Goal: Task Accomplishment & Management: Manage account settings

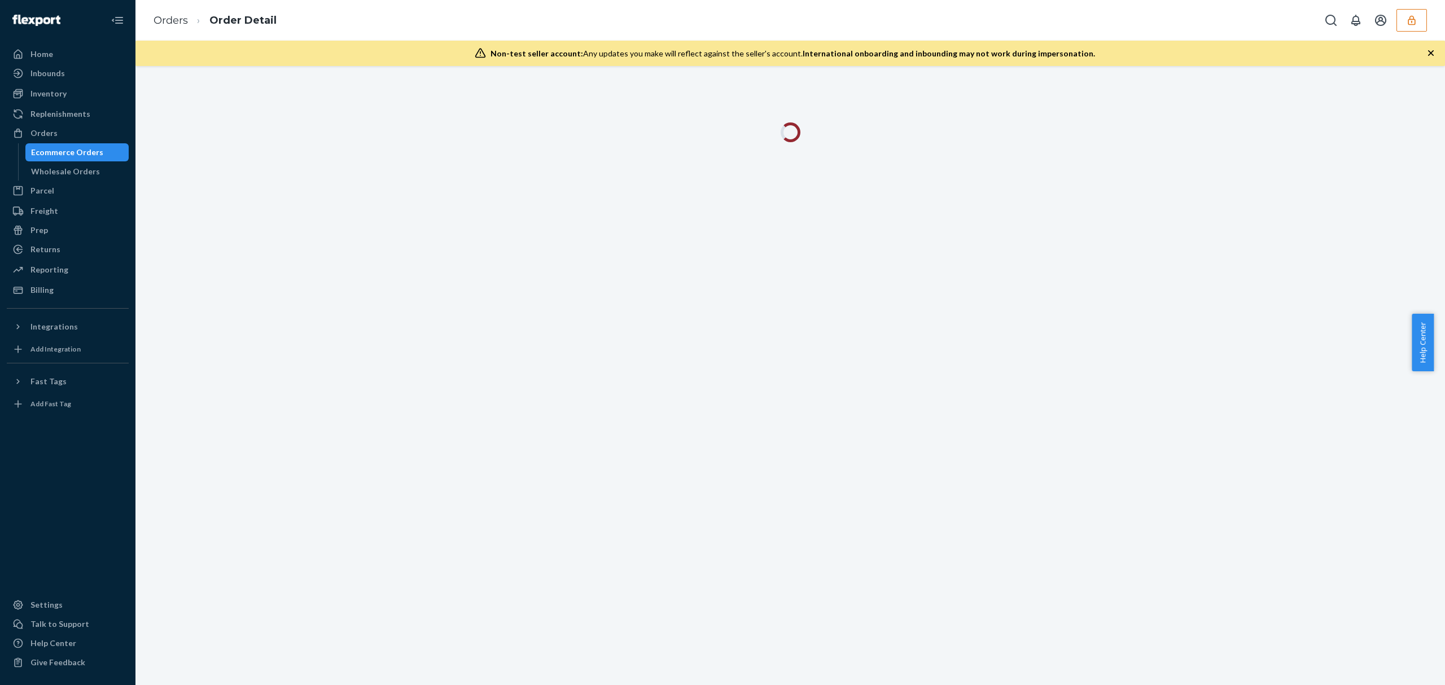
click at [1410, 21] on icon "button" at bounding box center [1412, 20] width 11 height 11
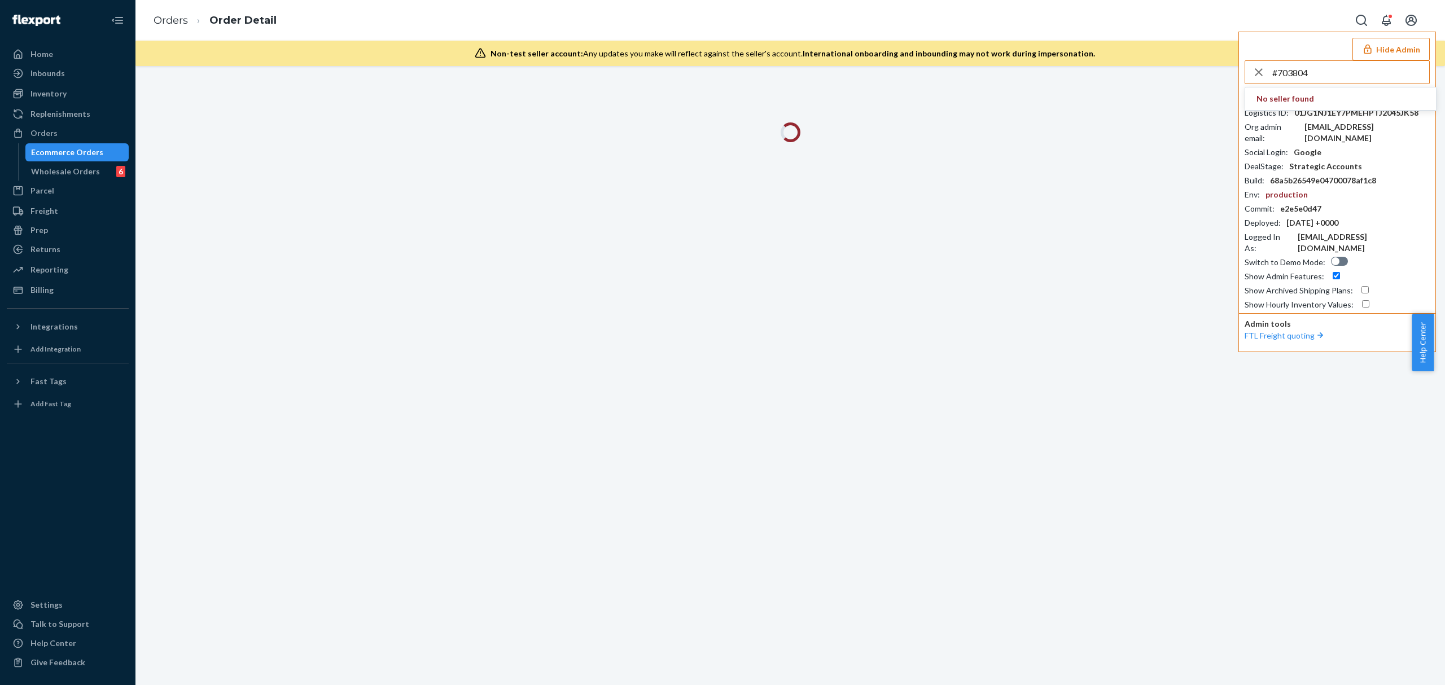
drag, startPoint x: 1335, startPoint y: 77, endPoint x: 1248, endPoint y: 80, distance: 87.6
click at [1248, 80] on div "#703804" at bounding box center [1338, 72] width 184 height 23
paste input "ryukoousgmailcom"
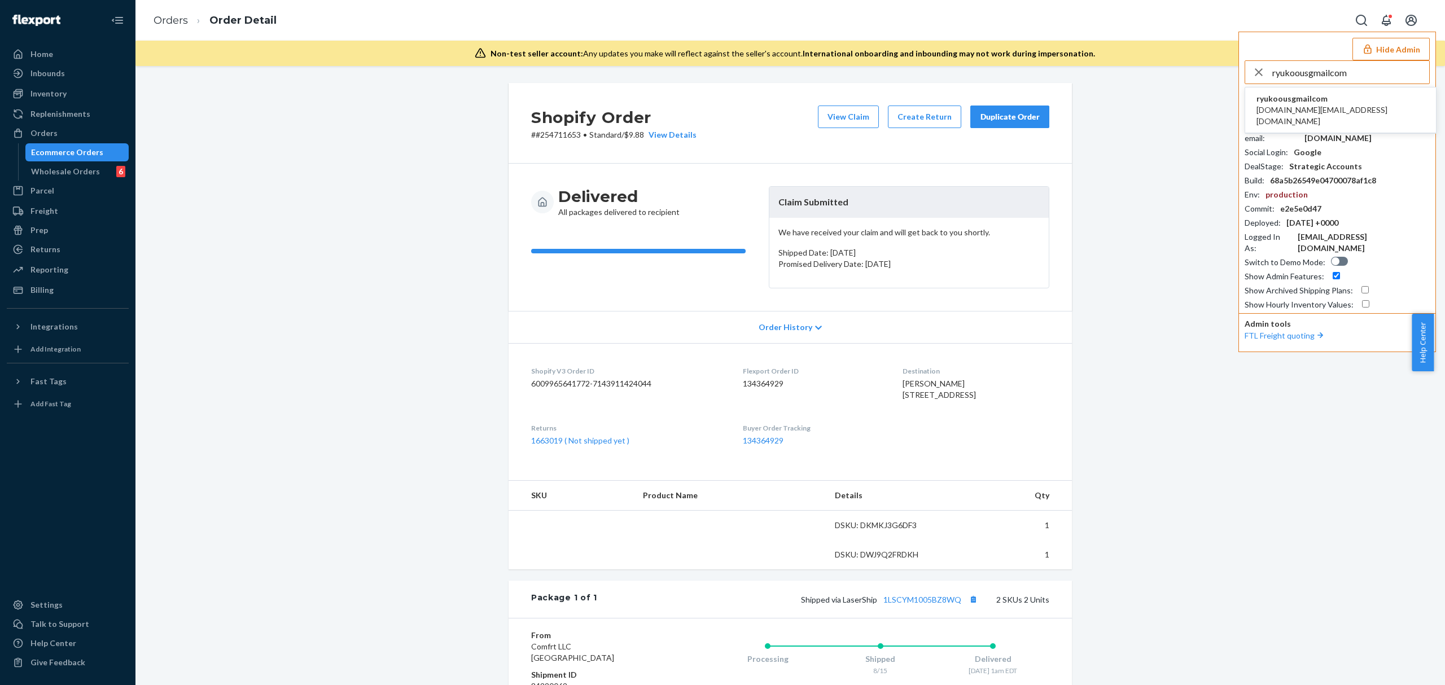
type input "ryukoousgmailcom"
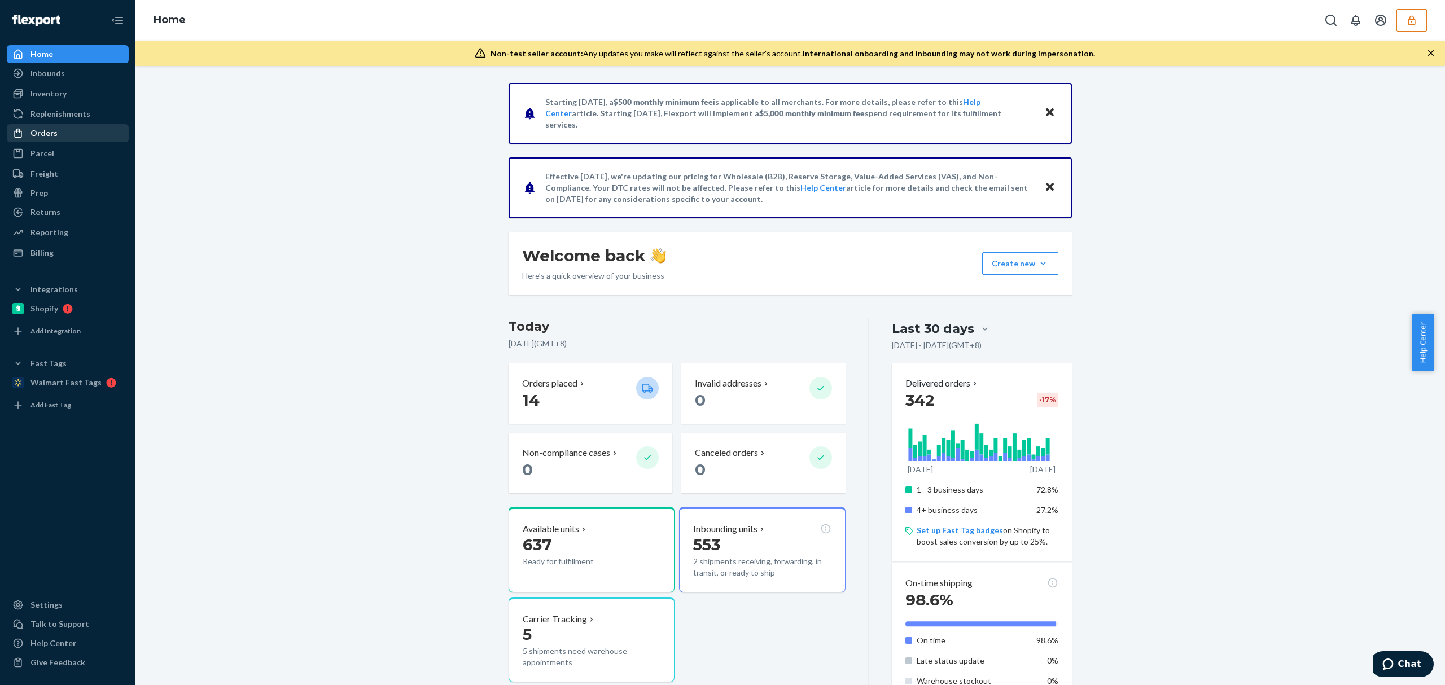
click at [37, 138] on div "Orders" at bounding box center [43, 133] width 27 height 11
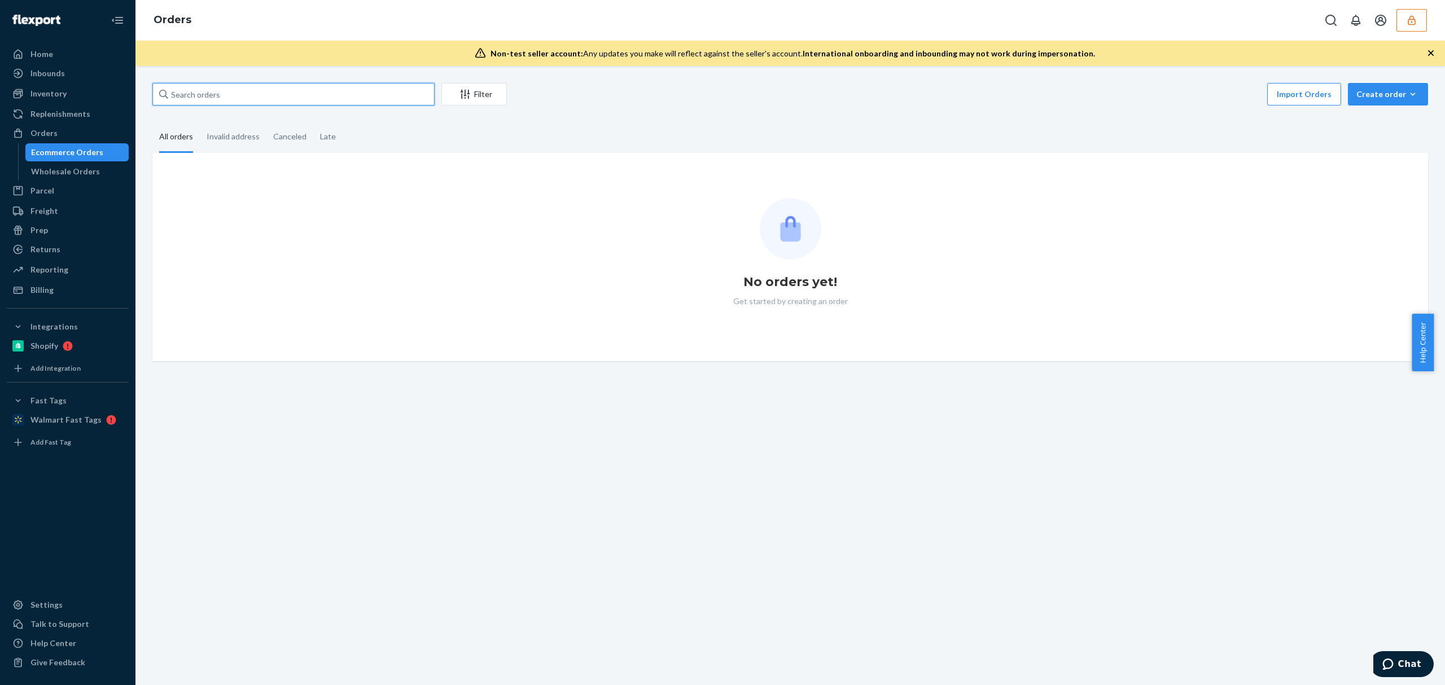
click at [312, 93] on input "text" at bounding box center [293, 94] width 282 height 23
paste input "125628024"
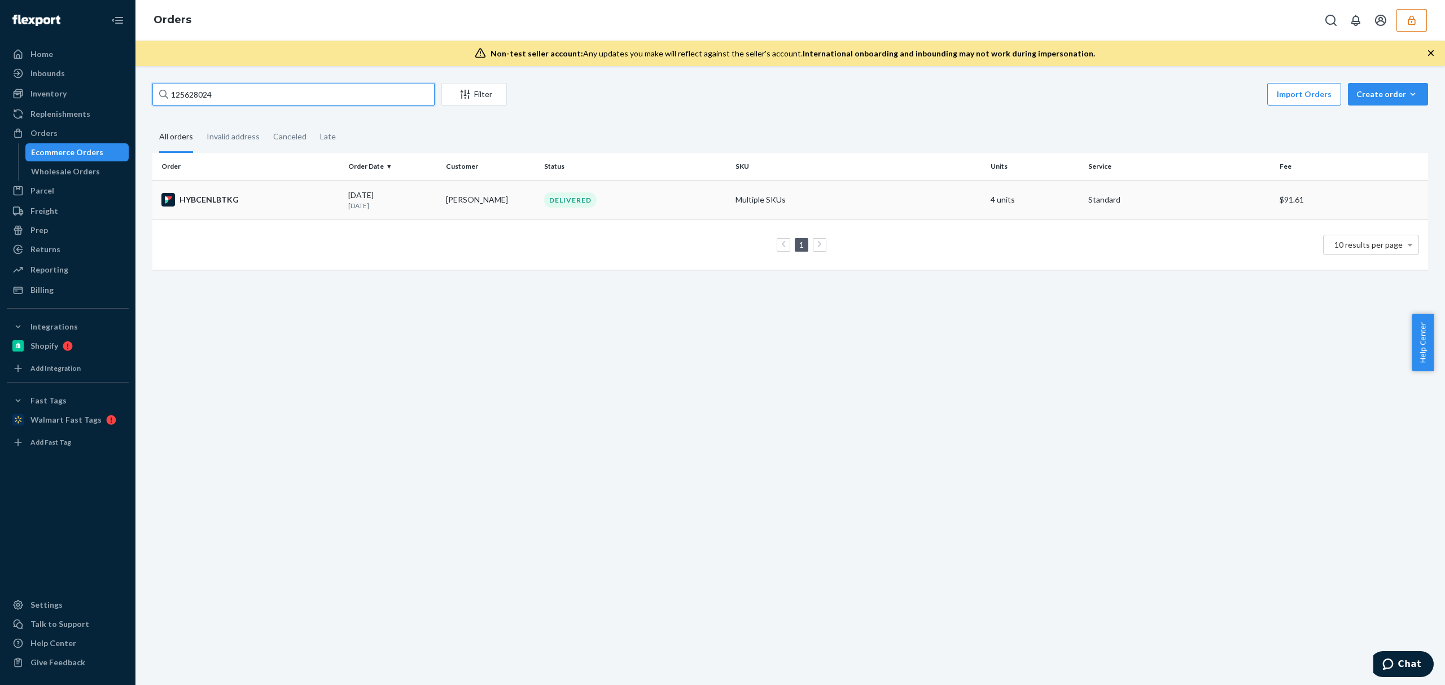
type input "125628024"
click at [334, 206] on div "HYBCENLBTKG" at bounding box center [250, 200] width 178 height 14
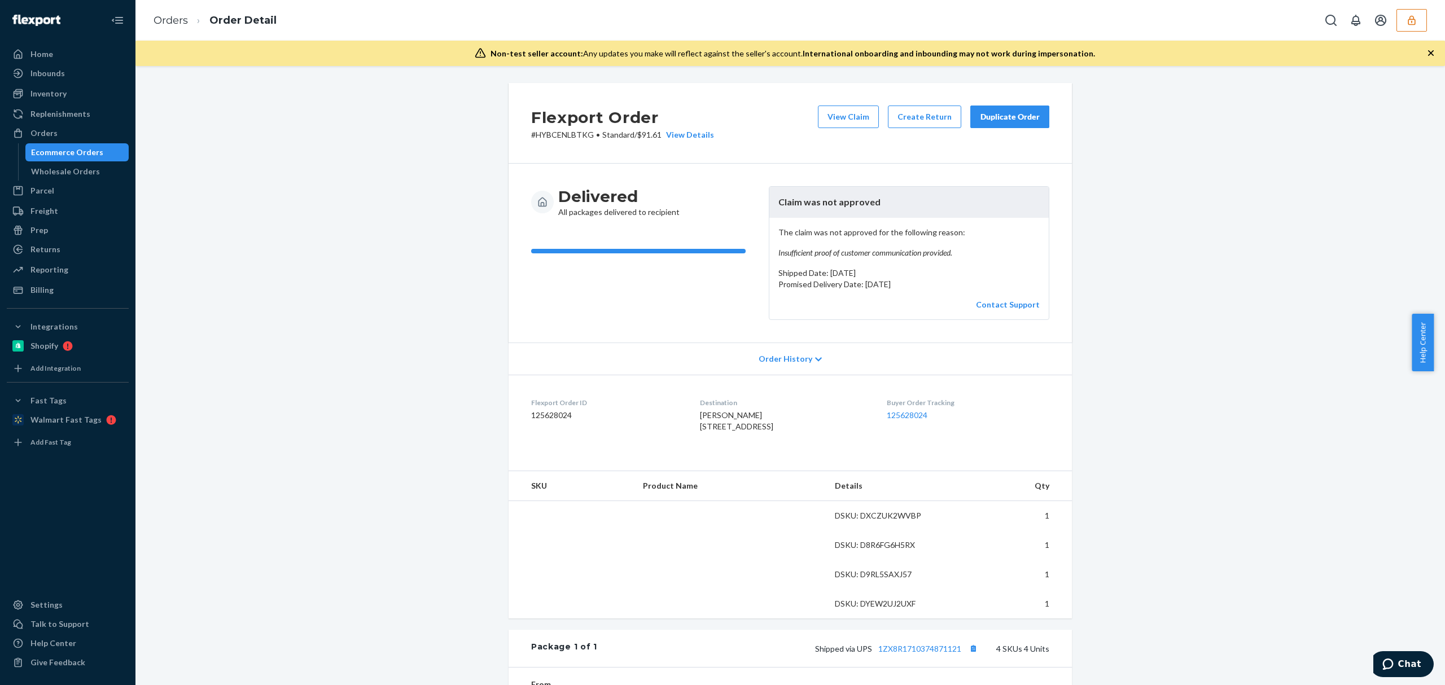
scroll to position [287, 0]
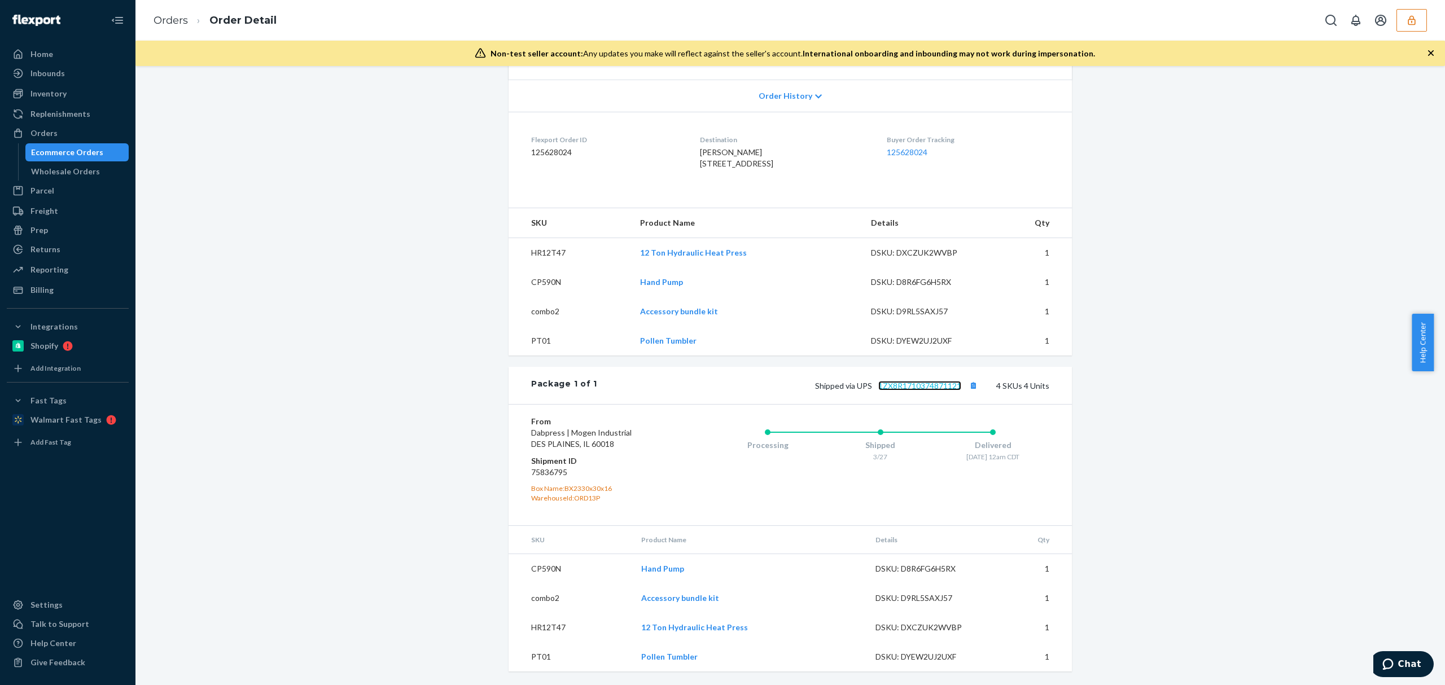
click at [912, 384] on link "1ZX8R1710374871121" at bounding box center [920, 386] width 83 height 10
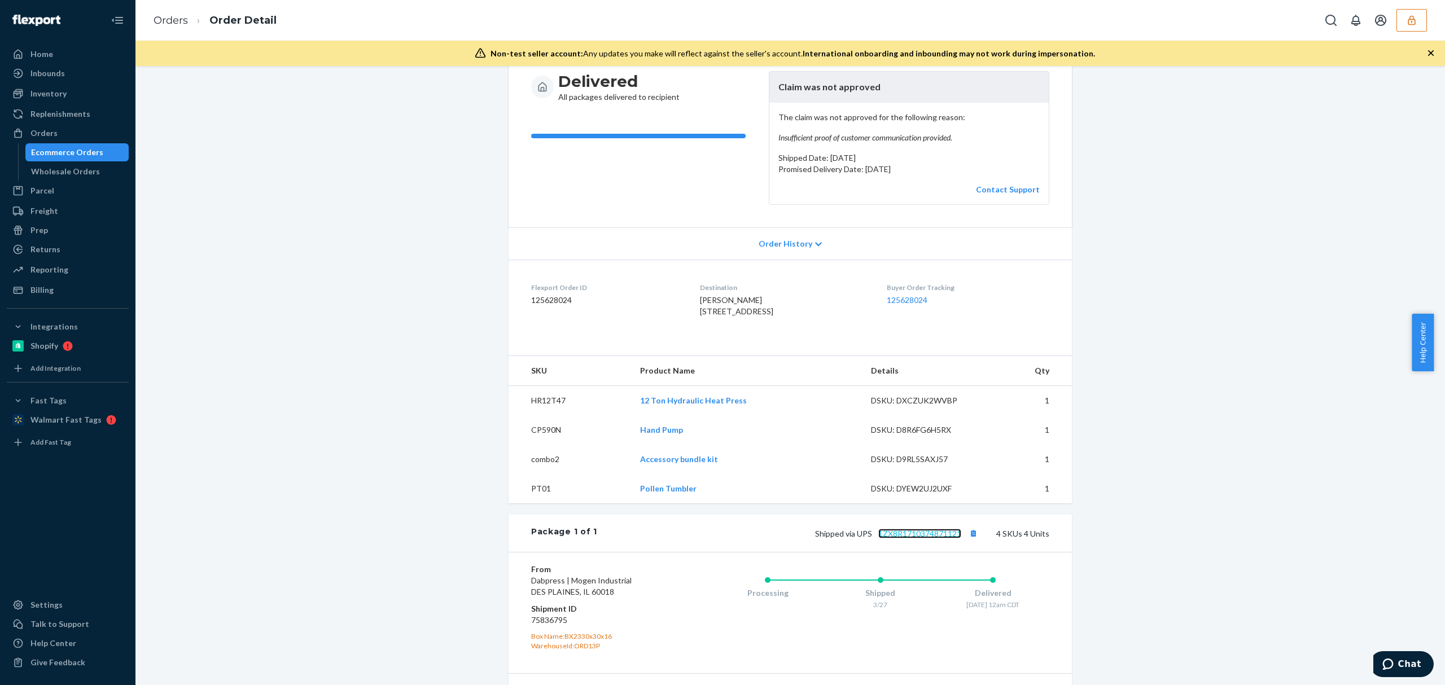
scroll to position [0, 0]
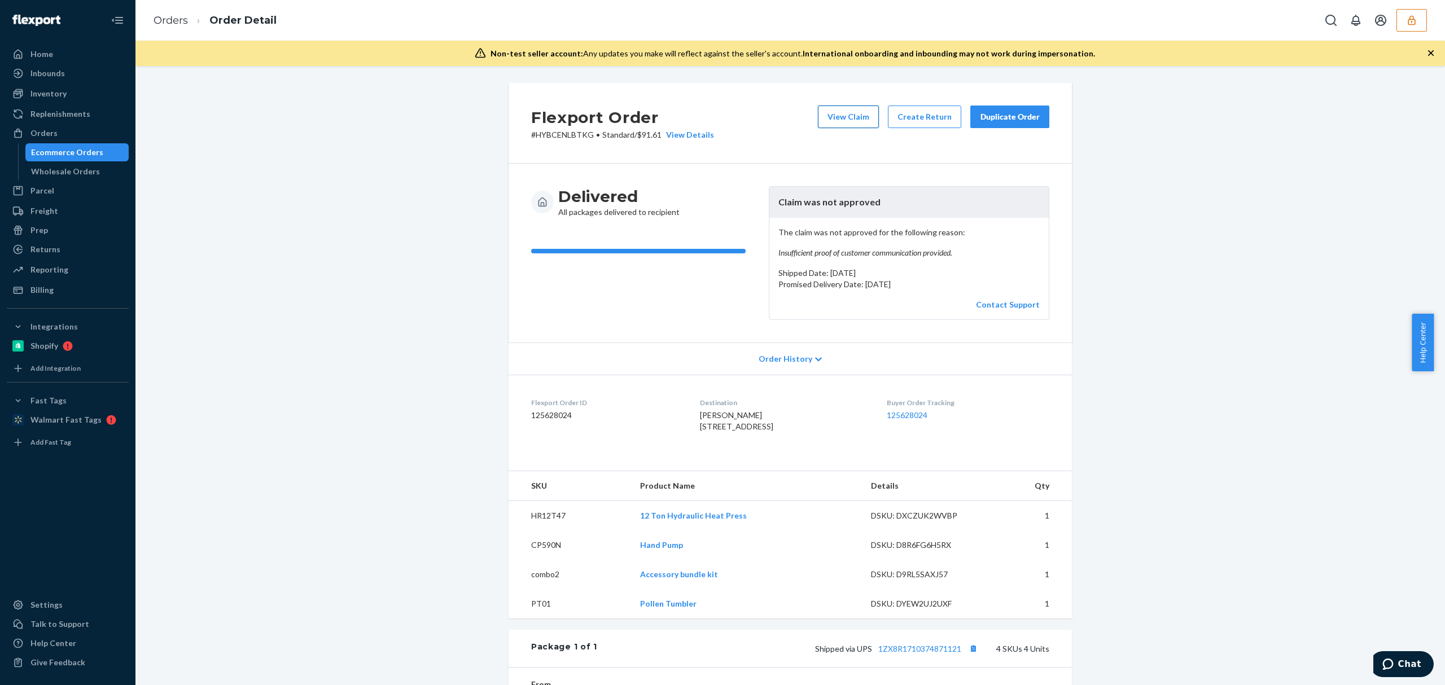
click at [845, 128] on button "View Claim" at bounding box center [848, 117] width 61 height 23
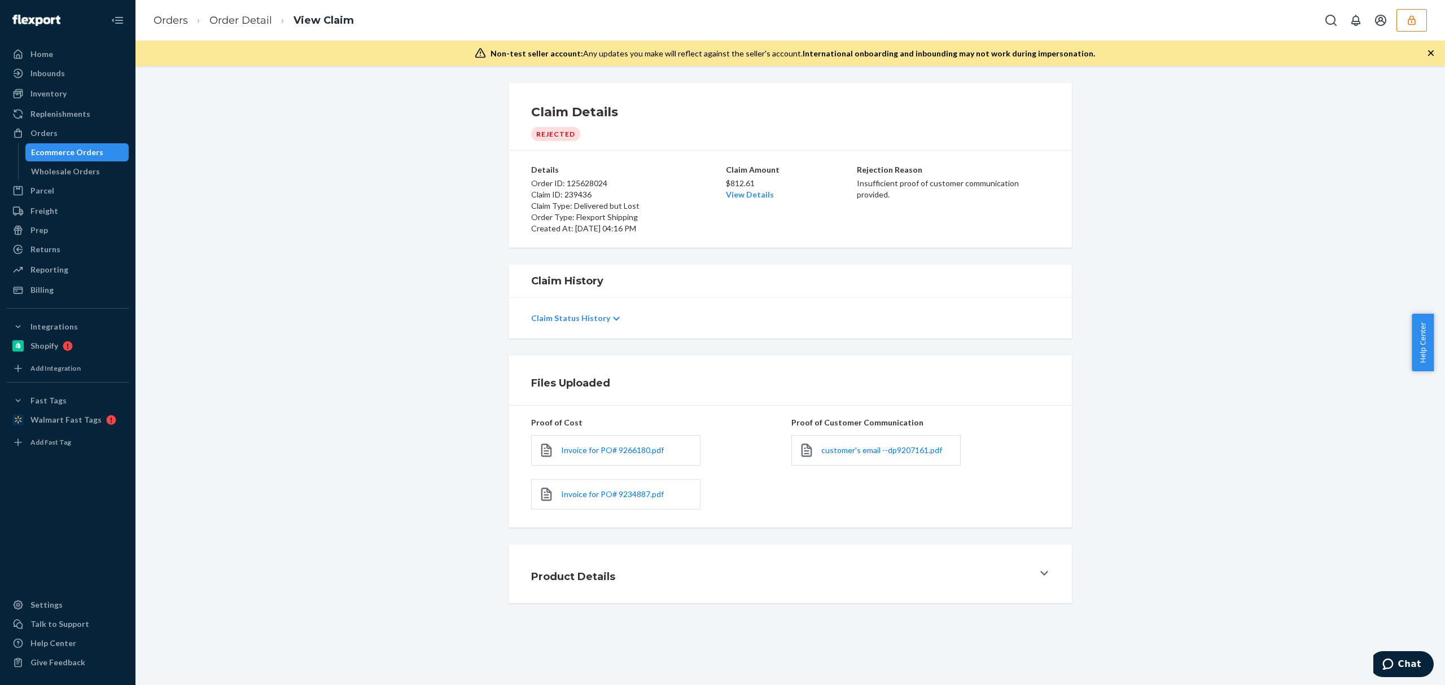
click at [610, 445] on div "Invoice for PO# 9266180.pdf" at bounding box center [615, 450] width 169 height 30
click at [610, 449] on span "Invoice for PO# 9266180.pdf" at bounding box center [612, 451] width 103 height 10
click at [610, 487] on div "Invoice for PO# 9234887.pdf" at bounding box center [615, 494] width 169 height 30
click at [610, 495] on span "Invoice for PO# 9234887.pdf" at bounding box center [612, 495] width 103 height 10
click at [857, 455] on span "customer's email --dp9207161.pdf" at bounding box center [882, 451] width 121 height 10
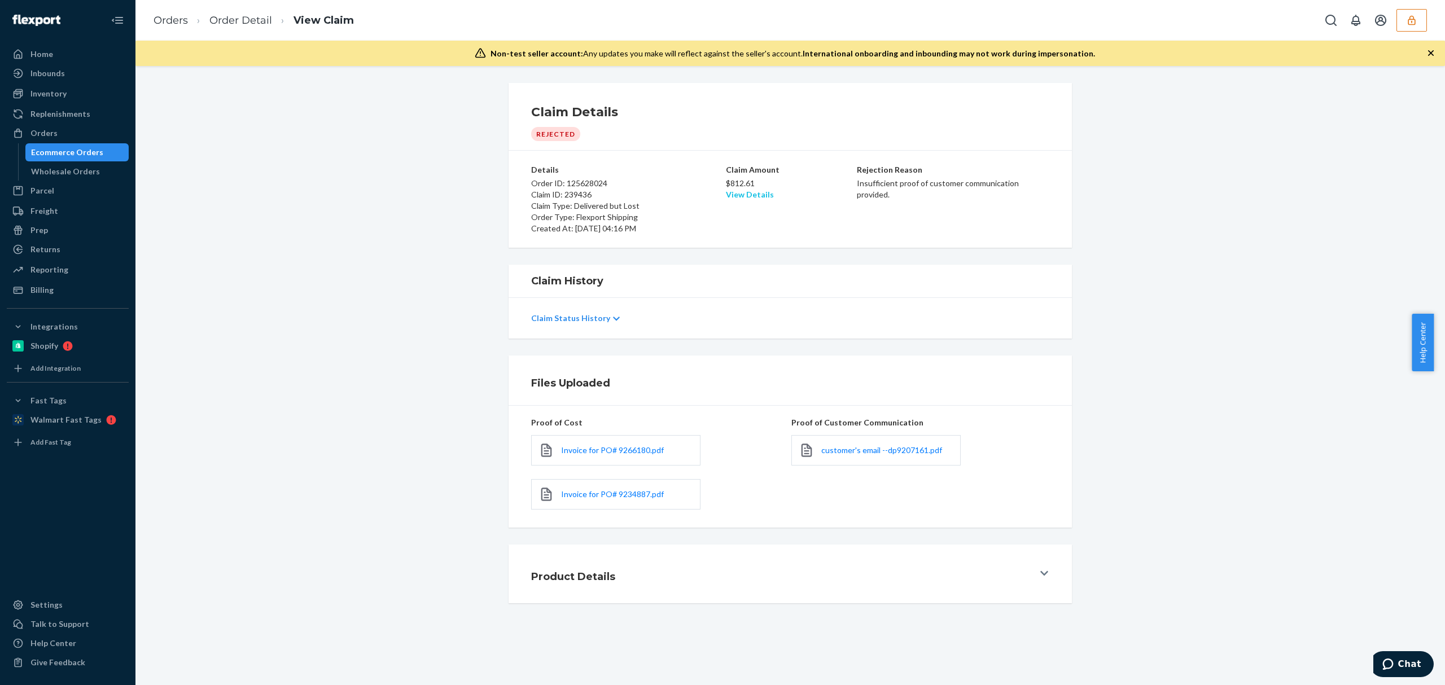
click at [751, 193] on link "View Details" at bounding box center [750, 195] width 48 height 10
click at [864, 234] on div "Home Inbounds Shipping Plans Problems Inventory Products Replenishments Orders …" at bounding box center [722, 342] width 1445 height 685
click at [750, 200] on div "$812.61 View Details" at bounding box center [790, 188] width 129 height 25
click at [750, 196] on link "View Details" at bounding box center [750, 195] width 48 height 10
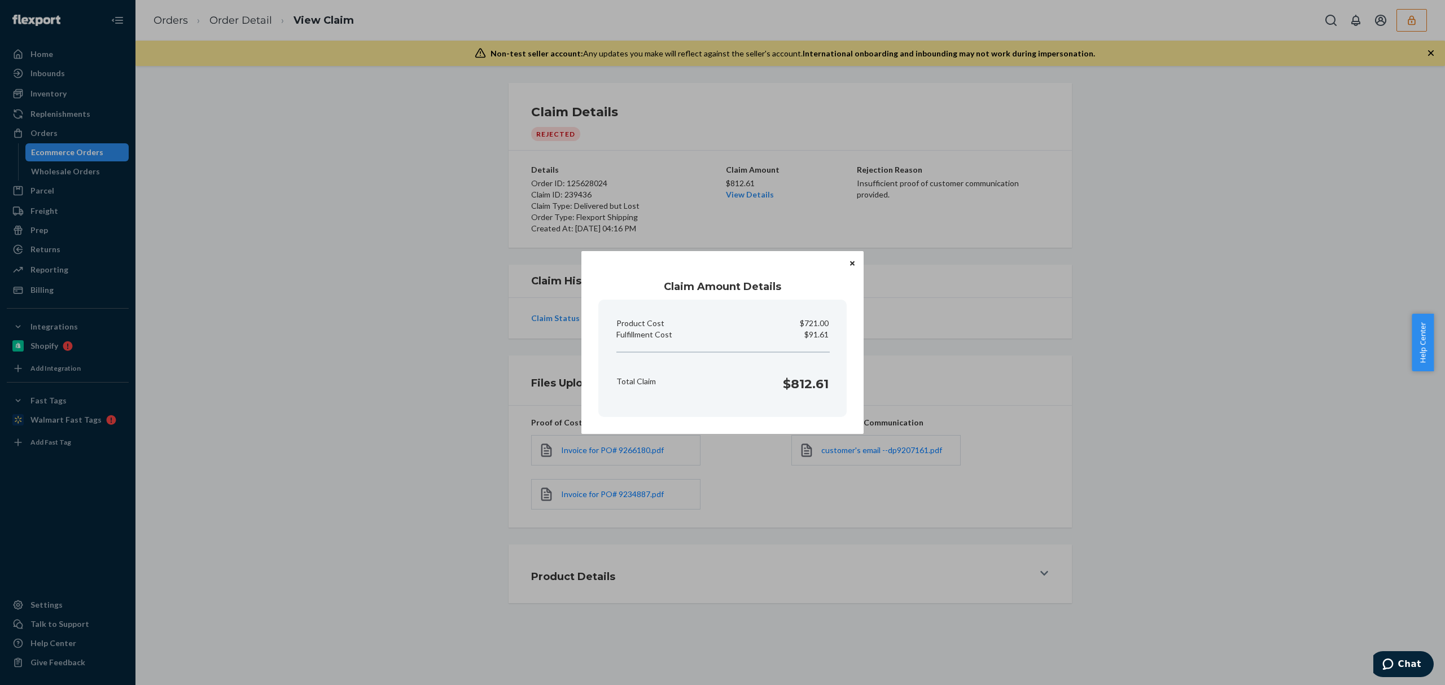
click at [807, 375] on h1 "$812.61" at bounding box center [806, 384] width 46 height 18
click at [807, 378] on h1 "$812.61" at bounding box center [806, 384] width 46 height 18
copy h1 "812.61"
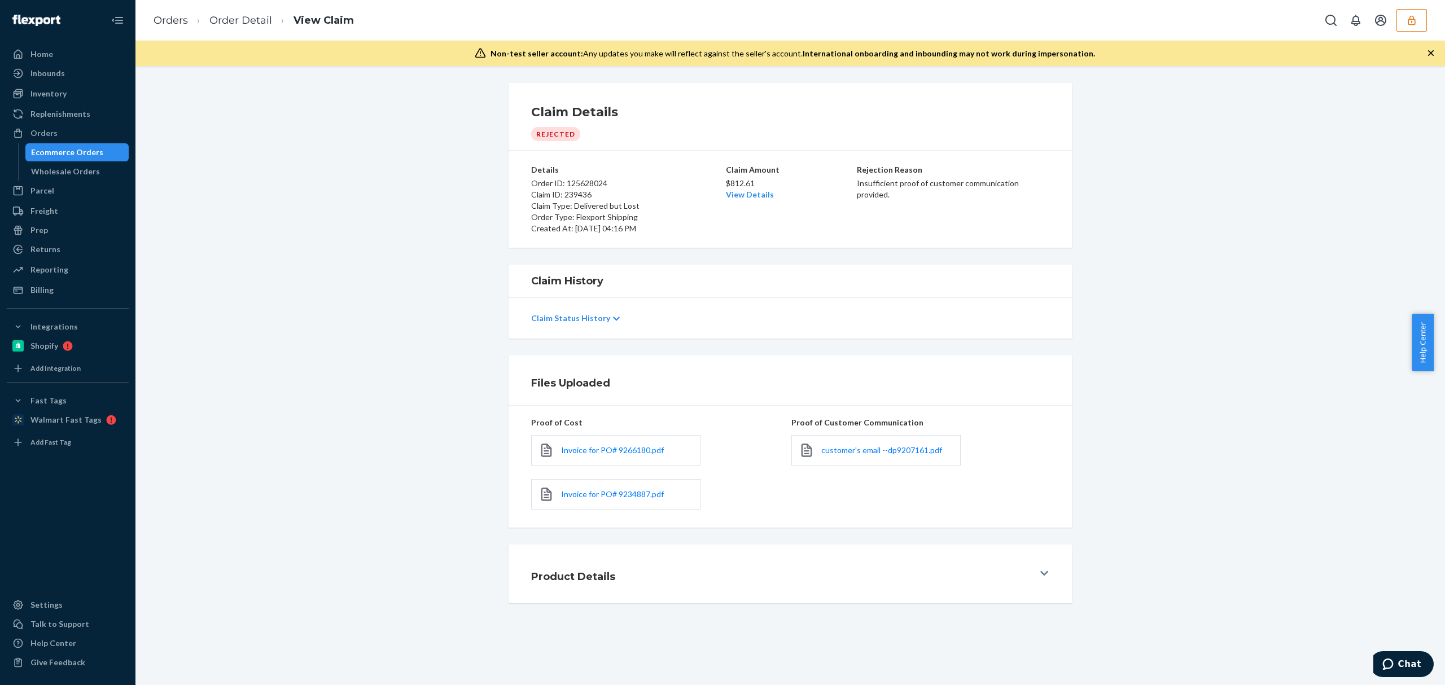
click at [910, 299] on div "Home Inbounds Shipping Plans Problems Inventory Products Replenishments Orders …" at bounding box center [722, 342] width 1445 height 685
click at [746, 190] on link "View Details" at bounding box center [750, 195] width 48 height 10
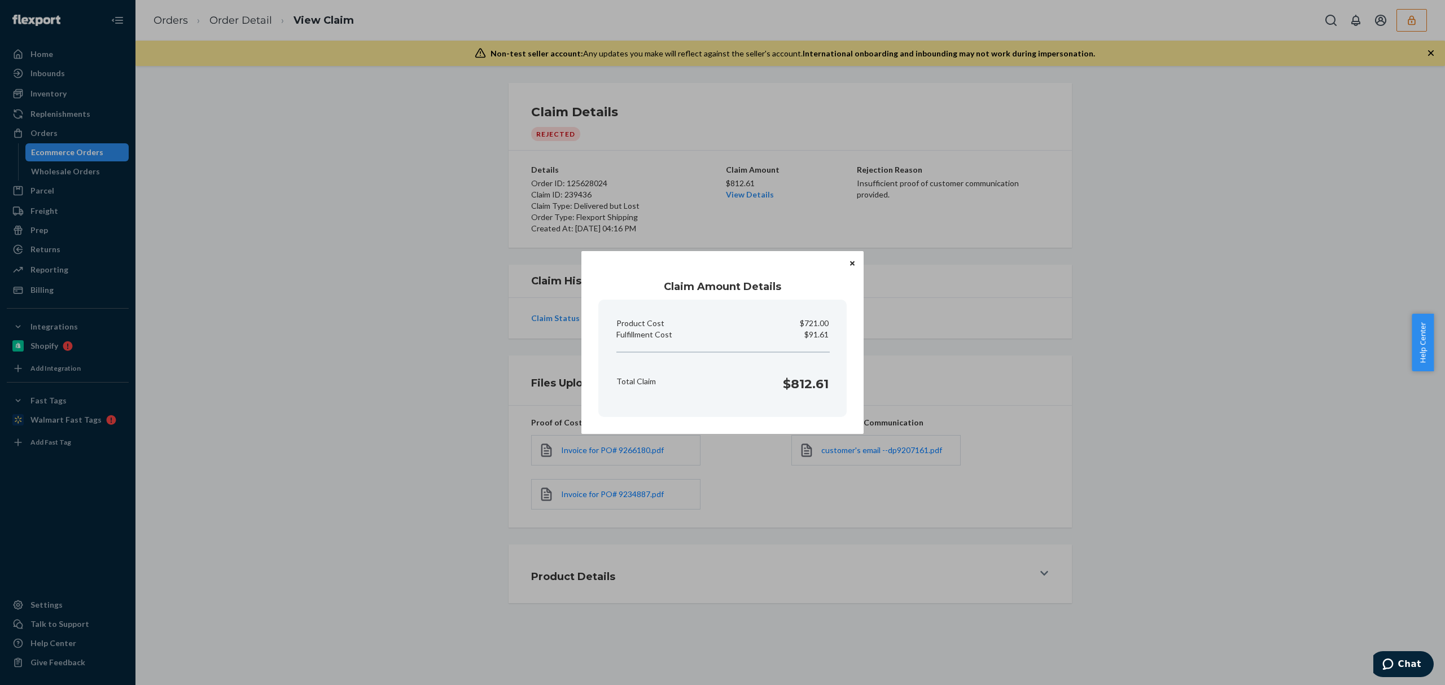
click at [814, 386] on h1 "$812.61" at bounding box center [806, 384] width 46 height 18
copy h1 "812.61"
click at [798, 378] on h1 "$812.61" at bounding box center [806, 384] width 46 height 18
click at [798, 382] on h1 "$812.61" at bounding box center [806, 384] width 46 height 18
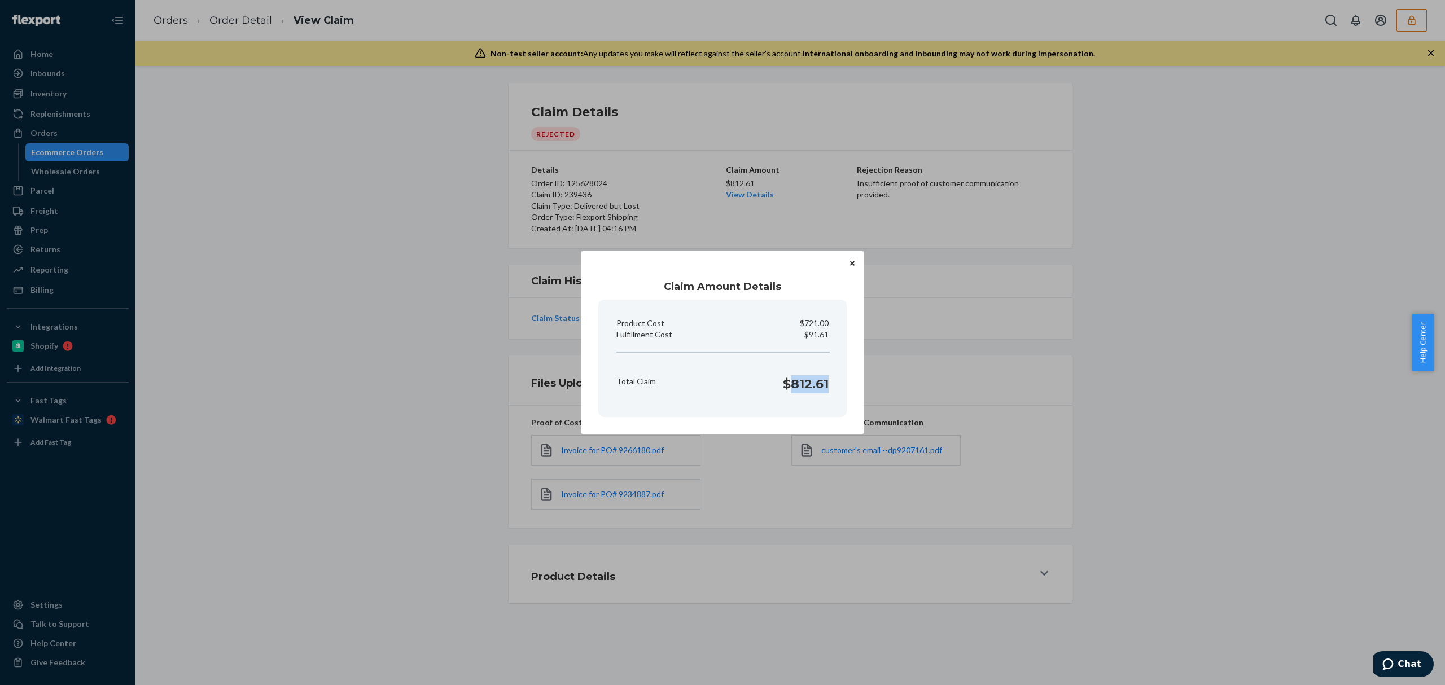
click at [798, 382] on h1 "$812.61" at bounding box center [806, 384] width 46 height 18
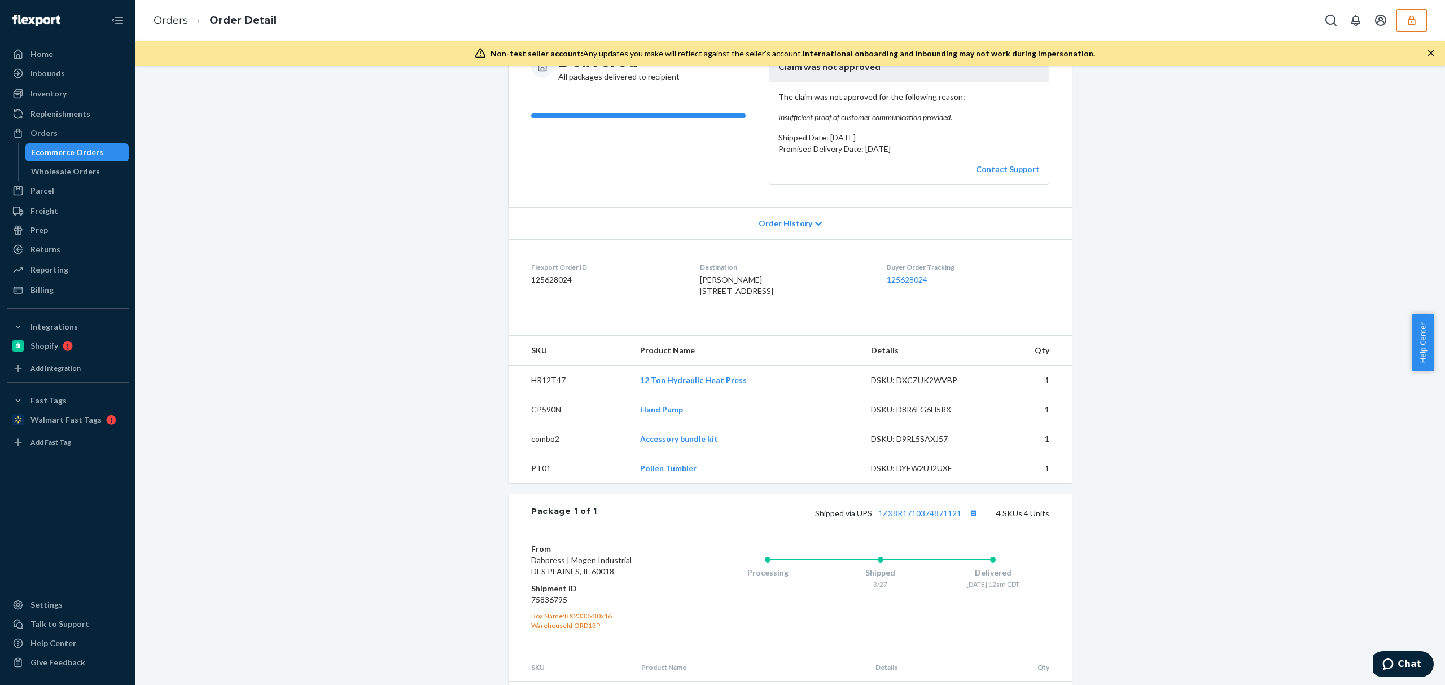
scroll to position [287, 0]
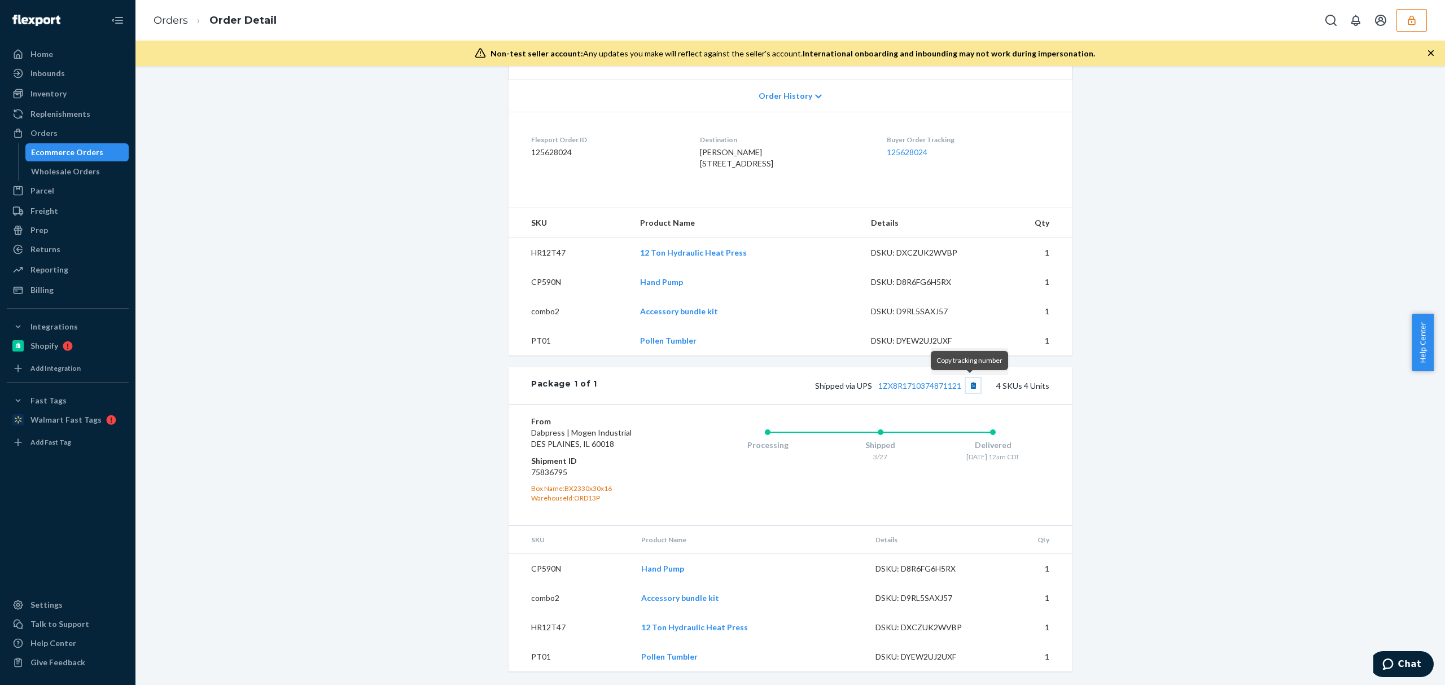
click at [967, 383] on button "Copy tracking number" at bounding box center [973, 385] width 15 height 15
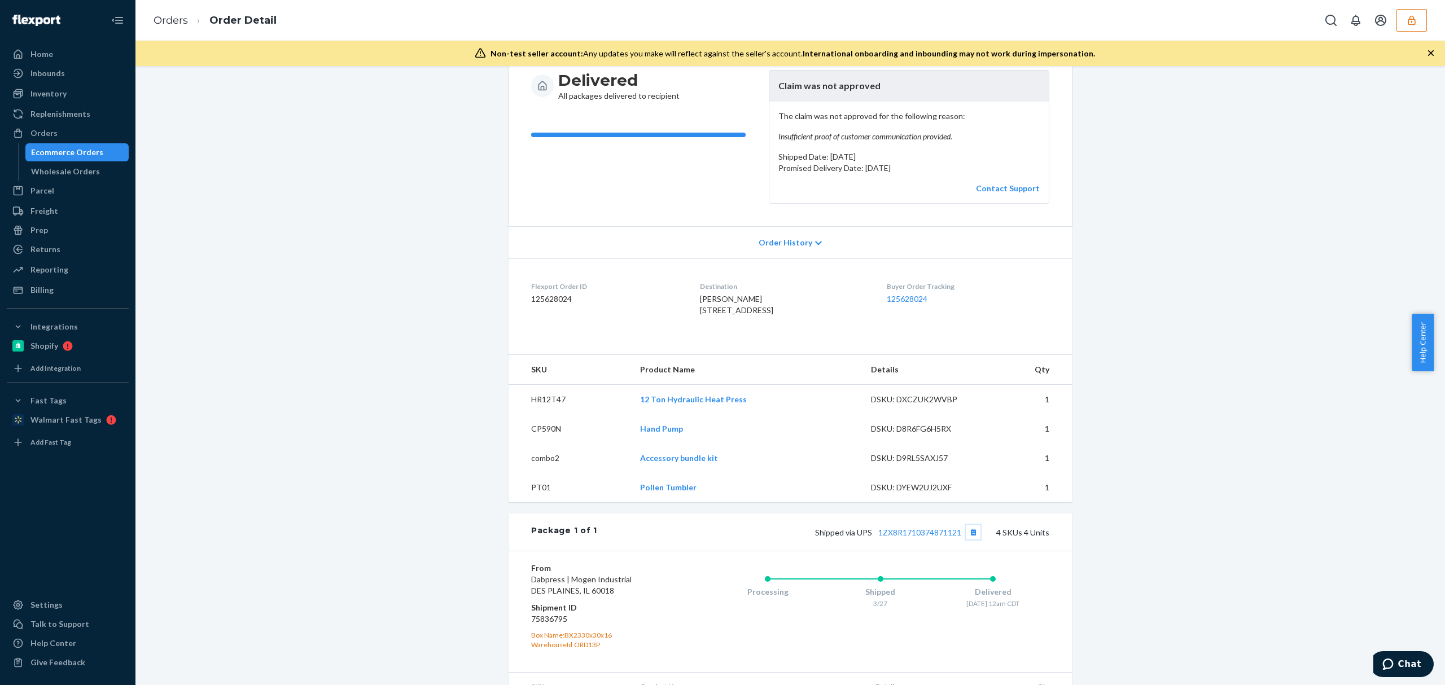
scroll to position [0, 0]
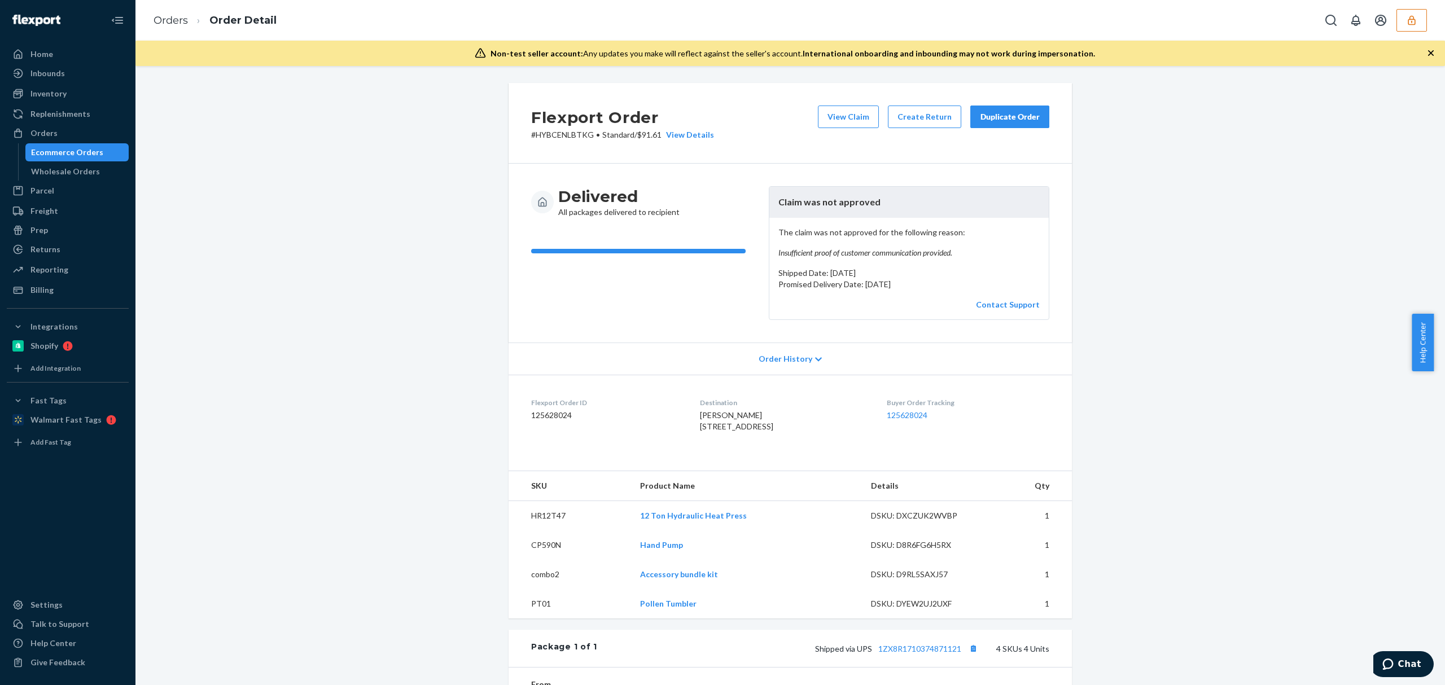
click at [823, 432] on div "Jeremy Moshier 2015 27th St SE Apt 324 Saint Cloud, MN 56304-8597 US" at bounding box center [784, 421] width 168 height 23
drag, startPoint x: 866, startPoint y: 277, endPoint x: 894, endPoint y: 283, distance: 29.6
click at [893, 283] on div "The claim was not approved for the following reason: Insufficient proof of cust…" at bounding box center [909, 269] width 279 height 102
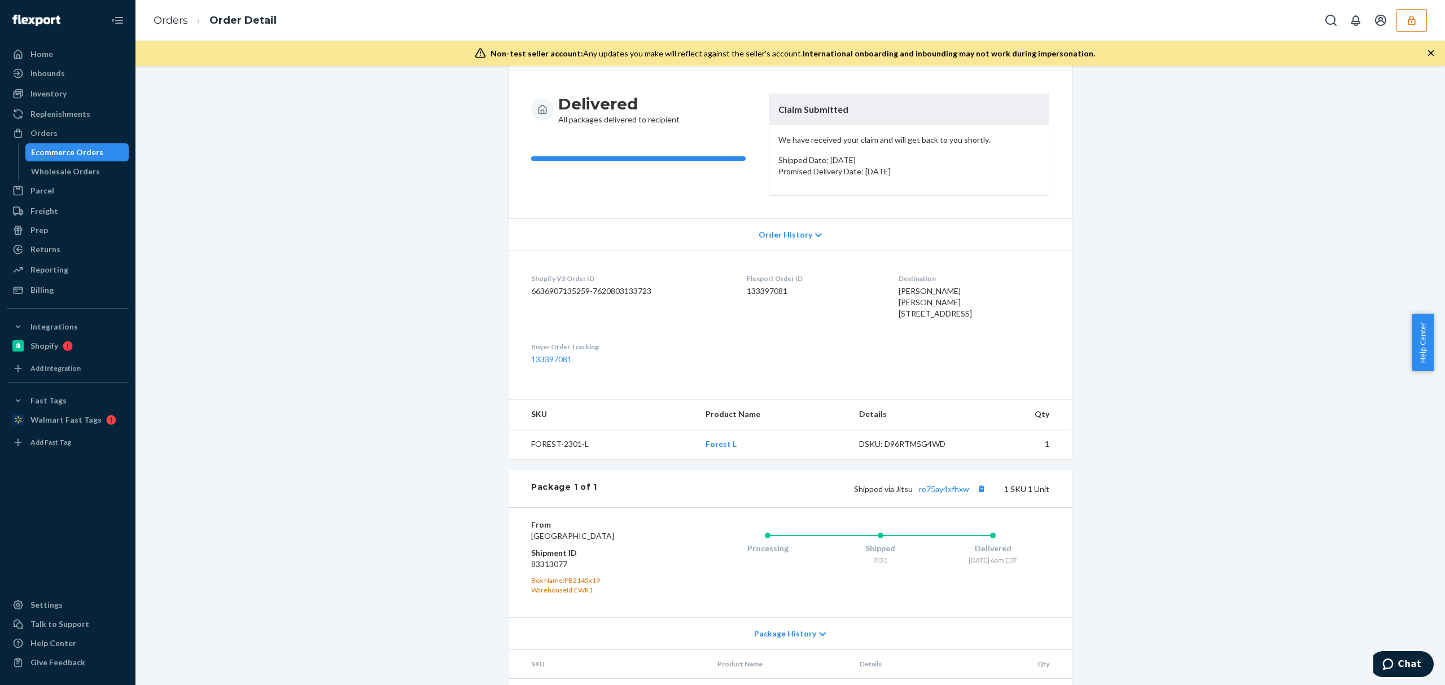
scroll to position [165, 0]
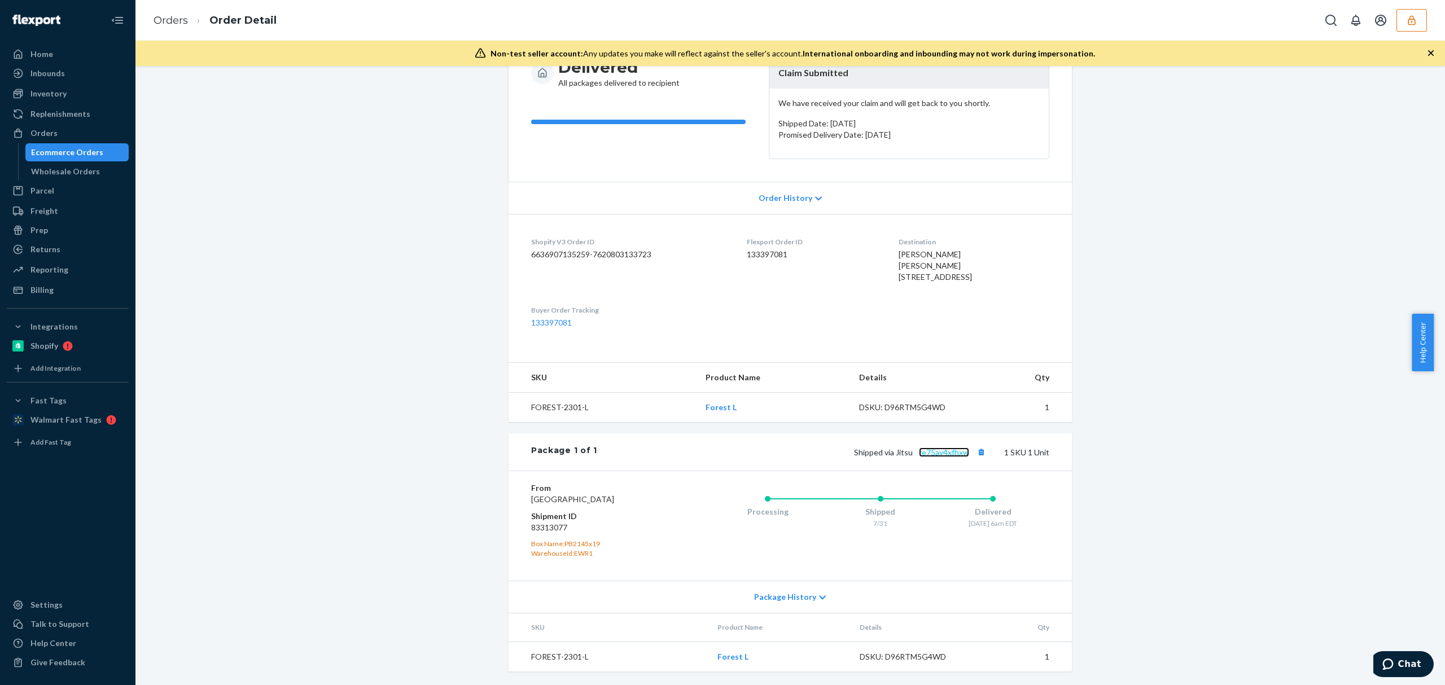
click at [928, 448] on link "re75ay4xfhxw" at bounding box center [944, 453] width 50 height 10
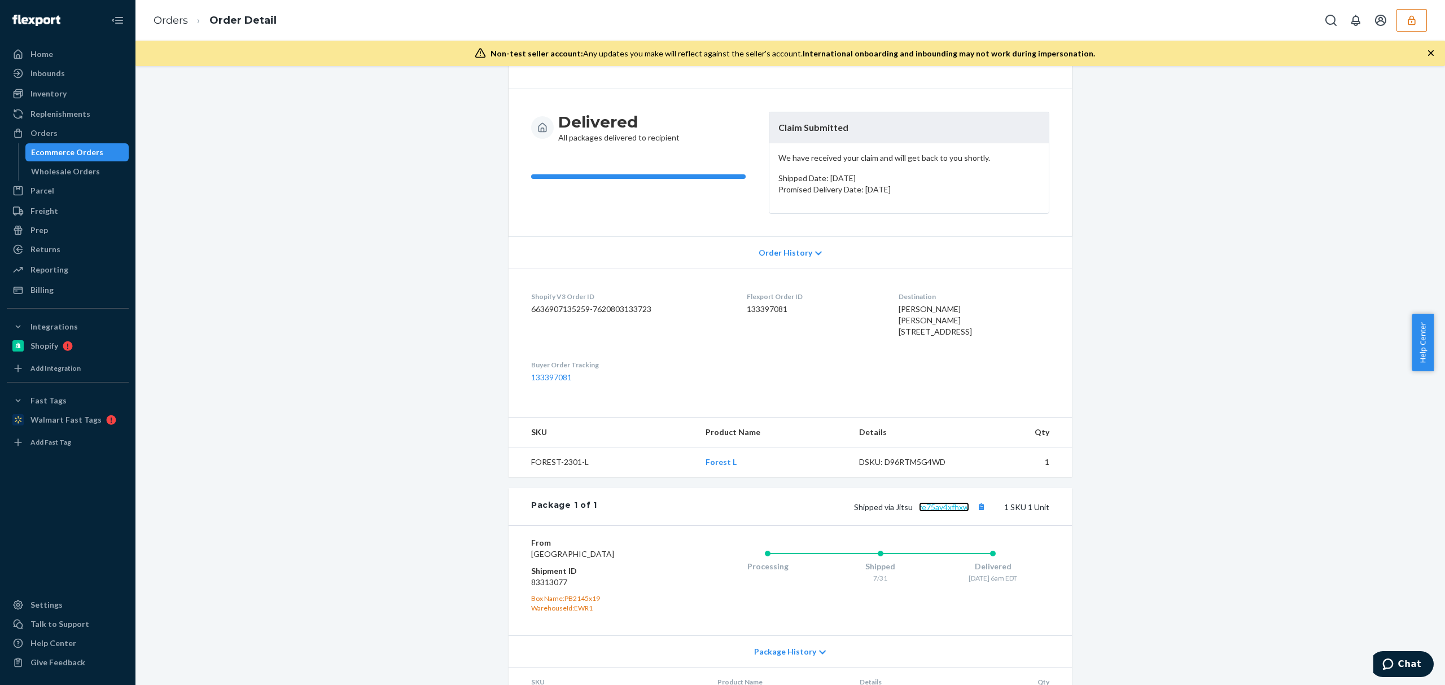
scroll to position [0, 0]
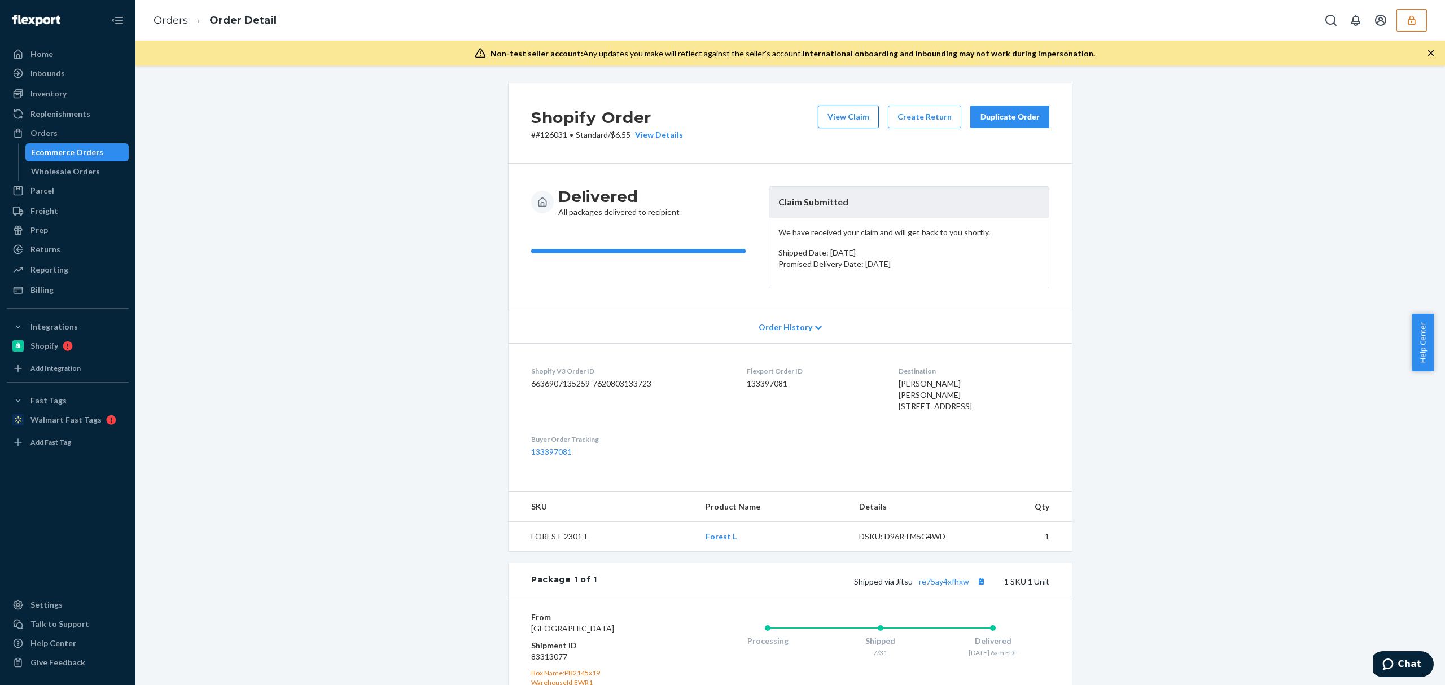
click at [849, 112] on button "View Claim" at bounding box center [848, 117] width 61 height 23
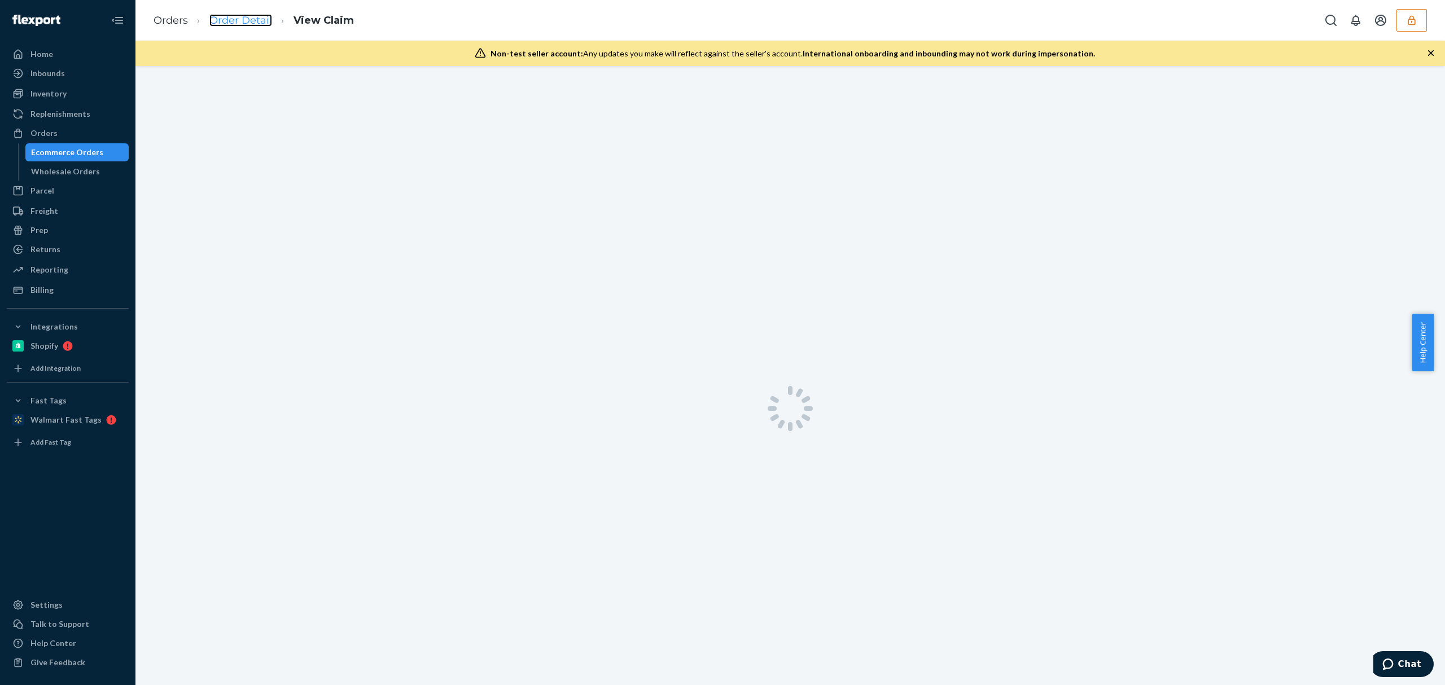
drag, startPoint x: 236, startPoint y: 11, endPoint x: 231, endPoint y: 17, distance: 7.6
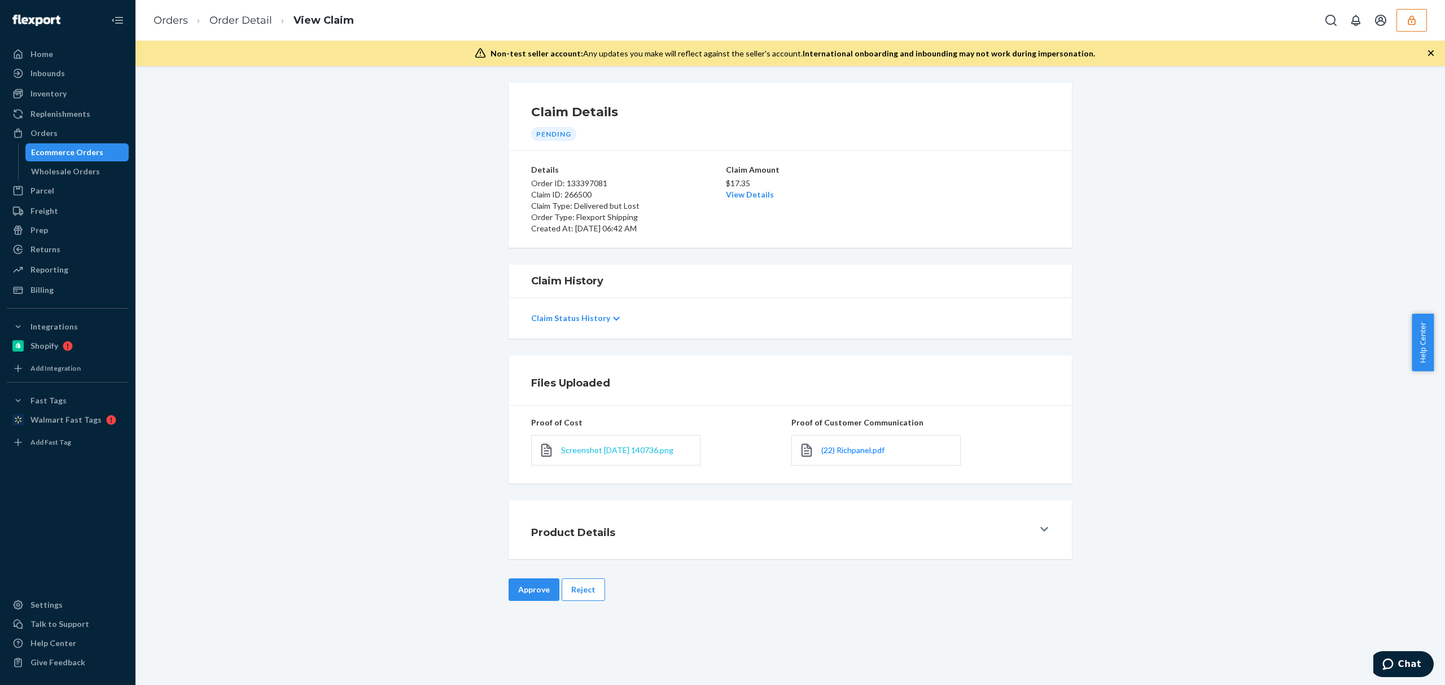
click at [615, 446] on span "Screenshot 2025-08-17 140736.png" at bounding box center [617, 451] width 112 height 10
click at [654, 455] on span "Screenshot 2025-08-17 140736.png" at bounding box center [617, 451] width 112 height 10
click at [832, 448] on span "(22) Richpanel.pdf" at bounding box center [853, 451] width 63 height 10
click at [638, 447] on span "Screenshot 2025-08-17 140736.png" at bounding box center [617, 451] width 112 height 10
click at [834, 451] on span "(22) Richpanel.pdf" at bounding box center [853, 451] width 63 height 10
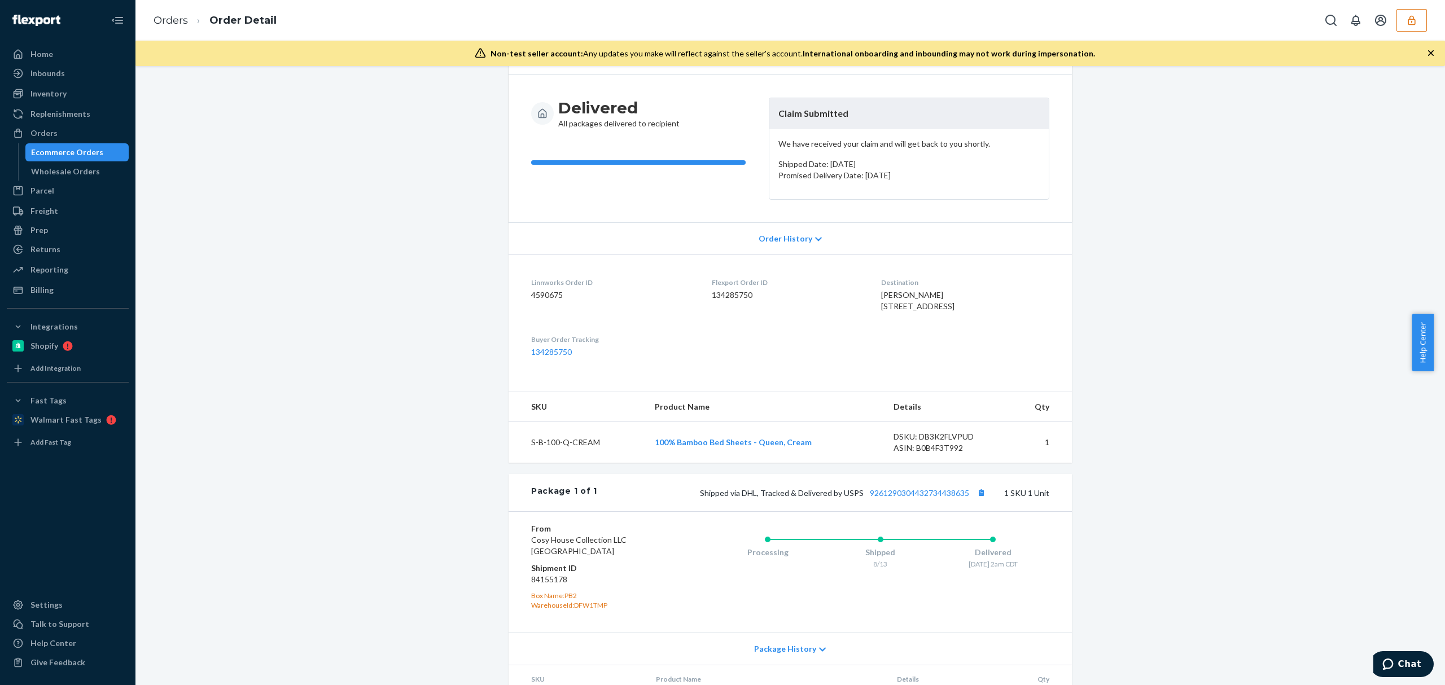
scroll to position [176, 0]
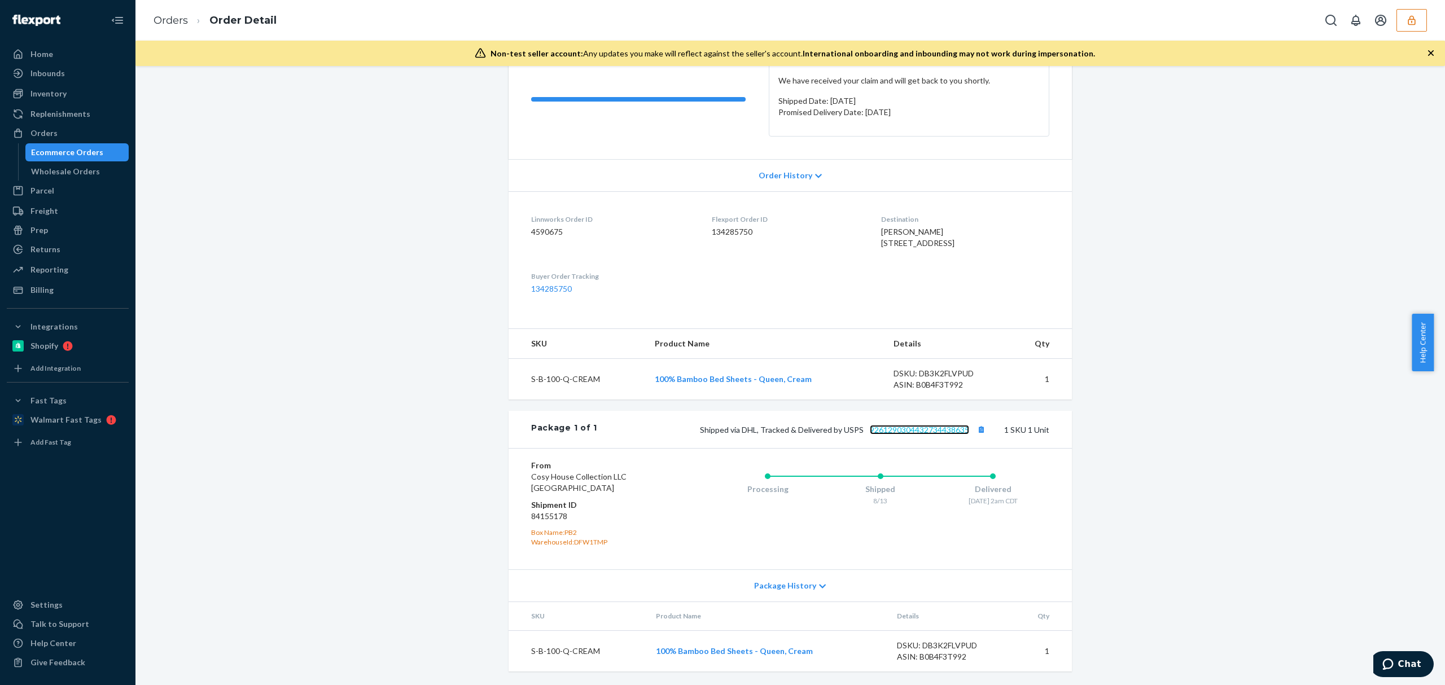
click at [895, 429] on link "9261290304432734438635" at bounding box center [919, 430] width 99 height 10
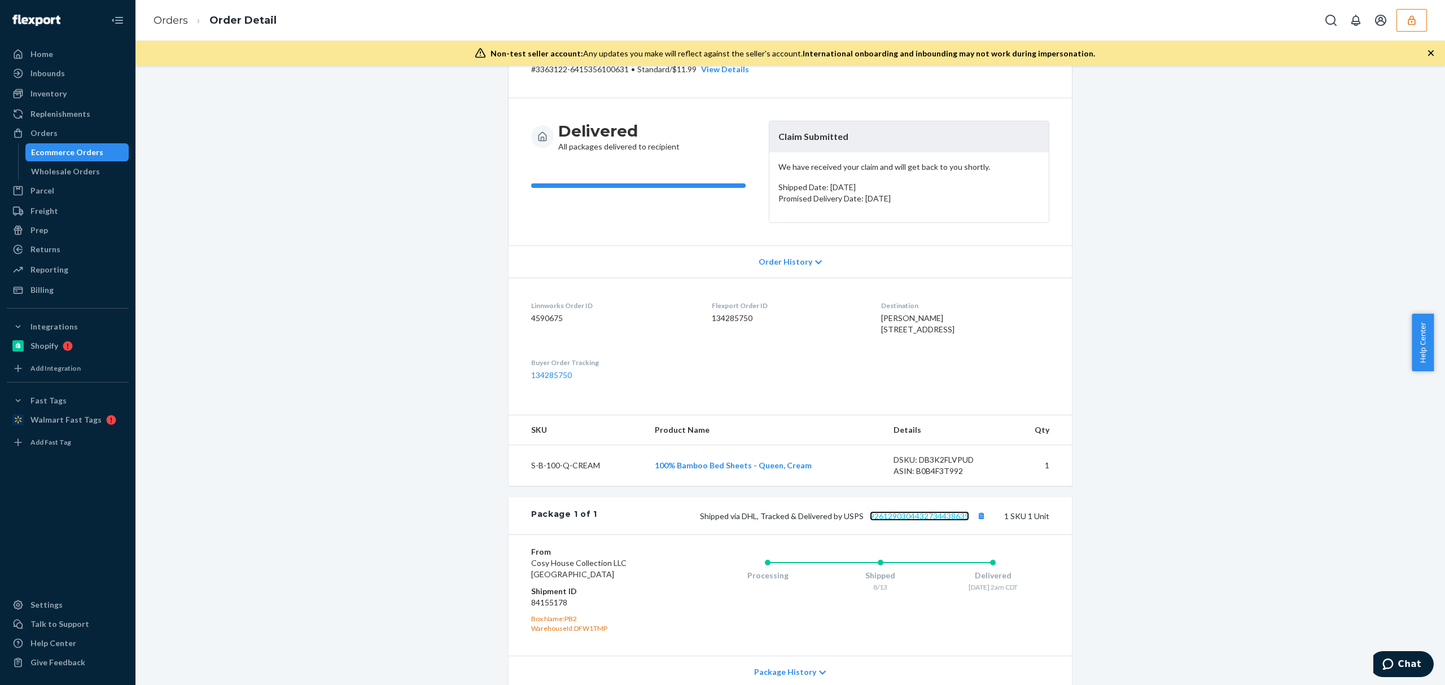
scroll to position [0, 0]
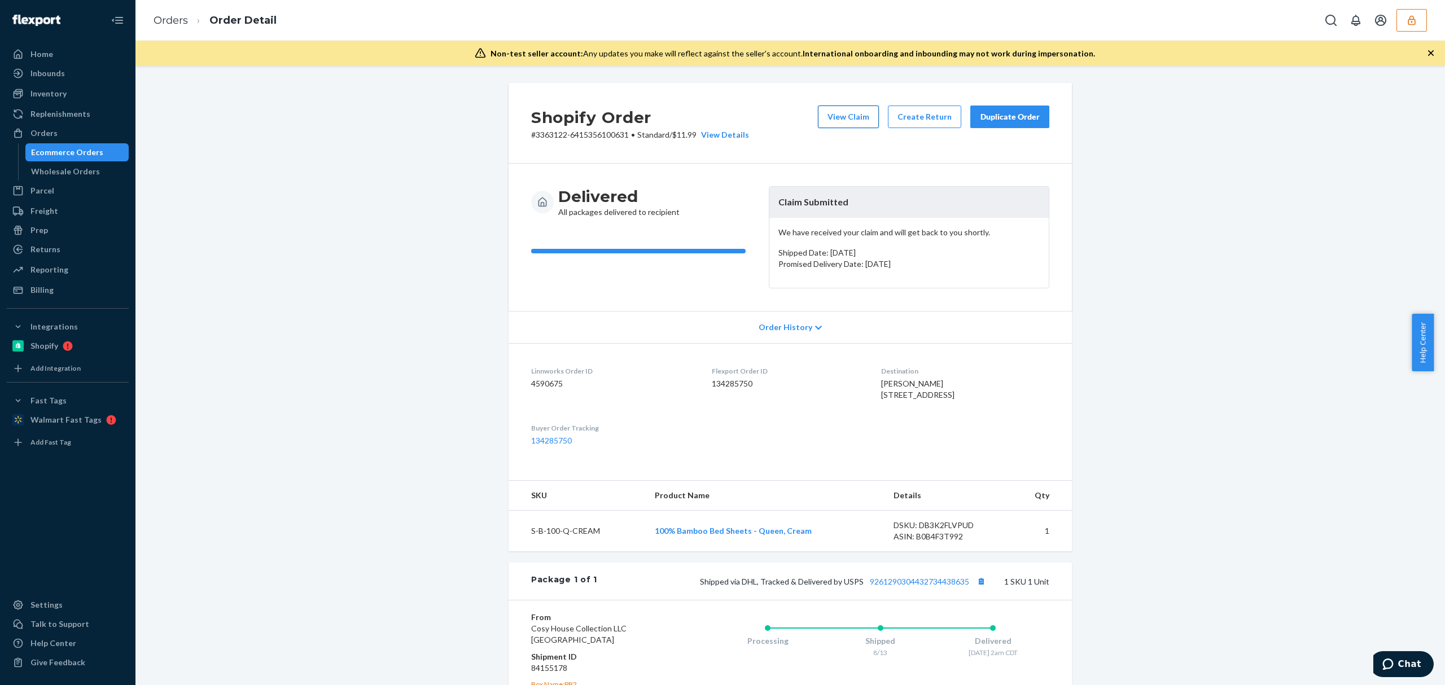
click at [834, 123] on button "View Claim" at bounding box center [848, 117] width 61 height 23
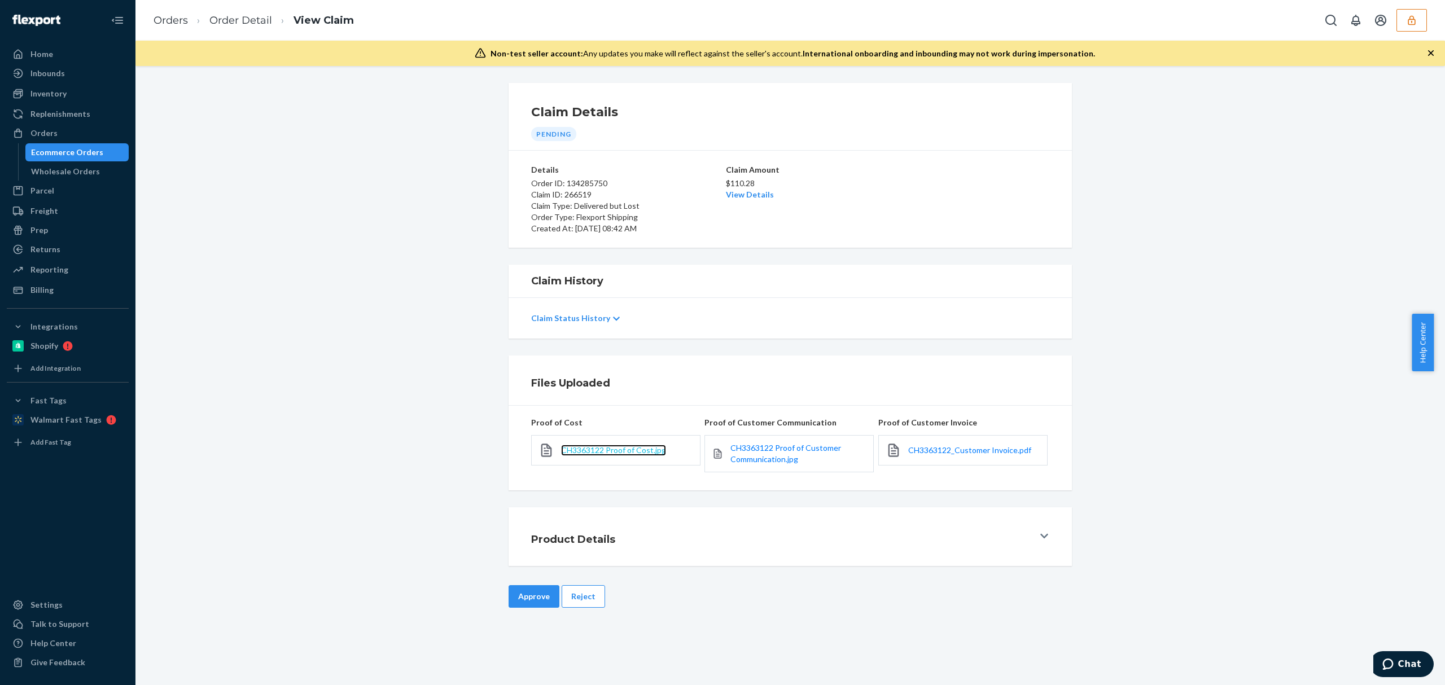
click at [627, 448] on span "CH3363122 Proof of Cost.jpg" at bounding box center [613, 451] width 105 height 10
click at [767, 455] on span "CH3363122 Proof of Customer Communication.jpg" at bounding box center [786, 453] width 111 height 21
click at [966, 452] on span "CH3363122_Customer Invoice.pdf" at bounding box center [970, 451] width 123 height 10
click at [588, 597] on button "Reject" at bounding box center [583, 597] width 43 height 23
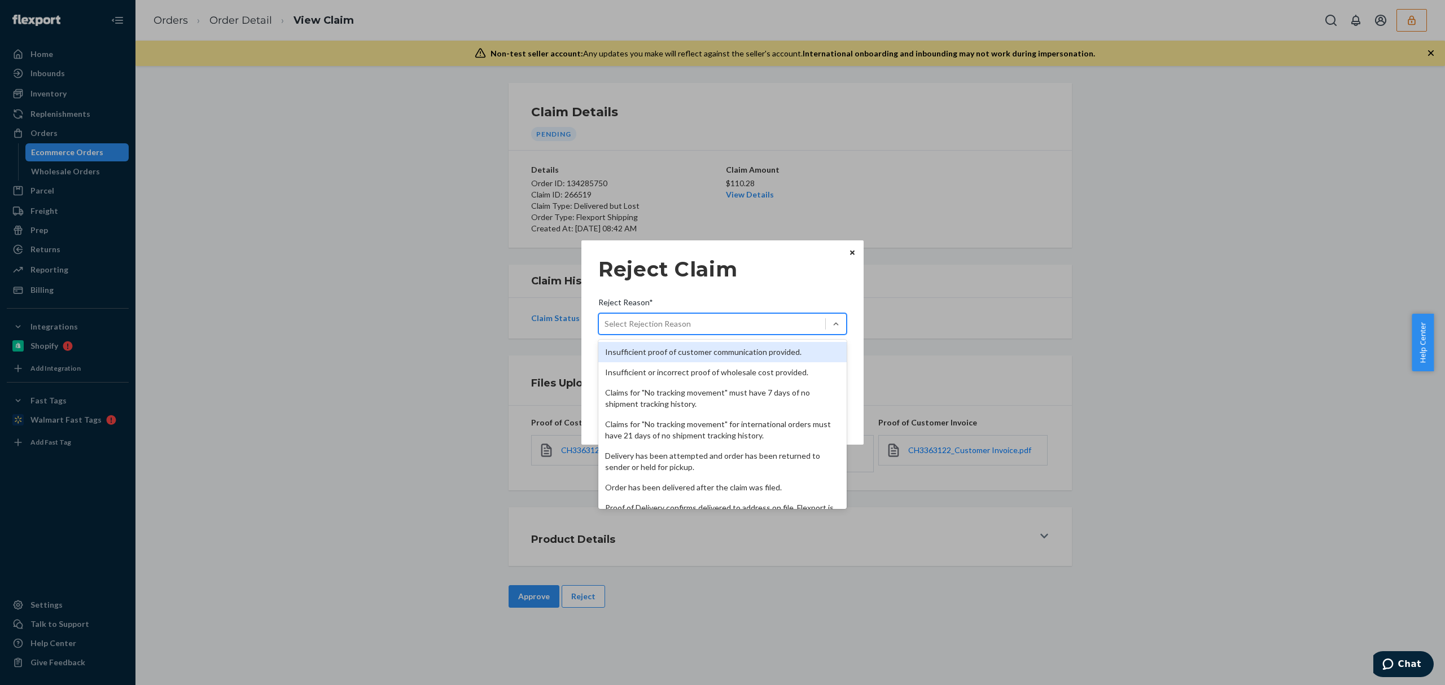
click at [760, 326] on div "Select Rejection Reason" at bounding box center [712, 324] width 226 height 18
click at [606, 326] on input "Reject Reason* option Insufficient proof of customer communication provided. fo…" at bounding box center [605, 323] width 1 height 11
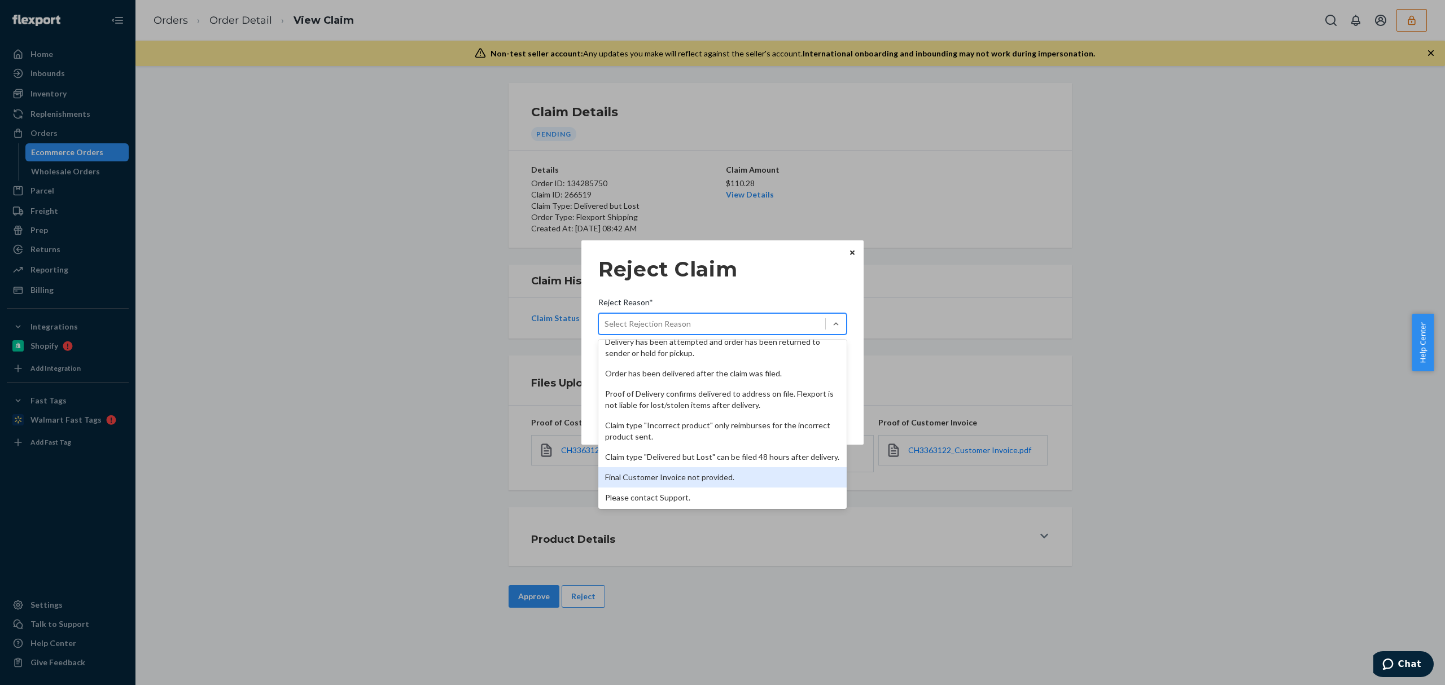
scroll to position [147, 0]
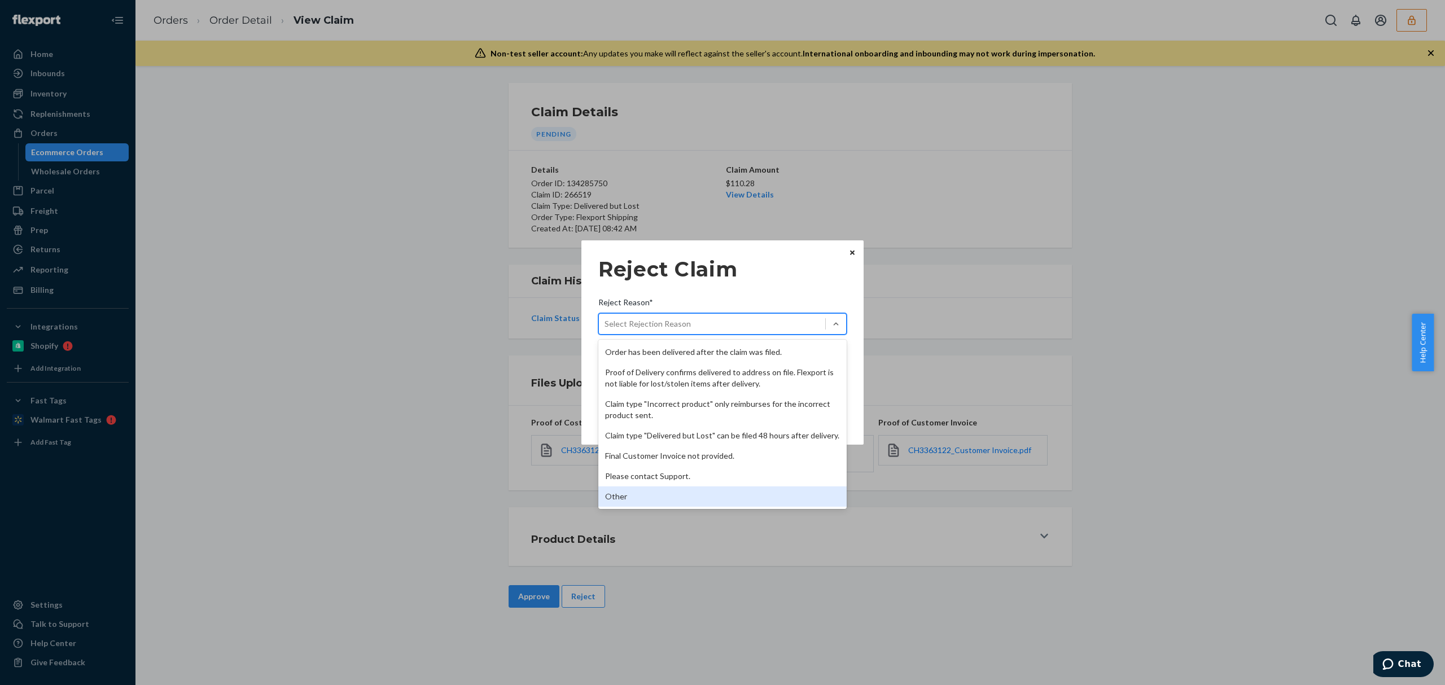
click at [700, 492] on div "Other" at bounding box center [723, 497] width 248 height 20
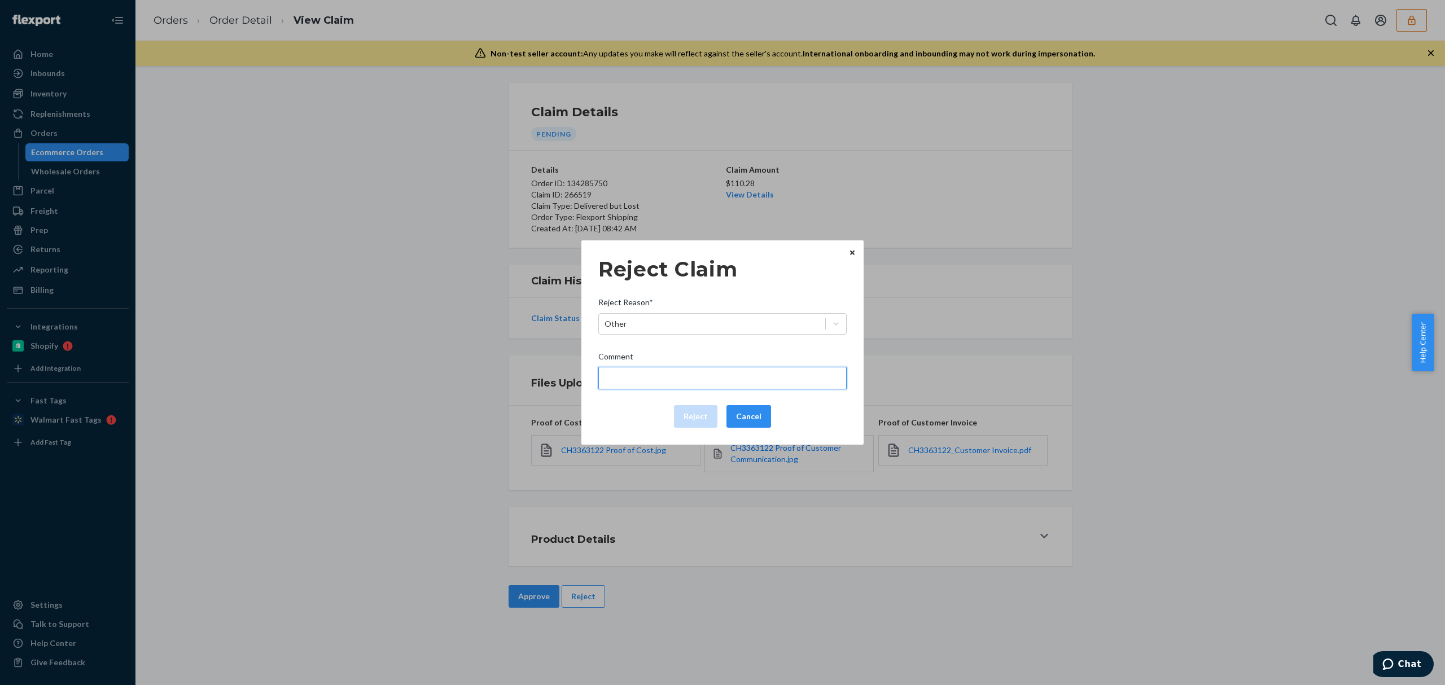
click at [666, 386] on input "Comment" at bounding box center [723, 378] width 248 height 23
type input "The package was confirmed to be delivered at the right location and flexport is…"
click at [695, 419] on button "Reject" at bounding box center [695, 416] width 43 height 23
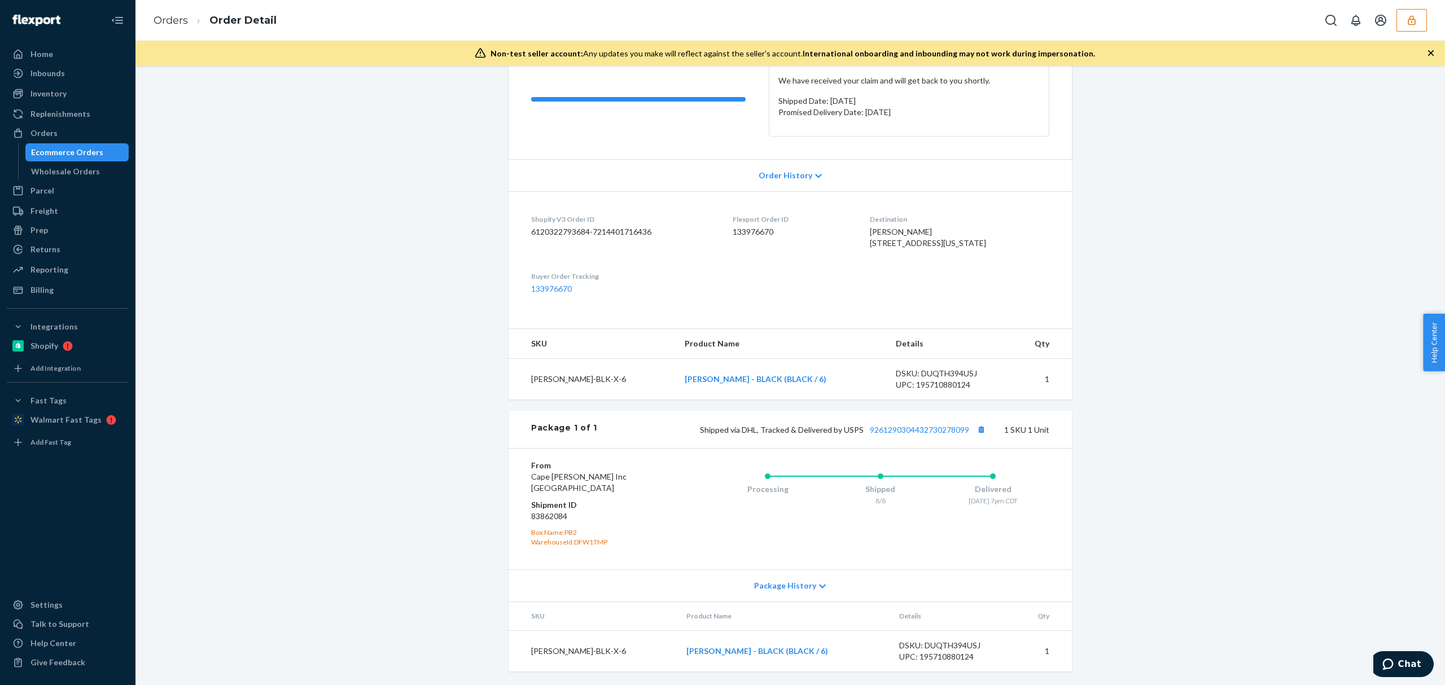
scroll to position [187, 0]
click at [897, 427] on link "9261290304432730278099" at bounding box center [919, 430] width 99 height 10
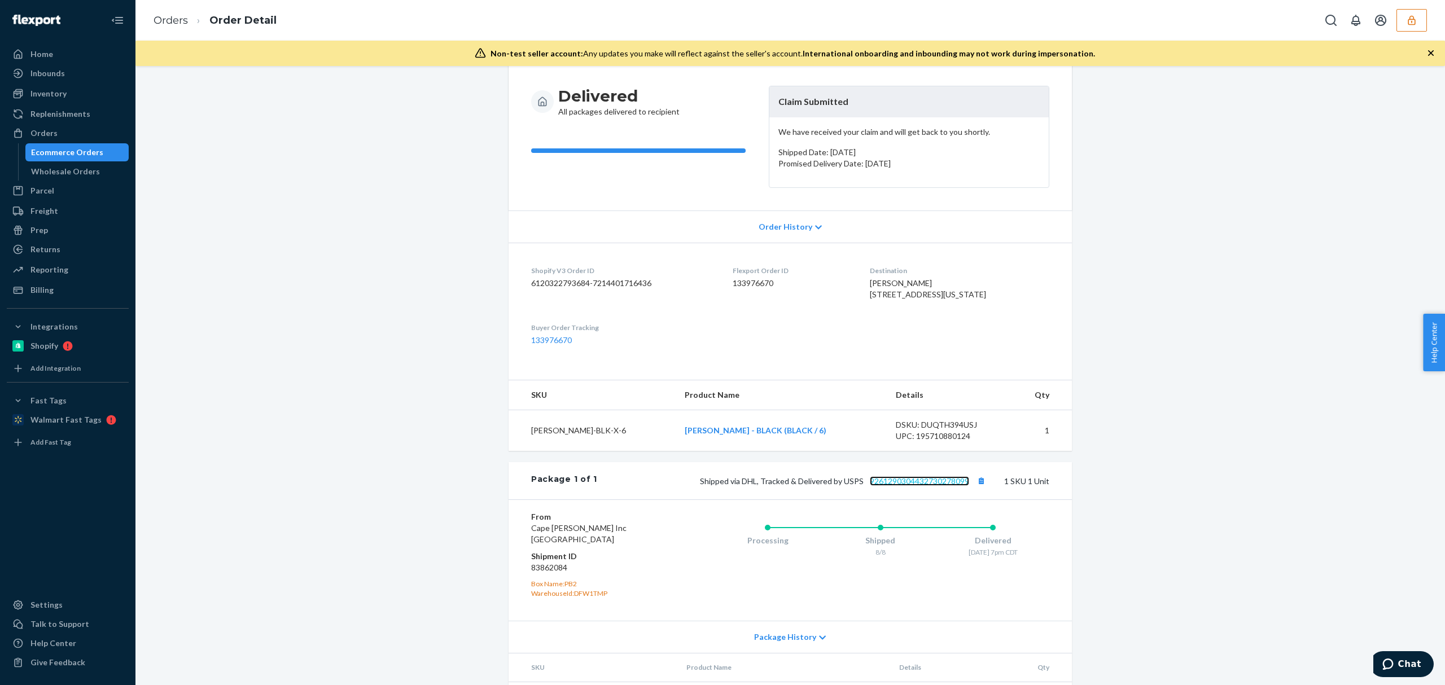
scroll to position [0, 0]
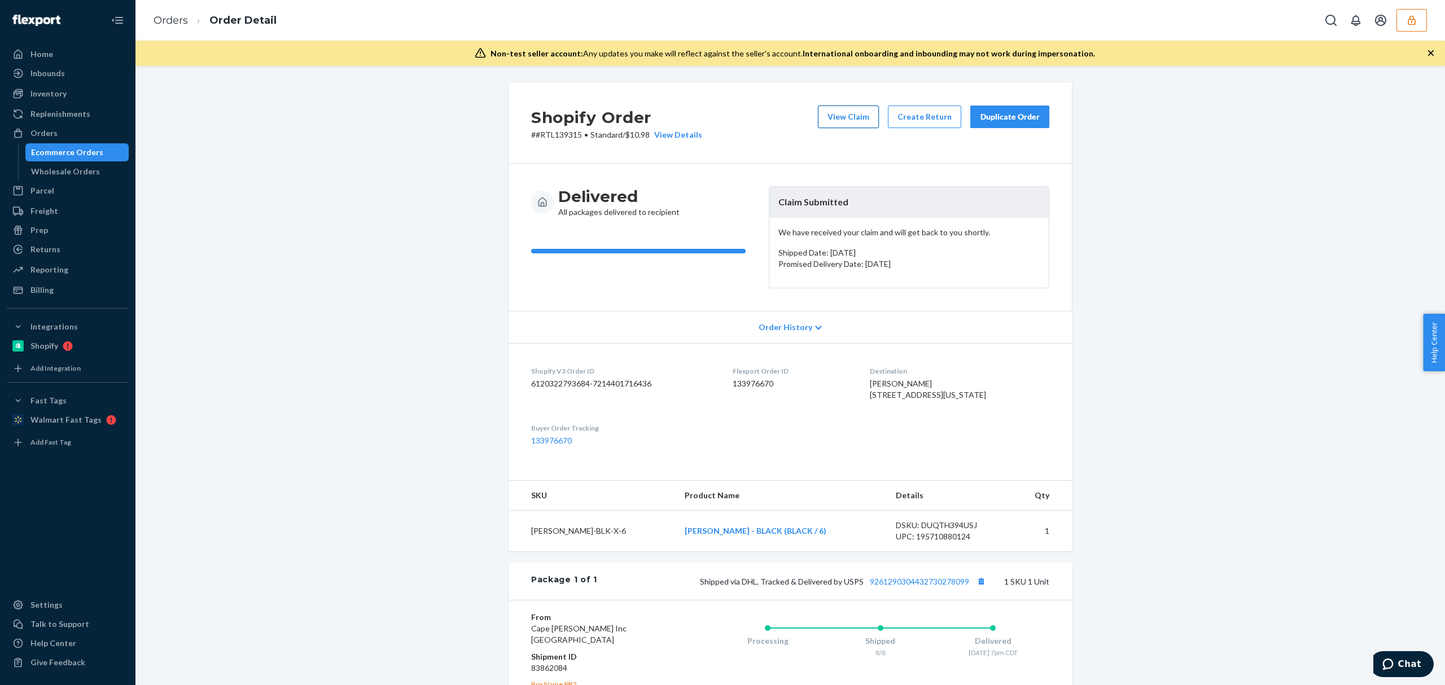
click at [853, 113] on button "View Claim" at bounding box center [848, 117] width 61 height 23
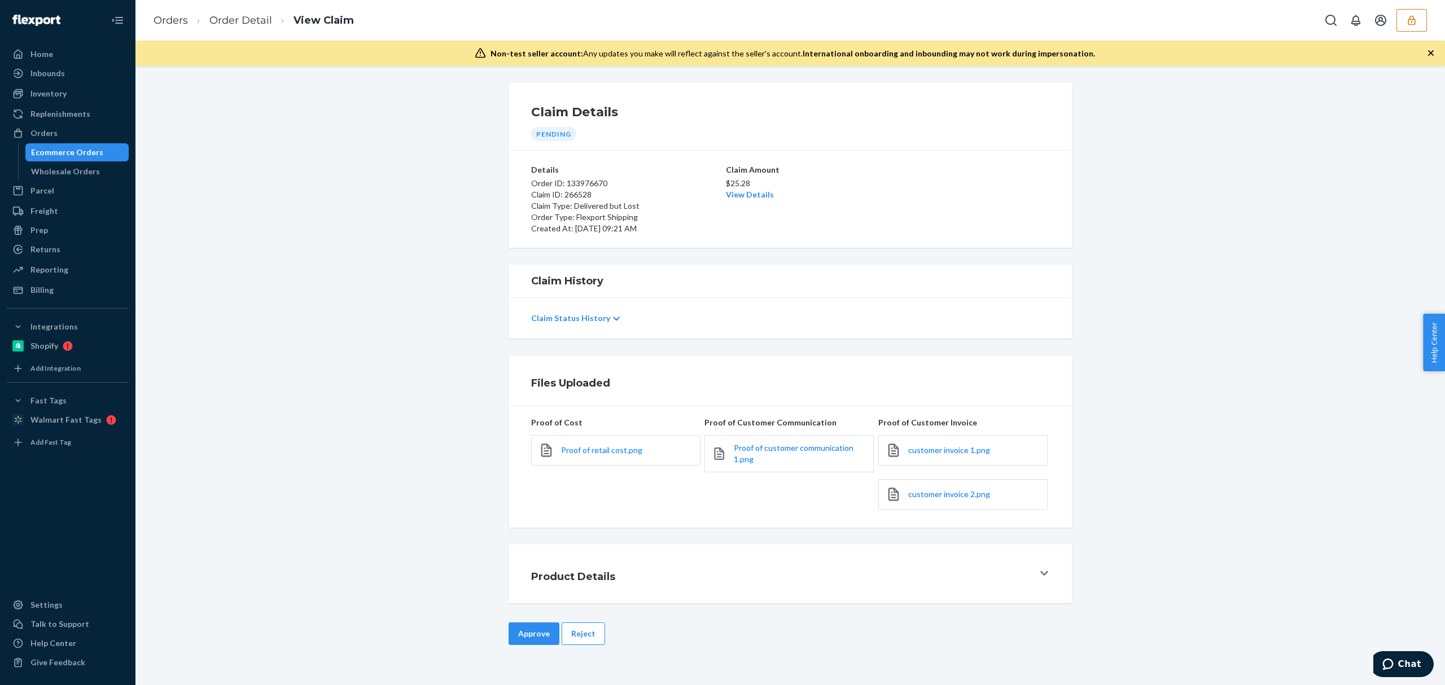
click at [624, 457] on div "Proof of retail cost.png" at bounding box center [615, 450] width 169 height 30
click at [627, 446] on span "Proof of retail cost.png" at bounding box center [601, 451] width 81 height 10
click at [795, 462] on link "Proof of customer communication 1.png" at bounding box center [800, 454] width 133 height 23
click at [957, 443] on div "customer invoice 1.png" at bounding box center [963, 450] width 169 height 30
click at [956, 449] on span "customer invoice 1.png" at bounding box center [950, 451] width 82 height 10
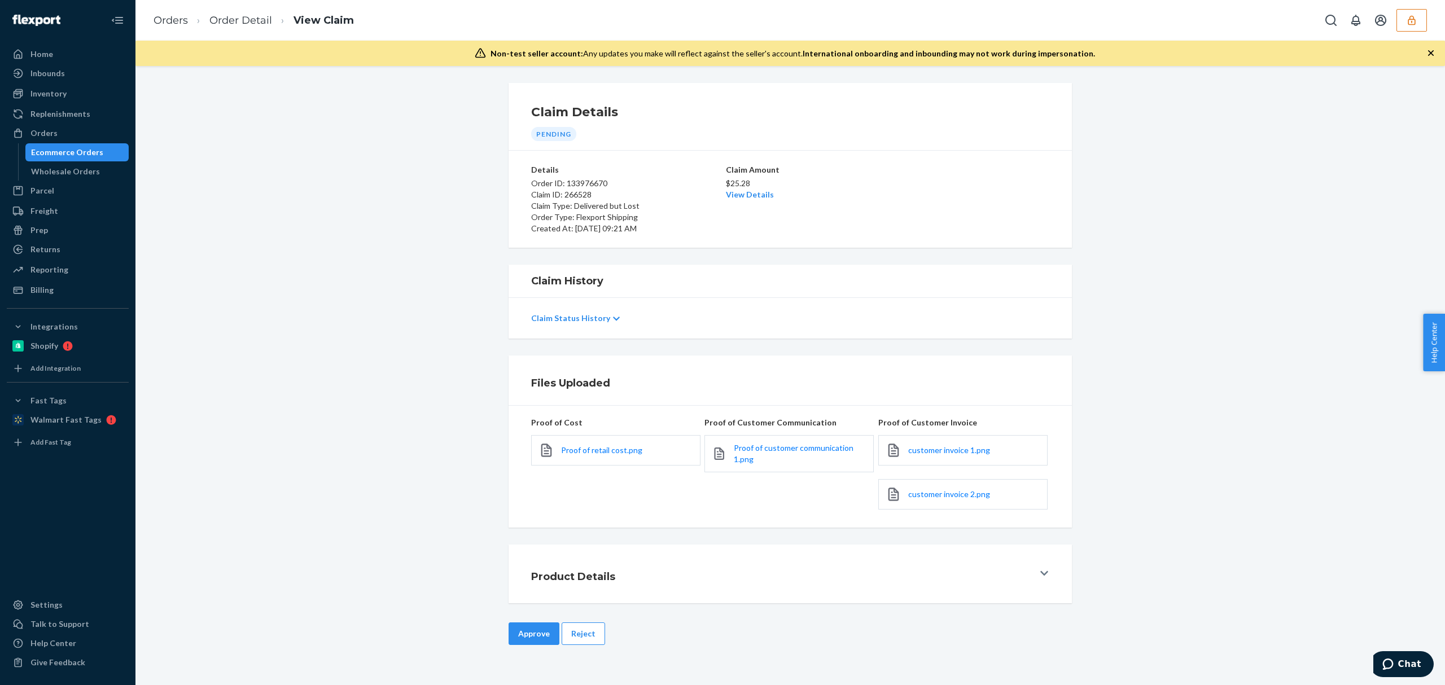
click at [940, 488] on div "customer invoice 2.png" at bounding box center [963, 494] width 169 height 30
click at [941, 490] on link "customer invoice 2.png" at bounding box center [950, 494] width 82 height 11
click at [571, 640] on button "Reject" at bounding box center [583, 634] width 43 height 23
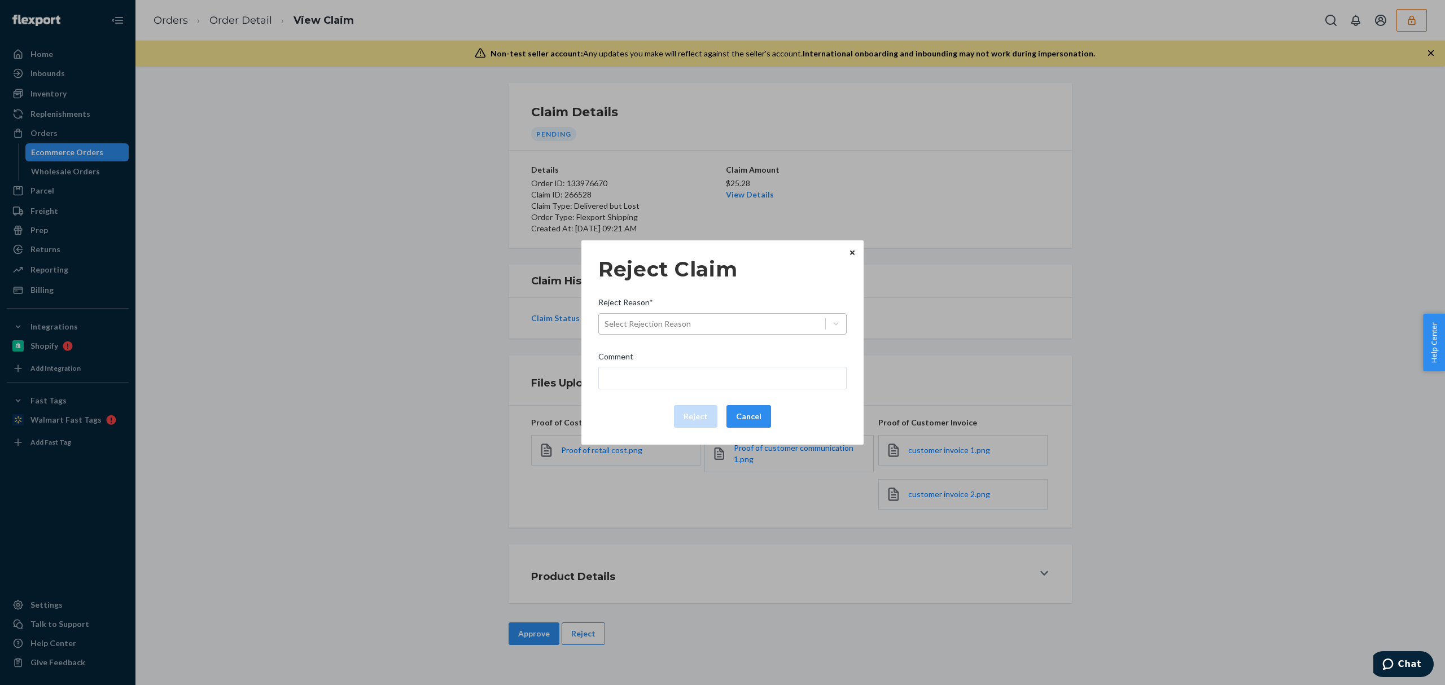
click at [689, 323] on div "Select Rejection Reason" at bounding box center [712, 324] width 226 height 18
click at [606, 323] on input "Reject Reason* Select Rejection Reason" at bounding box center [605, 323] width 1 height 11
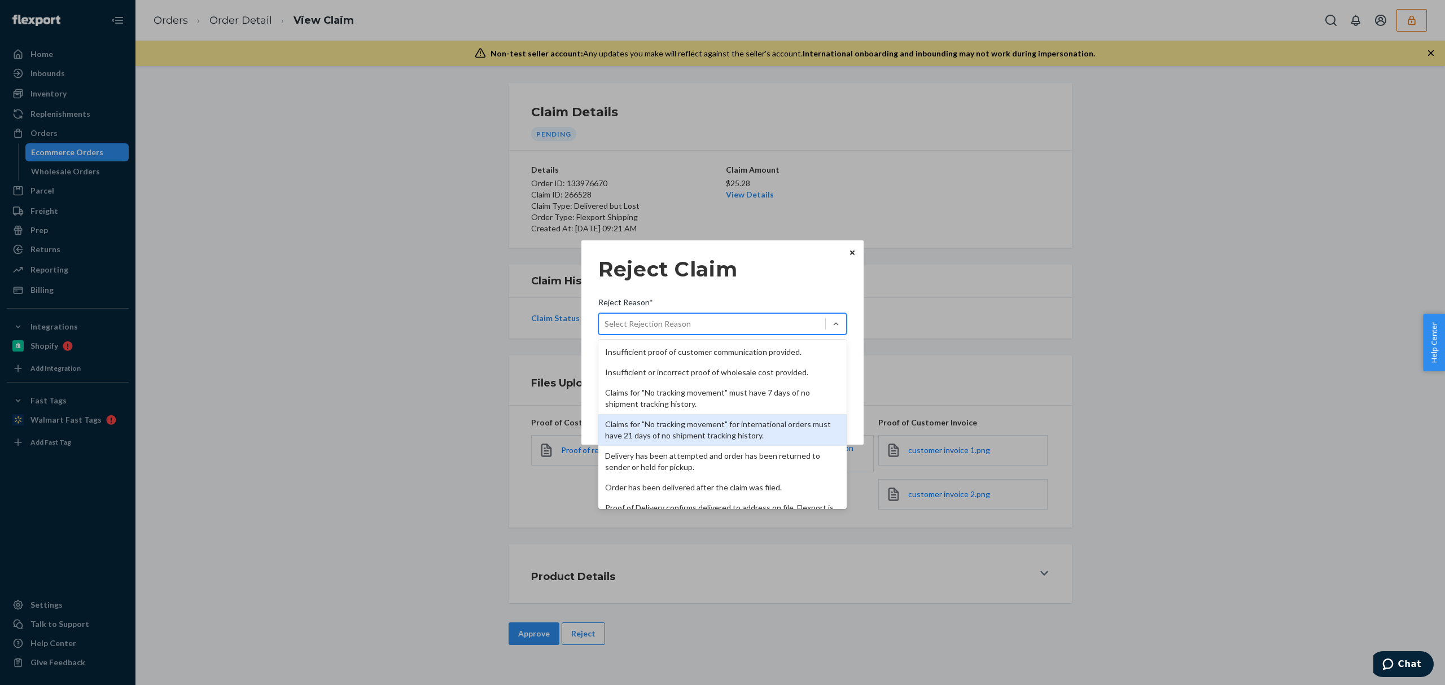
scroll to position [75, 0]
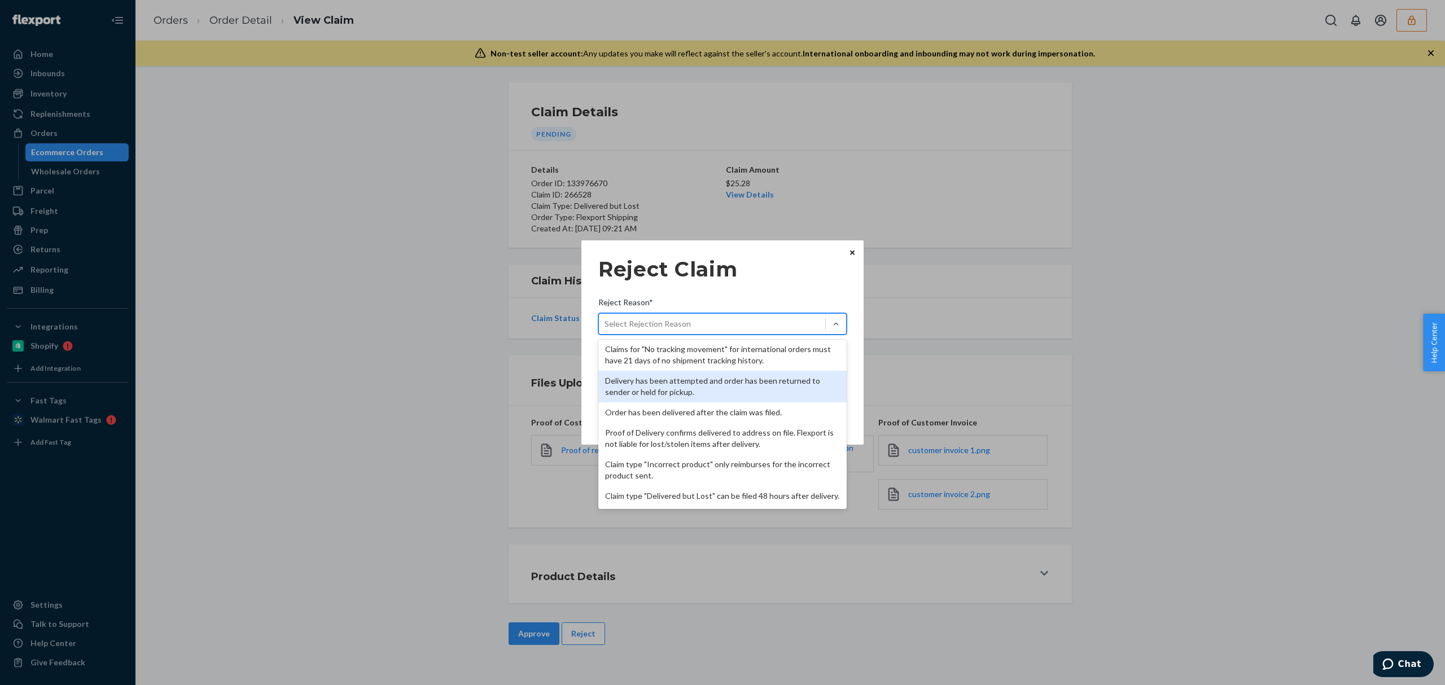
click at [671, 384] on div "Delivery has been attempted and order has been returned to sender or held for p…" at bounding box center [723, 387] width 248 height 32
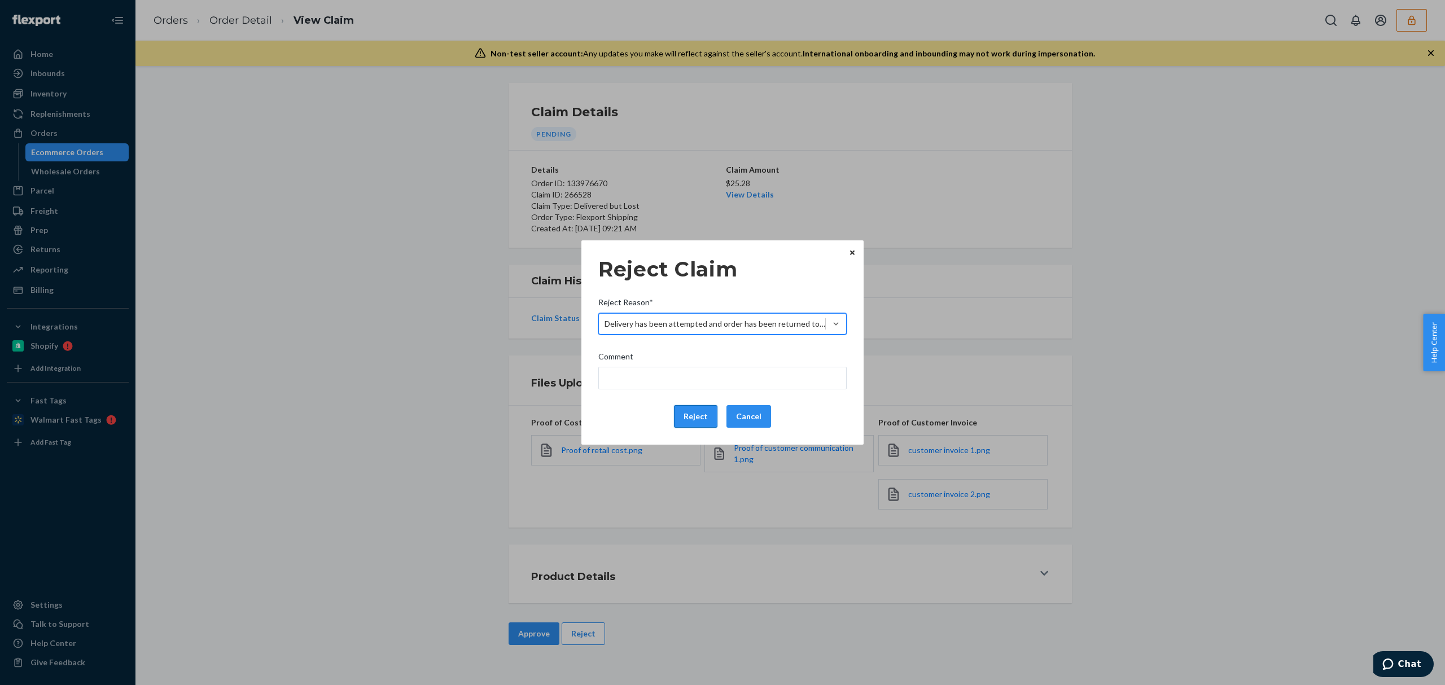
click at [683, 414] on button "Reject" at bounding box center [695, 416] width 43 height 23
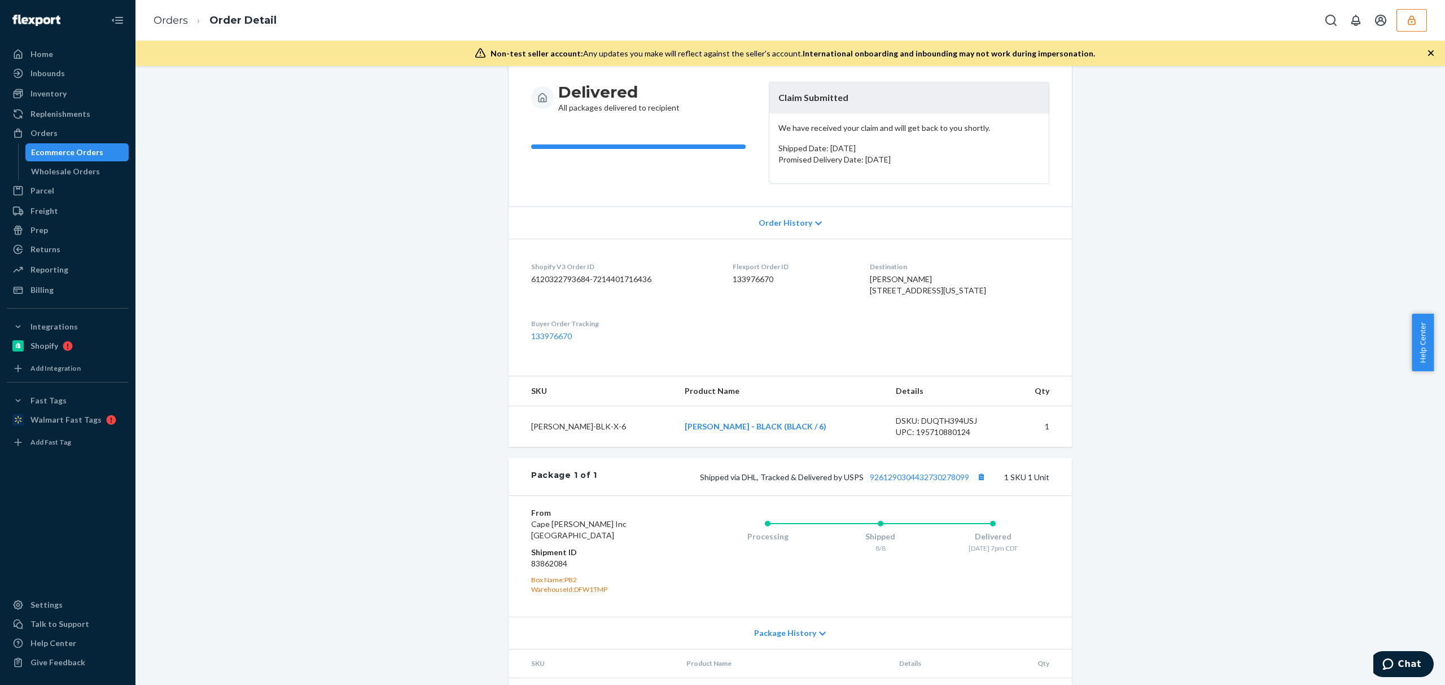
scroll to position [187, 0]
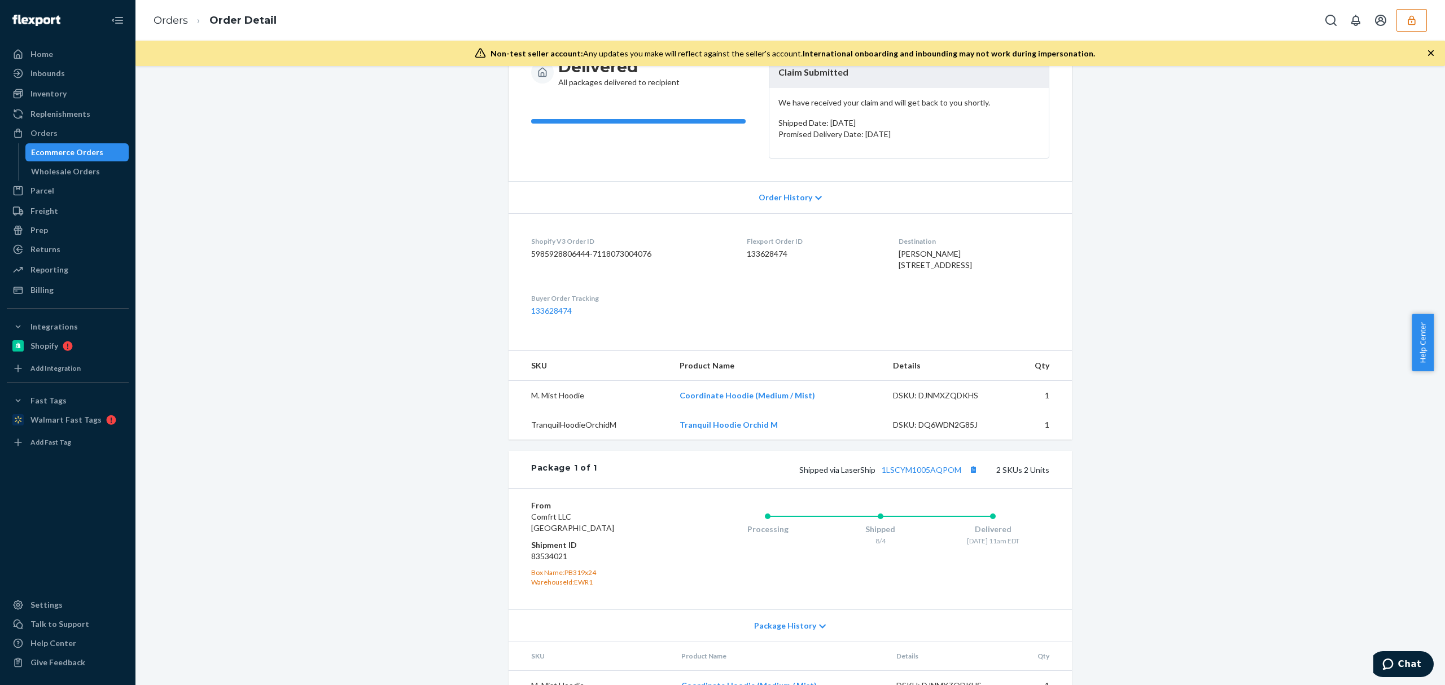
scroll to position [212, 0]
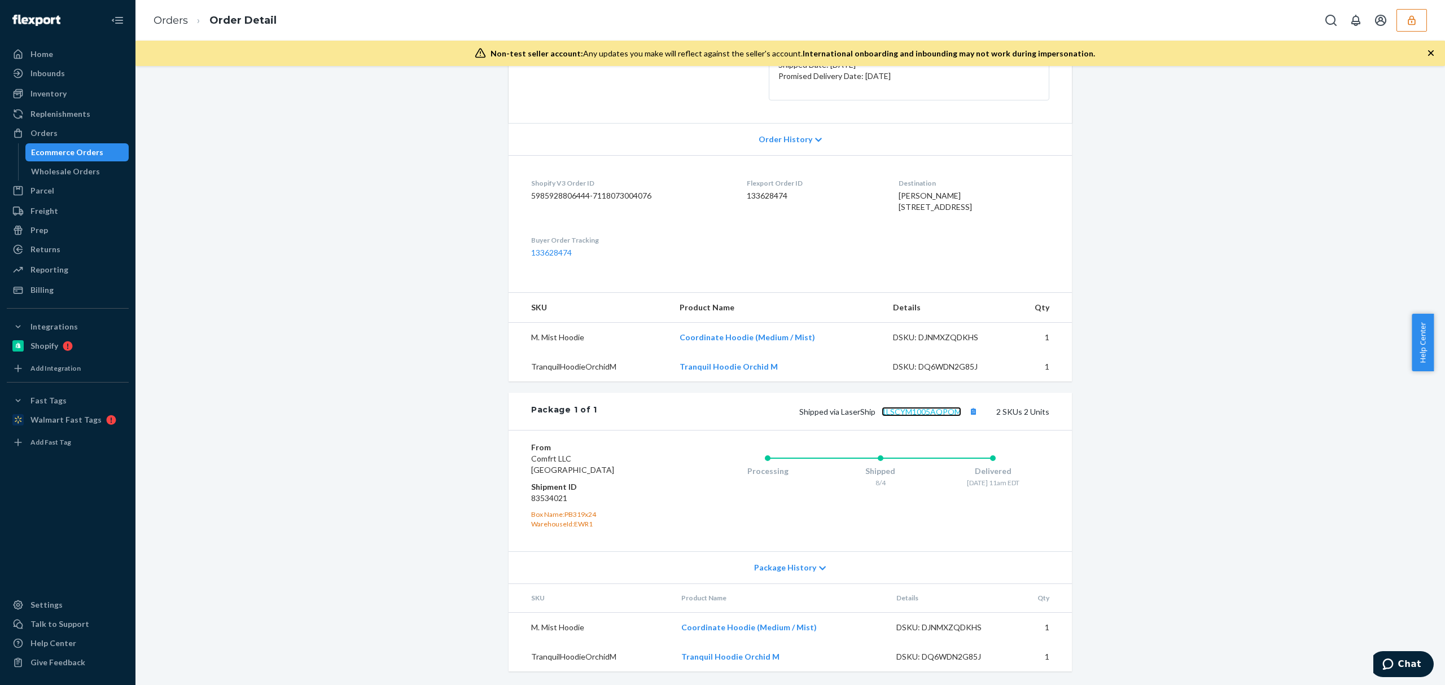
click at [938, 416] on link "1LSCYM1005AQPOM" at bounding box center [922, 412] width 80 height 10
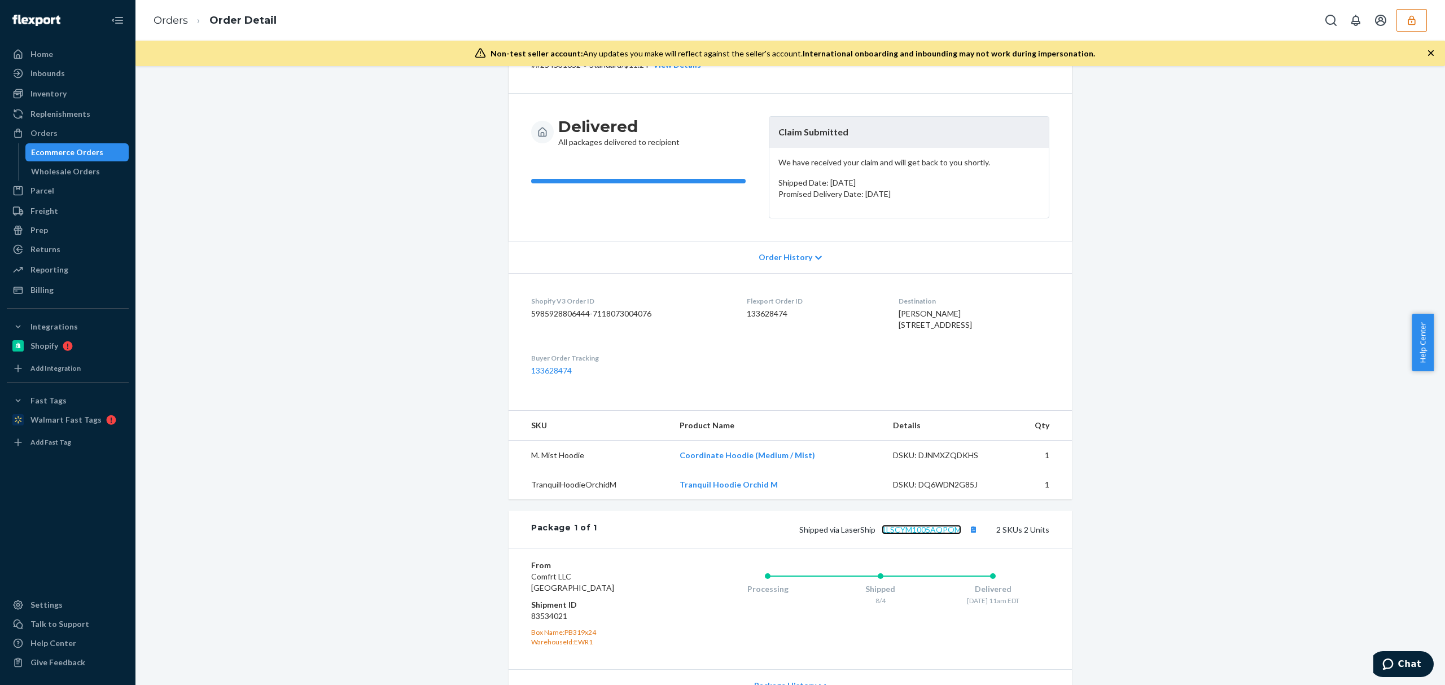
scroll to position [0, 0]
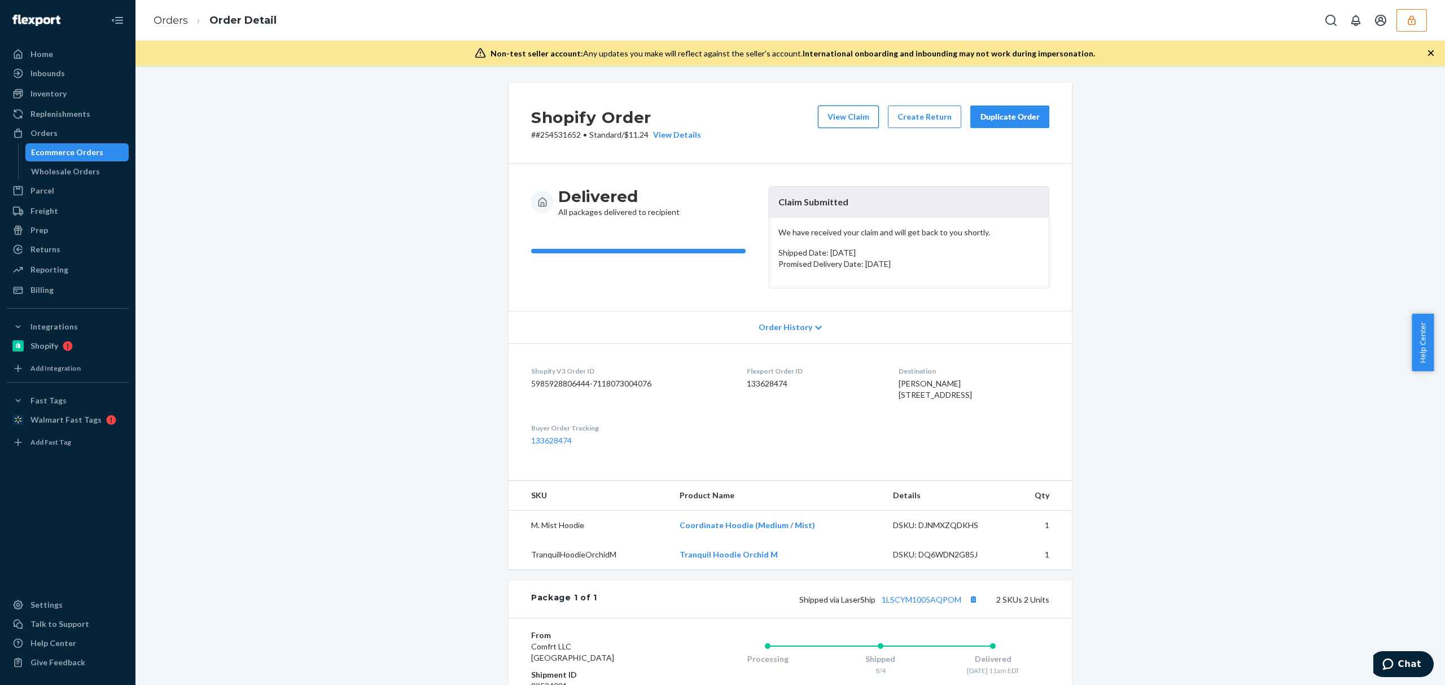
click at [838, 117] on button "View Claim" at bounding box center [848, 117] width 61 height 23
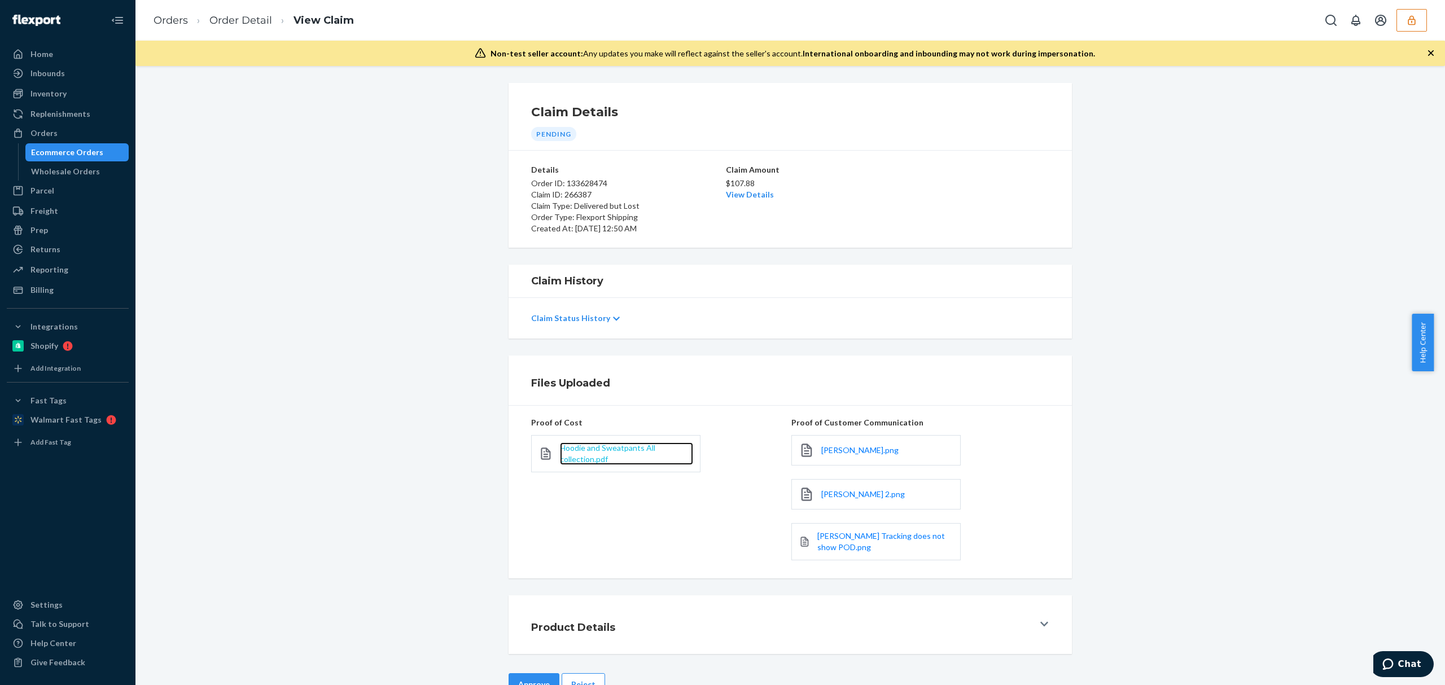
click at [601, 453] on span "Hoodie and Sweatpants All collection.pdf" at bounding box center [607, 453] width 95 height 21
click at [834, 452] on span "[PERSON_NAME].png" at bounding box center [860, 451] width 77 height 10
click at [837, 486] on div "[PERSON_NAME] 2.png" at bounding box center [876, 494] width 169 height 30
click at [838, 491] on span "[PERSON_NAME] 2.png" at bounding box center [864, 495] width 84 height 10
click at [848, 542] on span "Daya Todd Tracking does not show POD.png" at bounding box center [882, 541] width 128 height 21
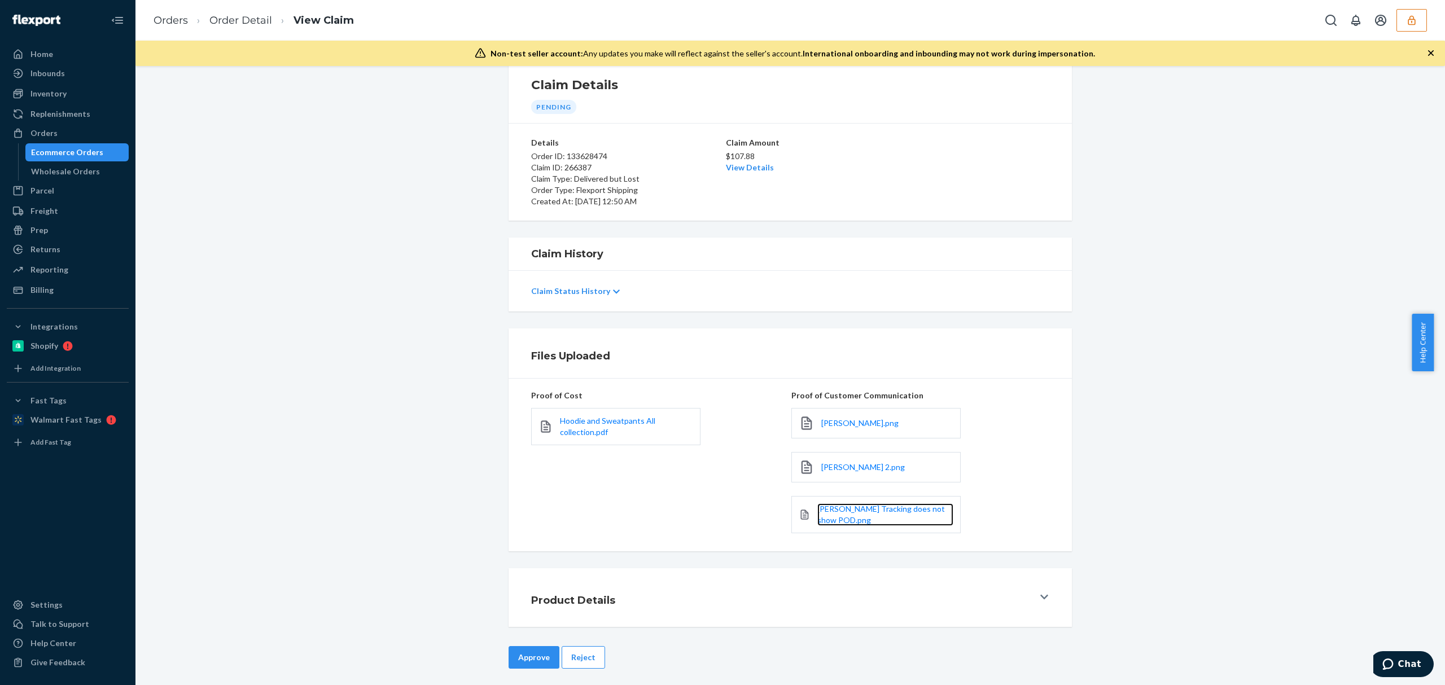
scroll to position [35, 0]
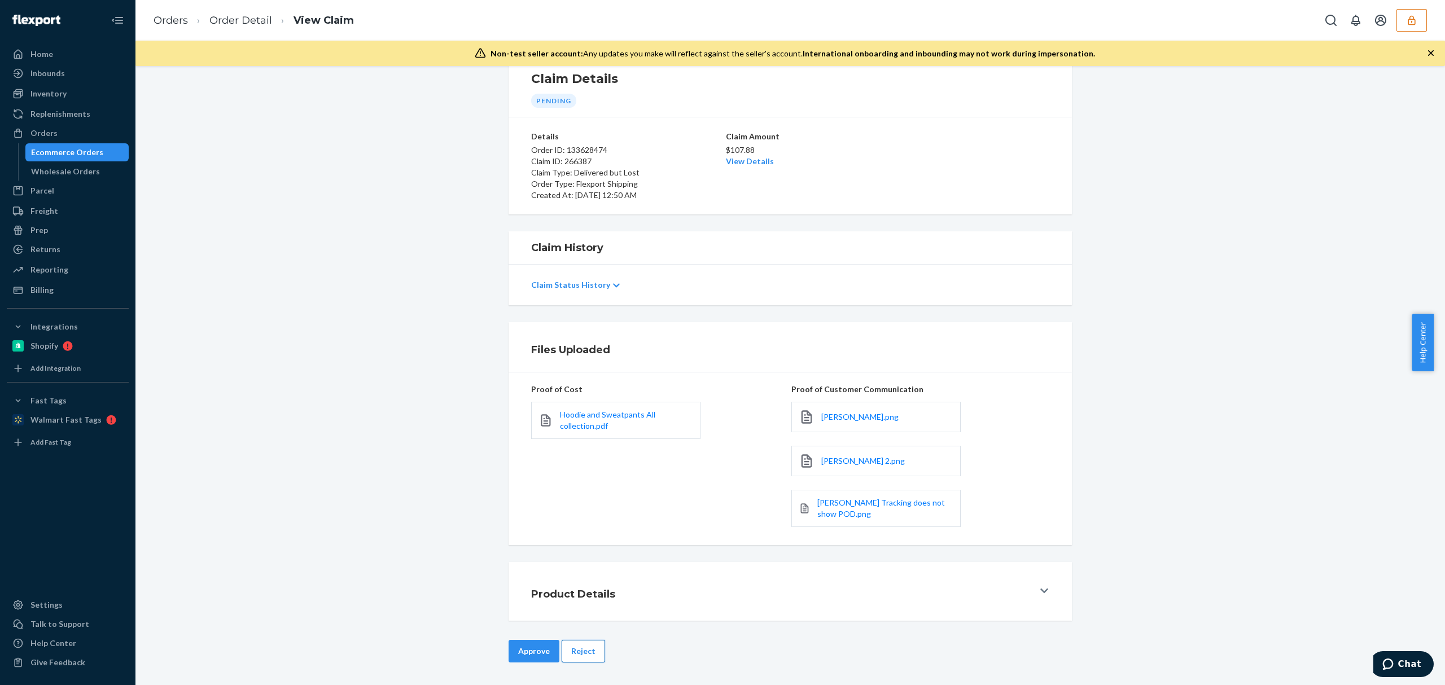
click at [576, 657] on button "Reject" at bounding box center [583, 651] width 43 height 23
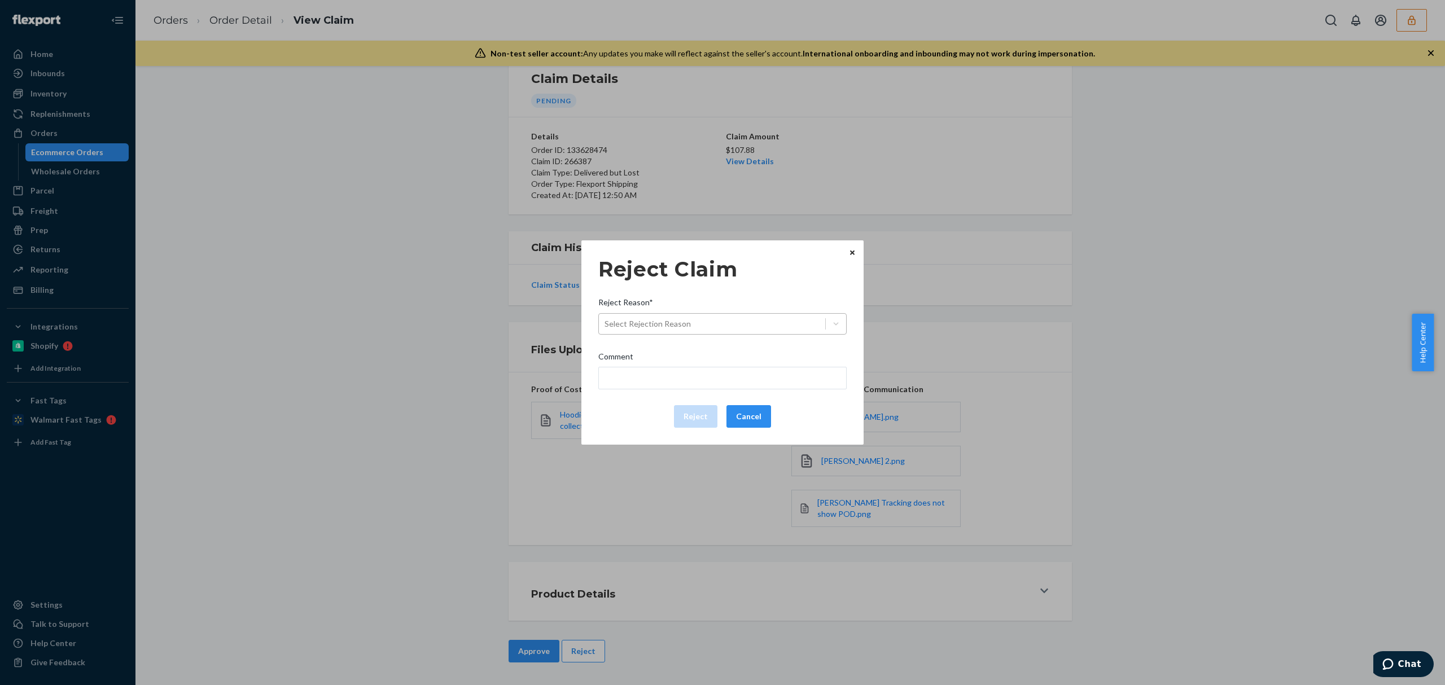
click at [673, 330] on div "Select Rejection Reason" at bounding box center [648, 323] width 86 height 11
click at [606, 330] on input "Reject Reason* Select Rejection Reason" at bounding box center [605, 323] width 1 height 11
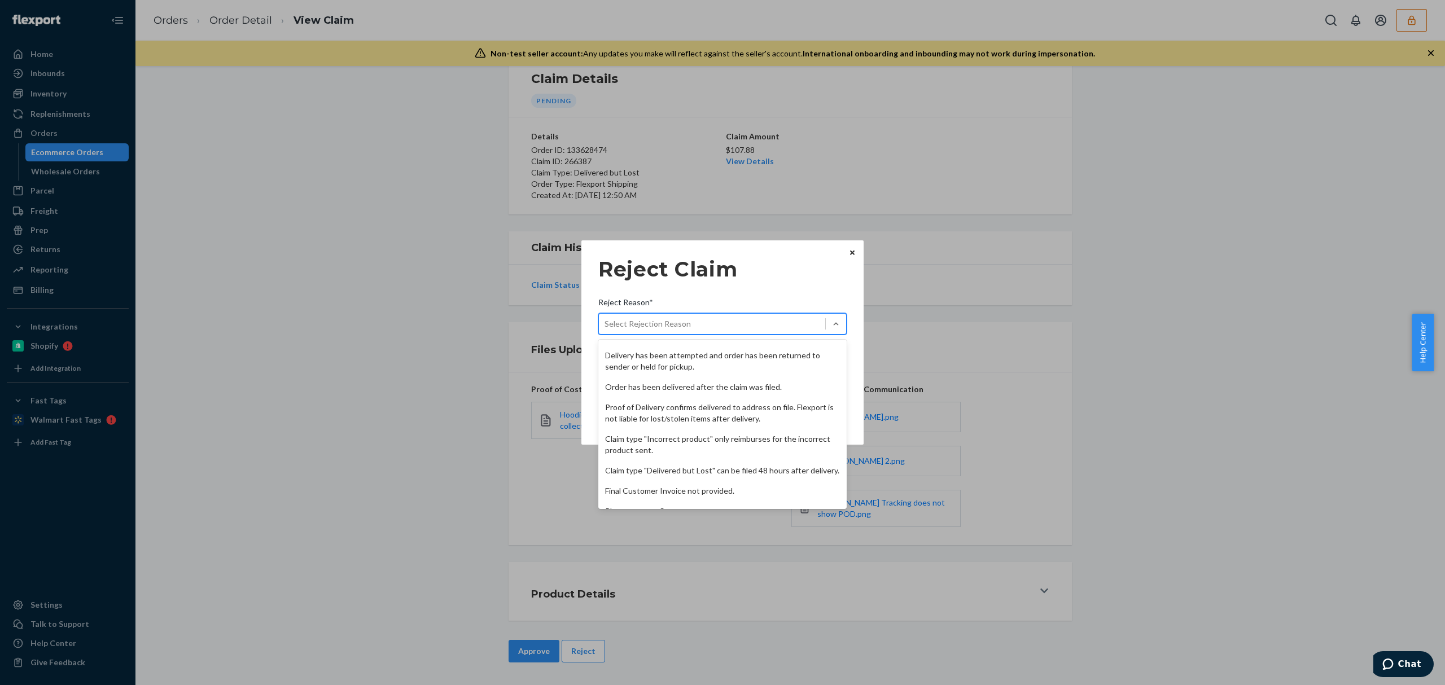
scroll to position [147, 0]
click at [684, 491] on div "Other" at bounding box center [723, 497] width 248 height 20
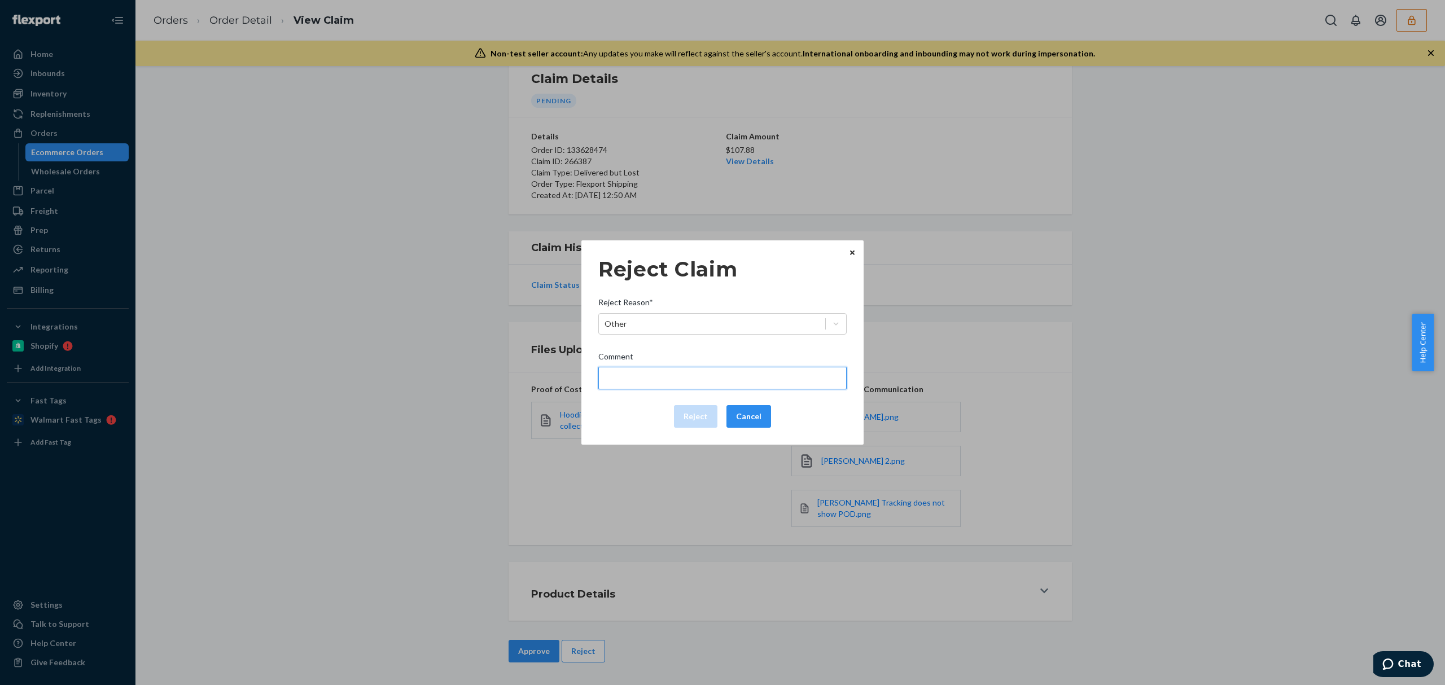
click at [667, 375] on input "Comment" at bounding box center [723, 378] width 248 height 23
type input "The package was confirmed to be delivered at the right location and flexport is…"
click at [700, 423] on button "Reject" at bounding box center [695, 416] width 43 height 23
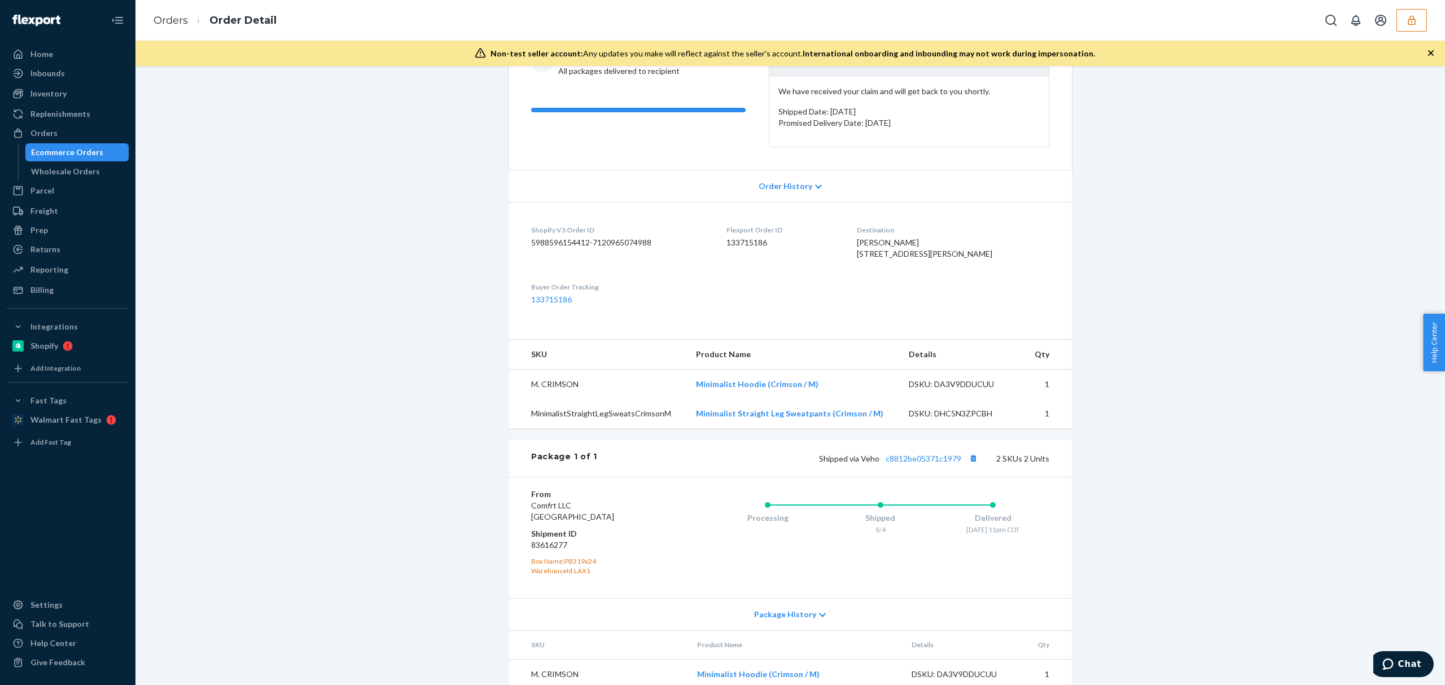
scroll to position [212, 0]
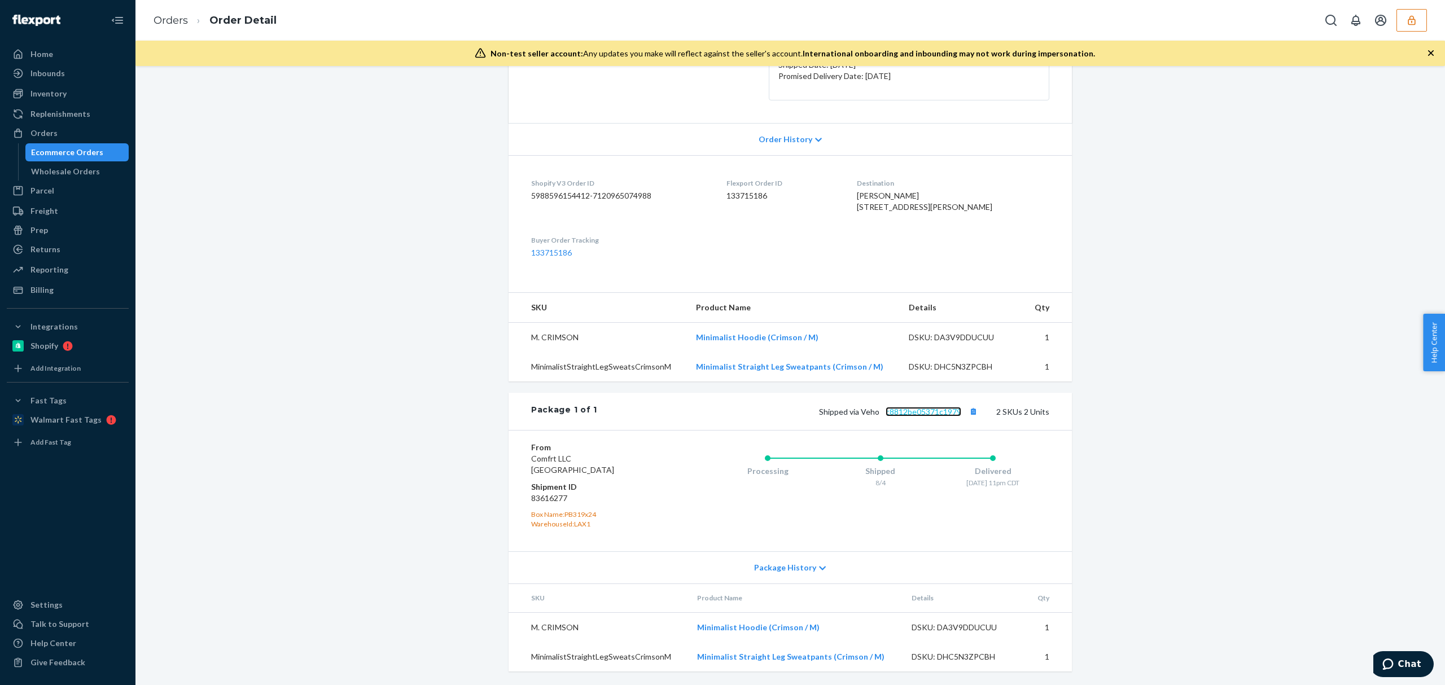
click at [937, 413] on link "c8812be05371c1979" at bounding box center [924, 412] width 76 height 10
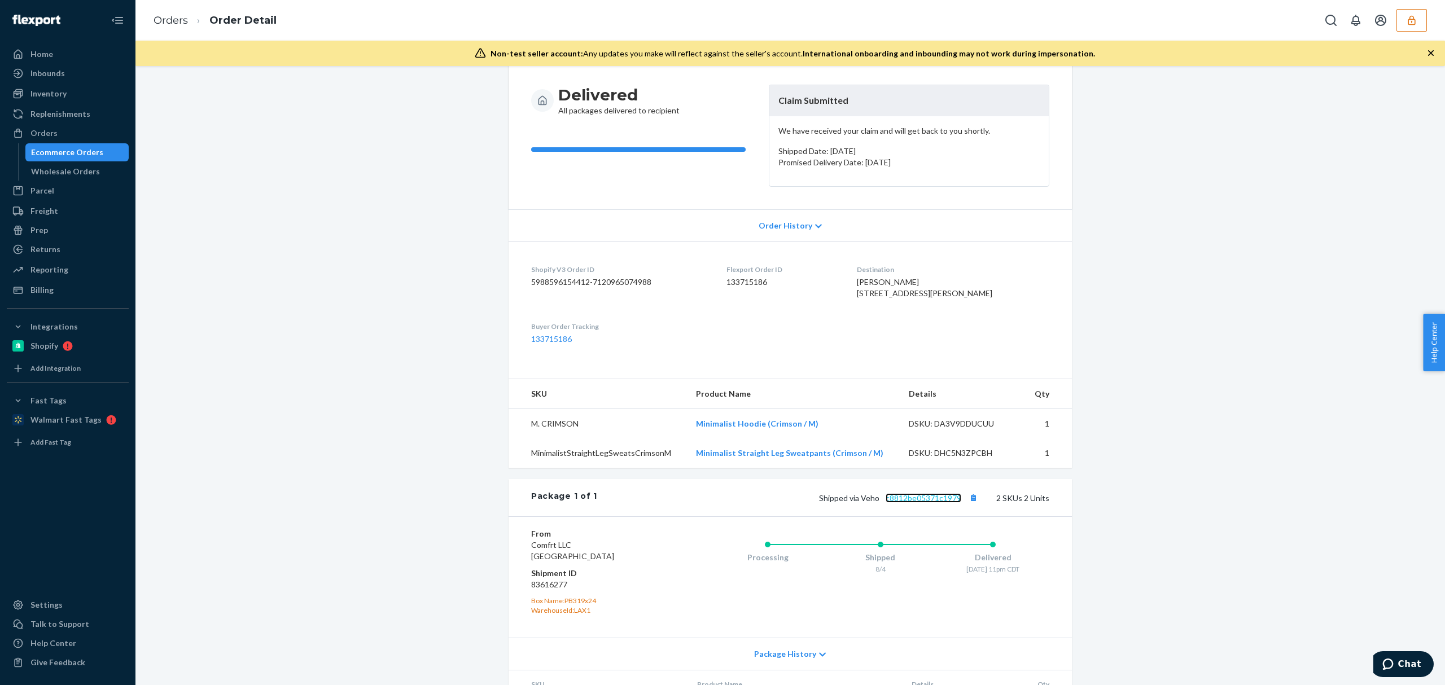
scroll to position [0, 0]
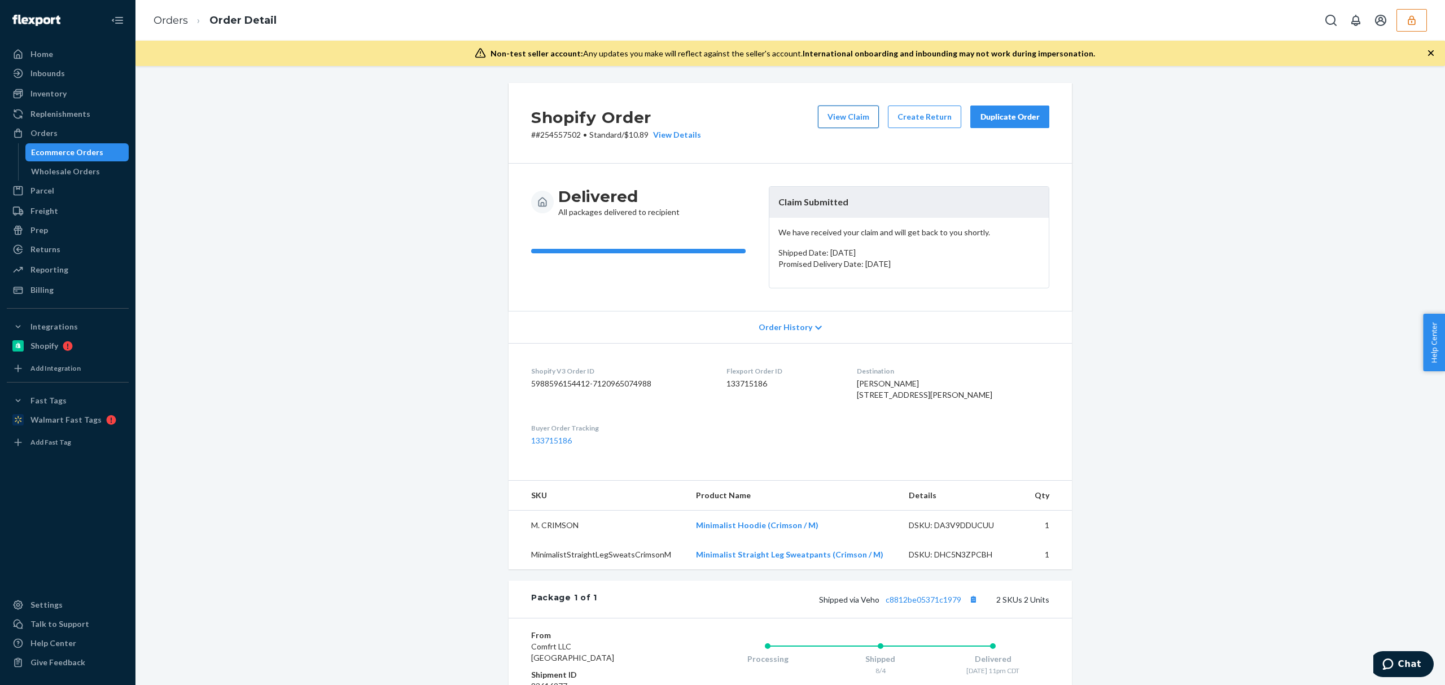
click at [861, 122] on button "View Claim" at bounding box center [848, 117] width 61 height 23
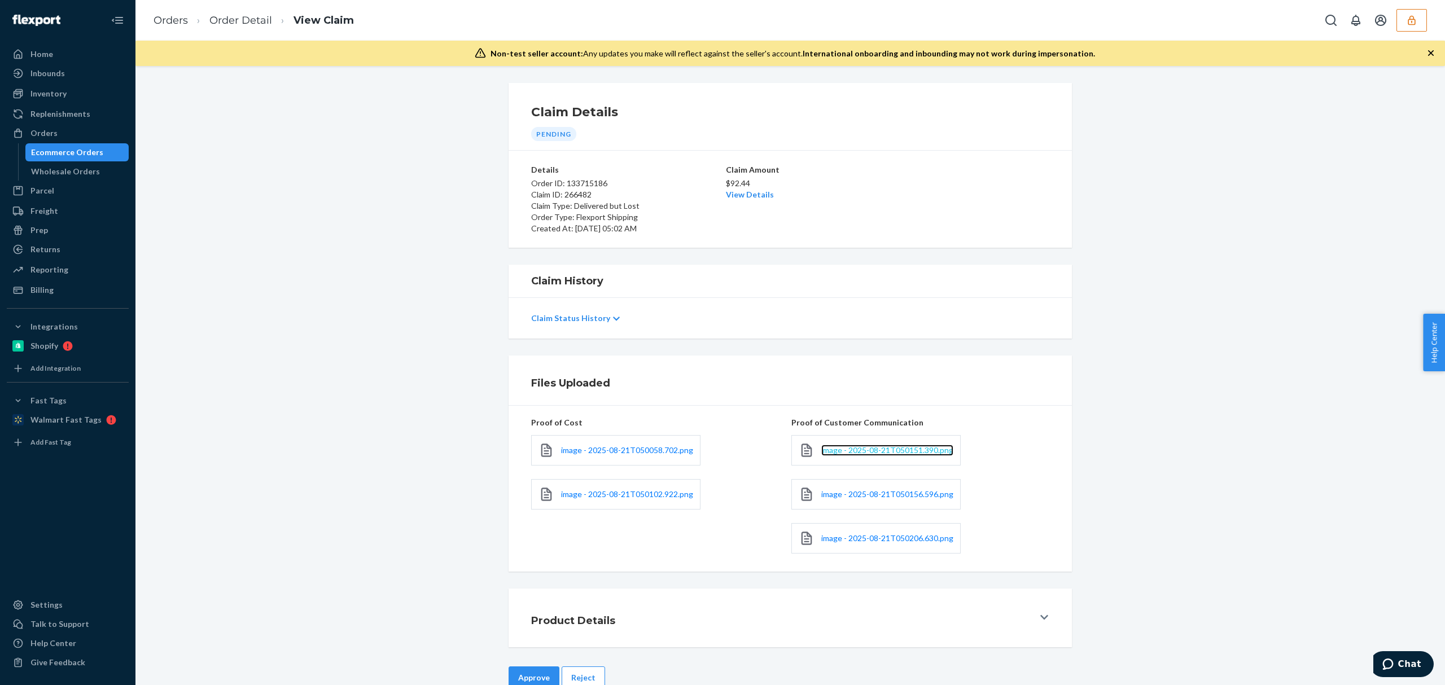
click at [832, 450] on span "image - 2025-08-21T050151.390.png" at bounding box center [888, 451] width 132 height 10
click at [844, 493] on span "image - 2025-08-21T050156.596.png" at bounding box center [888, 495] width 132 height 10
click at [855, 541] on span "image - 2025-08-21T050206.630.png" at bounding box center [888, 539] width 132 height 10
click at [608, 450] on span "image - 2025-08-21T050058.702.png" at bounding box center [627, 451] width 132 height 10
click at [609, 492] on span "image - 2025-08-21T050102.922.png" at bounding box center [627, 495] width 132 height 10
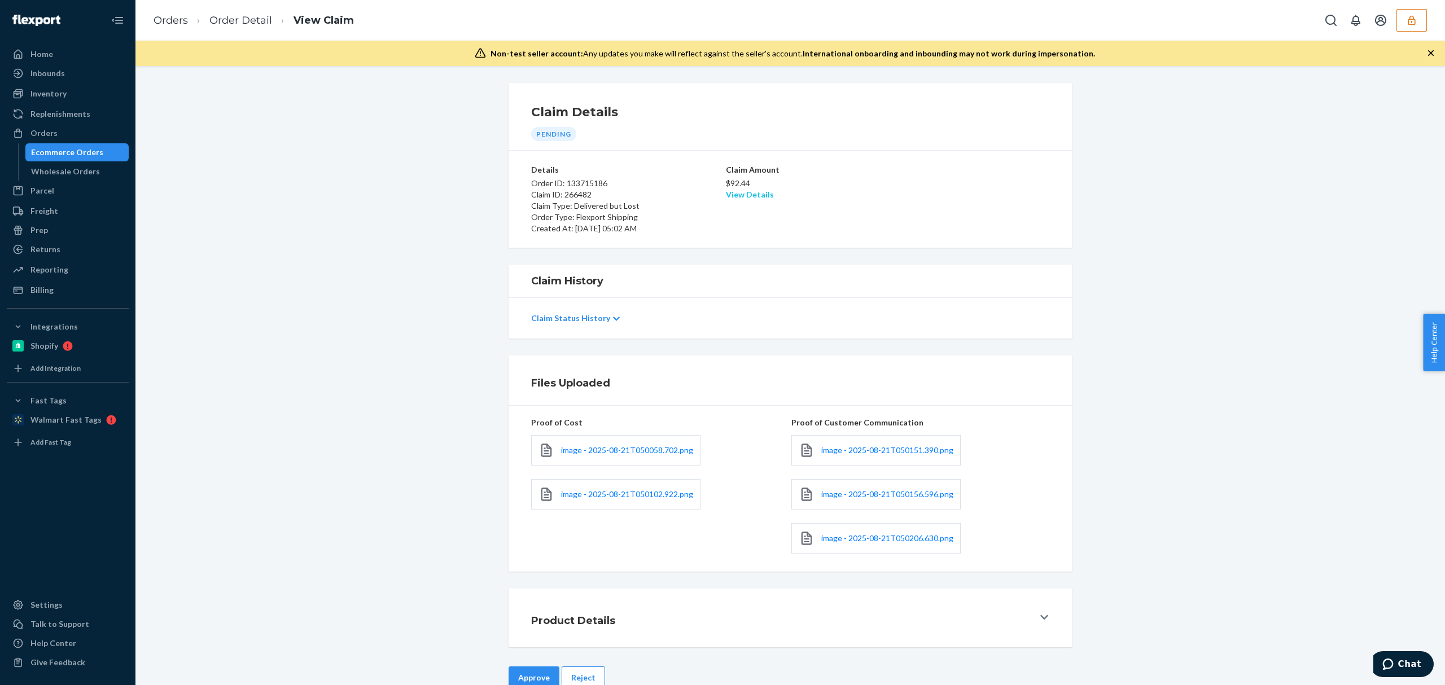
click at [761, 199] on link "View Details" at bounding box center [750, 195] width 48 height 10
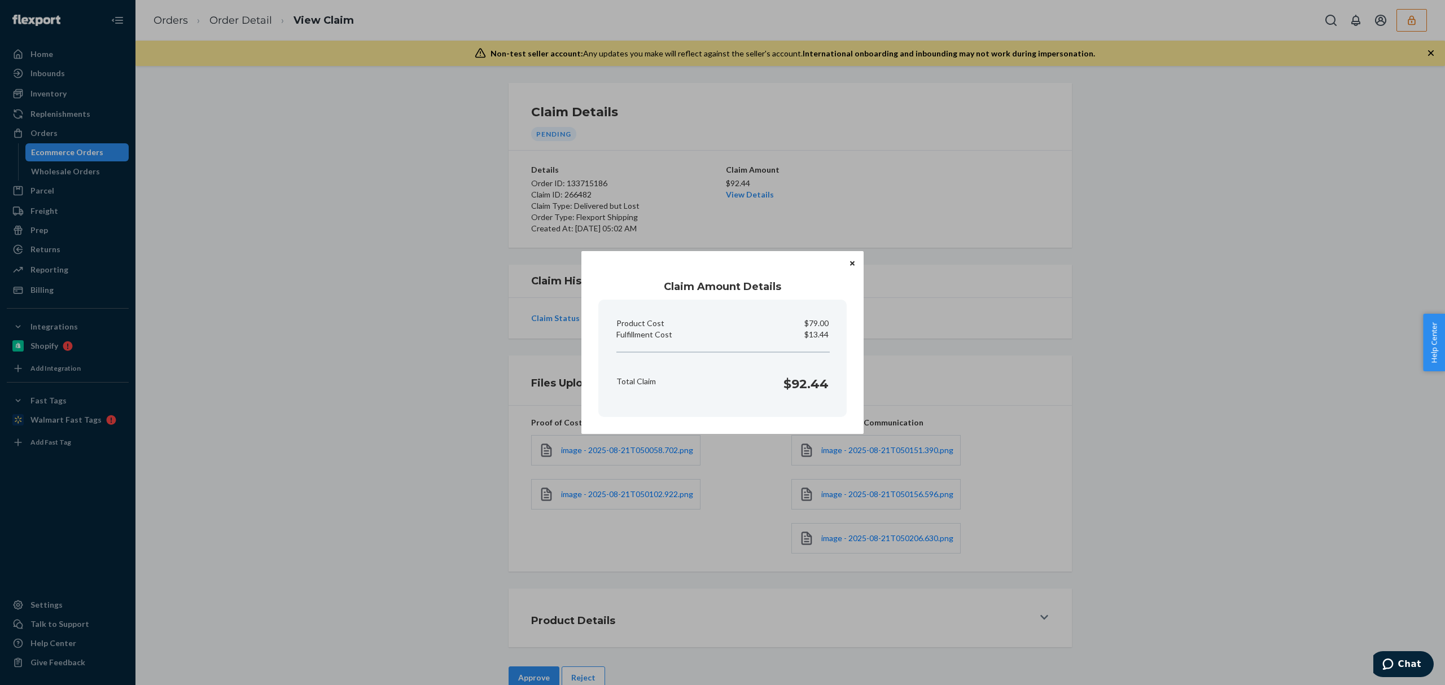
click at [819, 333] on p "$13.44" at bounding box center [817, 334] width 24 height 11
copy p "13.44"
click at [359, 331] on div "Claim Amount Details Product Cost $79.00 Fulfillment Cost $13.44 Total Claim $9…" at bounding box center [722, 342] width 1445 height 685
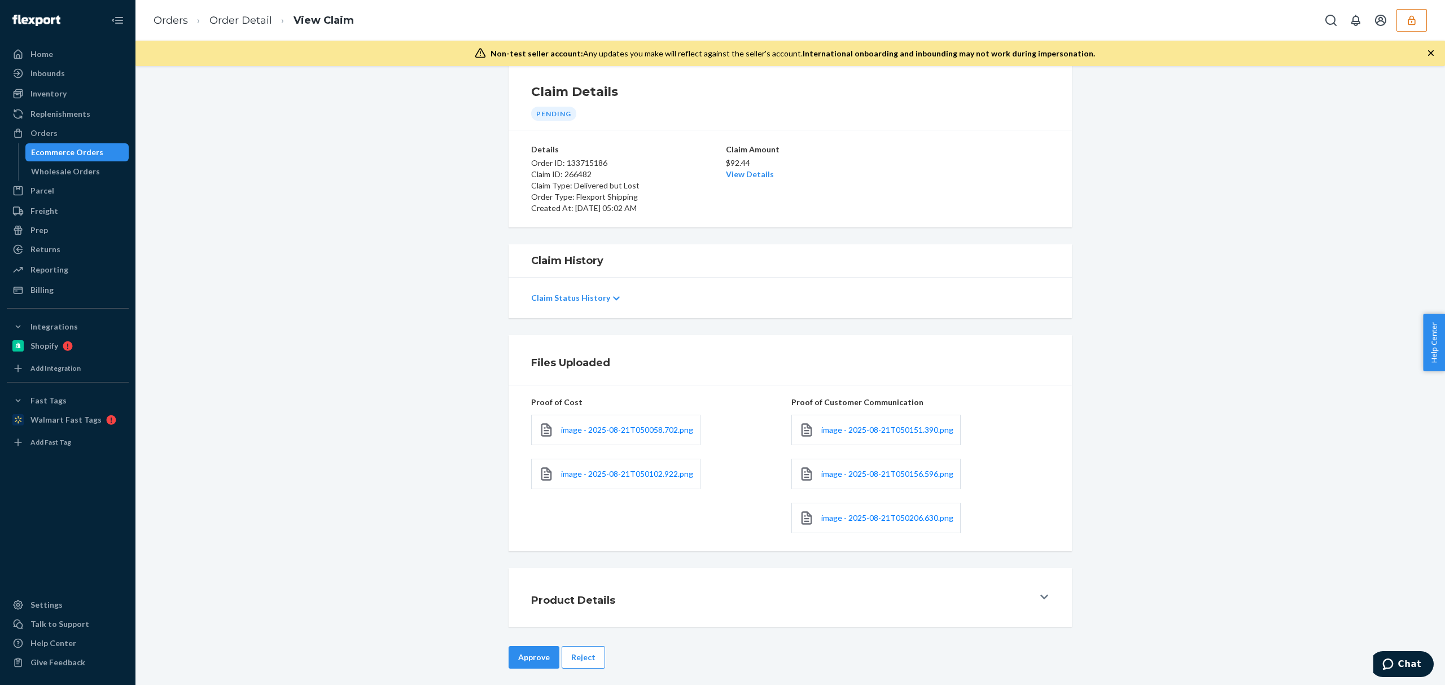
scroll to position [28, 0]
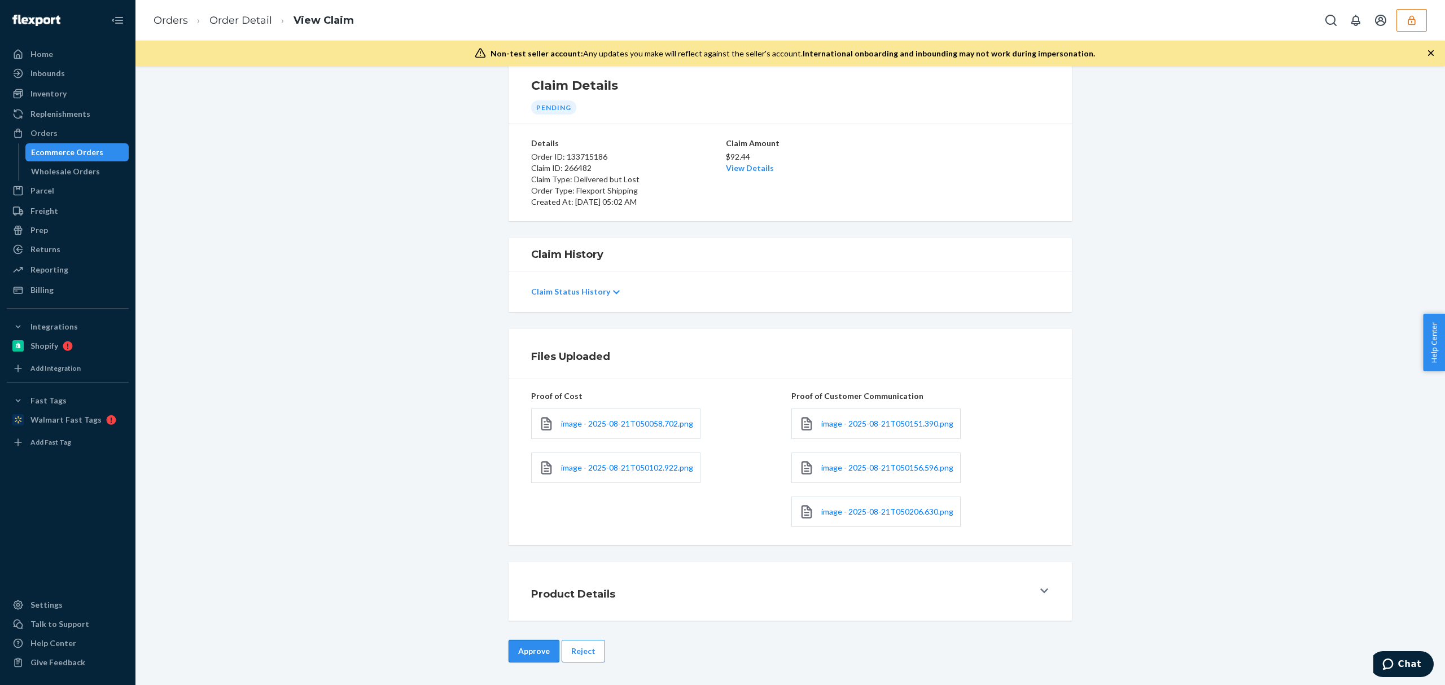
click at [510, 653] on button "Approve" at bounding box center [534, 651] width 51 height 23
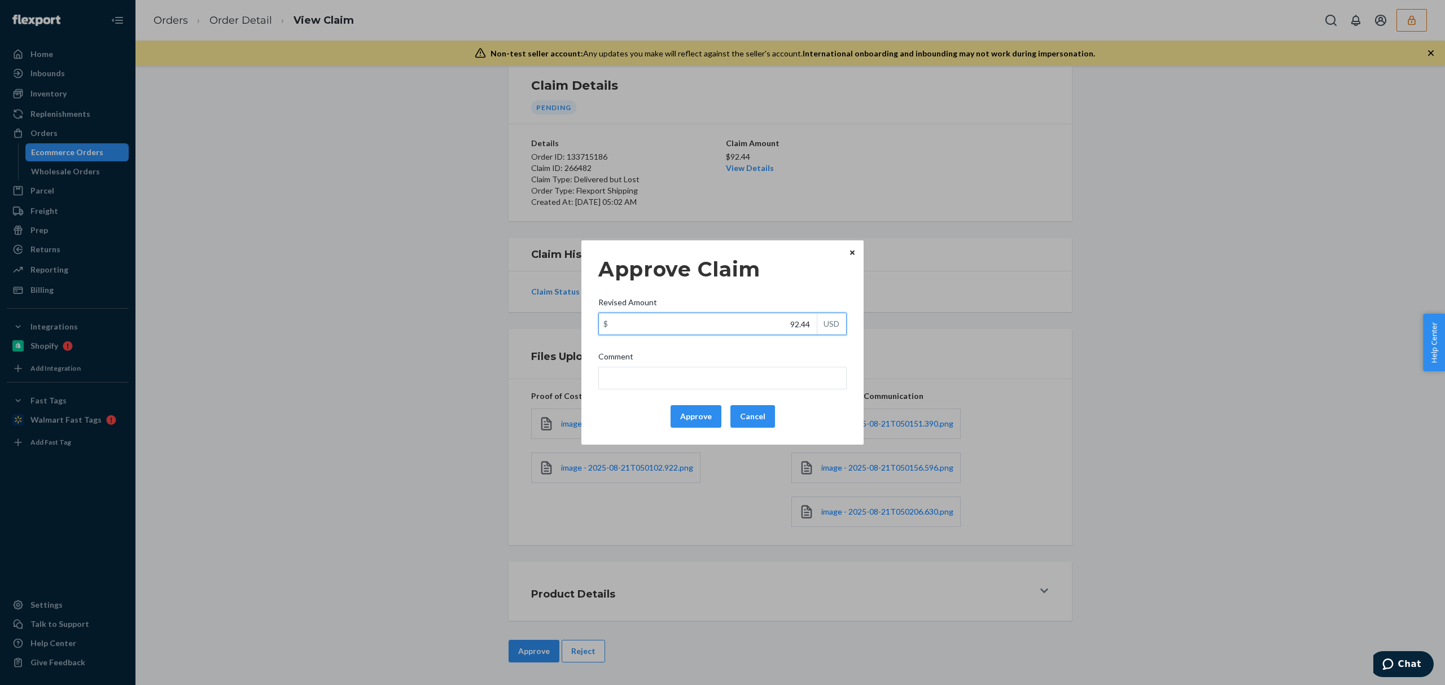
drag, startPoint x: 785, startPoint y: 326, endPoint x: 811, endPoint y: 344, distance: 32.4
click at [818, 326] on div "$ 92.44 USD" at bounding box center [723, 324] width 248 height 23
paste input "44.6"
type input "44.64"
click at [783, 374] on input "Comment" at bounding box center [723, 378] width 248 height 23
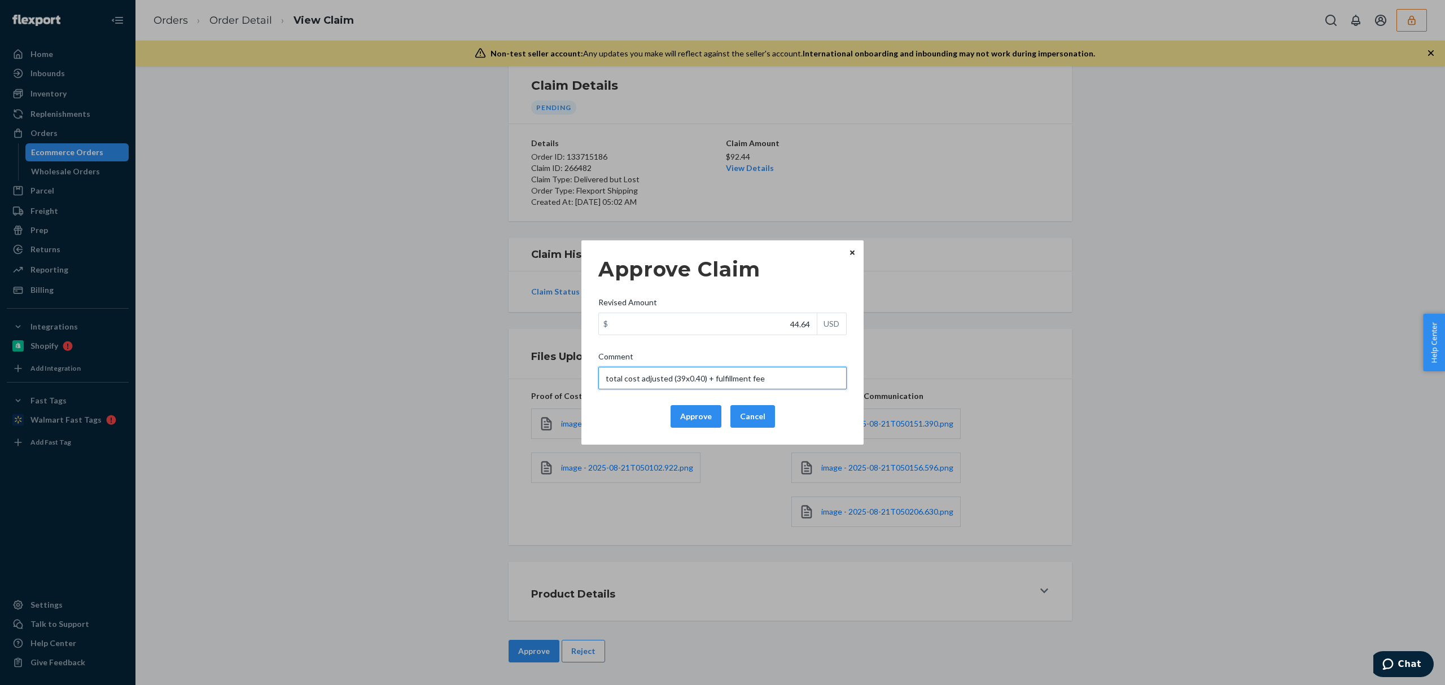
drag, startPoint x: 681, startPoint y: 378, endPoint x: 674, endPoint y: 379, distance: 7.0
click at [674, 379] on input "total cost adjusted (39x0.40) + fulfillment fee" at bounding box center [723, 378] width 248 height 23
paste input "+39"
drag, startPoint x: 789, startPoint y: 382, endPoint x: 506, endPoint y: 382, distance: 282.3
click at [506, 382] on div "Approve Claim Revised Amount $ 44.64 USD Comment total cost adjusted (39+39x0.4…" at bounding box center [722, 342] width 1445 height 685
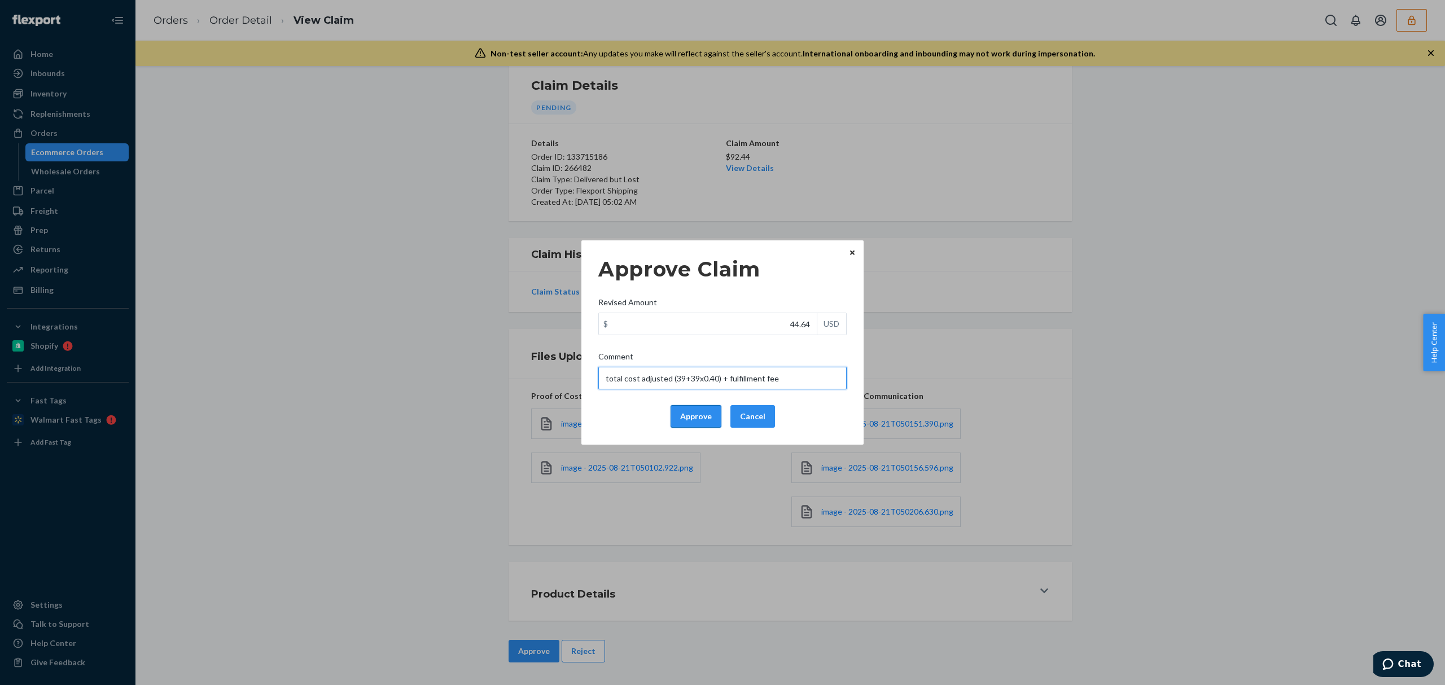
type input "total cost adjusted (39+39x0.40) + fulfillment fee"
click at [698, 419] on button "Approve" at bounding box center [696, 416] width 51 height 23
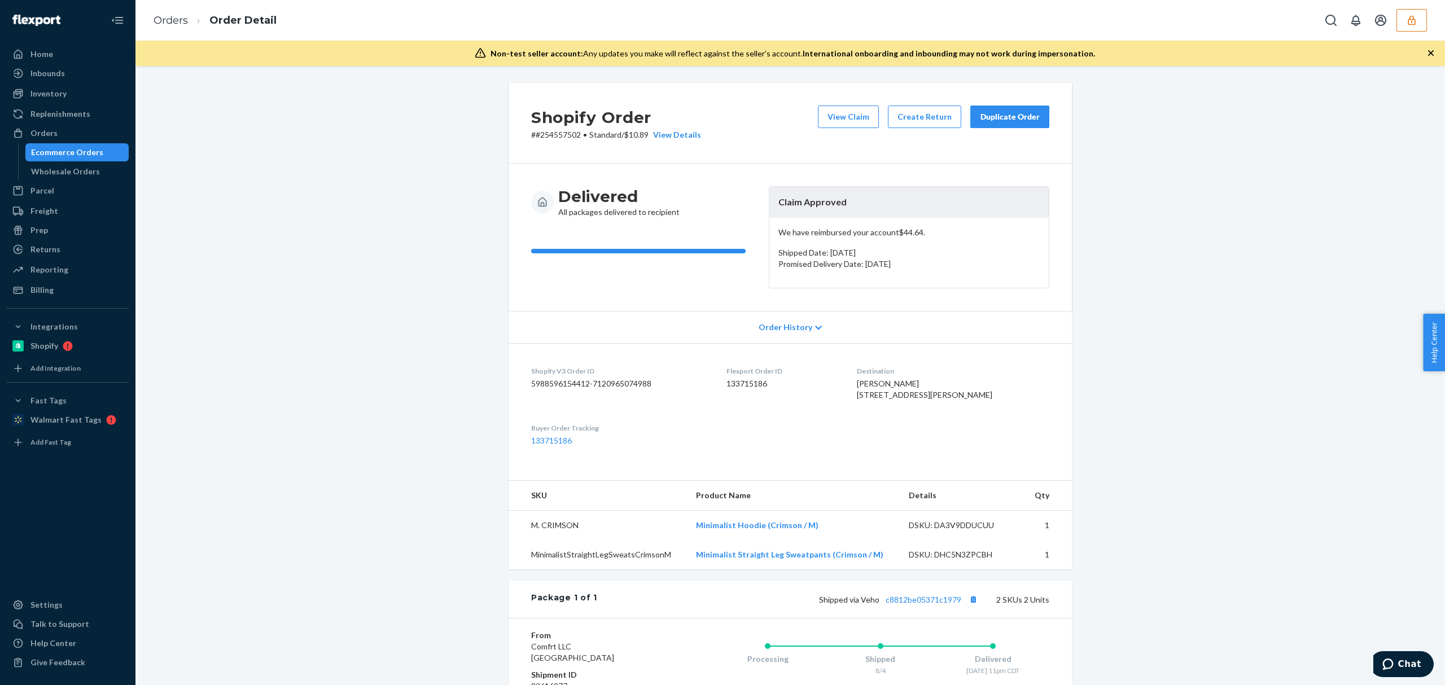
click at [915, 607] on div "Shipped via Veho c8812be05371c1979 2 SKUs 2 Units" at bounding box center [823, 599] width 452 height 15
click at [915, 605] on link "c8812be05371c1979" at bounding box center [924, 600] width 76 height 10
click at [833, 113] on button "View Claim" at bounding box center [848, 117] width 61 height 23
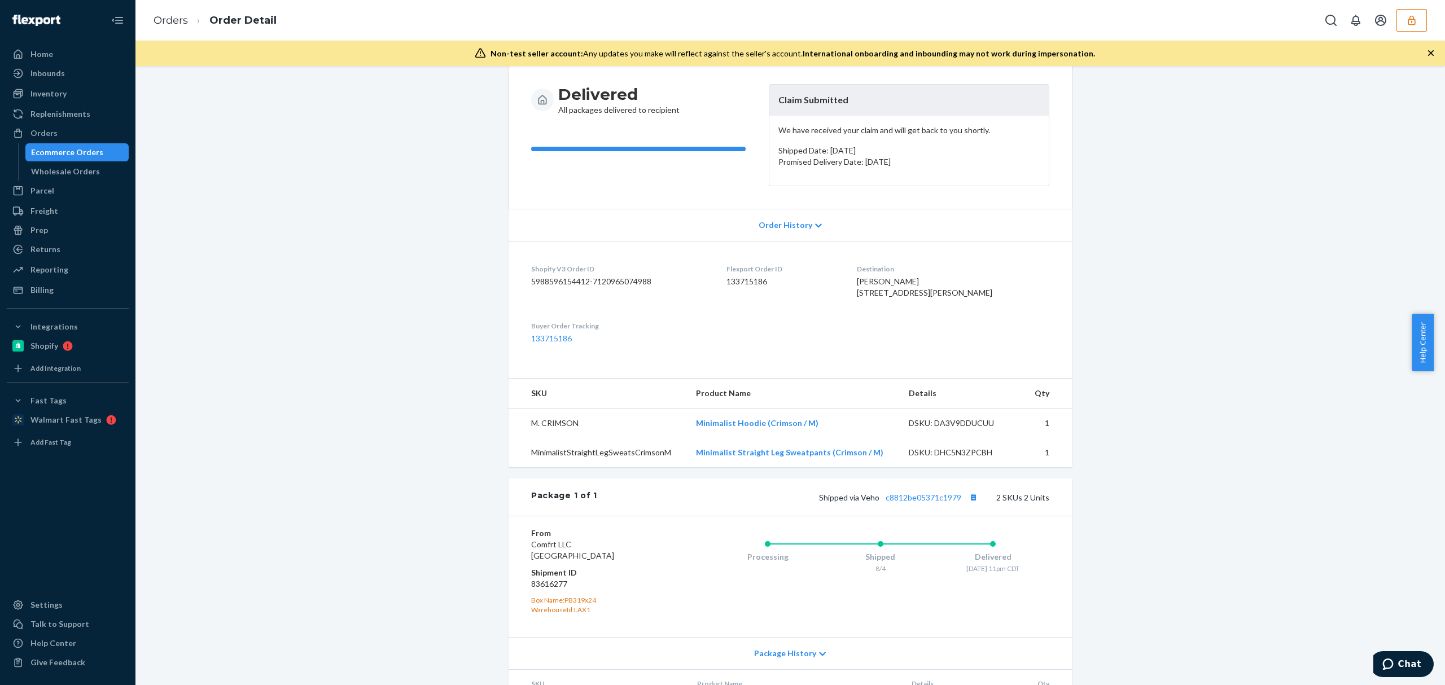
scroll to position [212, 0]
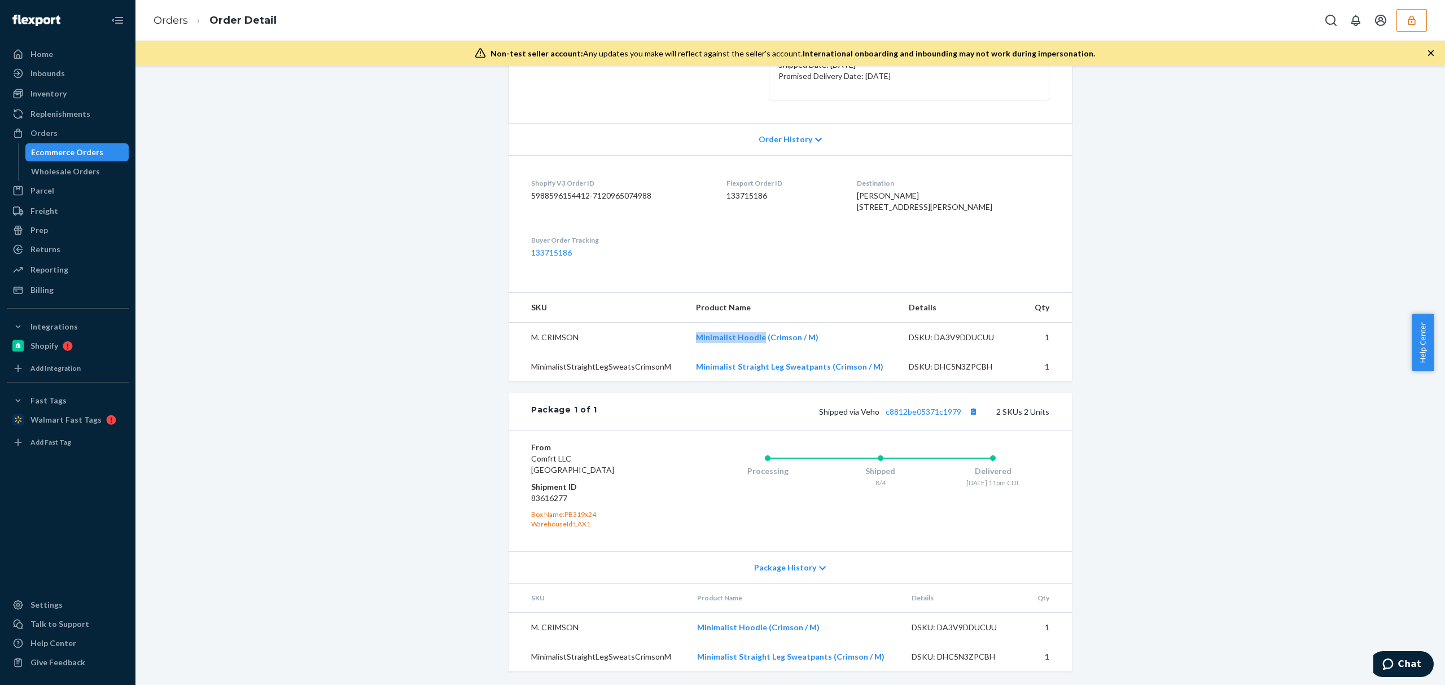
drag, startPoint x: 692, startPoint y: 341, endPoint x: 760, endPoint y: 344, distance: 68.4
click at [760, 344] on td "Minimalist Hoodie (Crimson / M)" at bounding box center [793, 338] width 213 height 30
copy link "Minimalist Hoodie"
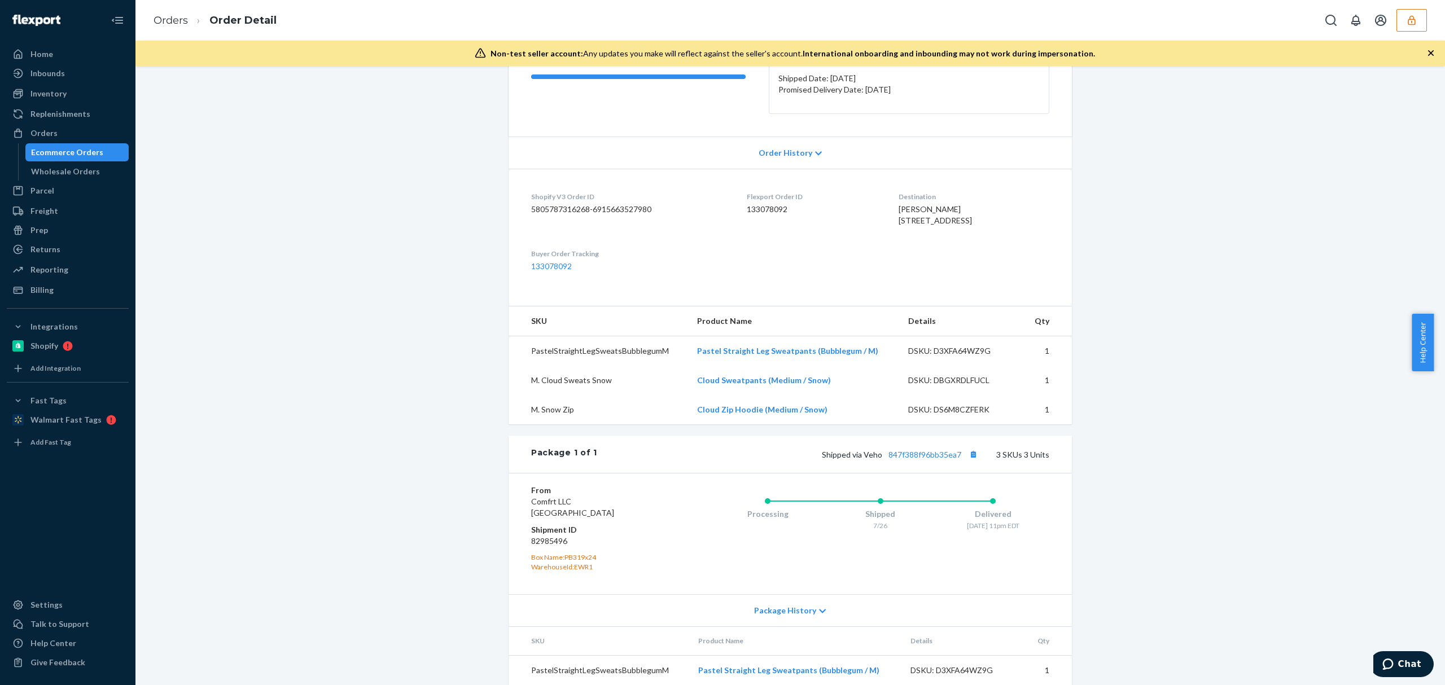
scroll to position [271, 0]
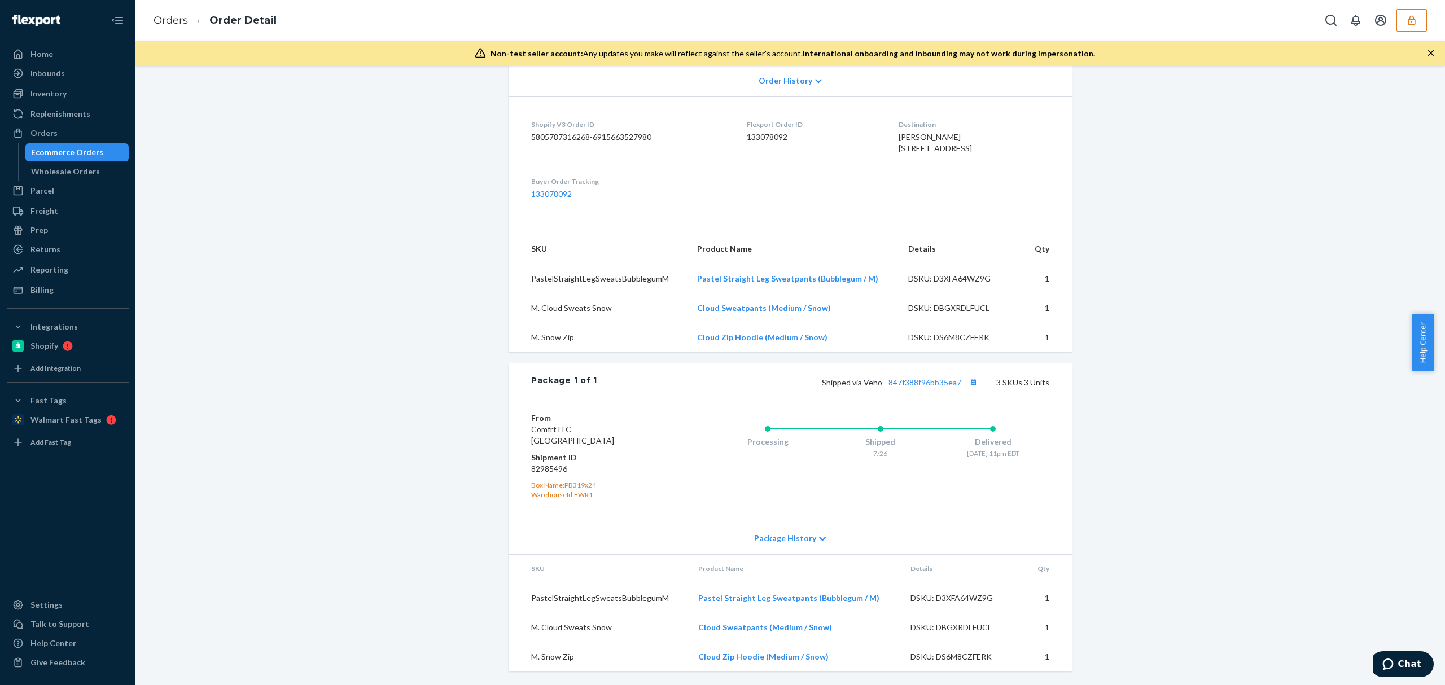
click at [927, 373] on div "Package 1 of 1 Shipped via Veho 847f388f96bb35ea7 3 SKUs 3 Units" at bounding box center [791, 382] width 564 height 37
click at [927, 380] on link "847f388f96bb35ea7" at bounding box center [925, 383] width 73 height 10
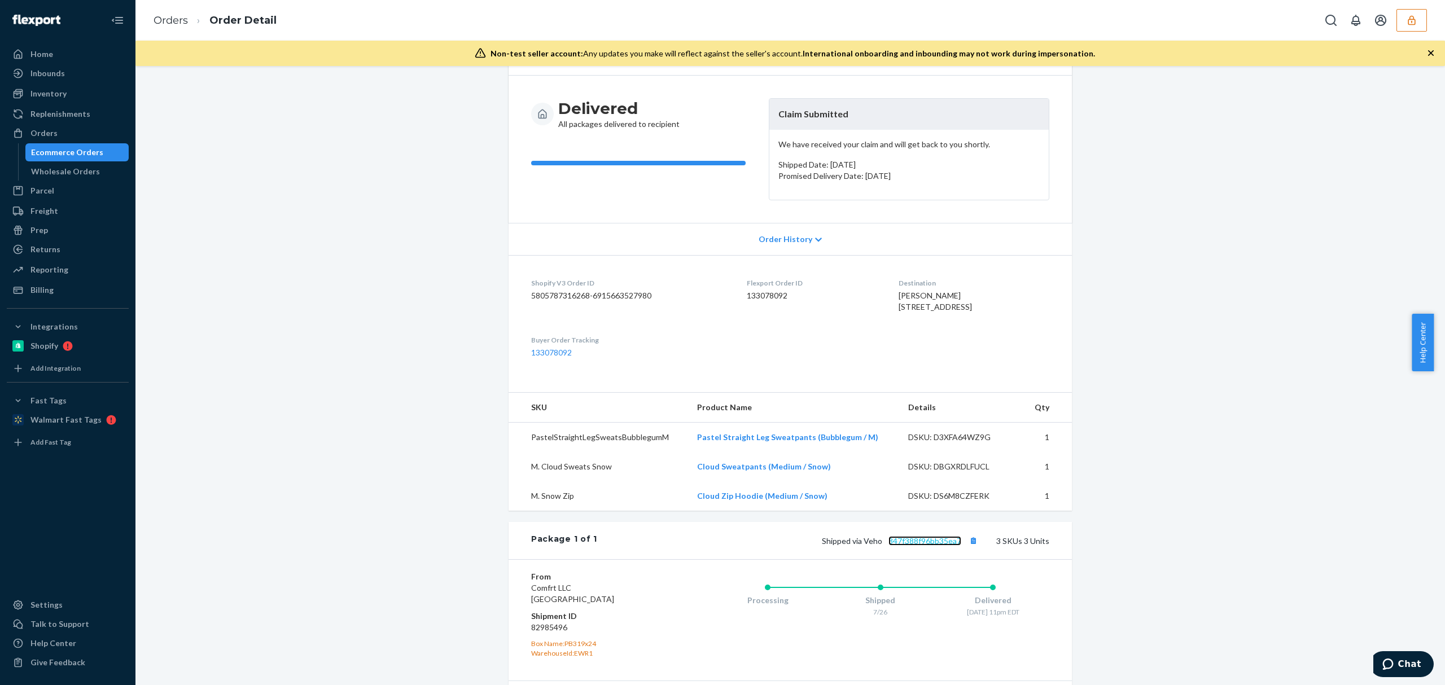
scroll to position [0, 0]
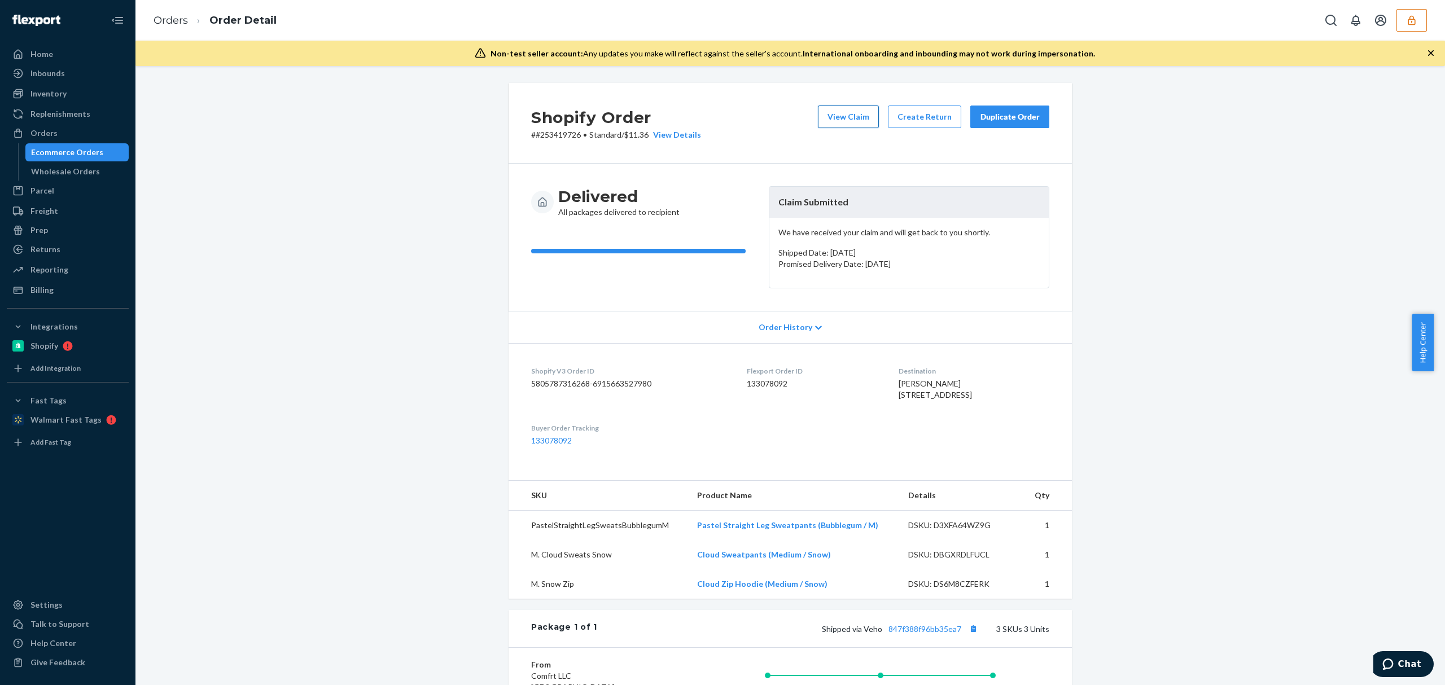
click at [851, 124] on button "View Claim" at bounding box center [848, 117] width 61 height 23
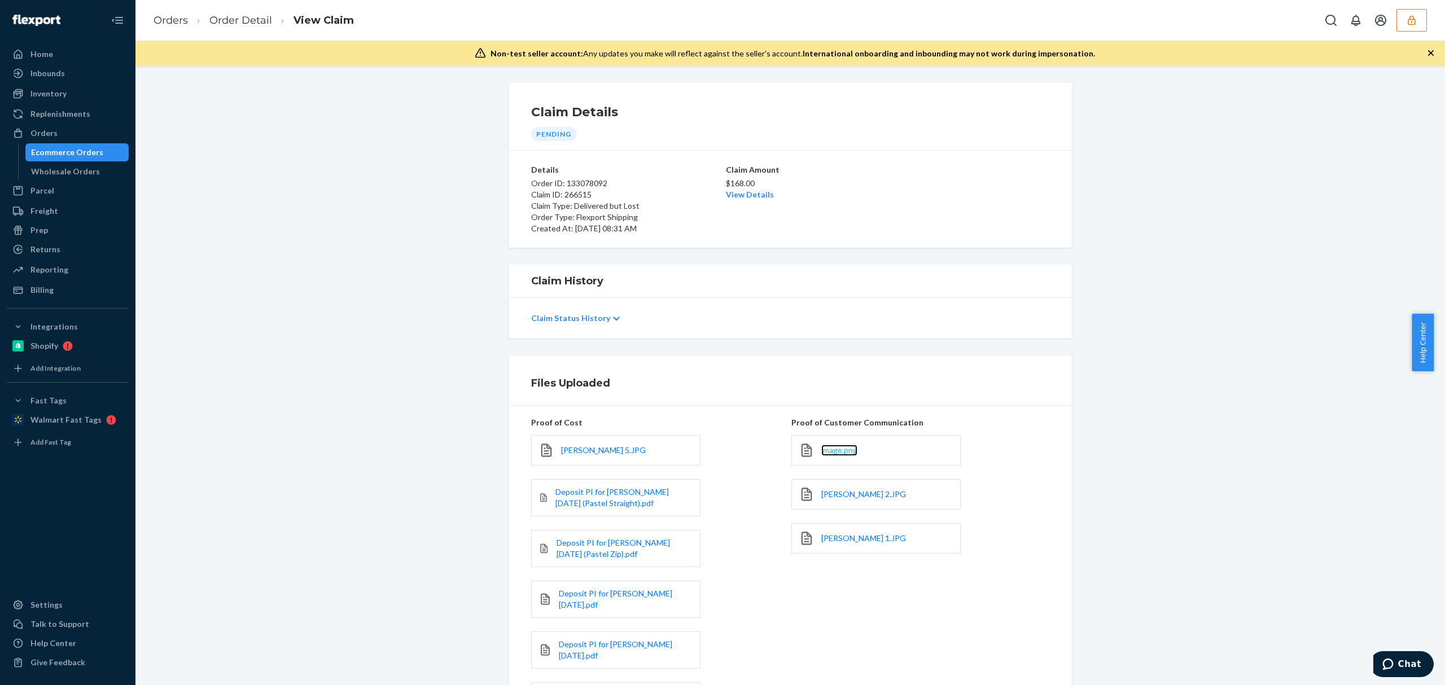
click at [822, 448] on span "image.png" at bounding box center [840, 451] width 36 height 10
click at [825, 493] on span "Molly Weber 2.JPG" at bounding box center [864, 495] width 85 height 10
click at [841, 543] on span "Molly Weber 1.JPG" at bounding box center [864, 539] width 85 height 10
click at [581, 452] on span "Molly Weber 5.JPG" at bounding box center [603, 451] width 85 height 10
click at [579, 506] on span "Deposit PI for Hudson 2024-11-4 (Pastel Straight).pdf" at bounding box center [612, 497] width 113 height 21
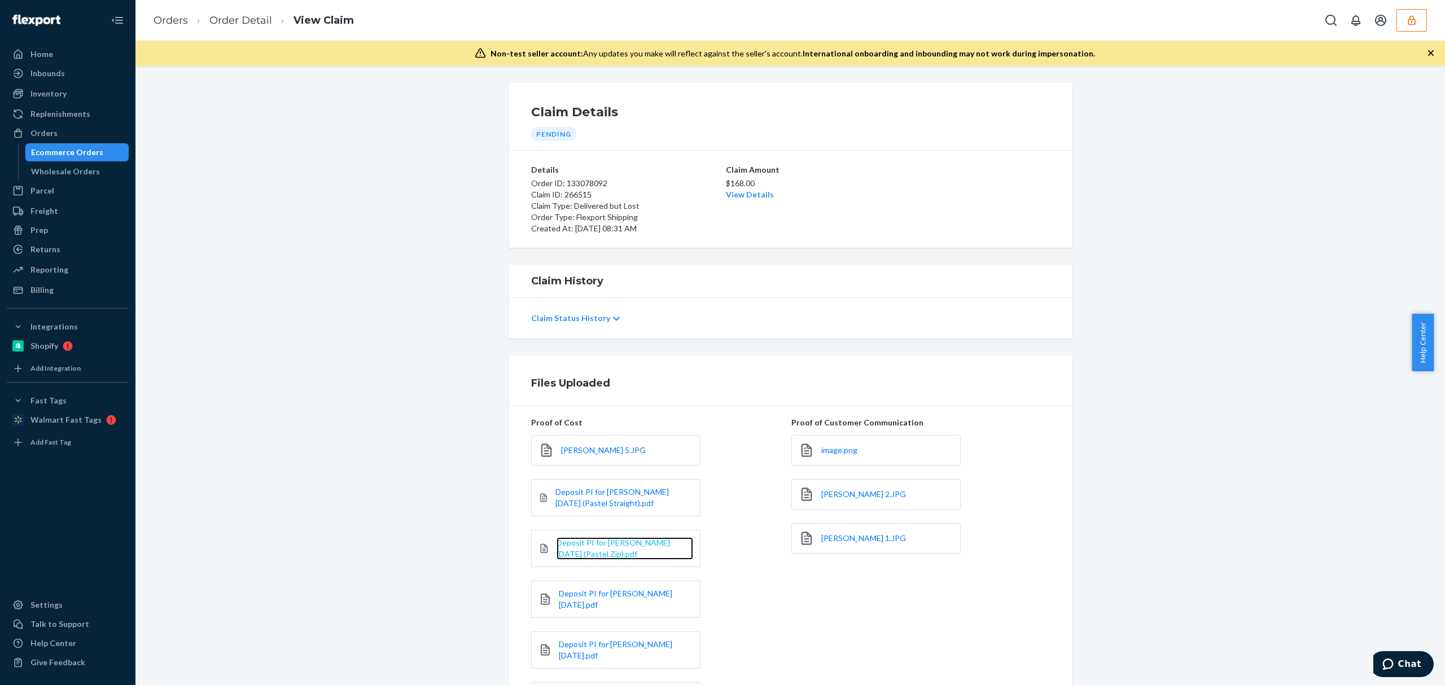
click at [581, 554] on span "Deposit PI for Hudson 2024-12-26 (Pastel Zip).pdf" at bounding box center [613, 548] width 113 height 21
click at [589, 593] on span "Deposit PI for Hudson 2024-8-26.pdf" at bounding box center [615, 599] width 113 height 21
click at [592, 640] on span "Deposit PI for Hudson 2024-11-25.pdf" at bounding box center [615, 650] width 113 height 21
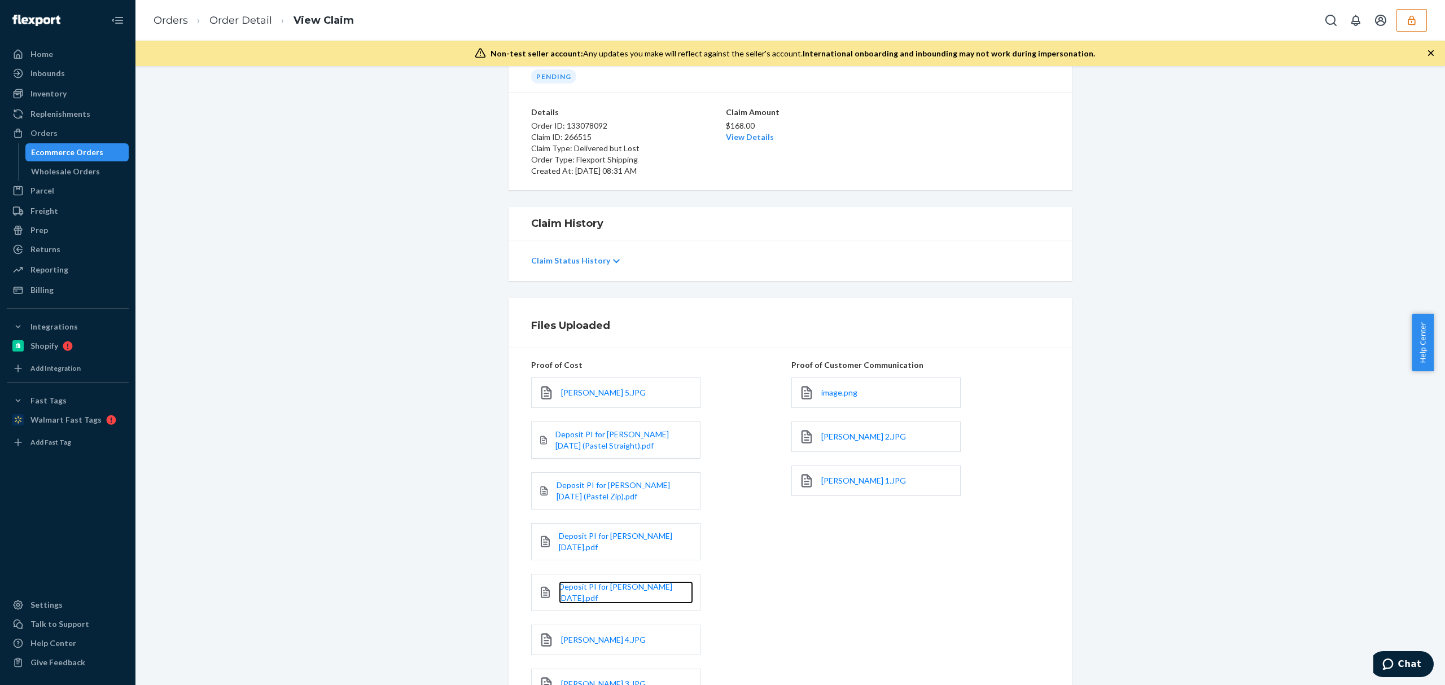
scroll to position [150, 0]
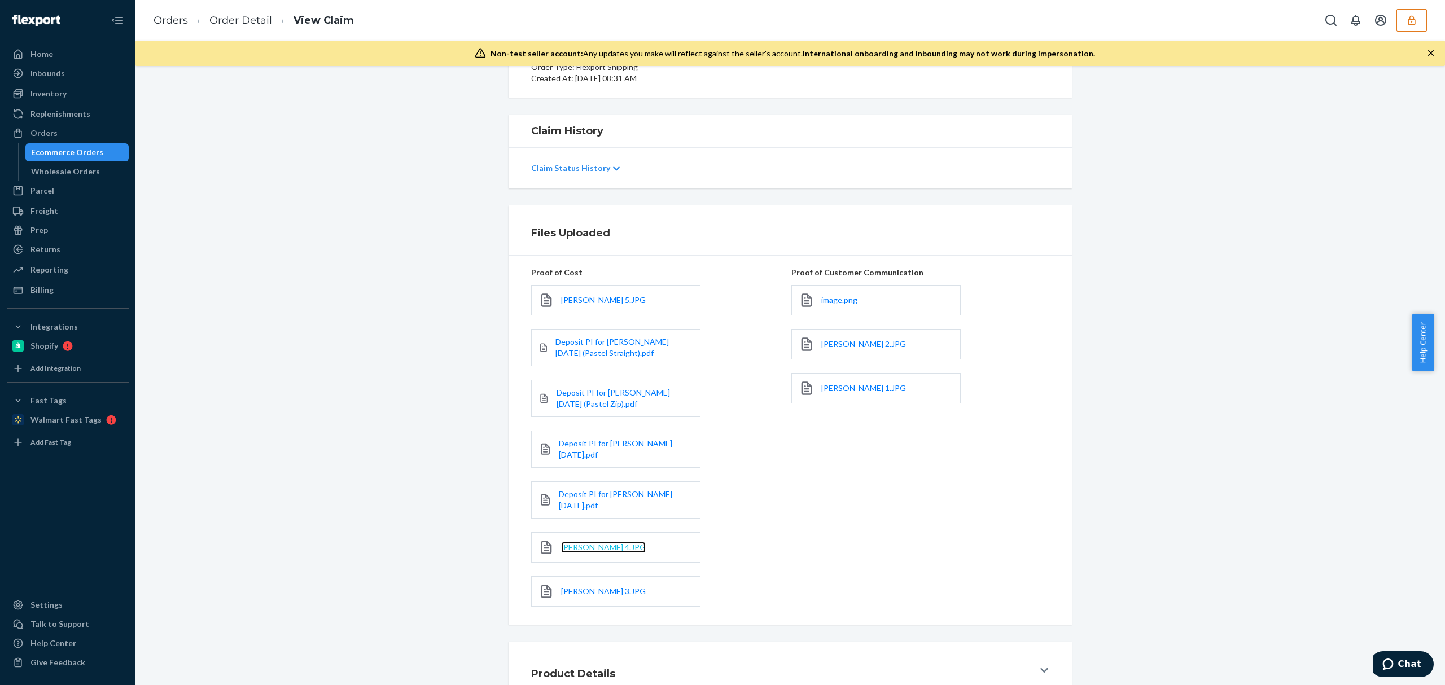
click at [597, 543] on span "Molly Weber 4.JPG" at bounding box center [603, 548] width 85 height 10
click at [606, 587] on span "Molly Weber 3.JPG" at bounding box center [603, 592] width 85 height 10
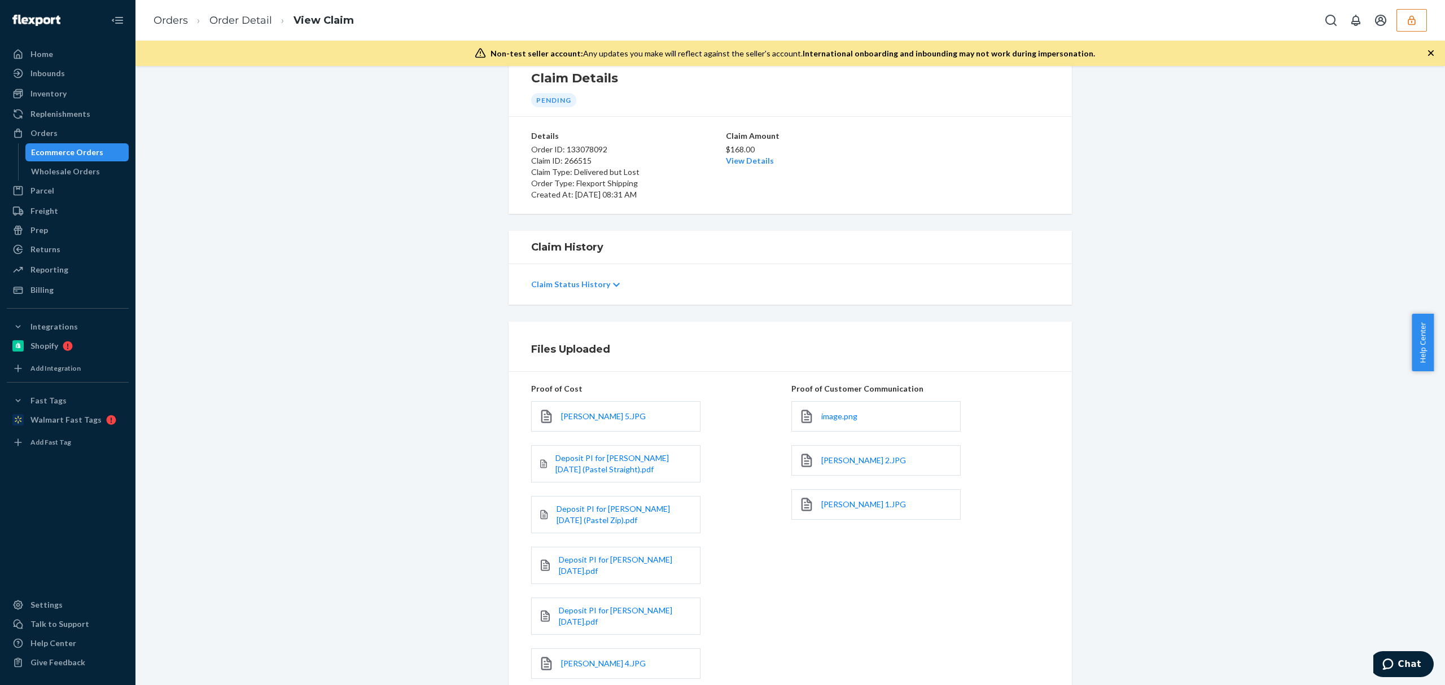
scroll to position [0, 0]
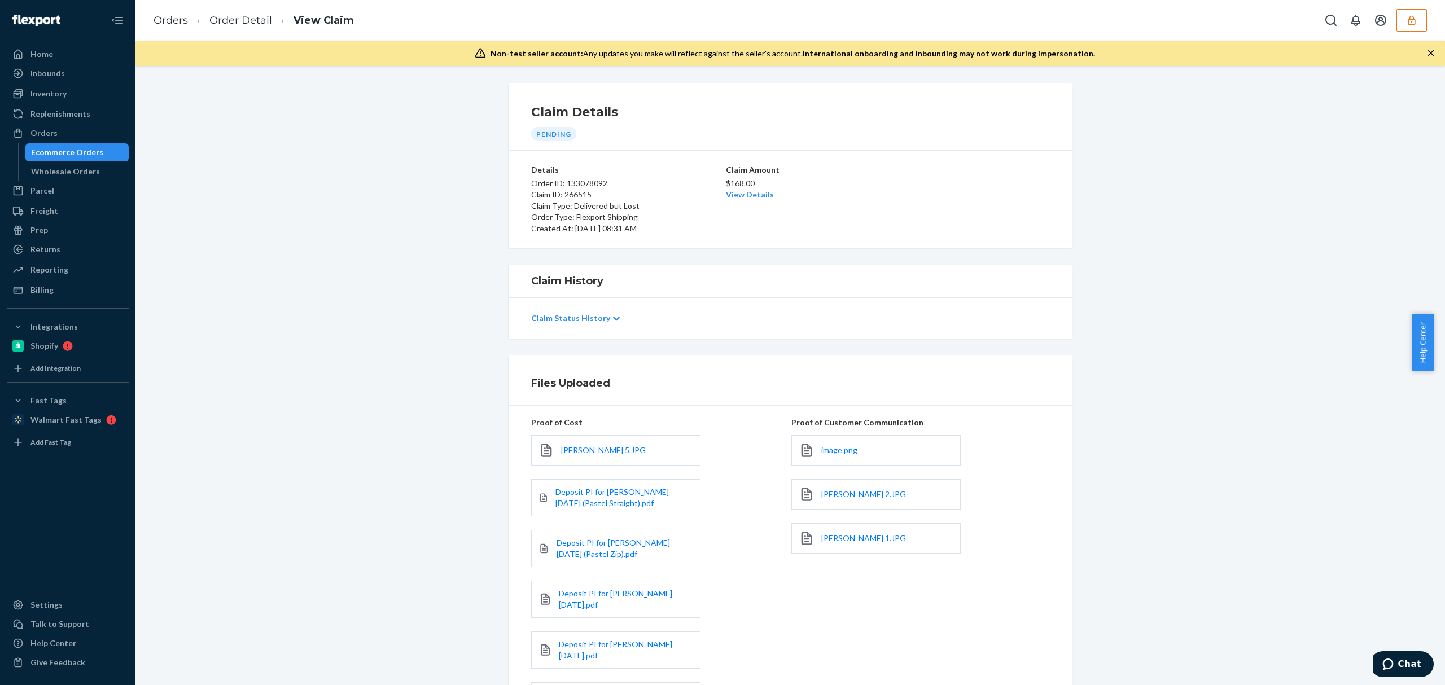
click at [567, 320] on p "Claim Status History" at bounding box center [570, 318] width 79 height 11
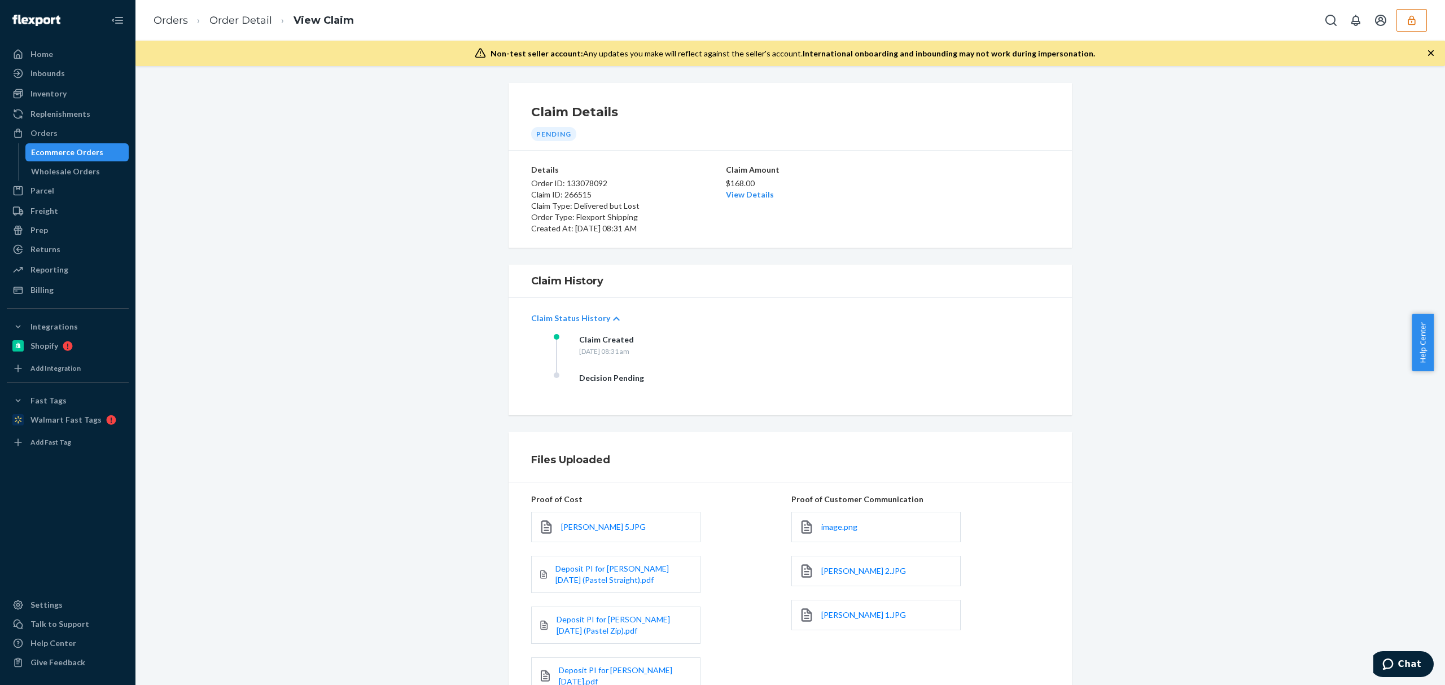
scroll to position [303, 0]
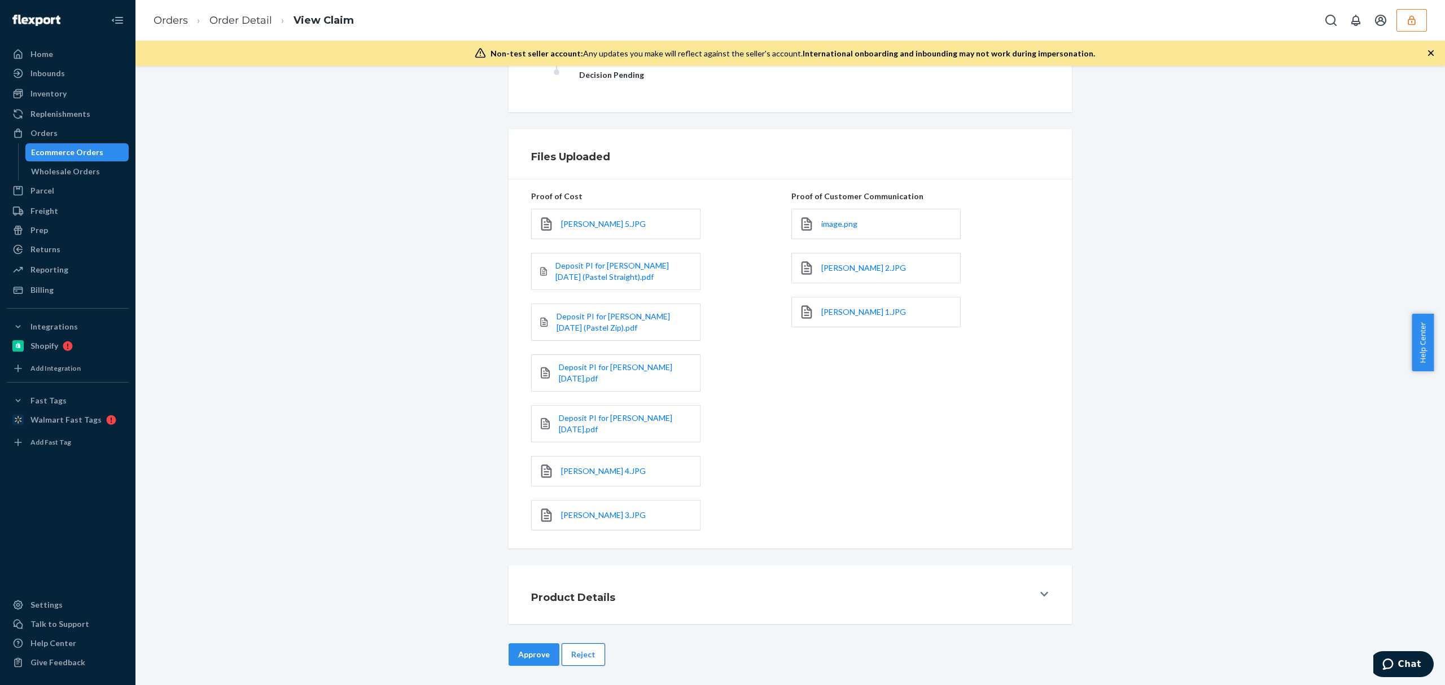
click at [590, 648] on button "Reject" at bounding box center [583, 655] width 43 height 23
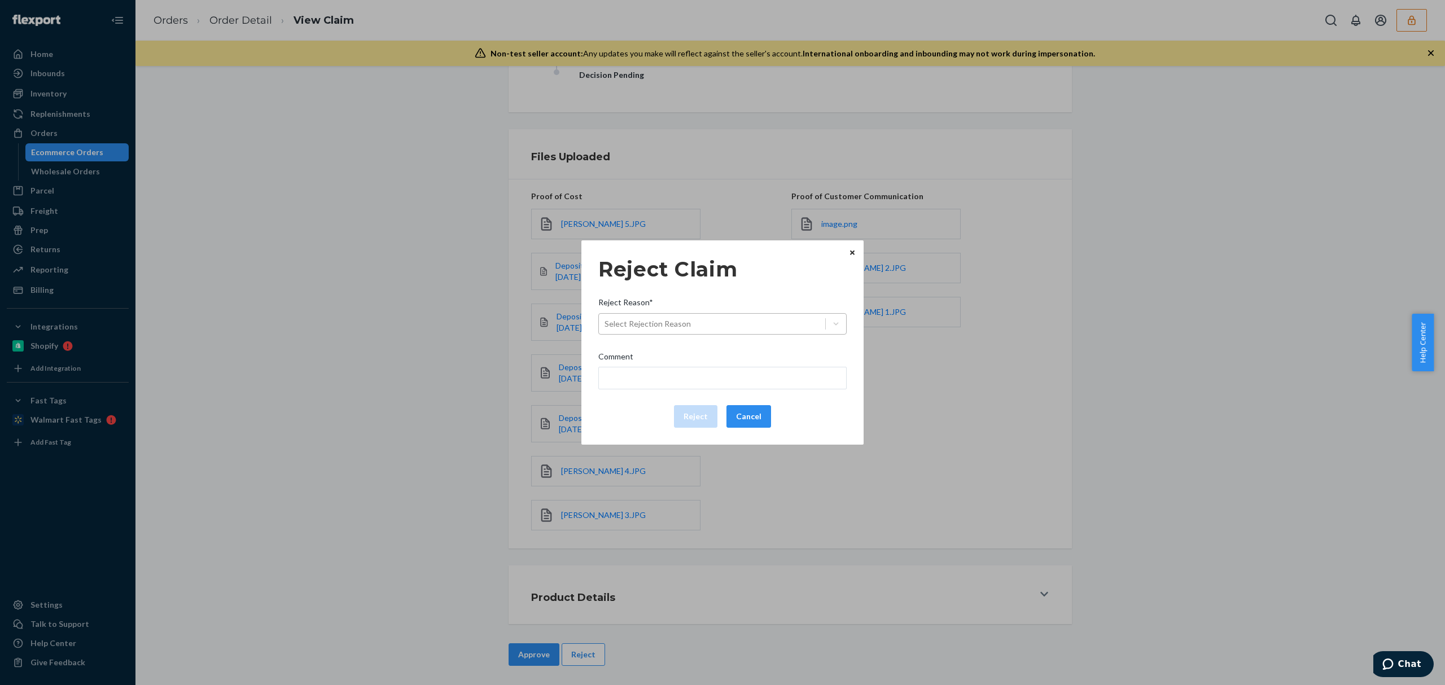
click at [685, 326] on div "Select Rejection Reason" at bounding box center [648, 323] width 86 height 11
click at [606, 326] on input "Reject Reason* Select Rejection Reason" at bounding box center [605, 323] width 1 height 11
click at [740, 328] on div "Select Rejection Reason" at bounding box center [712, 324] width 226 height 18
click at [606, 328] on input "Reject Reason* 0 results available. Select is focused ,type to refine list, pre…" at bounding box center [605, 323] width 1 height 11
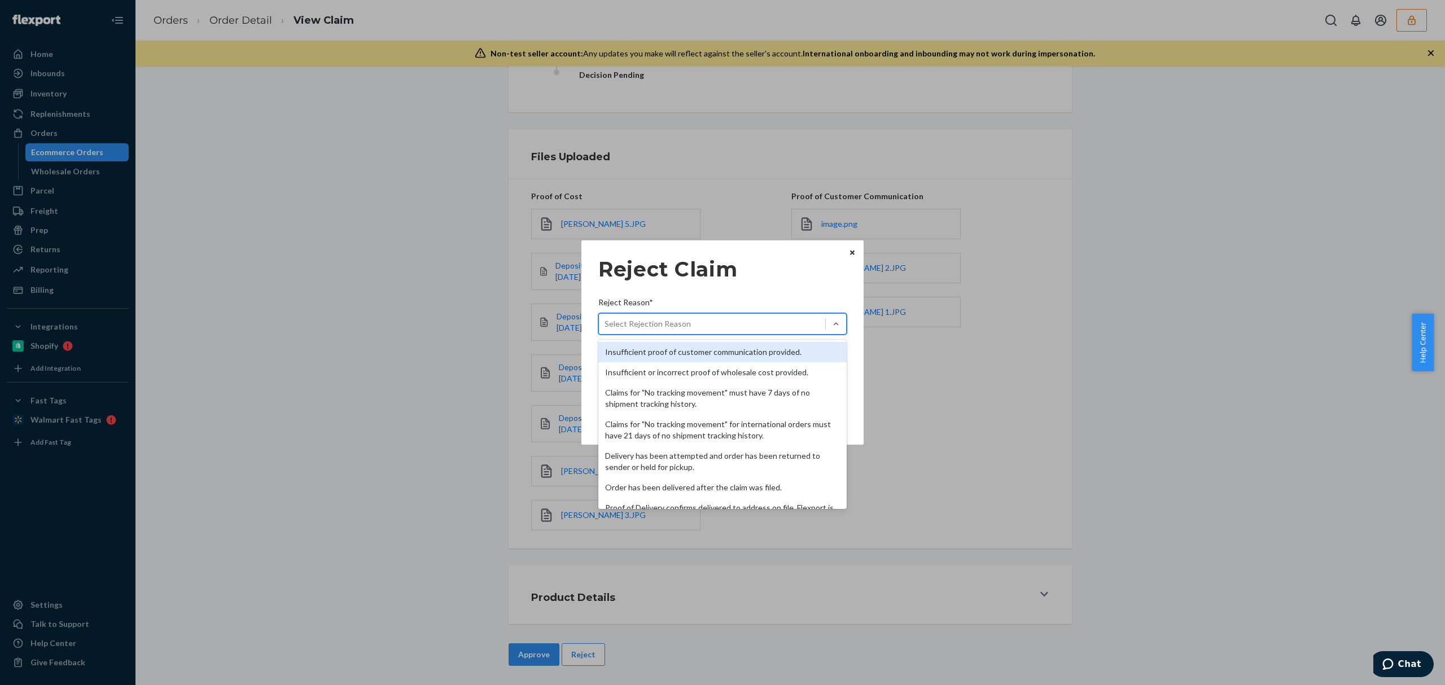
click at [1110, 470] on div "Reject Claim Reject Reason* option Insufficient proof of customer communication…" at bounding box center [722, 342] width 1445 height 685
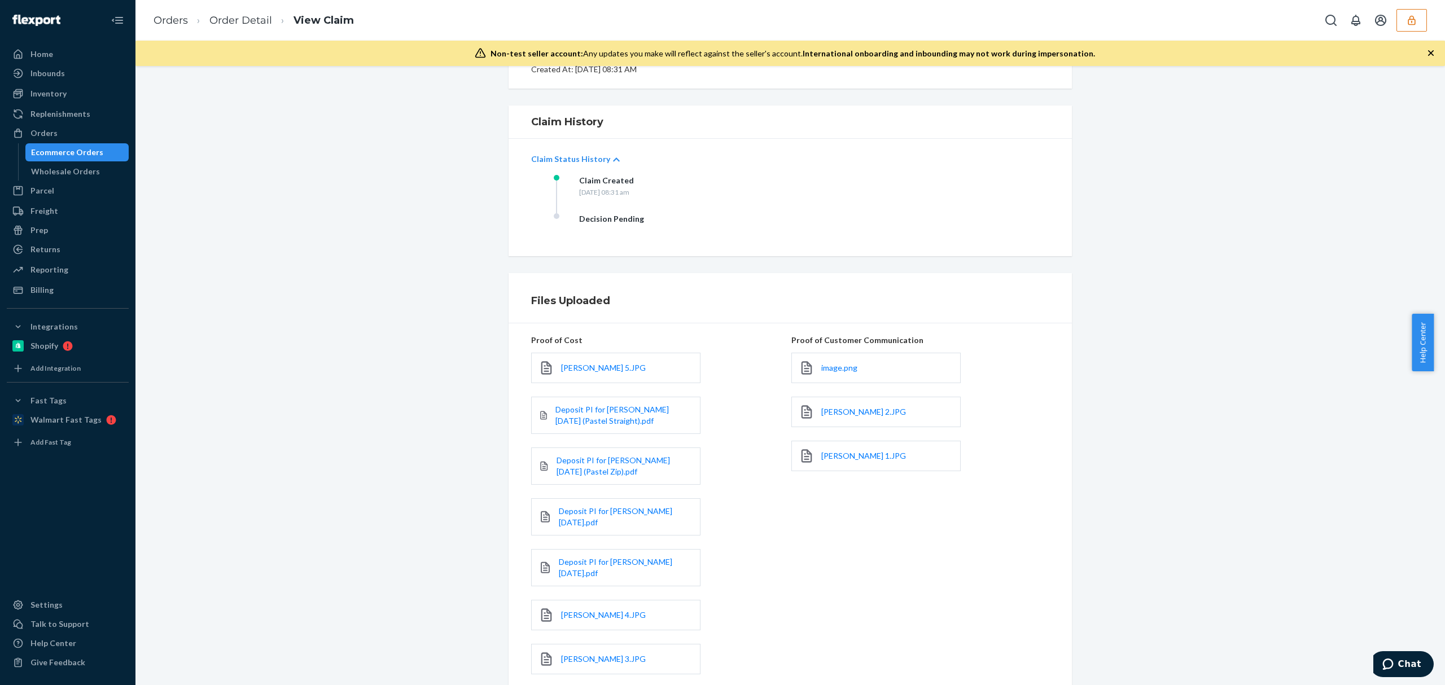
scroll to position [2, 0]
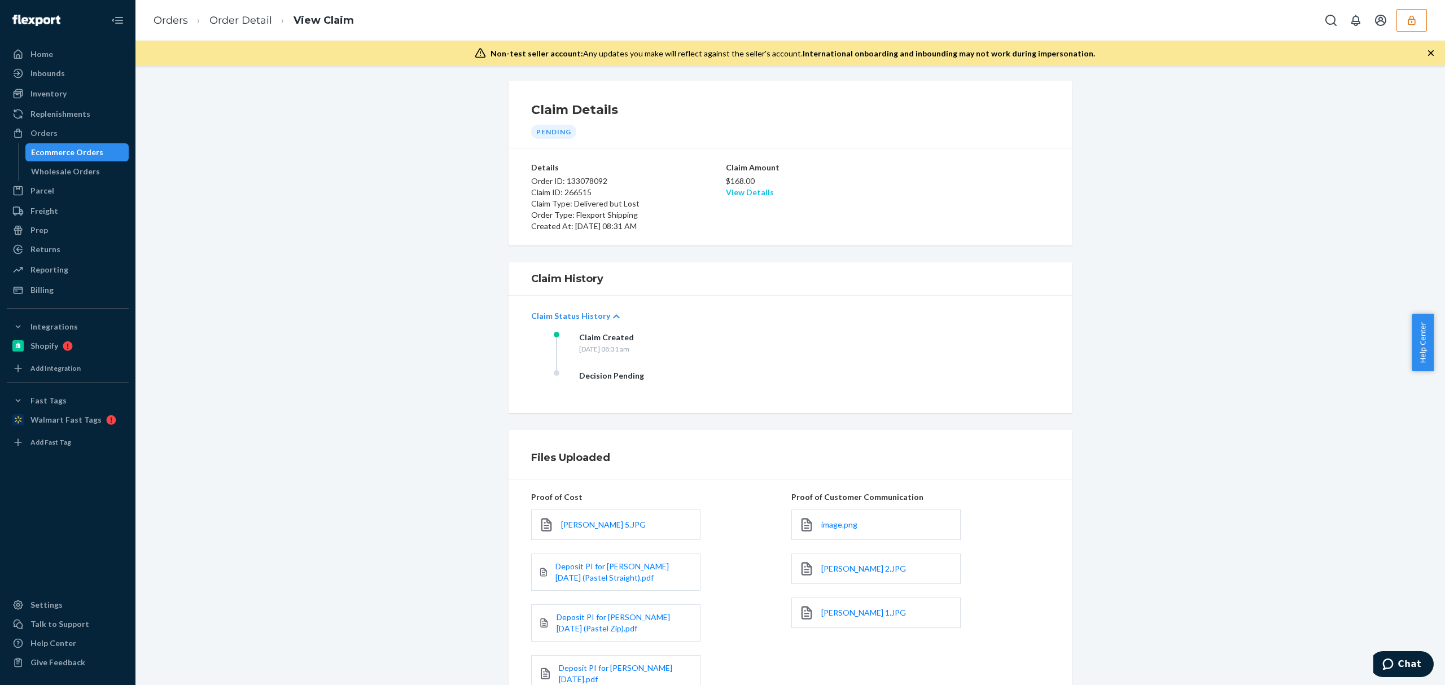
click at [732, 190] on link "View Details" at bounding box center [750, 192] width 48 height 10
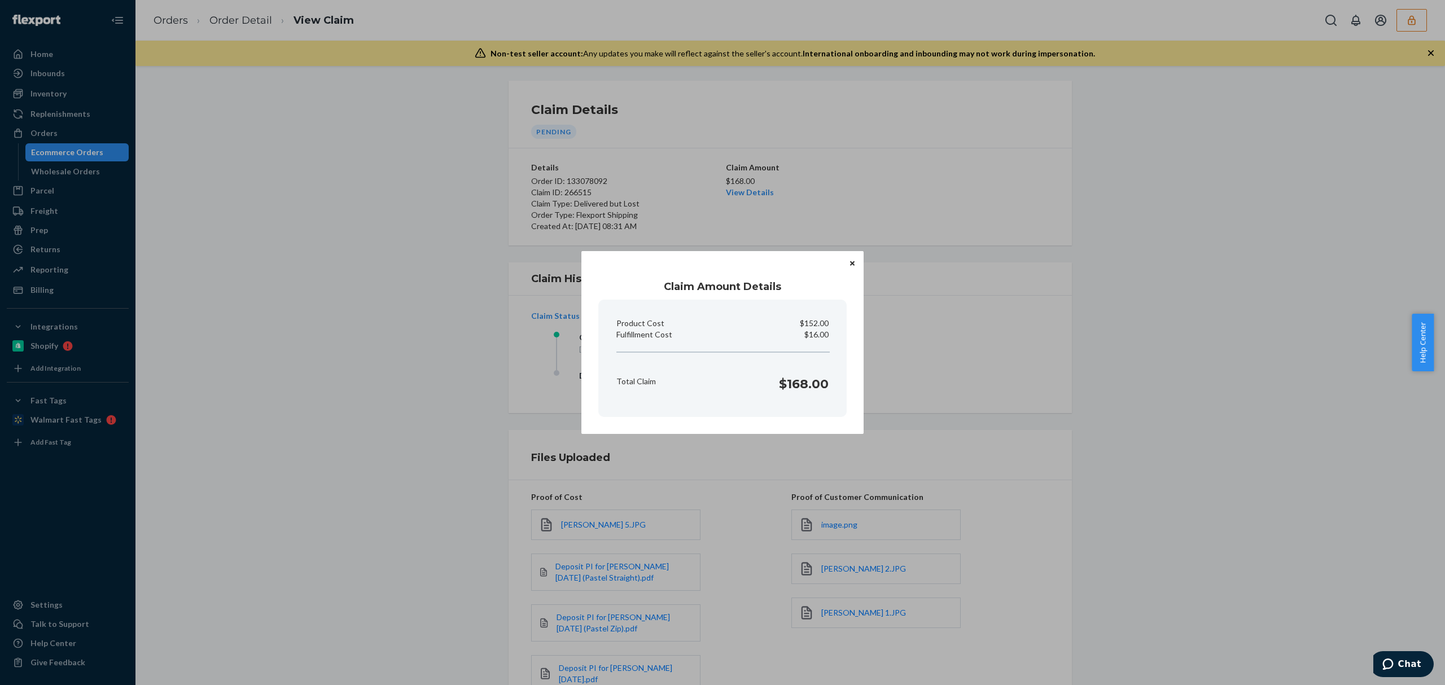
click at [804, 387] on h1 "$168.00" at bounding box center [804, 384] width 50 height 18
click at [823, 333] on p "$16.00" at bounding box center [817, 334] width 24 height 11
copy p "16.00"
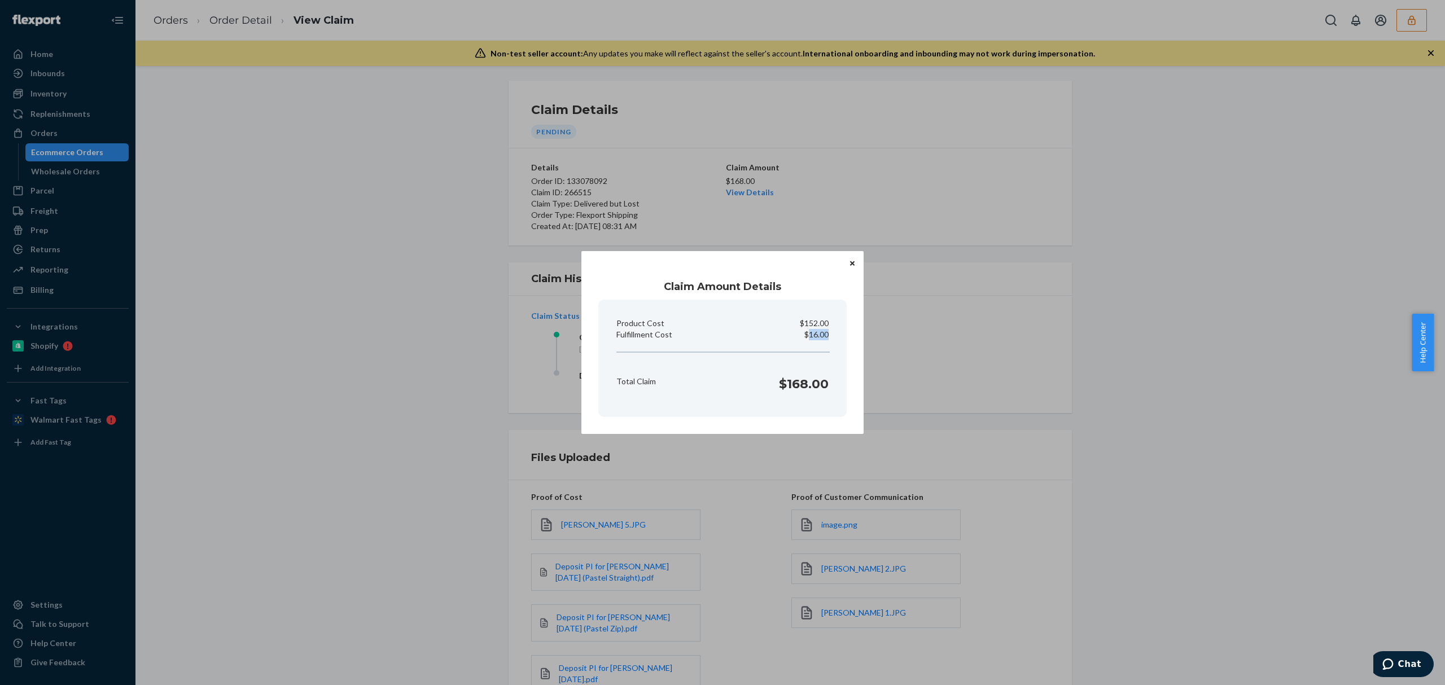
click at [746, 468] on div "Claim Amount Details Product Cost $152.00 Fulfillment Cost $16.00 Total Claim $…" at bounding box center [722, 342] width 1445 height 685
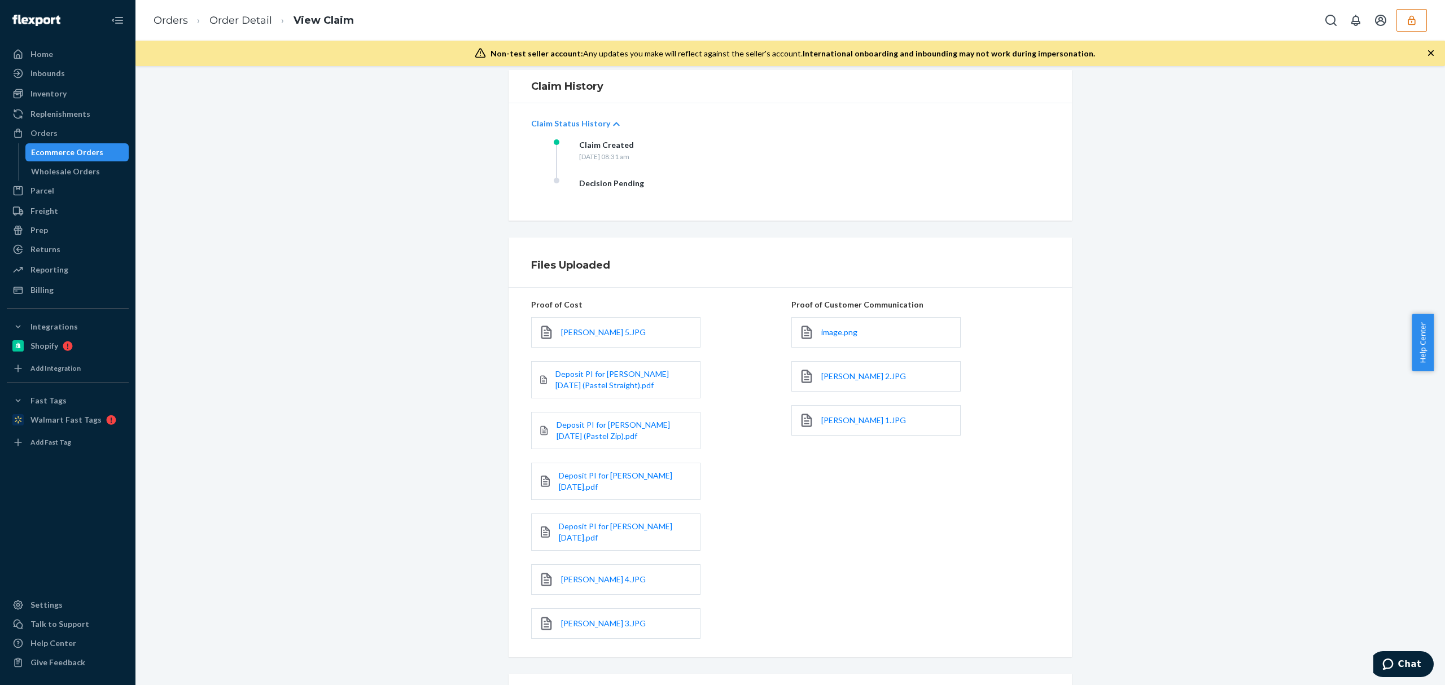
scroll to position [303, 0]
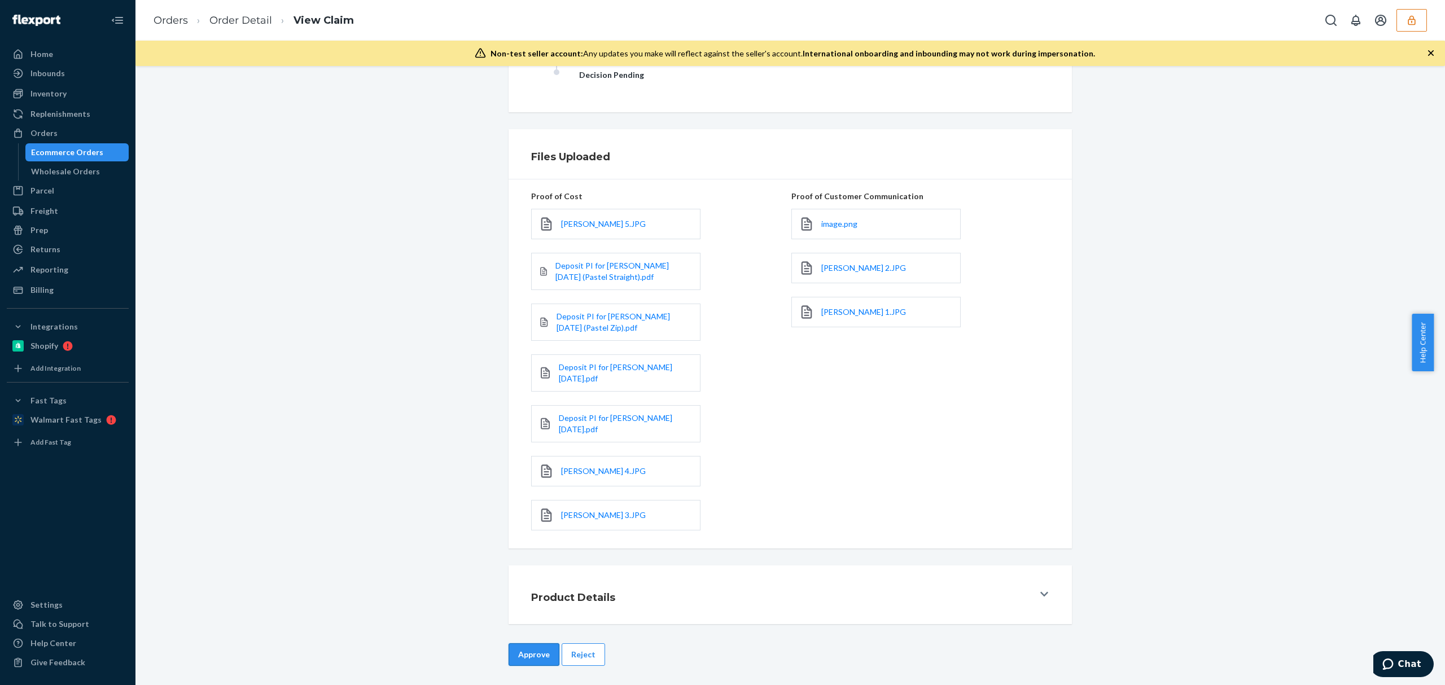
click at [531, 646] on button "Approve" at bounding box center [534, 655] width 51 height 23
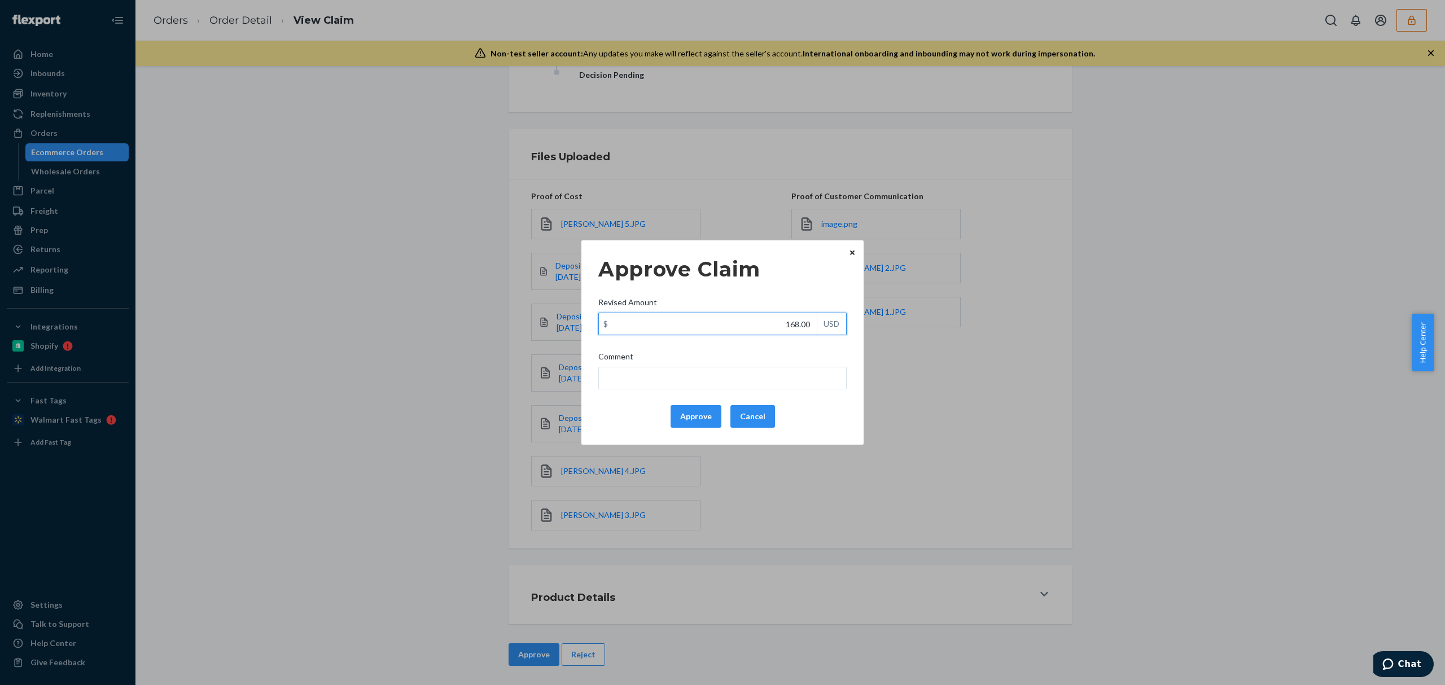
click at [829, 325] on div "$ 168.00 USD" at bounding box center [723, 324] width 248 height 23
paste input "43.16"
type input "43.16"
click at [793, 380] on input "Comment" at bounding box center [723, 378] width 248 height 23
drag, startPoint x: 683, startPoint y: 378, endPoint x: 674, endPoint y: 380, distance: 8.8
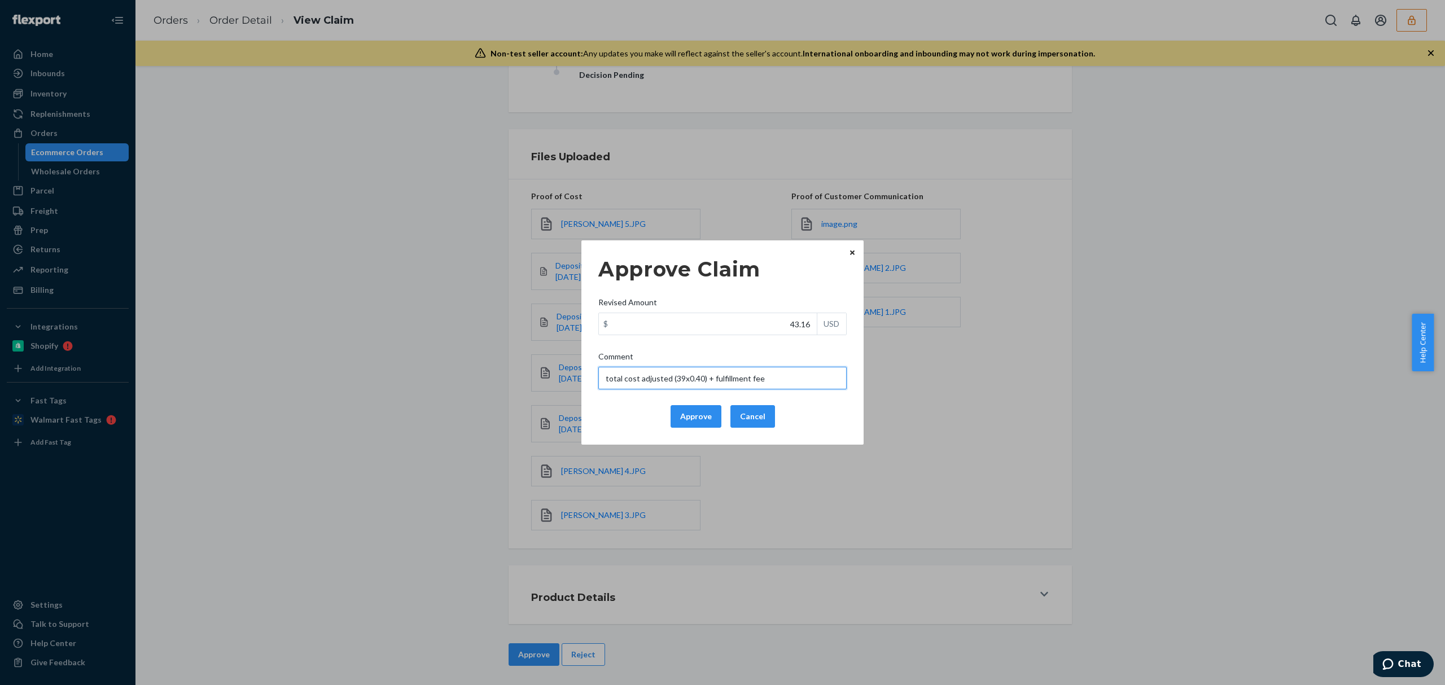
click at [674, 380] on input "total cost adjusted (39x0.40) + fulfillment fee" at bounding box center [723, 378] width 248 height 23
paste input "20.30+20.30+27.30"
drag, startPoint x: 822, startPoint y: 378, endPoint x: 590, endPoint y: 382, distance: 232.1
click at [590, 382] on div "Approve Claim Revised Amount $ 43.16 USD Comment total cost adjusted (20.30+20.…" at bounding box center [723, 343] width 282 height 204
type input "total cost adjusted (20.30+20.30+27.30x0.40) + fulfillment fee"
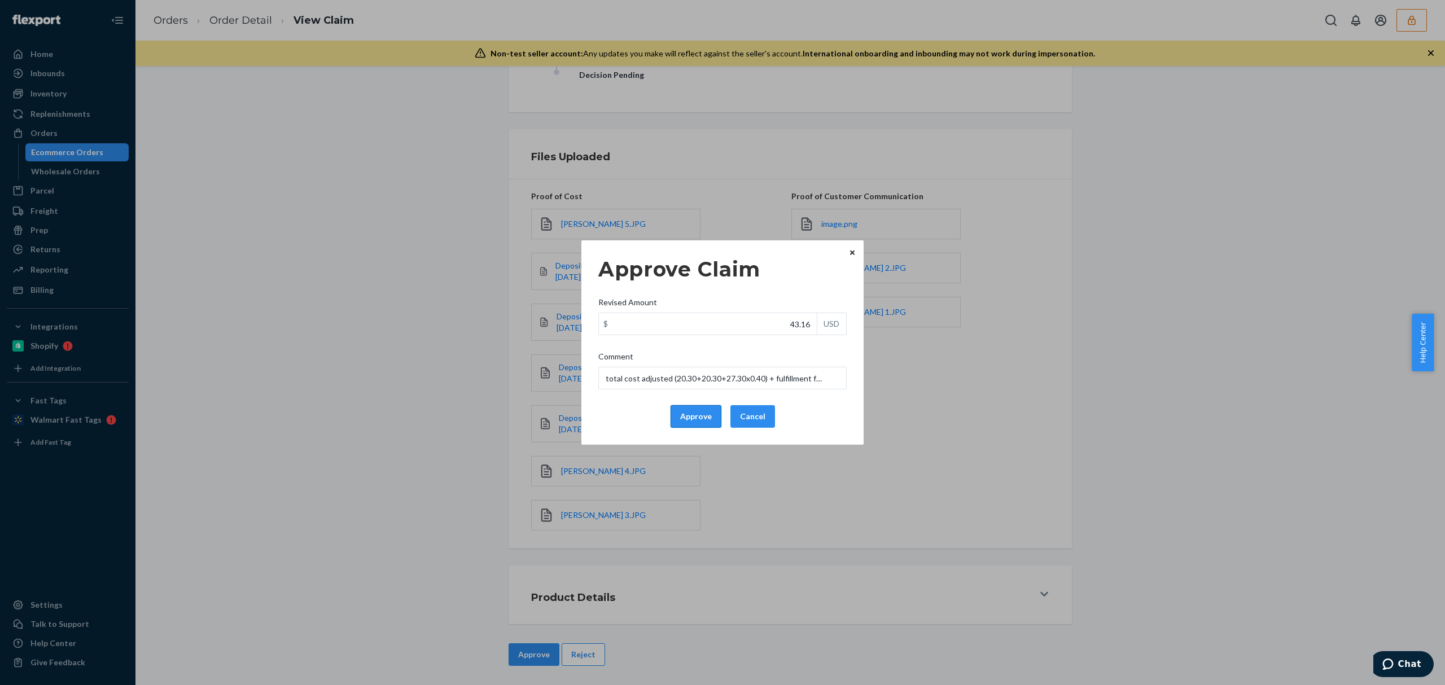
click at [705, 425] on button "Approve" at bounding box center [696, 416] width 51 height 23
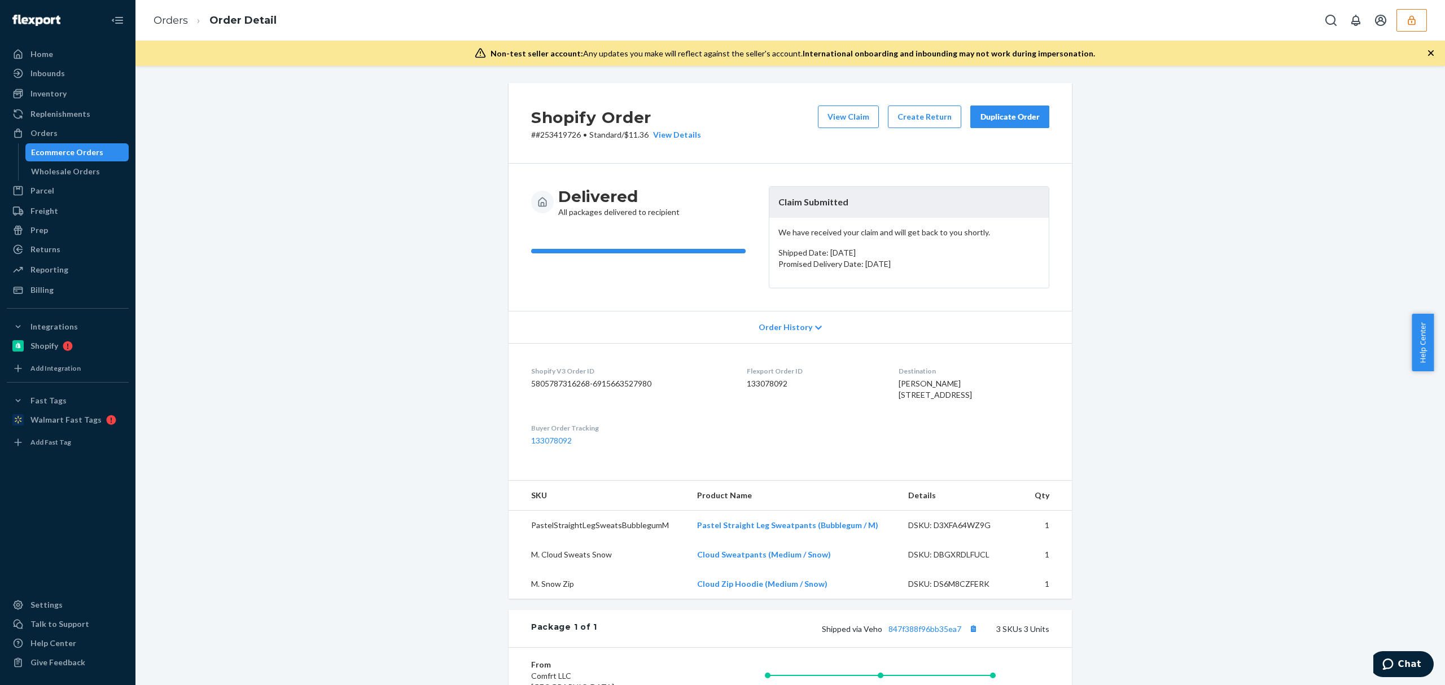
drag, startPoint x: 864, startPoint y: 399, endPoint x: 945, endPoint y: 408, distance: 81.8
click at [945, 408] on dl "Shopify V3 Order ID 5805787316268-6915663527980 Flexport Order ID 133078092 Des…" at bounding box center [791, 406] width 564 height 126
copy span "[STREET_ADDRESS]"
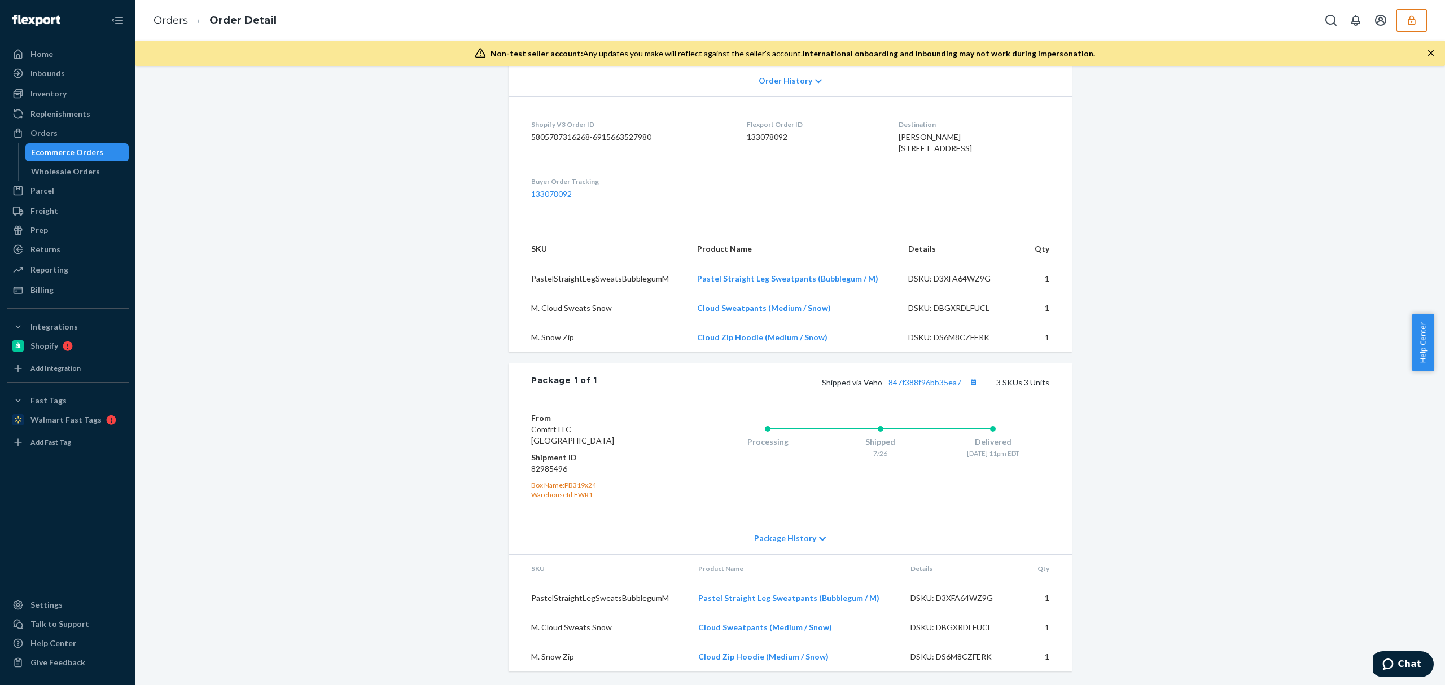
scroll to position [271, 0]
drag, startPoint x: 958, startPoint y: 119, endPoint x: 985, endPoint y: 121, distance: 27.8
click at [985, 132] on div "Molly Weber 3801 Conshohocken Ave Apt 801 Philadelphia, PA 19131-5561 US" at bounding box center [974, 143] width 151 height 23
click at [972, 132] on span "Molly Weber 3801 Conshohocken Ave Apt 801 Philadelphia, PA 19131-5561 US" at bounding box center [935, 142] width 73 height 21
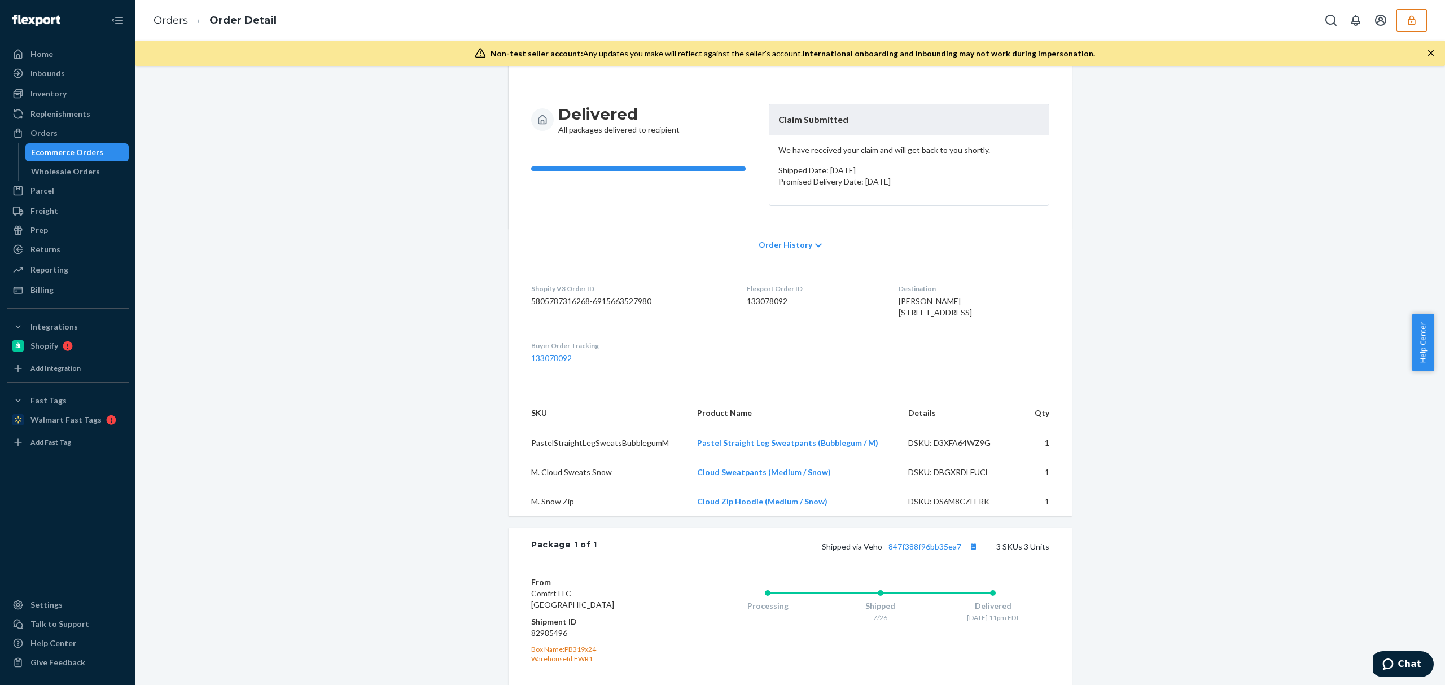
scroll to position [0, 0]
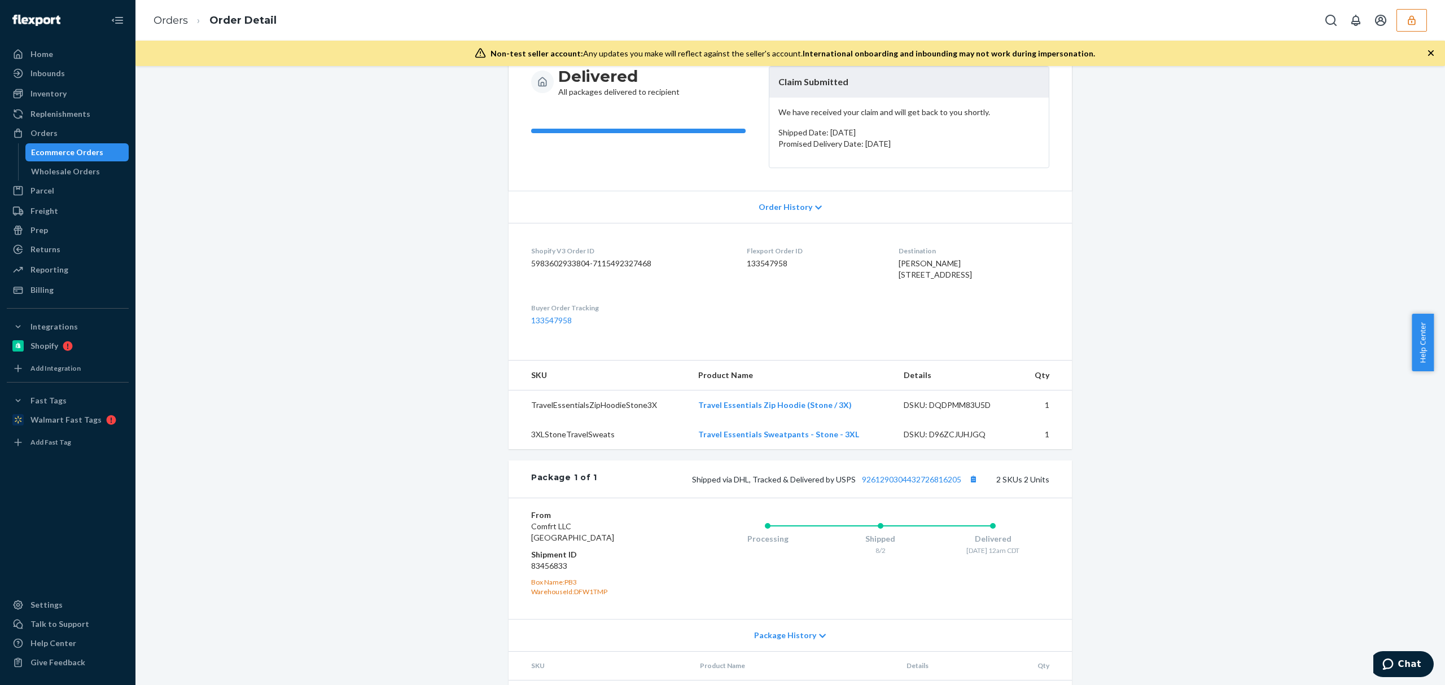
scroll to position [212, 0]
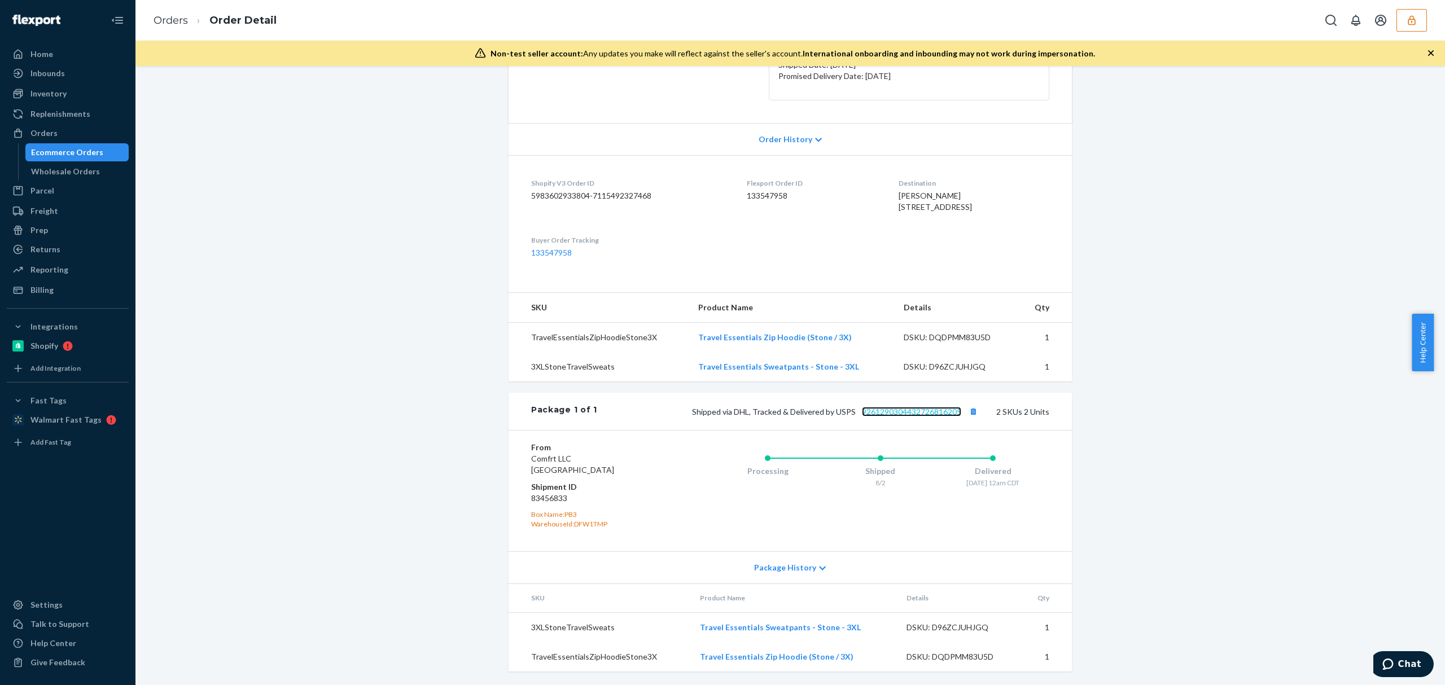
click at [904, 412] on link "9261290304432726816205" at bounding box center [911, 412] width 99 height 10
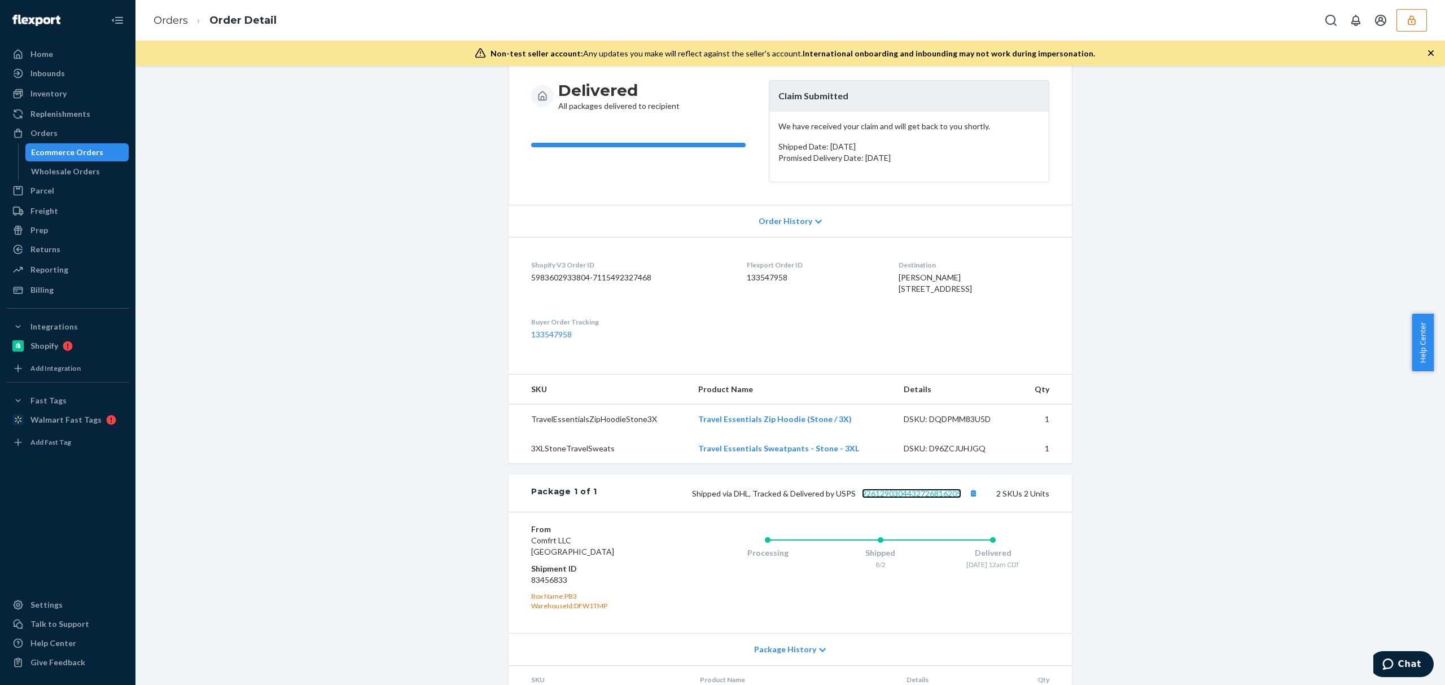
scroll to position [0, 0]
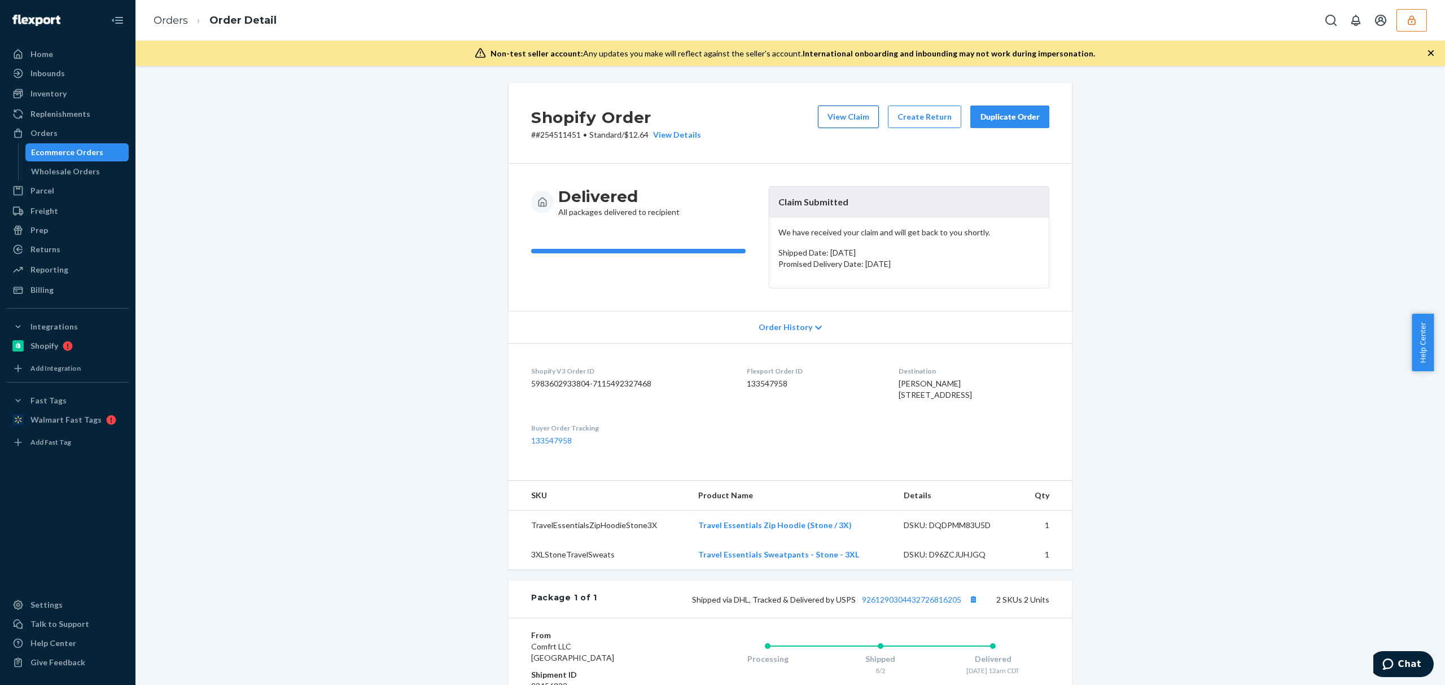
click at [854, 126] on button "View Claim" at bounding box center [848, 117] width 61 height 23
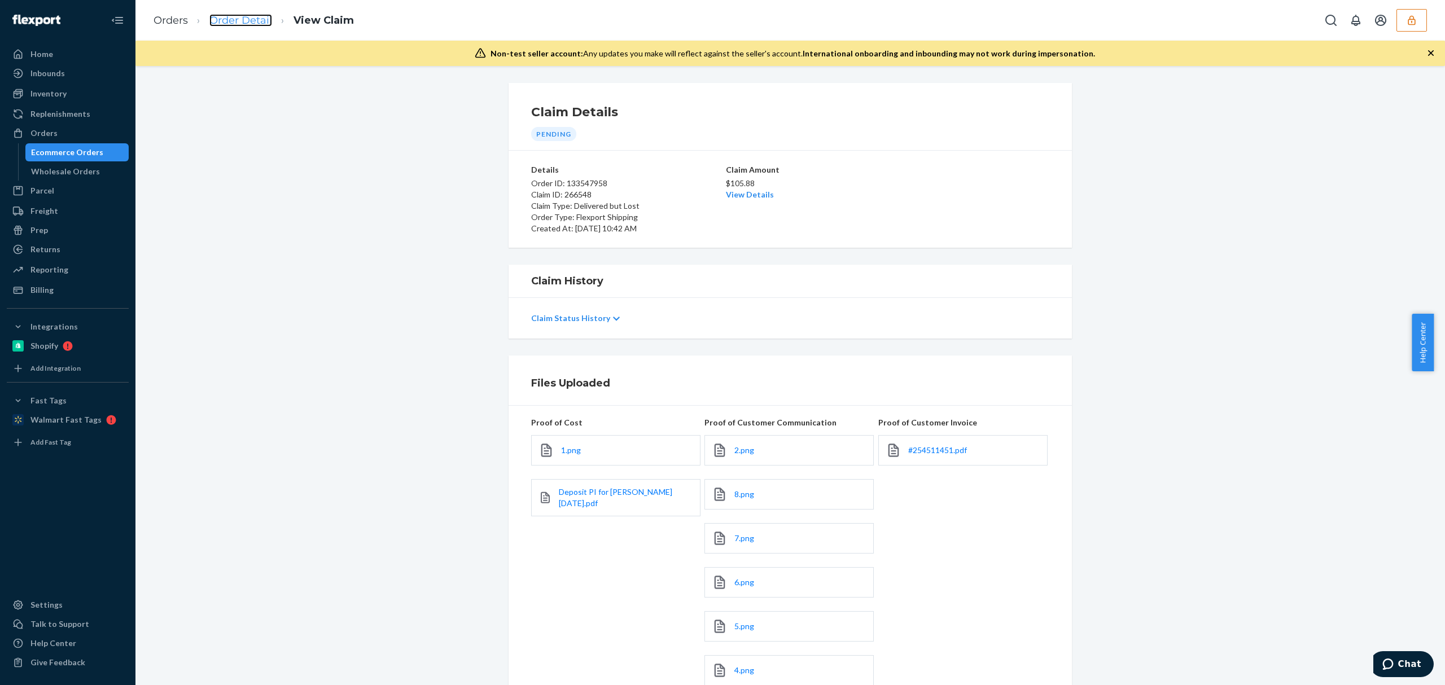
drag, startPoint x: 243, startPoint y: 28, endPoint x: 242, endPoint y: 21, distance: 7.4
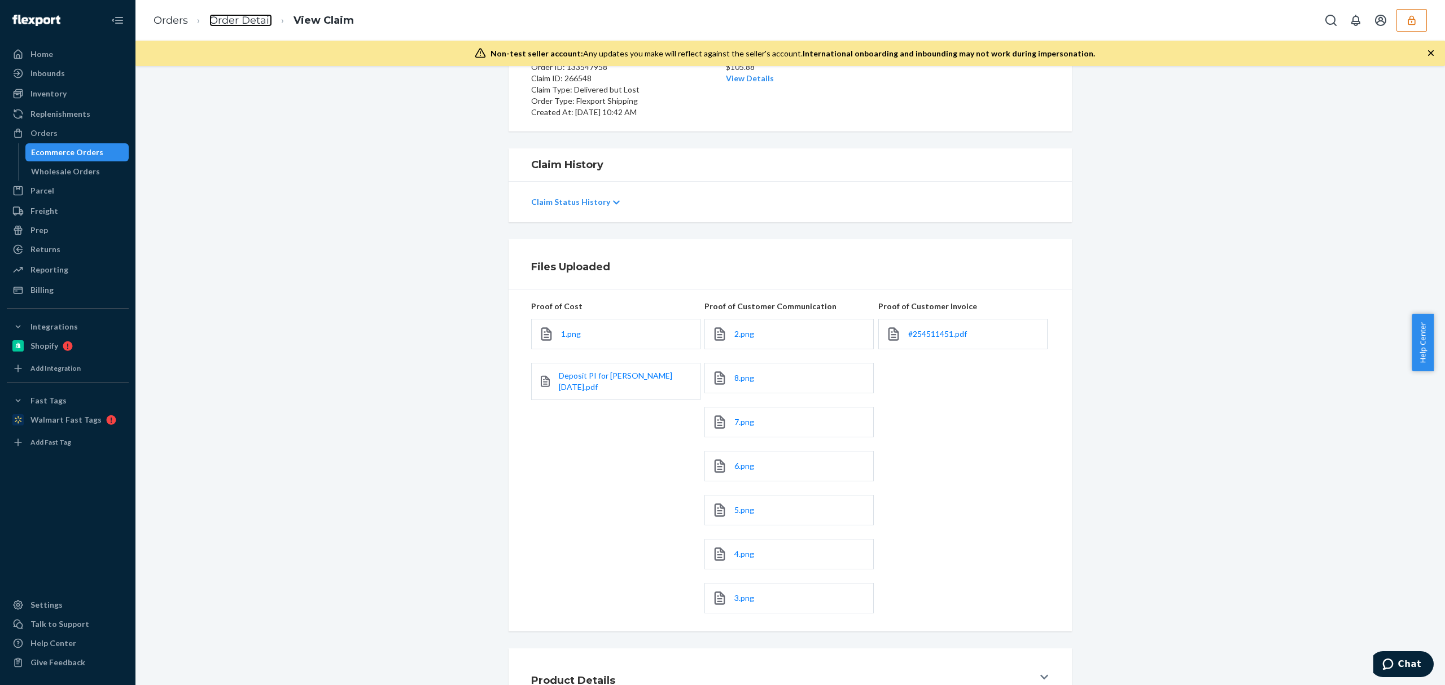
scroll to position [206, 0]
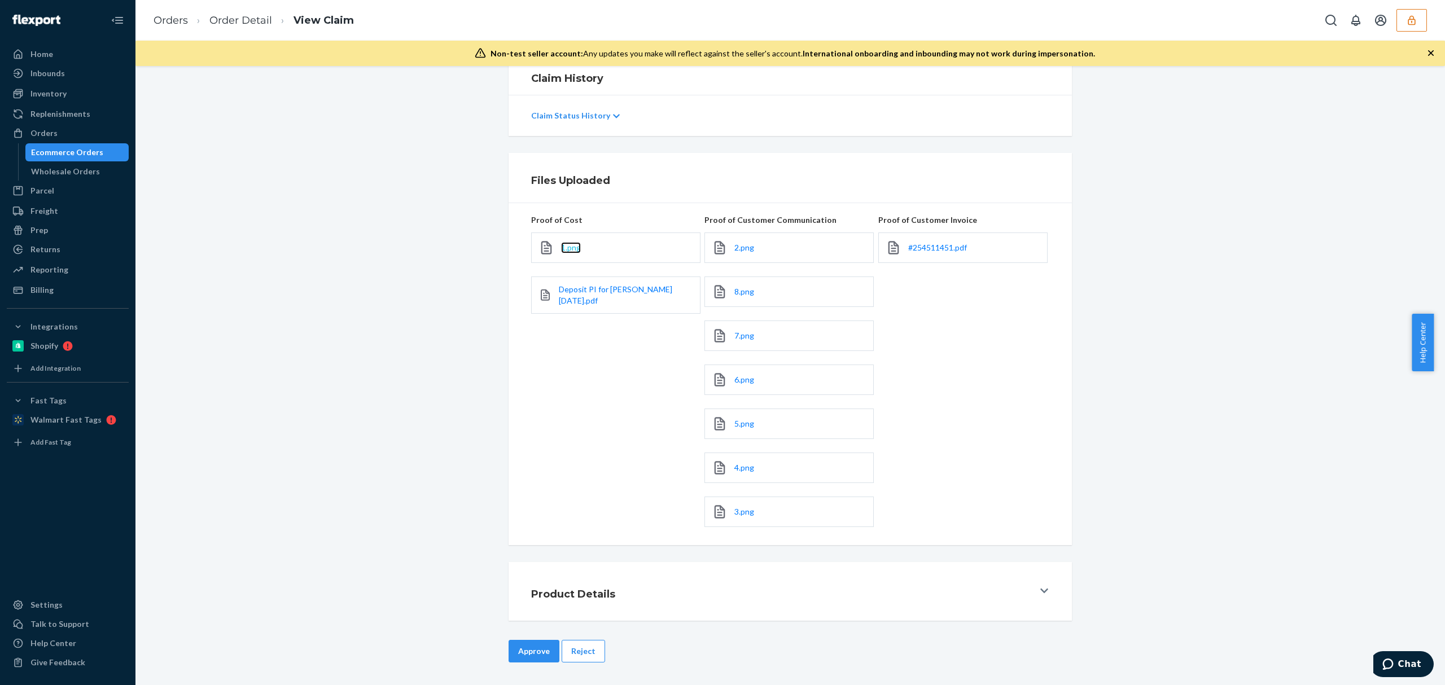
click at [565, 243] on span "1.png" at bounding box center [571, 248] width 20 height 10
click at [573, 289] on span "Deposit PI for Hudson 2024-9-9.pdf" at bounding box center [615, 295] width 113 height 21
click at [918, 249] on span "#254511451.pdf" at bounding box center [938, 248] width 59 height 10
click at [748, 243] on span "2.png" at bounding box center [745, 248] width 20 height 10
click at [737, 290] on span "8.png" at bounding box center [745, 292] width 20 height 10
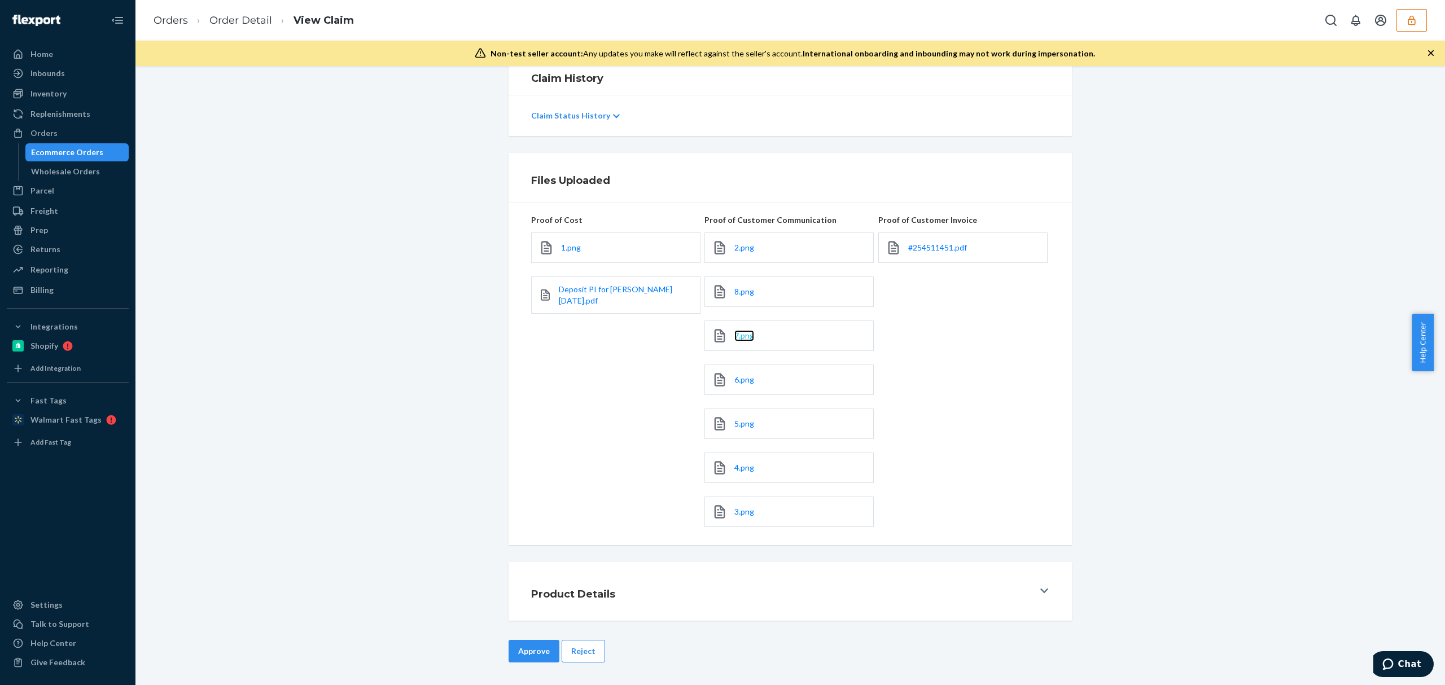
click at [735, 337] on span "7.png" at bounding box center [745, 336] width 20 height 10
click at [735, 377] on span "6.png" at bounding box center [745, 380] width 20 height 10
click at [735, 421] on span "5.png" at bounding box center [745, 424] width 20 height 10
click at [735, 466] on span "4.png" at bounding box center [745, 468] width 20 height 10
click at [737, 513] on span "3.png" at bounding box center [745, 512] width 20 height 10
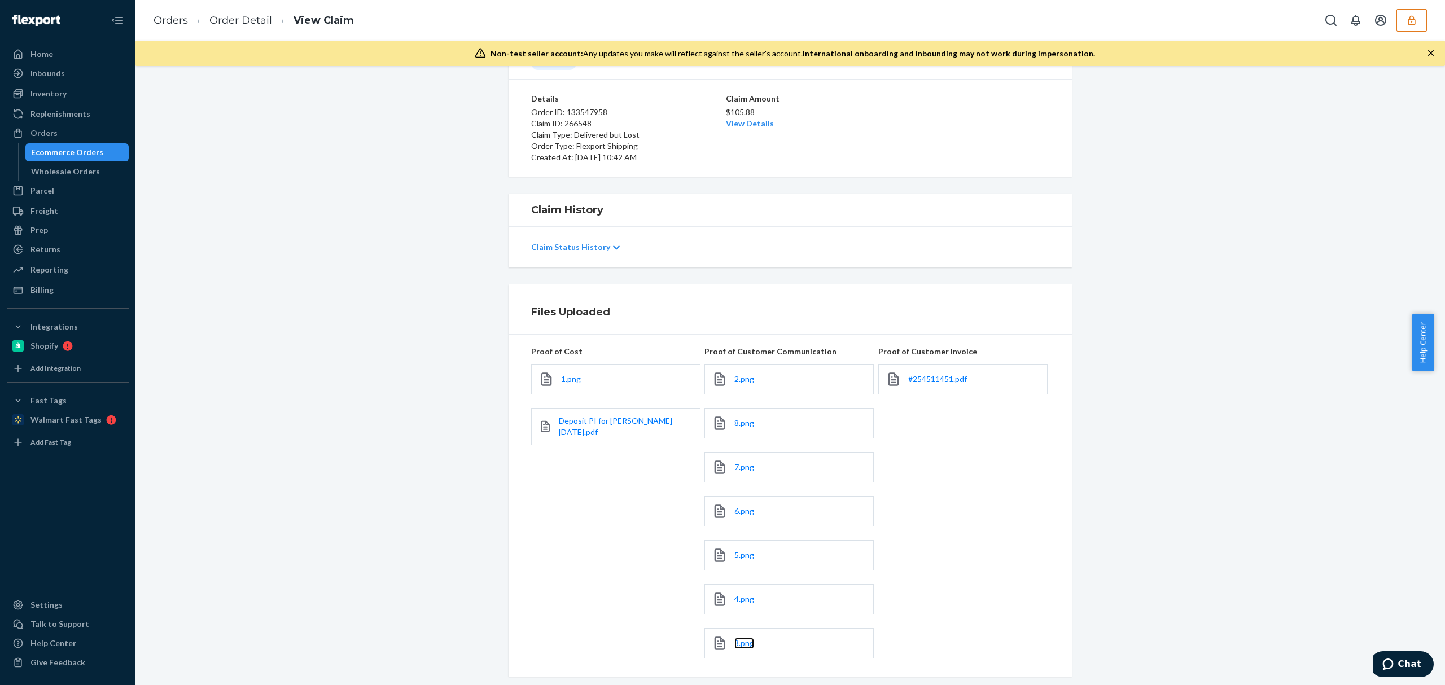
scroll to position [0, 0]
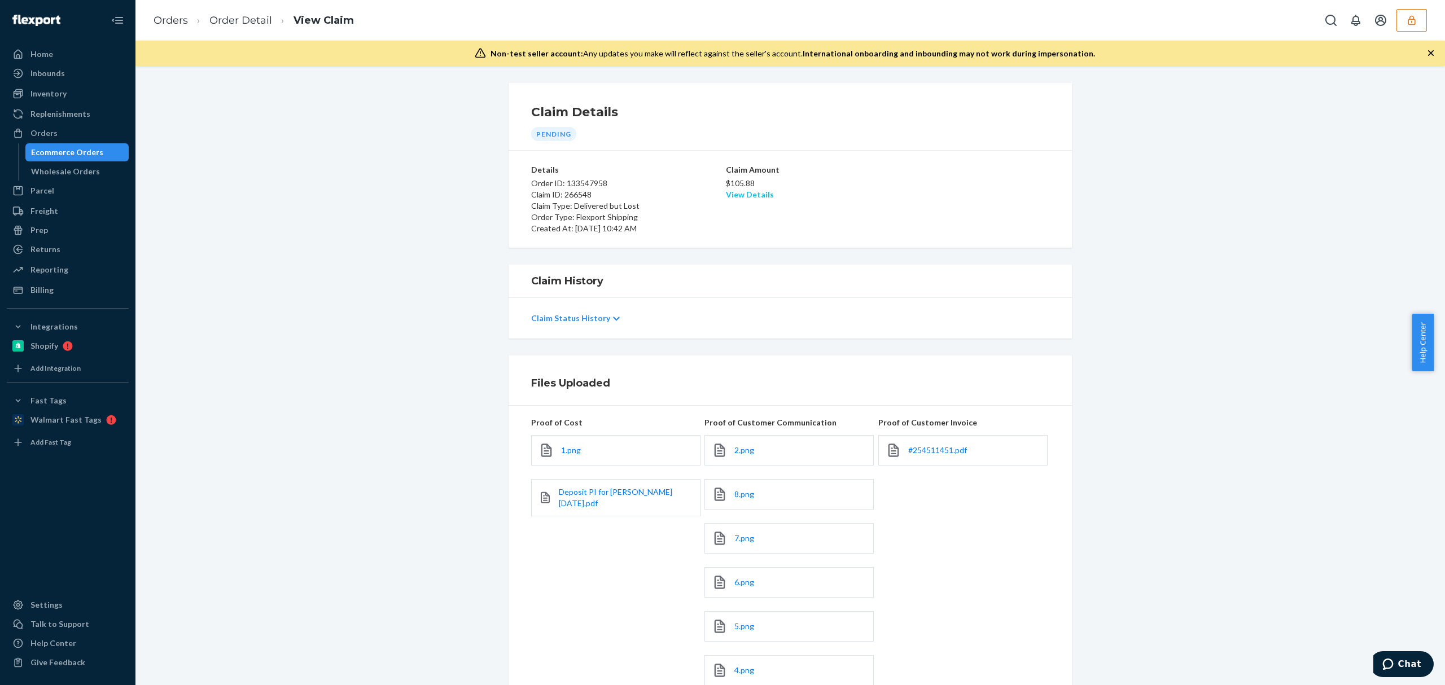
click at [737, 195] on link "View Details" at bounding box center [750, 195] width 48 height 10
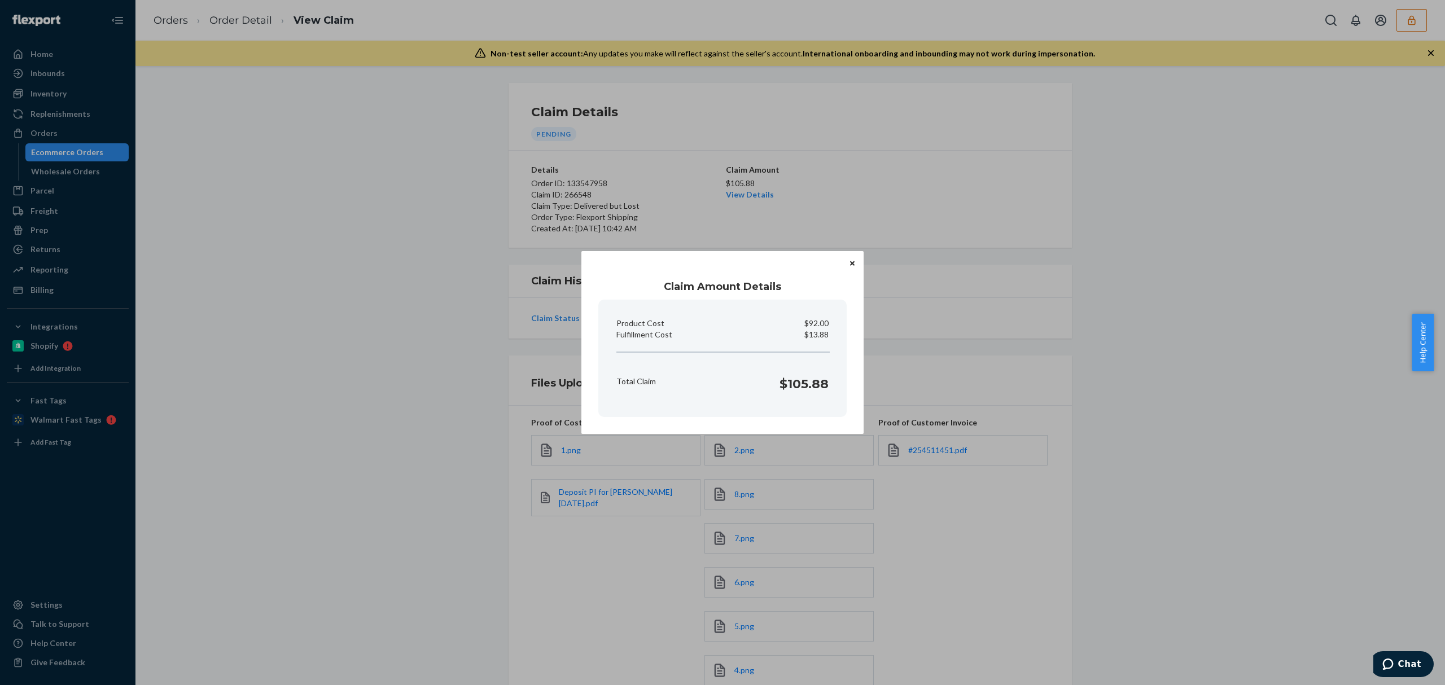
click at [821, 331] on p "$13.88" at bounding box center [817, 334] width 24 height 11
copy p "13.88"
click at [608, 615] on div "Claim Amount Details Product Cost $92.00 Fulfillment Cost $13.88 Total Claim $1…" at bounding box center [722, 342] width 1445 height 685
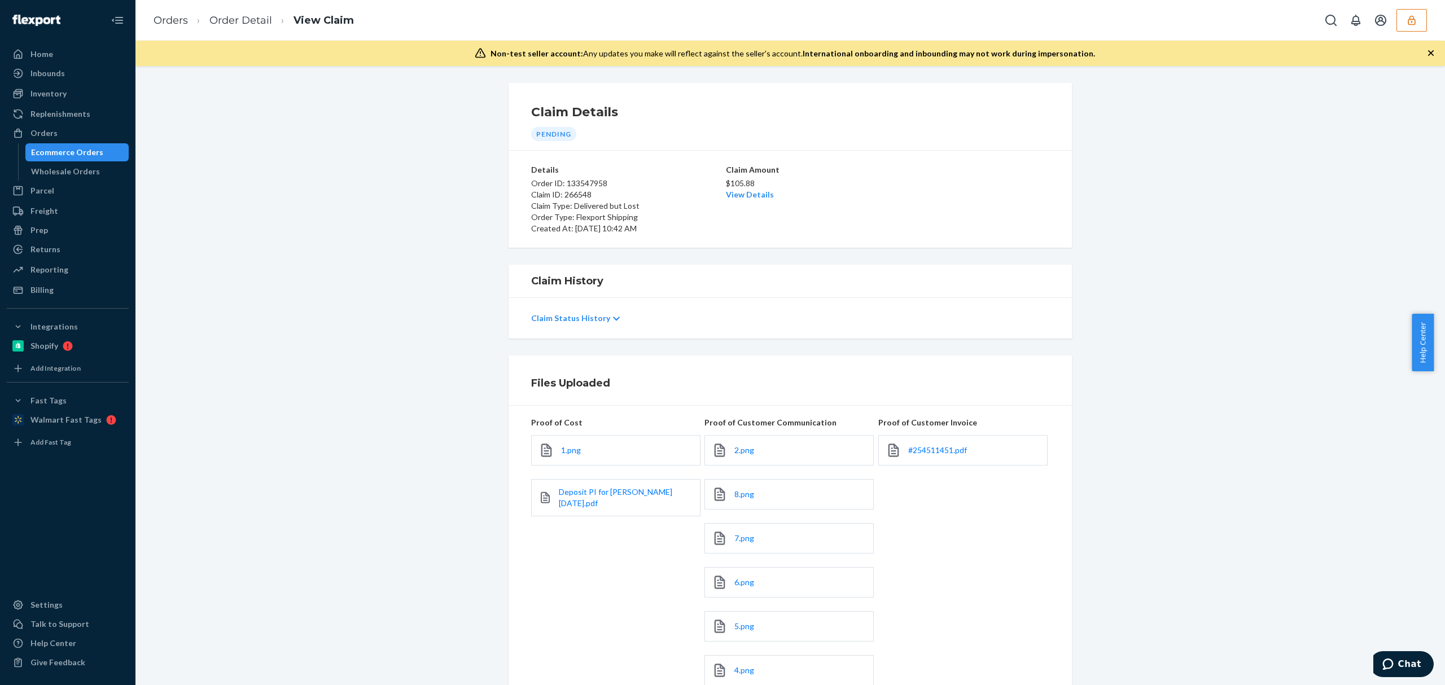
scroll to position [206, 0]
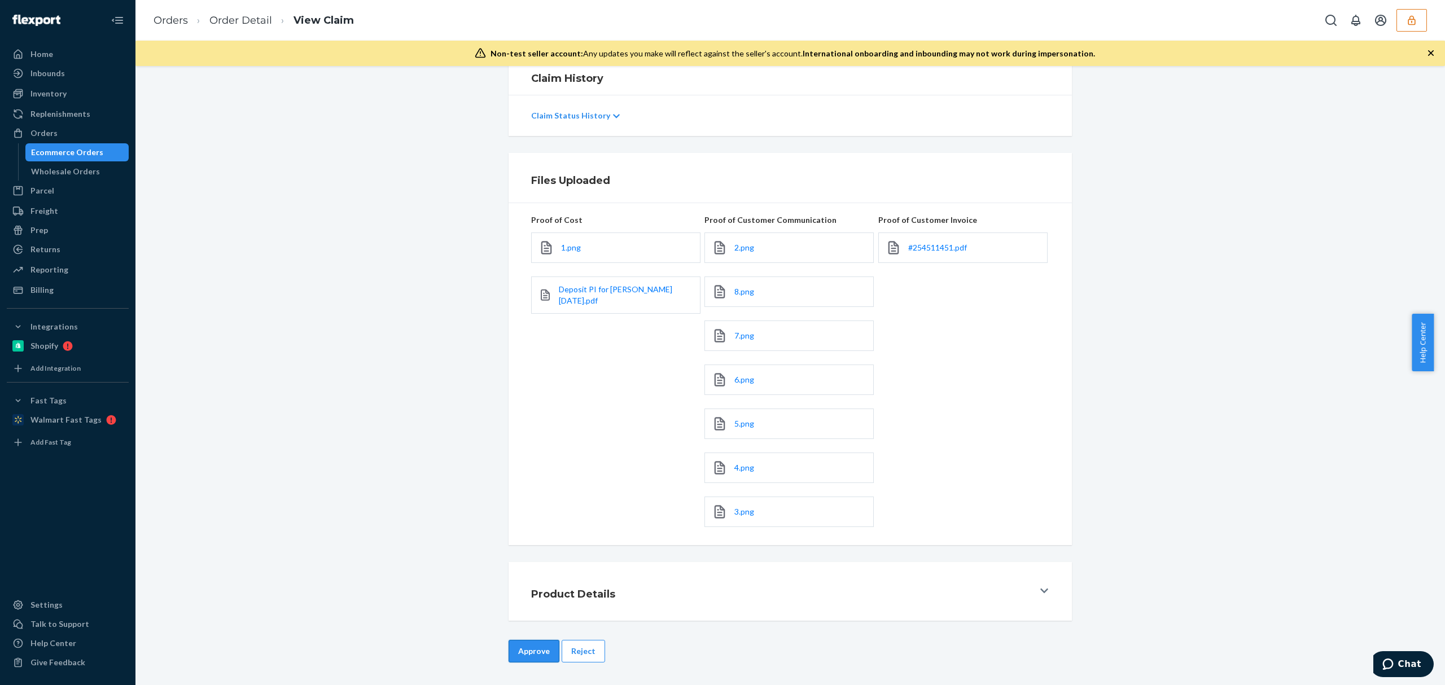
click at [518, 656] on button "Approve" at bounding box center [534, 651] width 51 height 23
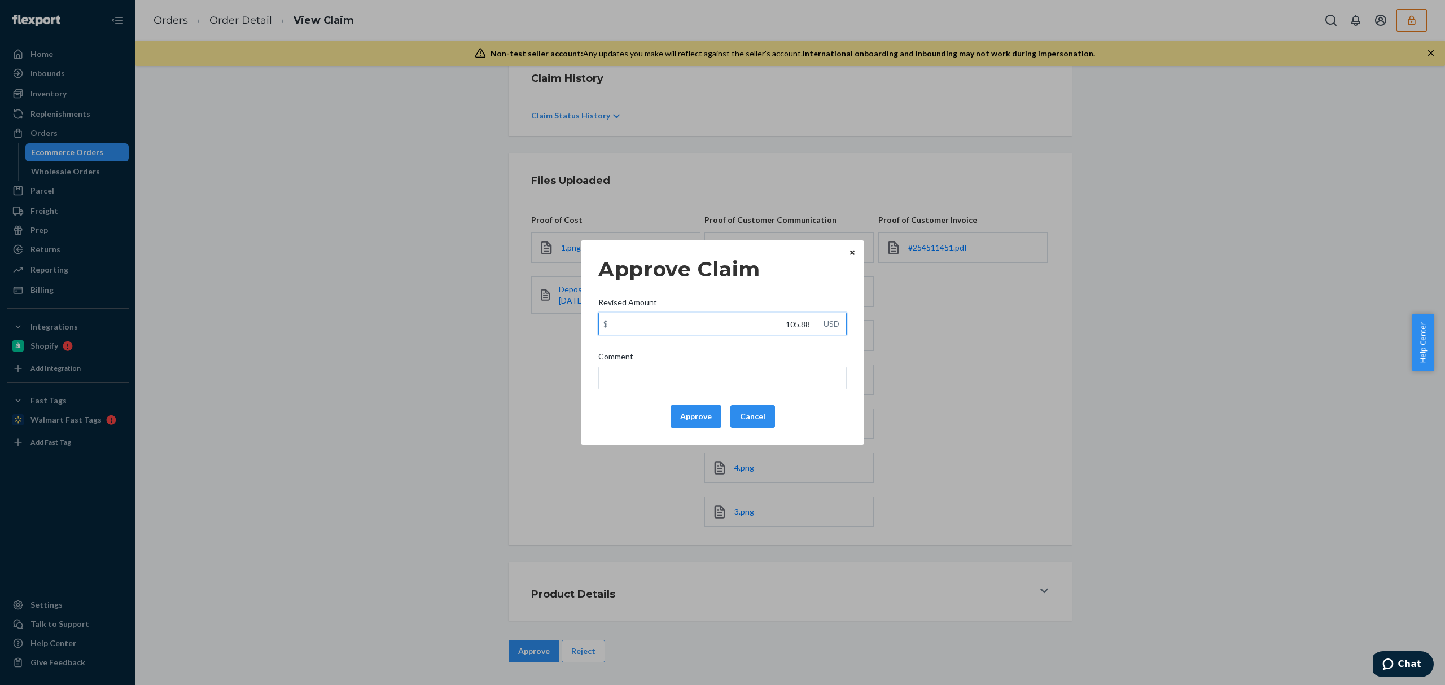
drag, startPoint x: 819, startPoint y: 324, endPoint x: 831, endPoint y: 324, distance: 12.4
click at [831, 324] on div "$ 105.88 USD" at bounding box center [723, 324] width 248 height 23
paste input "43.52"
type input "43.52"
click at [718, 375] on input "Comment" at bounding box center [723, 378] width 248 height 23
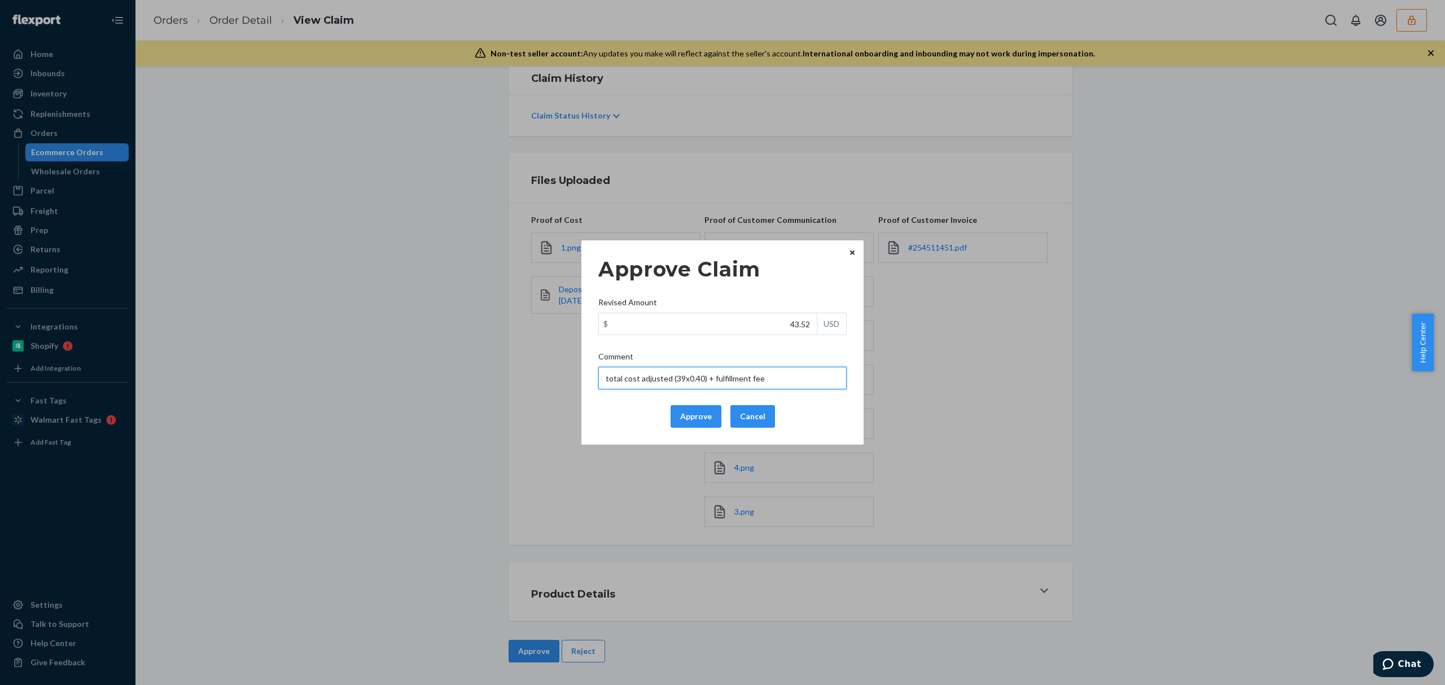
click at [679, 379] on input "total cost adjusted (39x0.40) + fulfillment fee" at bounding box center [723, 378] width 248 height 23
drag, startPoint x: 683, startPoint y: 380, endPoint x: 674, endPoint y: 379, distance: 9.6
click at [674, 379] on input "total cost adjusted (39x0.40) + fulfillment fee" at bounding box center [723, 378] width 248 height 23
paste input "27.55+46.55"
drag, startPoint x: 820, startPoint y: 382, endPoint x: 563, endPoint y: 382, distance: 257.5
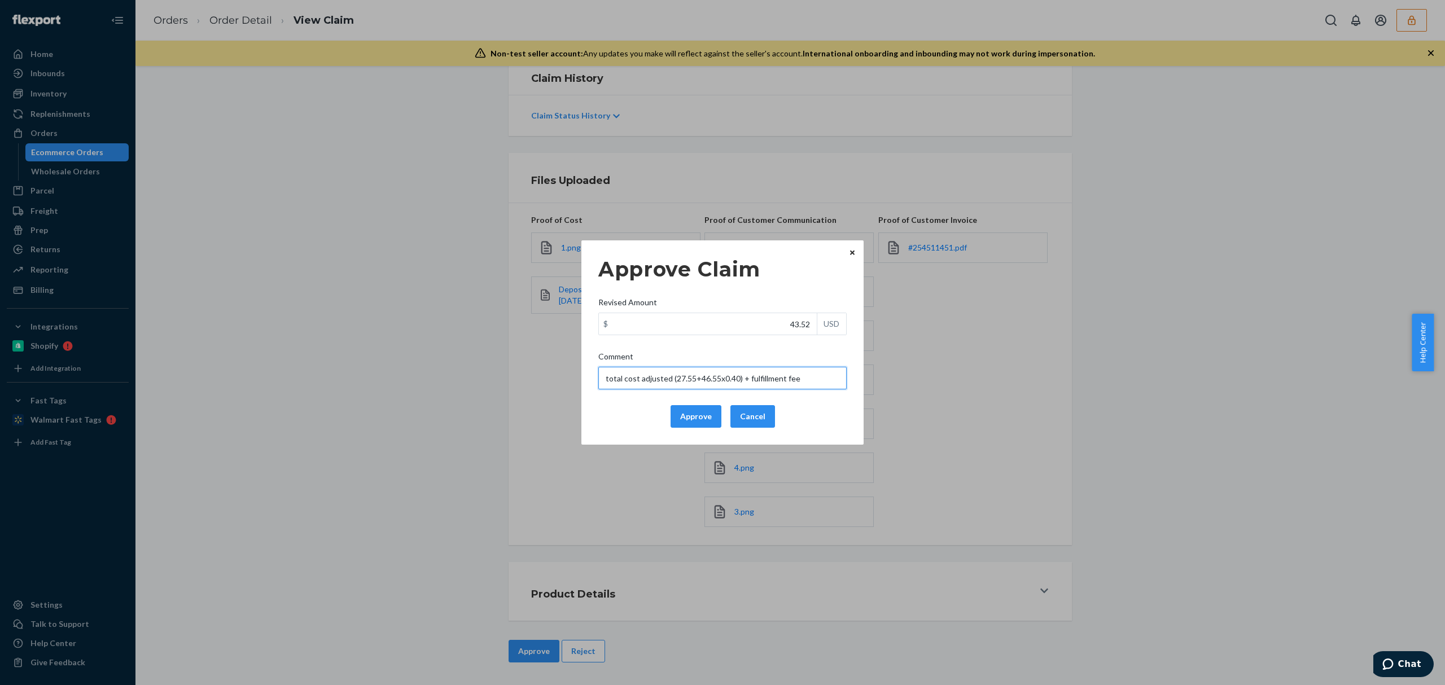
click at [563, 382] on div "Approve Claim Revised Amount $ 43.52 USD Comment total cost adjusted (27.55+46.…" at bounding box center [722, 342] width 1445 height 685
type input "total cost adjusted (27.55+46.55x0.40) + fulfillment fee"
click at [710, 420] on button "Approve" at bounding box center [696, 416] width 51 height 23
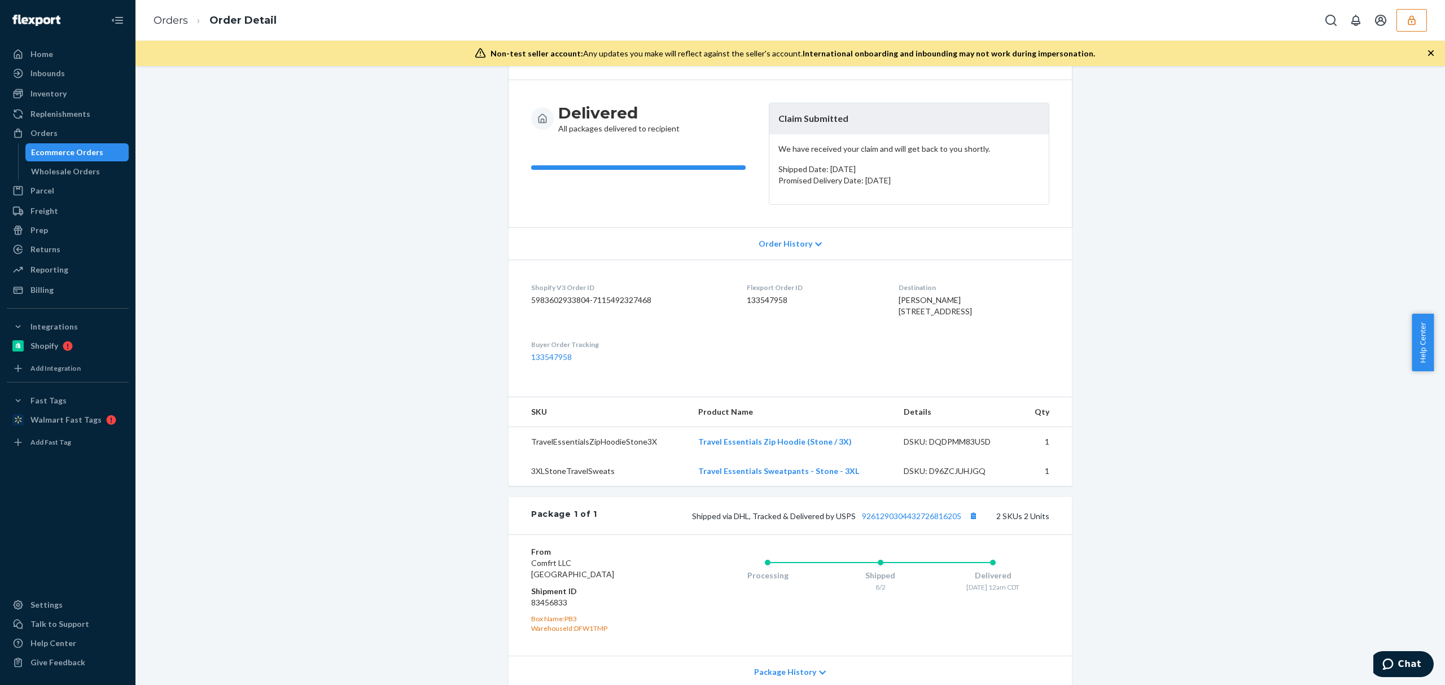
scroll to position [212, 0]
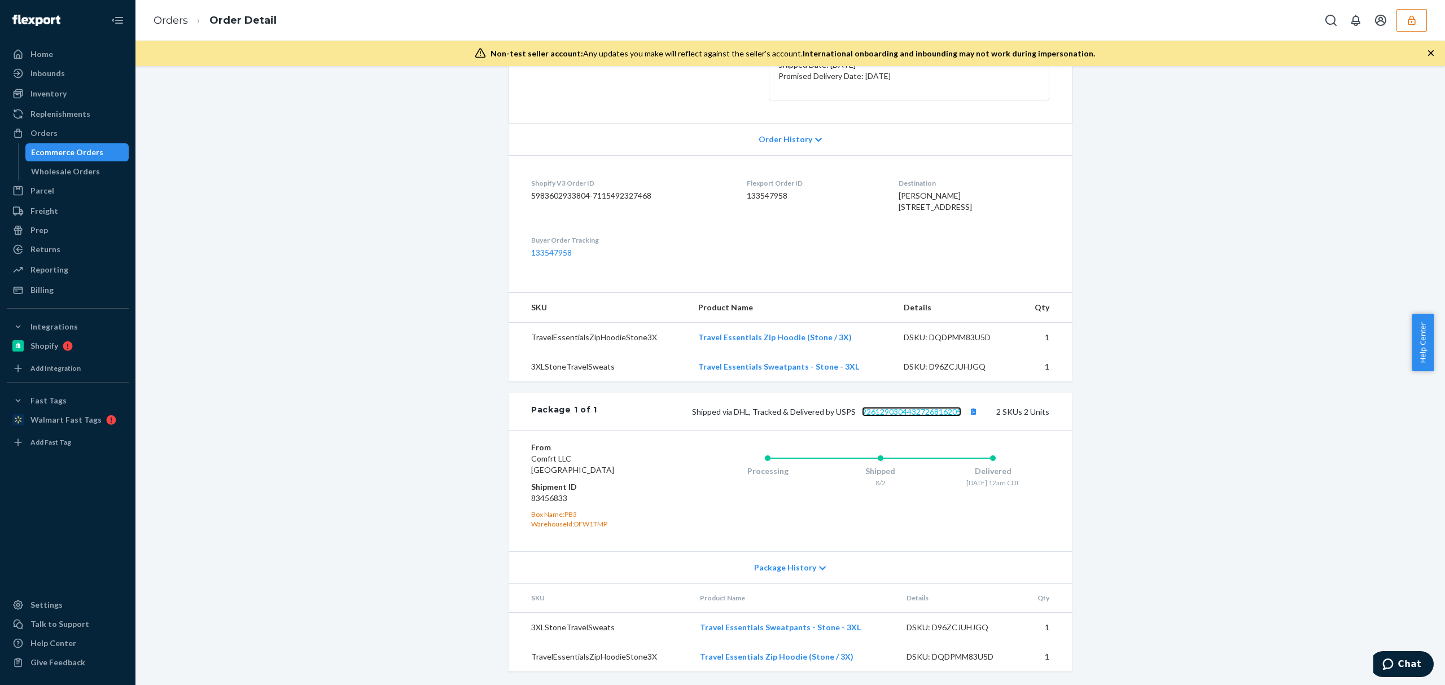
click at [901, 412] on link "9261290304432726816205" at bounding box center [911, 412] width 99 height 10
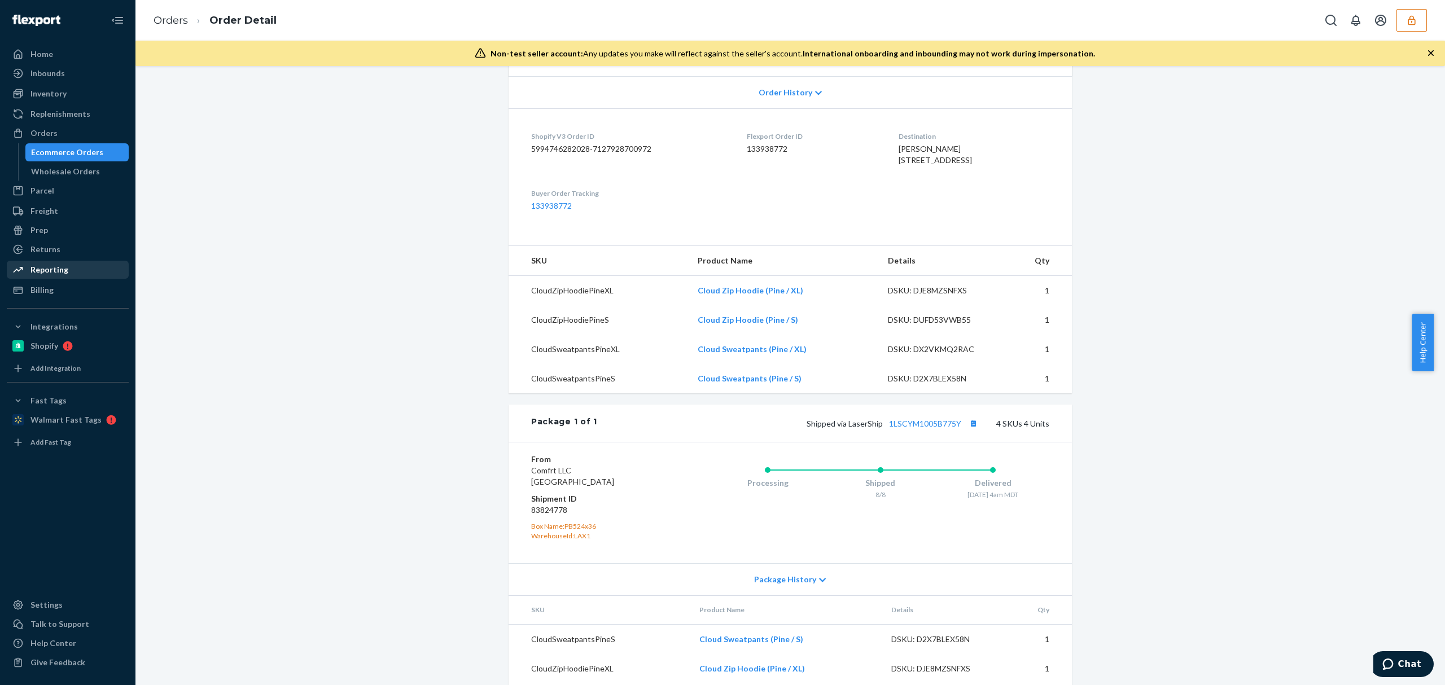
scroll to position [330, 0]
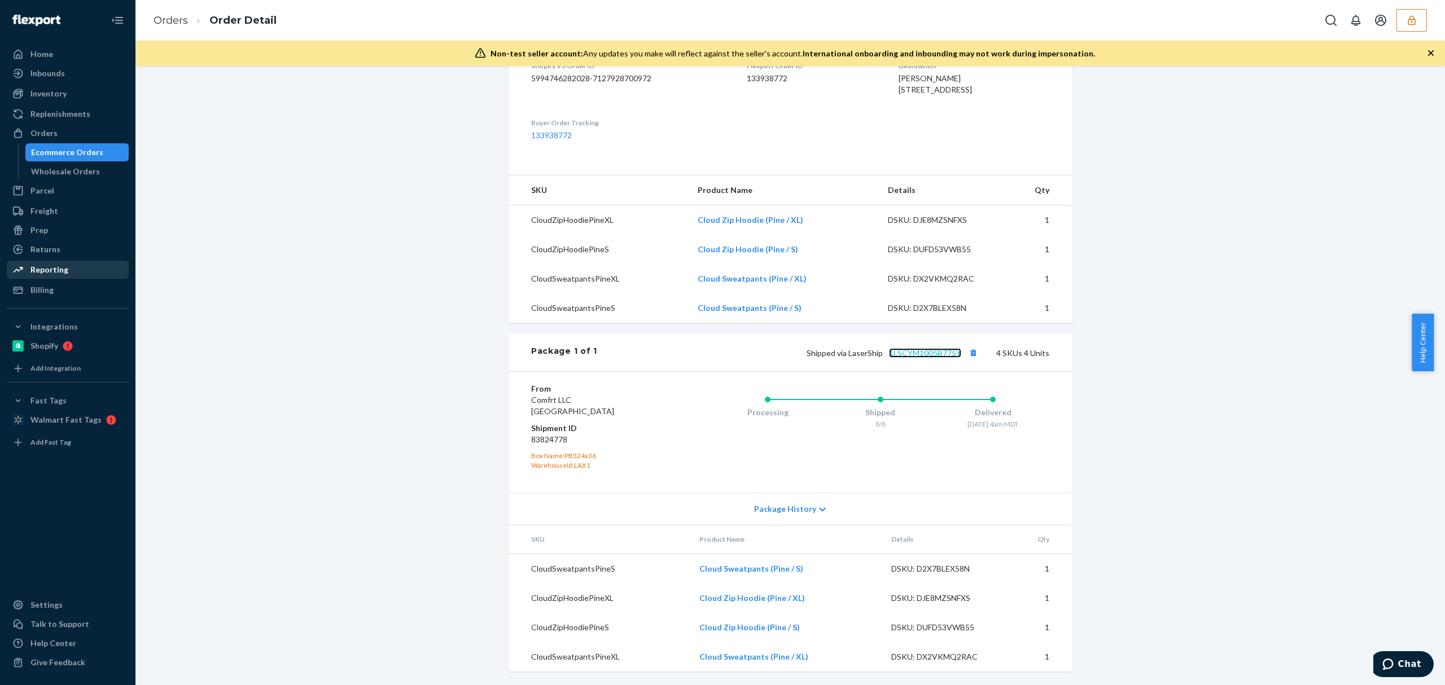
click at [912, 356] on link "1LSCYM1005B775Y" at bounding box center [925, 353] width 72 height 10
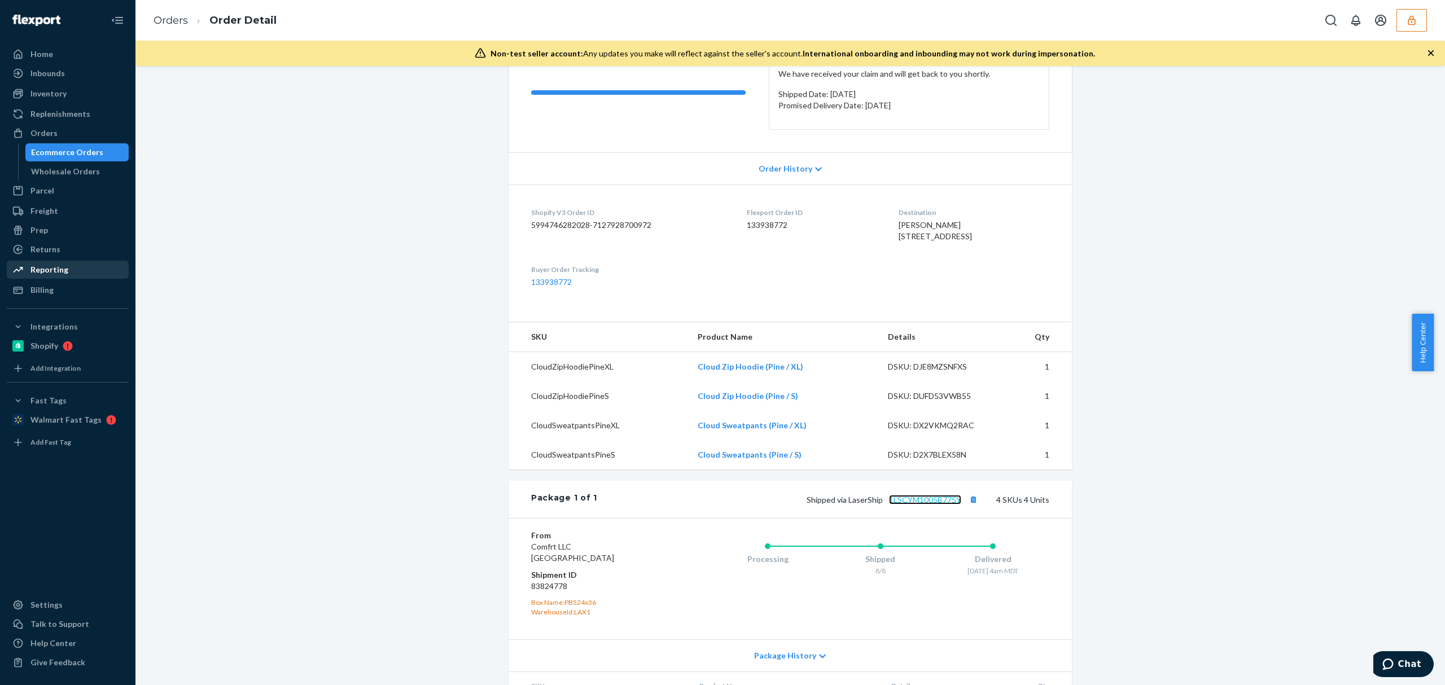
scroll to position [0, 0]
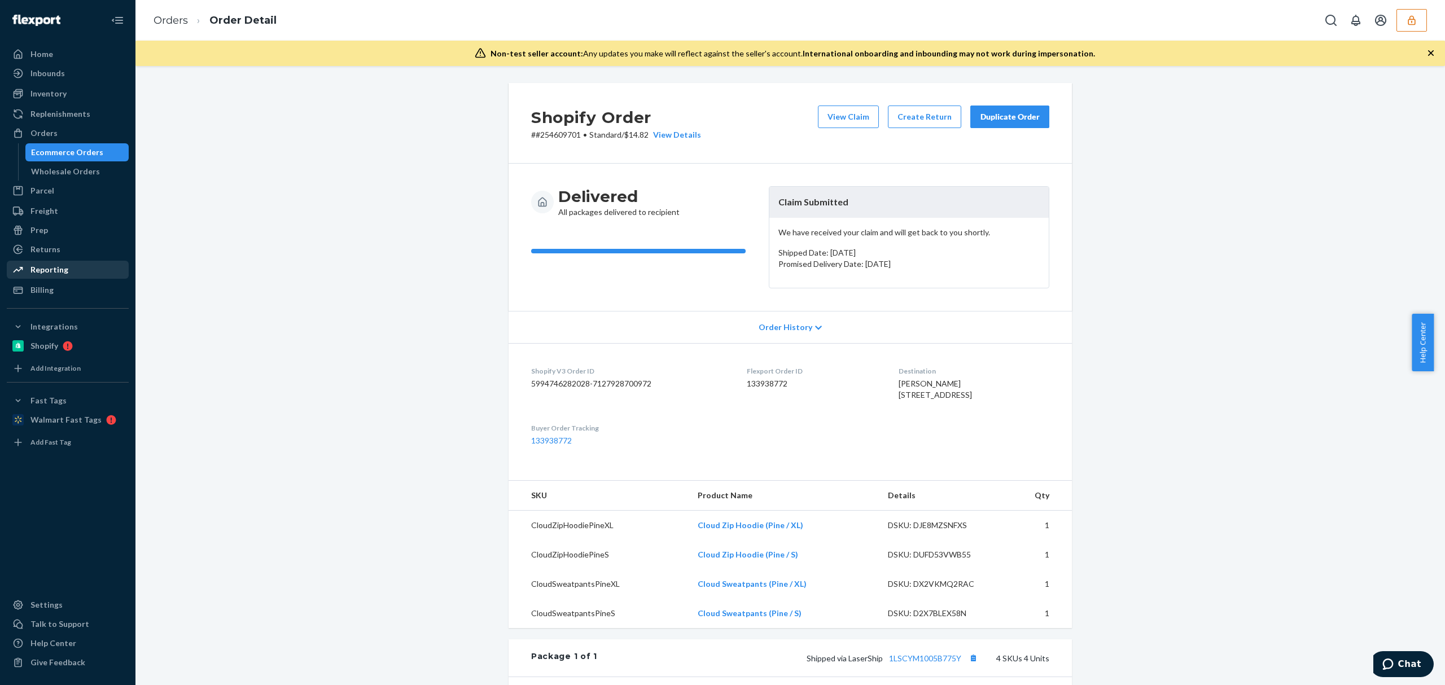
click at [857, 132] on div "View Claim Create Return Duplicate Order" at bounding box center [934, 123] width 241 height 35
click at [857, 118] on button "View Claim" at bounding box center [848, 117] width 61 height 23
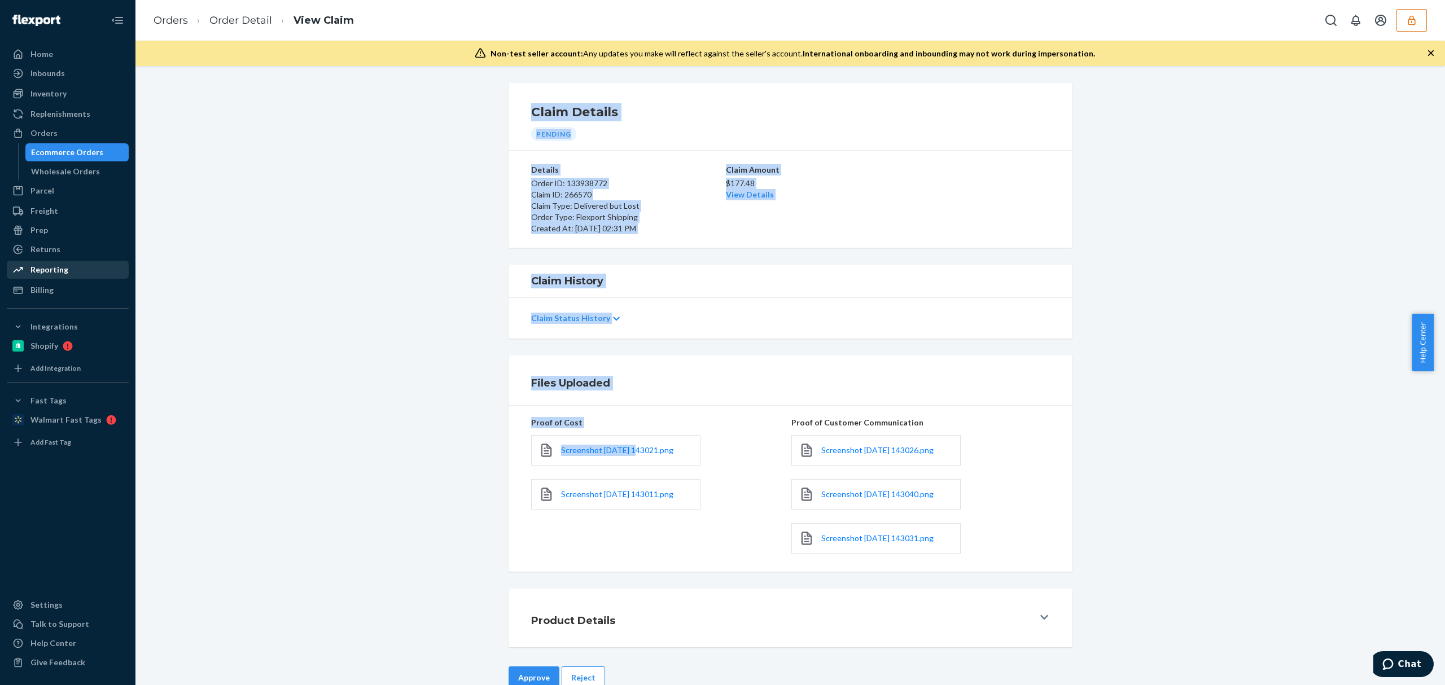
click at [629, 457] on div "Screenshot [DATE] 143021.png" at bounding box center [615, 450] width 169 height 30
click at [632, 451] on span "Screenshot [DATE] 143021.png" at bounding box center [617, 451] width 112 height 10
click at [701, 151] on div "Files Uploaded" at bounding box center [791, 117] width 564 height 68
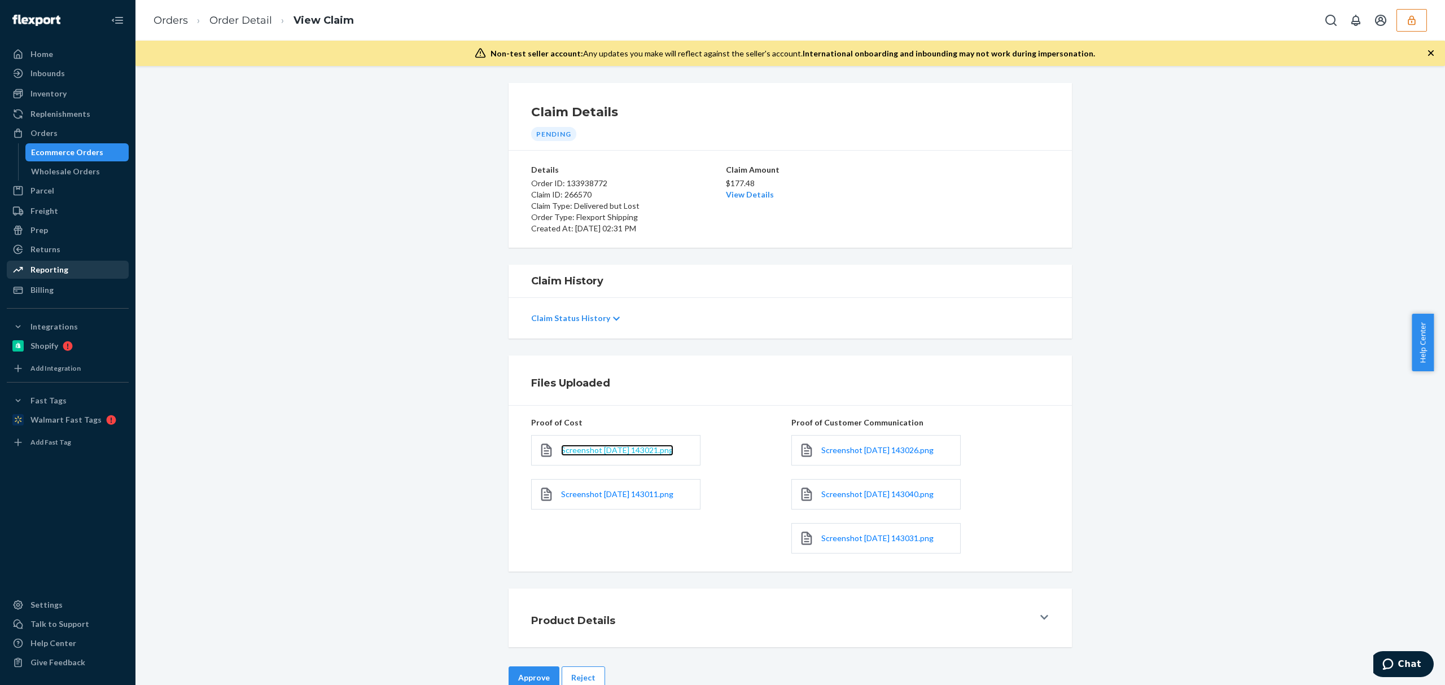
click at [648, 451] on span "Screenshot [DATE] 143021.png" at bounding box center [617, 451] width 112 height 10
click at [640, 499] on span "Screenshot [DATE] 143011.png" at bounding box center [617, 495] width 112 height 10
click at [837, 455] on span "Screenshot [DATE] 143026.png" at bounding box center [878, 451] width 112 height 10
click at [841, 502] on div "Screenshot [DATE] 143040.png" at bounding box center [876, 494] width 169 height 30
click at [842, 499] on span "Screenshot [DATE] 143040.png" at bounding box center [878, 495] width 112 height 10
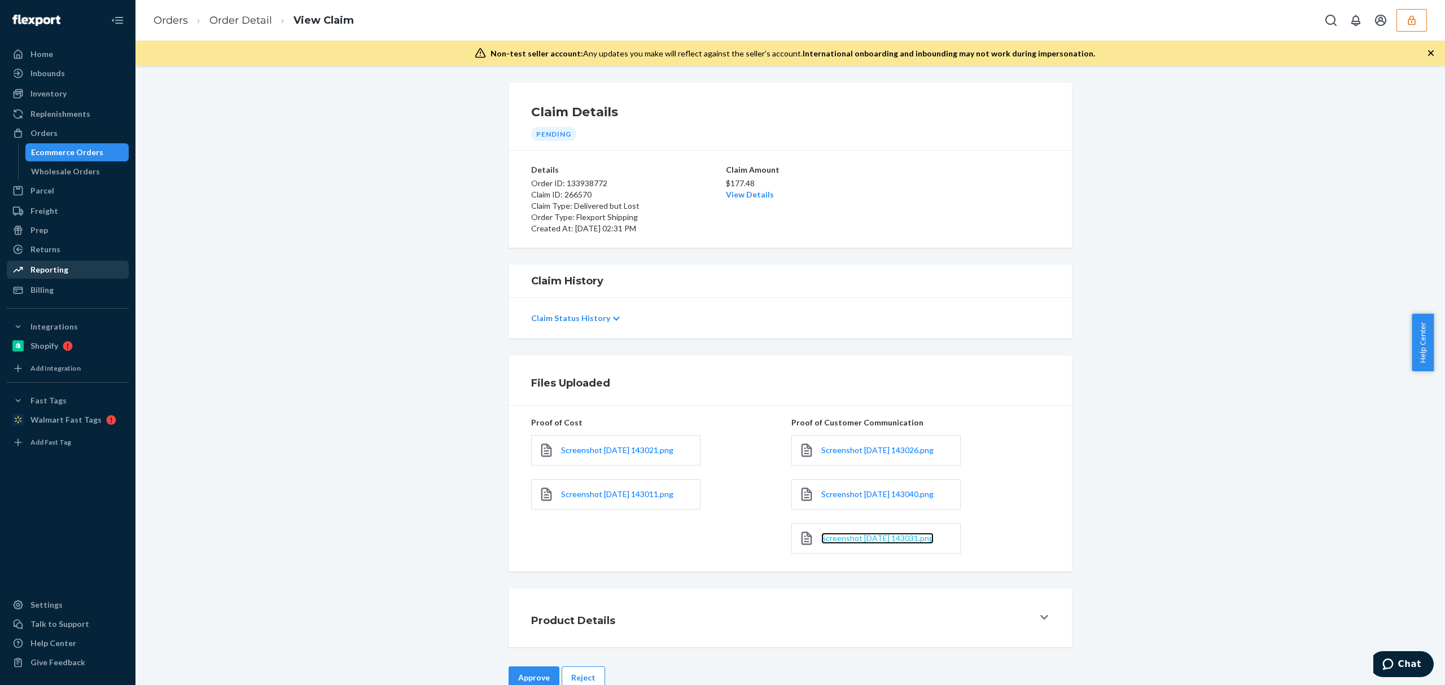
click at [852, 542] on span "Screenshot [DATE] 143031.png" at bounding box center [878, 539] width 112 height 10
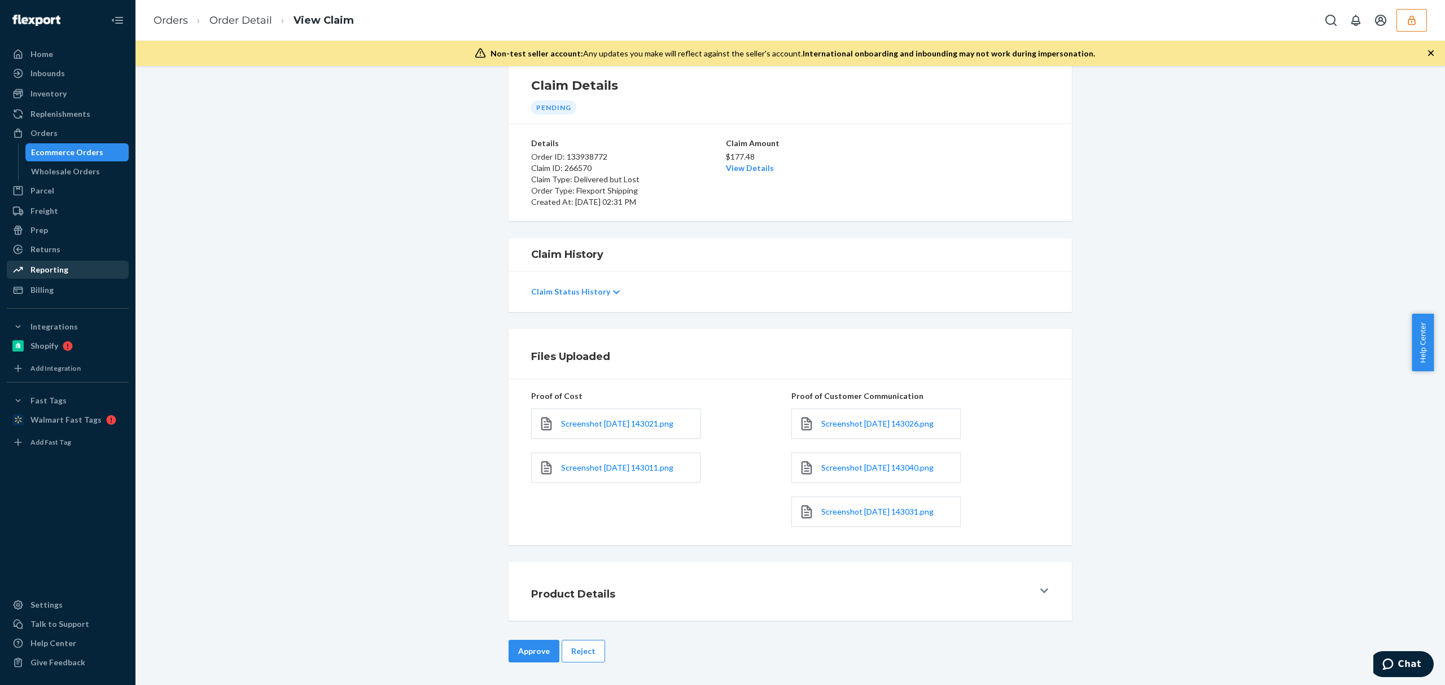
click at [586, 663] on div "Approve Reject" at bounding box center [791, 662] width 564 height 45
click at [563, 658] on button "Reject" at bounding box center [583, 651] width 43 height 23
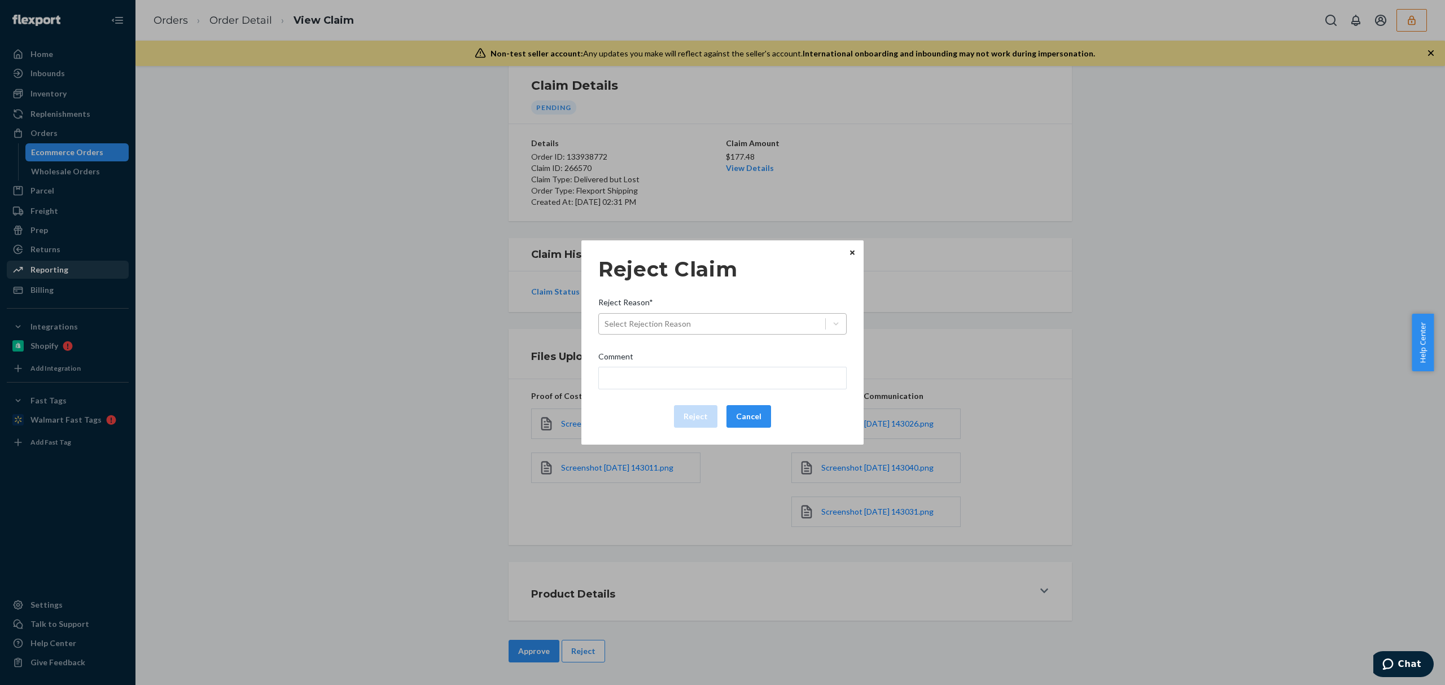
click at [660, 328] on div "Select Rejection Reason" at bounding box center [648, 323] width 86 height 11
click at [606, 328] on input "Reject Reason* Select Rejection Reason" at bounding box center [605, 323] width 1 height 11
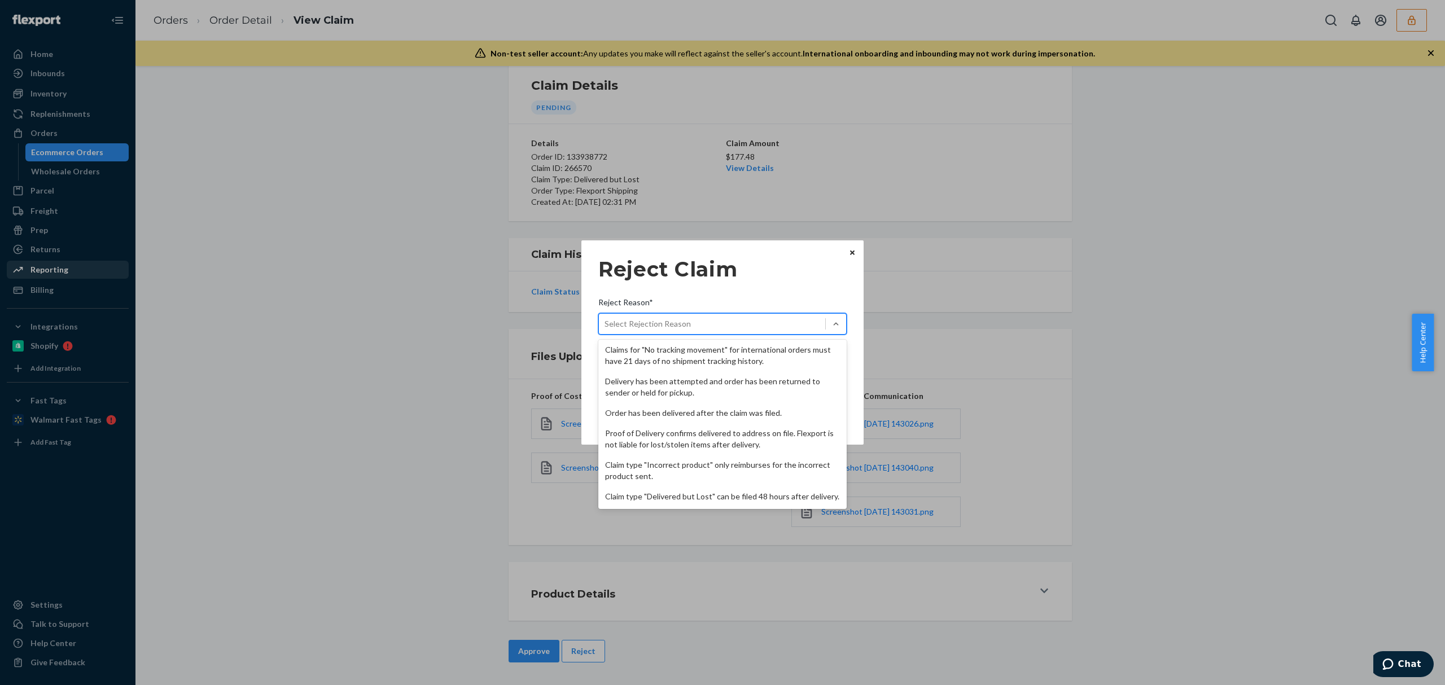
scroll to position [147, 0]
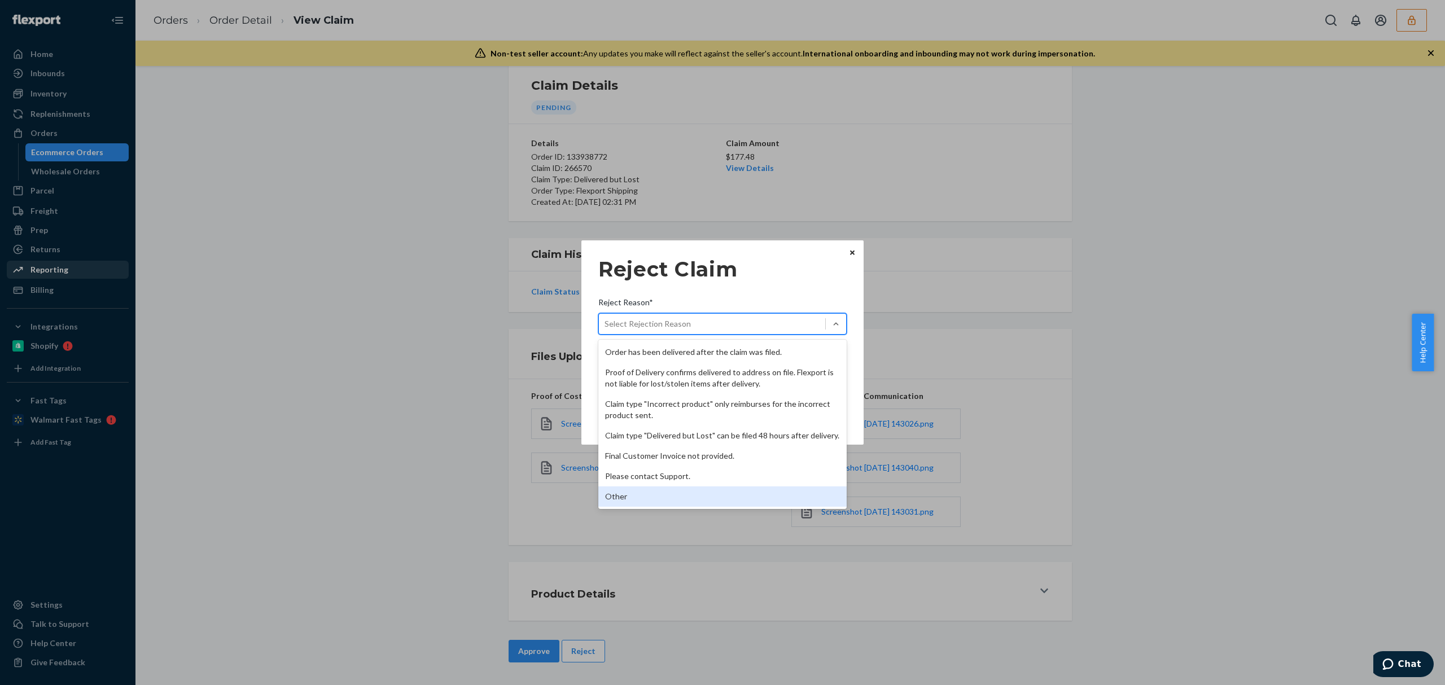
click at [656, 497] on div "Other" at bounding box center [723, 497] width 248 height 20
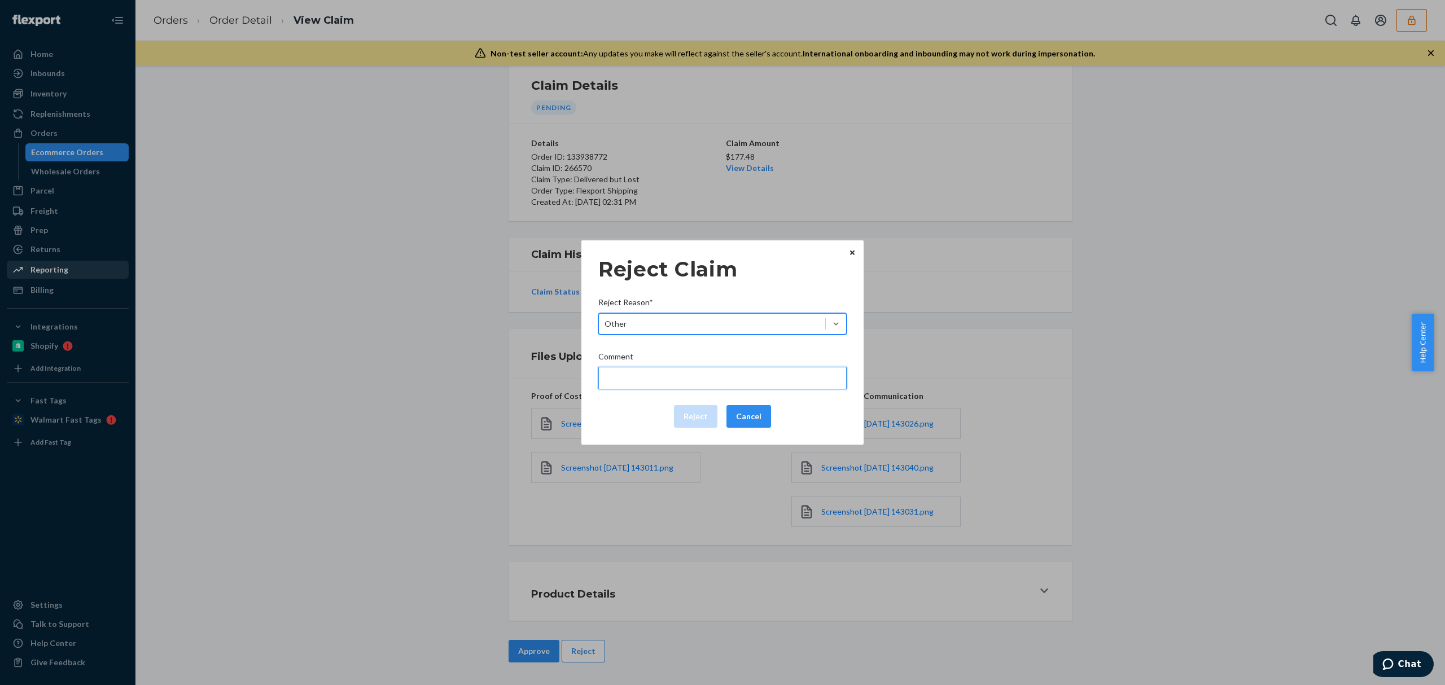
drag, startPoint x: 662, startPoint y: 385, endPoint x: 666, endPoint y: 391, distance: 7.7
click at [662, 385] on input "Comment" at bounding box center [723, 378] width 248 height 23
type input "The package was confirmed to be delivered at the right location and flexport is…"
click at [700, 425] on button "Reject" at bounding box center [695, 416] width 43 height 23
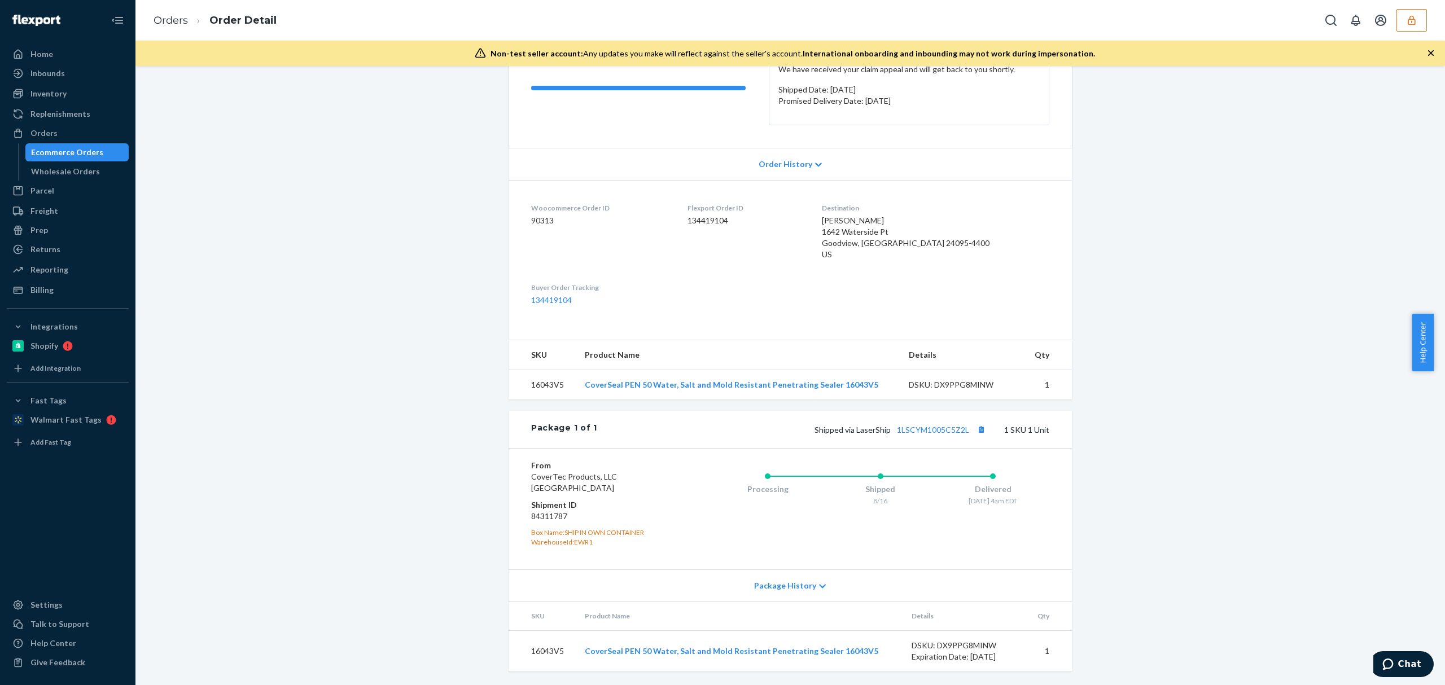
scroll to position [165, 0]
click at [905, 429] on link "1LSCYM1005C5Z2L" at bounding box center [933, 430] width 72 height 10
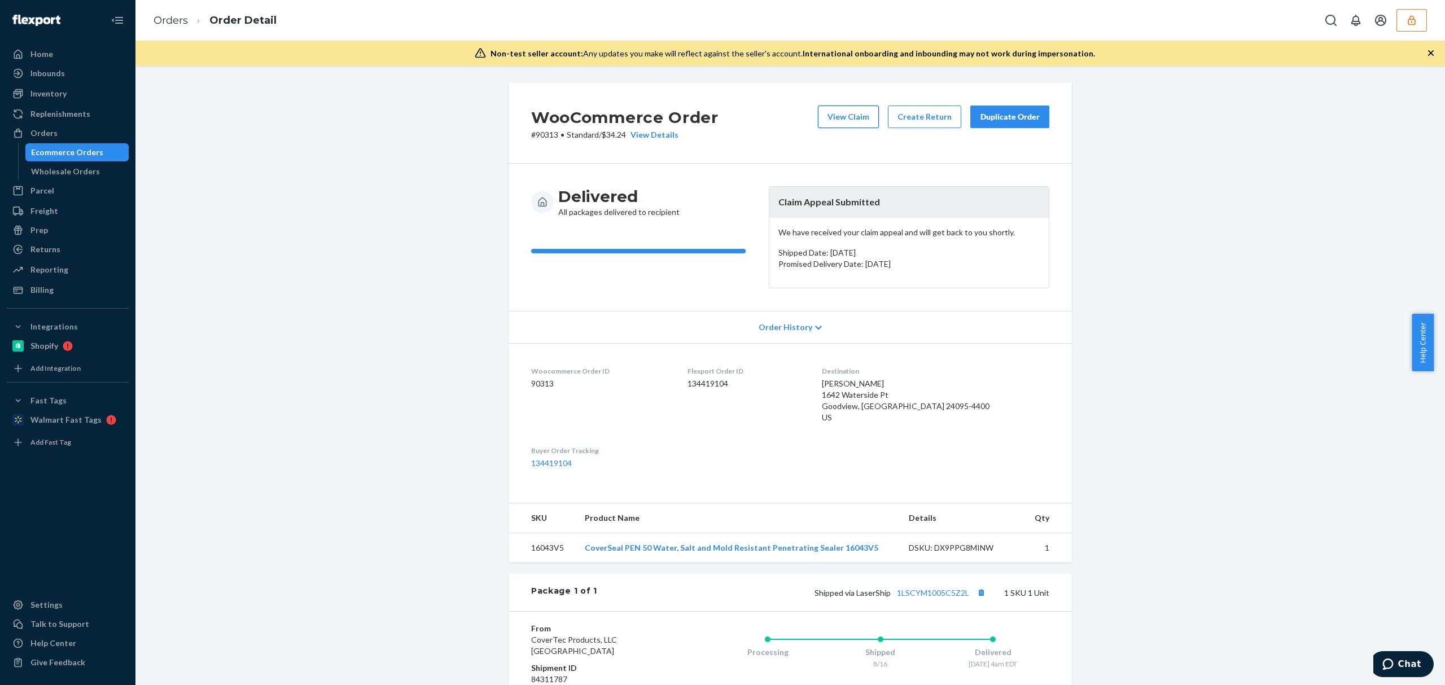
click at [856, 118] on button "View Claim" at bounding box center [848, 117] width 61 height 23
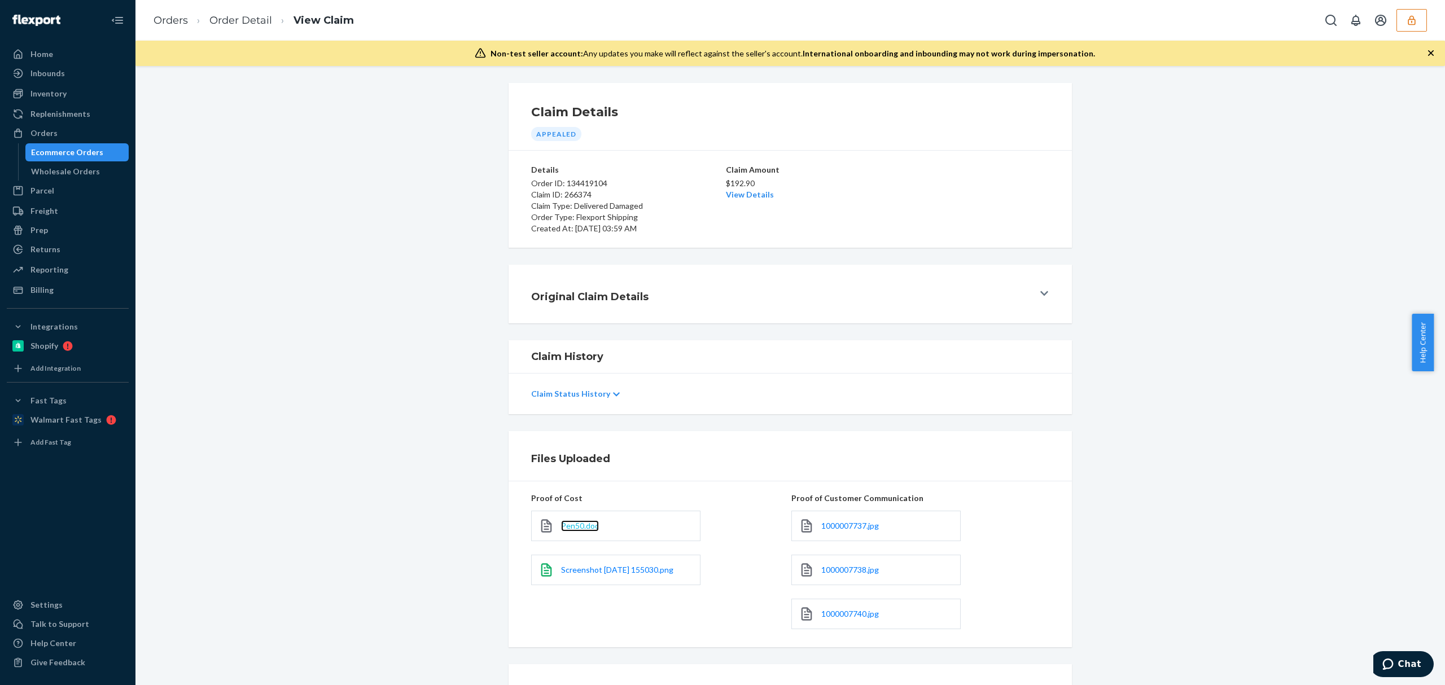
click at [576, 527] on span "Pen50.doc" at bounding box center [580, 526] width 38 height 10
click at [588, 574] on span "Screenshot [DATE] 155030.png" at bounding box center [617, 570] width 112 height 10
click at [849, 531] on span "1000007737.jpg" at bounding box center [851, 526] width 58 height 10
click at [844, 527] on span "1000007737.jpg" at bounding box center [851, 526] width 58 height 10
click at [840, 568] on span "1000007738.jpg" at bounding box center [851, 570] width 58 height 10
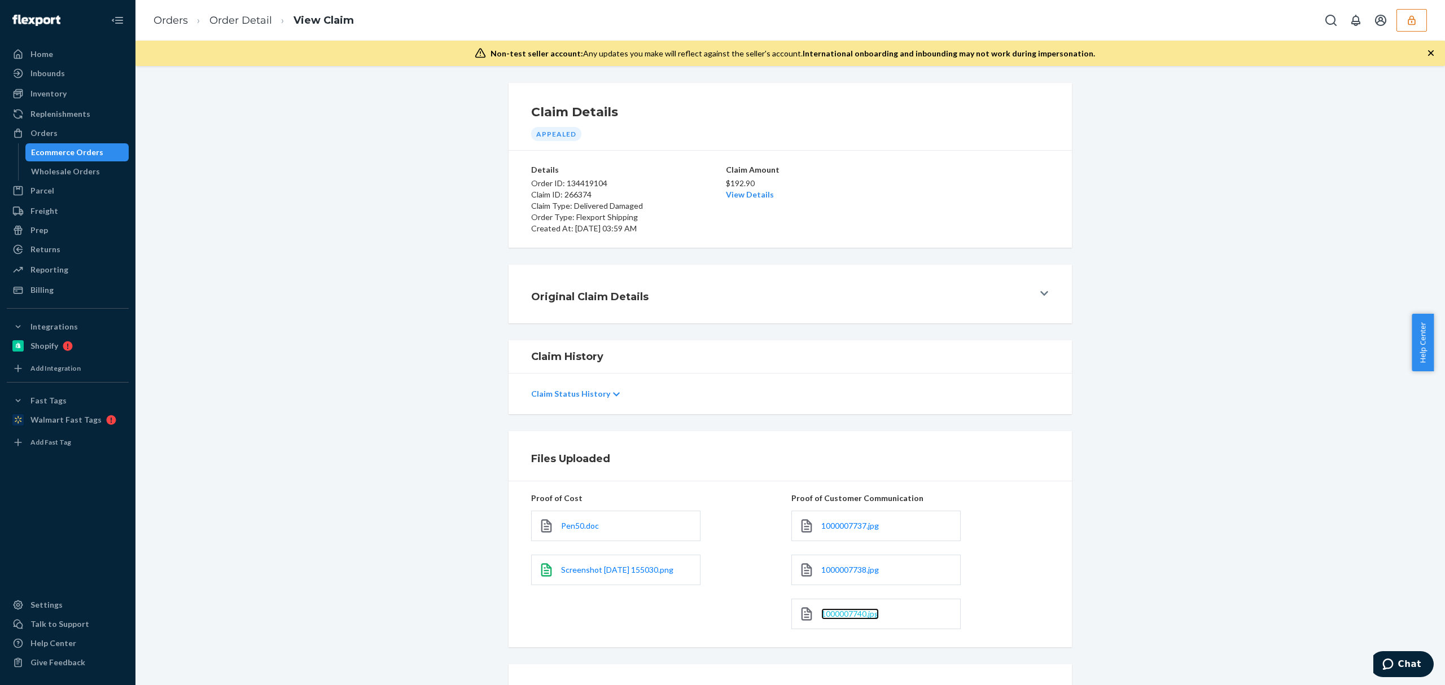
click at [848, 614] on span "1000007740.jpg" at bounding box center [851, 614] width 58 height 10
click at [741, 199] on link "View Details" at bounding box center [750, 195] width 48 height 10
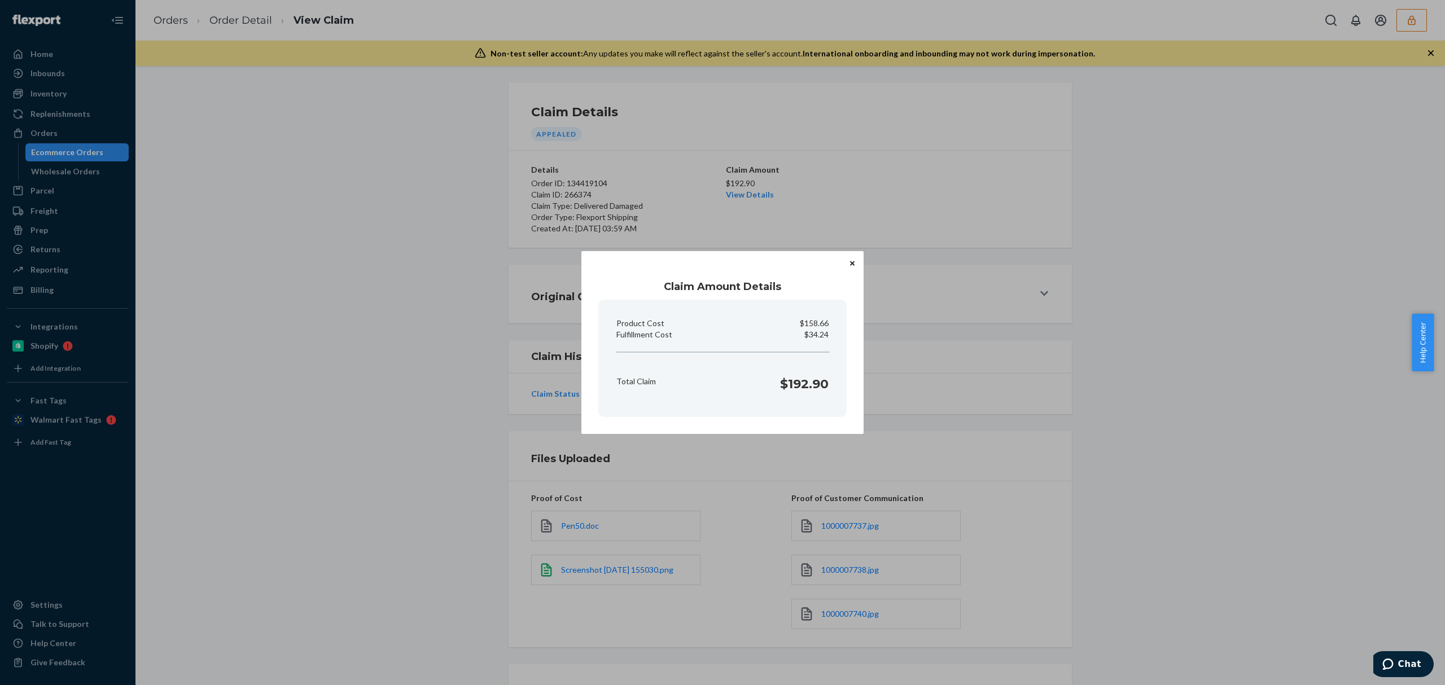
click at [814, 339] on p "$34.24" at bounding box center [817, 334] width 24 height 11
click at [816, 331] on p "$34.24" at bounding box center [817, 334] width 24 height 11
copy p "34.24"
click at [472, 450] on div "Claim Amount Details Product Cost $158.66 Fulfillment Cost $34.24 Total Claim $…" at bounding box center [722, 342] width 1445 height 685
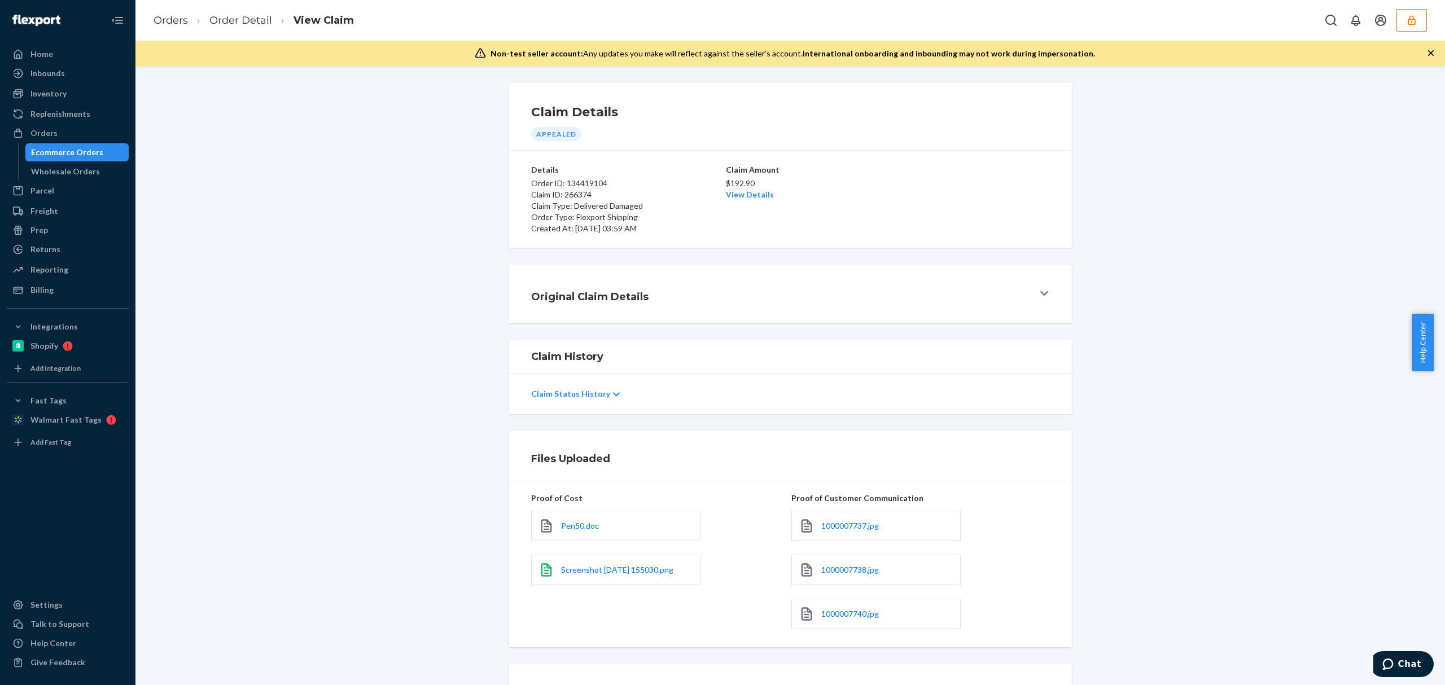
scroll to position [104, 0]
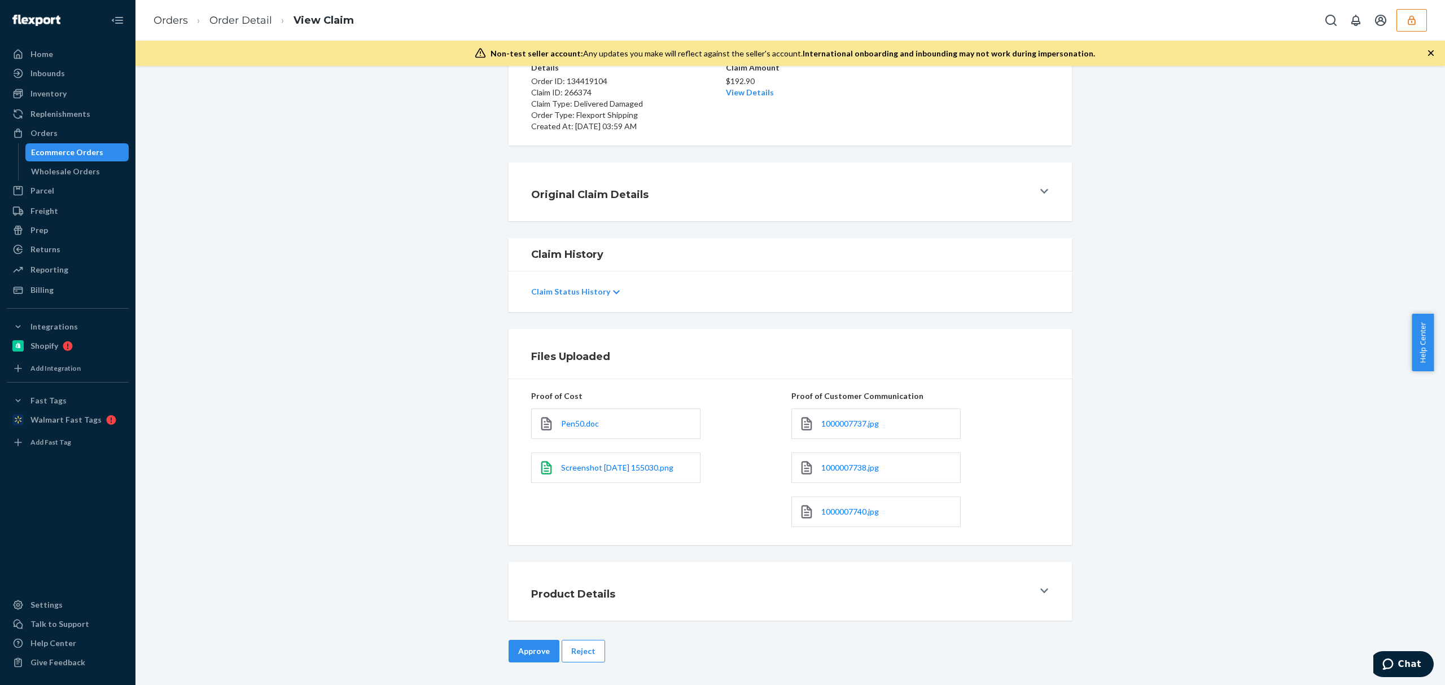
drag, startPoint x: 543, startPoint y: 658, endPoint x: 599, endPoint y: 581, distance: 95.0
click at [543, 658] on button "Approve" at bounding box center [534, 651] width 51 height 23
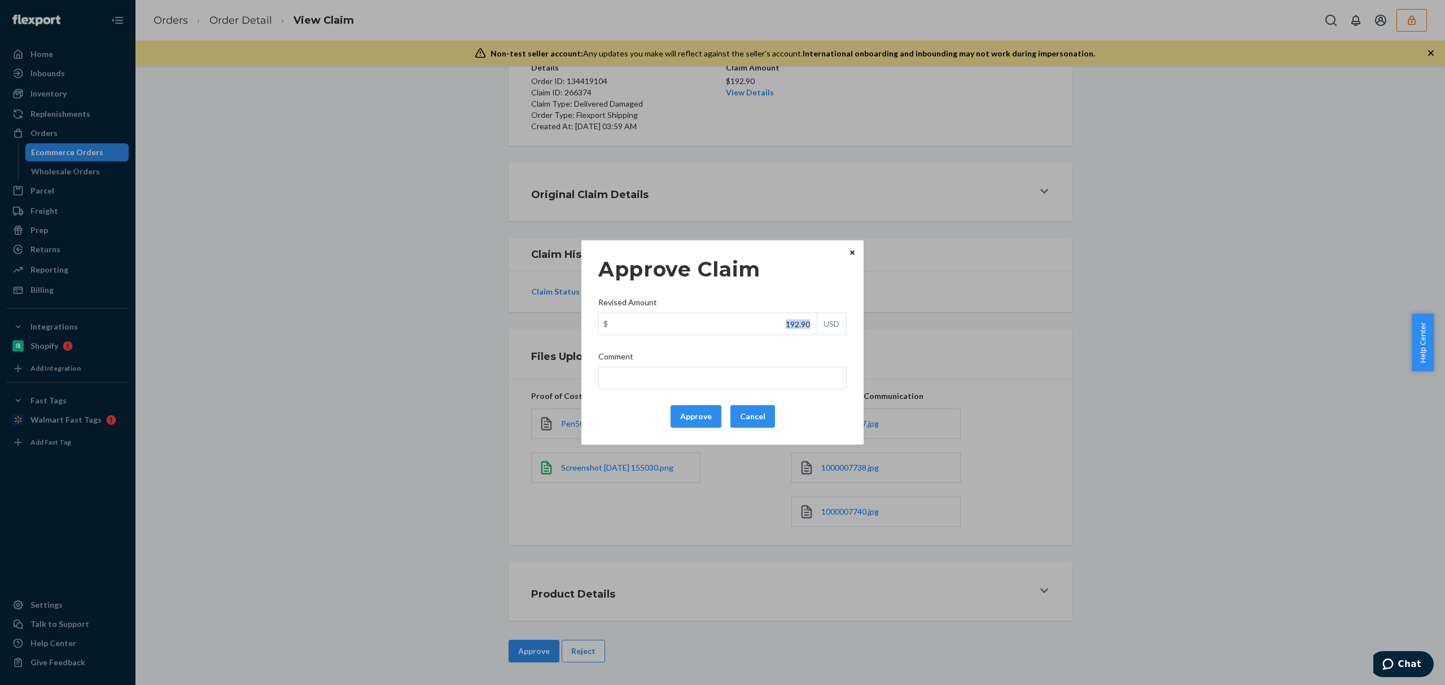
drag, startPoint x: 771, startPoint y: 335, endPoint x: 811, endPoint y: 330, distance: 40.4
click at [809, 330] on div "$ 192.90 USD" at bounding box center [723, 324] width 248 height 23
drag, startPoint x: 782, startPoint y: 321, endPoint x: 815, endPoint y: 318, distance: 33.4
click at [815, 318] on input "192.90" at bounding box center [708, 323] width 218 height 21
paste input "97.7"
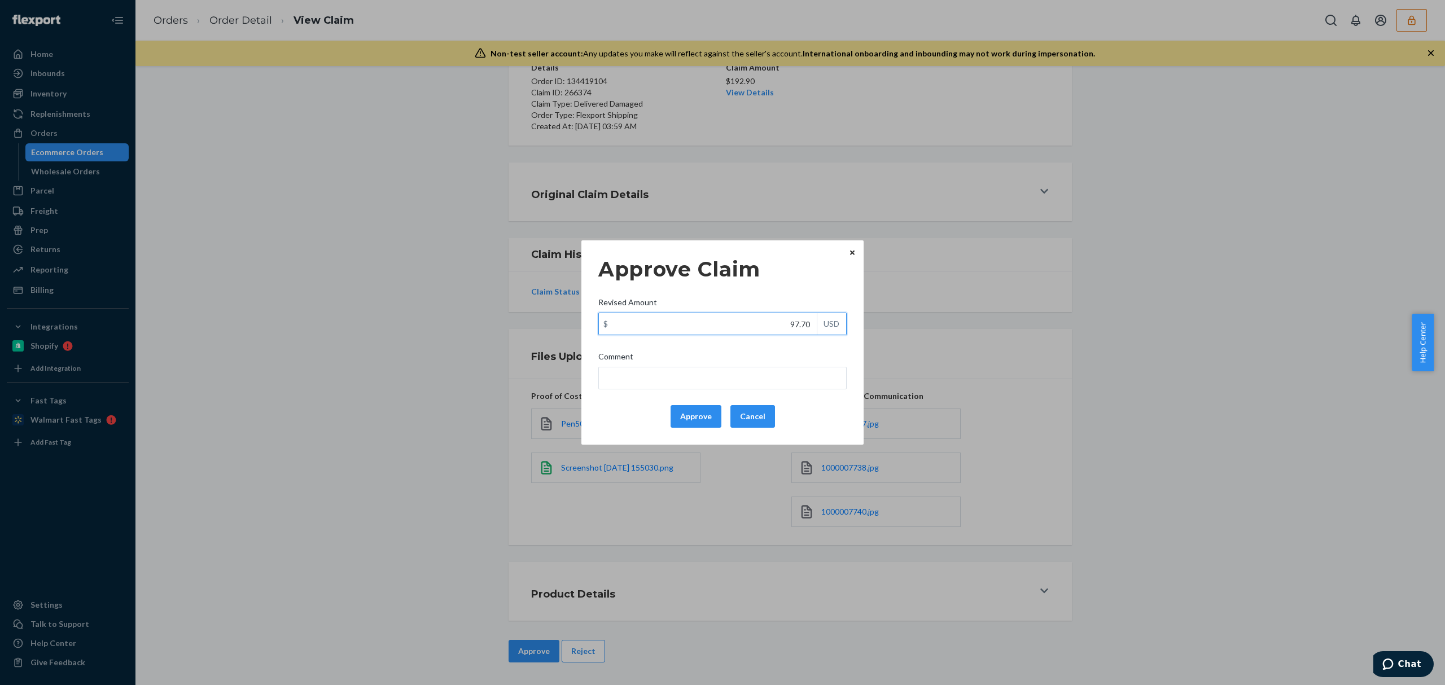
type input "97.70"
click at [789, 367] on input "Comment" at bounding box center [723, 378] width 248 height 23
drag, startPoint x: 671, startPoint y: 378, endPoint x: 781, endPoint y: 382, distance: 110.7
click at [781, 382] on input "total cost adjusted (39x0.40) + fulfillment fee" at bounding box center [723, 378] width 248 height 23
type input "total cost adjusted"
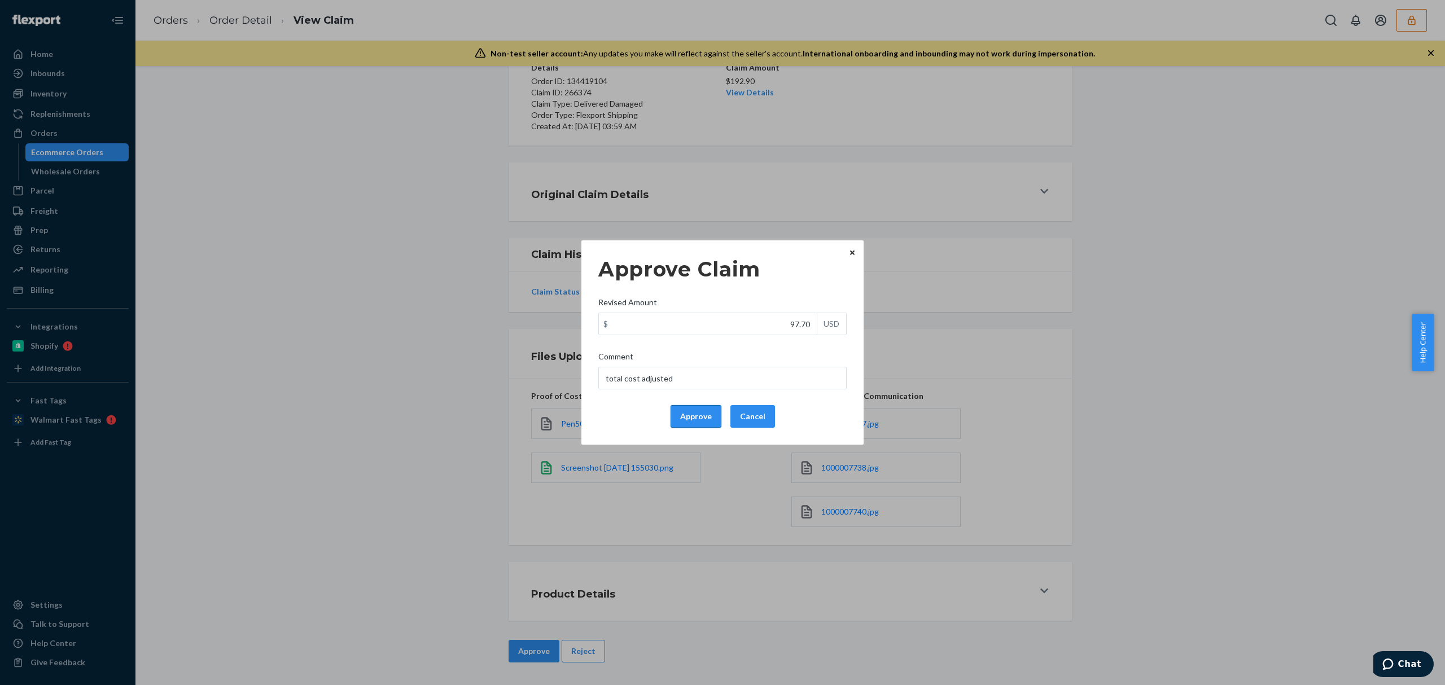
click at [707, 427] on button "Approve" at bounding box center [696, 416] width 51 height 23
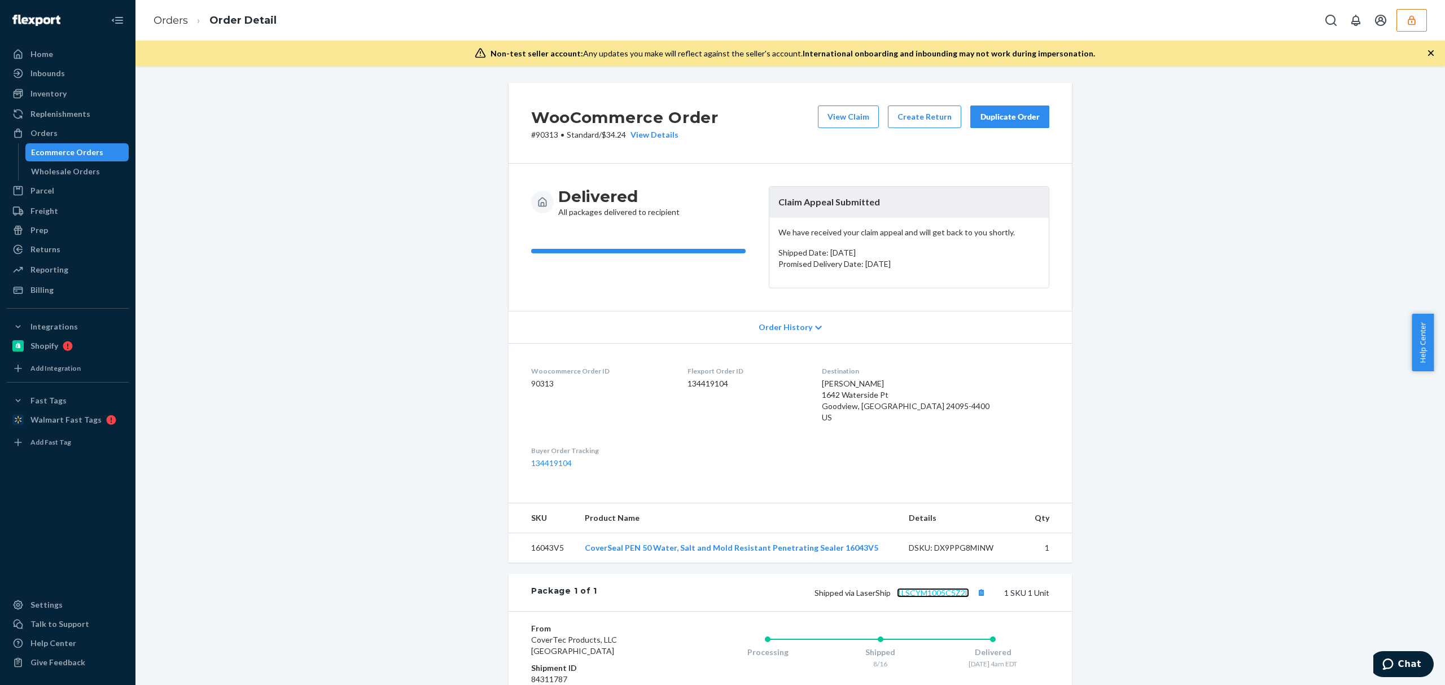
click at [950, 596] on link "1LSCYM1005C5Z2L" at bounding box center [933, 593] width 72 height 10
drag, startPoint x: 582, startPoint y: 561, endPoint x: 859, endPoint y: 551, distance: 277.4
click at [859, 551] on td "CoverSeal PEN 50 Water, Salt and Mold Resistant Penetrating Sealer 16043V5" at bounding box center [738, 549] width 324 height 30
copy link "CoverSeal PEN 50 Water, Salt and Mold Resistant Penetrating Sealer 16043V5"
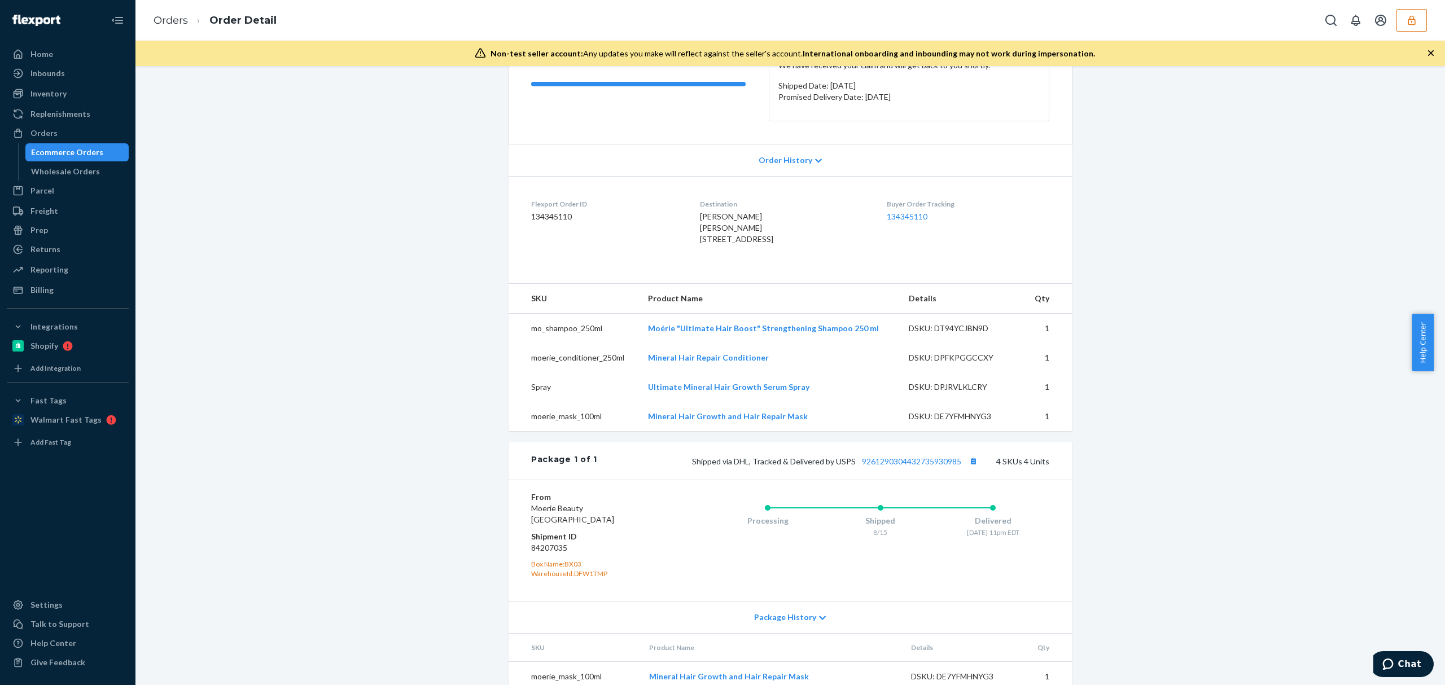
scroll to position [299, 0]
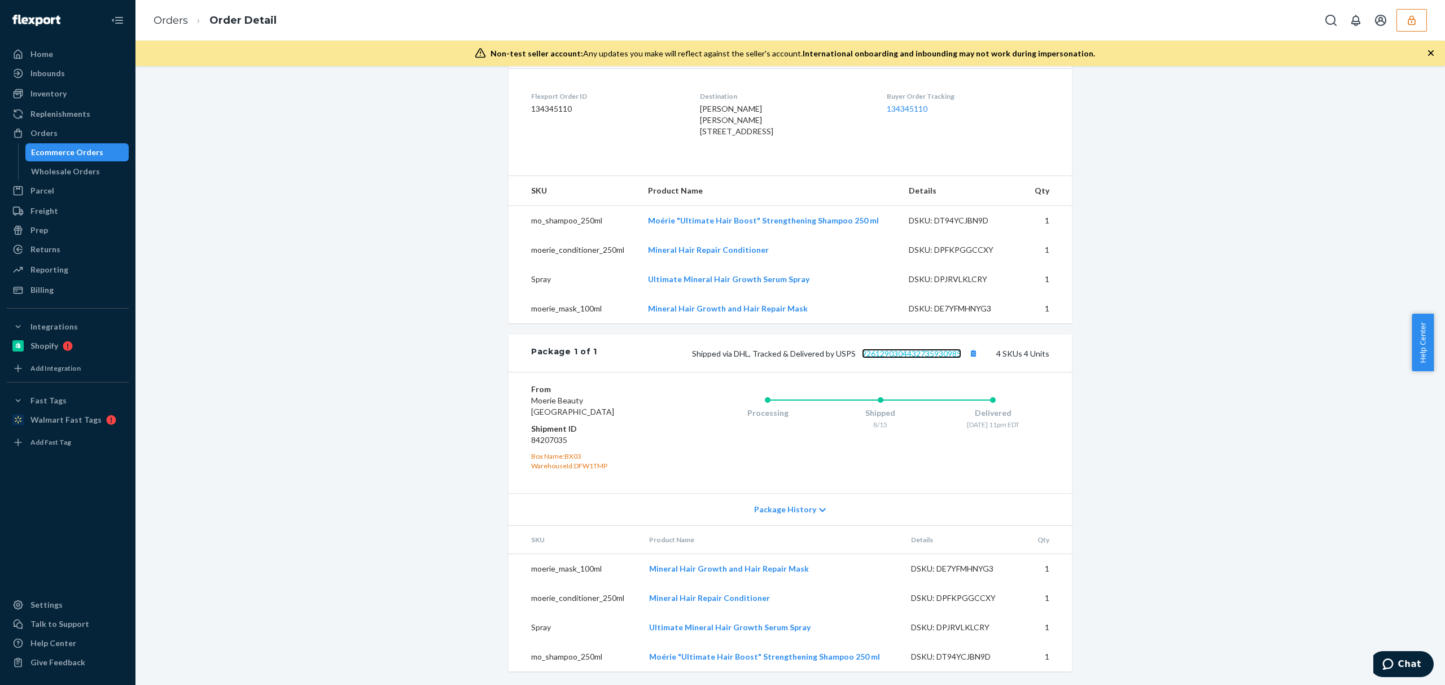
click at [902, 353] on link "9261290304432735930985" at bounding box center [911, 354] width 99 height 10
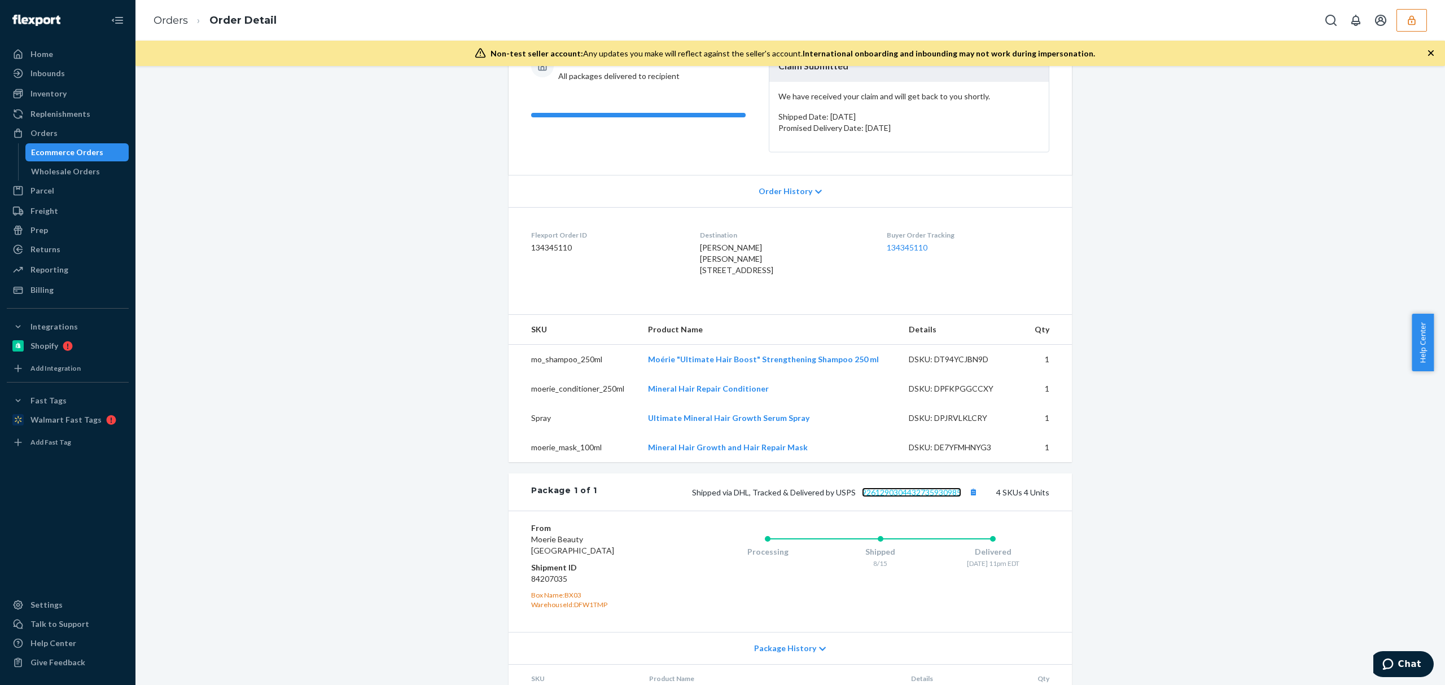
scroll to position [0, 0]
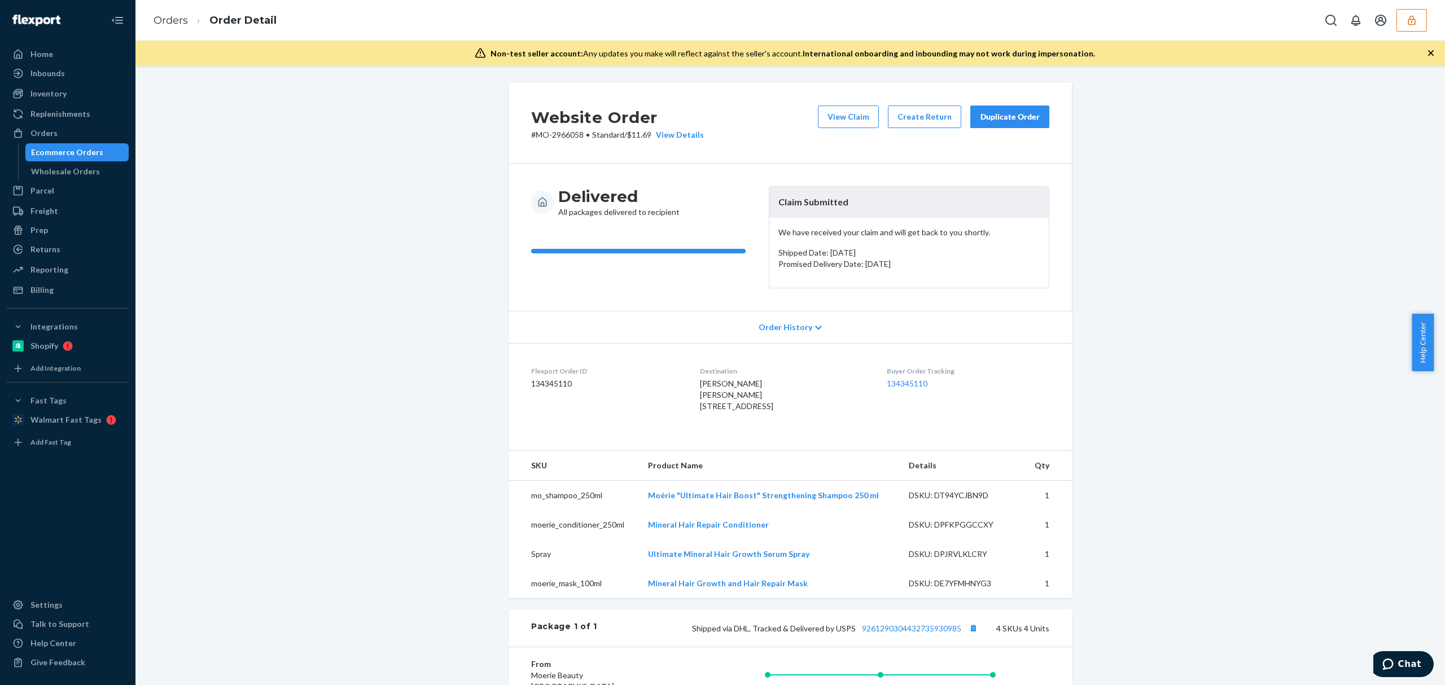
drag, startPoint x: 854, startPoint y: 115, endPoint x: 464, endPoint y: 51, distance: 396.0
click at [854, 115] on button "View Claim" at bounding box center [848, 117] width 61 height 23
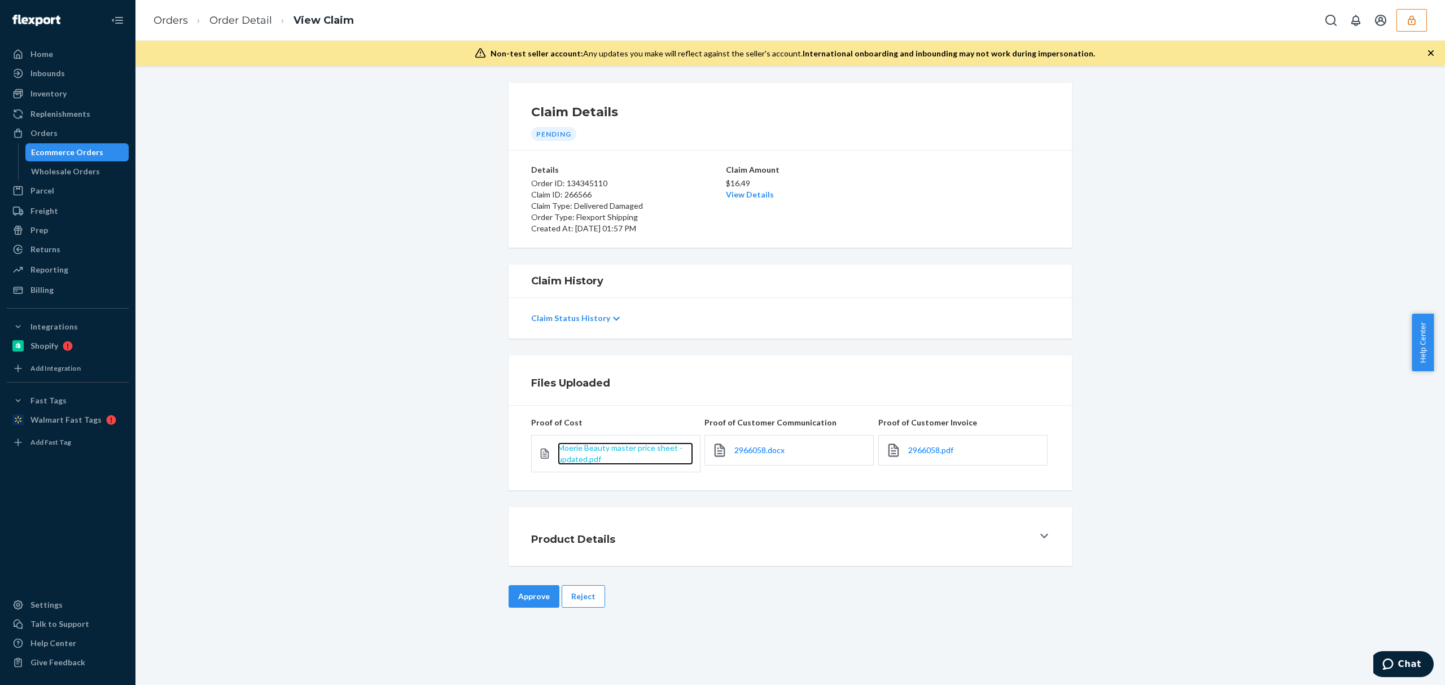
click at [637, 452] on span "Moerie Beauty master price sheet - updated.pdf" at bounding box center [620, 453] width 125 height 21
click at [755, 455] on span "2966058.docx" at bounding box center [760, 451] width 50 height 10
click at [946, 460] on div "2966058.pdf" at bounding box center [963, 450] width 169 height 30
click at [917, 450] on span "2966058.pdf" at bounding box center [931, 451] width 45 height 10
click at [593, 596] on button "Reject" at bounding box center [583, 597] width 43 height 23
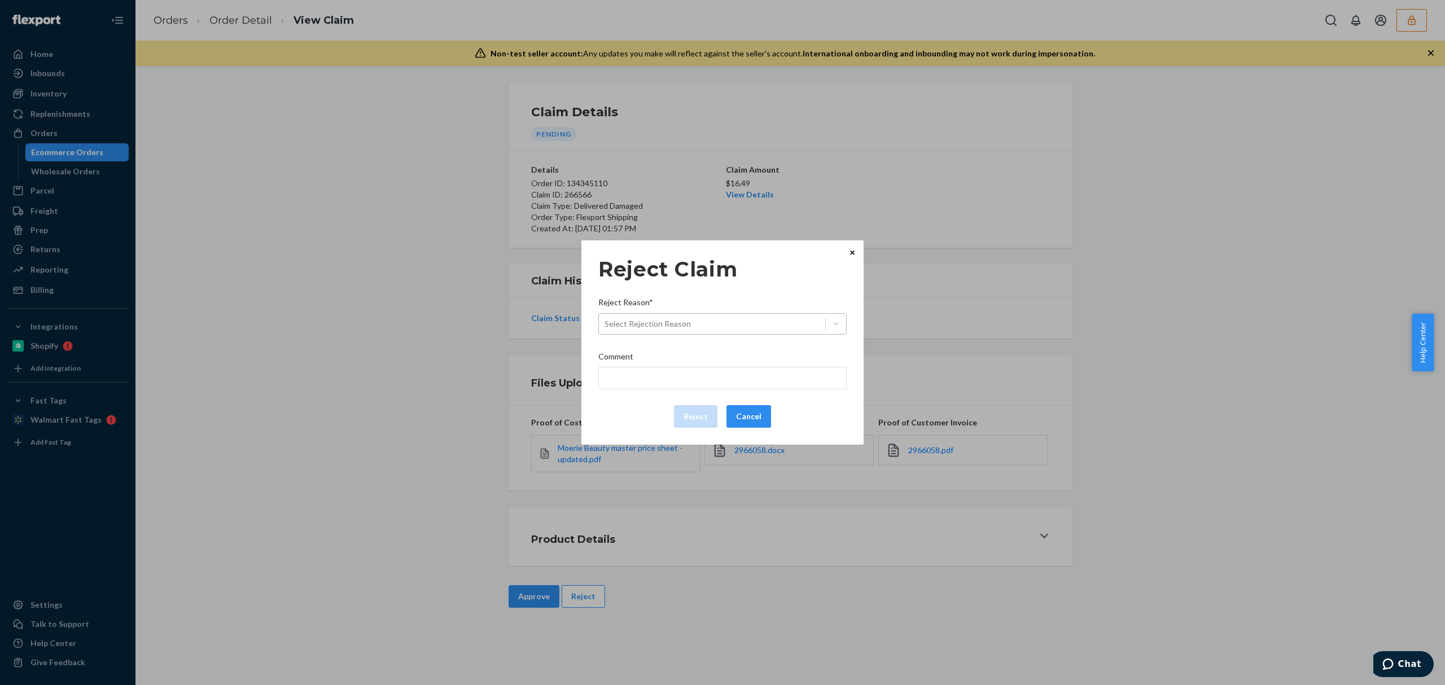
click at [682, 324] on div "Select Rejection Reason" at bounding box center [648, 323] width 86 height 11
click at [606, 324] on input "Reject Reason* Select Rejection Reason" at bounding box center [605, 323] width 1 height 11
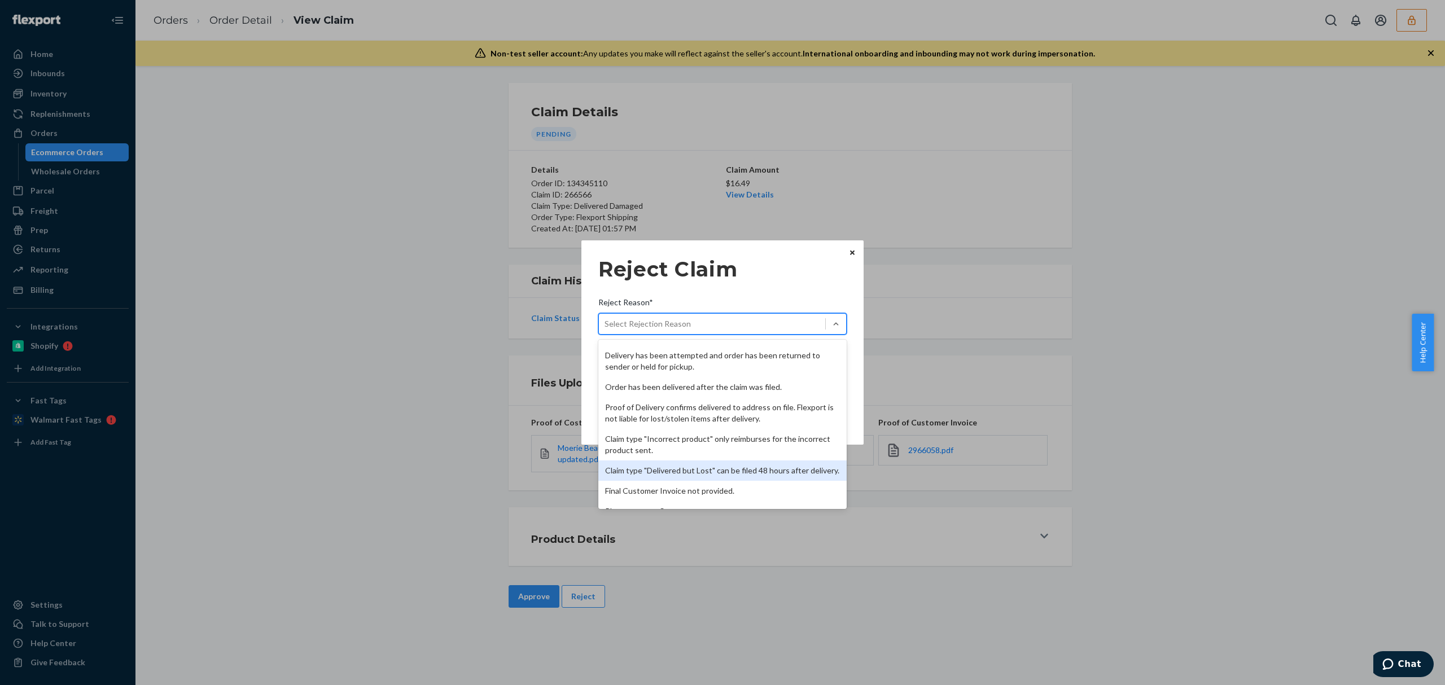
scroll to position [147, 0]
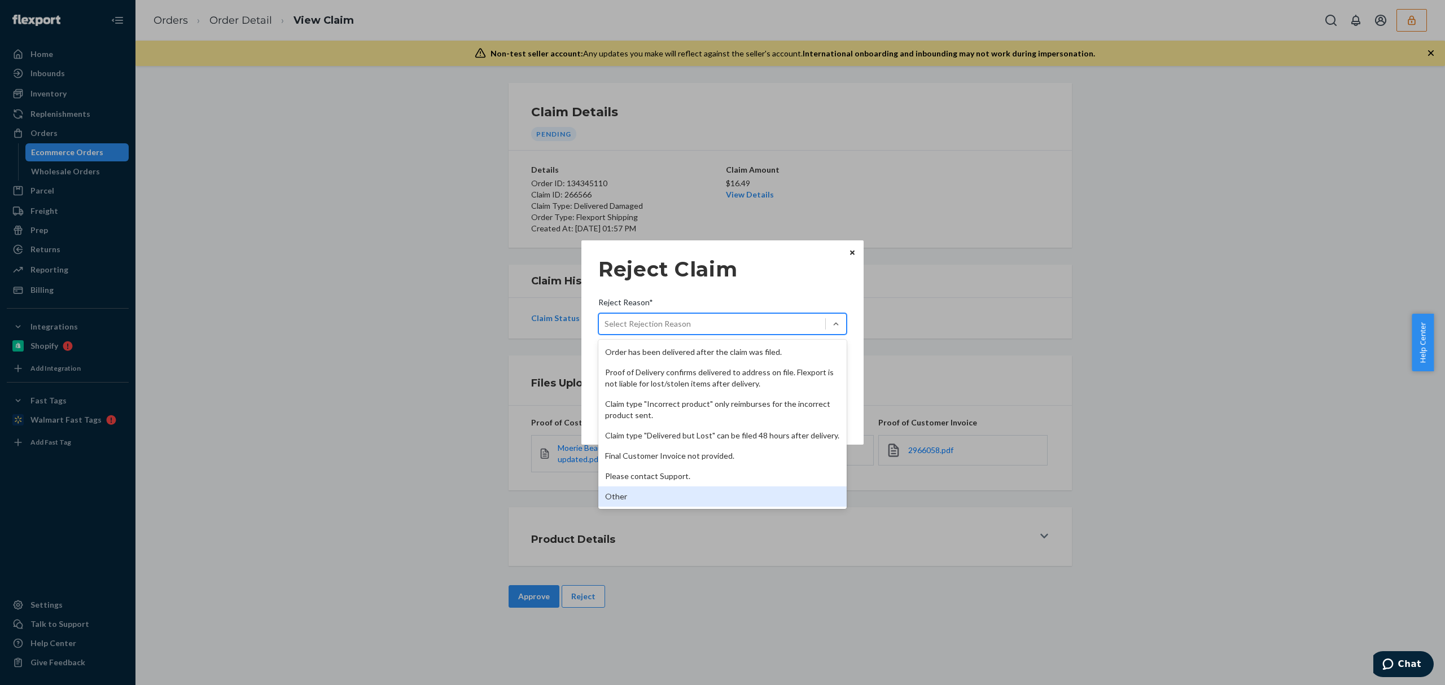
click at [671, 497] on div "Other" at bounding box center [723, 497] width 248 height 20
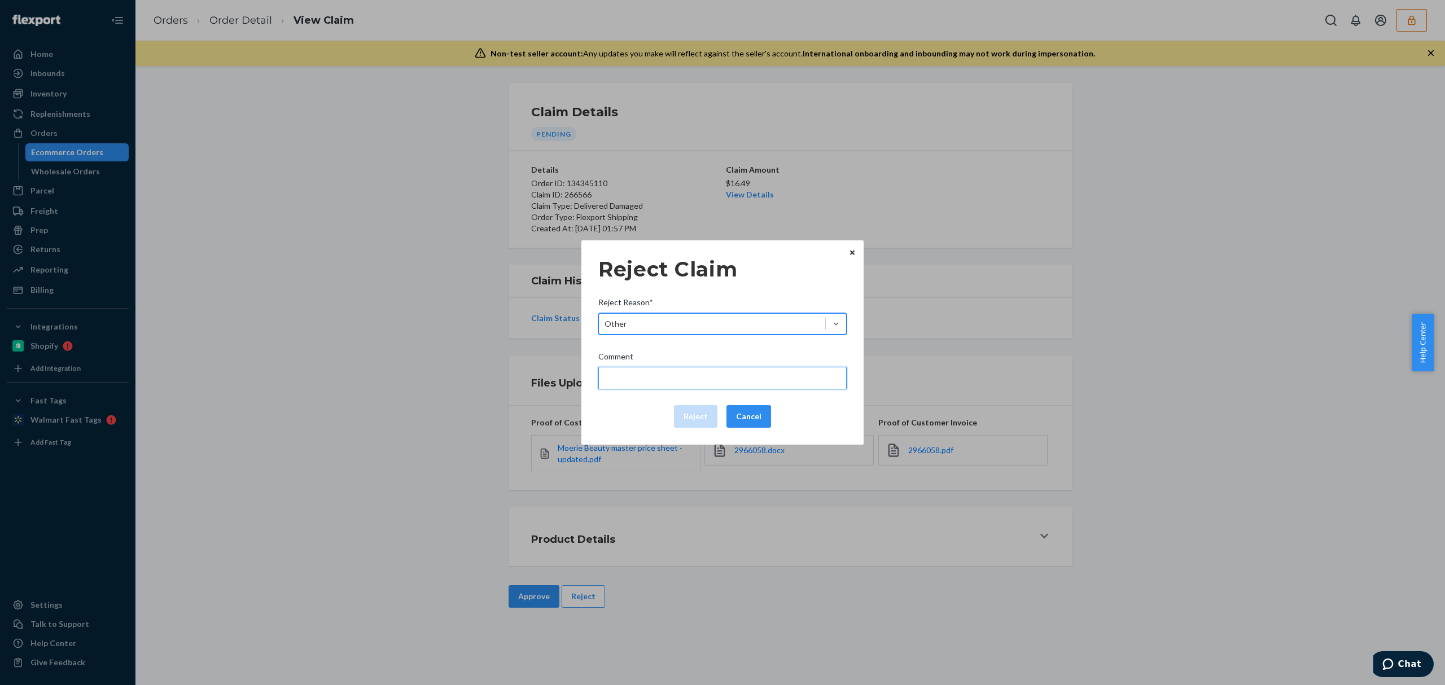
click at [661, 376] on input "Comment" at bounding box center [723, 378] width 248 height 23
type input "Flexport is not liable for damage caused by manufacturing defects/issues."
click at [759, 383] on input "Flexport is not liable for damage caused by manufacturing defects/issues." at bounding box center [723, 378] width 248 height 23
click at [618, 410] on div "Reject Cancel" at bounding box center [722, 416] width 257 height 23
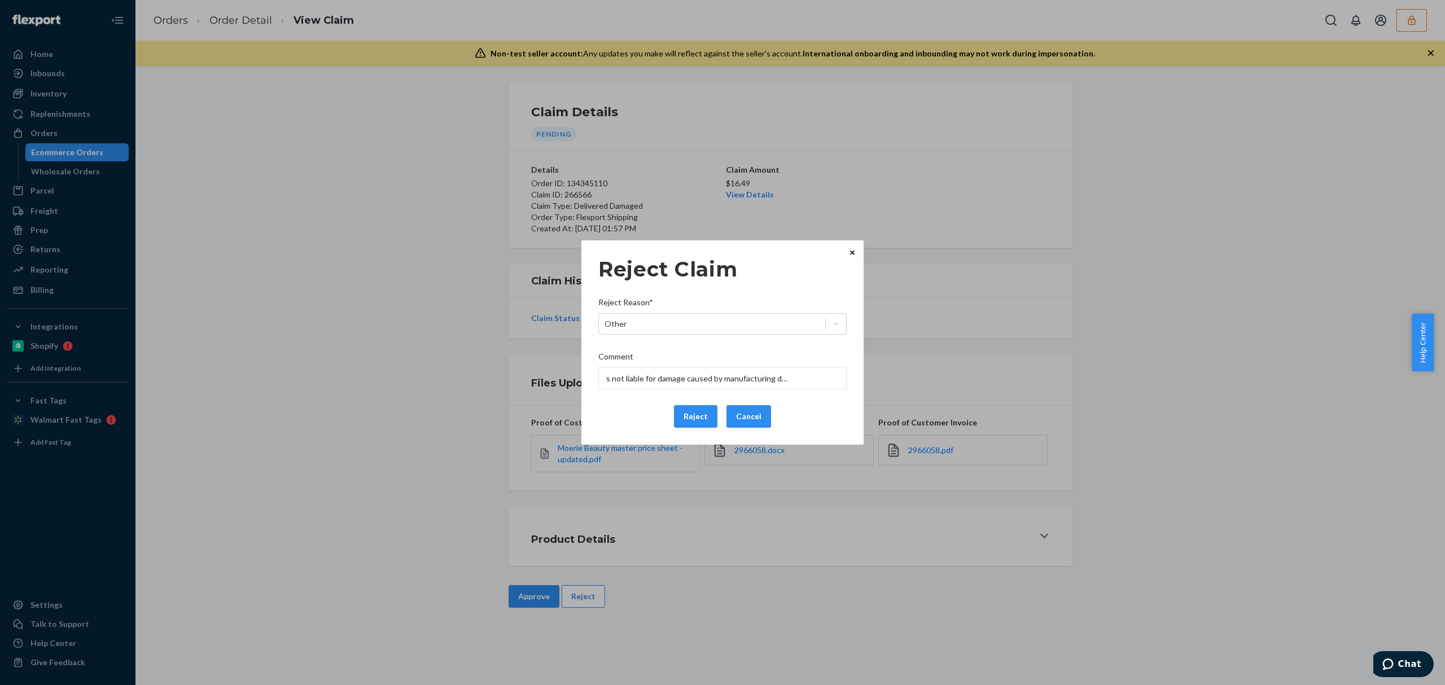
scroll to position [0, 0]
click at [689, 420] on button "Reject" at bounding box center [695, 416] width 43 height 23
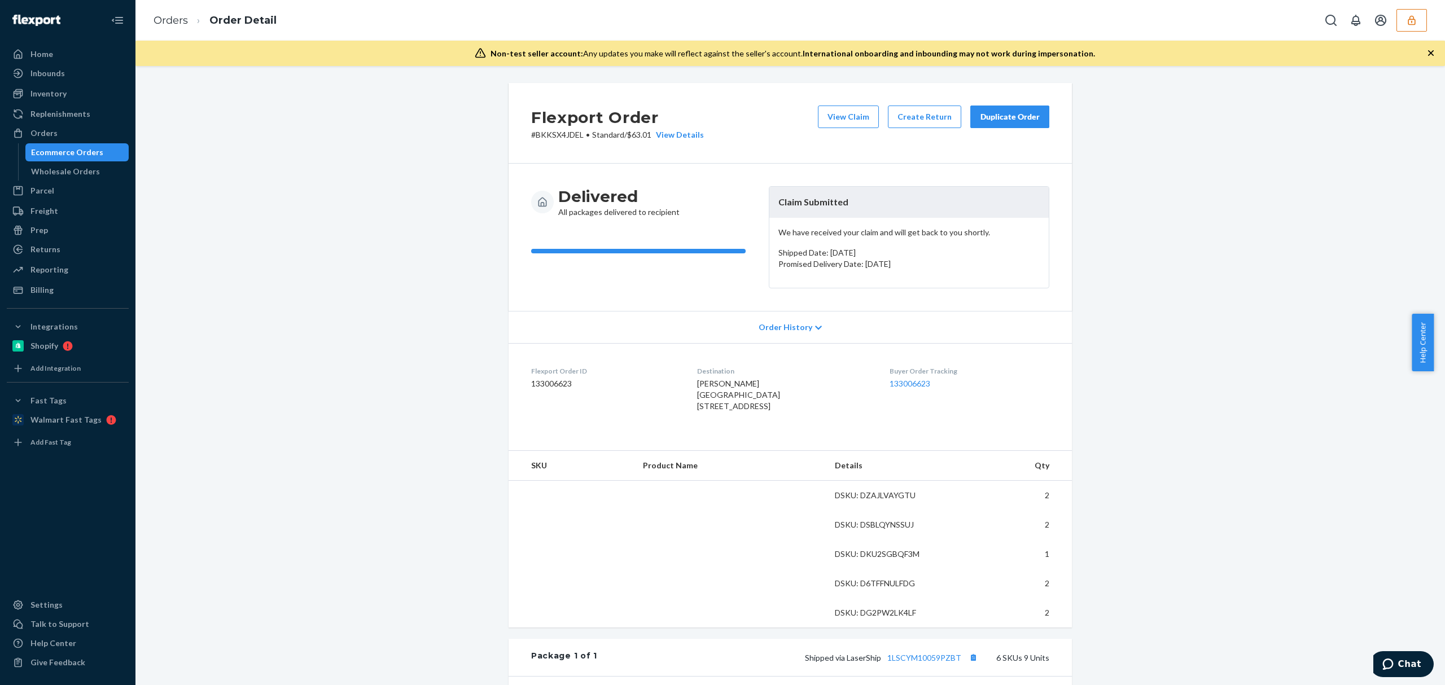
scroll to position [355, 0]
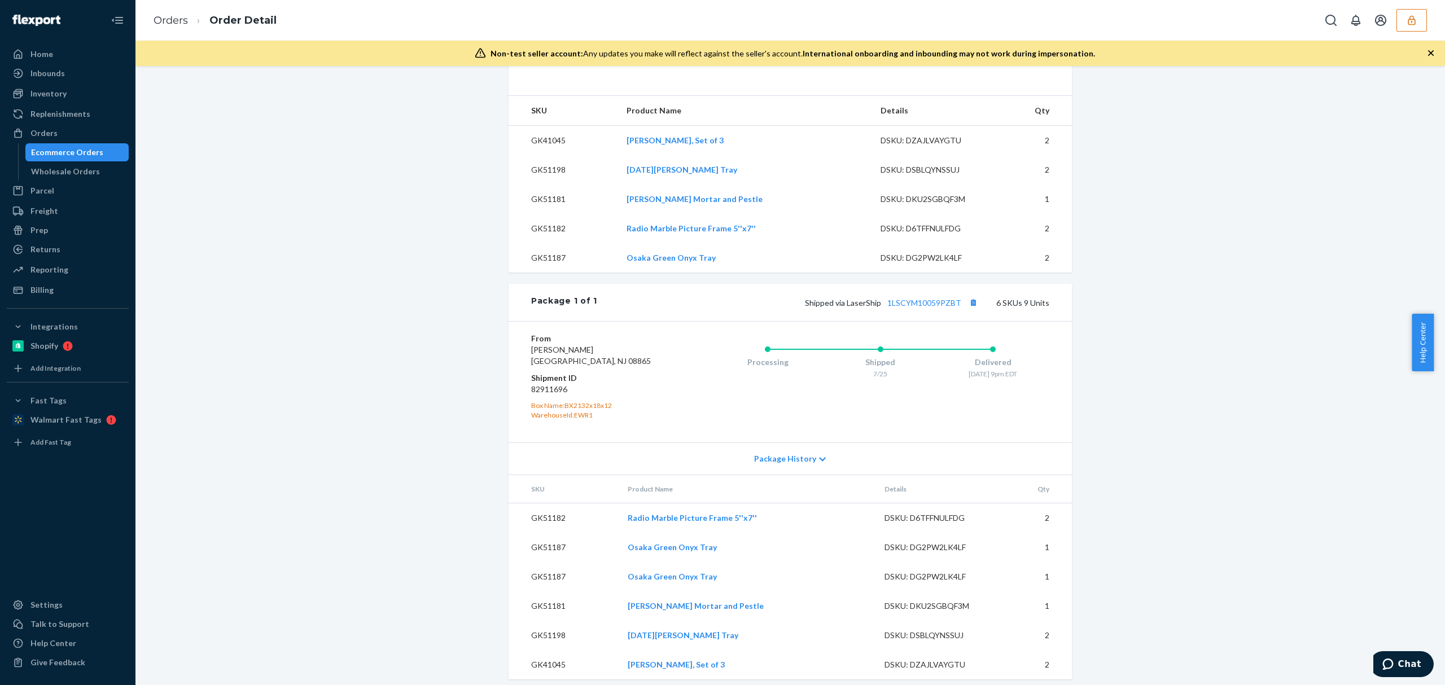
click at [924, 310] on div "Shipped via LaserShip 1LSCYM10059PZBT 6 SKUs 9 Units" at bounding box center [823, 302] width 452 height 15
click at [927, 308] on link "1LSCYM10059PZBT" at bounding box center [925, 303] width 74 height 10
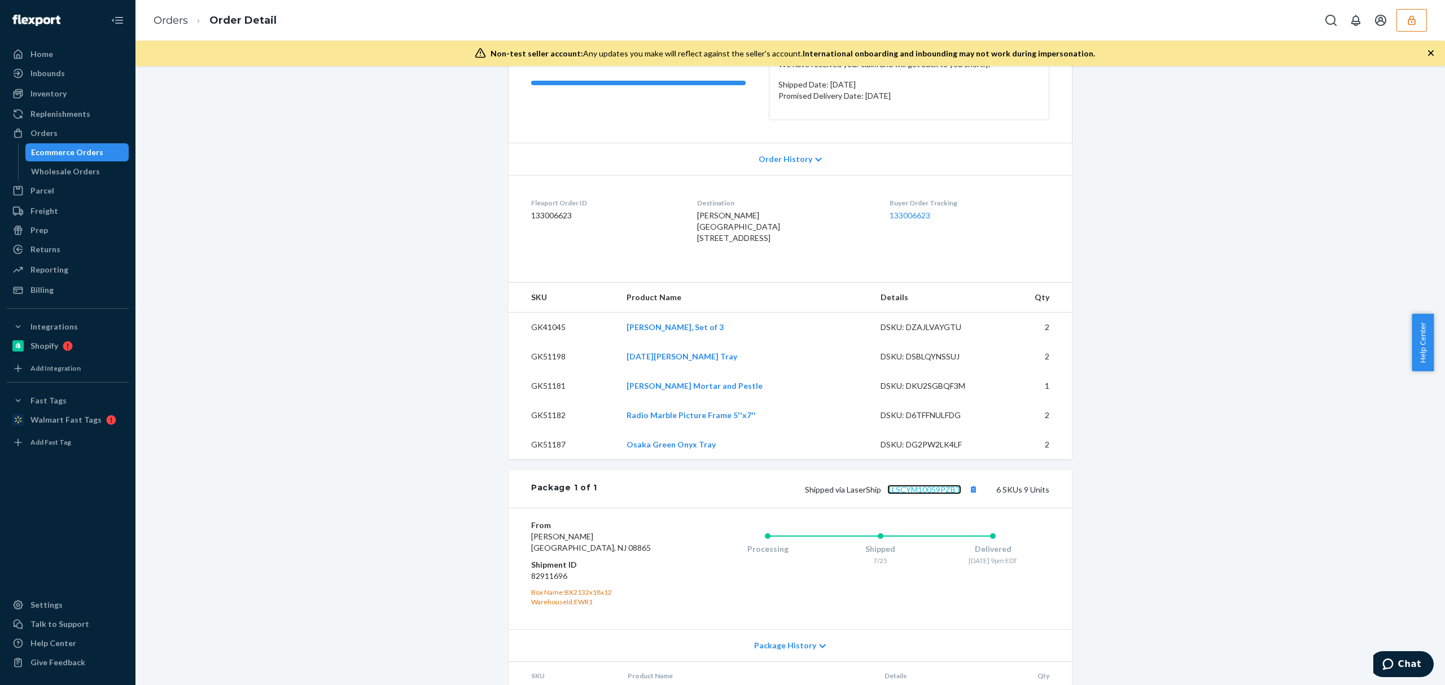
scroll to position [0, 0]
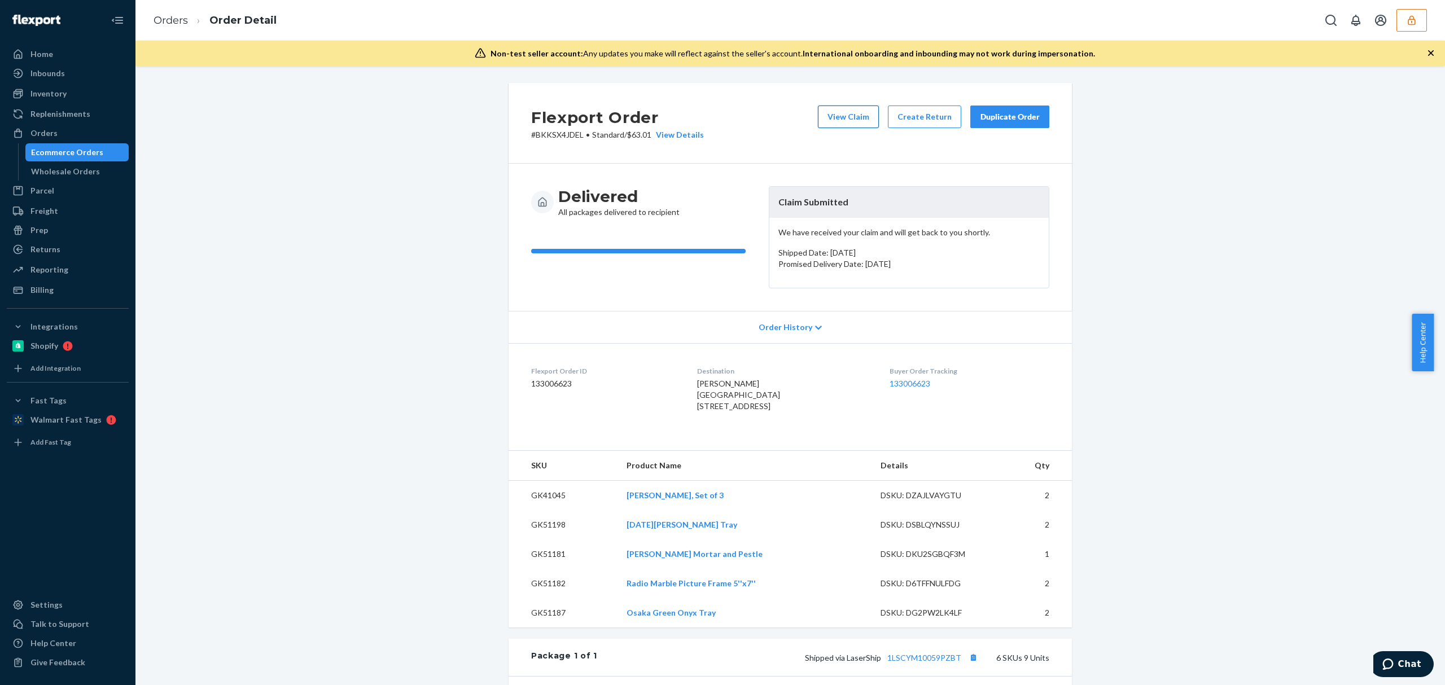
click at [847, 114] on button "View Claim" at bounding box center [848, 117] width 61 height 23
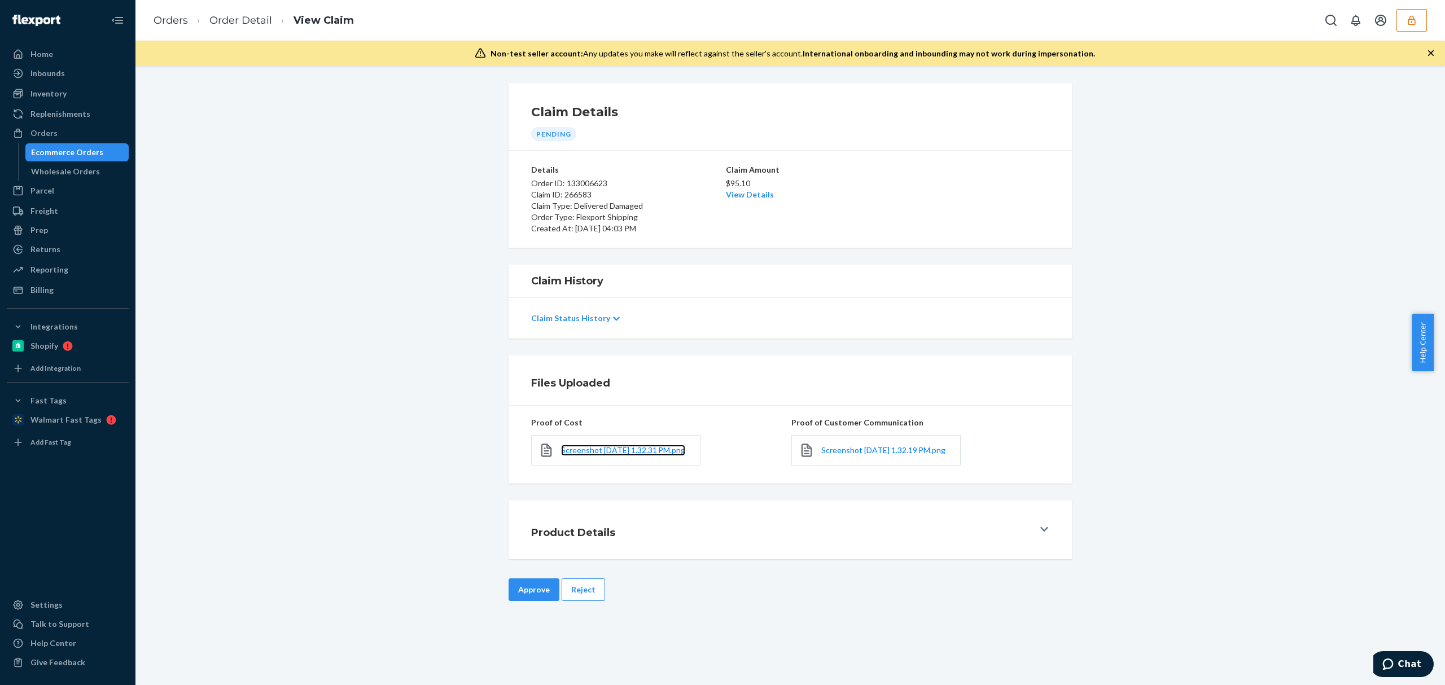
drag, startPoint x: 573, startPoint y: 464, endPoint x: 647, endPoint y: 370, distance: 119.4
click at [574, 455] on span "Screenshot 2025-08-21 at 1.32.31 PM.png" at bounding box center [623, 451] width 124 height 10
drag, startPoint x: 847, startPoint y: 455, endPoint x: 848, endPoint y: 444, distance: 10.7
click at [847, 455] on link "Screenshot 2025-08-21 at 1.32.19 PM.png" at bounding box center [884, 450] width 124 height 11
click at [744, 194] on link "View Details" at bounding box center [750, 195] width 48 height 10
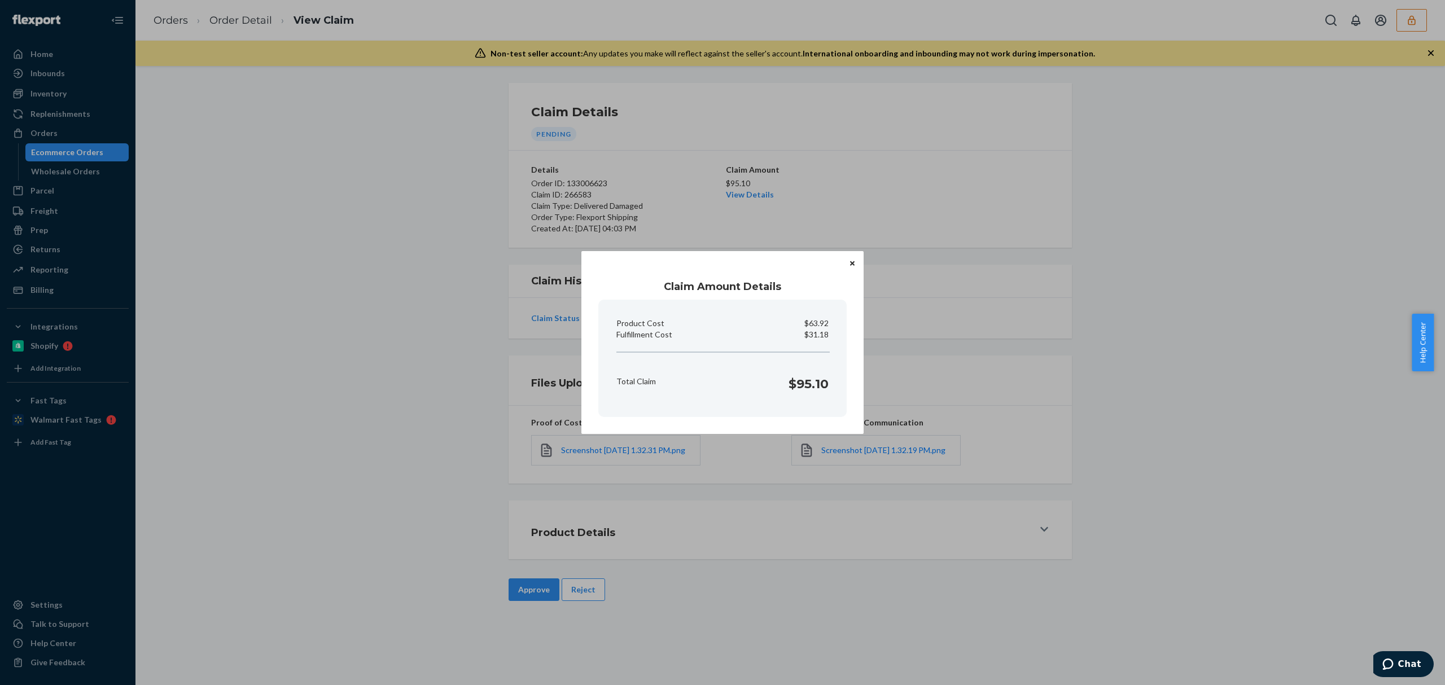
click at [519, 587] on div "Claim Amount Details Product Cost $63.92 Fulfillment Cost $31.18 Total Claim $9…" at bounding box center [722, 342] width 1445 height 685
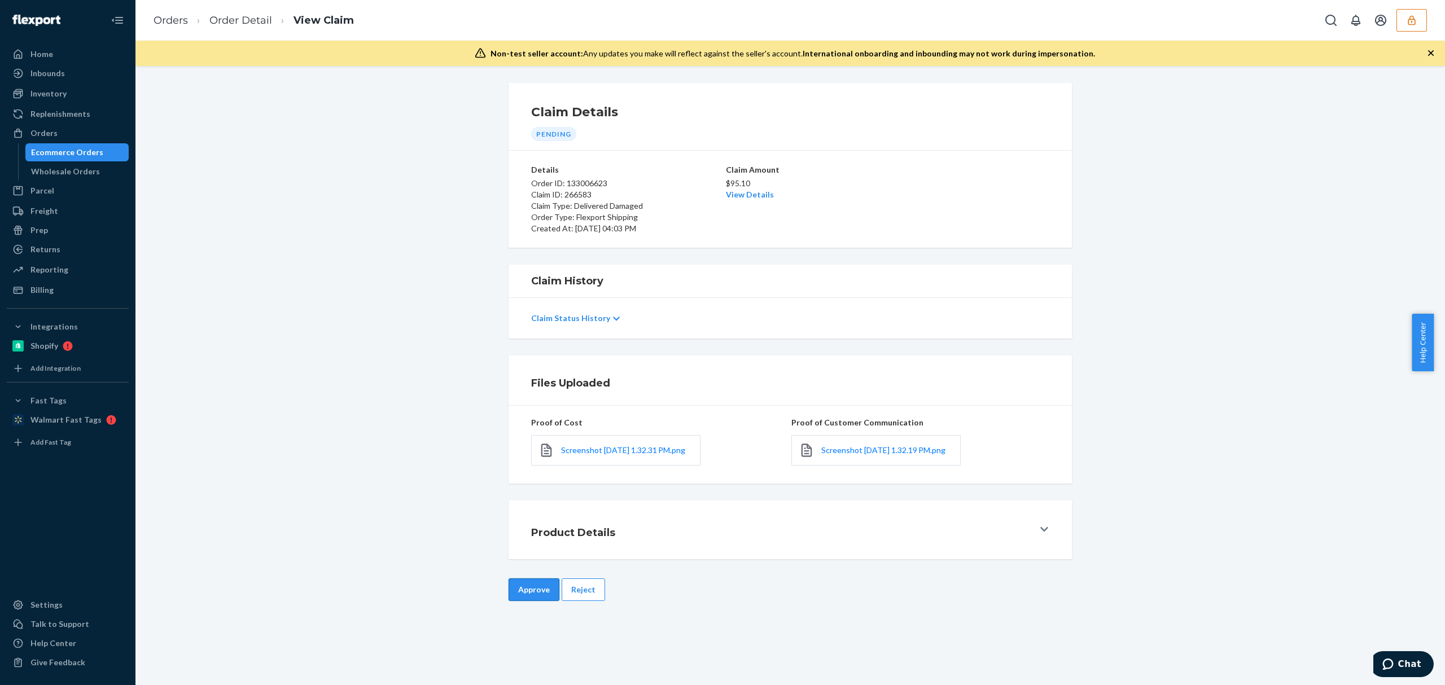
click at [523, 595] on button "Approve" at bounding box center [534, 590] width 51 height 23
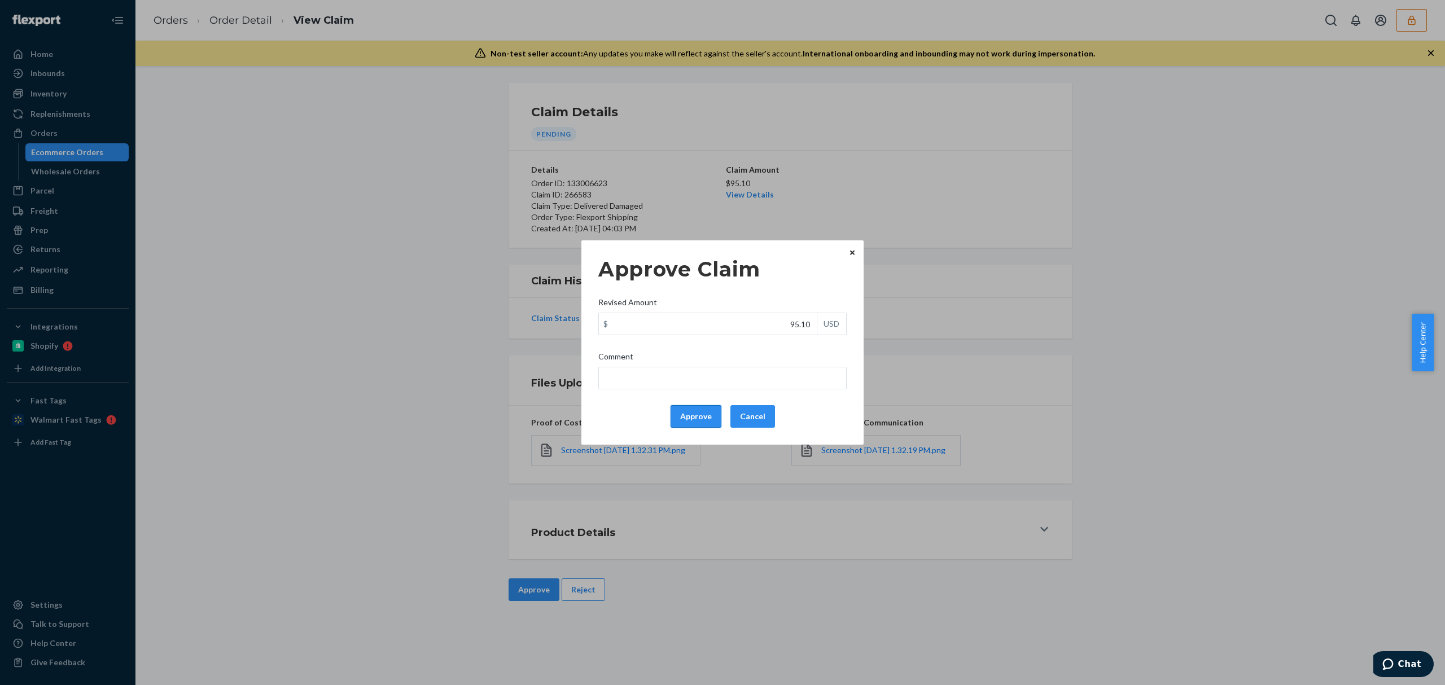
click at [703, 416] on button "Approve" at bounding box center [696, 416] width 51 height 23
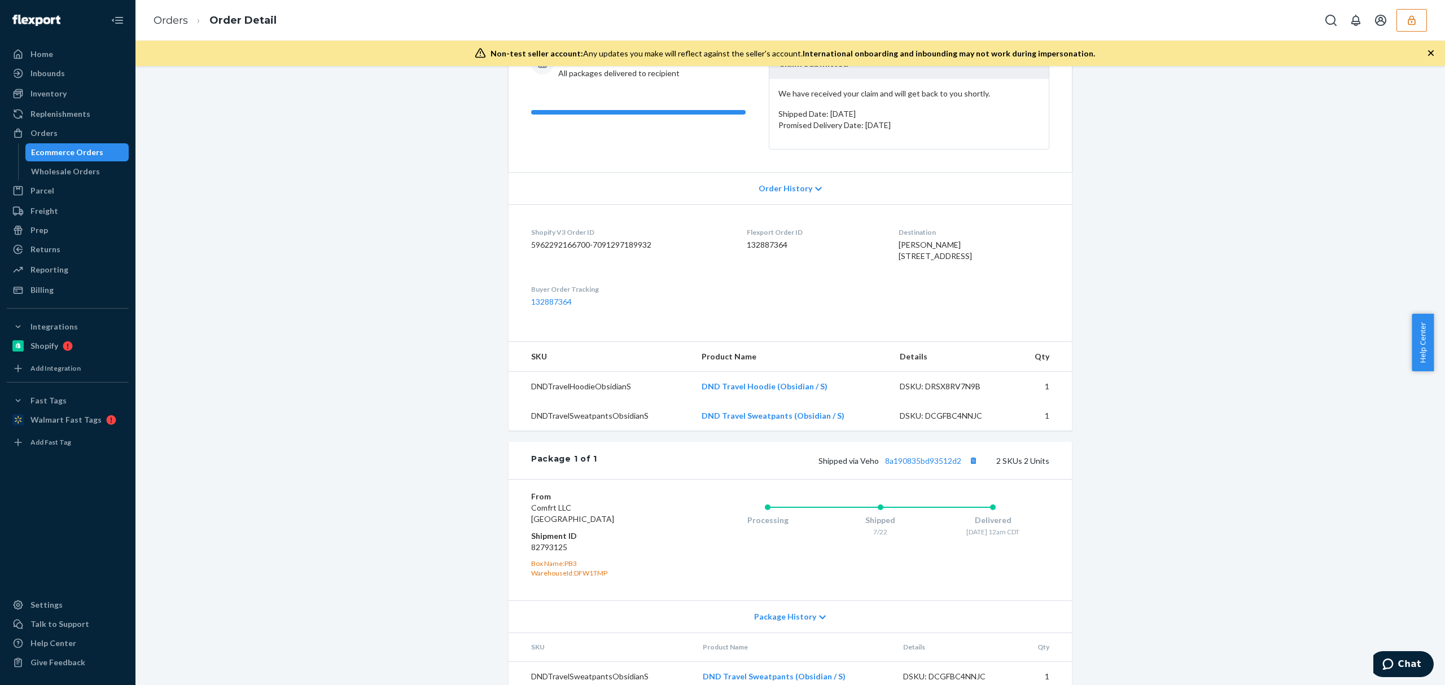
scroll to position [212, 0]
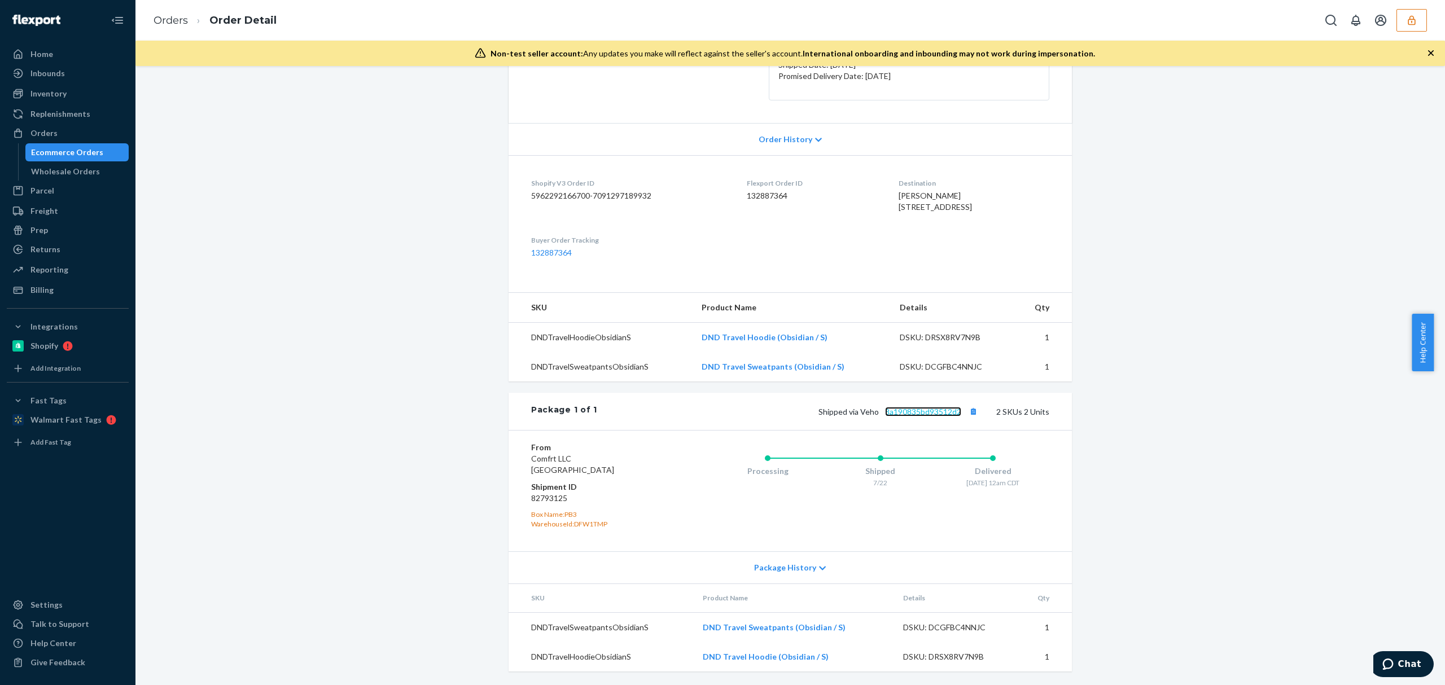
click at [921, 410] on link "8a190835bd93512d2" at bounding box center [923, 412] width 76 height 10
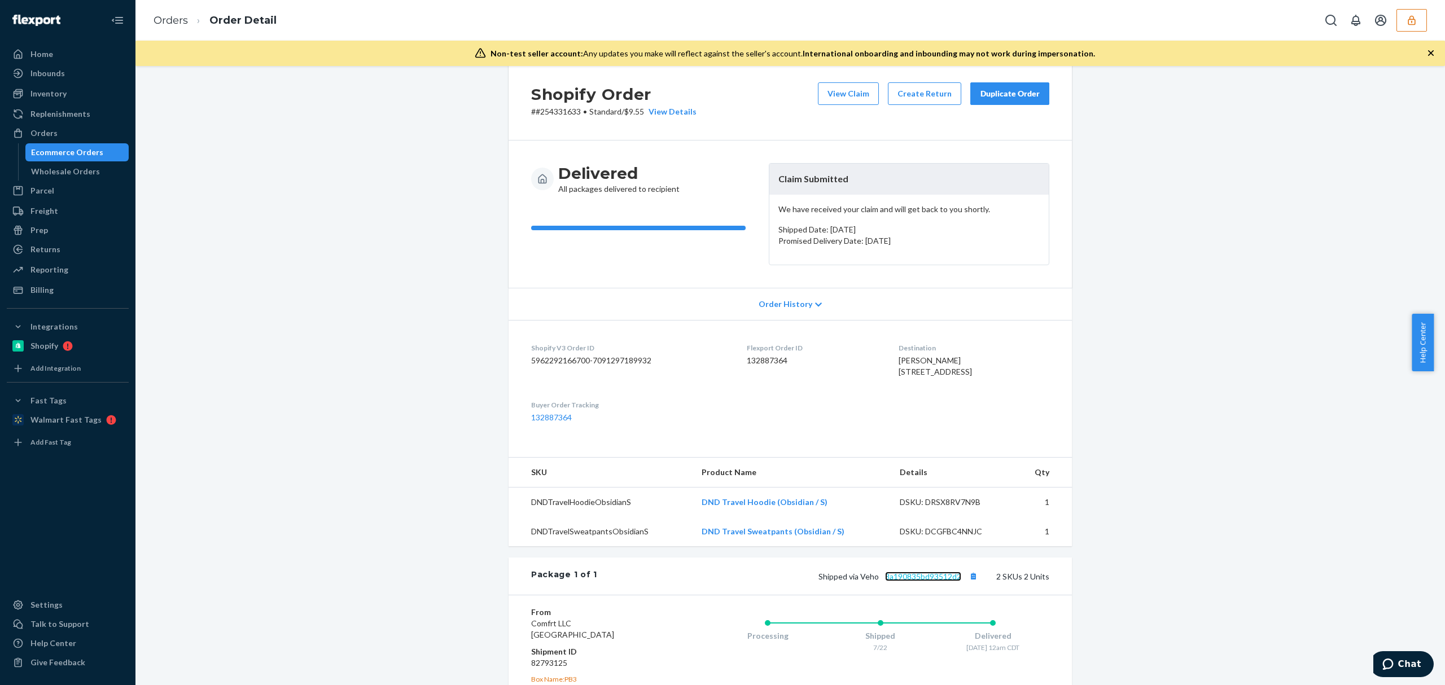
scroll to position [0, 0]
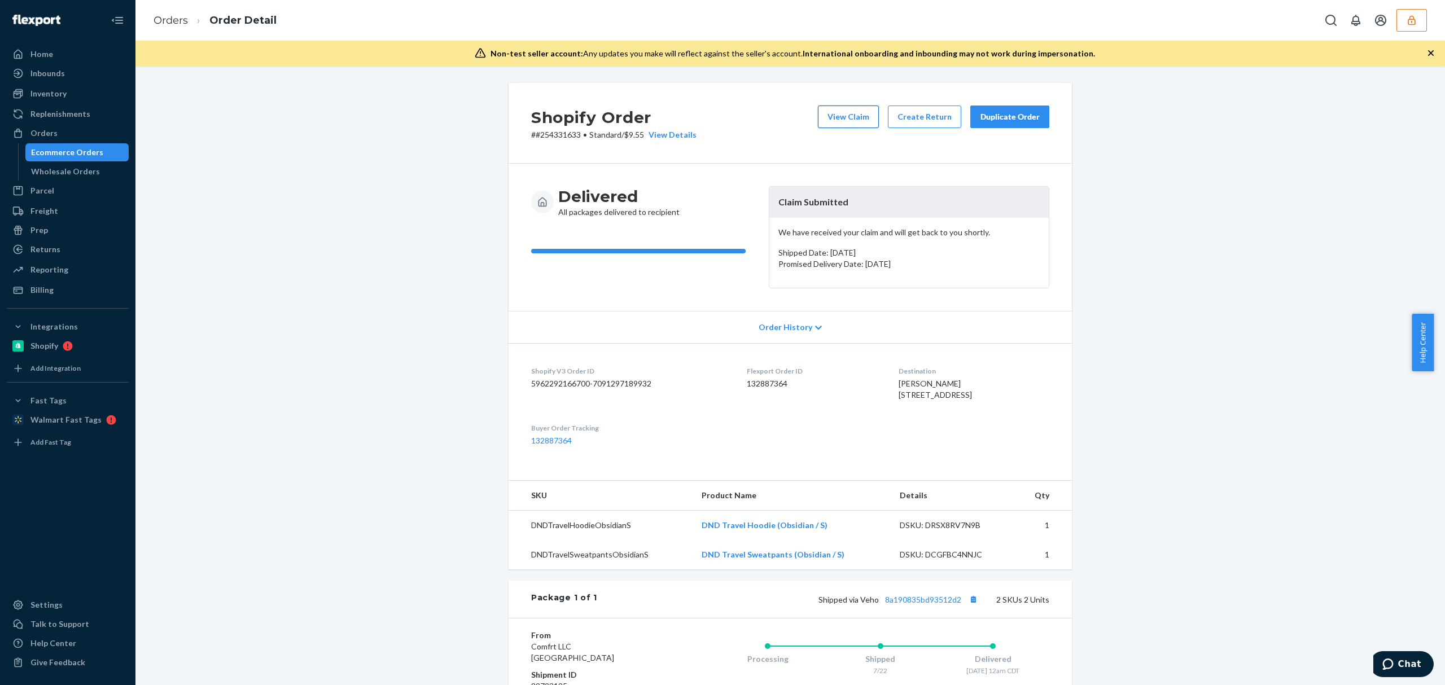
click at [836, 121] on button "View Claim" at bounding box center [848, 117] width 61 height 23
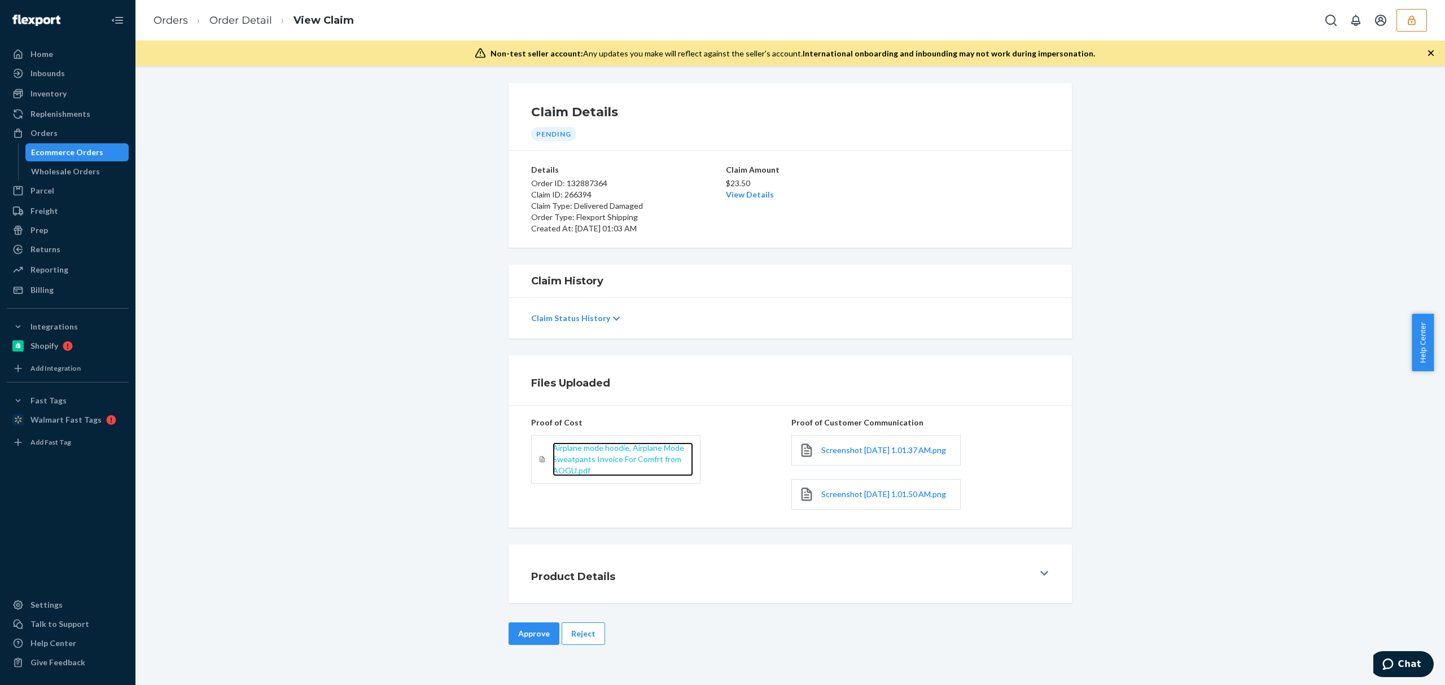
click at [593, 457] on span "Airplane mode hoodie, Airplane Mode Sweatpants Invoice For Comfrt from AOGU.pdf" at bounding box center [619, 459] width 132 height 32
click at [862, 455] on link "Screenshot 2025-08-21 at 1.01.37 AM.png" at bounding box center [884, 450] width 125 height 11
click at [863, 499] on span "Screenshot 2025-08-21 at 1.01.50 AM.png" at bounding box center [884, 495] width 125 height 10
drag, startPoint x: 574, startPoint y: 654, endPoint x: 628, endPoint y: 473, distance: 189.2
click at [574, 645] on button "Reject" at bounding box center [583, 634] width 43 height 23
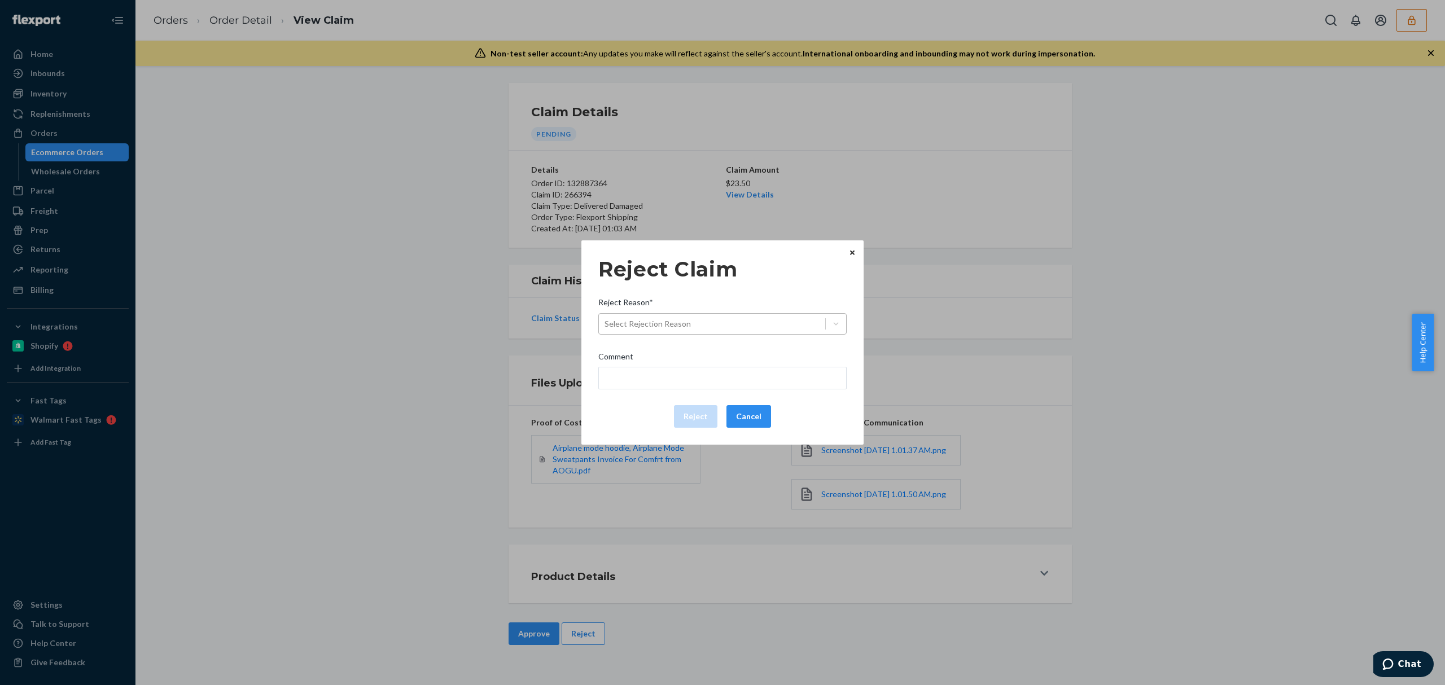
click at [678, 324] on div "Select Rejection Reason" at bounding box center [648, 323] width 86 height 11
click at [606, 324] on input "Reject Reason* Select Rejection Reason" at bounding box center [605, 323] width 1 height 11
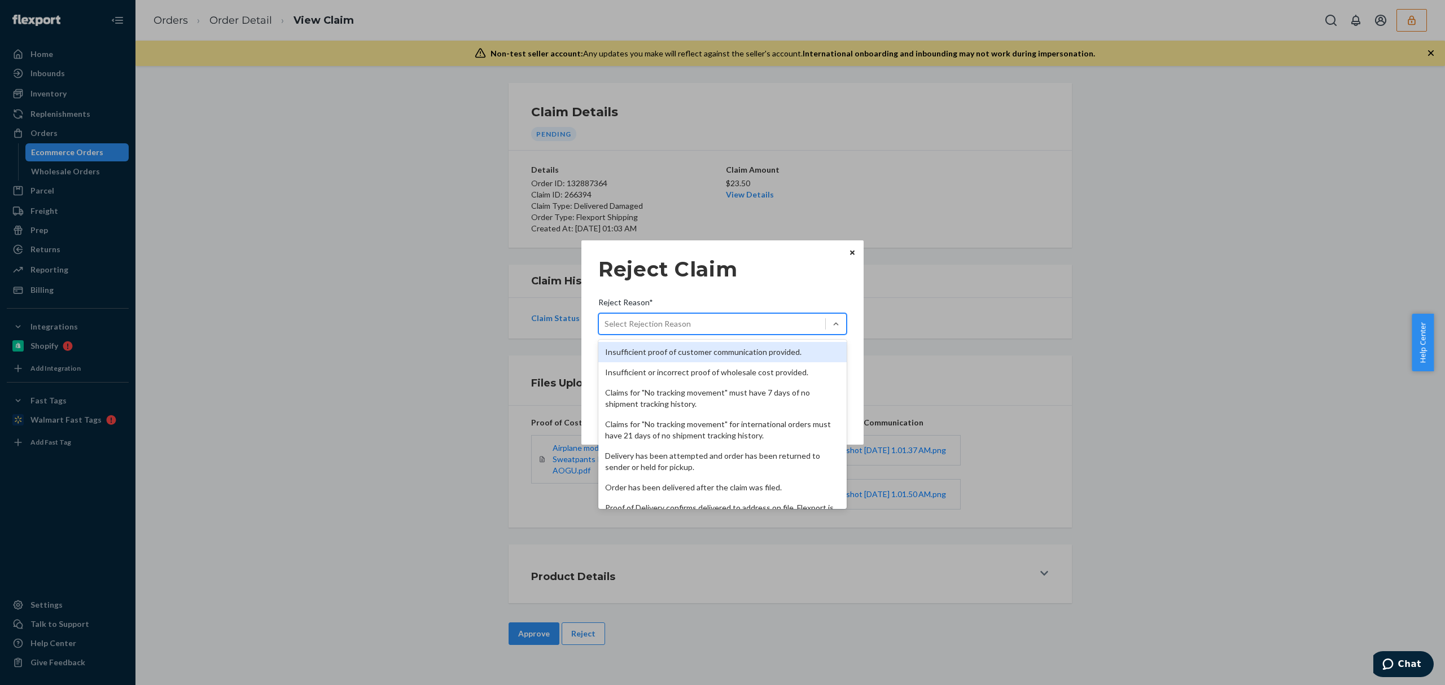
click at [683, 348] on div "Insufficient proof of customer communication provided." at bounding box center [723, 352] width 248 height 20
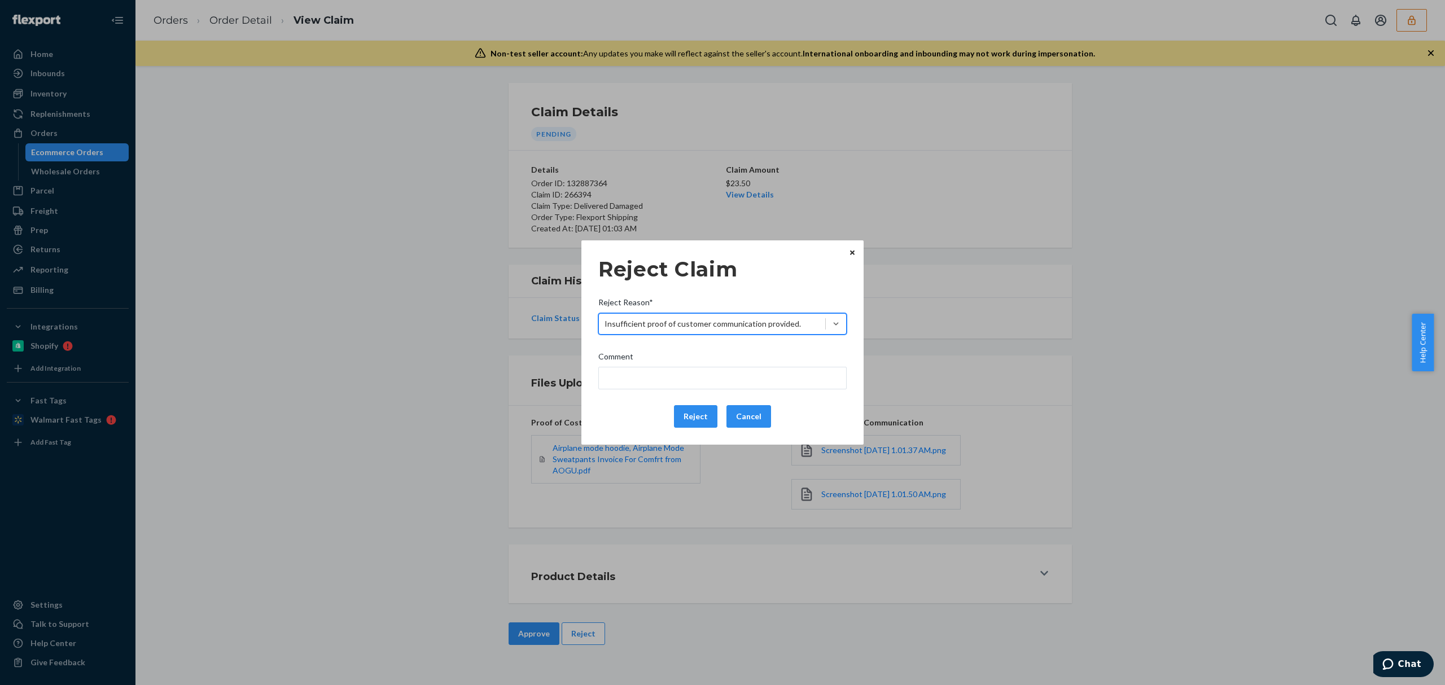
click at [1060, 316] on div "Reject Claim Reject Reason* option Insufficient proof of customer communication…" at bounding box center [722, 342] width 1445 height 685
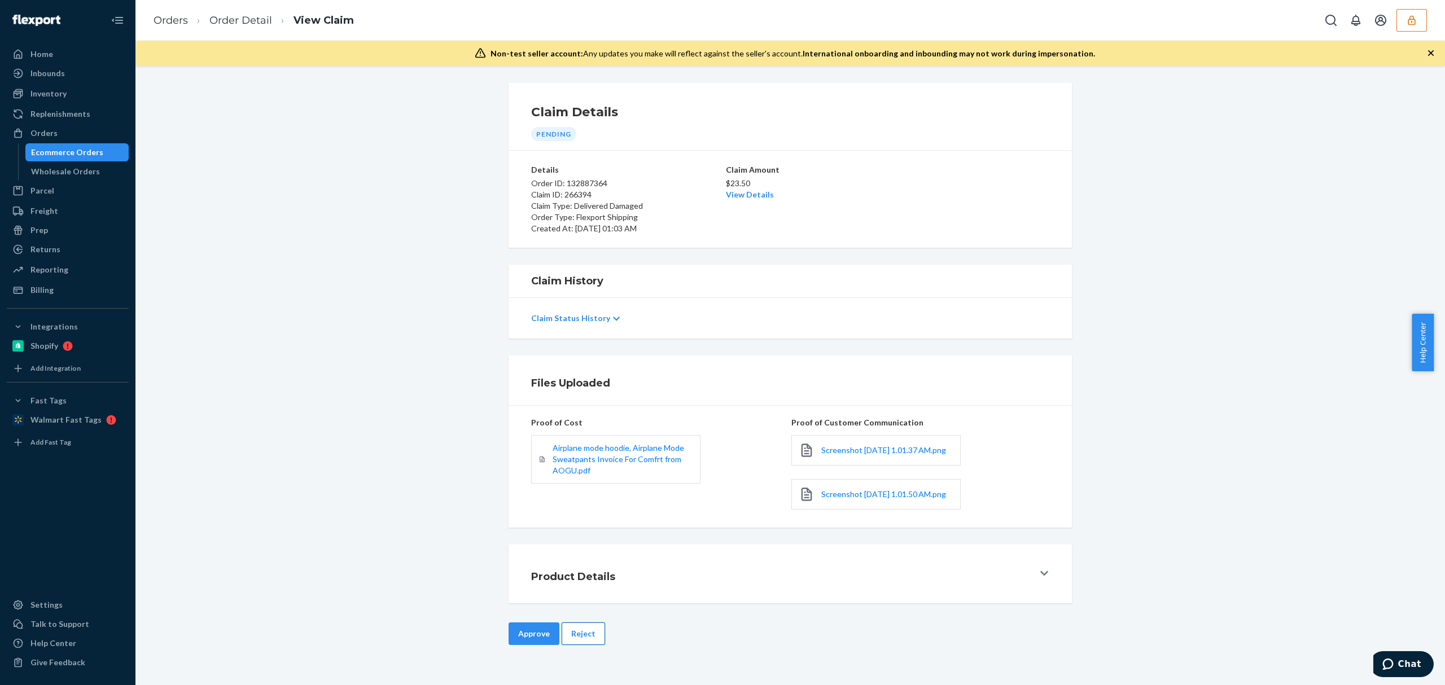
click at [578, 645] on button "Reject" at bounding box center [583, 634] width 43 height 23
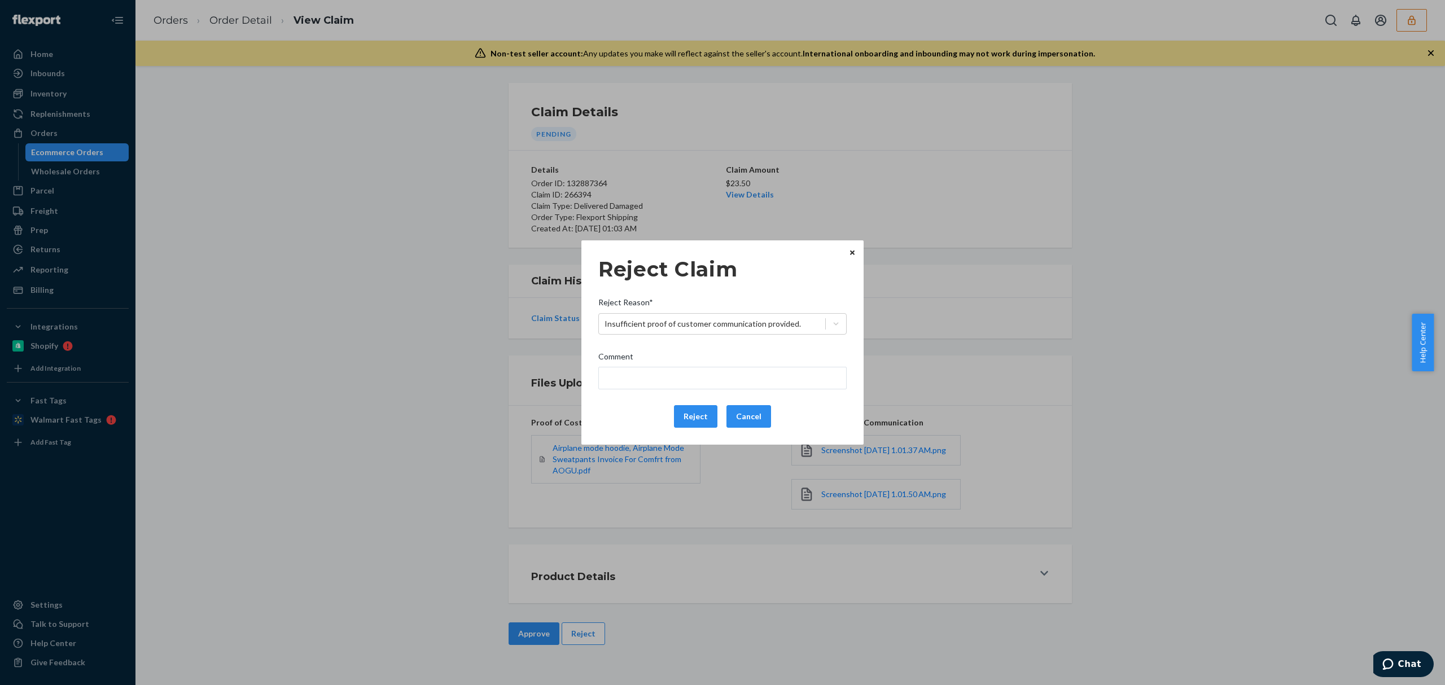
click at [674, 365] on div "Comment" at bounding box center [723, 359] width 248 height 16
click at [674, 367] on input "Comment" at bounding box center [723, 378] width 248 height 23
type input "Please provide the photo of the damaged product received."
click at [693, 420] on button "Reject" at bounding box center [695, 416] width 43 height 23
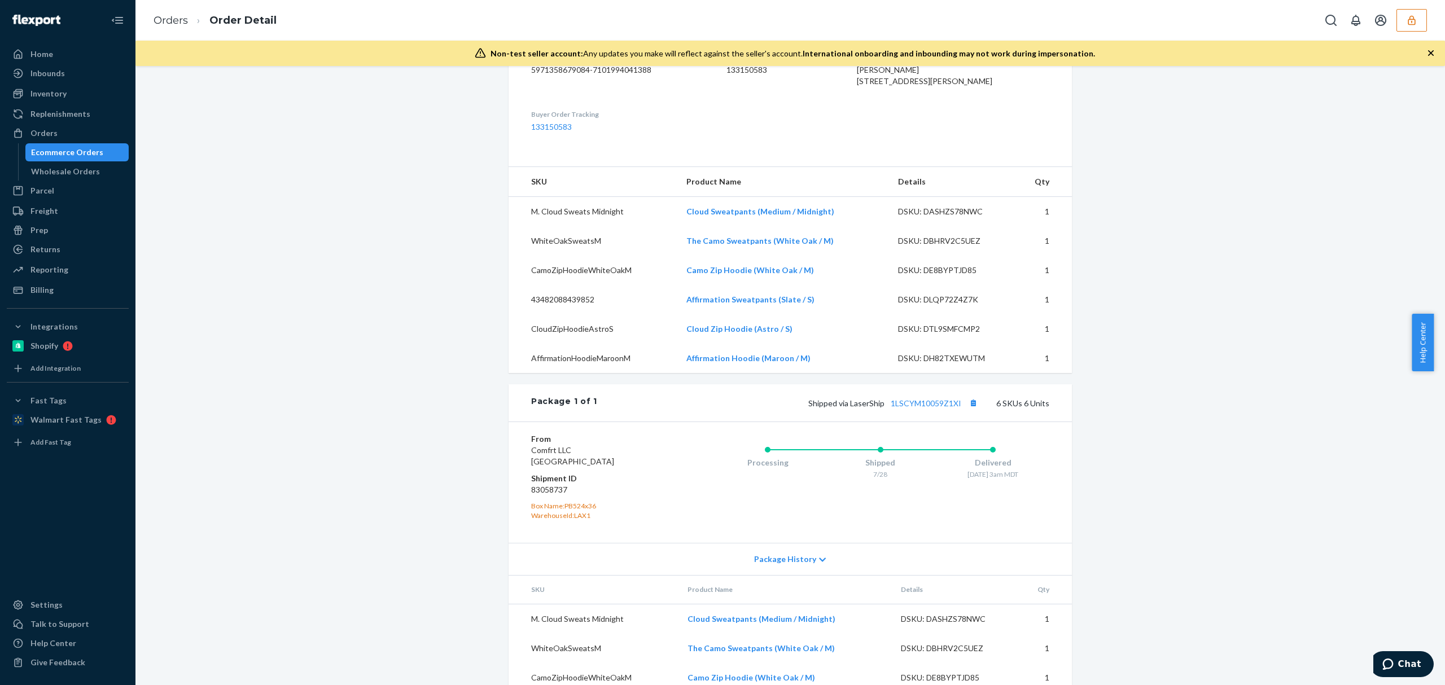
scroll to position [376, 0]
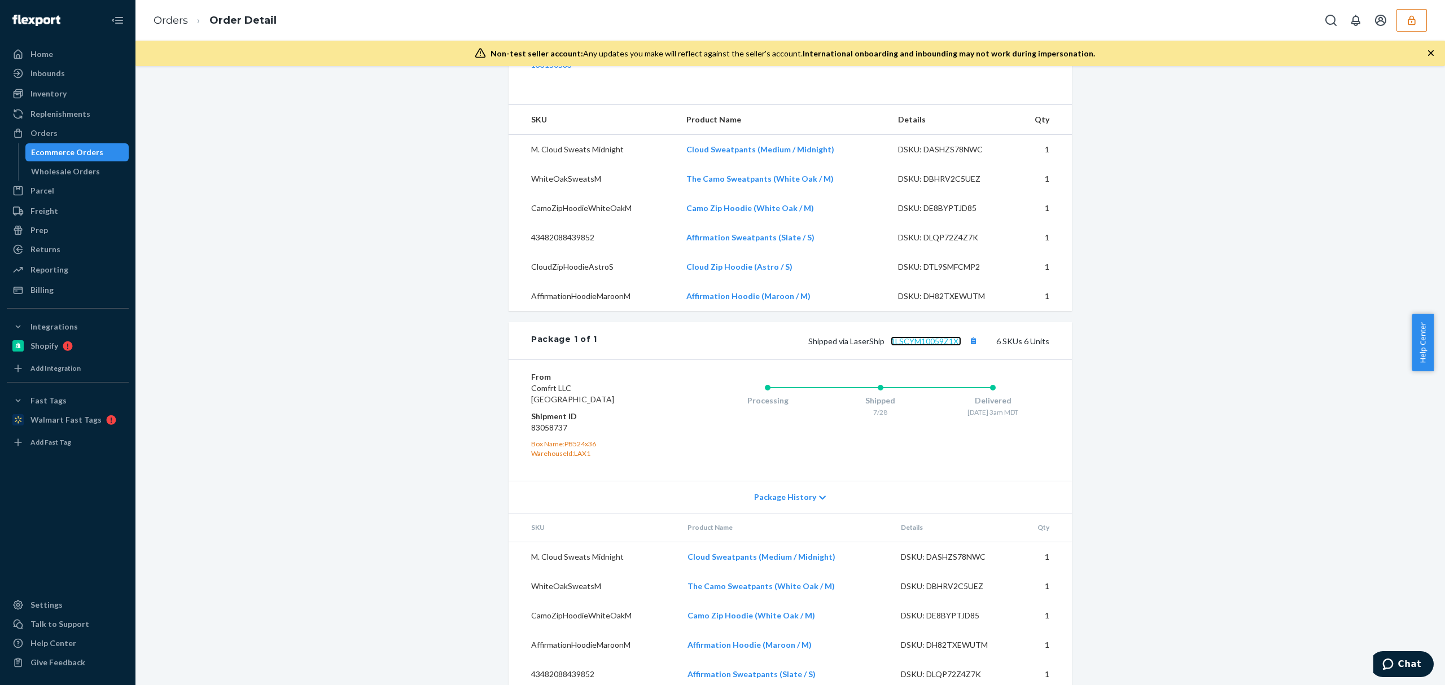
click at [918, 346] on link "1LSCYM10059Z1XI" at bounding box center [926, 342] width 71 height 10
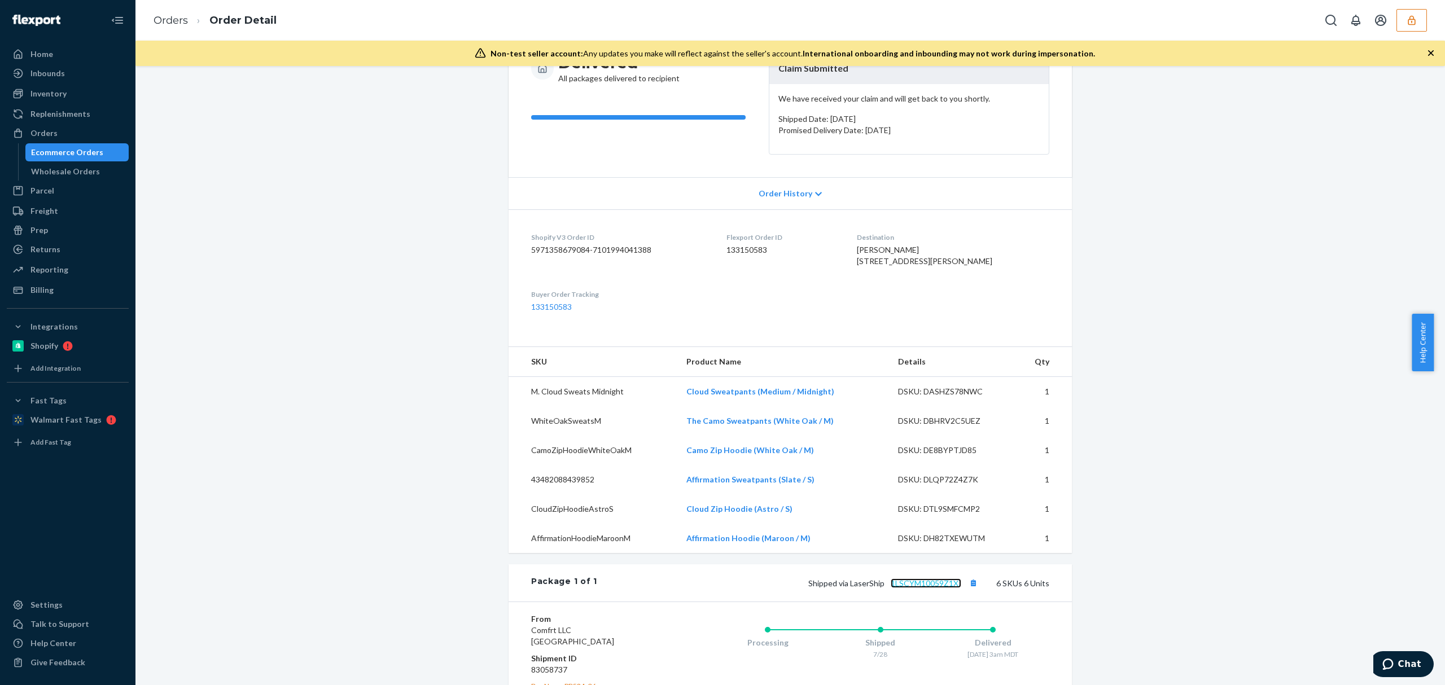
scroll to position [0, 0]
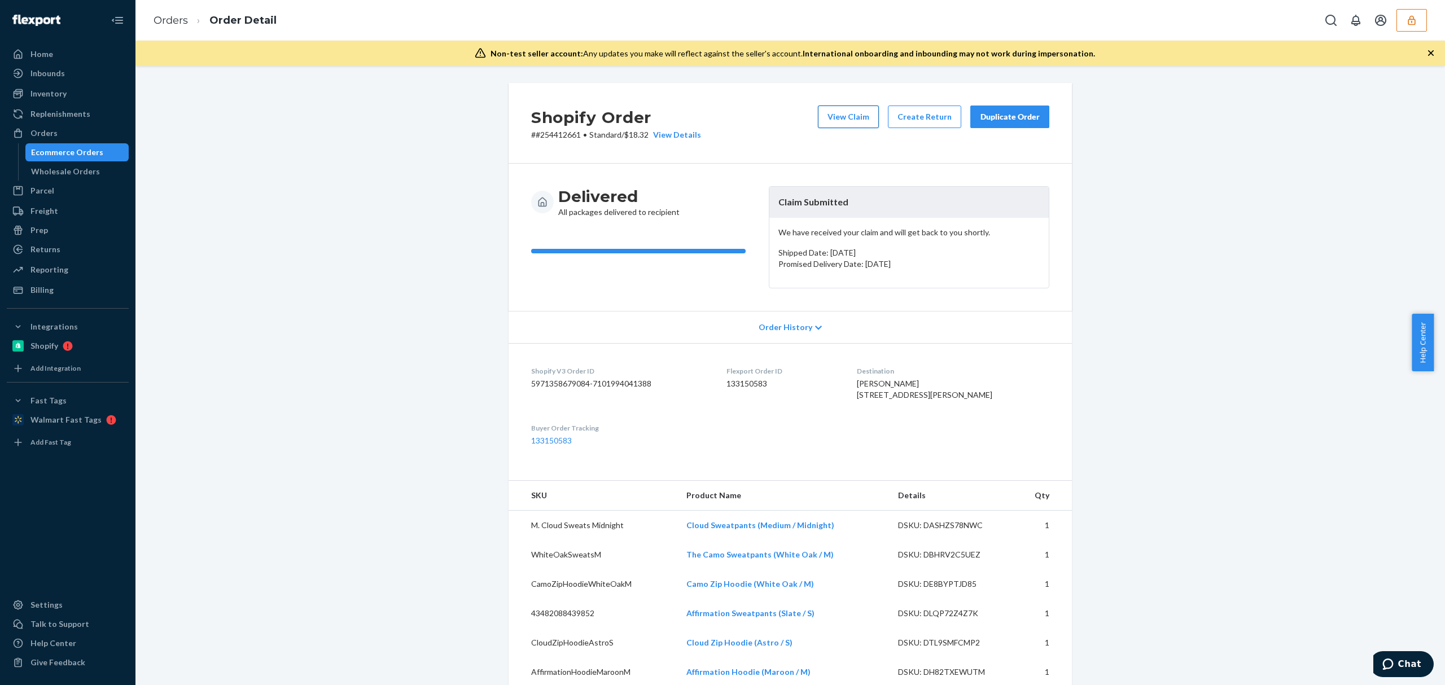
click at [841, 118] on button "View Claim" at bounding box center [848, 117] width 61 height 23
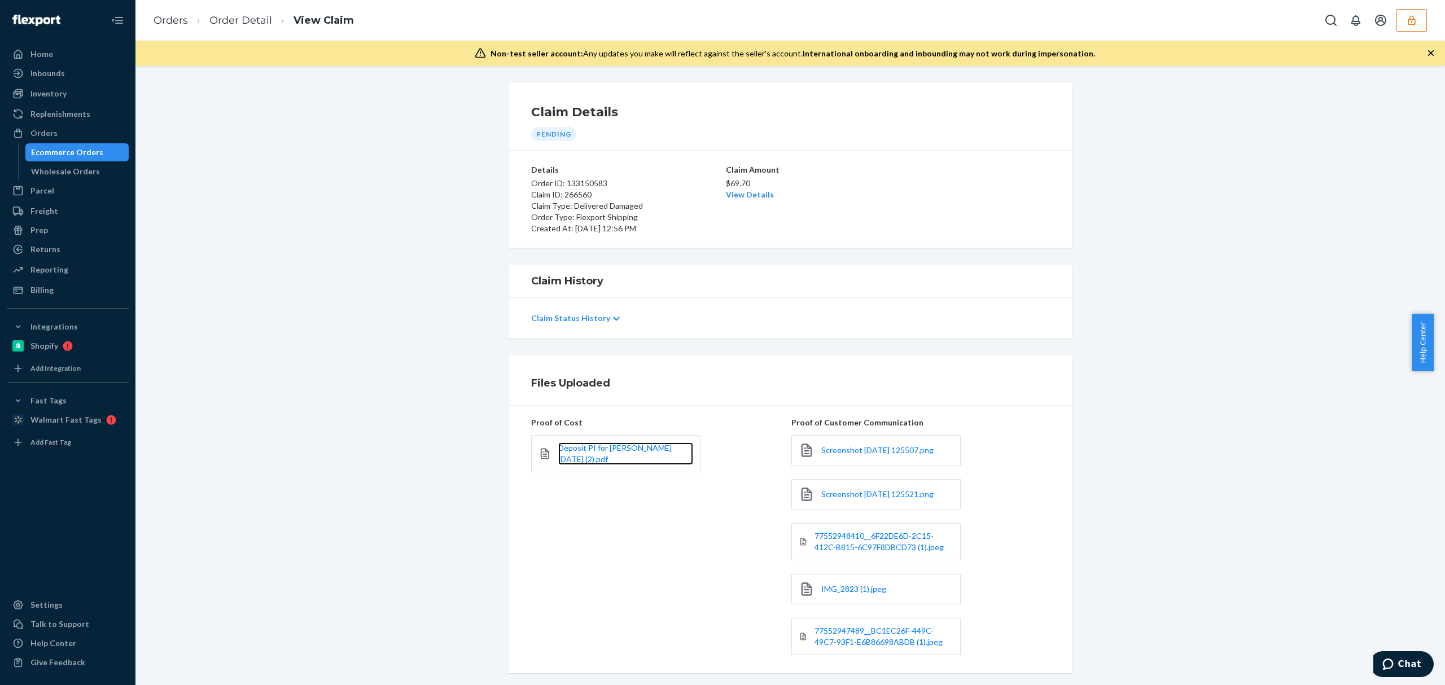
click at [646, 458] on link "Deposit PI for [PERSON_NAME] [DATE] (2).pdf" at bounding box center [625, 454] width 135 height 23
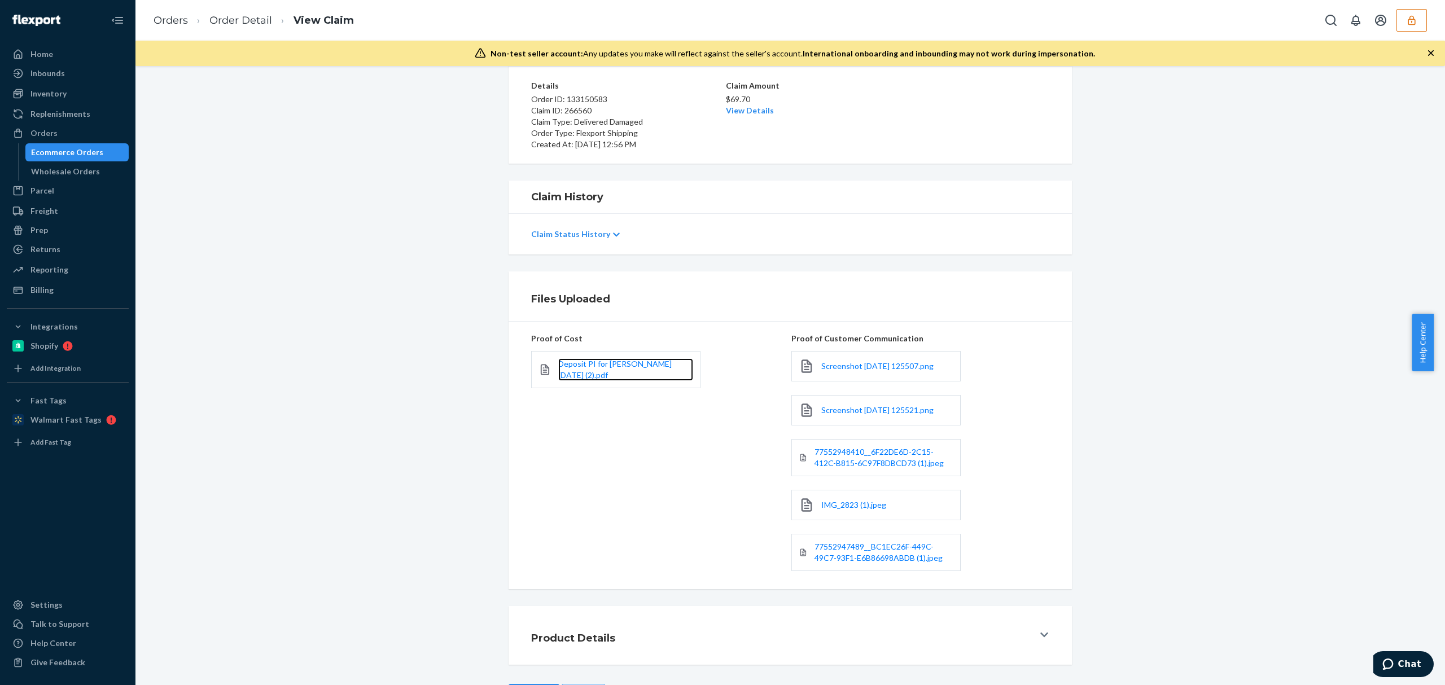
scroll to position [131, 0]
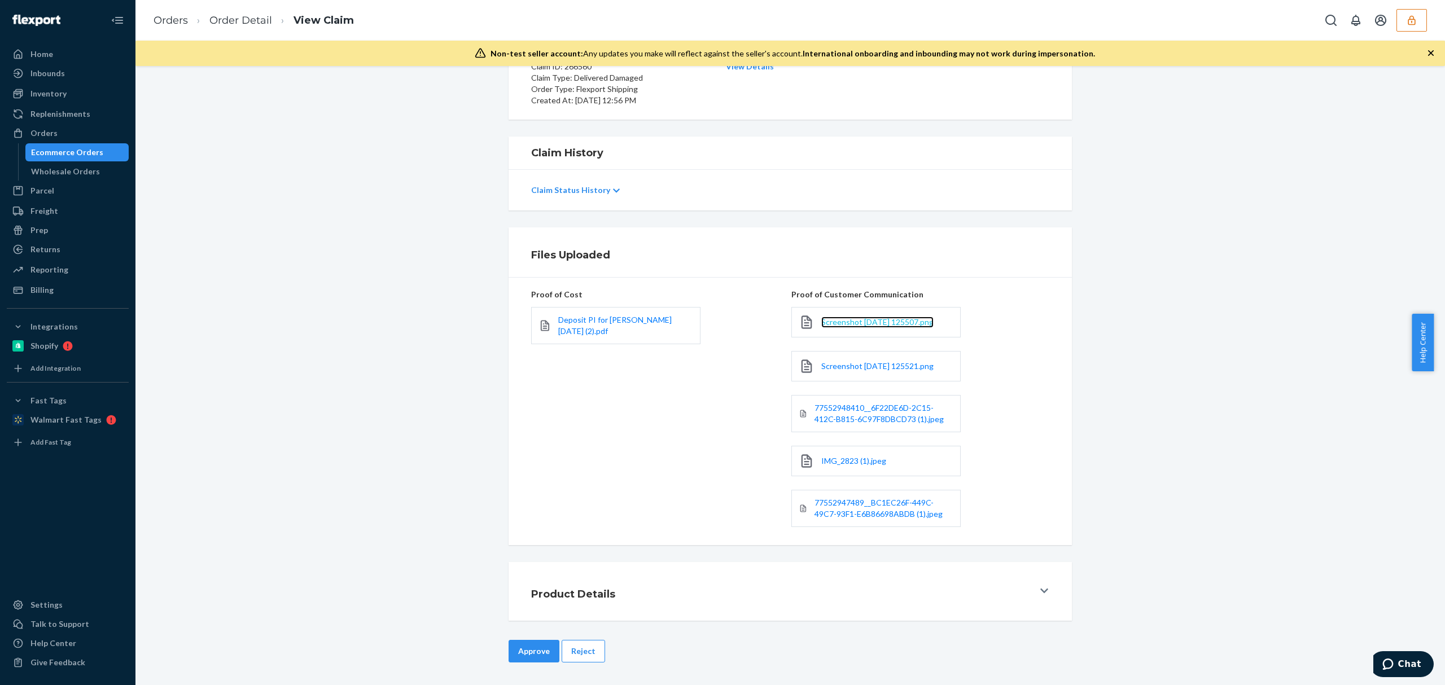
click at [825, 322] on span "Screenshot 2025-08-21 125507.png" at bounding box center [878, 322] width 112 height 10
click at [826, 368] on span "Screenshot 2025-08-21 125521.png" at bounding box center [878, 366] width 112 height 10
click at [833, 405] on span "77552948410__6F22DE6D-2C15-412C-B815-6C97F8DBCD73 (1).jpeg" at bounding box center [879, 413] width 129 height 21
click at [847, 464] on span "IMG_2823 (1).jpeg" at bounding box center [854, 461] width 65 height 10
click at [856, 508] on link "77552947489__BC1EC26F-449C-49C7-93F1-E6B86698ABDB (1).jpeg" at bounding box center [884, 508] width 139 height 23
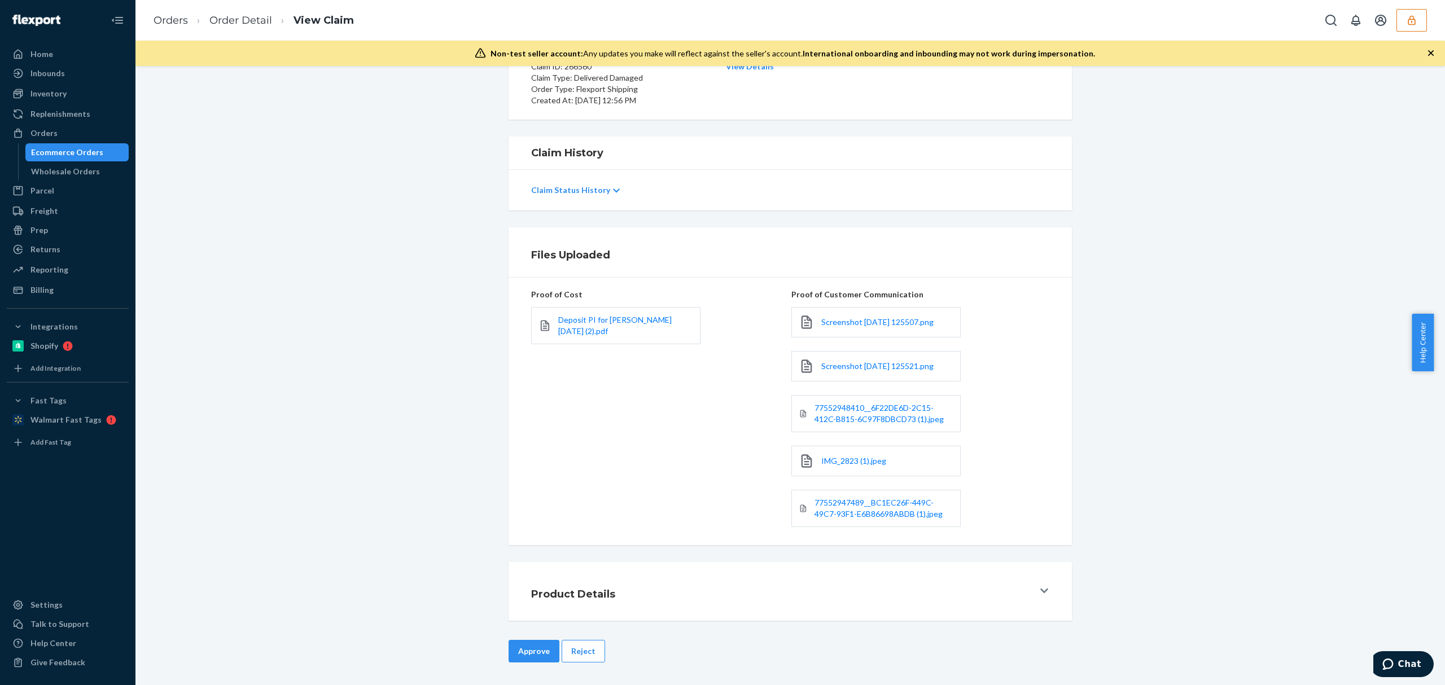
drag, startPoint x: 579, startPoint y: 658, endPoint x: 643, endPoint y: 526, distance: 146.5
click at [579, 658] on button "Reject" at bounding box center [583, 651] width 43 height 23
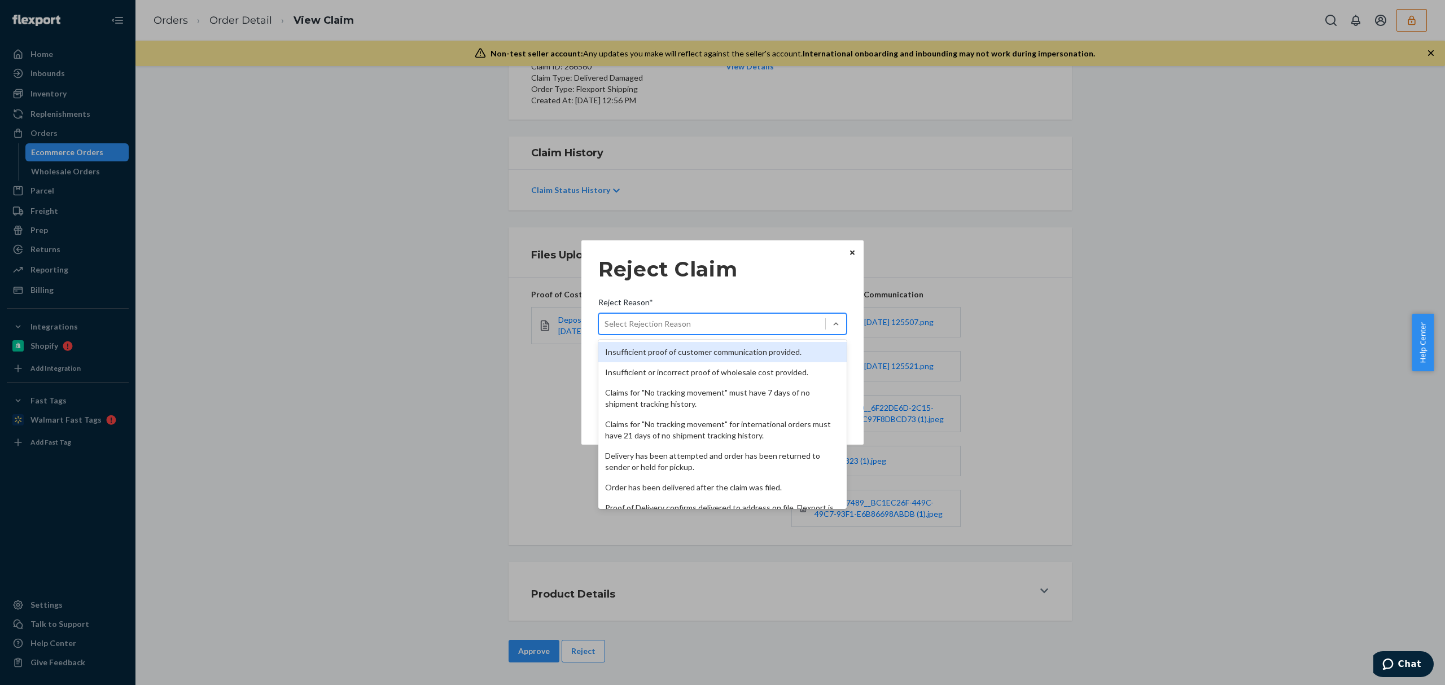
click at [698, 316] on div "Select Rejection Reason" at bounding box center [712, 324] width 226 height 18
click at [606, 318] on input "Reject Reason* option Insufficient proof of customer communication provided. fo…" at bounding box center [605, 323] width 1 height 11
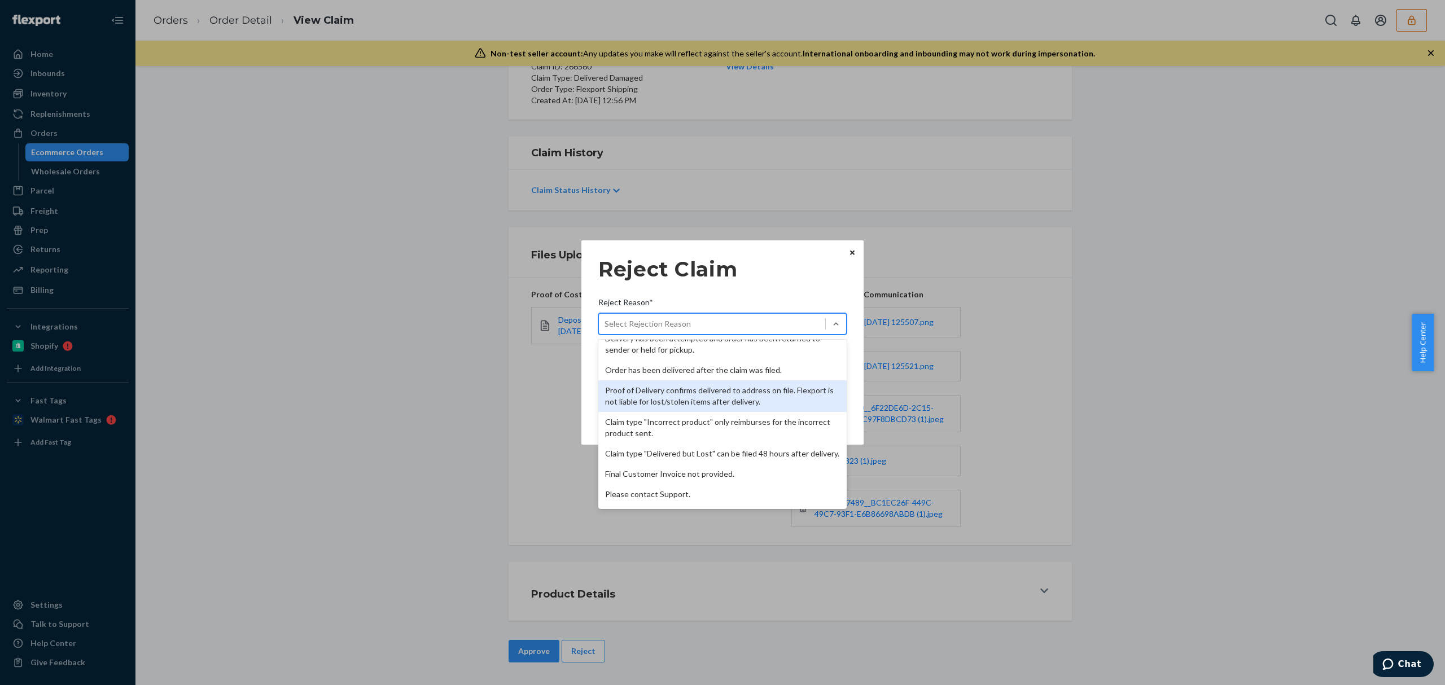
scroll to position [147, 0]
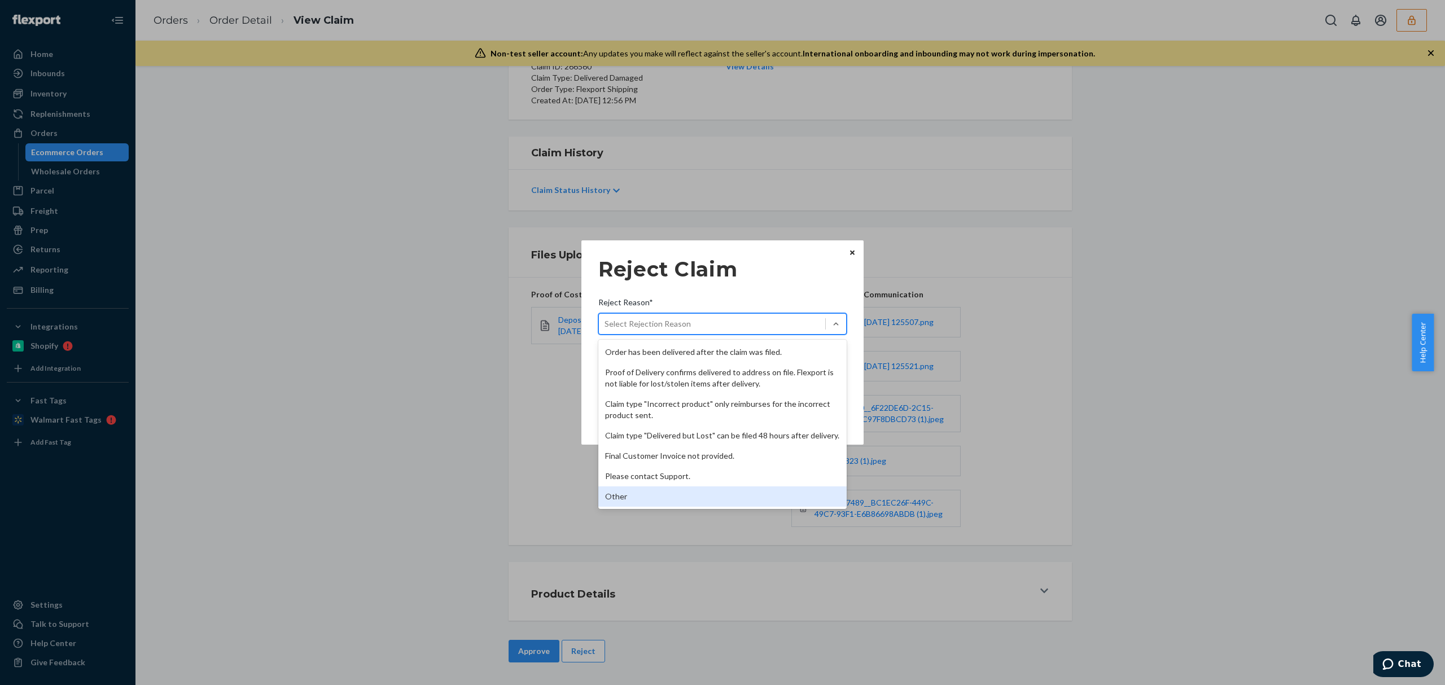
click at [670, 495] on div "Other" at bounding box center [723, 497] width 248 height 20
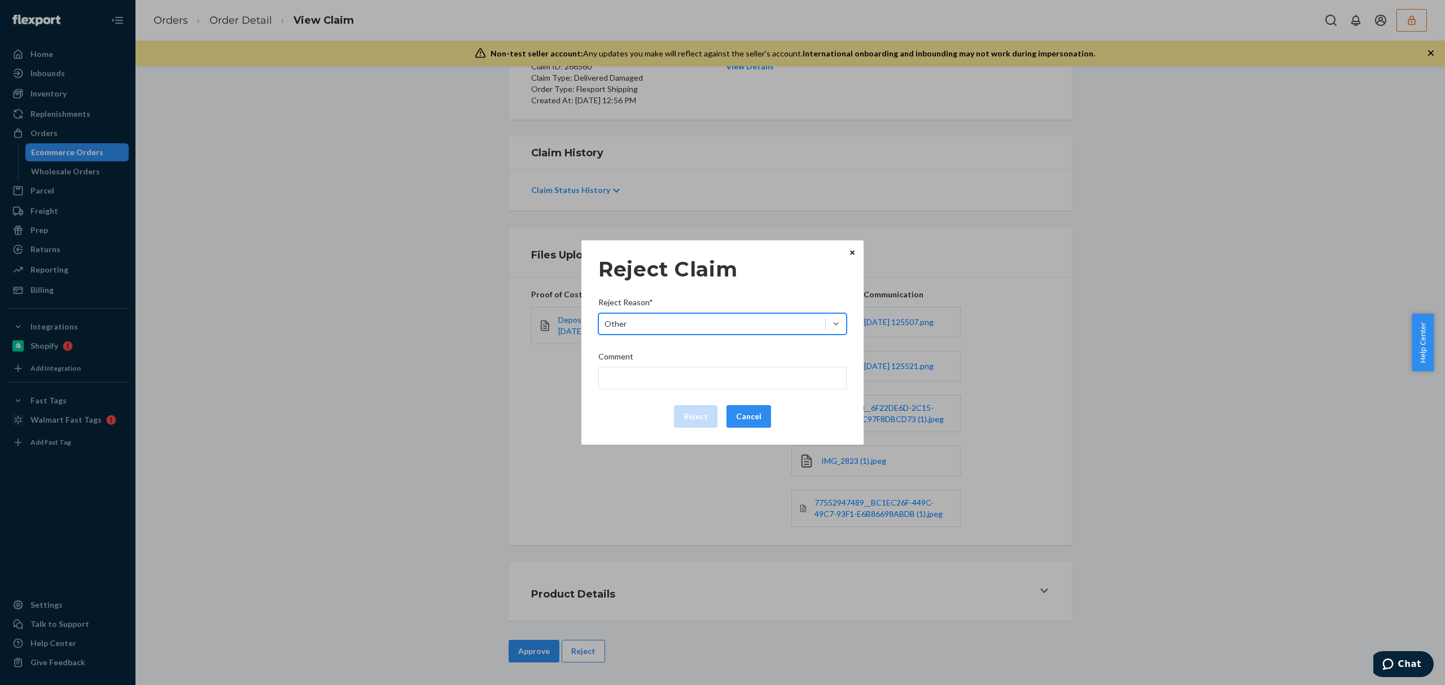
click at [664, 390] on div "Reject Claim Reject Reason* option Other, selected. 0 results available. Select…" at bounding box center [723, 343] width 248 height 180
click at [665, 379] on input "Comment" at bounding box center [723, 378] width 248 height 23
type input "Flexport is not liable for manufacture issue."
click at [689, 421] on button "Reject" at bounding box center [695, 416] width 43 height 23
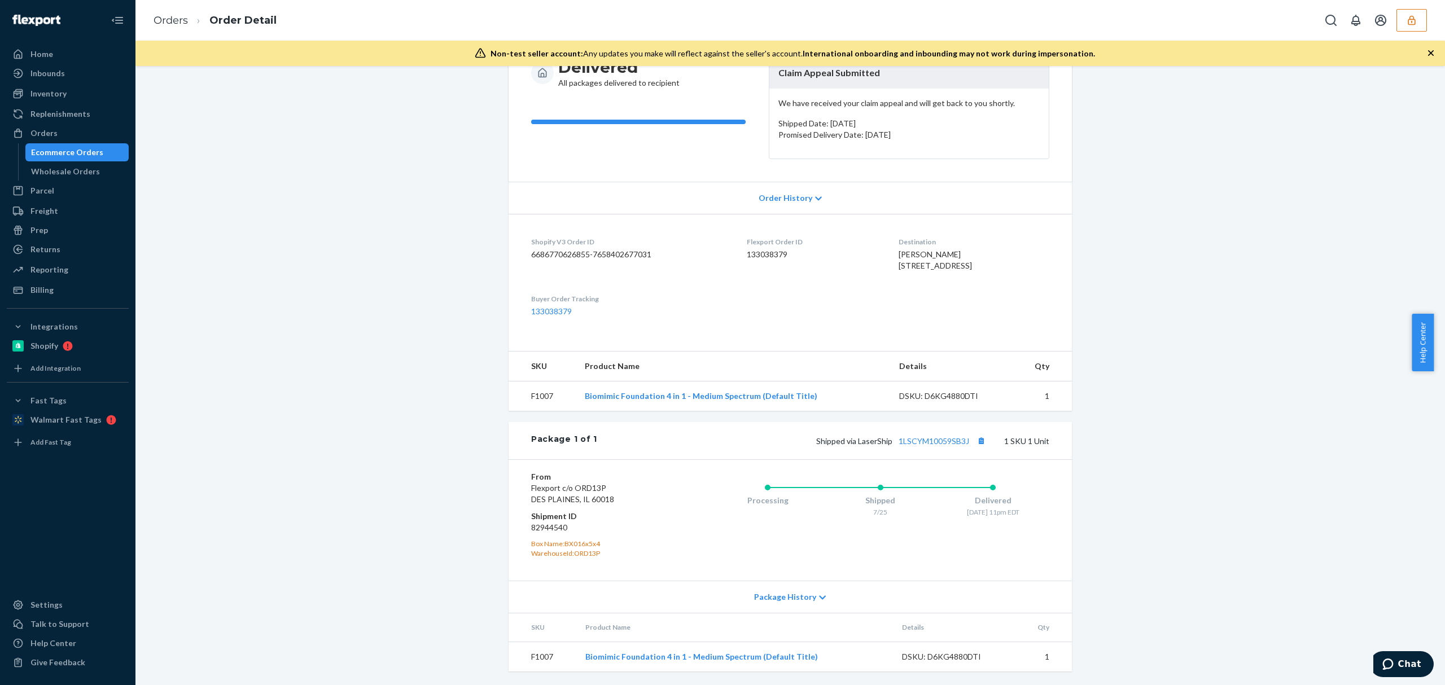
scroll to position [154, 0]
click at [920, 443] on link "1LSCYM10059SB3J" at bounding box center [934, 441] width 71 height 10
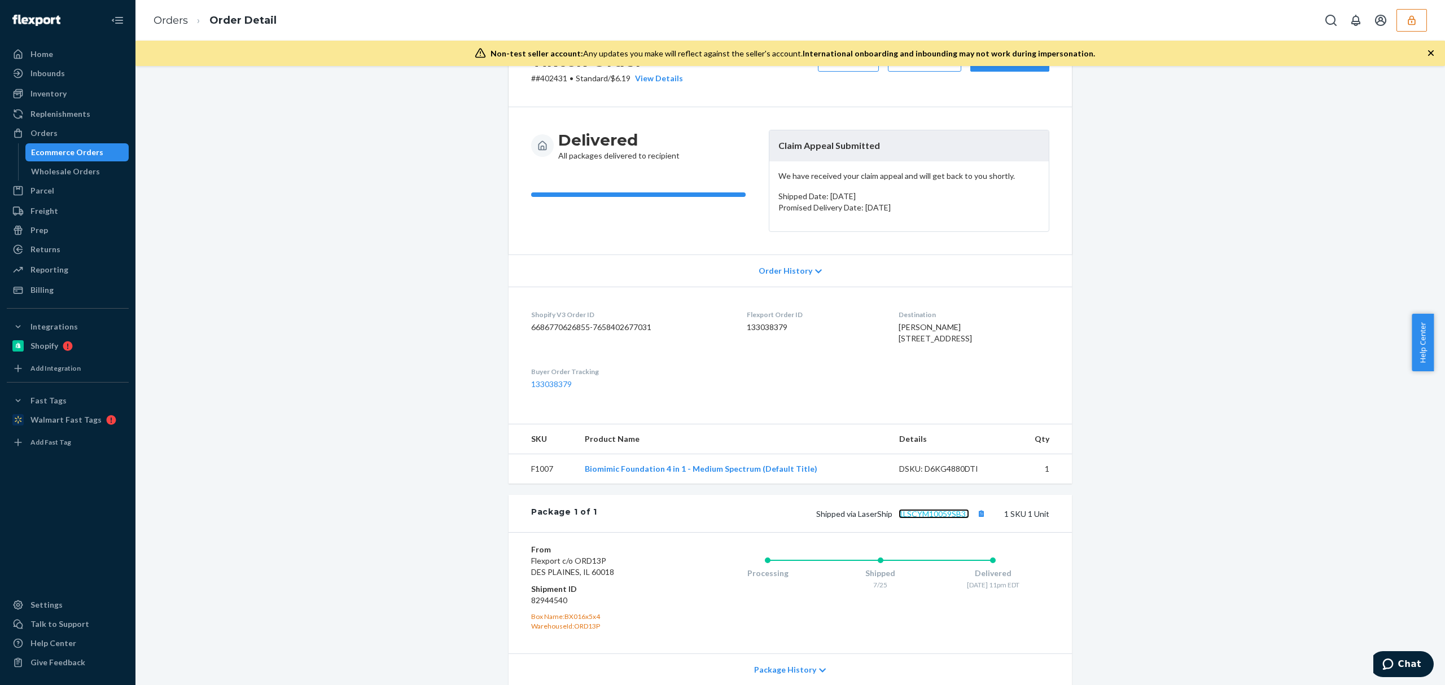
scroll to position [0, 0]
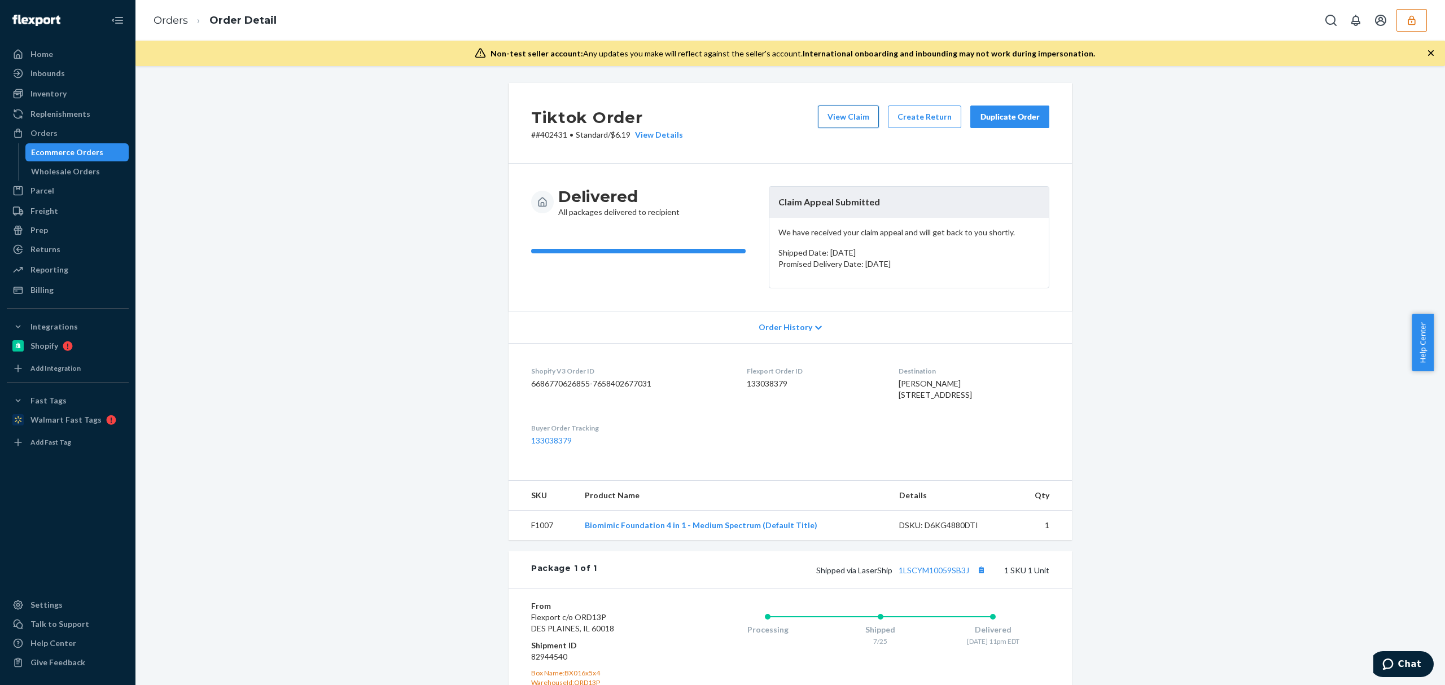
click at [831, 122] on button "View Claim" at bounding box center [848, 117] width 61 height 23
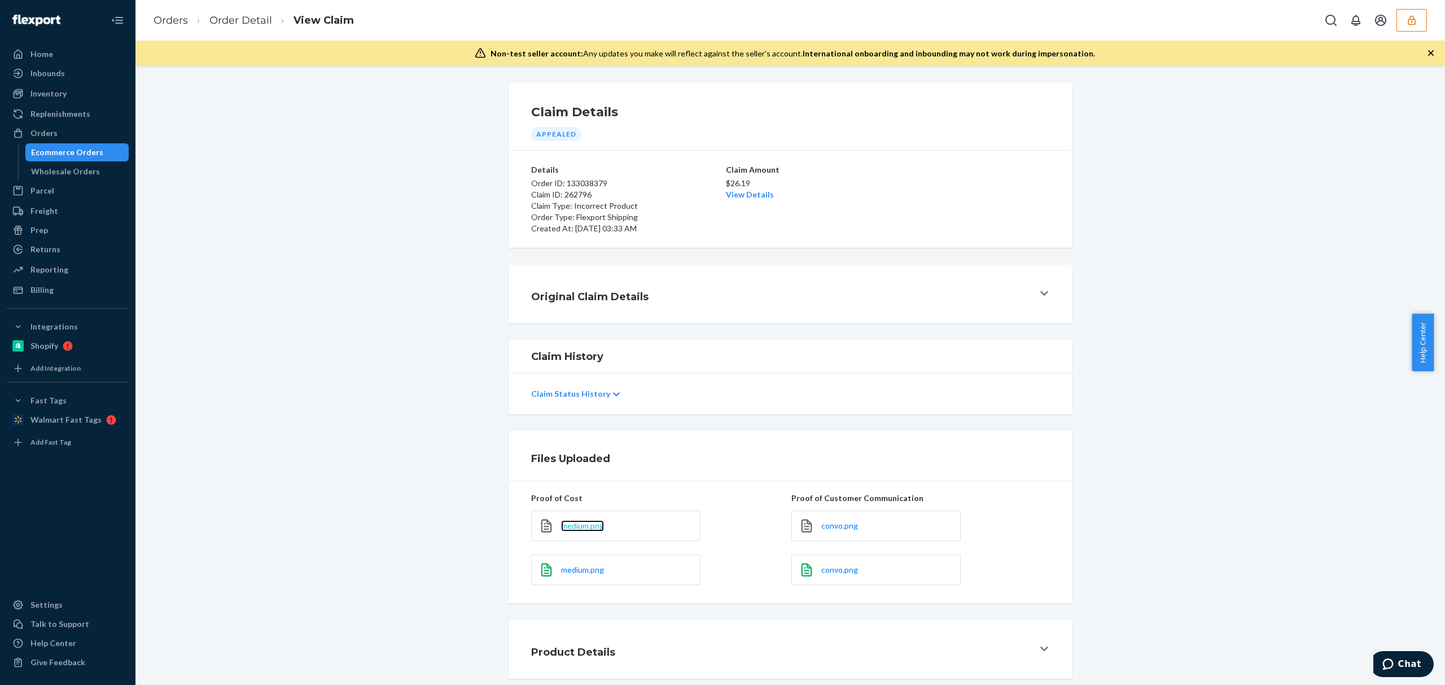
click at [579, 529] on span "medium.png" at bounding box center [582, 526] width 43 height 10
click at [582, 565] on div "medium.png" at bounding box center [615, 570] width 169 height 30
click at [583, 573] on span "medium.png" at bounding box center [582, 570] width 43 height 10
click at [828, 532] on link "convo.png" at bounding box center [840, 526] width 37 height 11
click at [826, 569] on span "convo.png" at bounding box center [840, 570] width 37 height 10
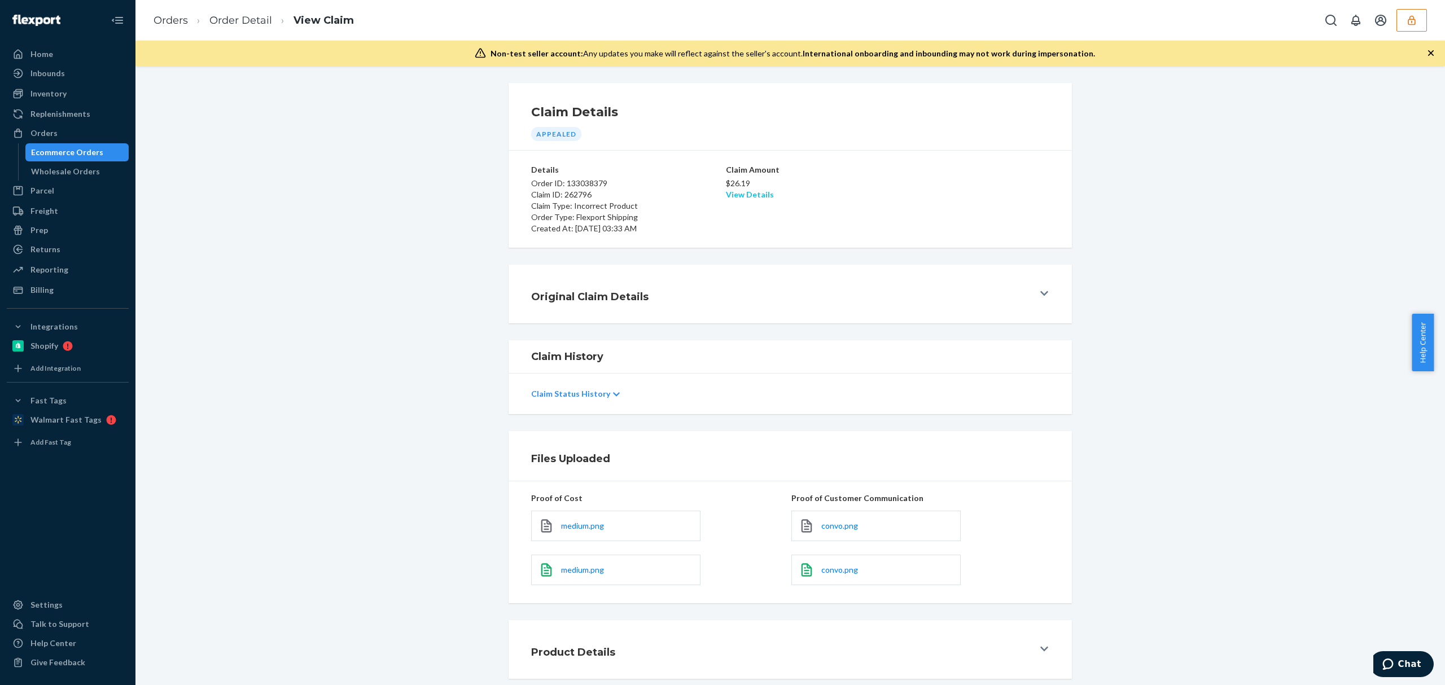
click at [742, 193] on link "View Details" at bounding box center [750, 195] width 48 height 10
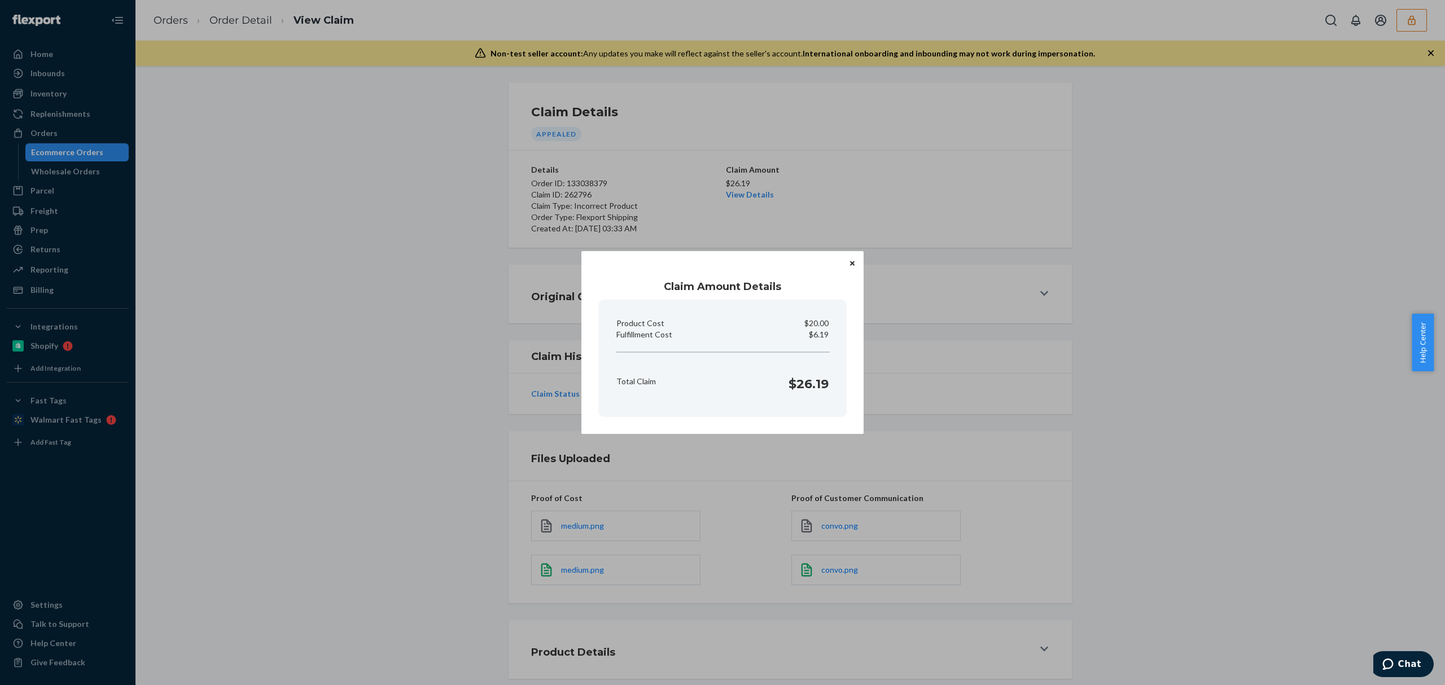
click at [822, 335] on p "$6.19" at bounding box center [819, 334] width 20 height 11
copy p "6.19"
drag, startPoint x: 1052, startPoint y: 295, endPoint x: 1044, endPoint y: 294, distance: 8.5
click at [1051, 296] on div "Claim Amount Details Product Cost $20.00 Fulfillment Cost $6.19 Total Claim $26…" at bounding box center [722, 342] width 1445 height 685
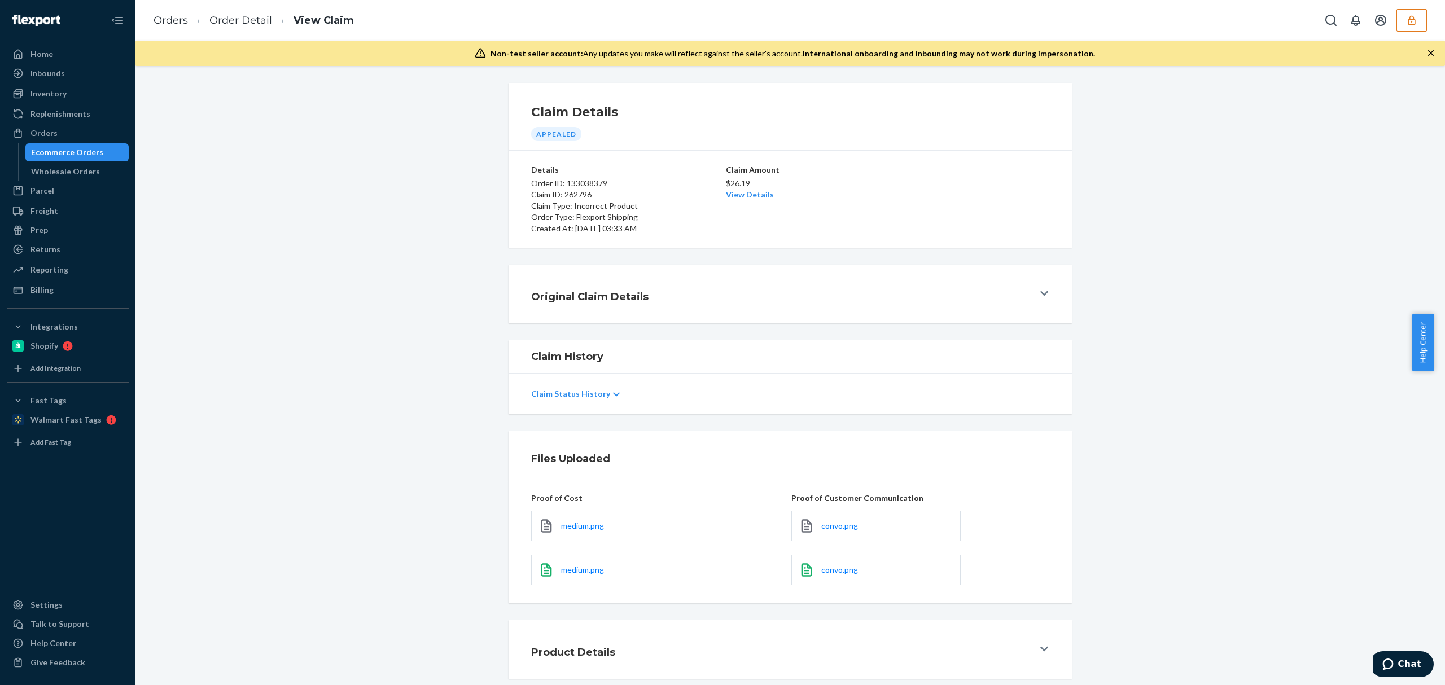
click at [1041, 290] on icon at bounding box center [1045, 293] width 8 height 9
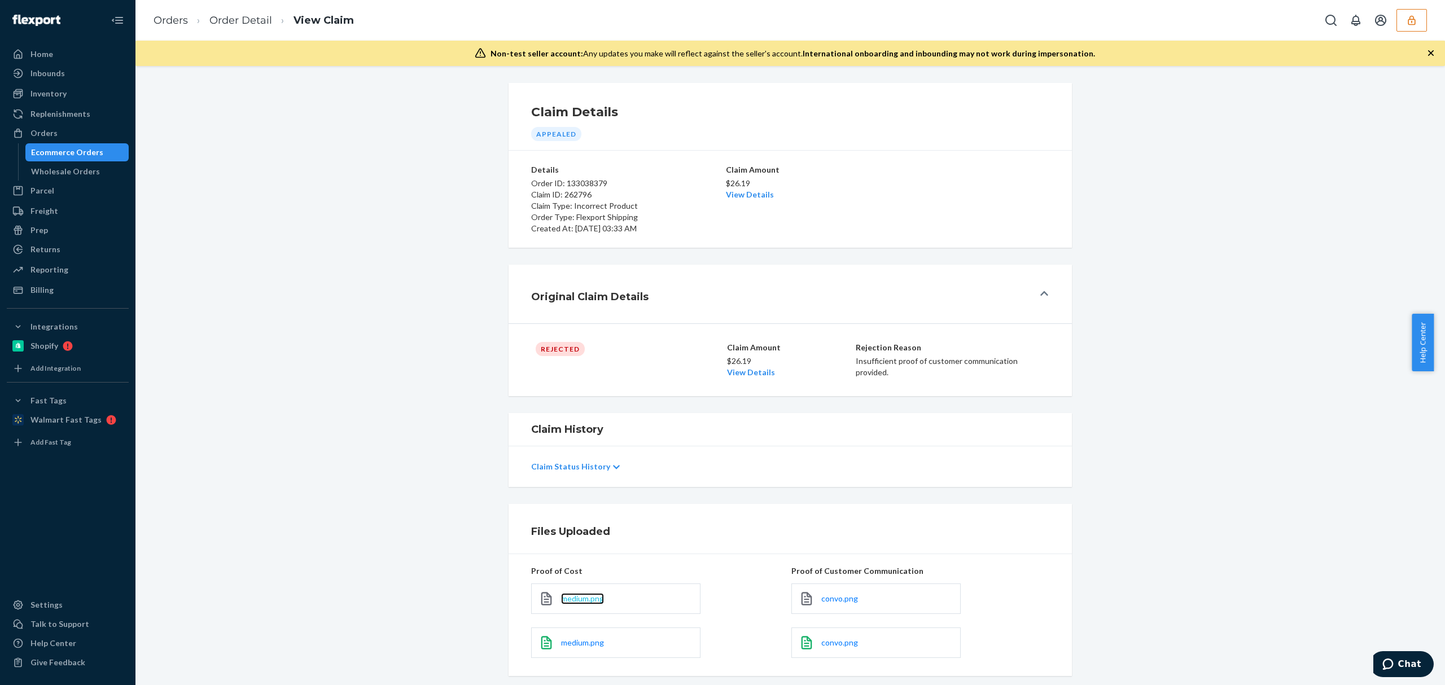
click at [574, 602] on span "medium.png" at bounding box center [582, 599] width 43 height 10
click at [567, 640] on span "medium.png" at bounding box center [582, 643] width 43 height 10
click at [826, 604] on span "convo.png" at bounding box center [840, 599] width 37 height 10
click at [835, 644] on span "convo.png" at bounding box center [840, 643] width 37 height 10
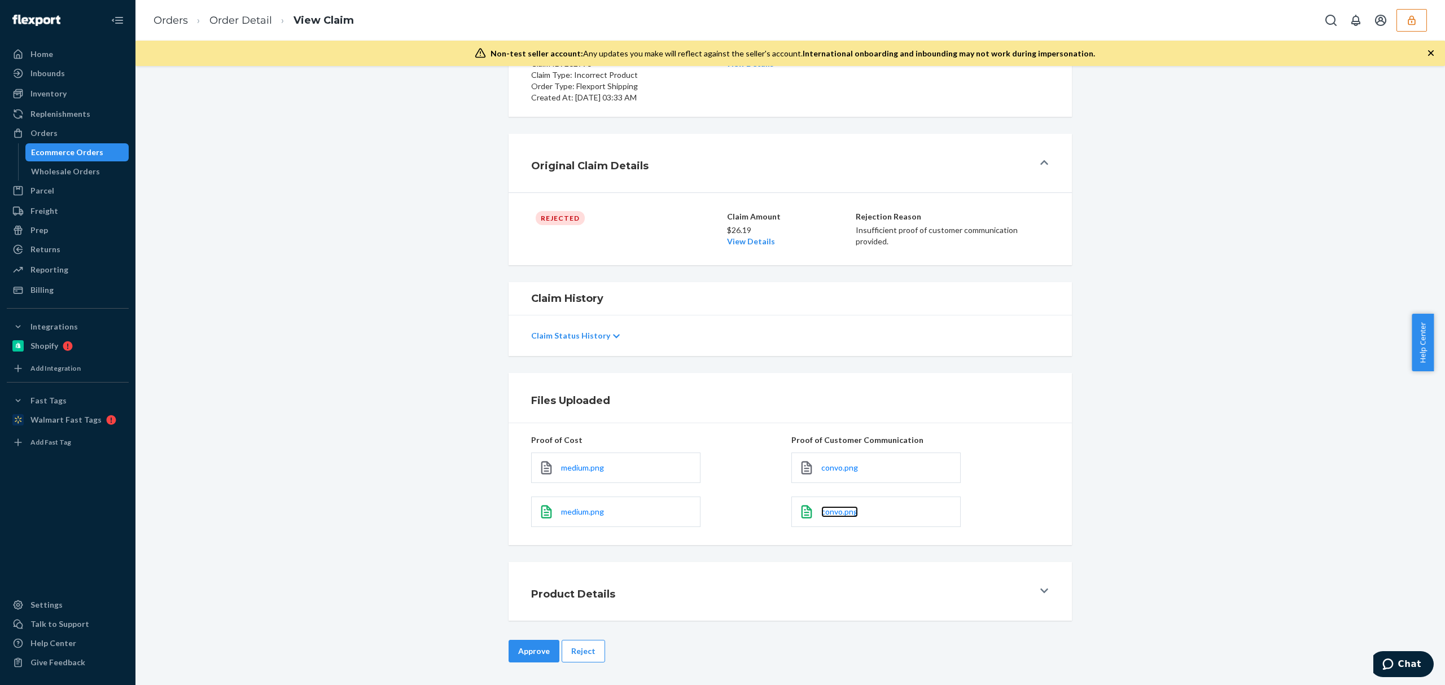
scroll to position [132, 0]
click at [590, 660] on button "Reject" at bounding box center [583, 651] width 43 height 23
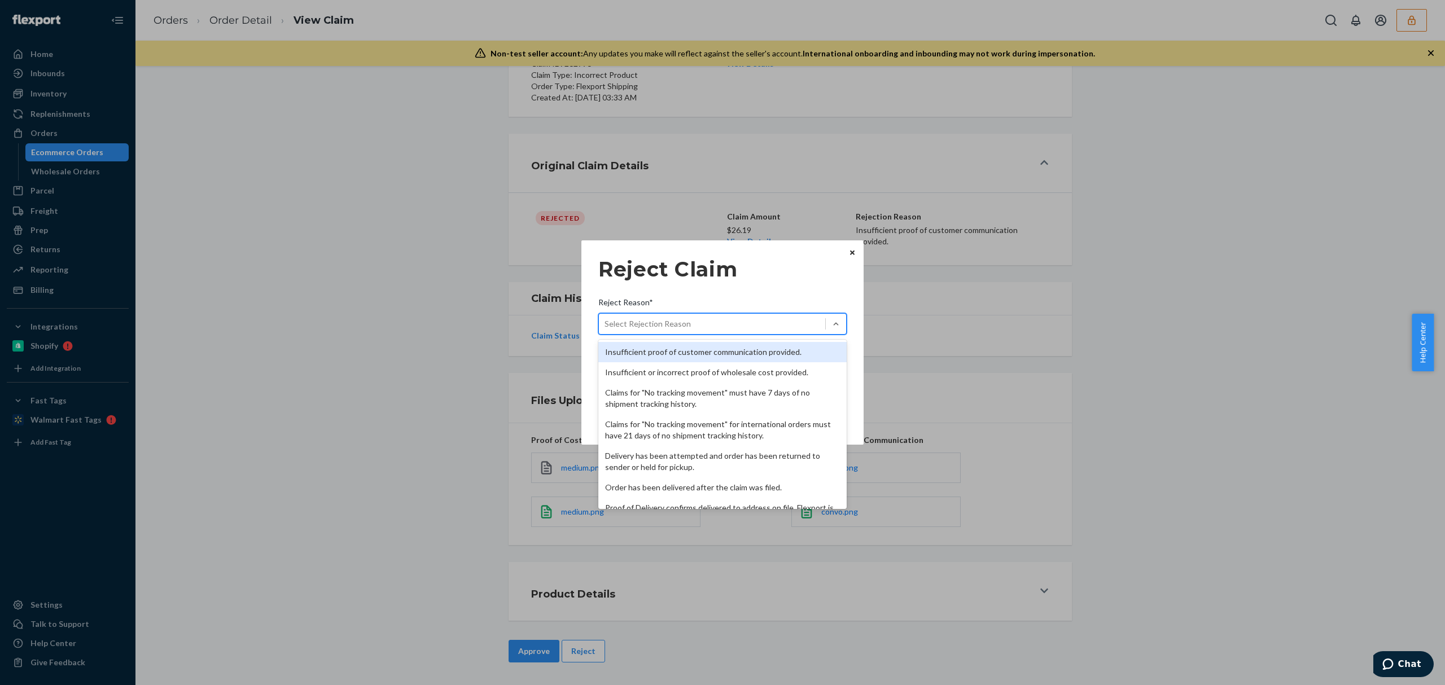
click at [689, 319] on div "Select Rejection Reason" at bounding box center [712, 324] width 226 height 18
click at [606, 319] on input "Reject Reason* option Insufficient proof of customer communication provided. fo…" at bounding box center [605, 323] width 1 height 11
click at [689, 357] on div "Insufficient proof of customer communication provided." at bounding box center [723, 352] width 248 height 20
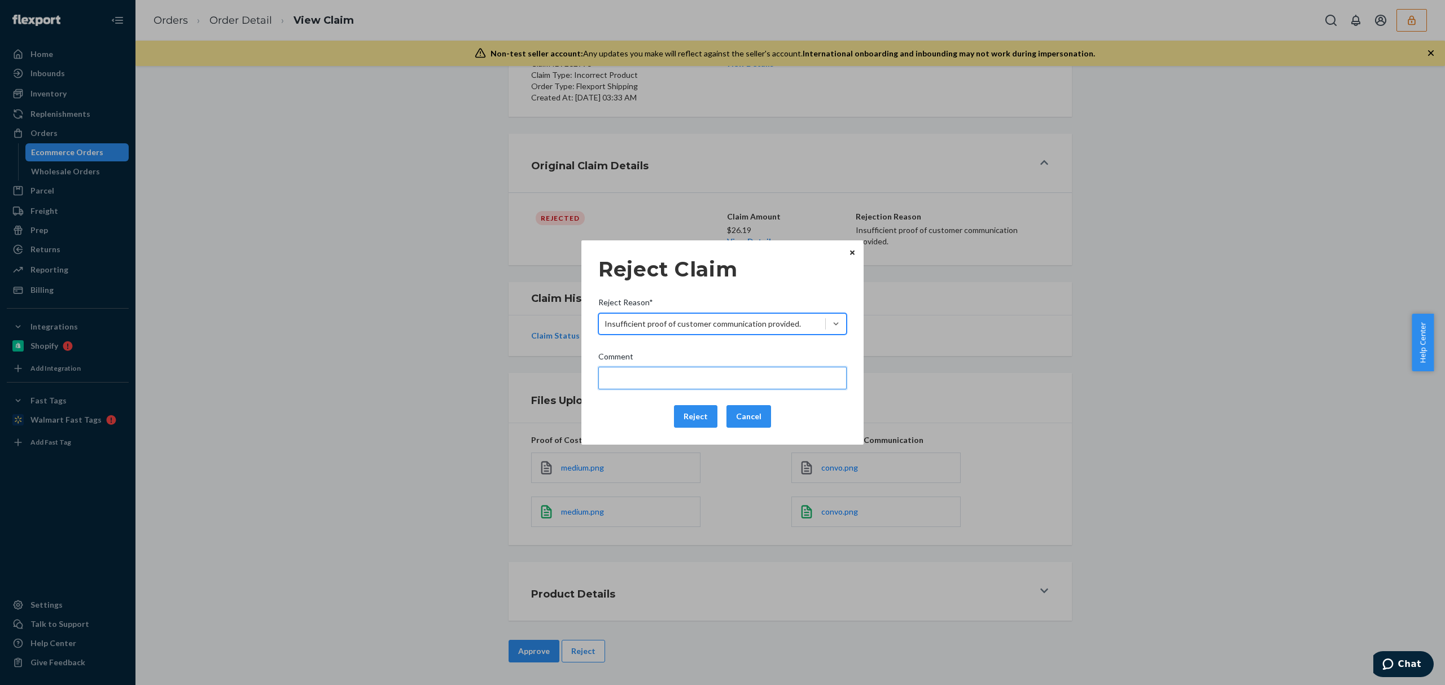
click at [691, 381] on input "Comment" at bounding box center [723, 378] width 248 height 23
type input "Please provide proof of customer communication."
click at [691, 422] on button "Reject" at bounding box center [695, 416] width 43 height 23
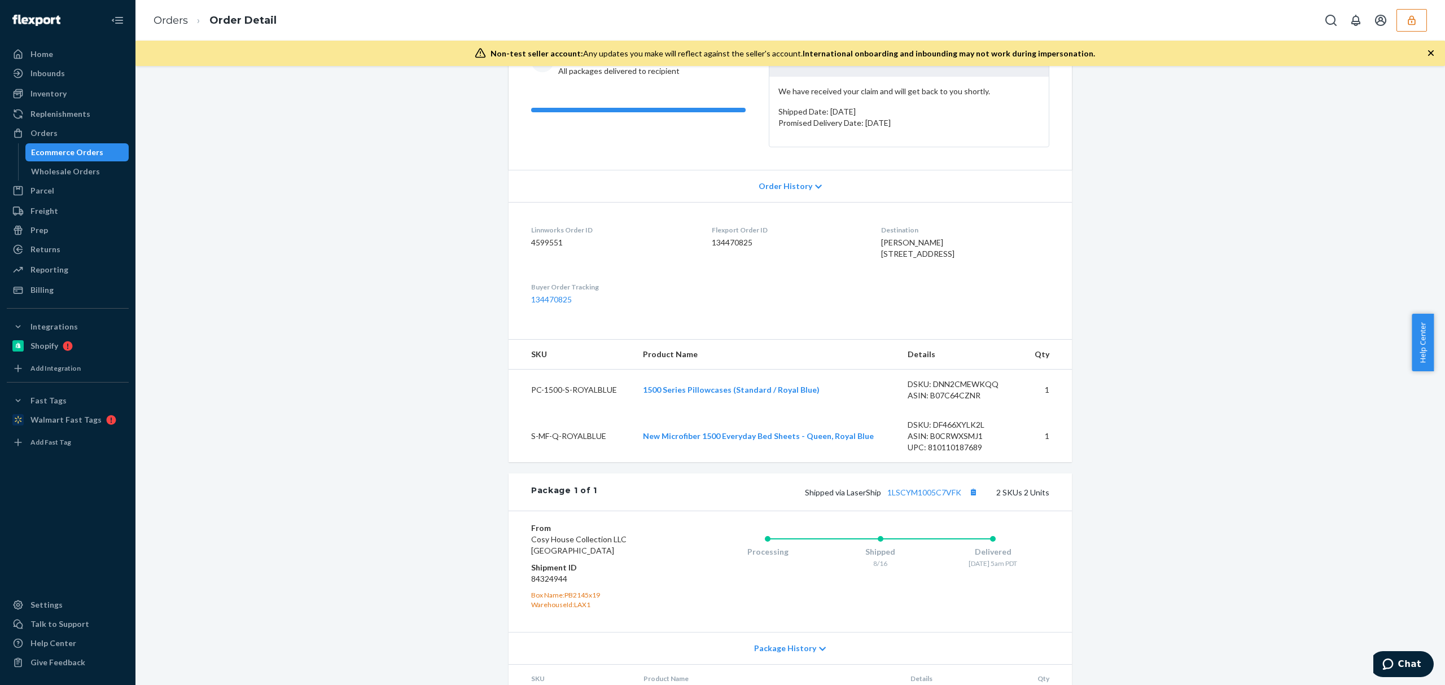
scroll to position [280, 0]
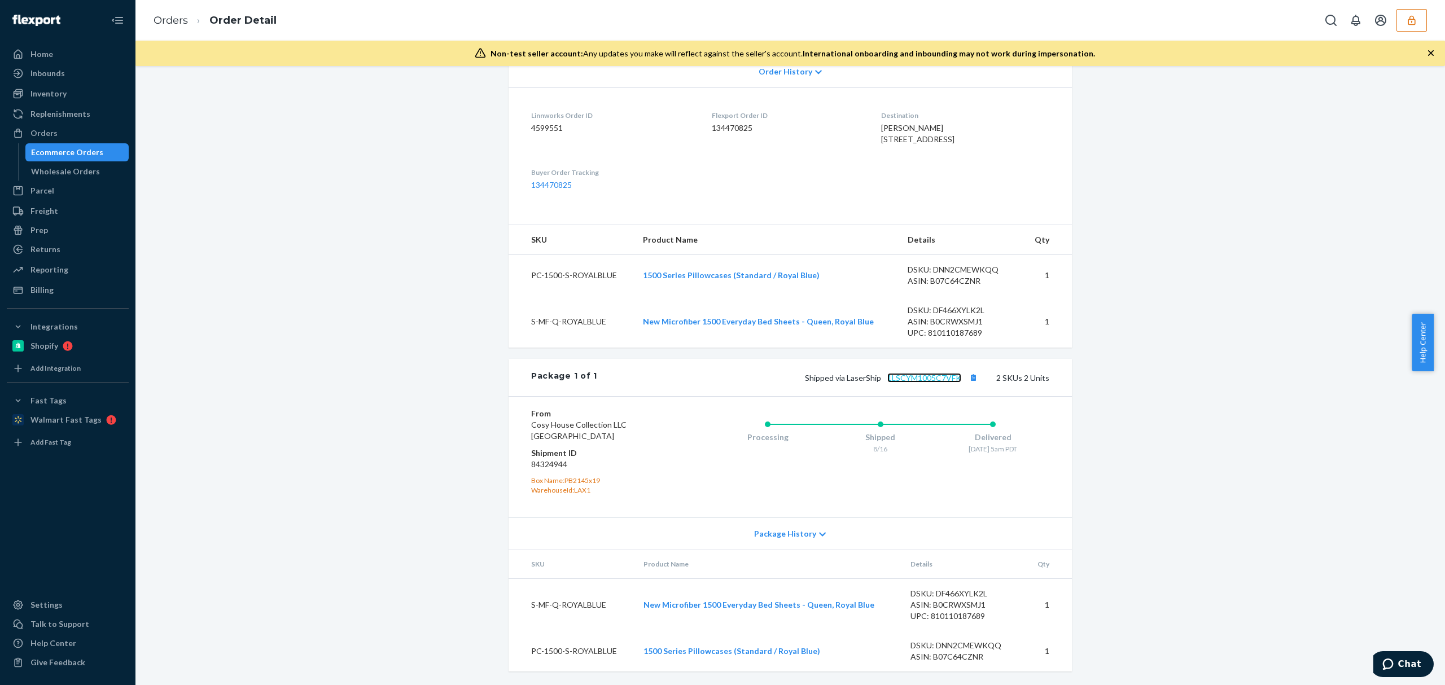
click at [915, 375] on link "1LSCYM1005C7VFK" at bounding box center [925, 378] width 74 height 10
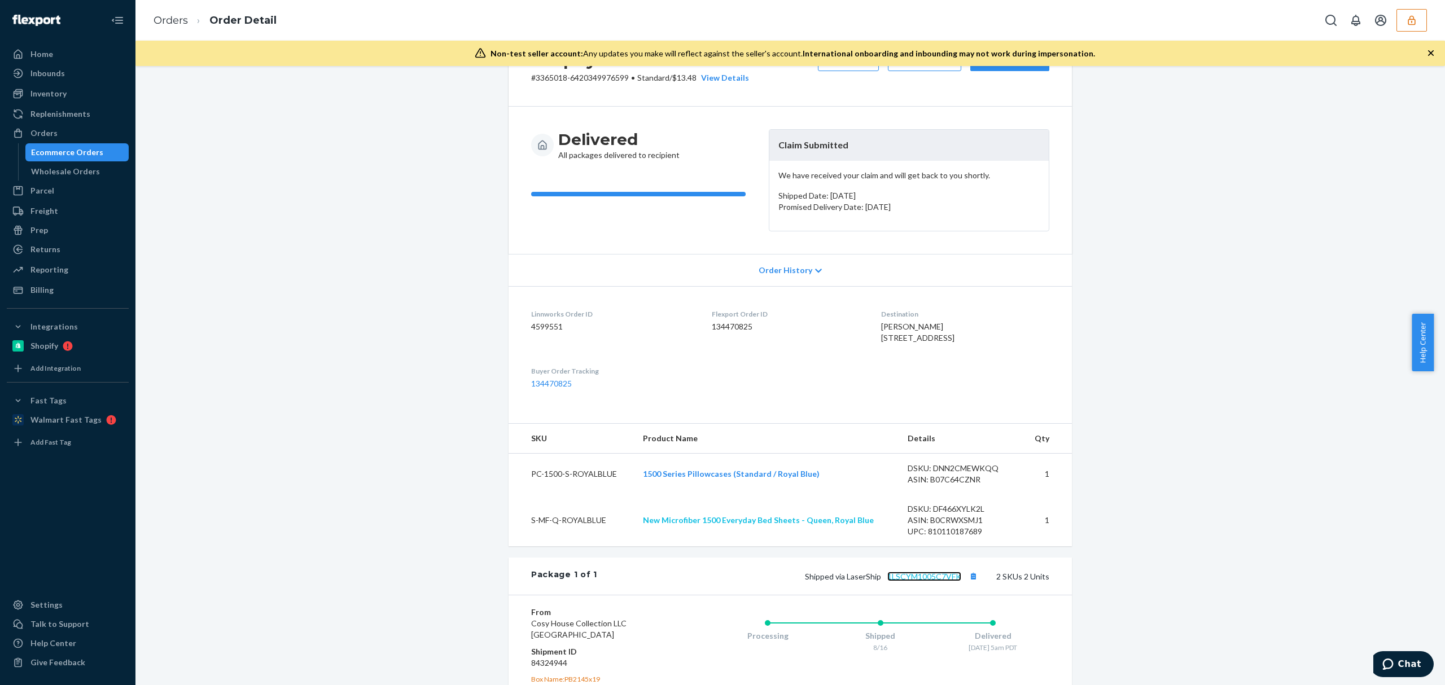
scroll to position [0, 0]
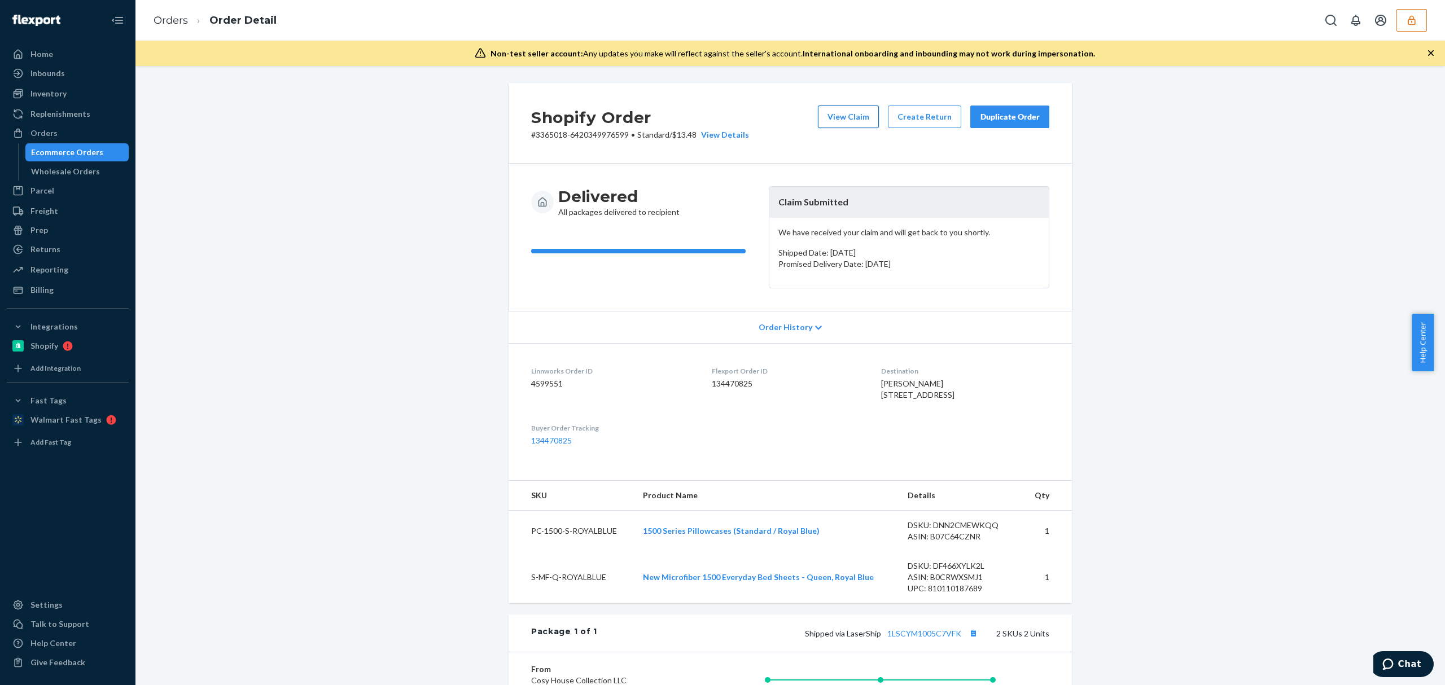
drag, startPoint x: 842, startPoint y: 116, endPoint x: 231, endPoint y: 62, distance: 613.9
click at [842, 115] on button "View Claim" at bounding box center [848, 117] width 61 height 23
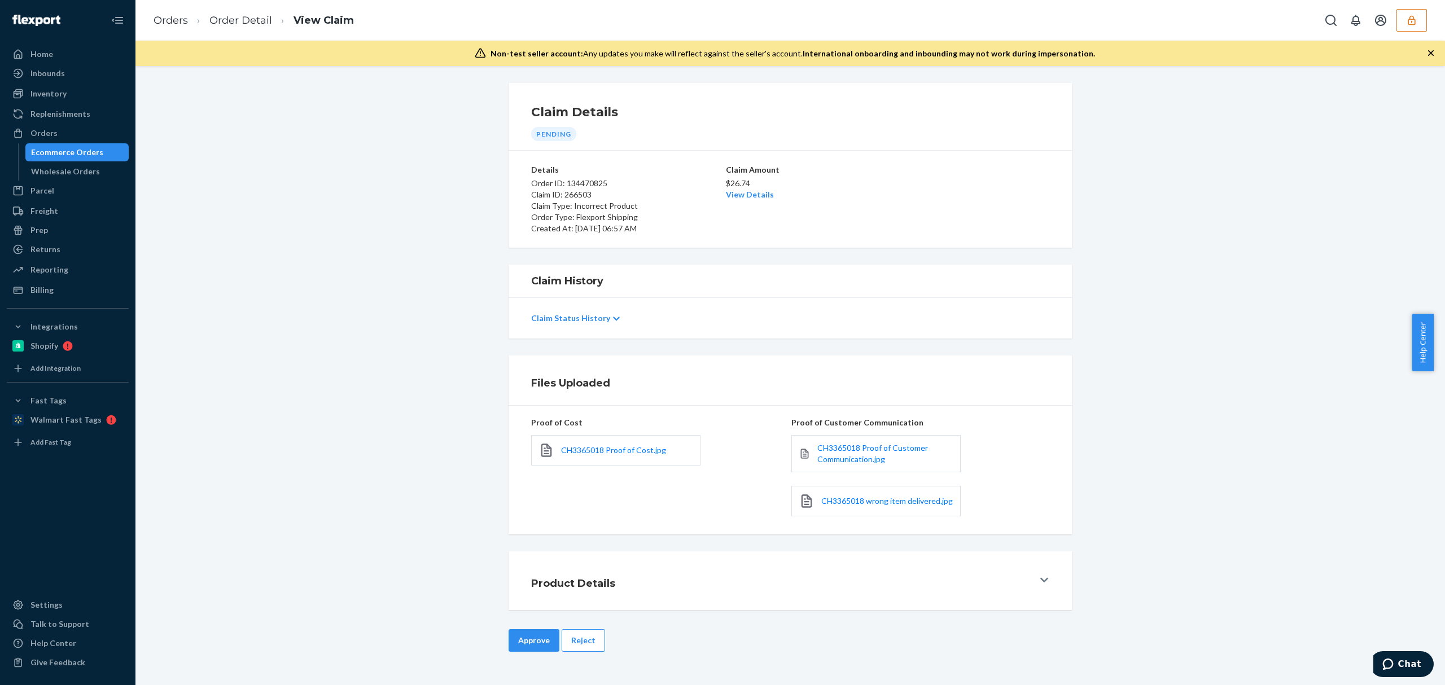
click at [574, 443] on div "CH3365018 Proof of Cost.jpg" at bounding box center [615, 450] width 169 height 30
click at [596, 446] on span "CH3365018 Proof of Cost.jpg" at bounding box center [613, 451] width 105 height 10
click at [848, 451] on span "CH3365018 Proof of Customer Communication.jpg" at bounding box center [873, 453] width 111 height 21
click at [861, 506] on span "CH3365018 wrong item delivered.jpg" at bounding box center [888, 501] width 132 height 10
drag, startPoint x: 589, startPoint y: 640, endPoint x: 644, endPoint y: 456, distance: 191.5
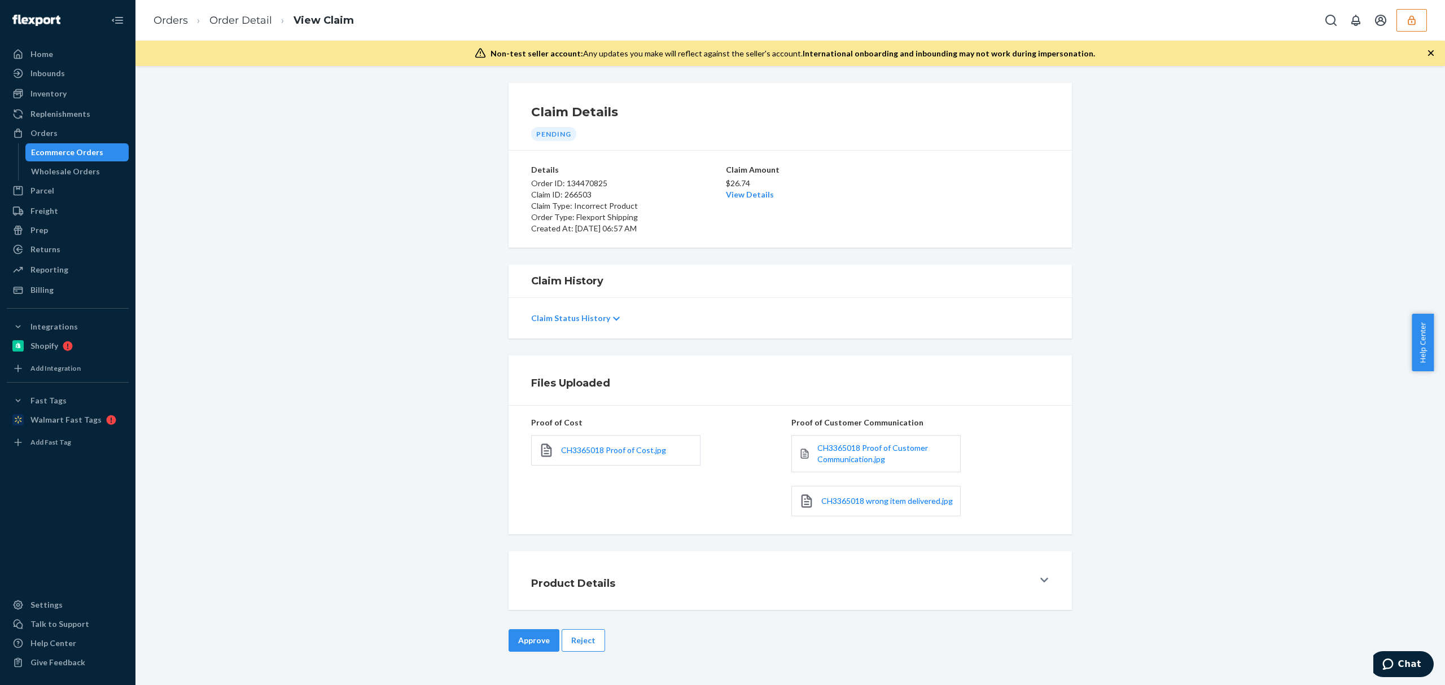
click at [589, 640] on button "Reject" at bounding box center [583, 641] width 43 height 23
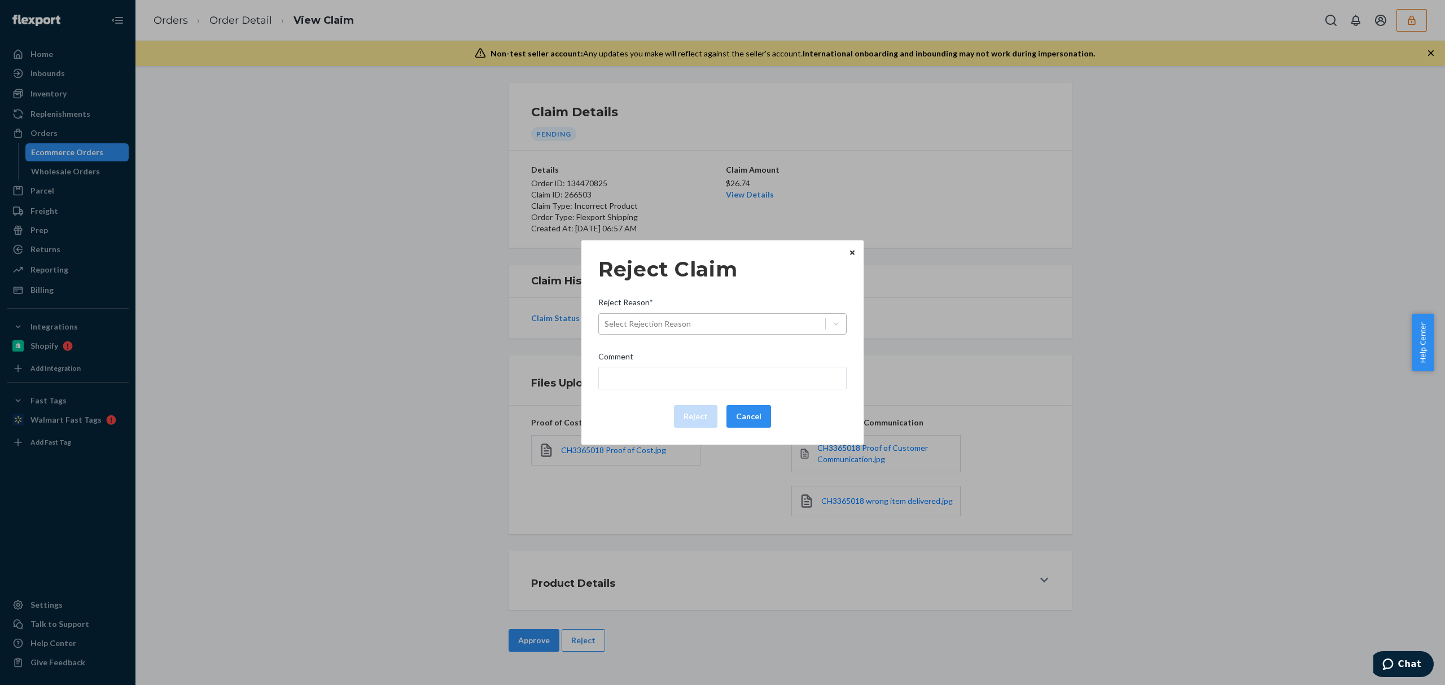
click at [699, 325] on div "Select Rejection Reason" at bounding box center [712, 324] width 226 height 18
click at [606, 325] on input "Reject Reason* Select Rejection Reason" at bounding box center [605, 323] width 1 height 11
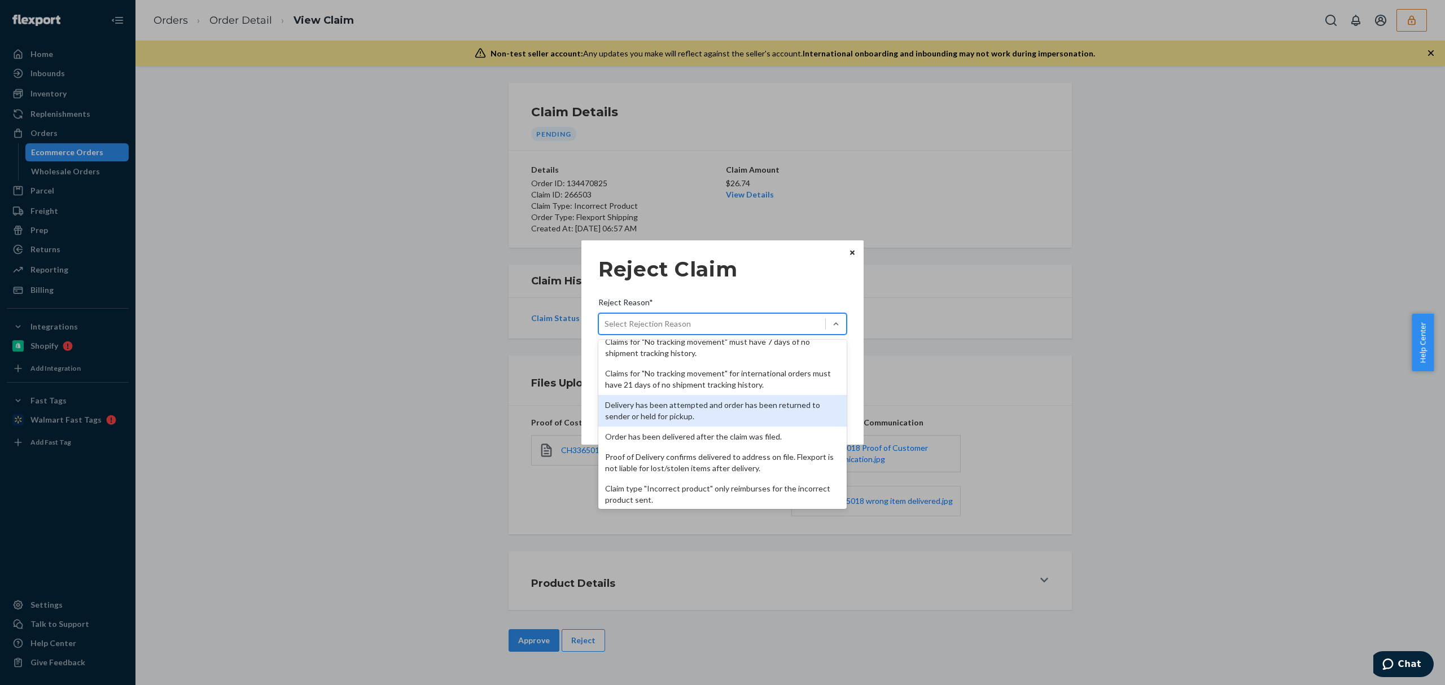
scroll to position [75, 0]
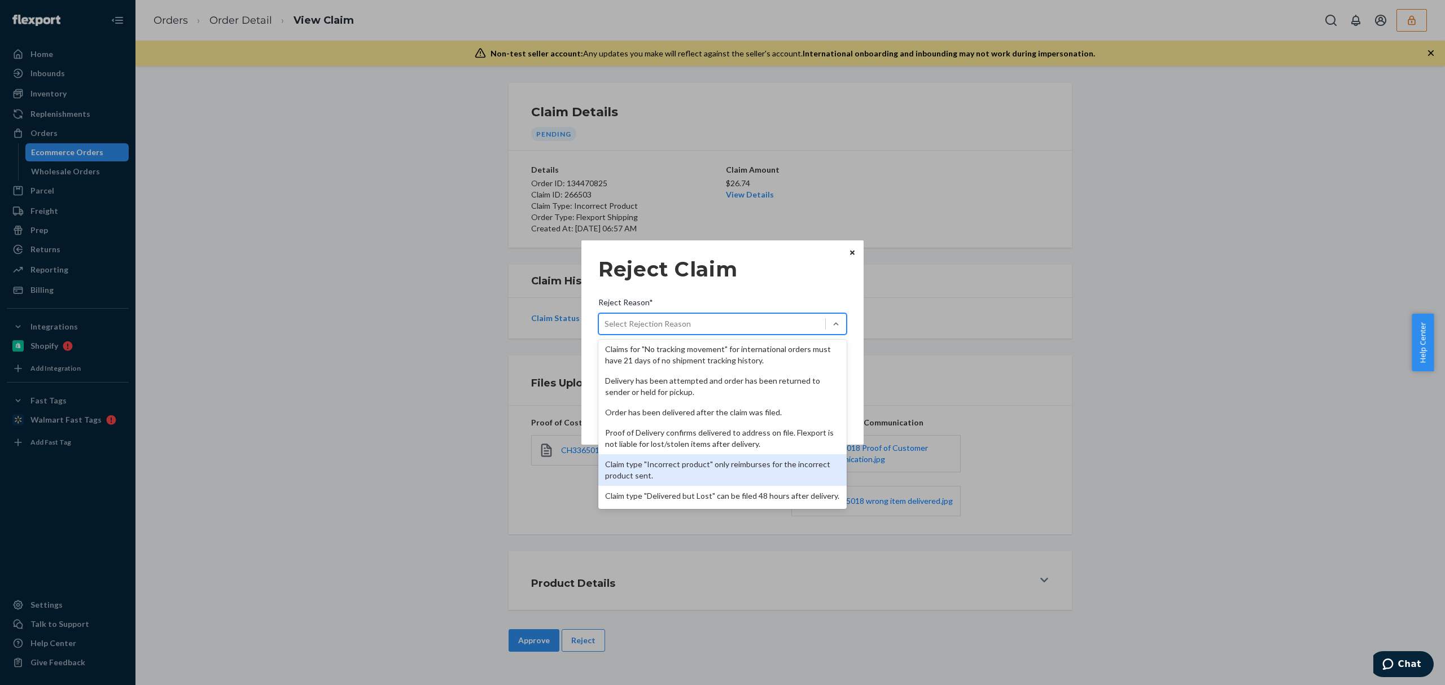
click at [683, 464] on div "Claim type "Incorrect product" only reimburses for the incorrect product sent." at bounding box center [723, 471] width 248 height 32
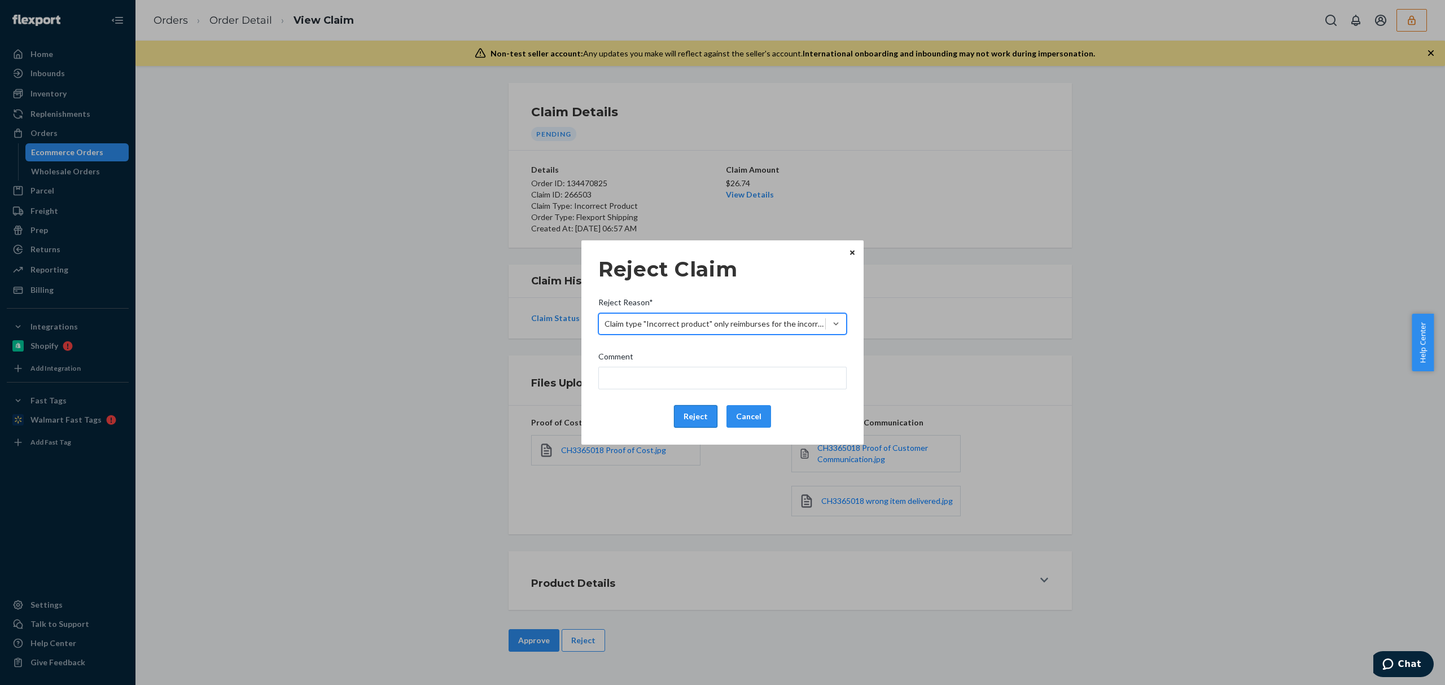
click at [699, 421] on button "Reject" at bounding box center [695, 416] width 43 height 23
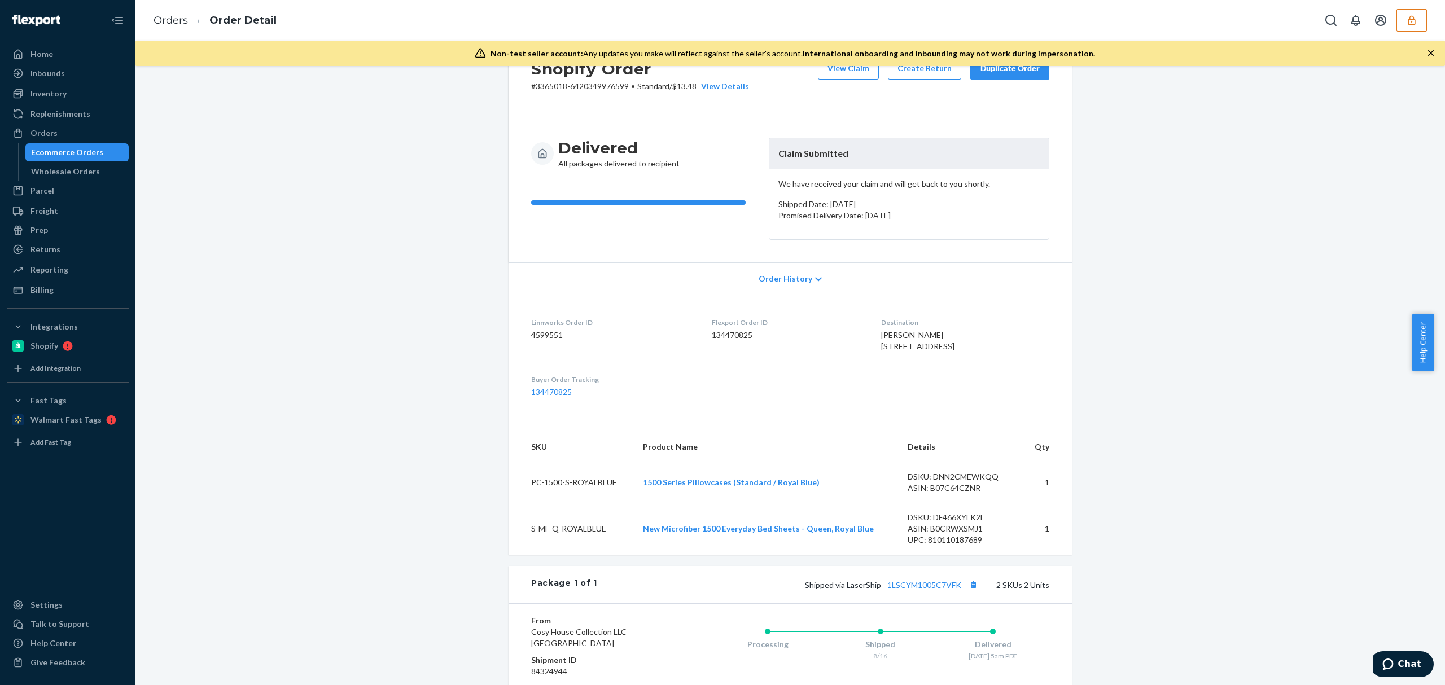
scroll to position [75, 0]
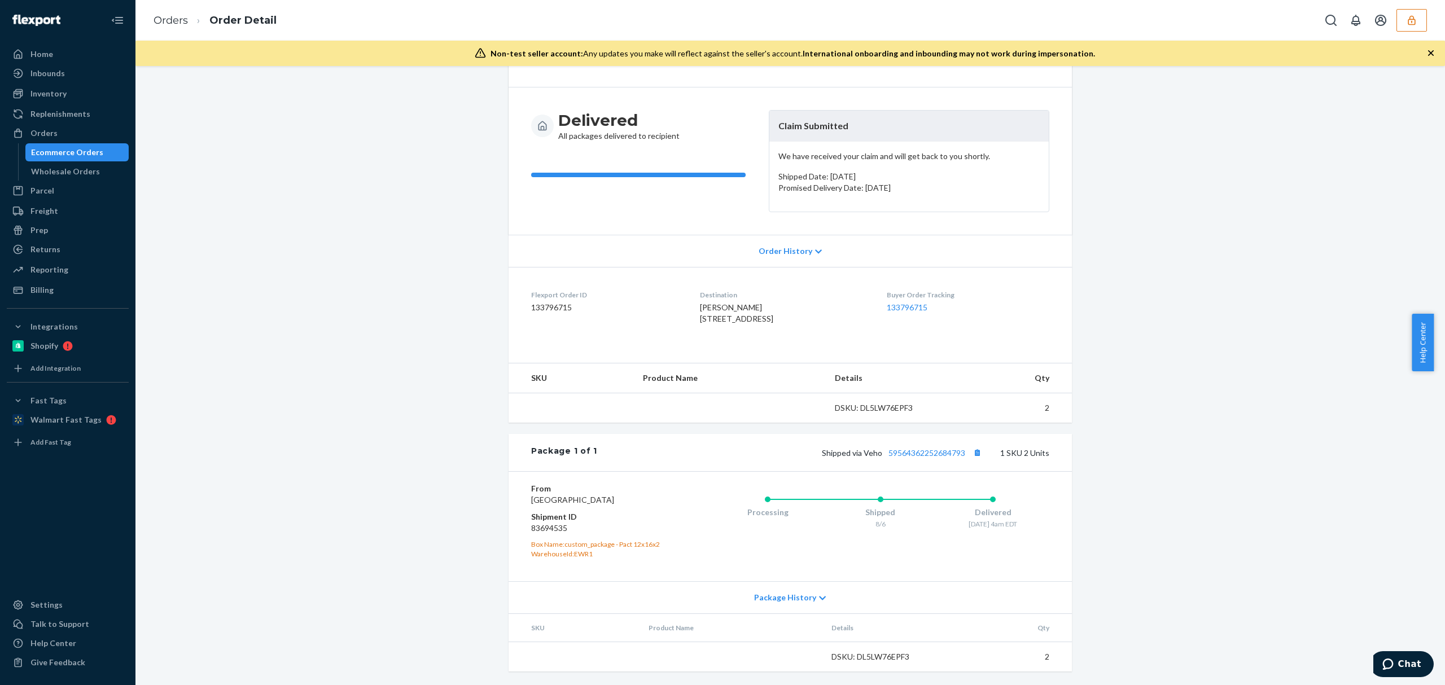
scroll to position [112, 0]
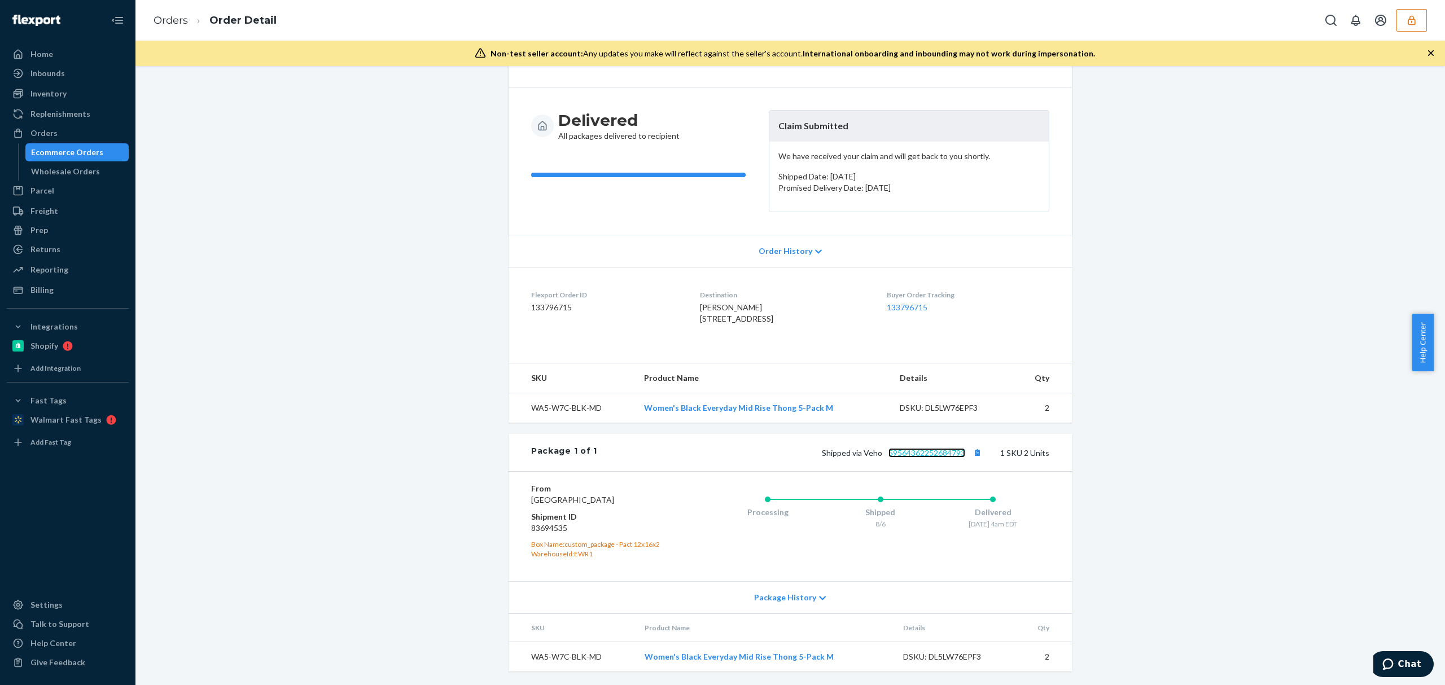
click at [906, 448] on link "59564362252684793" at bounding box center [927, 453] width 77 height 10
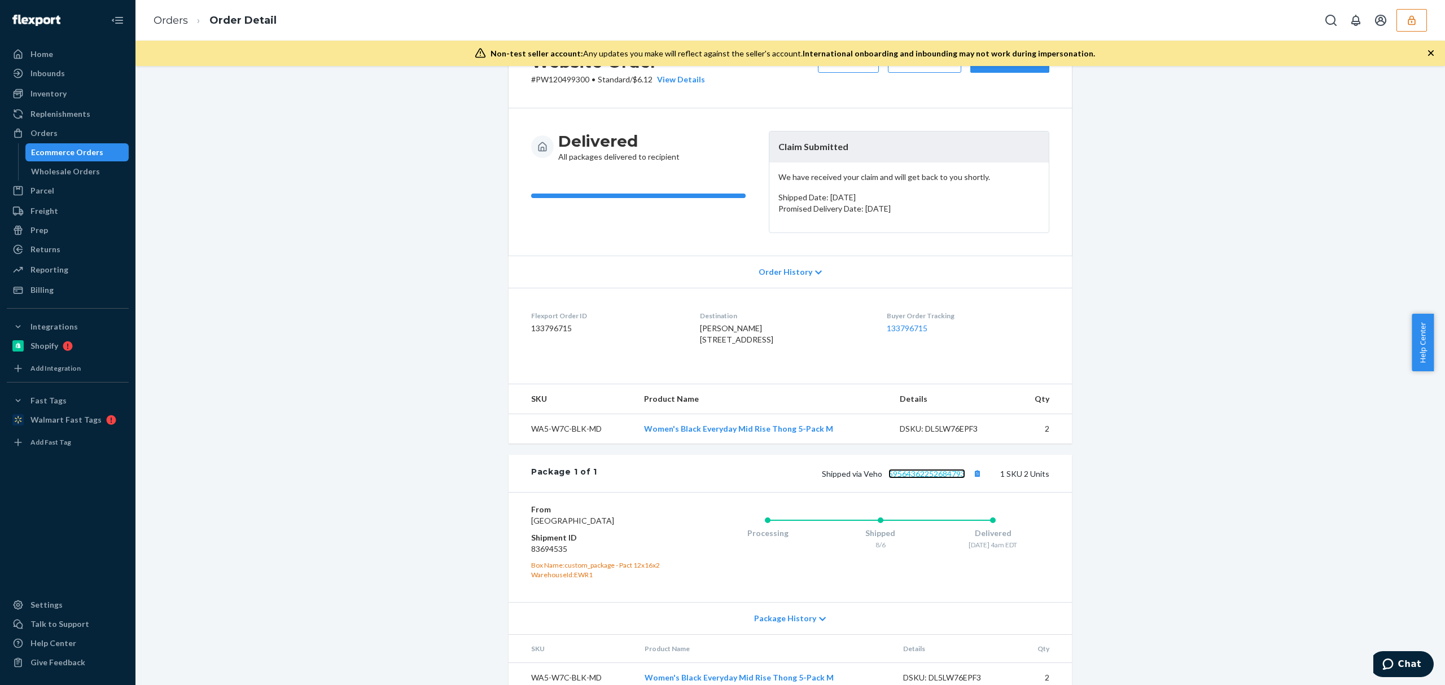
scroll to position [0, 0]
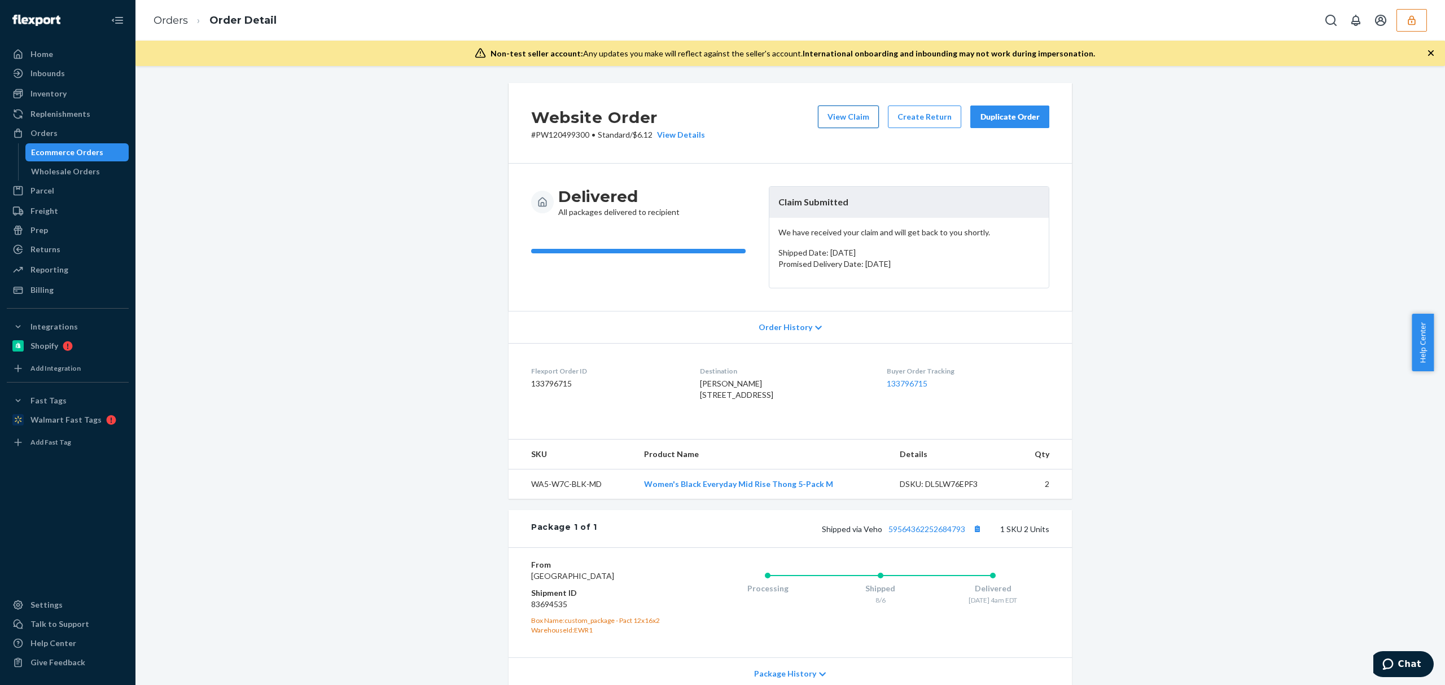
click at [830, 120] on button "View Claim" at bounding box center [848, 117] width 61 height 23
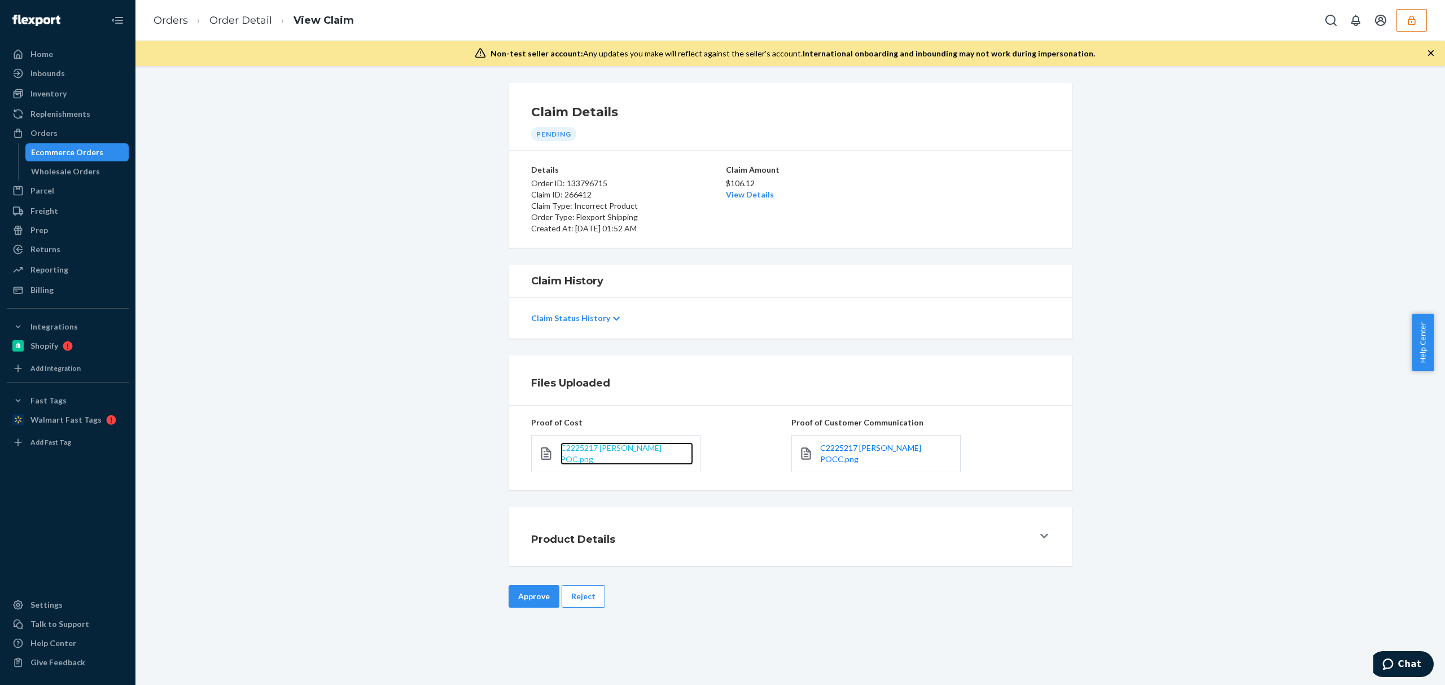
click at [586, 448] on span "C2225217 Esmie Estrada POC.png" at bounding box center [611, 453] width 101 height 21
click at [837, 446] on span "C2225217 Esmie Estrada POCC.png" at bounding box center [870, 453] width 101 height 21
click at [579, 595] on button "Reject" at bounding box center [583, 597] width 43 height 23
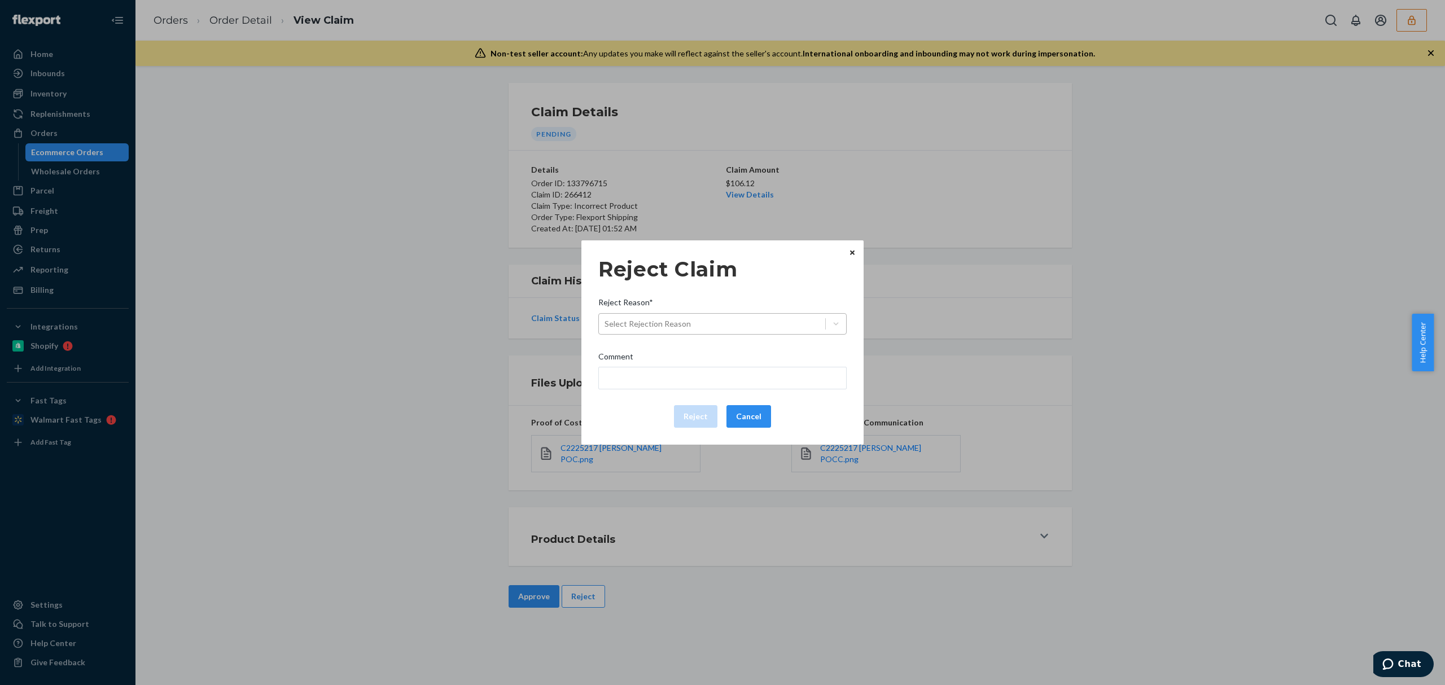
click at [649, 316] on div "Select Rejection Reason" at bounding box center [712, 324] width 226 height 18
click at [606, 318] on input "Reject Reason* Select Rejection Reason" at bounding box center [605, 323] width 1 height 11
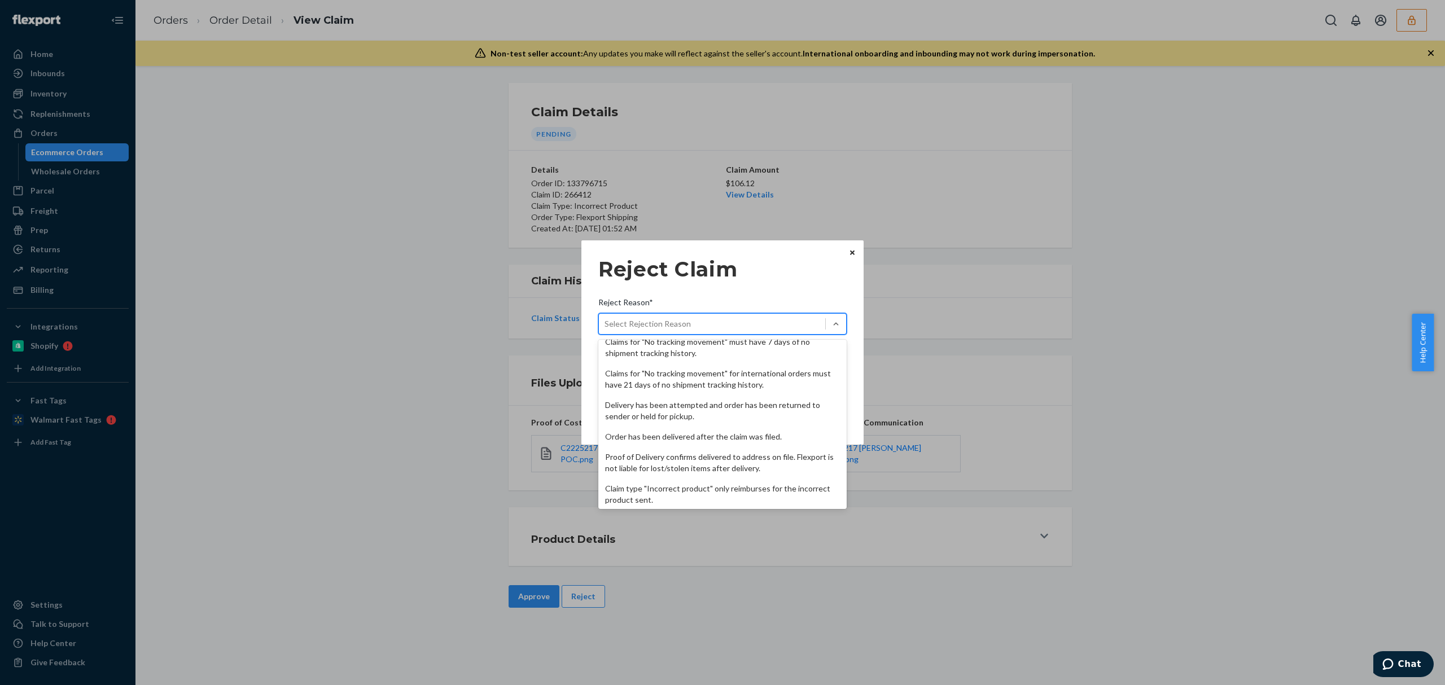
scroll to position [147, 0]
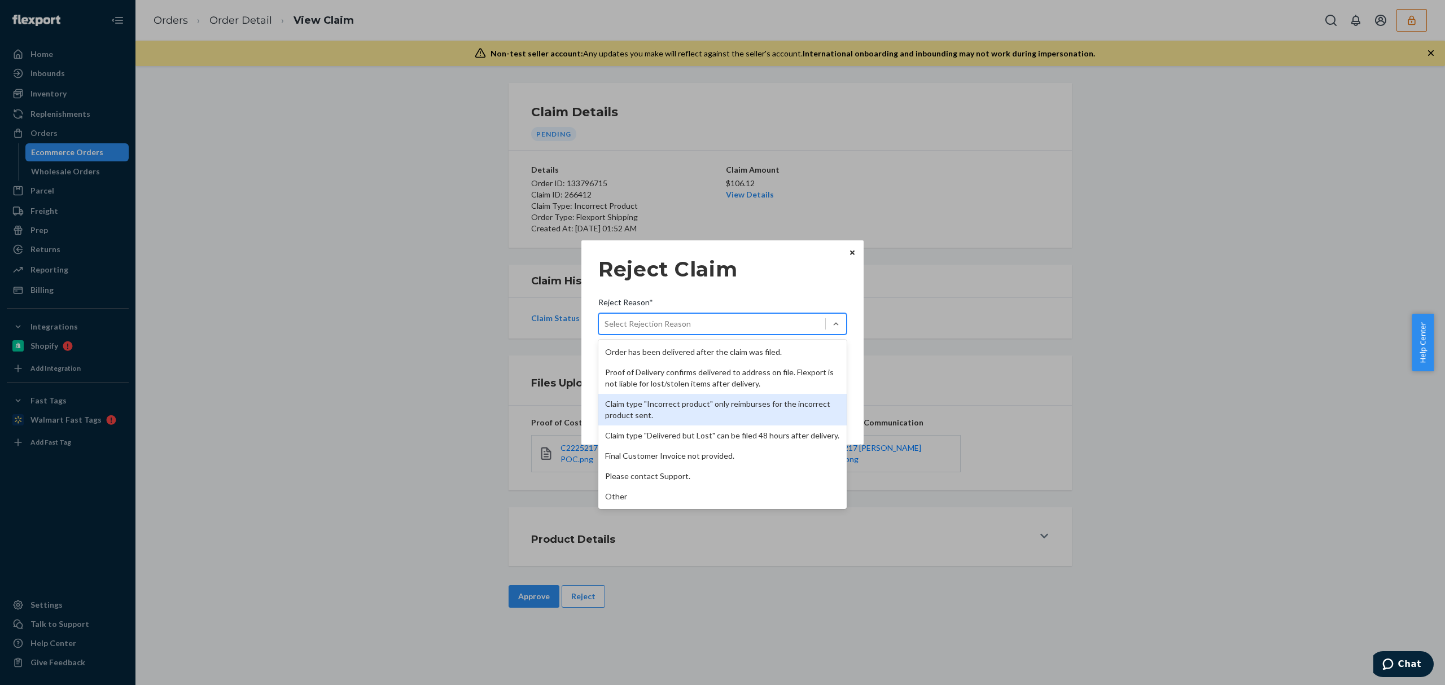
click at [678, 398] on div "Claim type "Incorrect product" only reimburses for the incorrect product sent." at bounding box center [723, 410] width 248 height 32
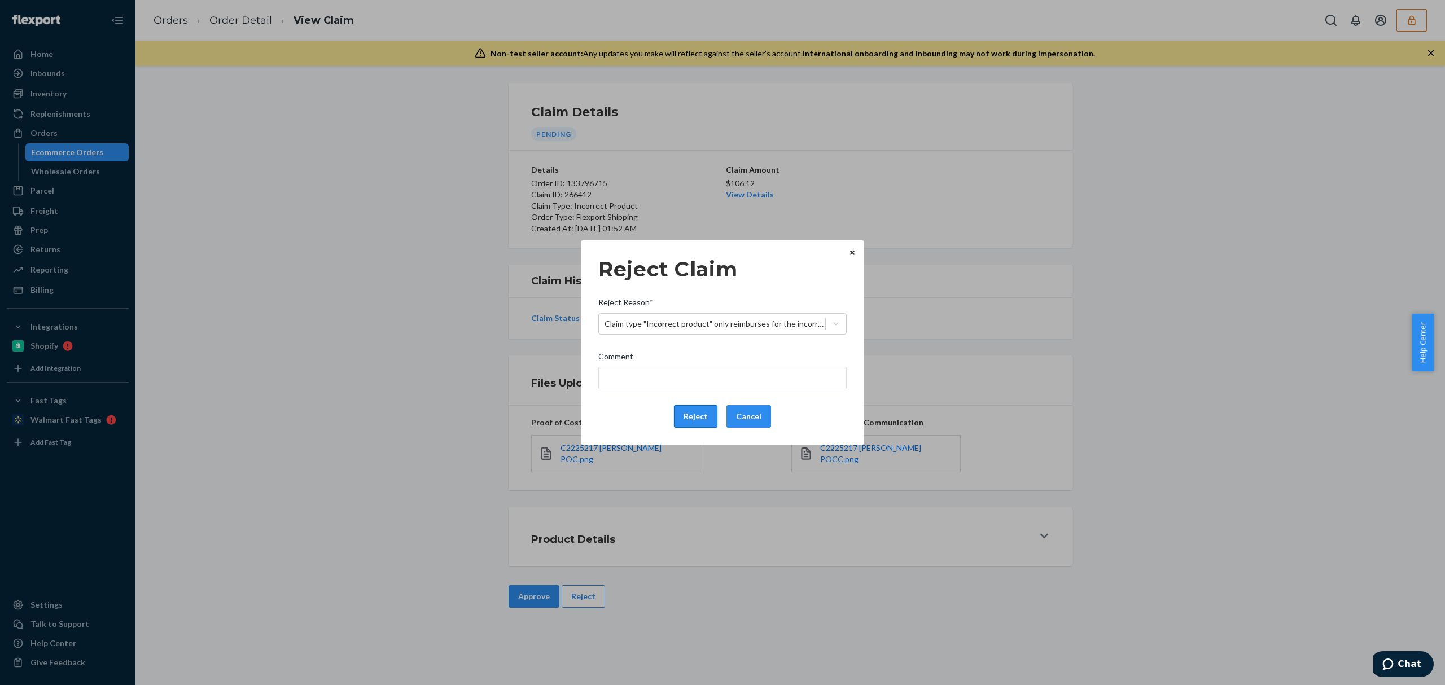
click at [680, 420] on button "Reject" at bounding box center [695, 416] width 43 height 23
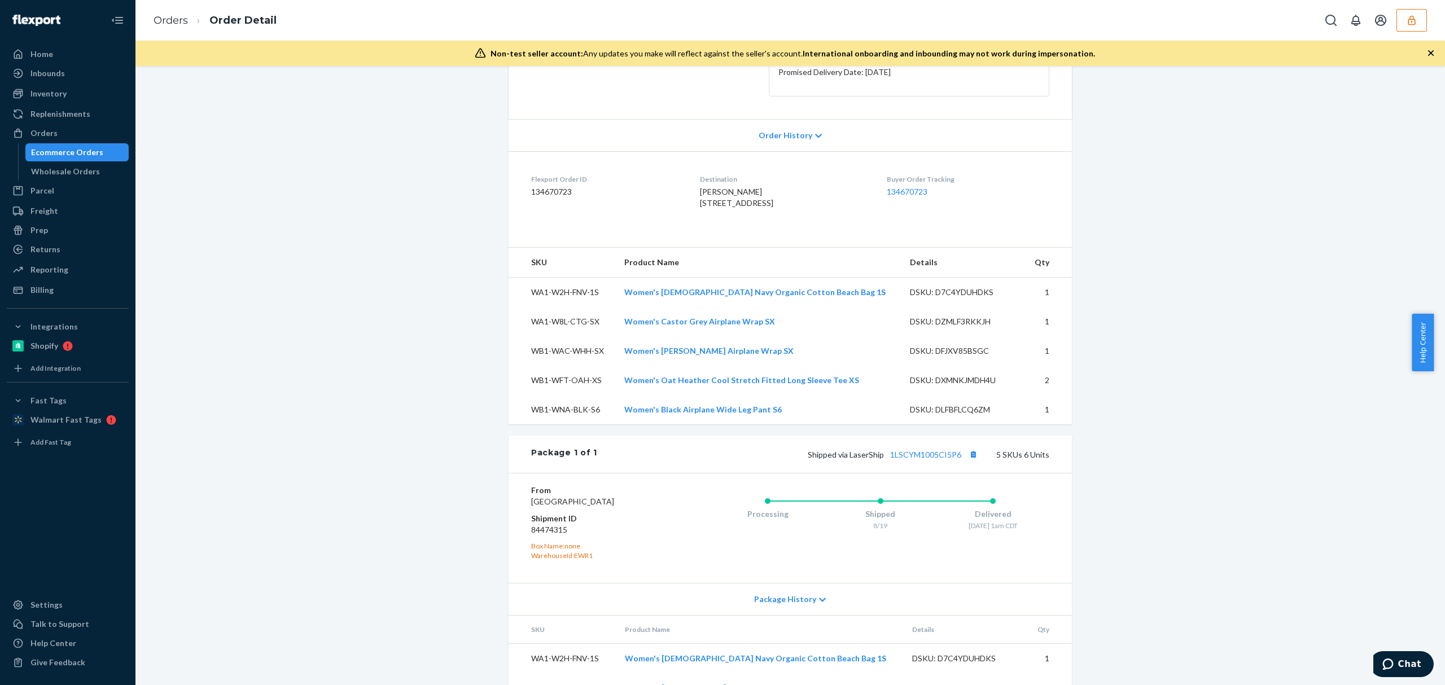
scroll to position [347, 0]
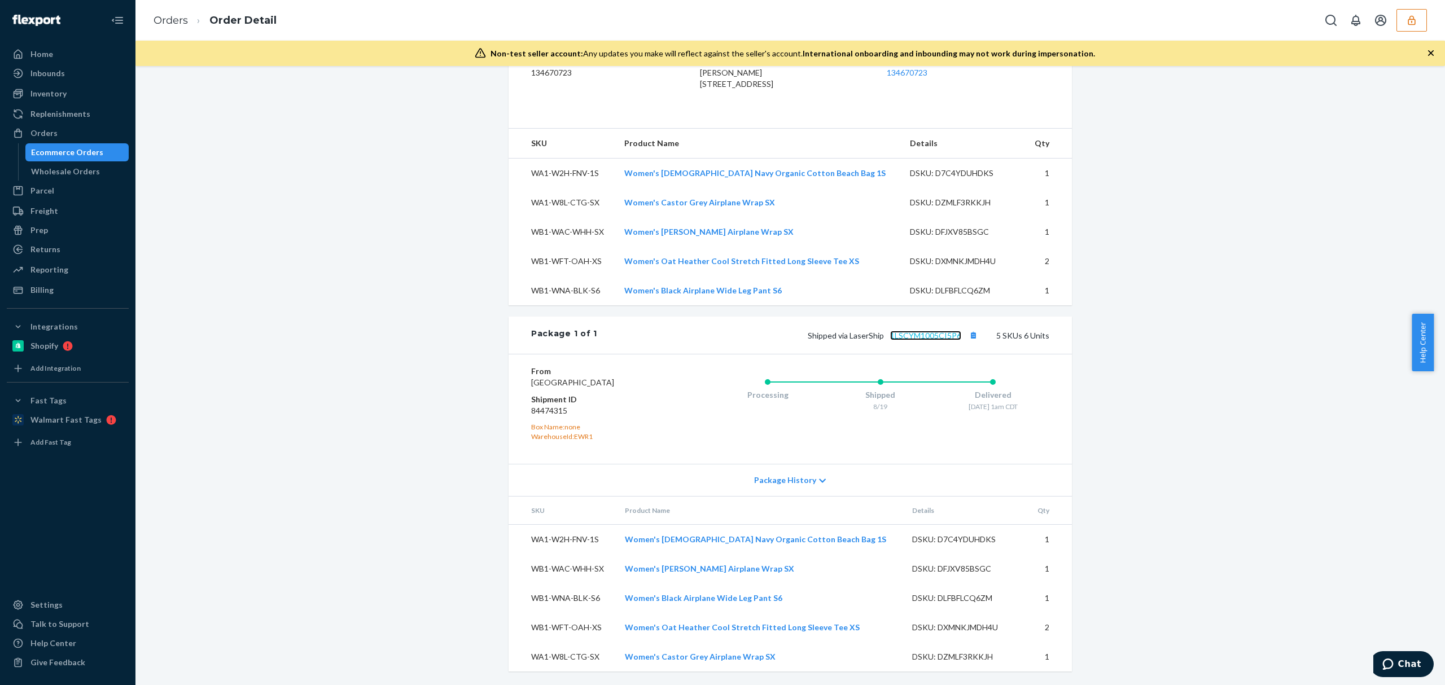
click at [940, 331] on link "1LSCYM1005CI5P6" at bounding box center [925, 336] width 71 height 10
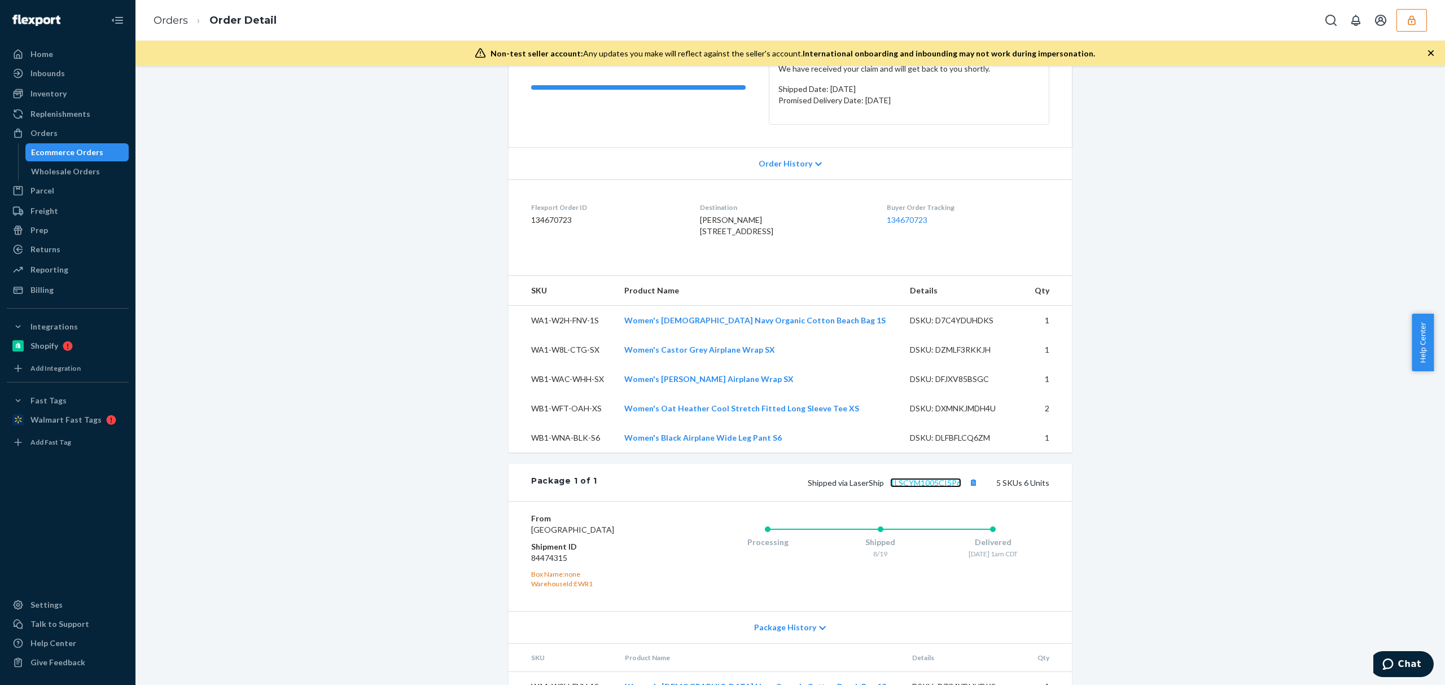
scroll to position [0, 0]
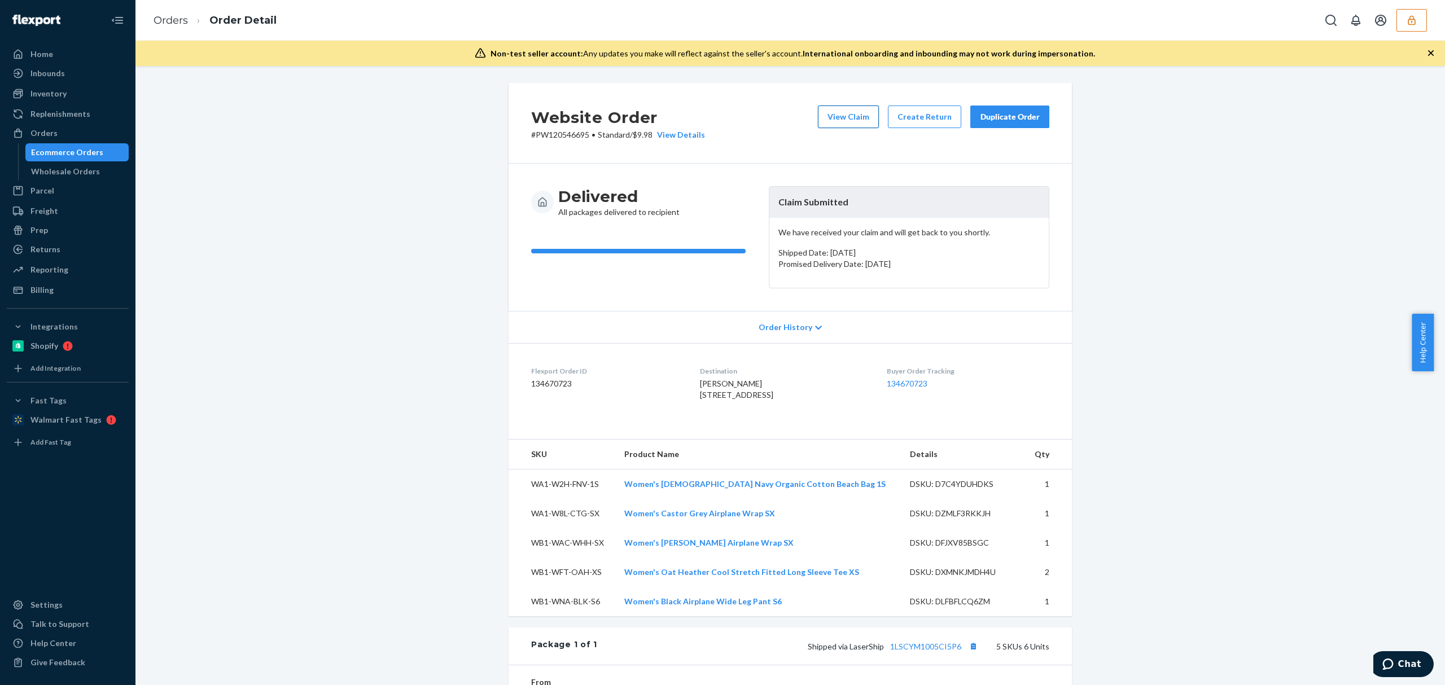
click at [832, 110] on button "View Claim" at bounding box center [848, 117] width 61 height 23
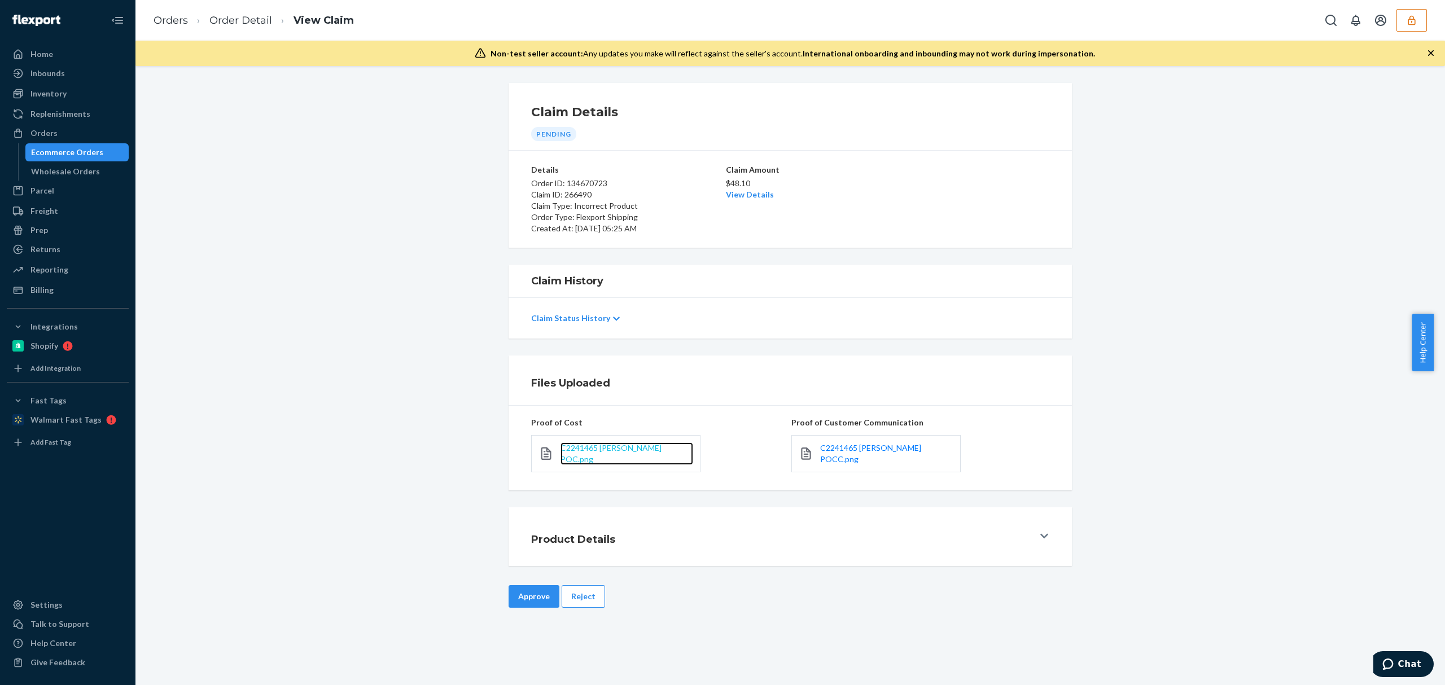
click at [632, 448] on span "C2241465 Mary Eller POC.png" at bounding box center [611, 453] width 101 height 21
click at [893, 451] on span "C2241465 Mary Eller POCC.png" at bounding box center [870, 453] width 101 height 21
click at [578, 596] on button "Reject" at bounding box center [583, 597] width 43 height 23
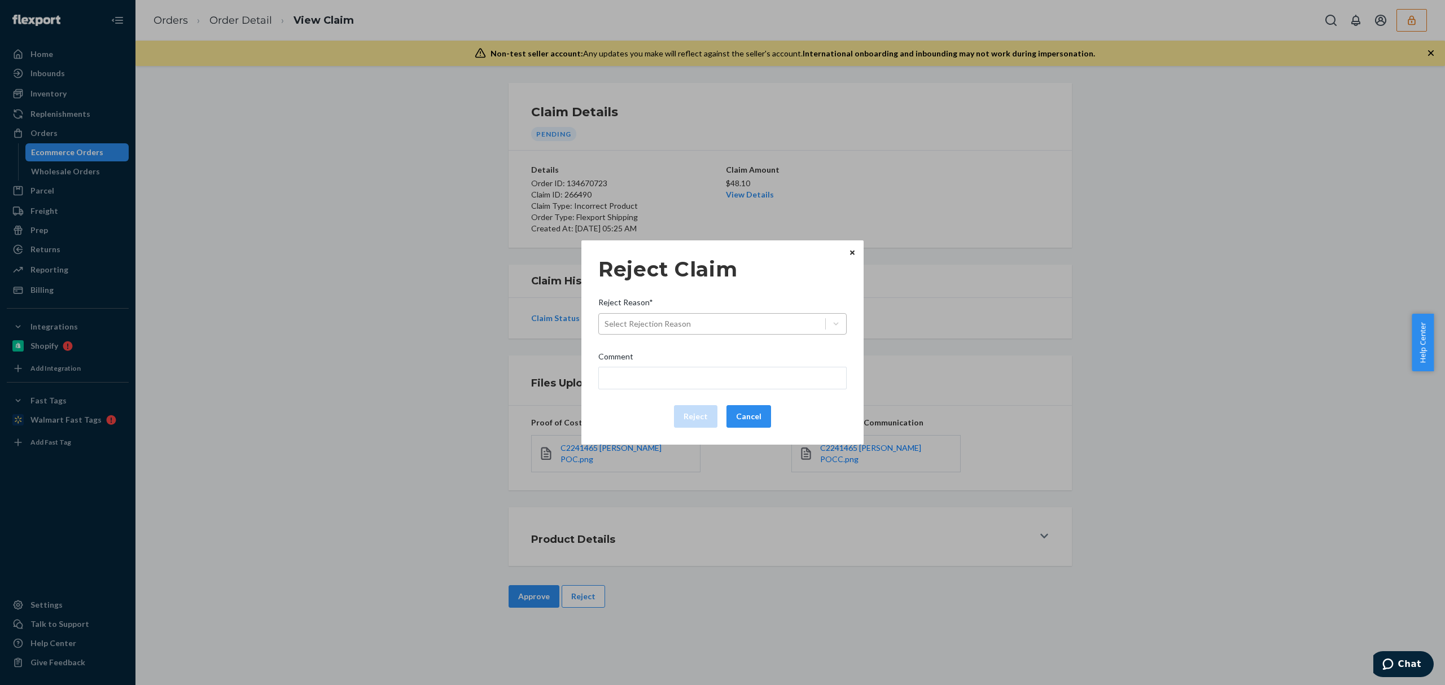
click at [645, 317] on div "Select Rejection Reason" at bounding box center [712, 324] width 226 height 18
click at [606, 318] on input "Reject Reason* Select Rejection Reason" at bounding box center [605, 323] width 1 height 11
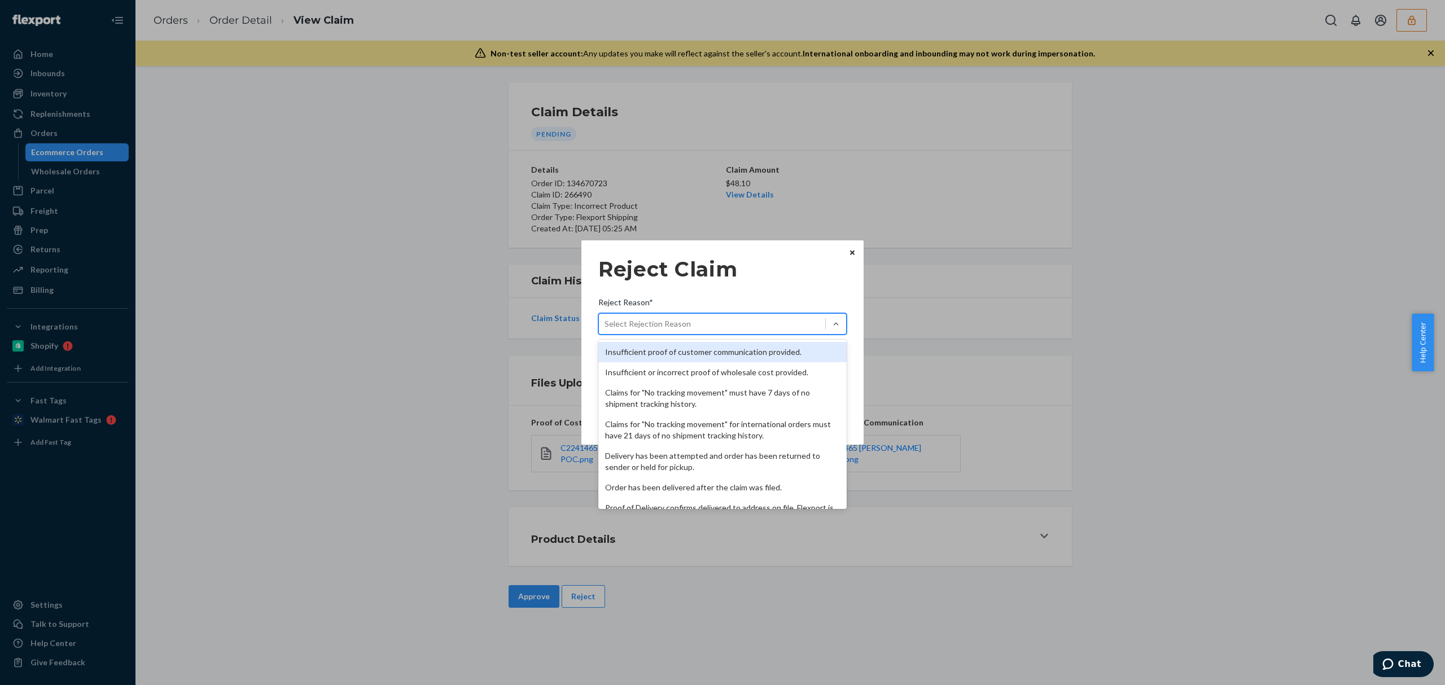
click at [657, 343] on div "Insufficient proof of customer communication provided." at bounding box center [723, 352] width 248 height 20
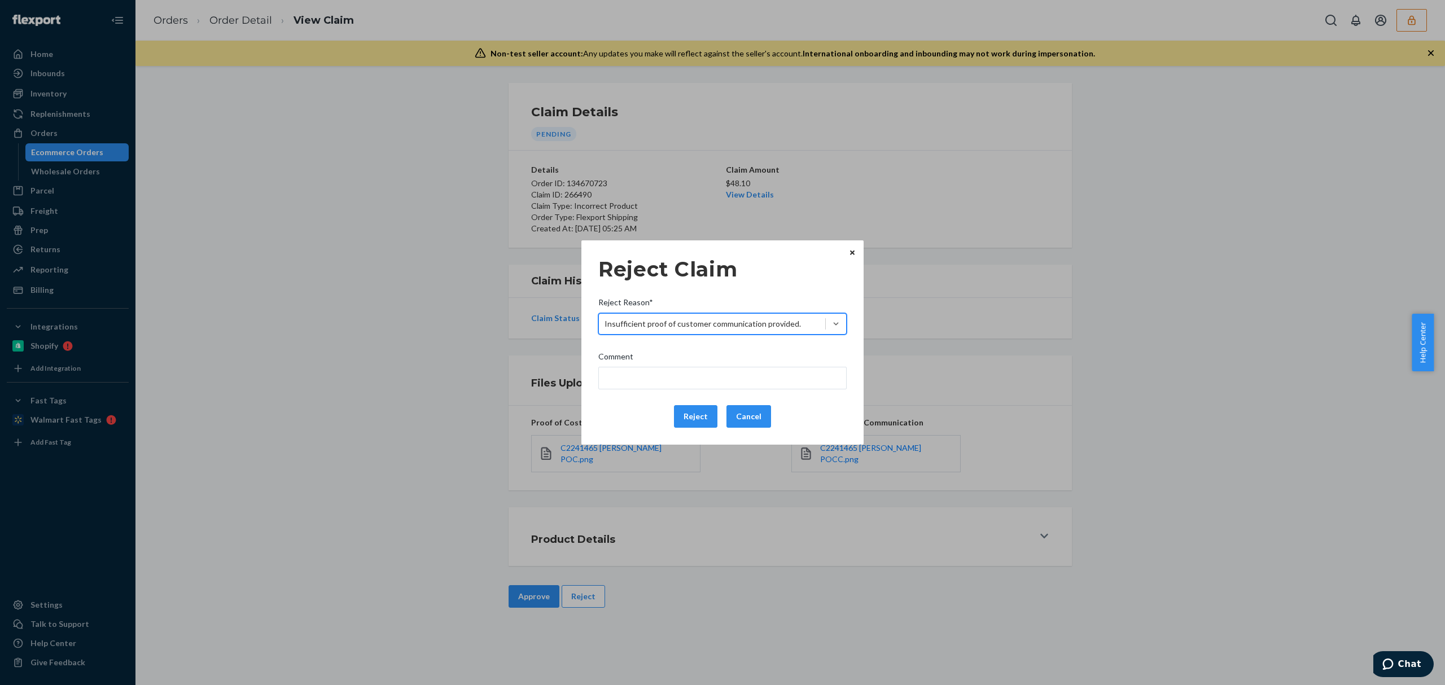
click at [674, 503] on div "Reject Claim Reject Reason* option Insufficient proof of customer communication…" at bounding box center [722, 342] width 1445 height 685
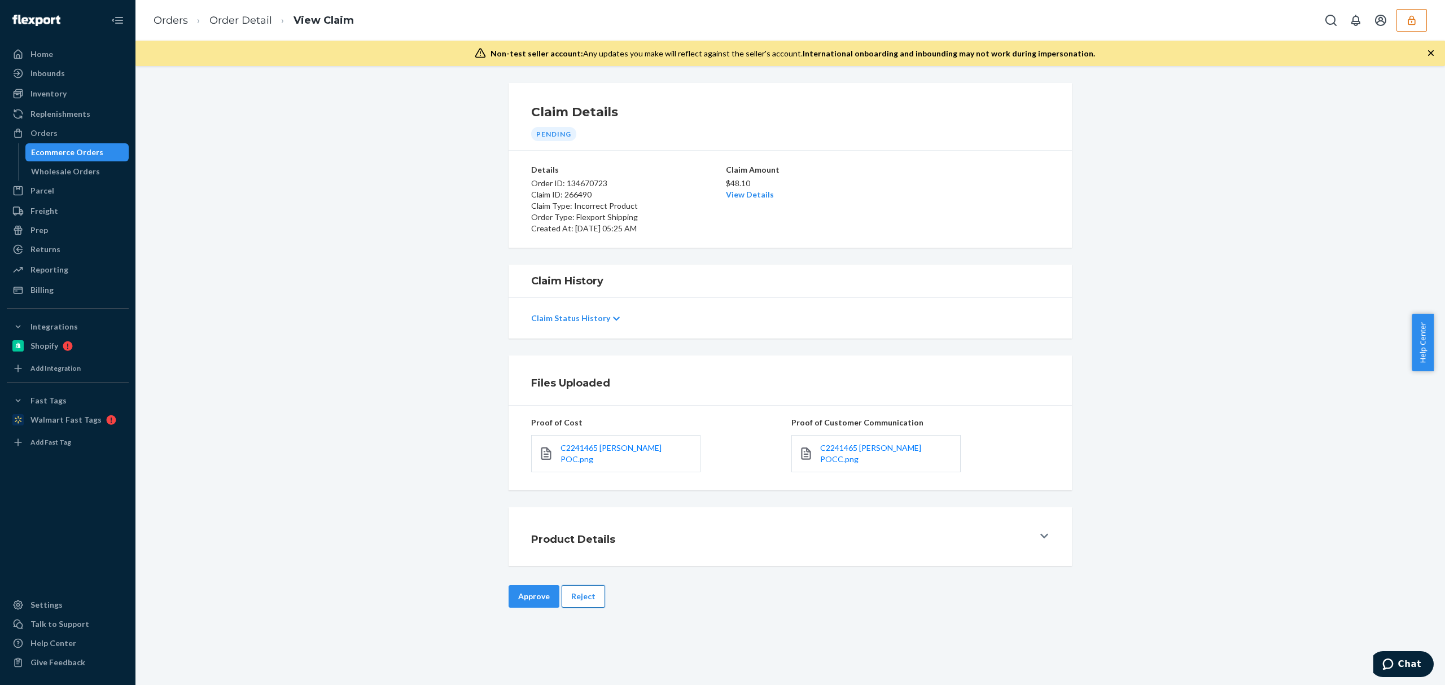
click at [588, 592] on button "Reject" at bounding box center [583, 597] width 43 height 23
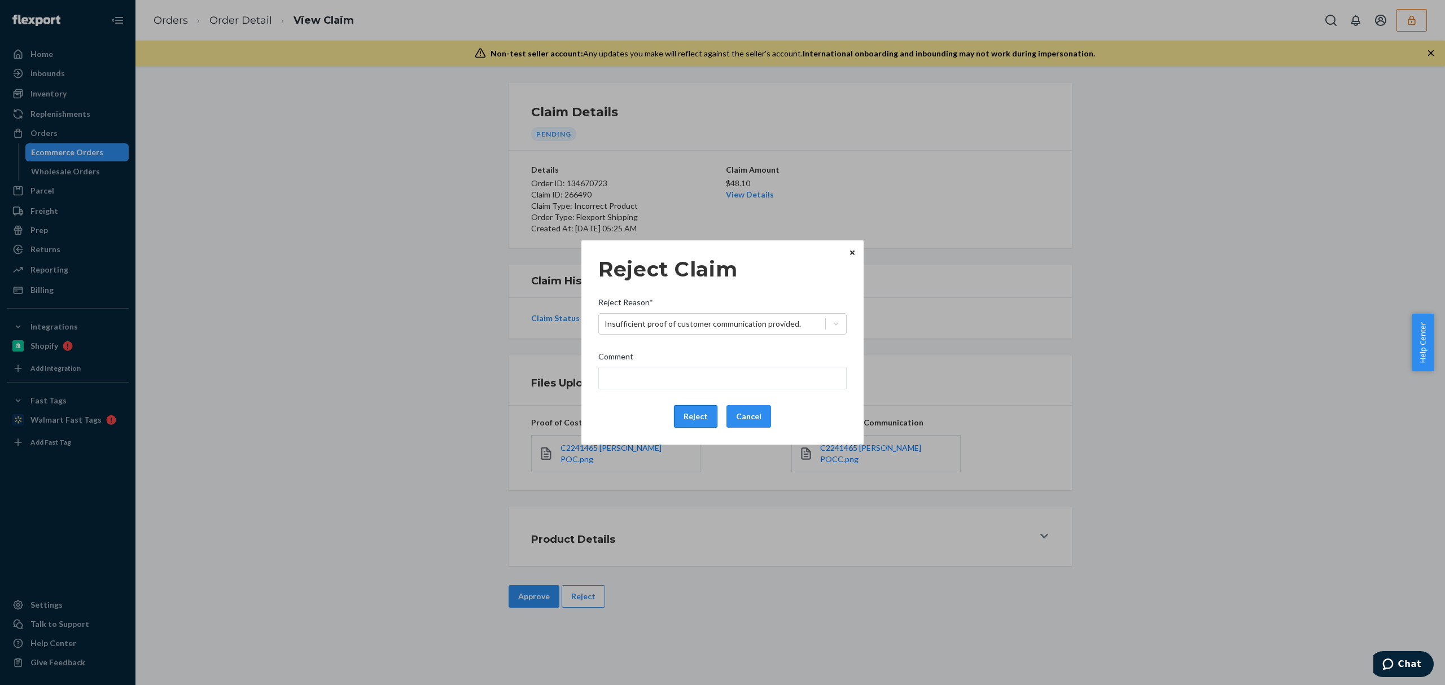
click at [695, 414] on button "Reject" at bounding box center [695, 416] width 43 height 23
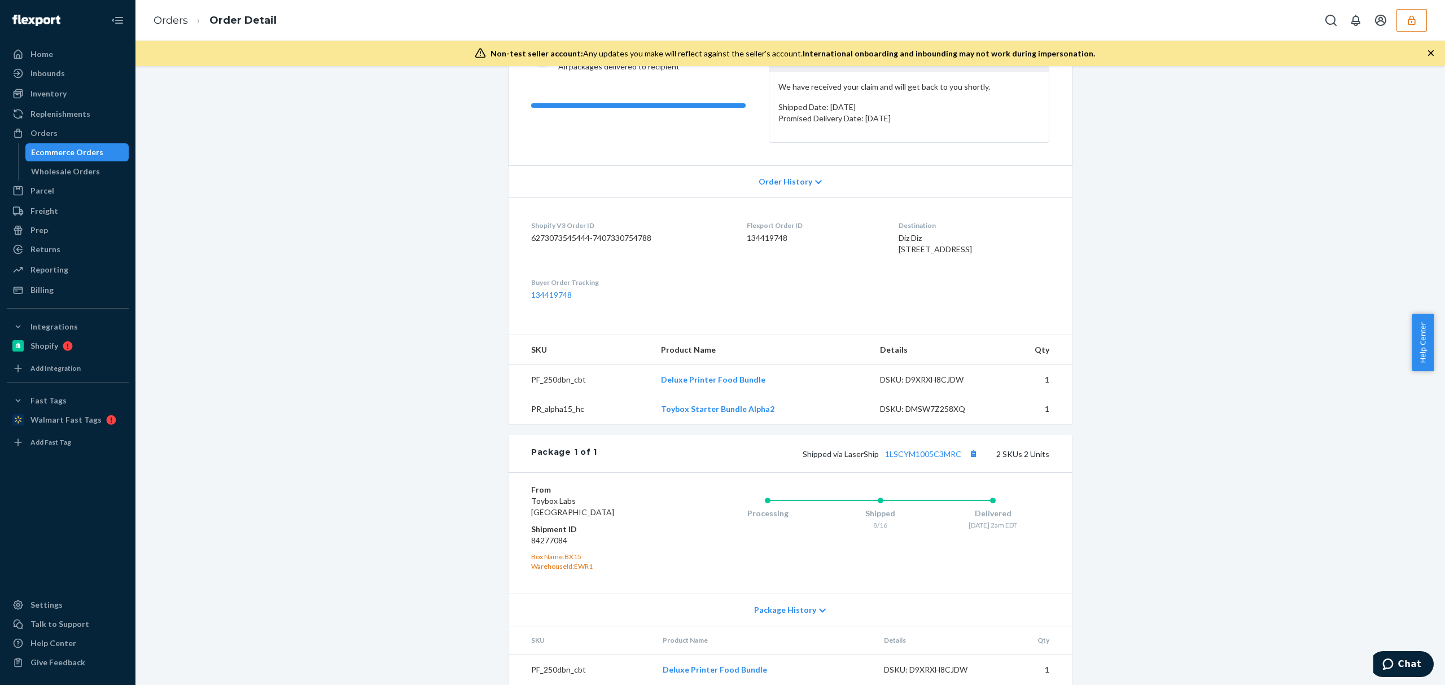
scroll to position [212, 0]
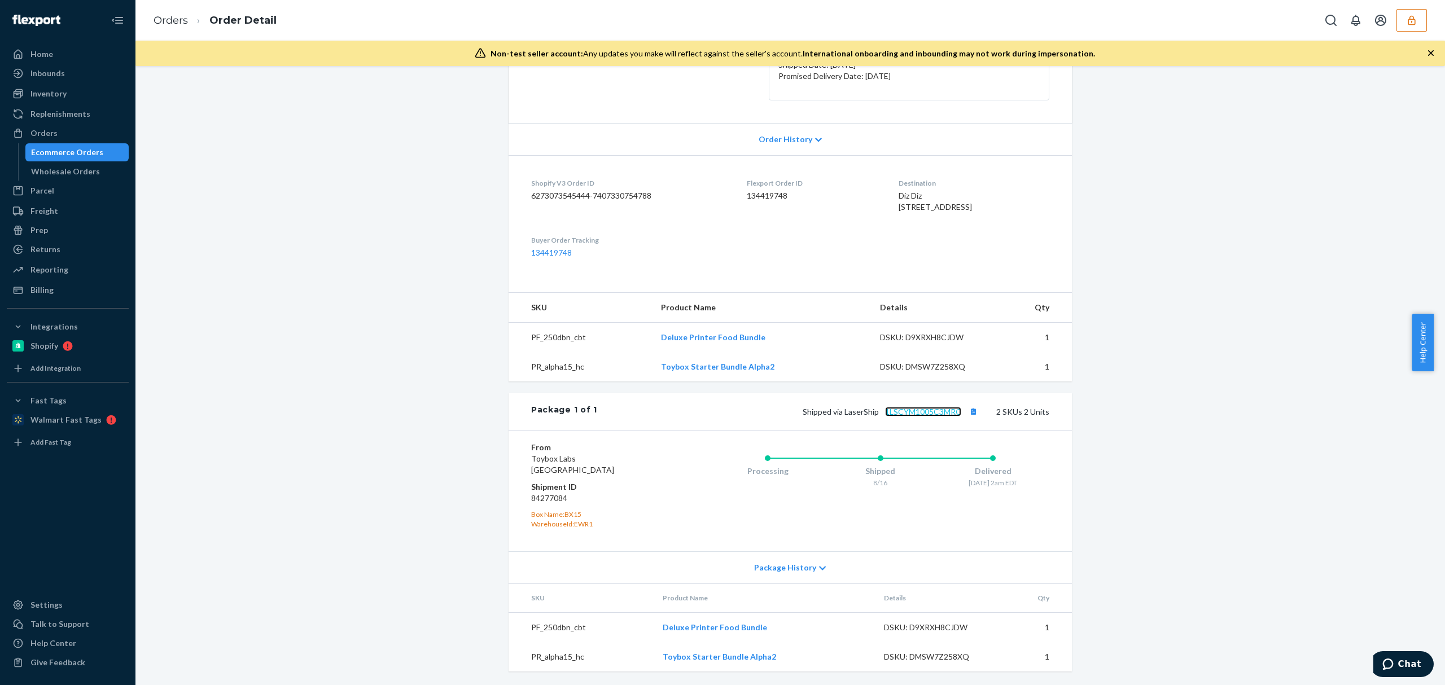
click at [909, 409] on link "1LSCYM1005C3MRC" at bounding box center [923, 412] width 76 height 10
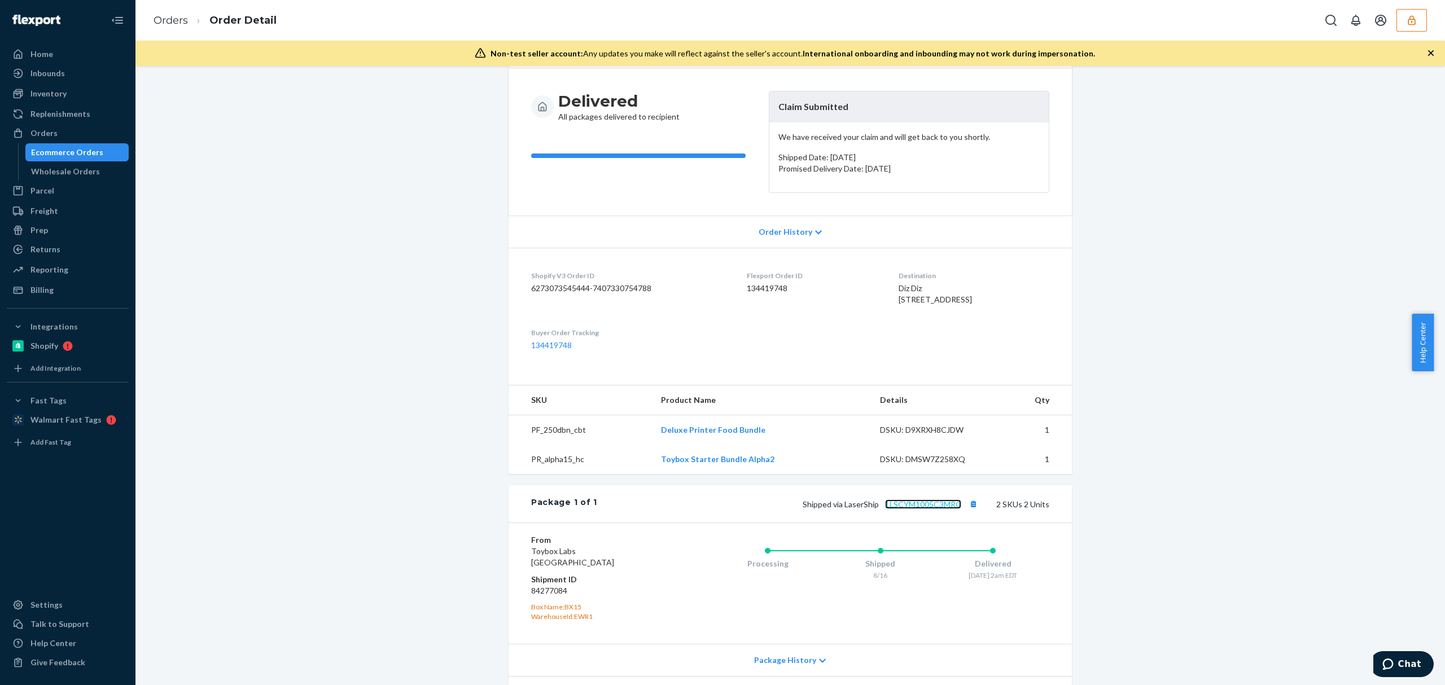
scroll to position [0, 0]
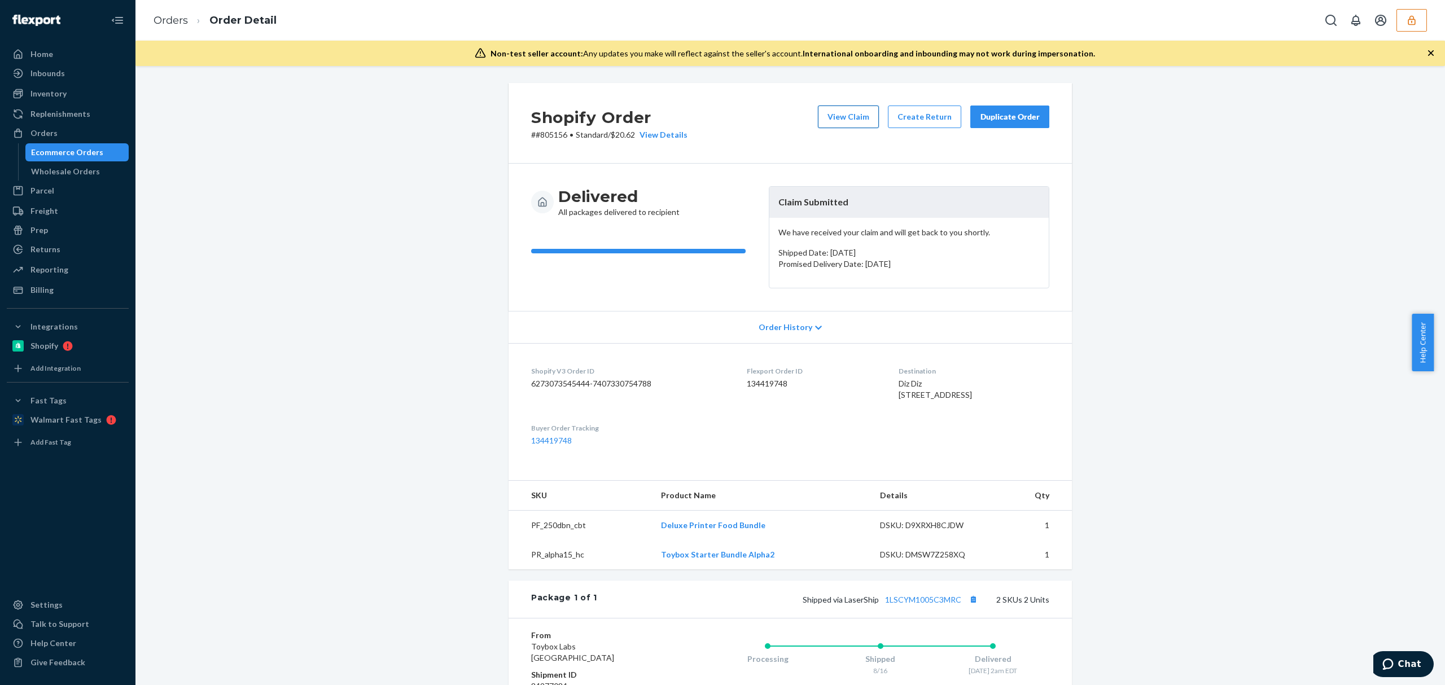
click at [823, 114] on button "View Claim" at bounding box center [848, 117] width 61 height 23
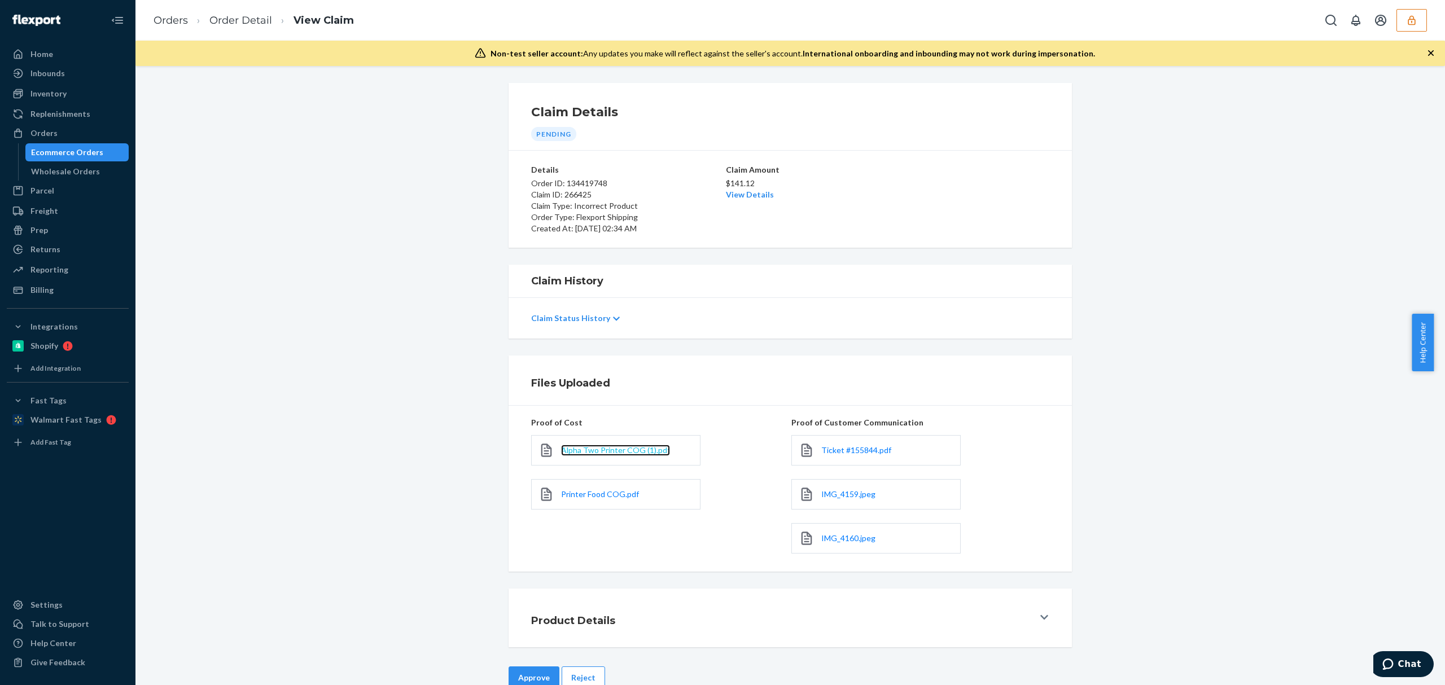
click at [617, 452] on span "Alpha Two Printer COG (1).pdf" at bounding box center [615, 451] width 109 height 10
click at [606, 492] on span "Printer Food COG.pdf" at bounding box center [600, 495] width 78 height 10
click at [844, 454] on span "Ticket #155844.pdf" at bounding box center [857, 451] width 70 height 10
click at [835, 495] on span "IMG_4159.jpeg" at bounding box center [849, 495] width 54 height 10
click at [840, 541] on span "IMG_4160.jpeg" at bounding box center [849, 539] width 54 height 10
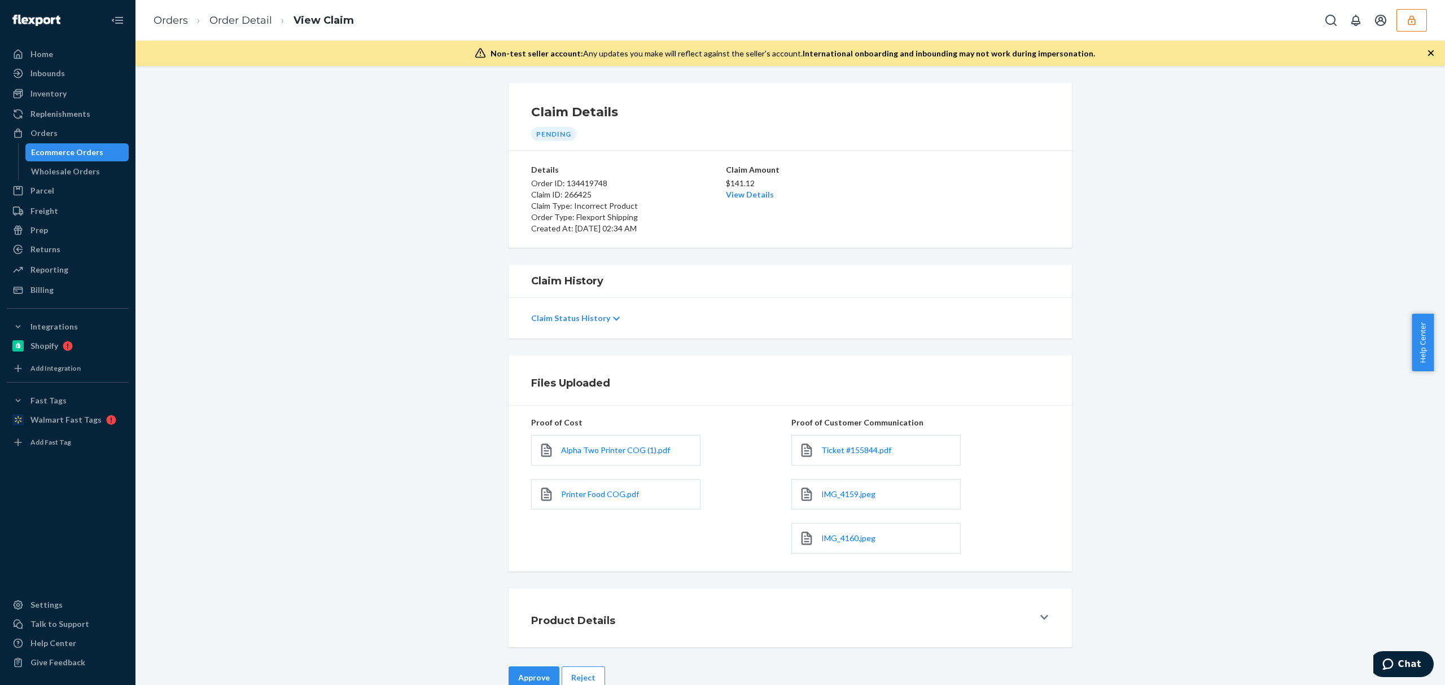
click at [757, 192] on link "View Details" at bounding box center [750, 195] width 48 height 10
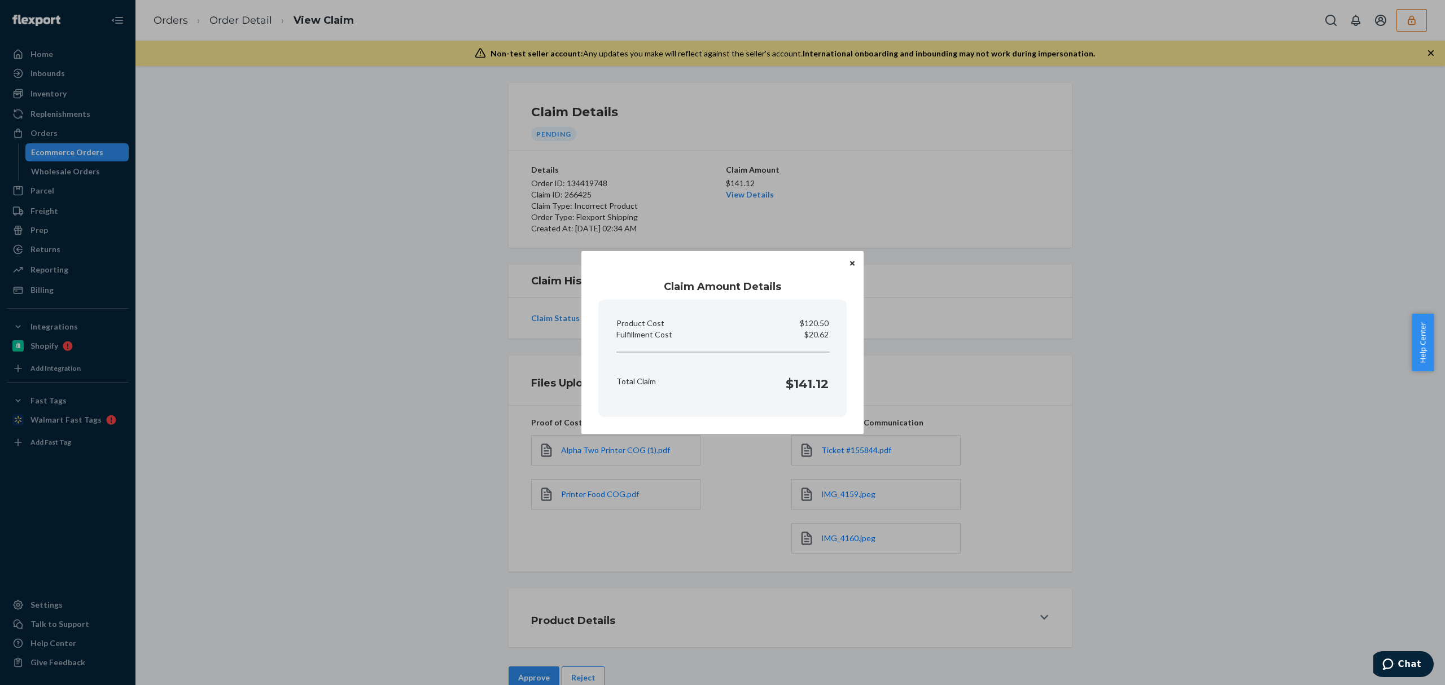
click at [811, 340] on p "$20.62" at bounding box center [817, 334] width 24 height 11
click at [809, 337] on p "$20.62" at bounding box center [817, 334] width 24 height 11
click at [810, 335] on p "$20.62" at bounding box center [817, 334] width 24 height 11
copy p "20.62"
click at [685, 624] on div "Claim Amount Details Product Cost $120.50 Fulfillment Cost $20.62 Total Claim $…" at bounding box center [722, 342] width 1445 height 685
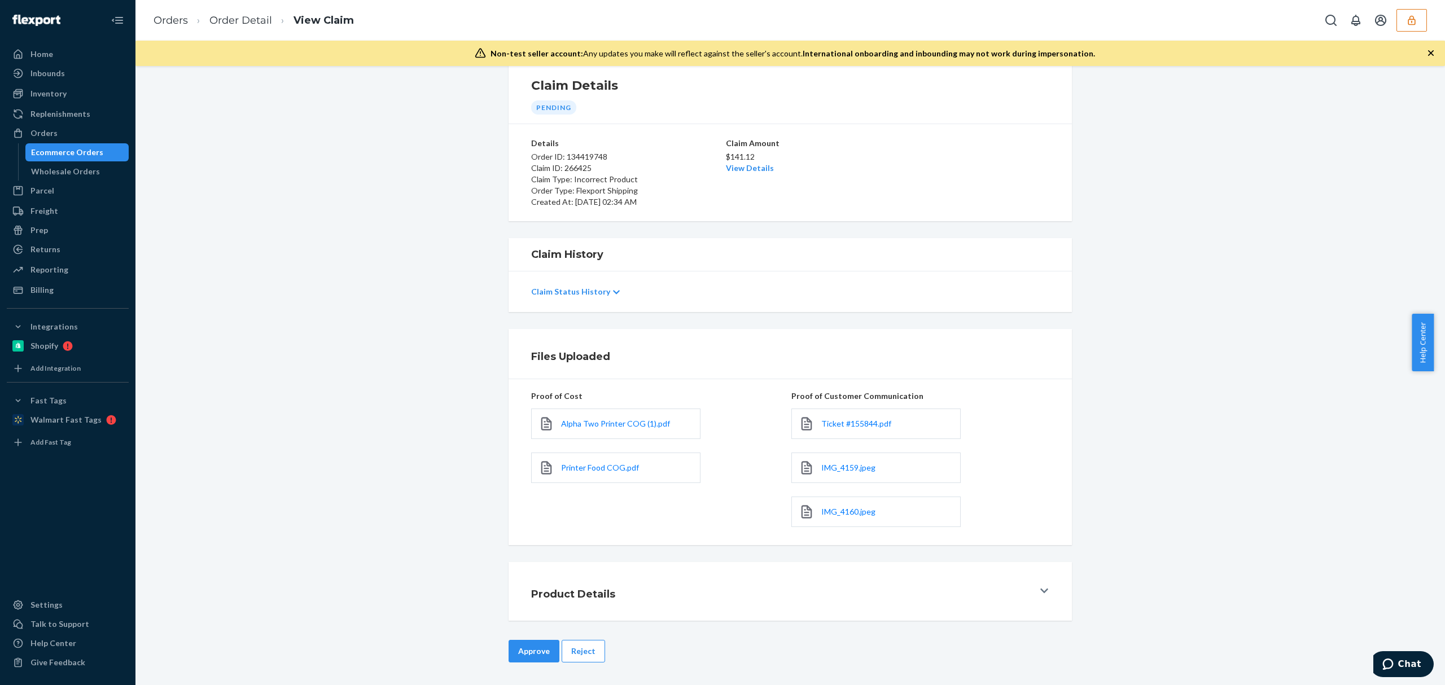
scroll to position [28, 0]
click at [529, 654] on button "Approve" at bounding box center [534, 651] width 51 height 23
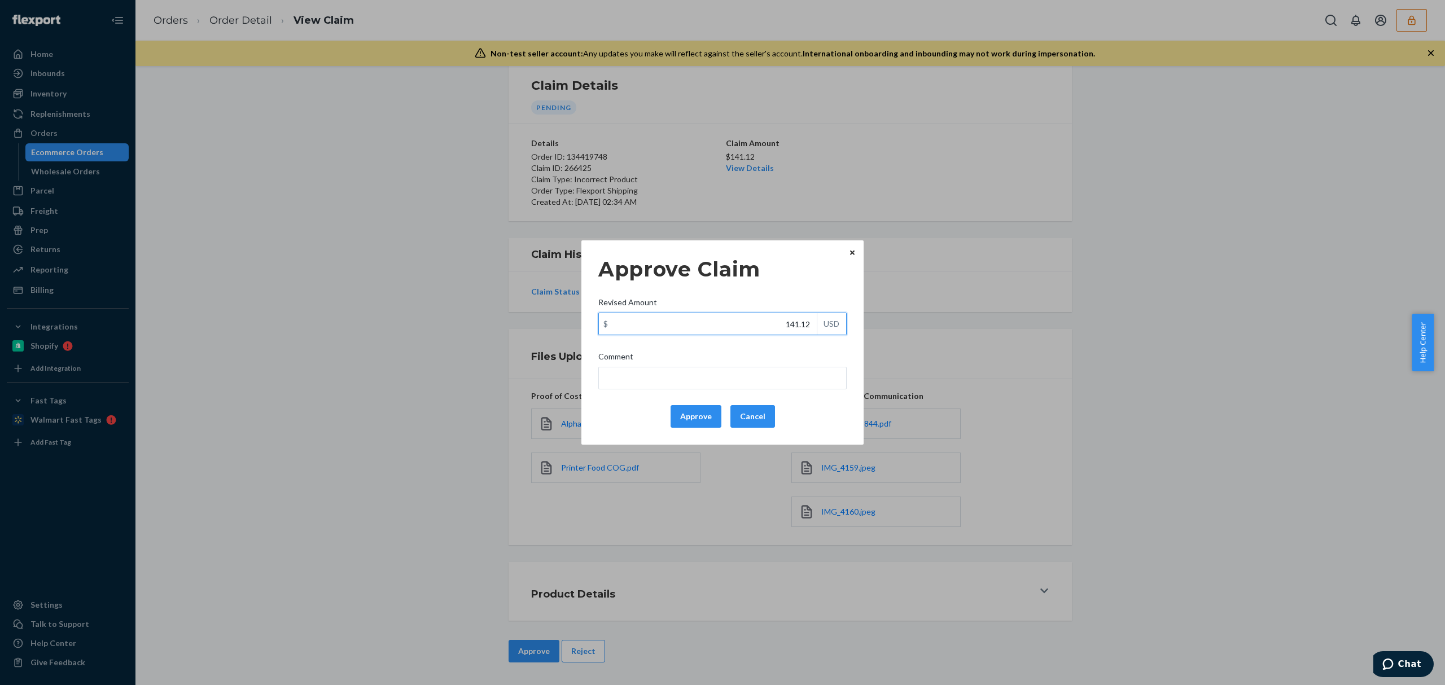
drag, startPoint x: 778, startPoint y: 324, endPoint x: 843, endPoint y: 326, distance: 65.6
click at [843, 323] on div "$ 141.12 USD" at bounding box center [723, 324] width 248 height 23
paste input "20.6"
type input "20.62"
click at [789, 375] on input "Comment" at bounding box center [723, 378] width 248 height 23
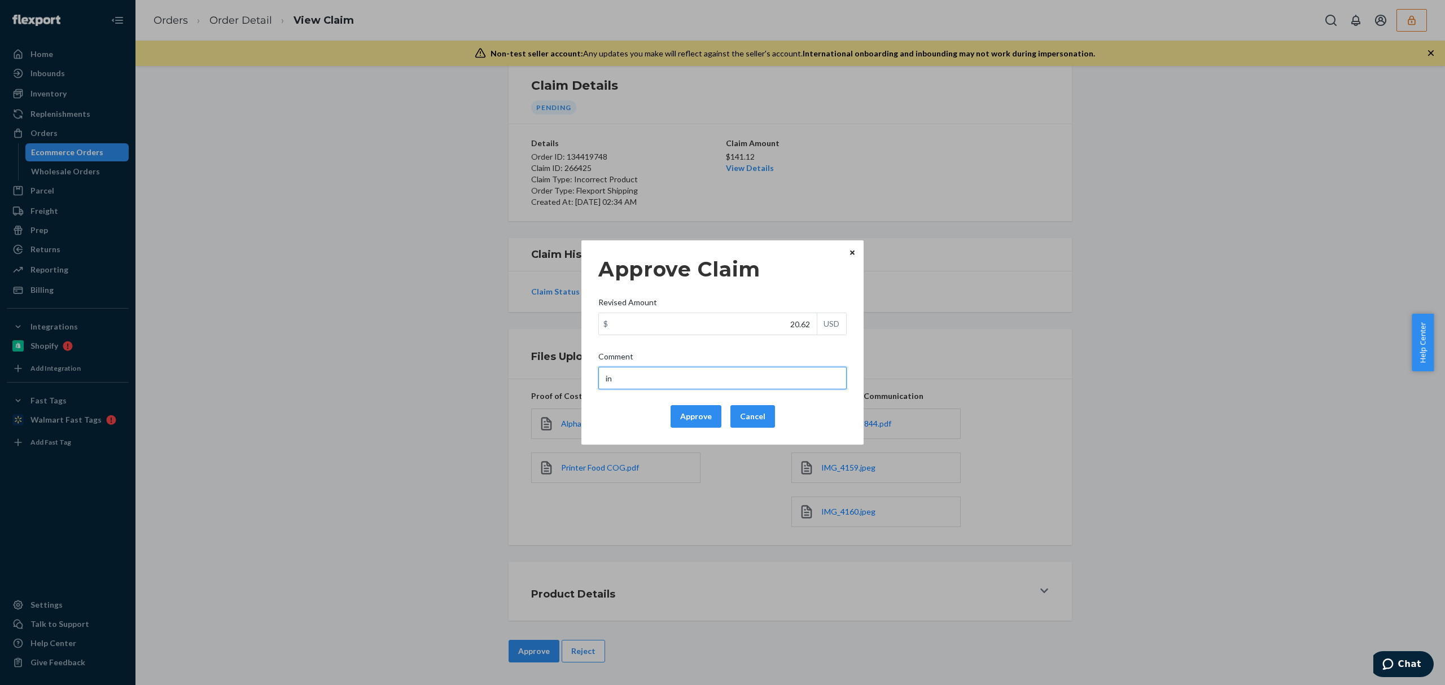
type input "i"
type input "y"
type input "The incorrect product received is not part of your inventory so the claim is va…"
click at [699, 414] on button "Approve" at bounding box center [696, 416] width 51 height 23
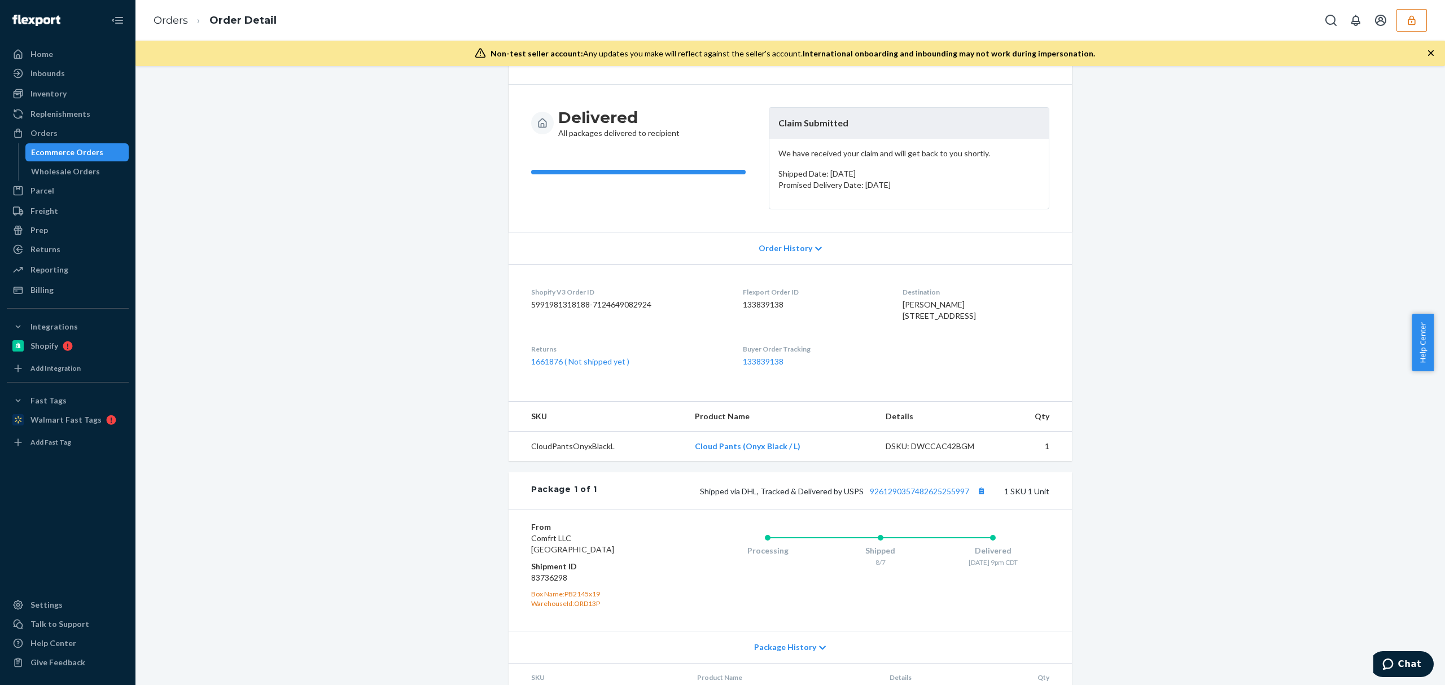
scroll to position [154, 0]
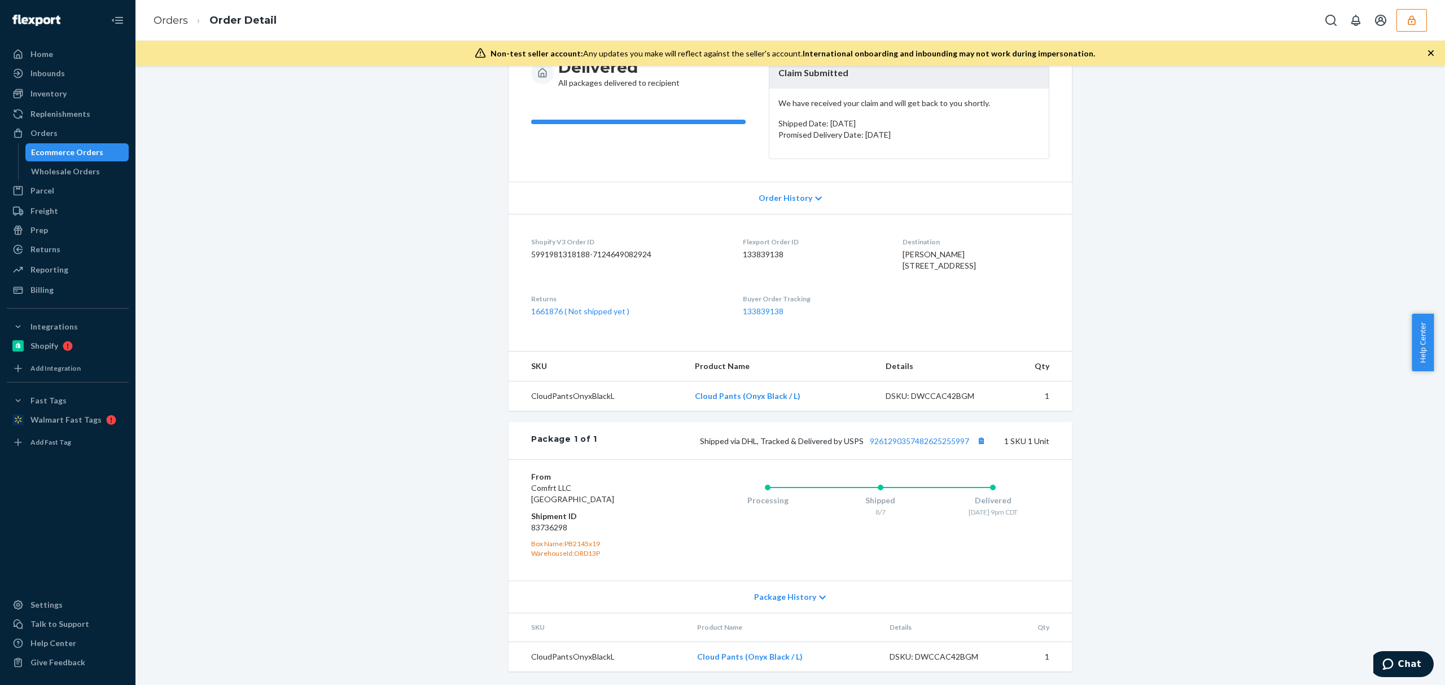
click at [912, 446] on div "Shipped via DHL, Tracked & Delivered by USPS 9261290357482625255997 1 SKU 1 Unit" at bounding box center [823, 441] width 452 height 15
click at [912, 438] on link "9261290357482625255997" at bounding box center [919, 441] width 99 height 10
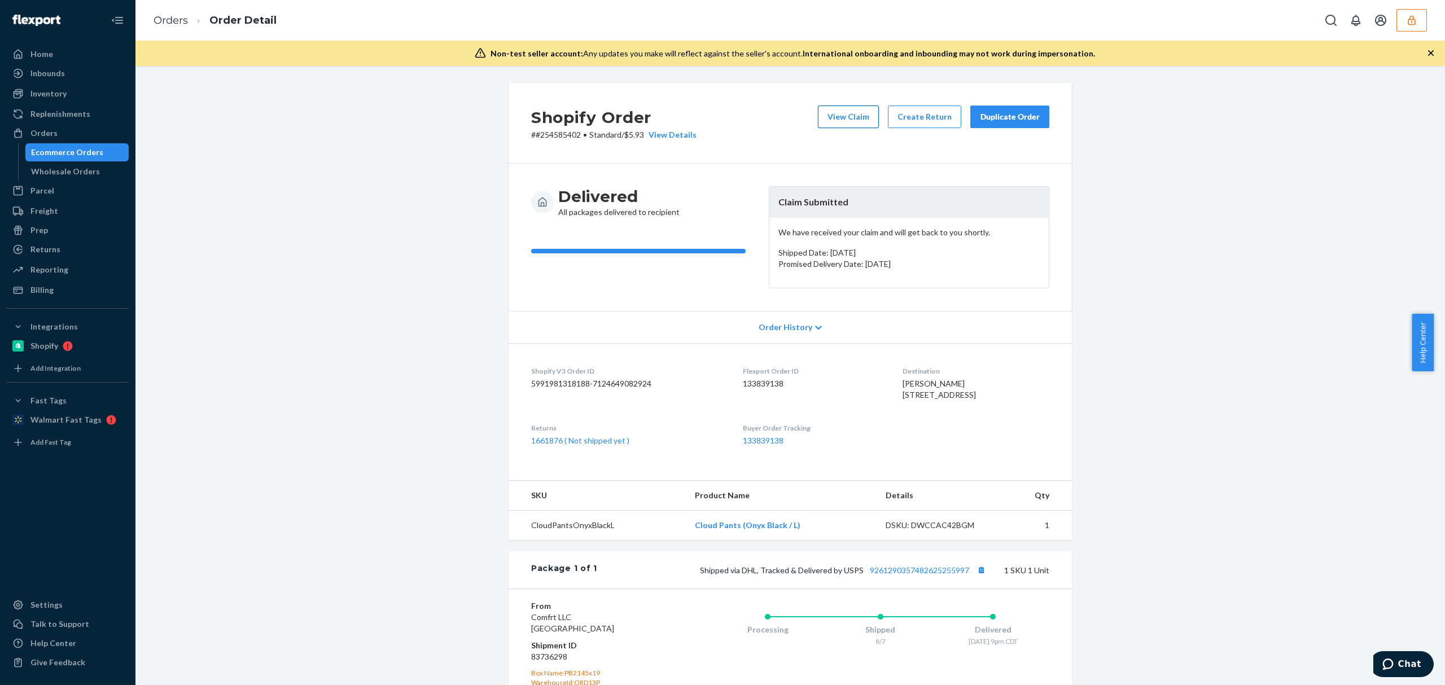
click at [838, 123] on button "View Claim" at bounding box center [848, 117] width 61 height 23
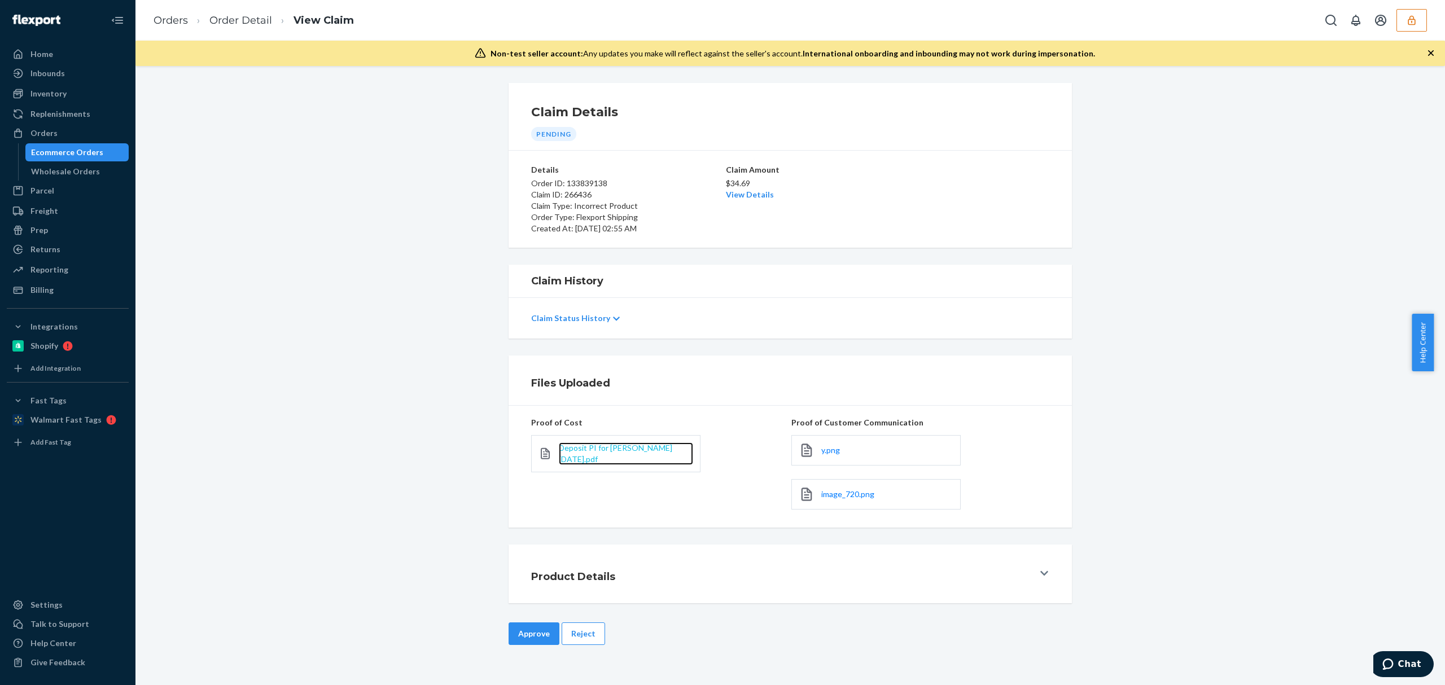
click at [597, 450] on span "Deposit PI for Hudson 2024-12-10.pdf" at bounding box center [615, 453] width 113 height 21
click at [822, 452] on span "y.png" at bounding box center [831, 451] width 19 height 10
click at [839, 498] on span "image_720.png" at bounding box center [848, 495] width 53 height 10
click at [581, 645] on button "Reject" at bounding box center [583, 634] width 43 height 23
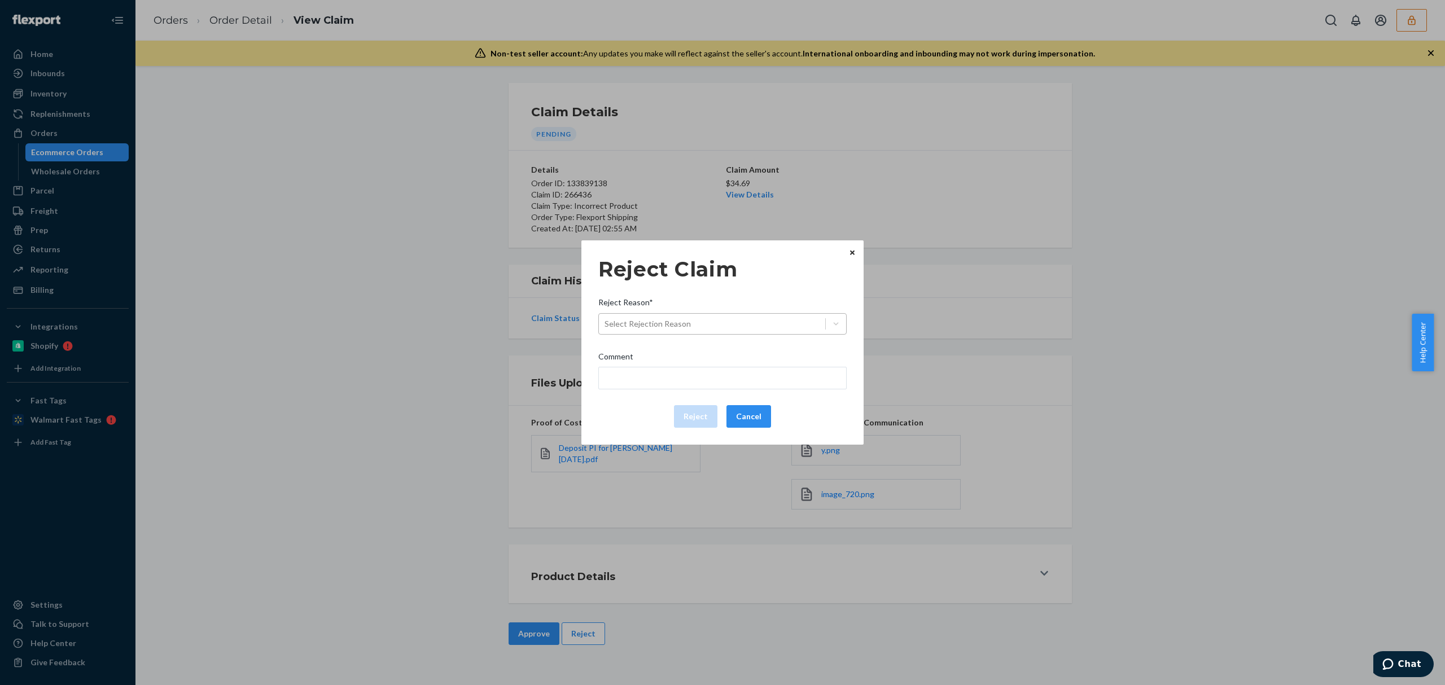
click at [748, 322] on div "Select Rejection Reason" at bounding box center [712, 324] width 226 height 18
click at [606, 322] on input "Reject Reason* Select Rejection Reason" at bounding box center [605, 323] width 1 height 11
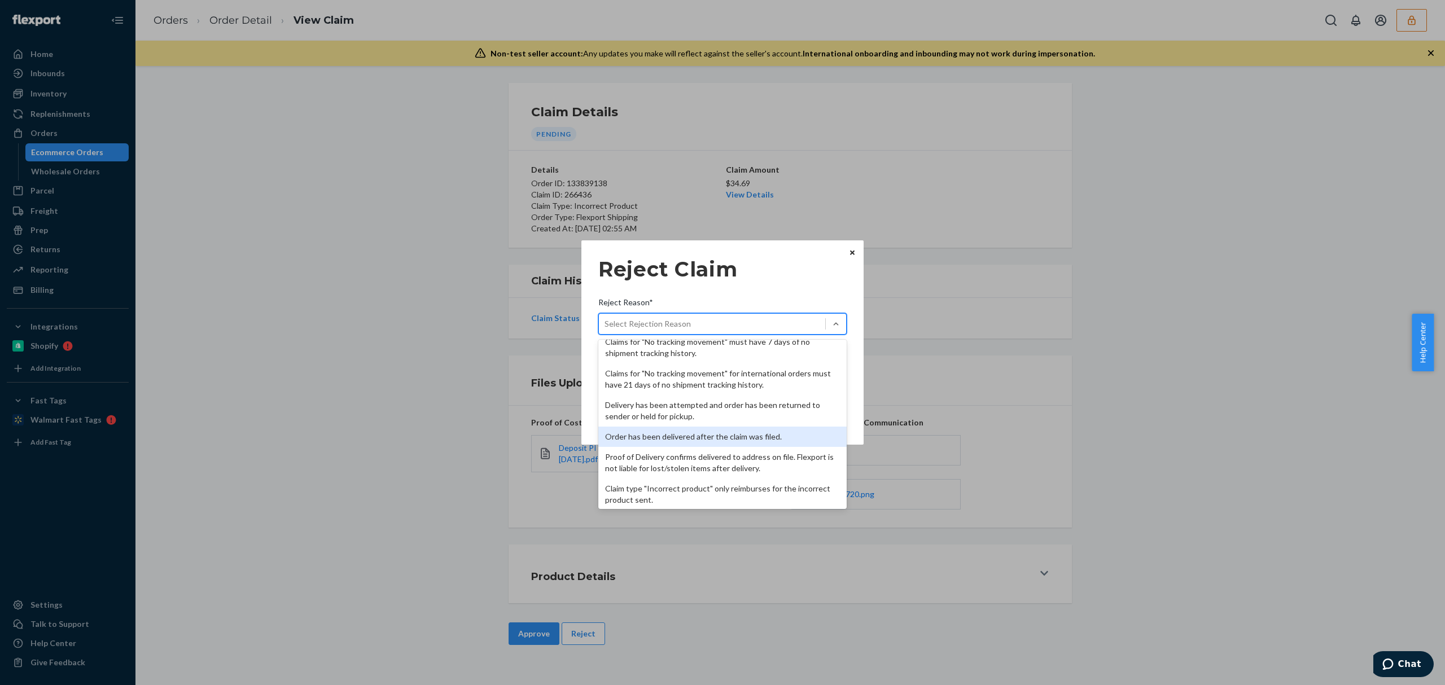
scroll to position [75, 0]
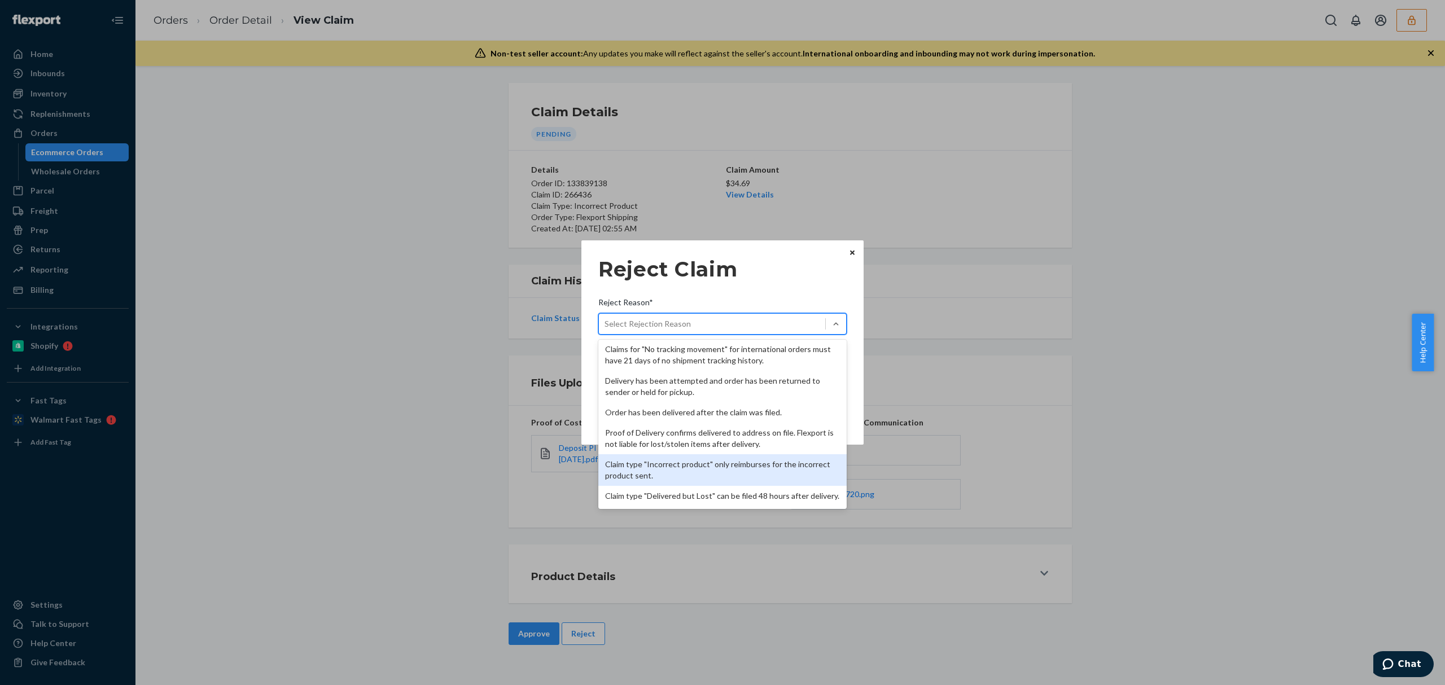
click at [717, 471] on div "Claim type "Incorrect product" only reimburses for the incorrect product sent." at bounding box center [723, 471] width 248 height 32
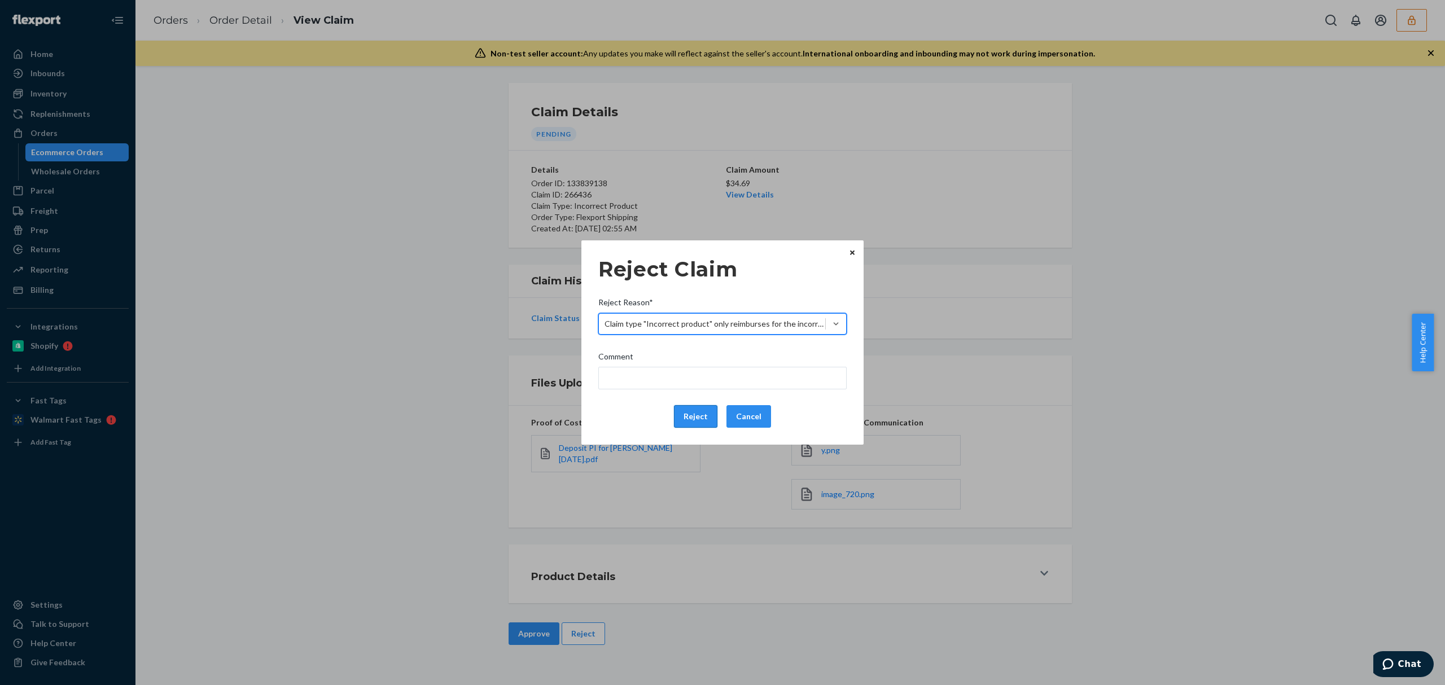
click at [695, 418] on button "Reject" at bounding box center [695, 416] width 43 height 23
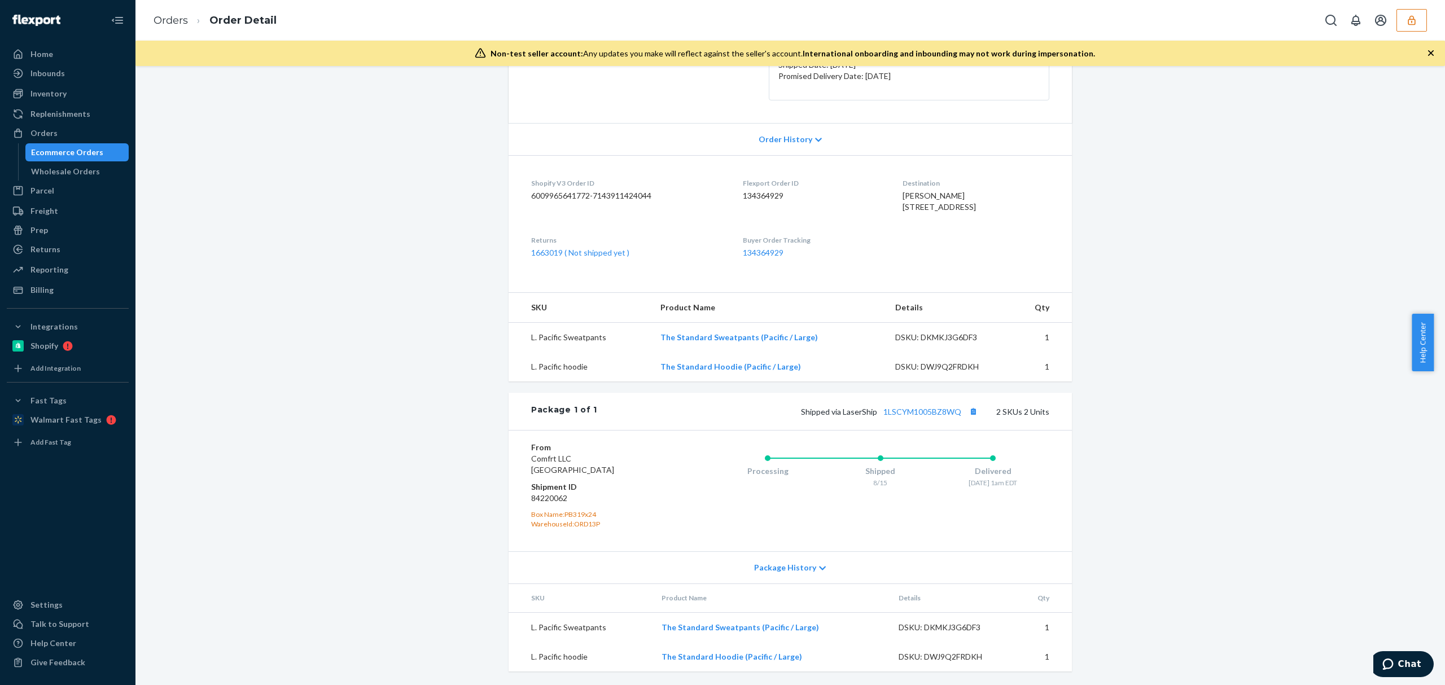
scroll to position [212, 0]
click at [894, 414] on link "1LSCYM1005BZ8WQ" at bounding box center [923, 412] width 78 height 10
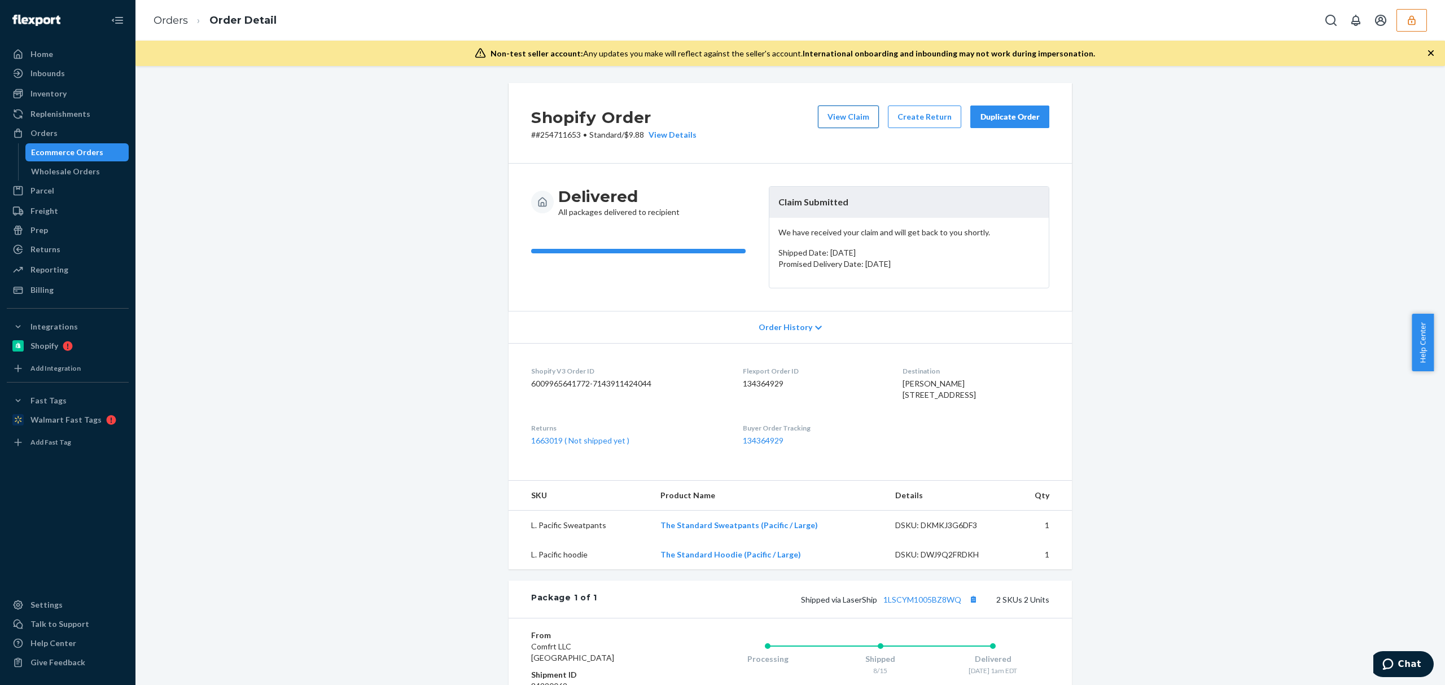
click at [843, 123] on button "View Claim" at bounding box center [848, 117] width 61 height 23
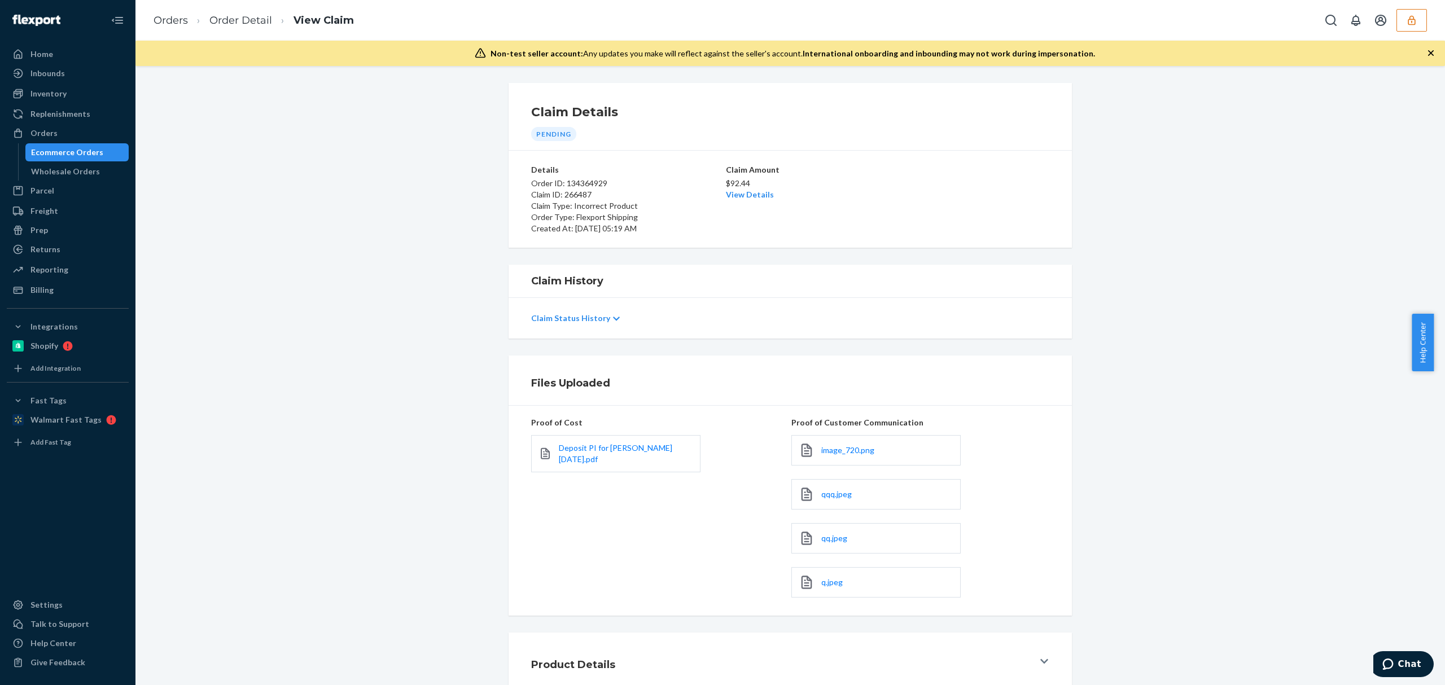
click at [585, 457] on link "Deposit PI for Hudson 2024-11-25.pdf" at bounding box center [626, 454] width 134 height 23
click at [579, 455] on link "Deposit PI for Hudson 2024-11-25.pdf" at bounding box center [626, 454] width 134 height 23
click at [822, 453] on span "image_720.png" at bounding box center [848, 451] width 53 height 10
click at [826, 495] on span "qqq.jpeg" at bounding box center [837, 495] width 30 height 10
click at [822, 548] on div "qq.jpeg" at bounding box center [876, 538] width 169 height 30
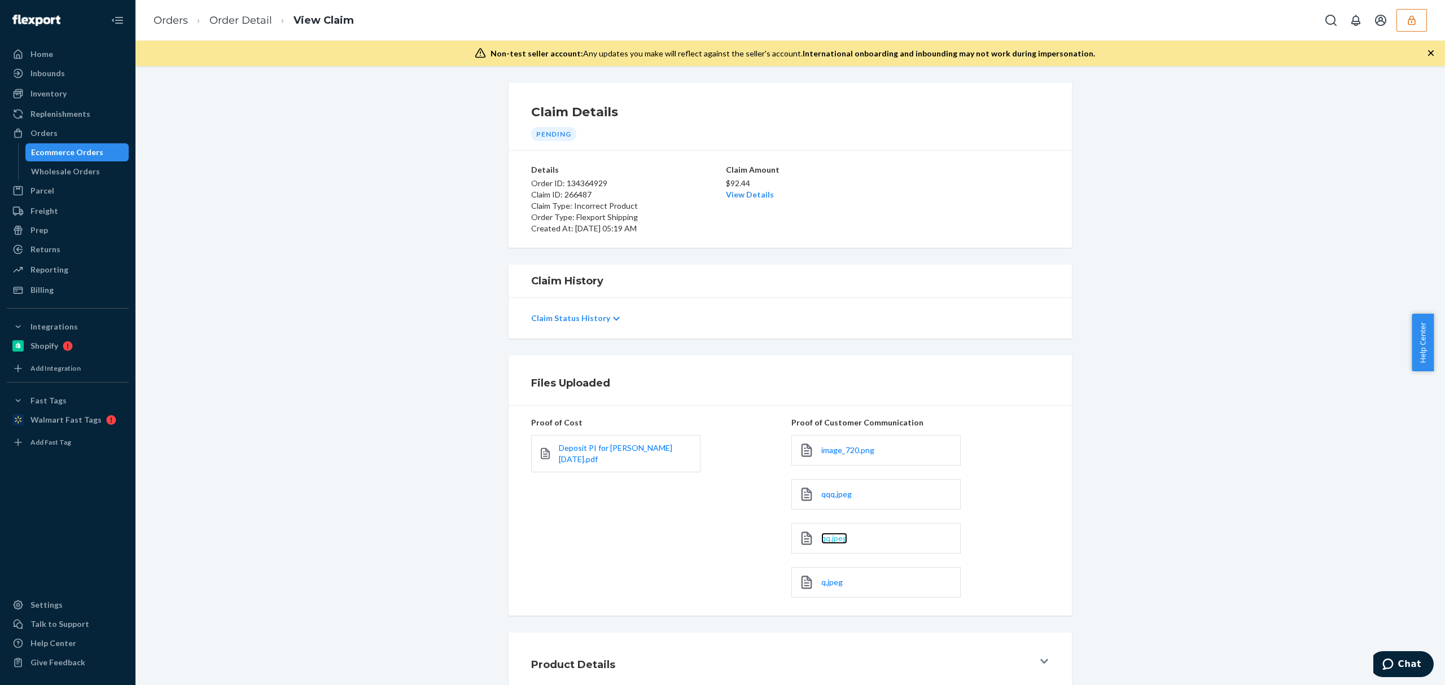
click at [830, 540] on span "qq.jpeg" at bounding box center [835, 539] width 26 height 10
click at [827, 585] on span "q.jpeg" at bounding box center [832, 583] width 21 height 10
click at [757, 191] on link "View Details" at bounding box center [750, 195] width 48 height 10
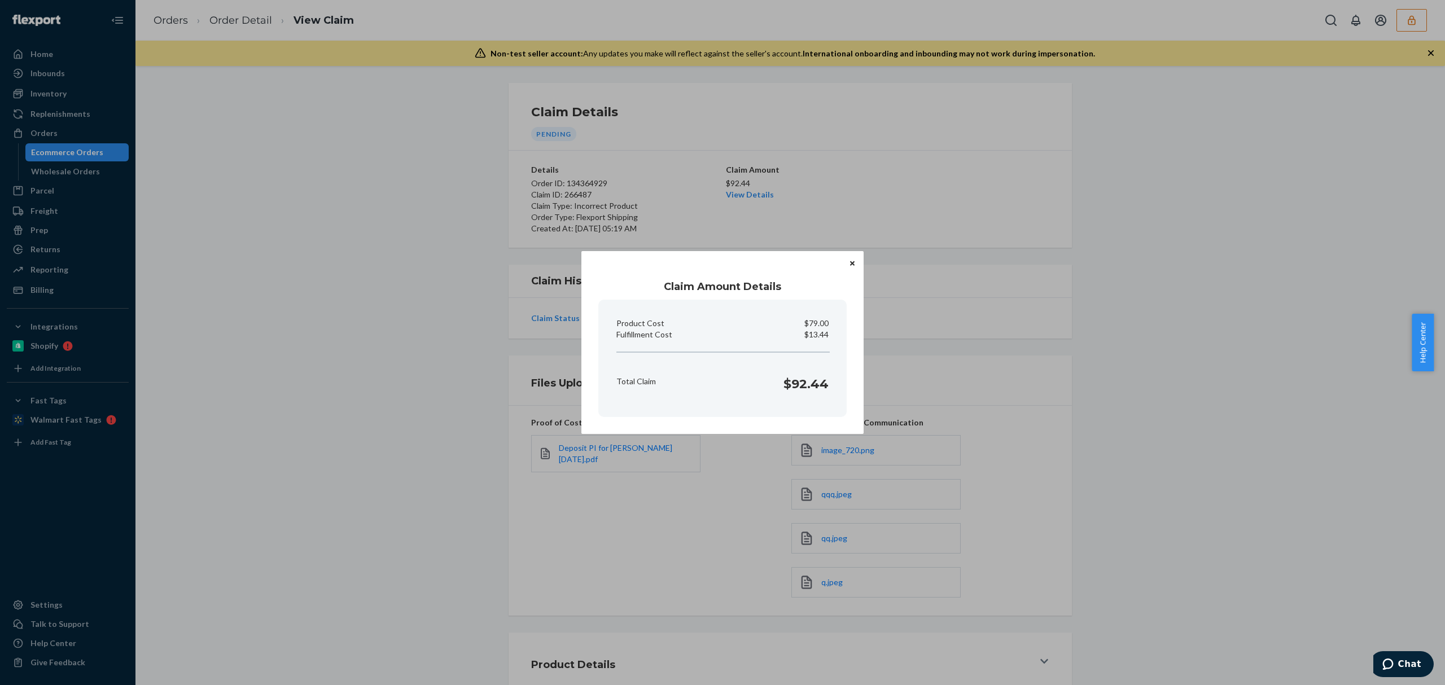
click at [822, 335] on p "$13.44" at bounding box center [817, 334] width 24 height 11
copy p "13.44"
drag, startPoint x: 483, startPoint y: 331, endPoint x: 480, endPoint y: 340, distance: 9.6
click at [483, 331] on div "Claim Amount Details Product Cost $79.00 Fulfillment Cost $13.44 Total Claim $9…" at bounding box center [722, 342] width 1445 height 685
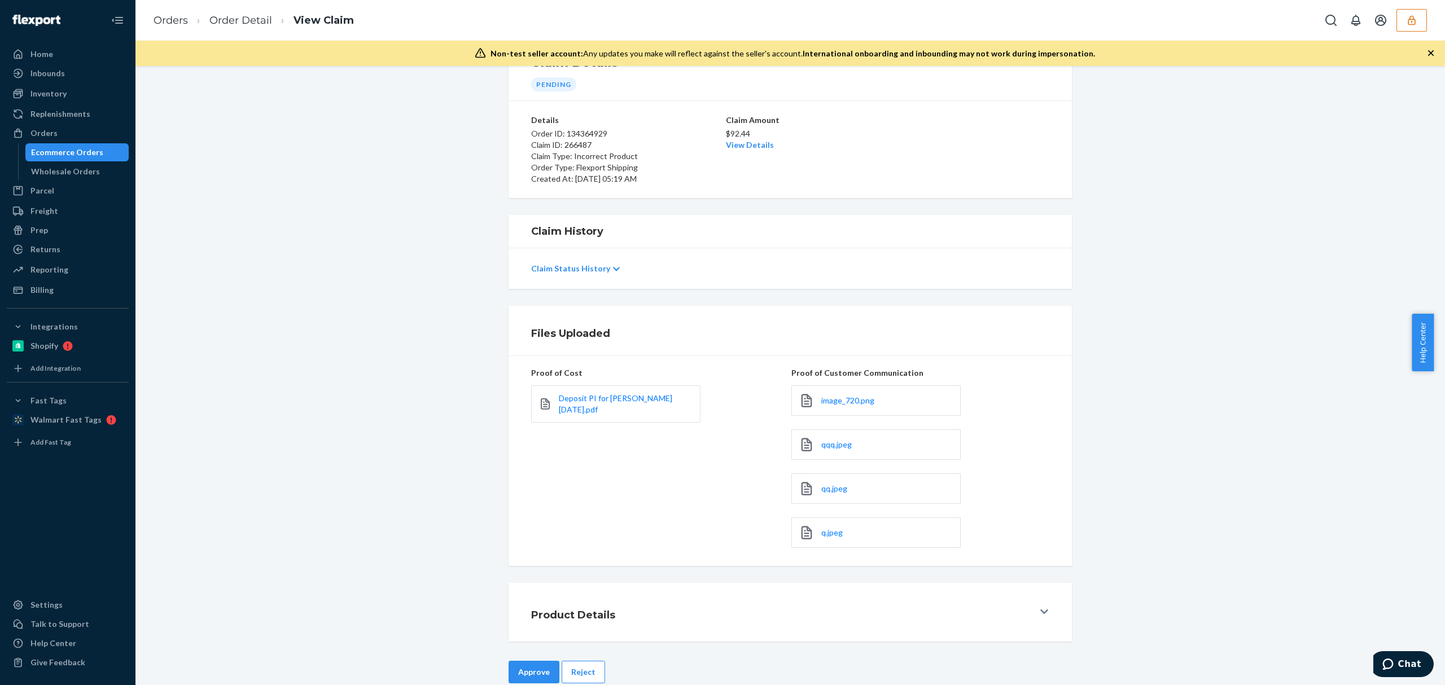
scroll to position [73, 0]
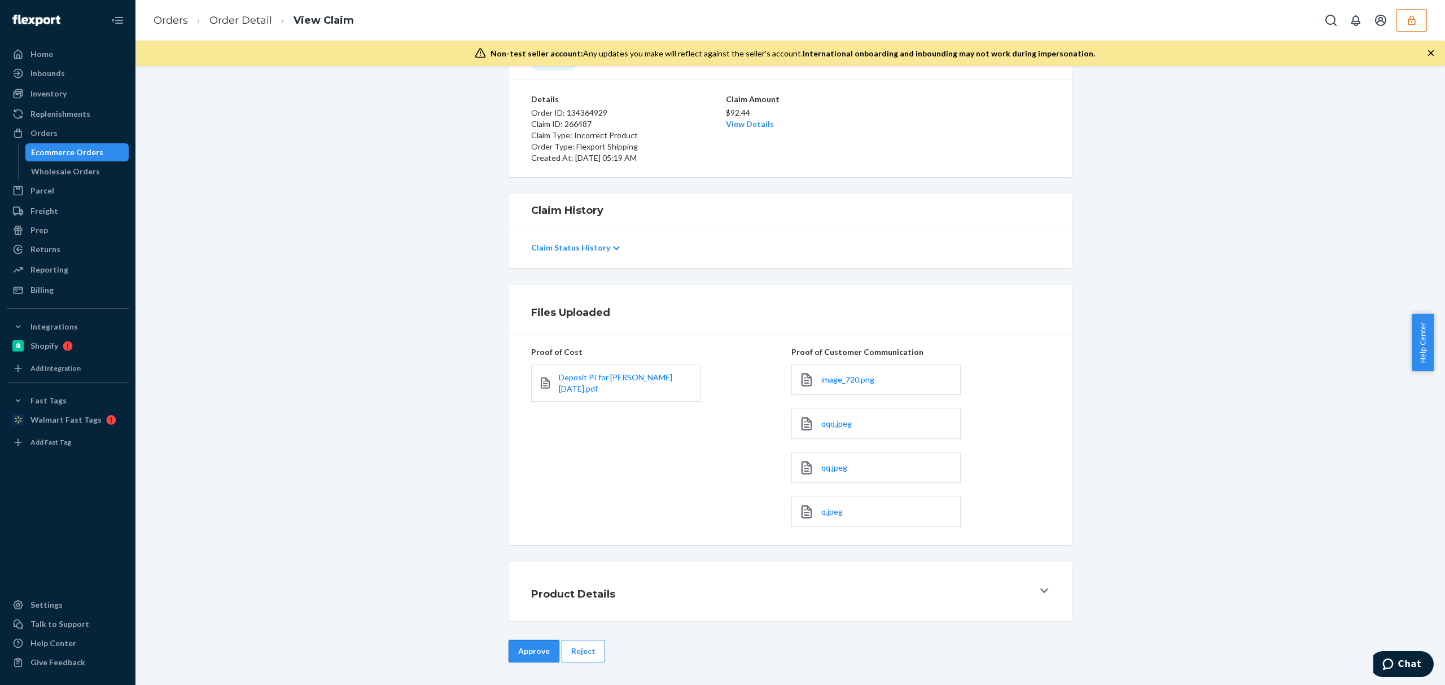
drag, startPoint x: 534, startPoint y: 633, endPoint x: 532, endPoint y: 645, distance: 12.1
click at [534, 634] on div "Claim Details Pending Details Order ID: 134364929 Claim ID: 266487 Claim Type: …" at bounding box center [791, 375] width 1310 height 619
click at [532, 649] on button "Approve" at bounding box center [534, 651] width 51 height 23
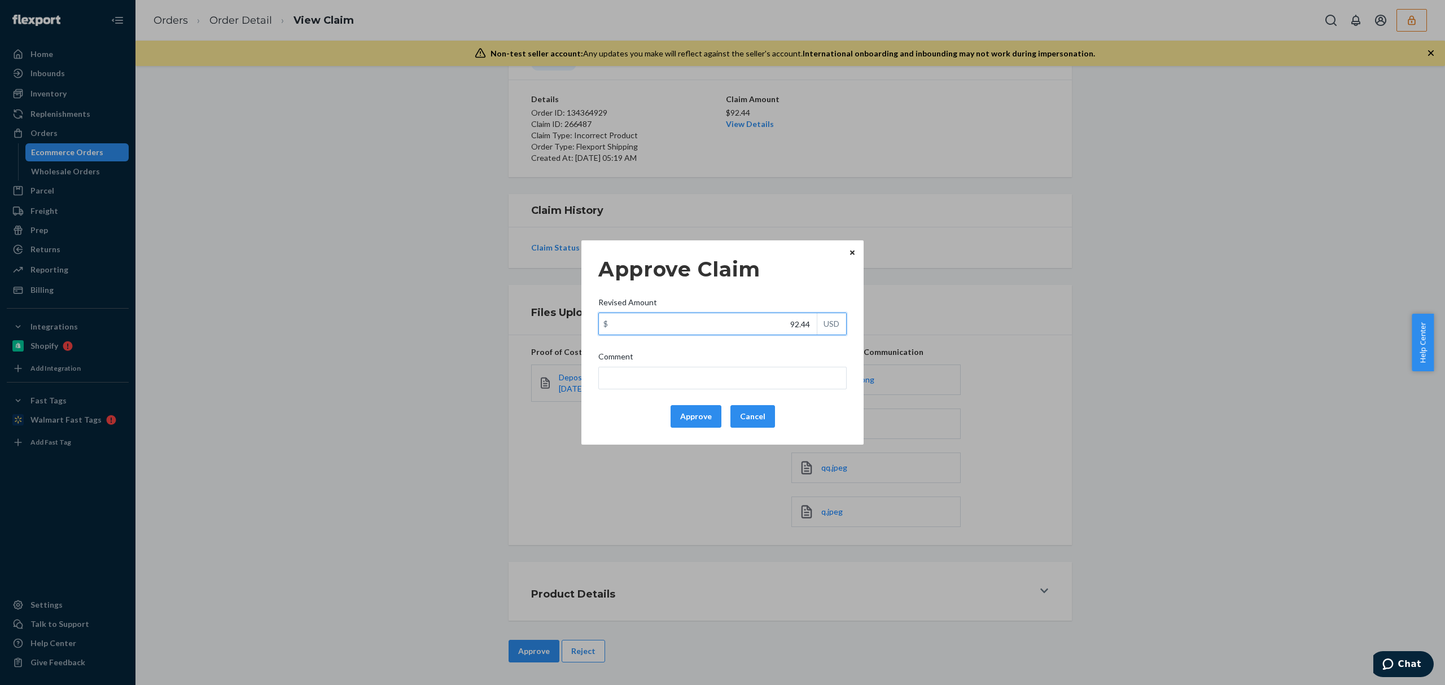
drag, startPoint x: 783, startPoint y: 331, endPoint x: 851, endPoint y: 339, distance: 69.4
click at [851, 339] on div "Approve Claim Revised Amount $ 92.44 USD Comment Approve Cancel" at bounding box center [723, 343] width 282 height 204
paste input "55.0"
type input "55.04"
click at [796, 382] on input "Comment" at bounding box center [723, 378] width 248 height 23
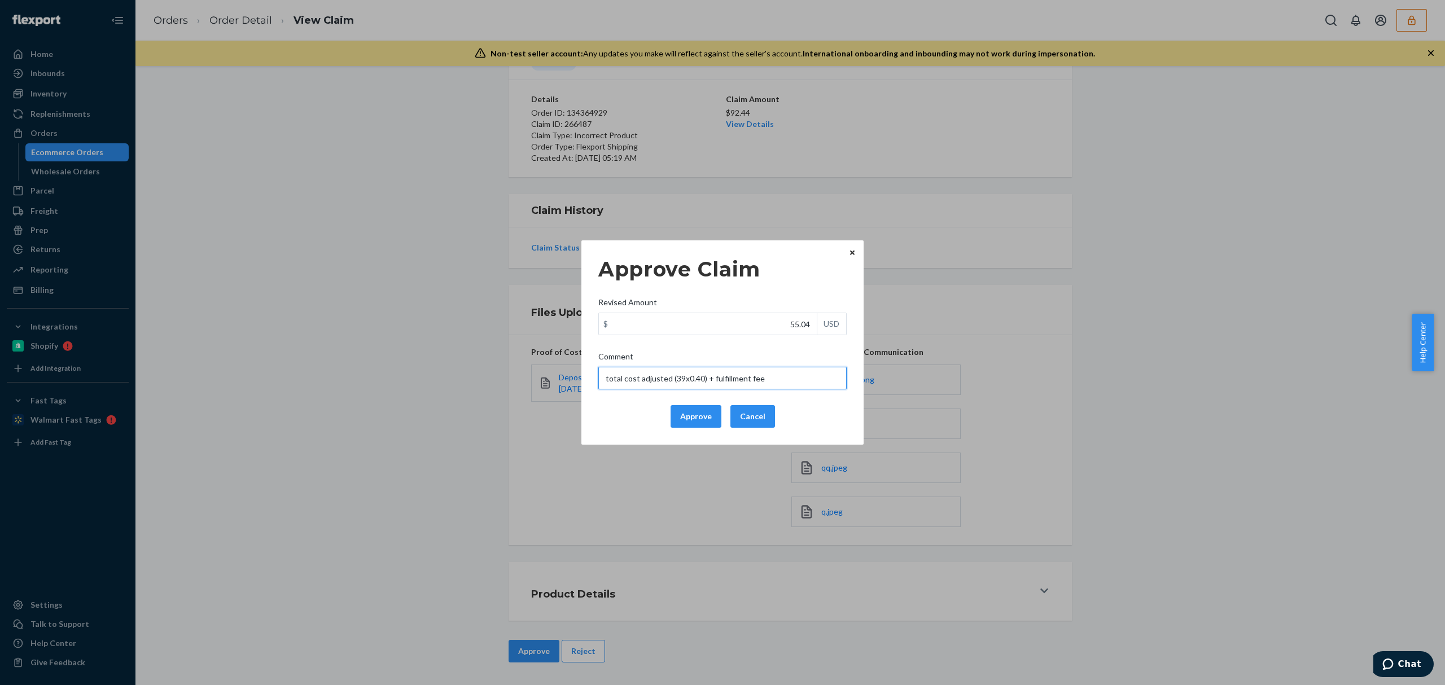
drag, startPoint x: 681, startPoint y: 380, endPoint x: 674, endPoint y: 380, distance: 7.3
click at [674, 380] on input "total cost adjusted (39x0.40) + fulfillment fee" at bounding box center [723, 378] width 248 height 23
paste input "59+45"
drag, startPoint x: 789, startPoint y: 379, endPoint x: 547, endPoint y: 379, distance: 242.8
click at [547, 379] on div "Approve Claim Revised Amount $ 55.04 USD Comment total cost adjusted (59+45x0.4…" at bounding box center [722, 342] width 1445 height 685
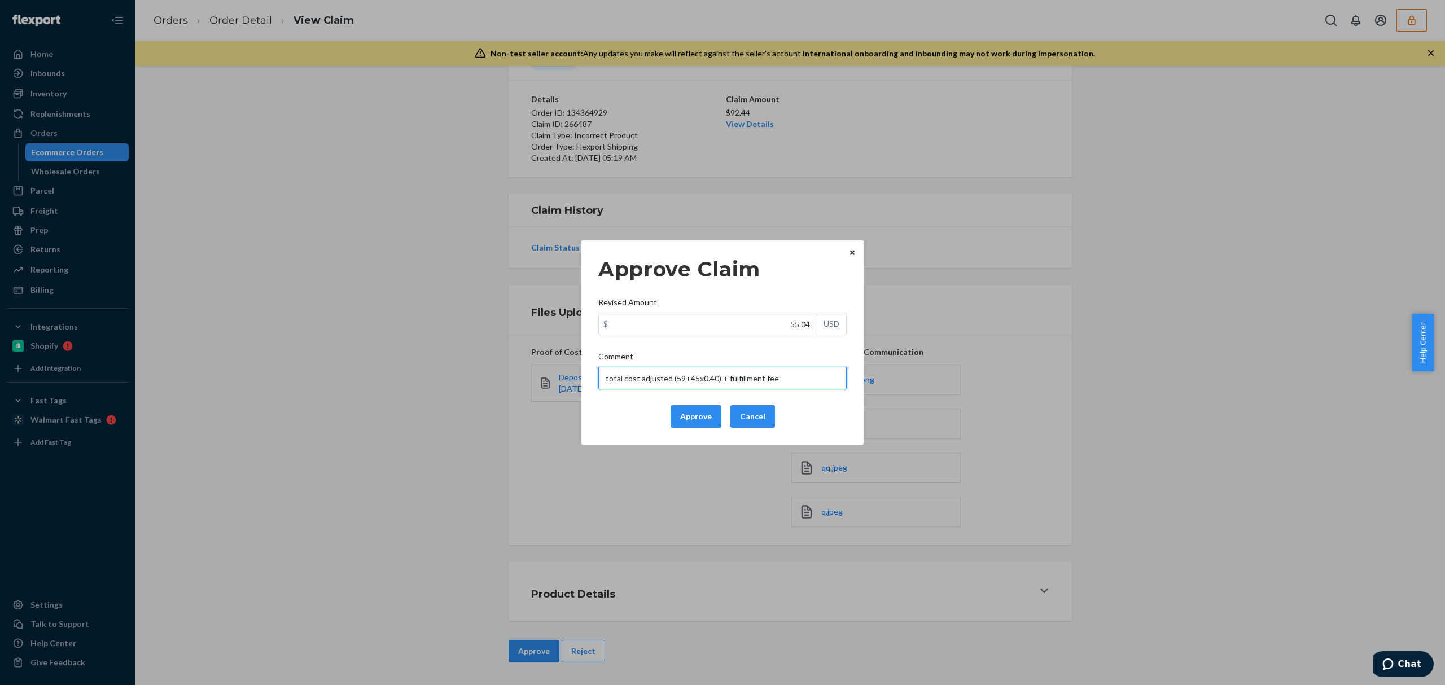
type input "total cost adjusted (59+45x0.40) + fulfillment fee"
click at [697, 412] on button "Approve" at bounding box center [696, 416] width 51 height 23
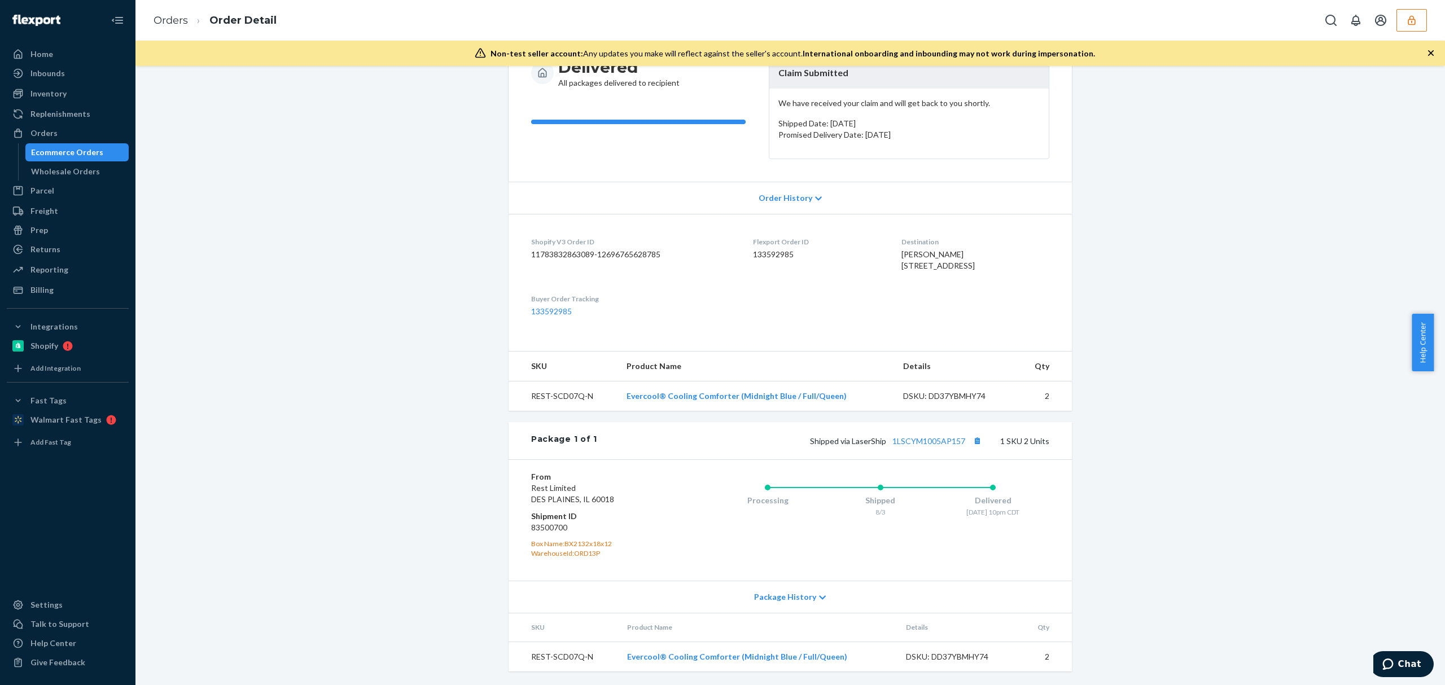
scroll to position [154, 0]
click at [904, 435] on div "Shipped via LaserShip 1LSCYM1005AP157 1 SKU 2 Units" at bounding box center [823, 441] width 452 height 15
click at [904, 436] on link "1LSCYM1005AP157" at bounding box center [929, 441] width 73 height 10
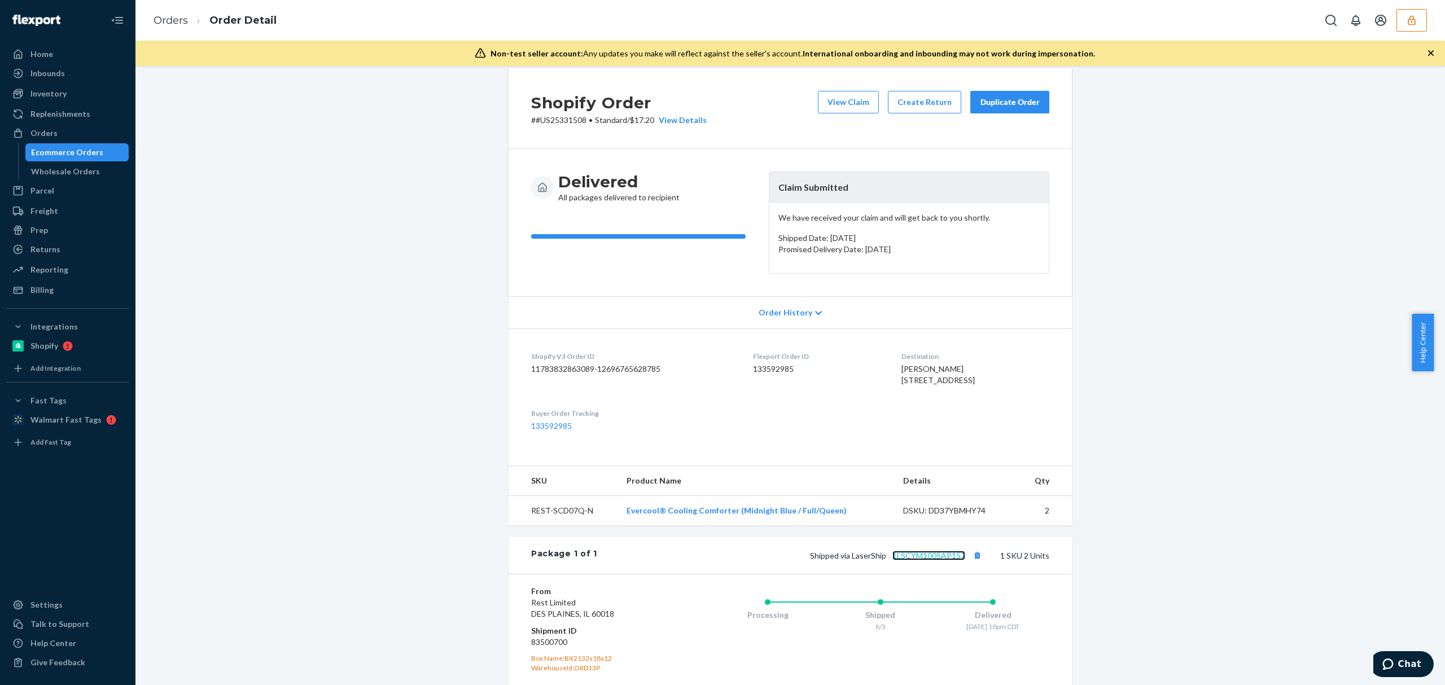
scroll to position [0, 0]
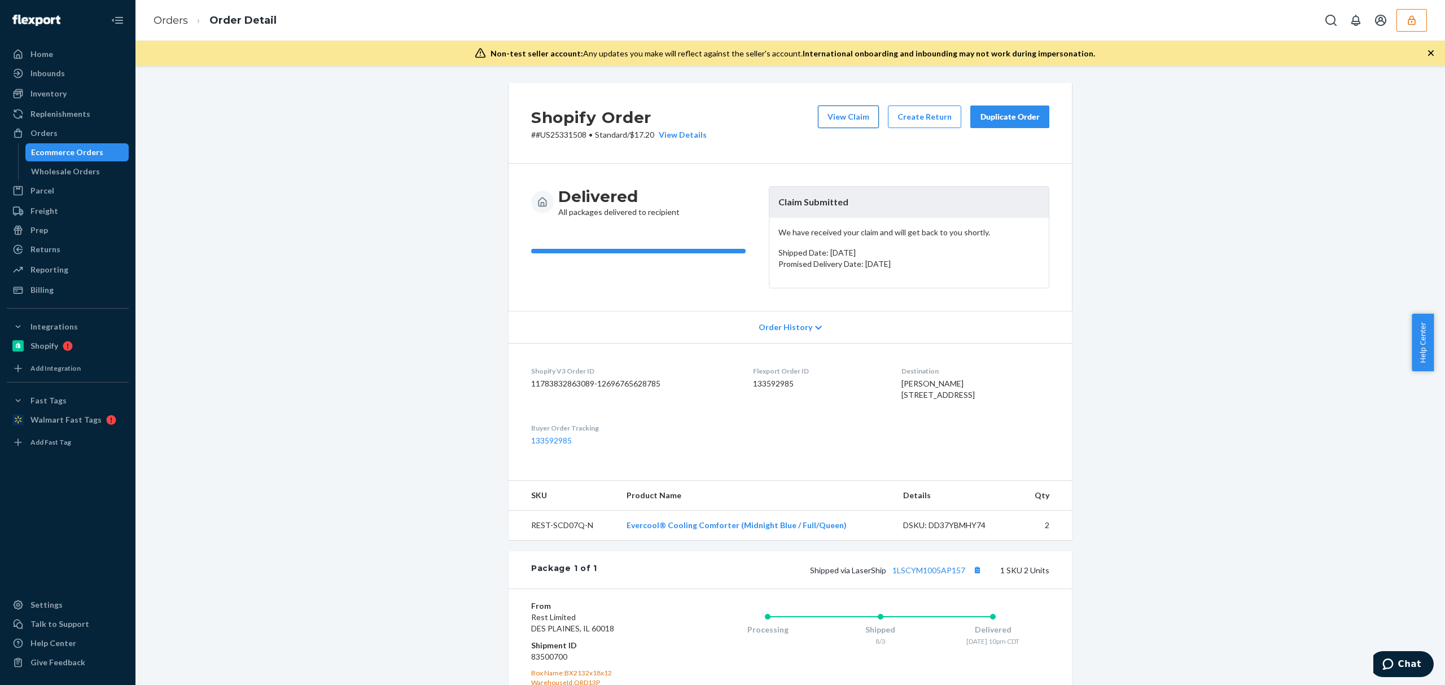
click at [841, 107] on div "Shopify Order # #US25331508 • Standard / $17.20 View Details View Claim Create …" at bounding box center [791, 123] width 564 height 81
click at [832, 115] on button "View Claim" at bounding box center [848, 117] width 61 height 23
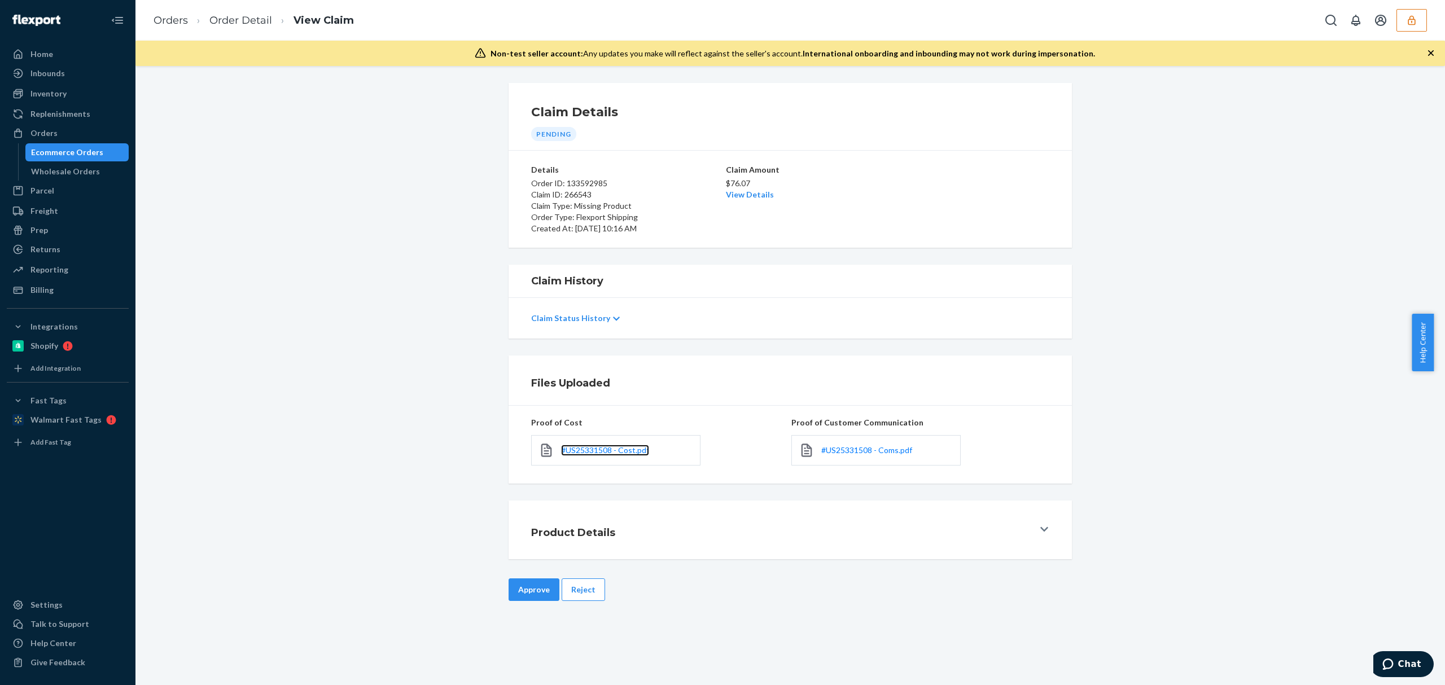
drag, startPoint x: 590, startPoint y: 451, endPoint x: 603, endPoint y: 442, distance: 15.8
click at [590, 451] on span "#US25331508 - Cost.pdf" at bounding box center [605, 451] width 88 height 10
click at [838, 446] on link "#US25331508 - Coms.pdf" at bounding box center [867, 450] width 91 height 11
click at [726, 195] on link "View Details" at bounding box center [750, 195] width 48 height 10
drag, startPoint x: 753, startPoint y: 575, endPoint x: 613, endPoint y: 583, distance: 140.8
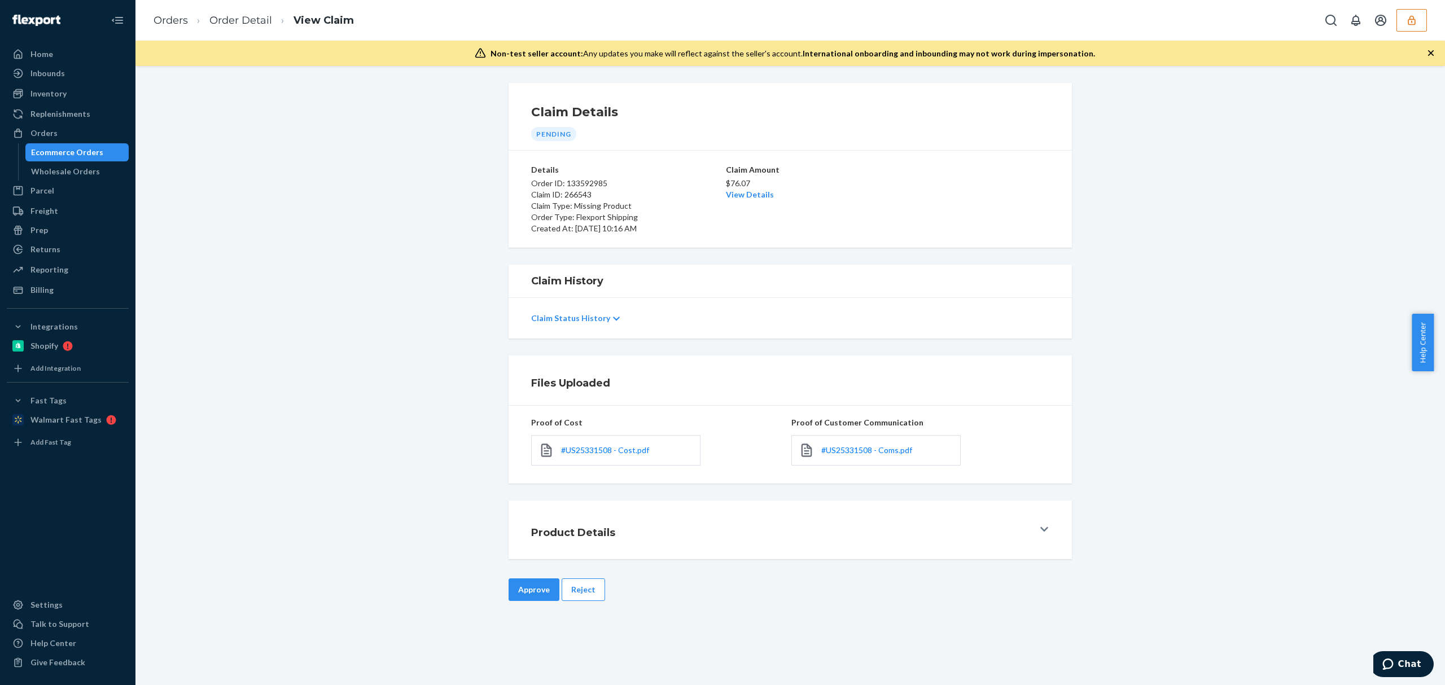
click at [753, 577] on div "Home Inbounds Shipping Plans Problems Inventory Products Replenishments Orders …" at bounding box center [722, 342] width 1445 height 685
click at [540, 592] on button "Approve" at bounding box center [534, 590] width 51 height 23
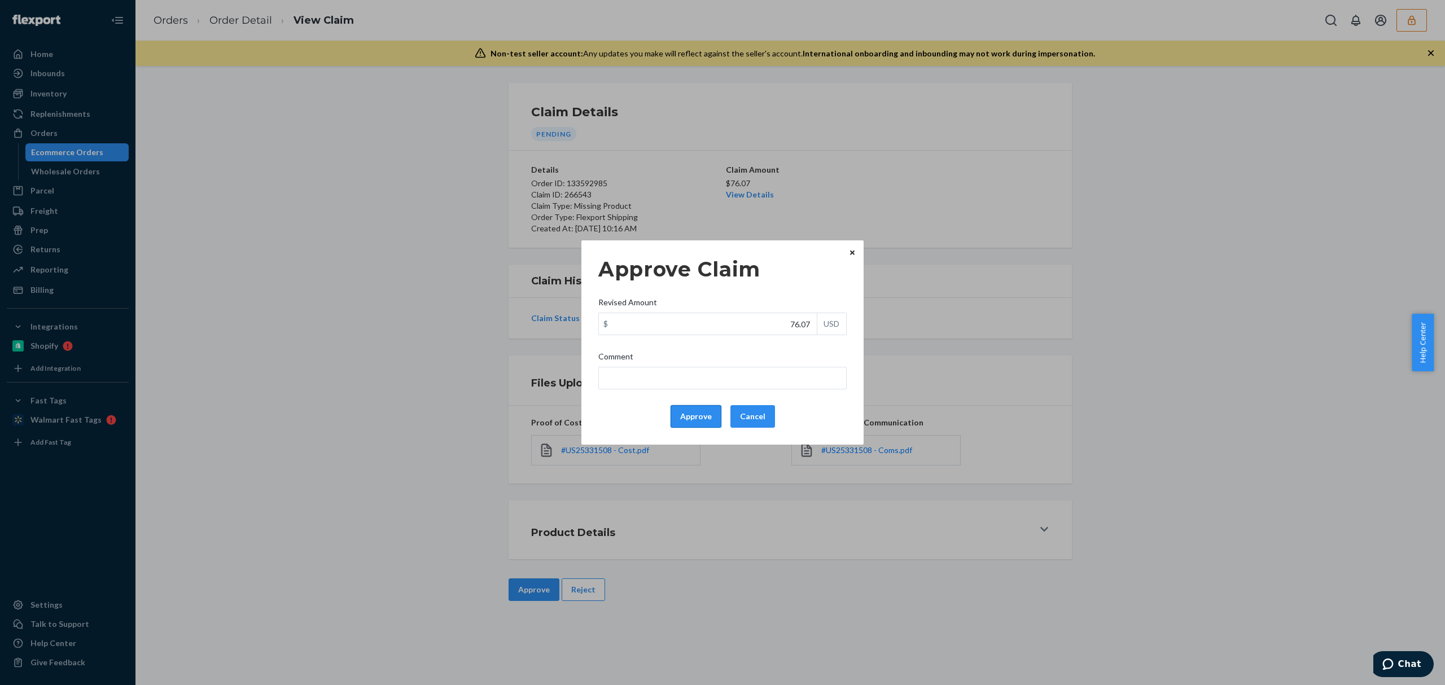
click at [696, 417] on button "Approve" at bounding box center [696, 416] width 51 height 23
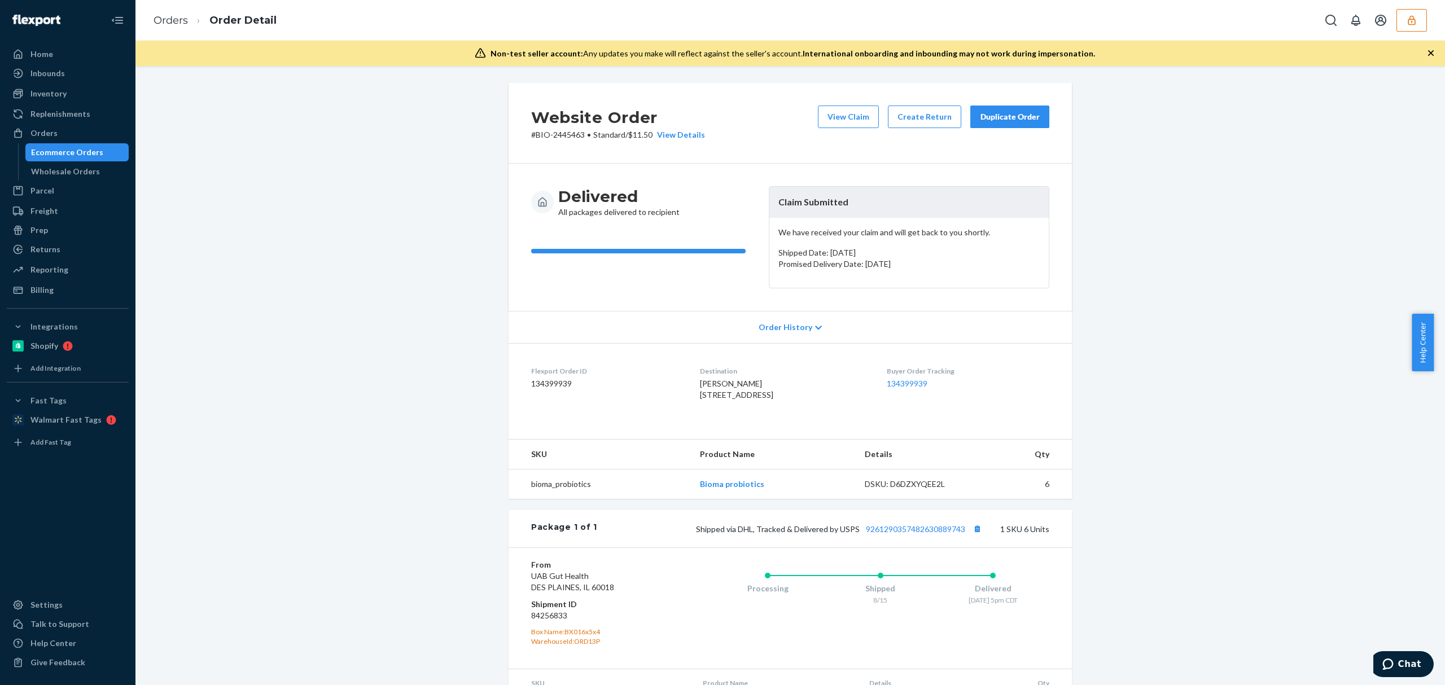
scroll to position [102, 0]
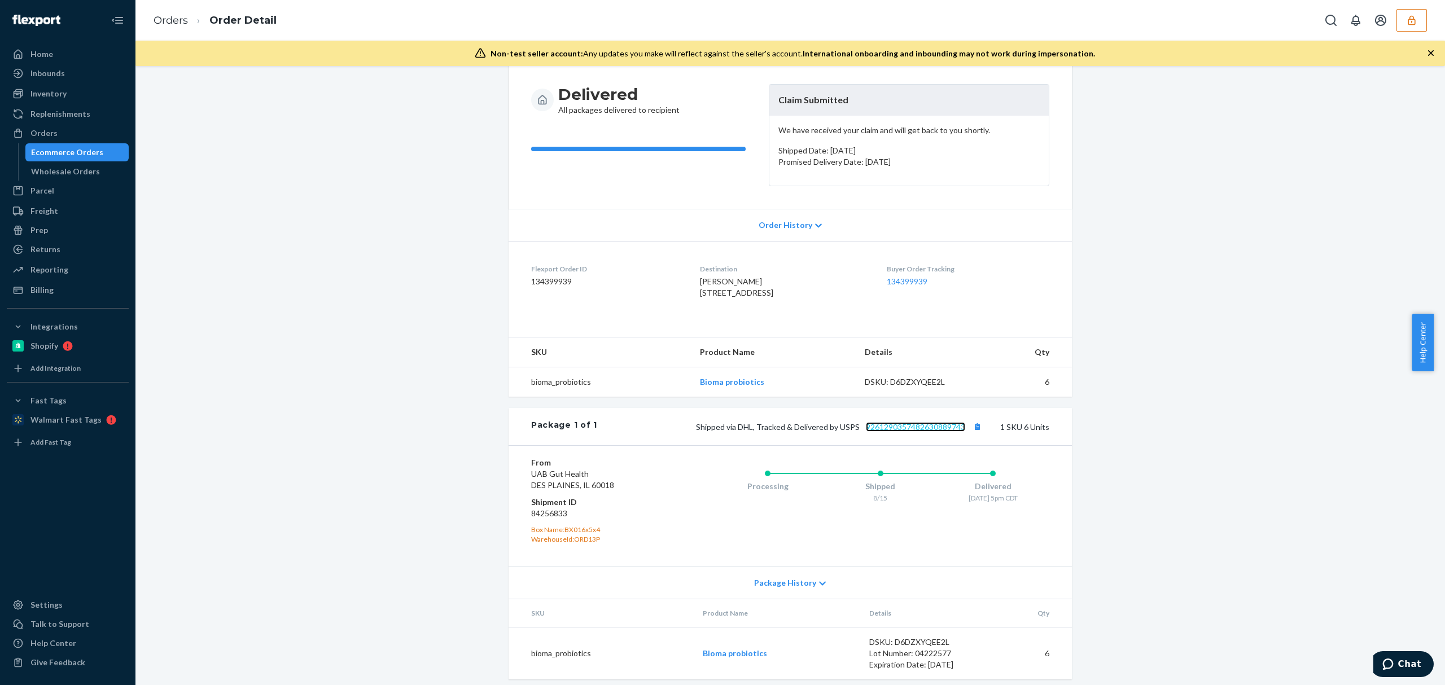
click at [906, 432] on link "9261290357482630889743" at bounding box center [915, 427] width 99 height 10
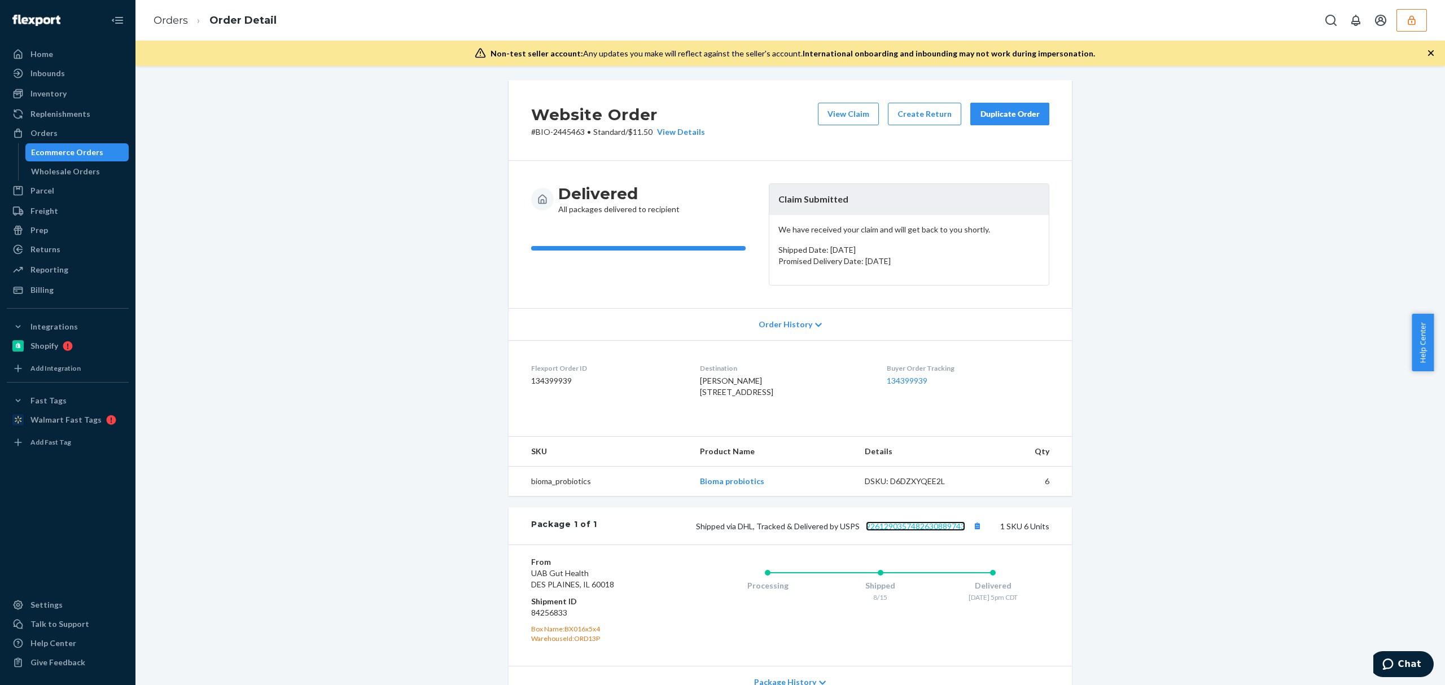
scroll to position [0, 0]
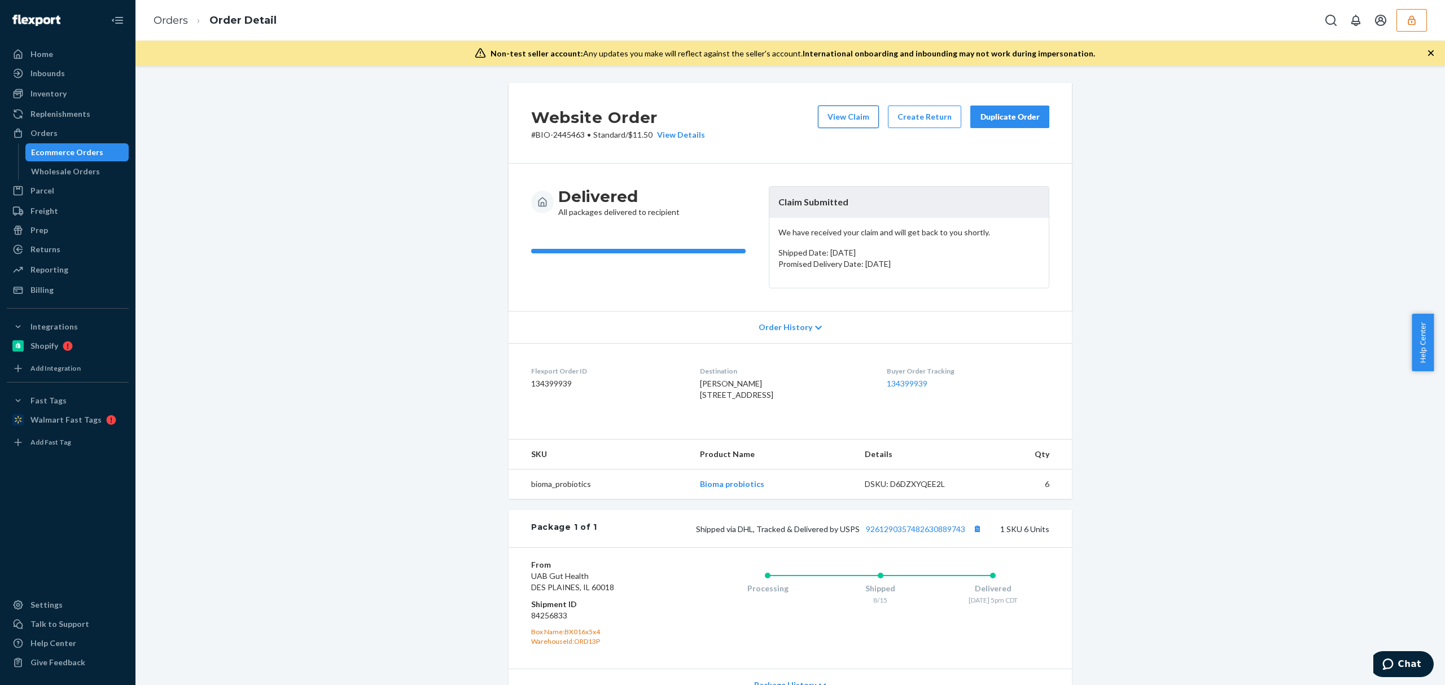
drag, startPoint x: 852, startPoint y: 115, endPoint x: 326, endPoint y: 42, distance: 530.8
click at [851, 115] on button "View Claim" at bounding box center [848, 117] width 61 height 23
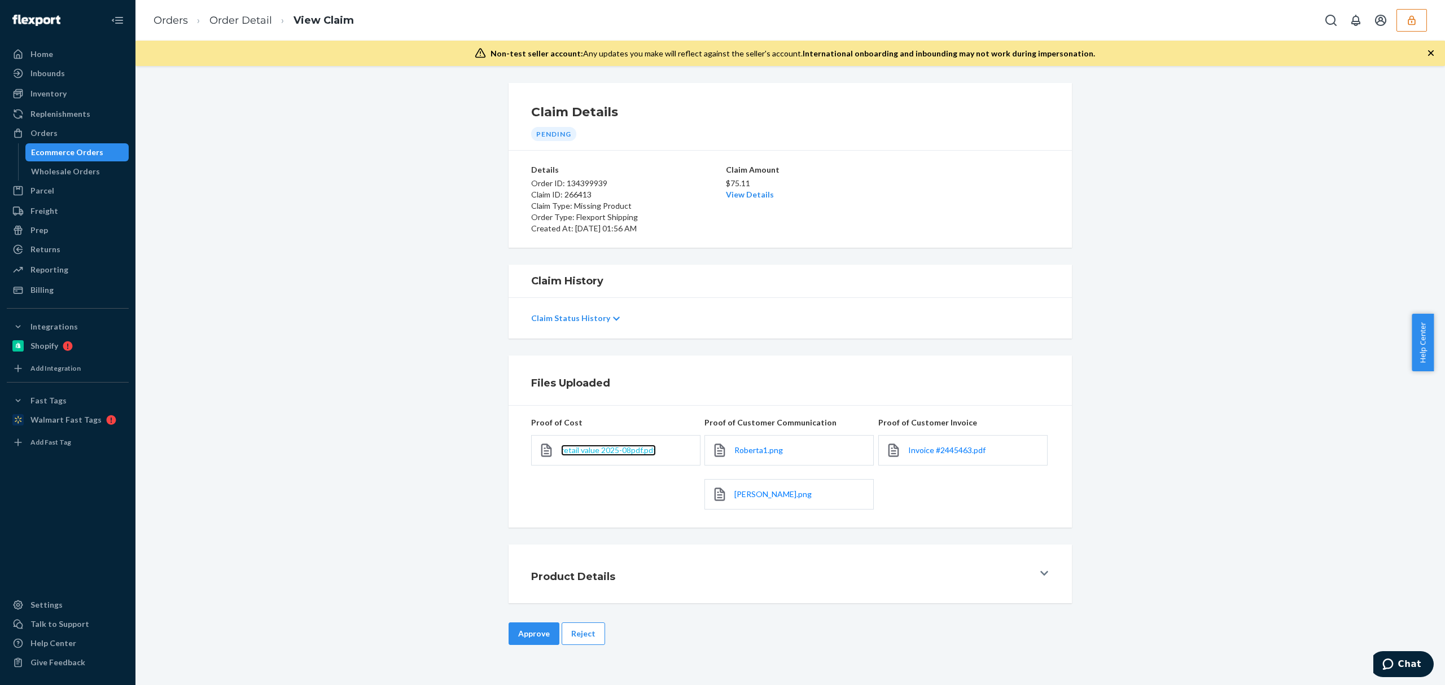
click span "retail value 2025-08pdf.pdf"
click span "Roberta1.png"
click span "Roberta.png"
click span "Invoice #2445463.pdf"
click link "View Details"
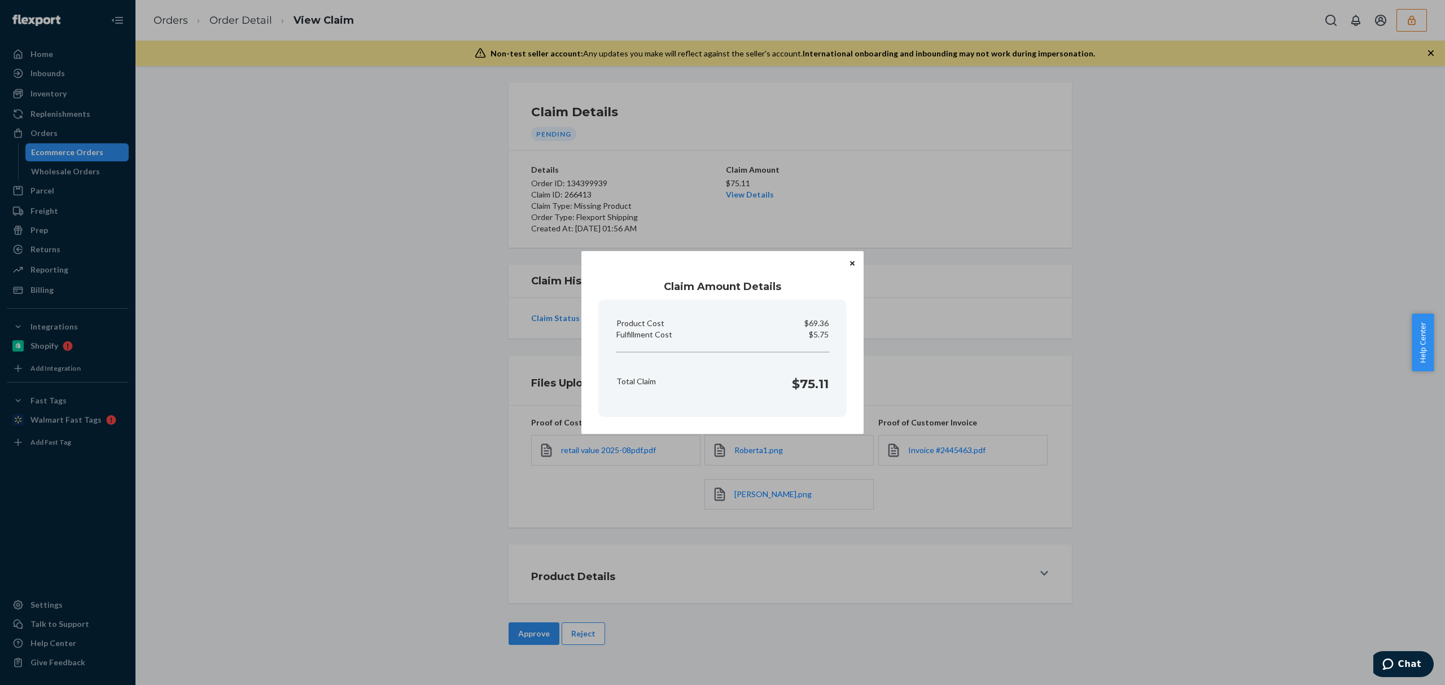
click p "$5.75"
copy p "5.75"
click div "Claim Amount Details Product Cost $69.36 Fulfillment Cost $5.75 Total Claim $75…"
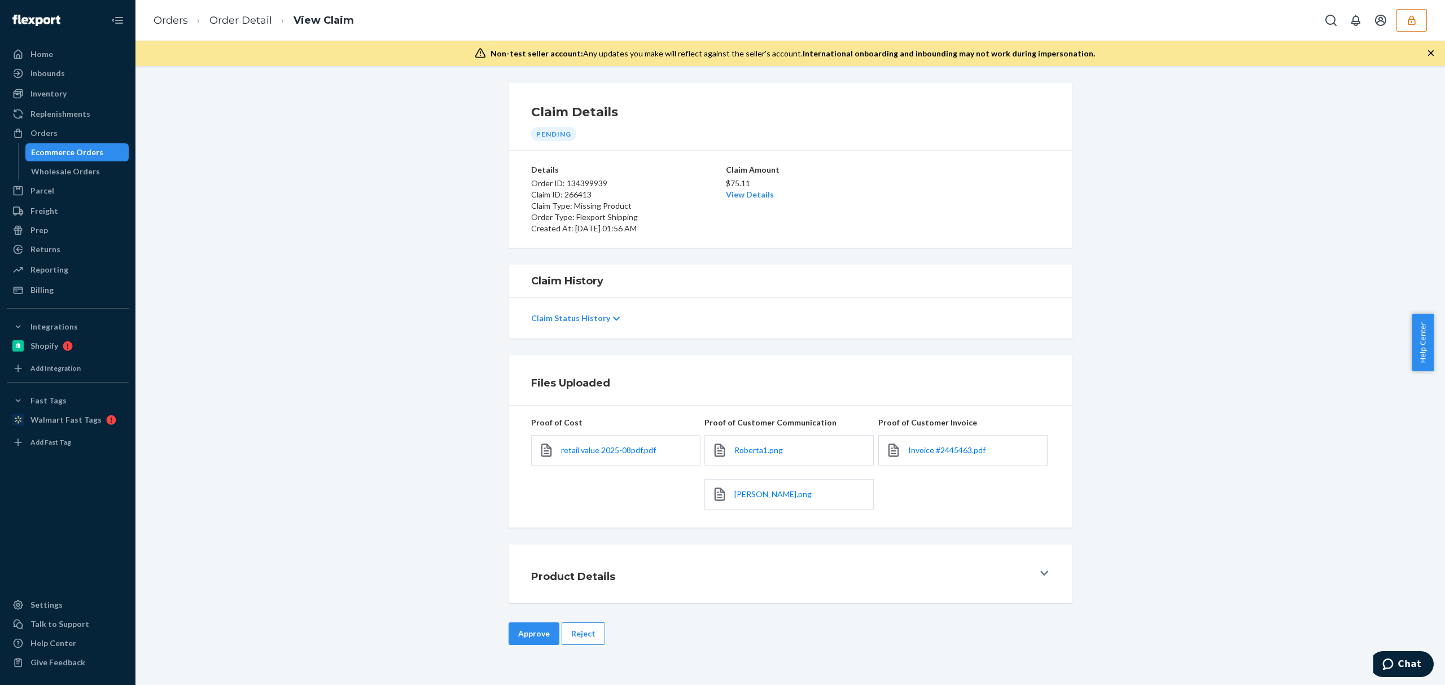
click button "Approve"
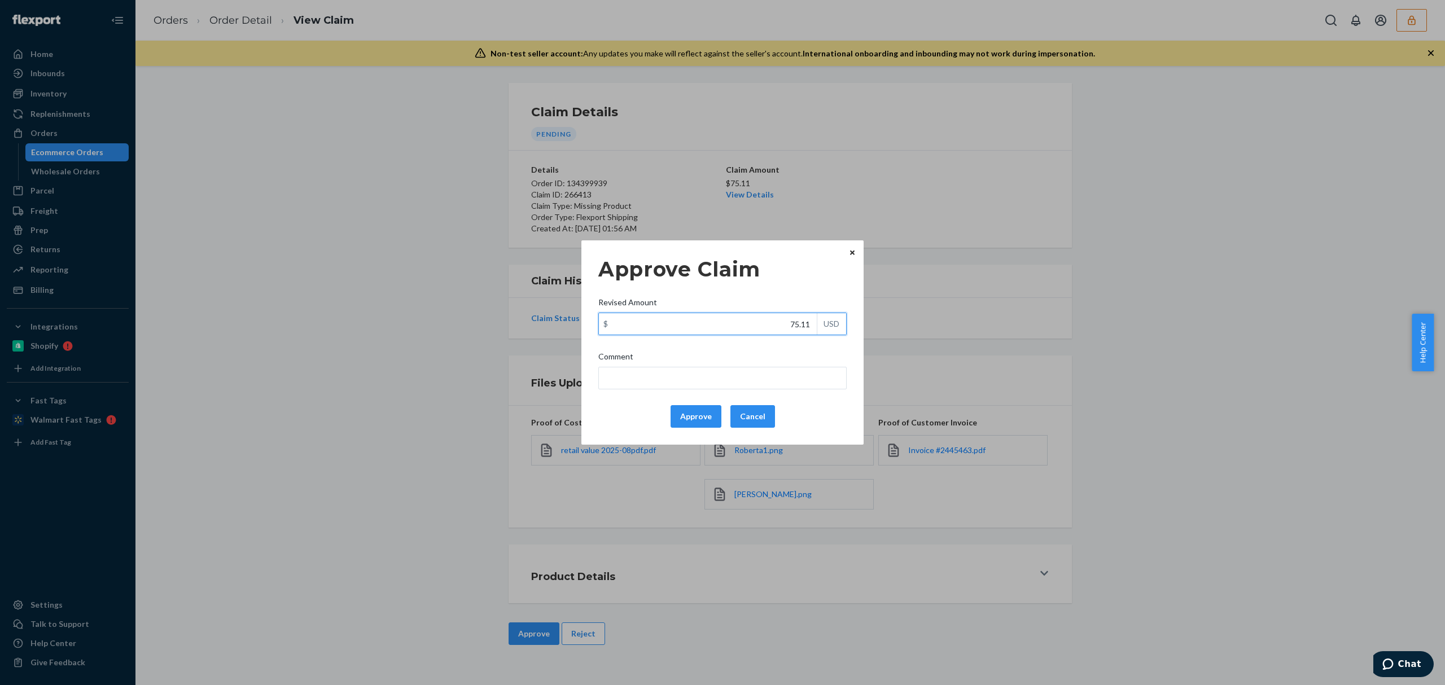
drag, startPoint x: 801, startPoint y: 329, endPoint x: 842, endPoint y: 331, distance: 41.8
click div "$ 75.11 USD"
paste input "33.98"
type input "33.98"
click input "Comment"
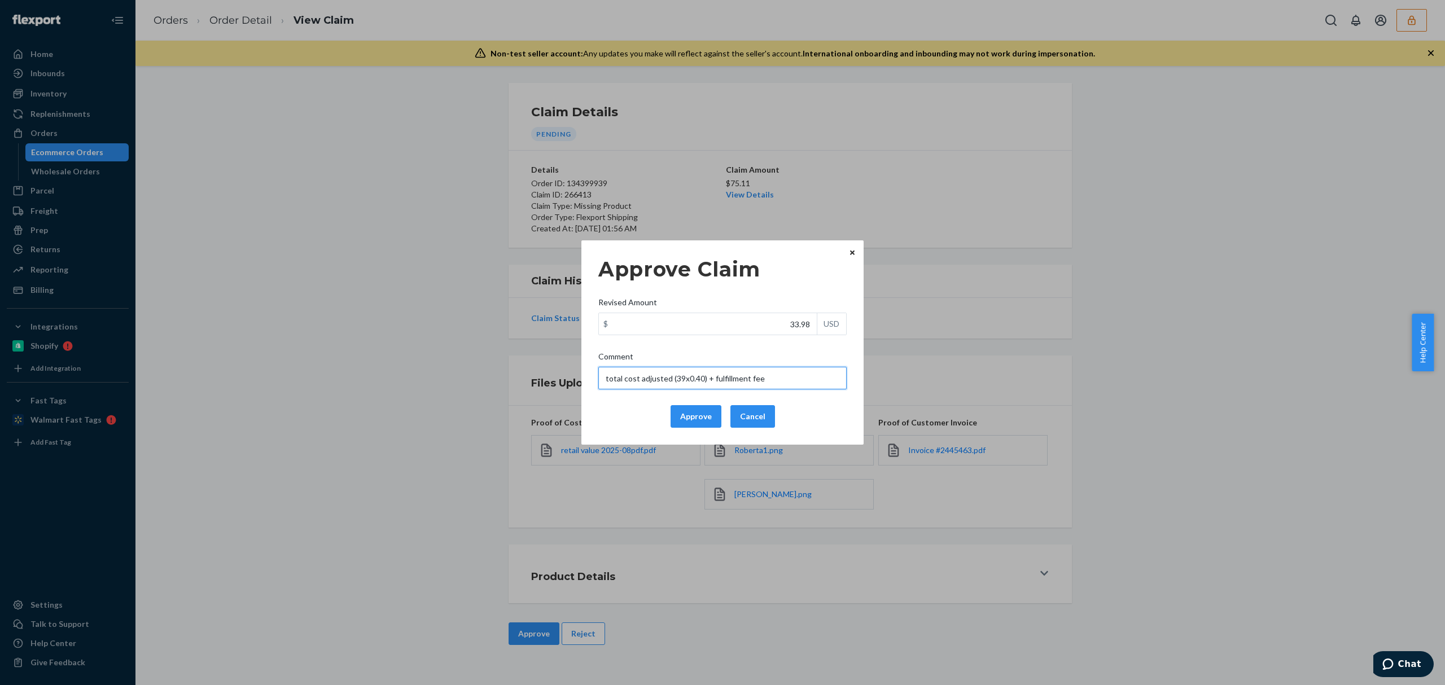
click input "total cost adjusted (39x0.40) + fulfillment fee"
drag, startPoint x: 783, startPoint y: 385, endPoint x: 541, endPoint y: 369, distance: 242.2
click div "Approve Claim Revised Amount $ 33.98 USD Comment total cost adjusted (70.57x0.4…"
type input "total cost adjusted (70.57x0.40) + fulfillment fee"
click button "Approve"
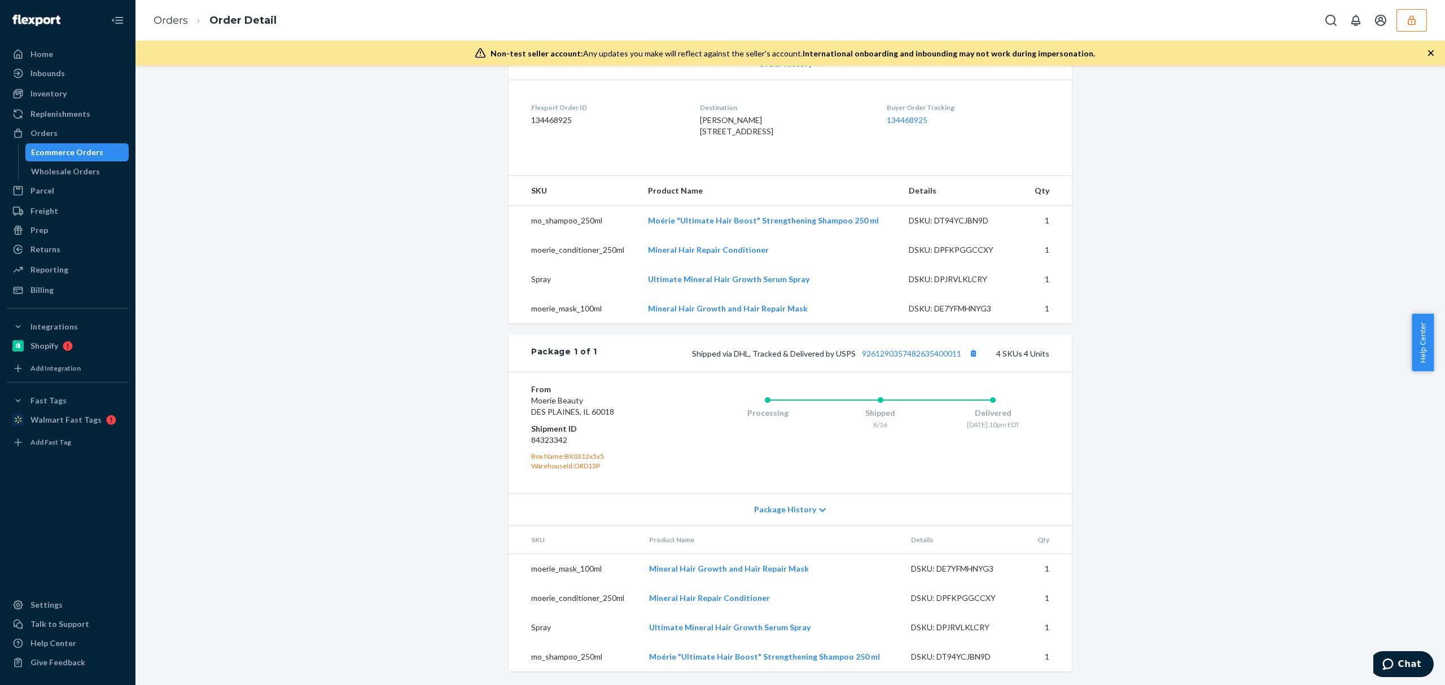
scroll to position [288, 0]
click at [929, 357] on link "9261290357482635400011" at bounding box center [911, 354] width 99 height 10
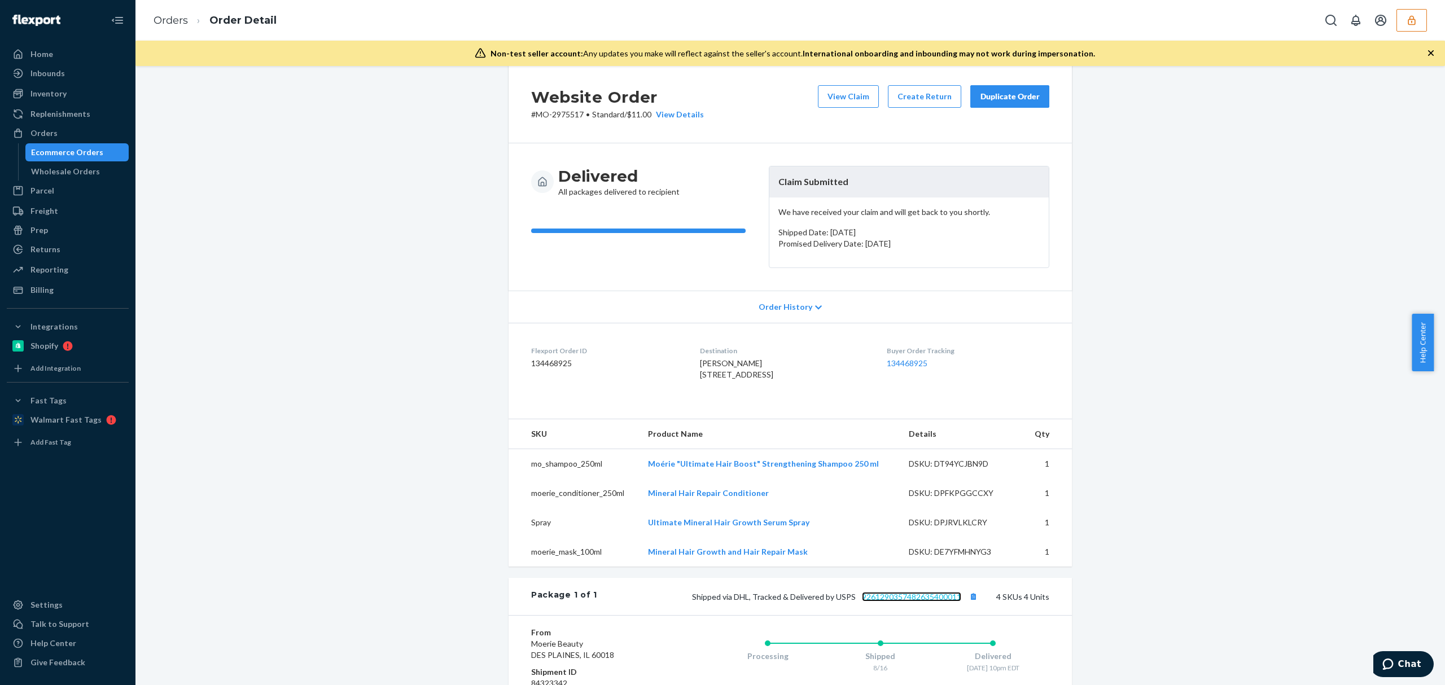
scroll to position [0, 0]
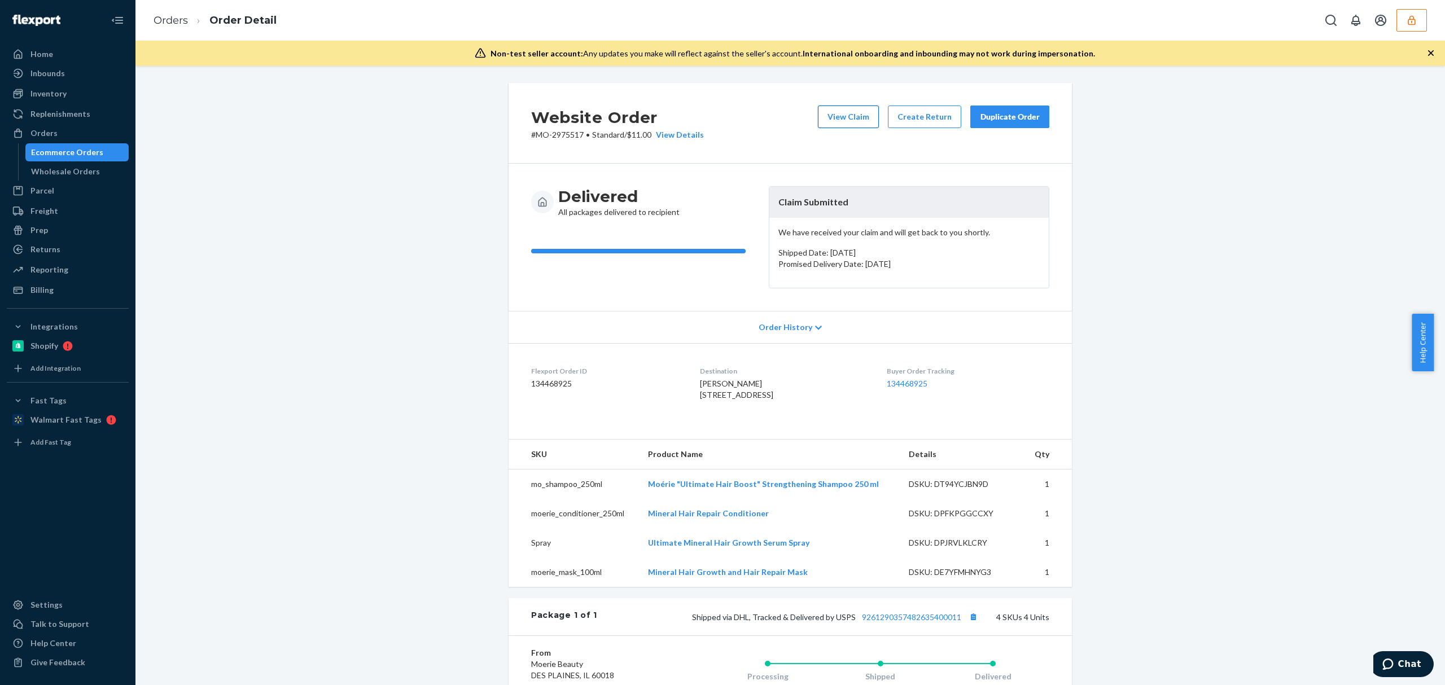
click at [862, 122] on button "View Claim" at bounding box center [848, 117] width 61 height 23
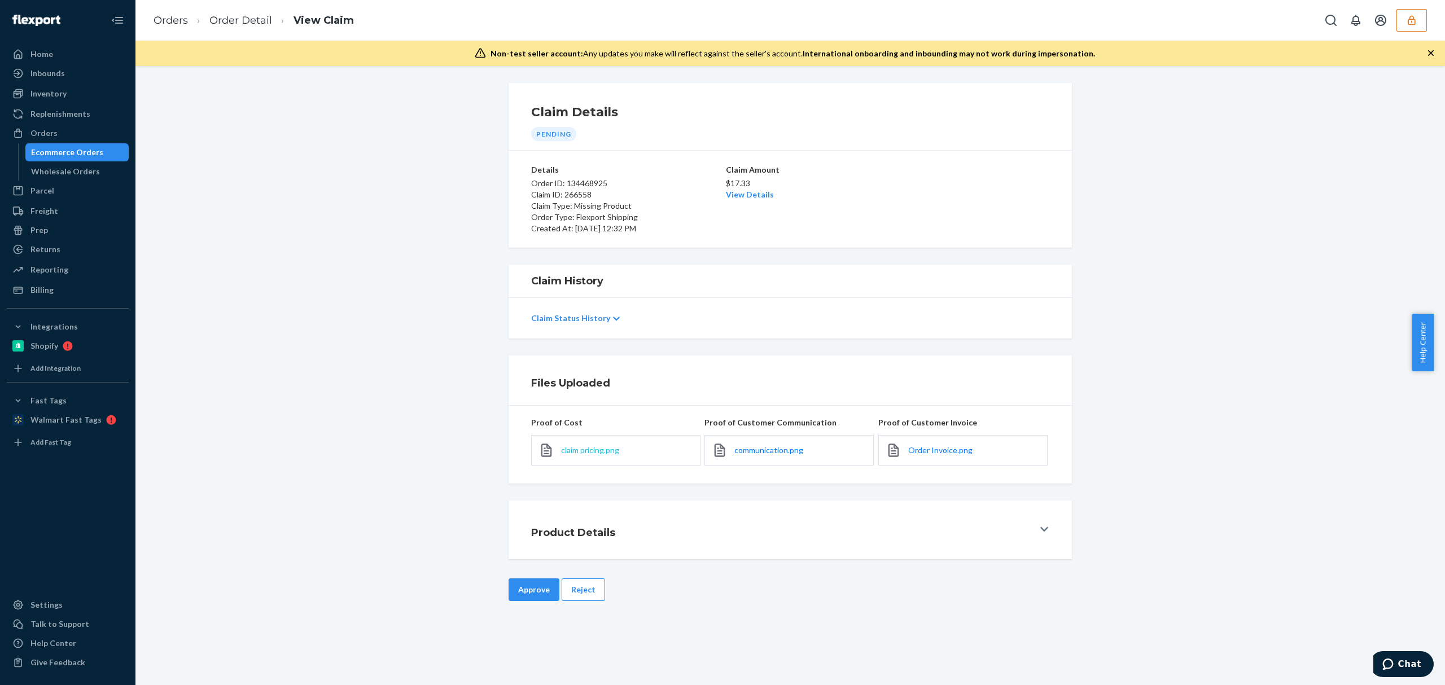
click at [610, 452] on span "claim pricing.png" at bounding box center [590, 451] width 58 height 10
click at [765, 453] on span "communication.png" at bounding box center [769, 451] width 69 height 10
click at [935, 456] on link "Order Invoice.png" at bounding box center [941, 450] width 64 height 11
click at [585, 579] on div "Claim Details Pending Details Order ID: 134468925 Claim ID: 266558 Claim Type: …" at bounding box center [791, 375] width 1310 height 619
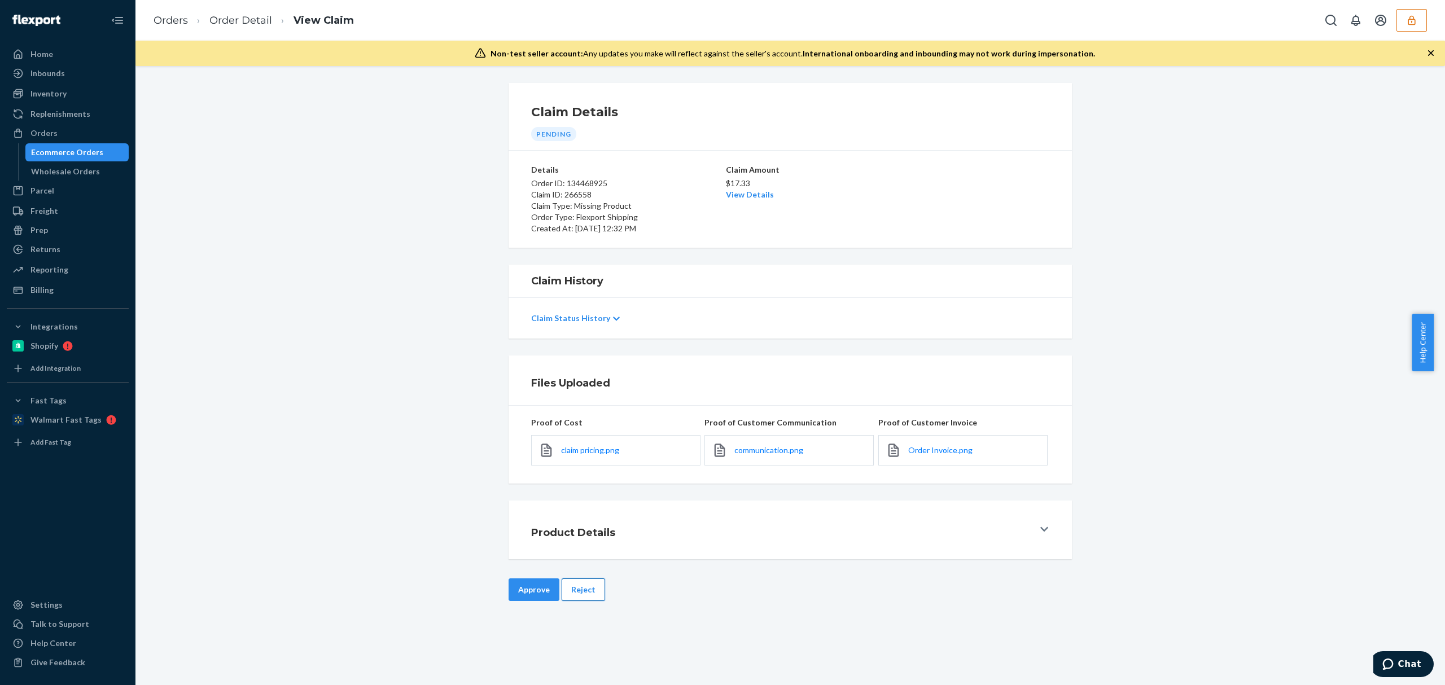
click at [586, 586] on button "Reject" at bounding box center [583, 590] width 43 height 23
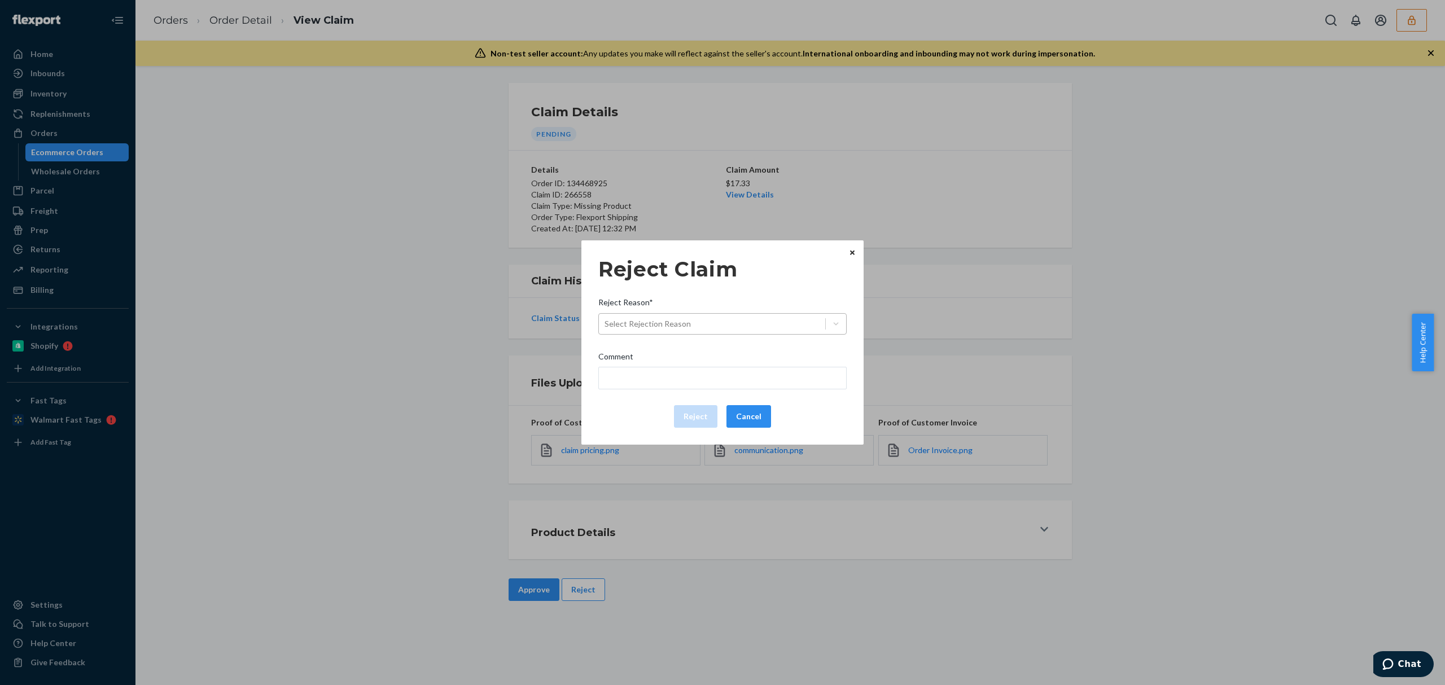
click at [712, 319] on div "Select Rejection Reason" at bounding box center [712, 324] width 226 height 18
click at [606, 319] on input "Reject Reason* Select Rejection Reason" at bounding box center [605, 323] width 1 height 11
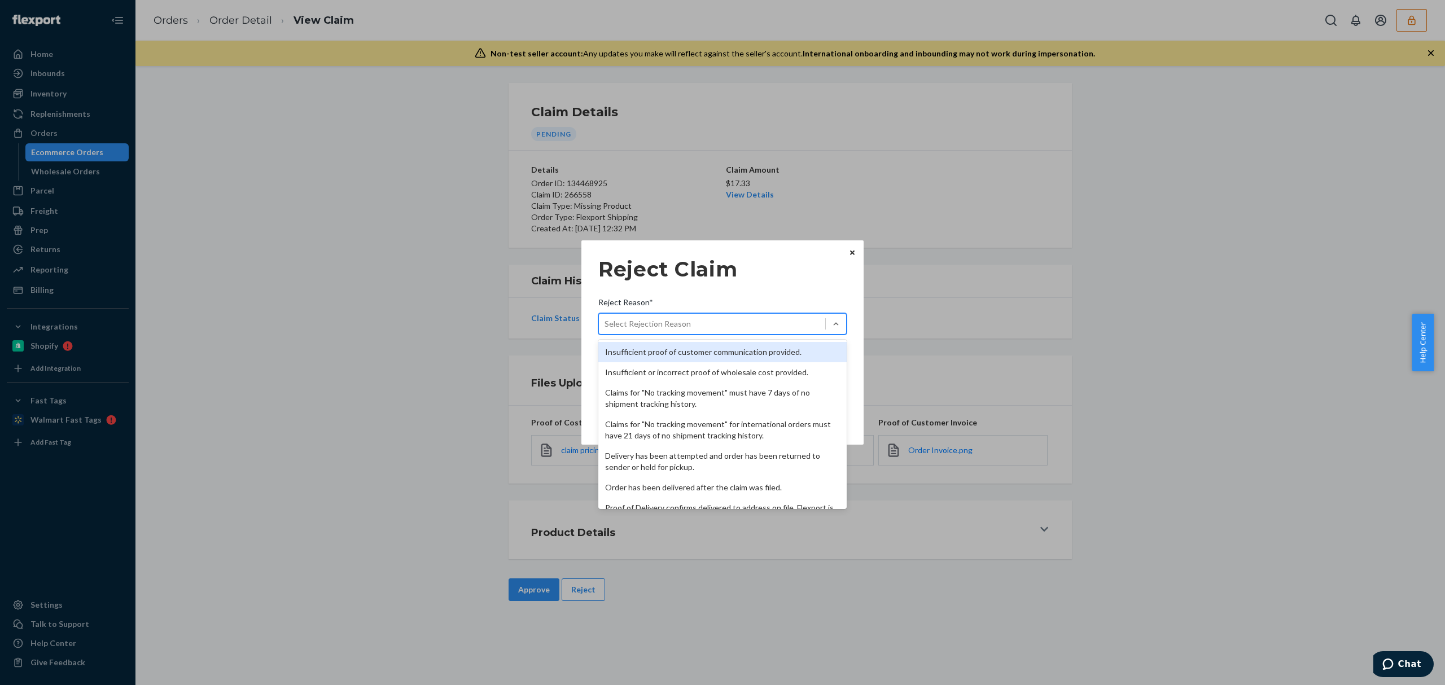
drag, startPoint x: 718, startPoint y: 348, endPoint x: 720, endPoint y: 360, distance: 12.6
click at [718, 349] on div "Insufficient proof of customer communication provided." at bounding box center [723, 352] width 248 height 20
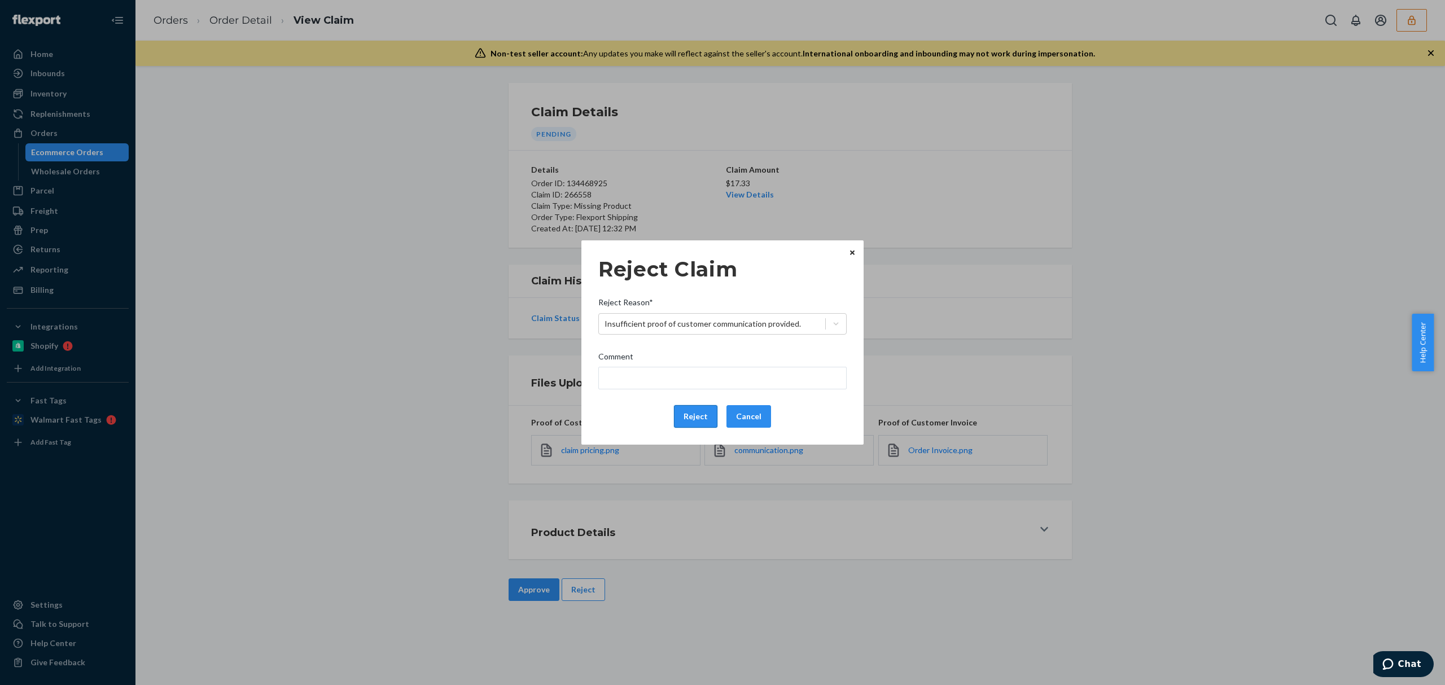
click at [705, 423] on button "Reject" at bounding box center [695, 416] width 43 height 23
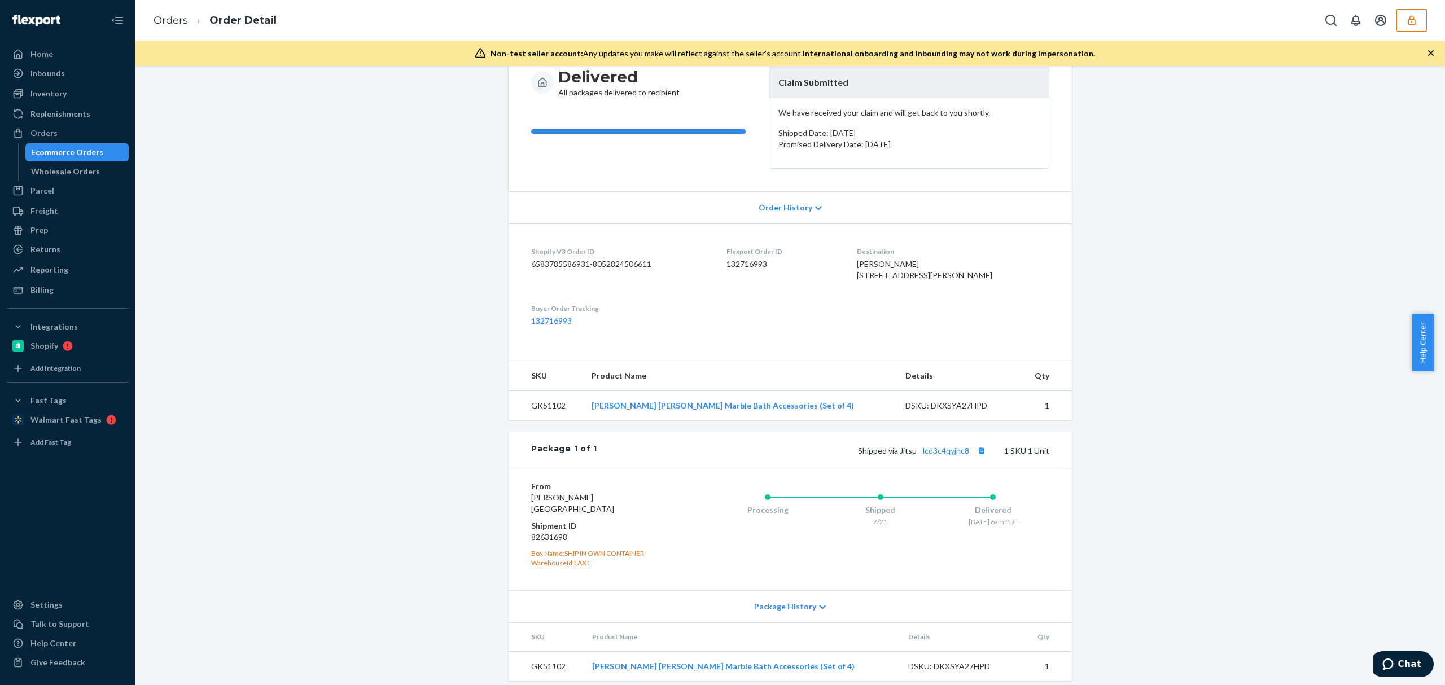
scroll to position [154, 0]
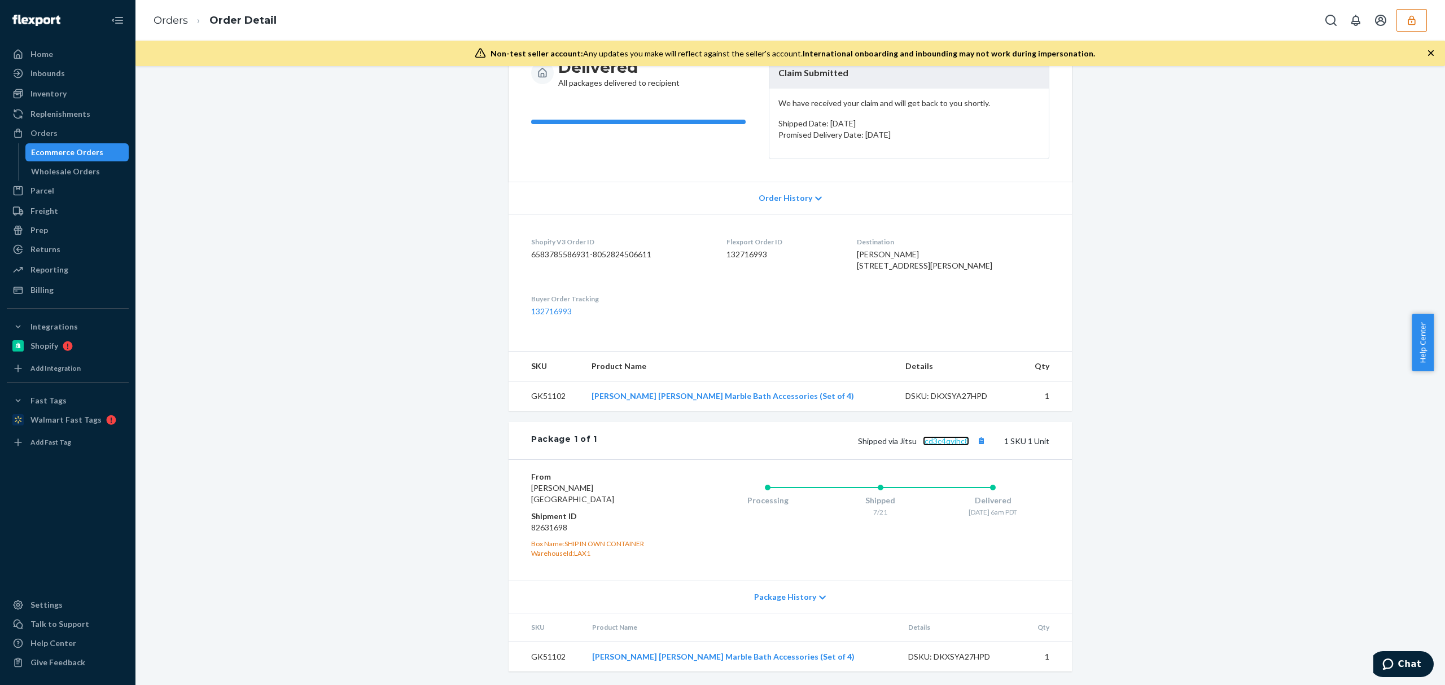
click at [935, 441] on link "lcd3c4qyjhc8" at bounding box center [946, 441] width 46 height 10
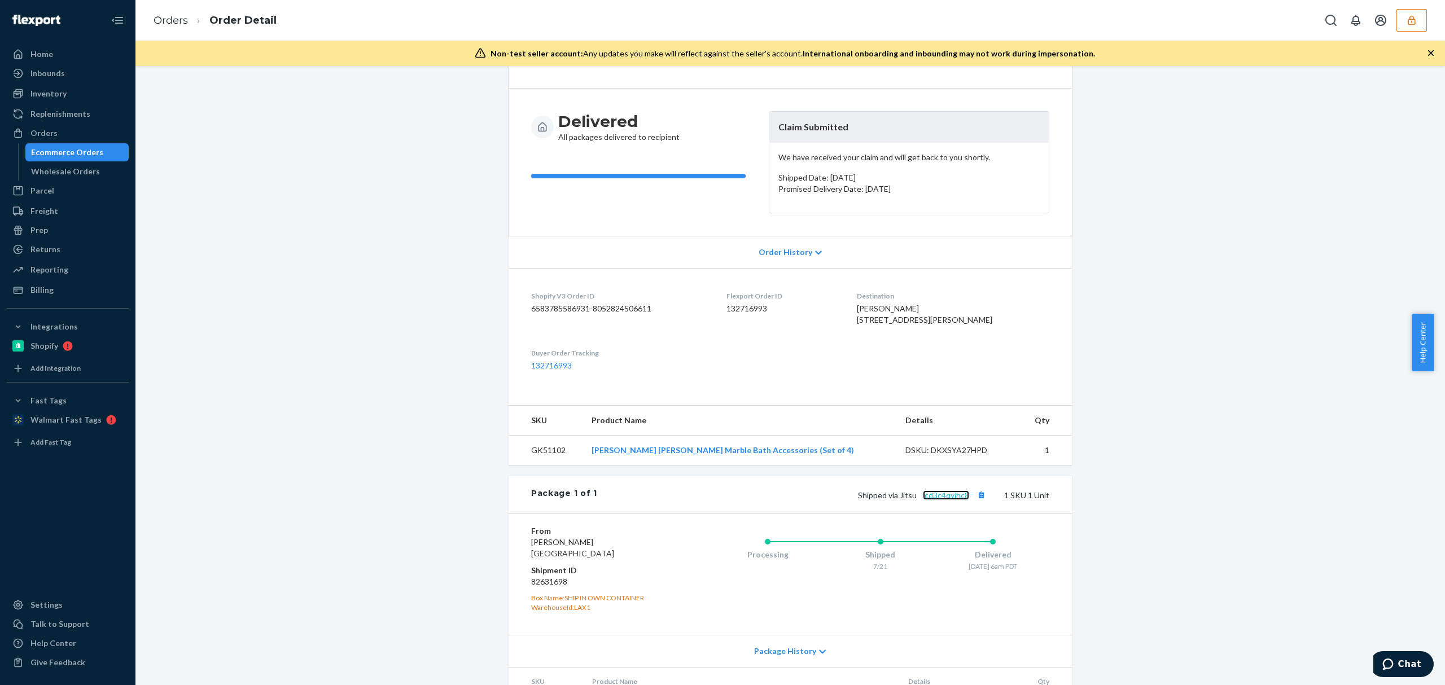
scroll to position [0, 0]
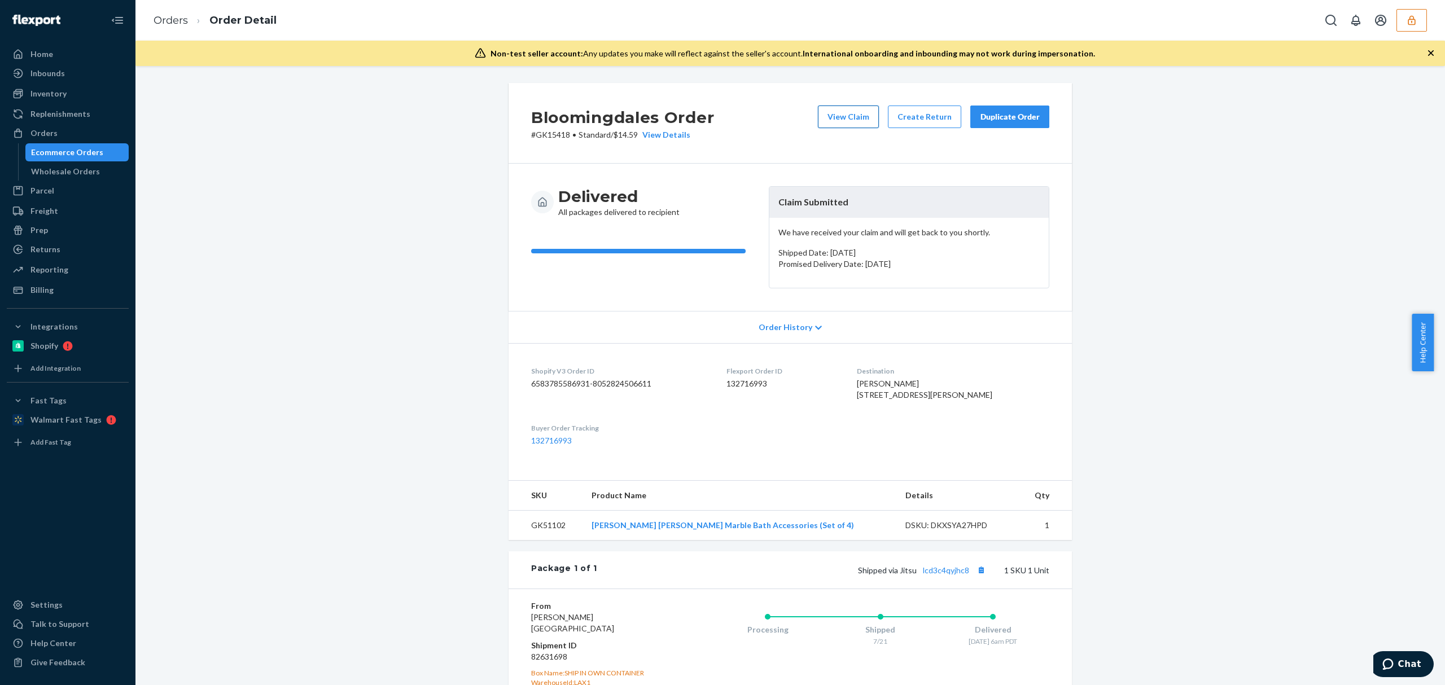
click at [851, 108] on button "View Claim" at bounding box center [848, 117] width 61 height 23
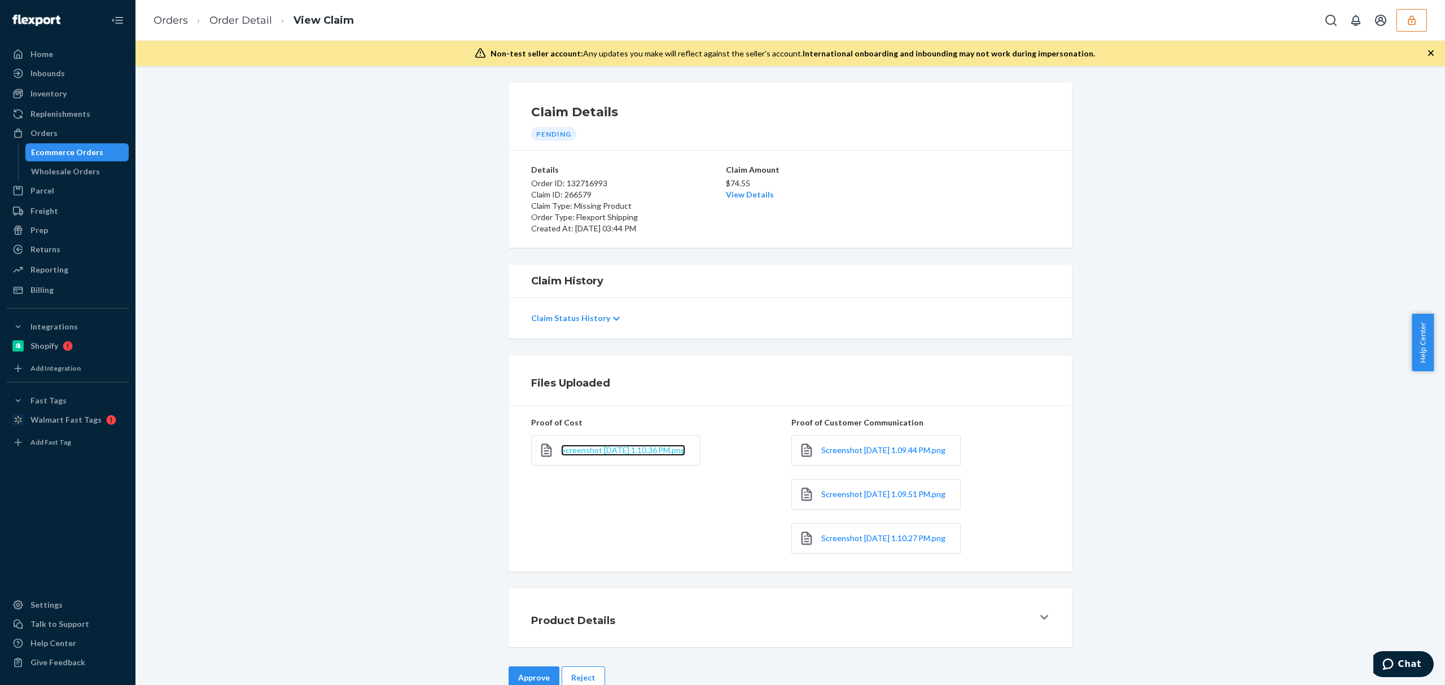
click at [608, 447] on span "Screenshot [DATE] 1.10.36 PM.png" at bounding box center [623, 451] width 124 height 10
drag, startPoint x: 838, startPoint y: 454, endPoint x: 853, endPoint y: 482, distance: 31.8
click at [838, 454] on link "Screenshot [DATE] 1.09.44 PM.png" at bounding box center [884, 450] width 124 height 11
drag, startPoint x: 854, startPoint y: 509, endPoint x: 865, endPoint y: 517, distance: 13.3
click at [854, 499] on span "Screenshot [DATE] 1.09.51 PM.png" at bounding box center [884, 495] width 124 height 10
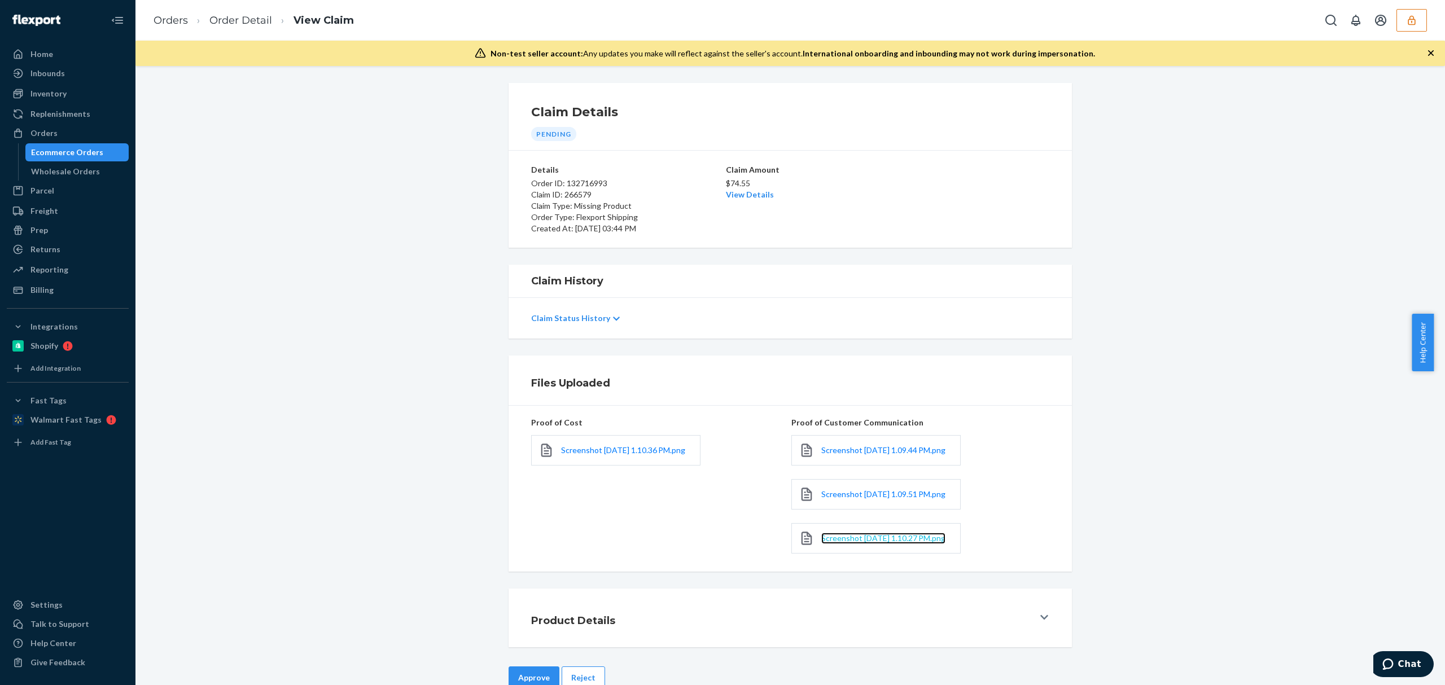
click at [870, 543] on span "Screenshot [DATE] 1.10.27 PM.png" at bounding box center [884, 539] width 124 height 10
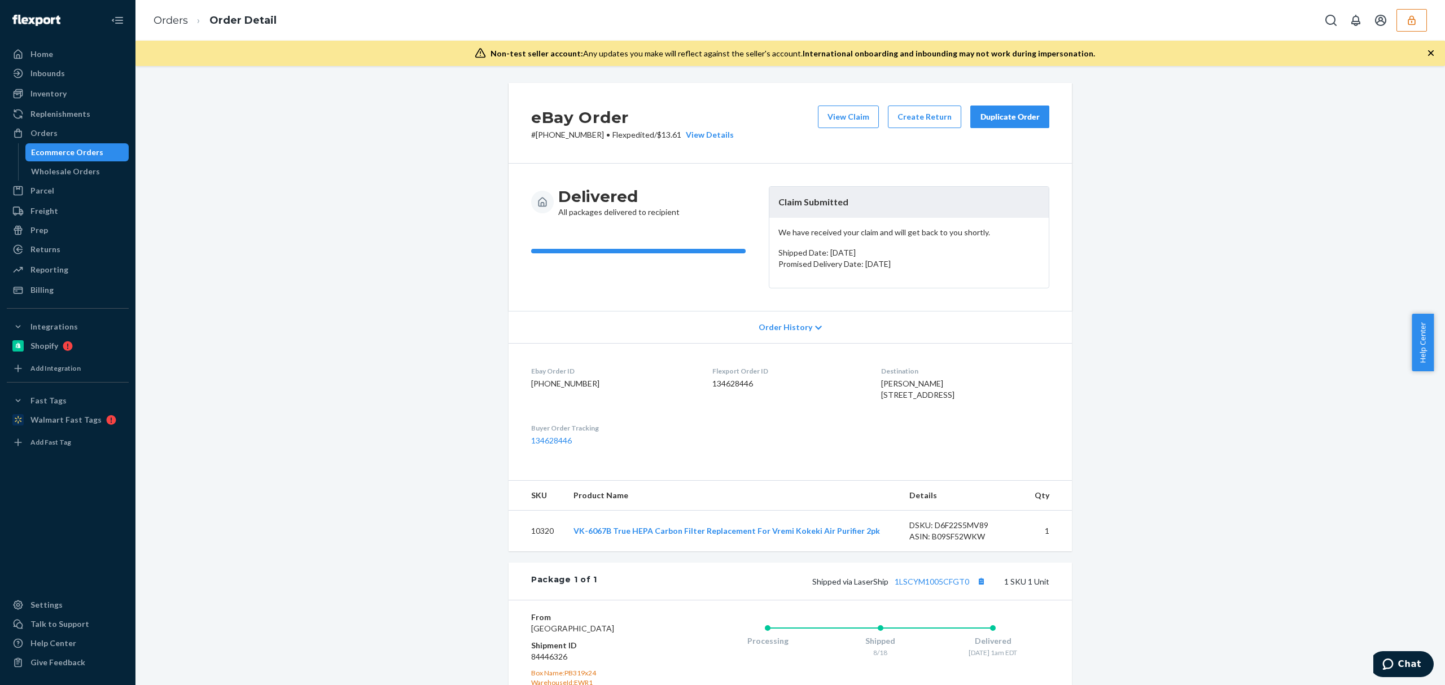
scroll to position [176, 0]
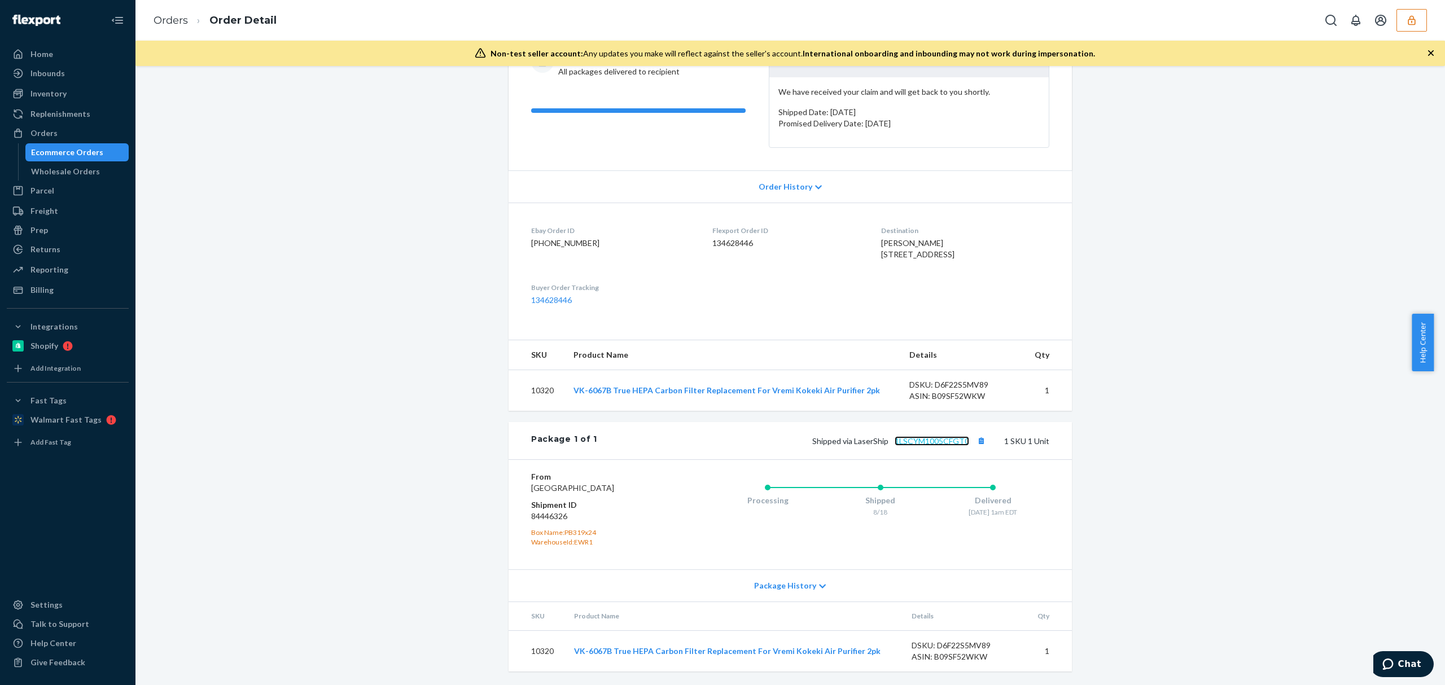
click at [922, 436] on link "1LSCYM1005CFGT0" at bounding box center [932, 441] width 75 height 10
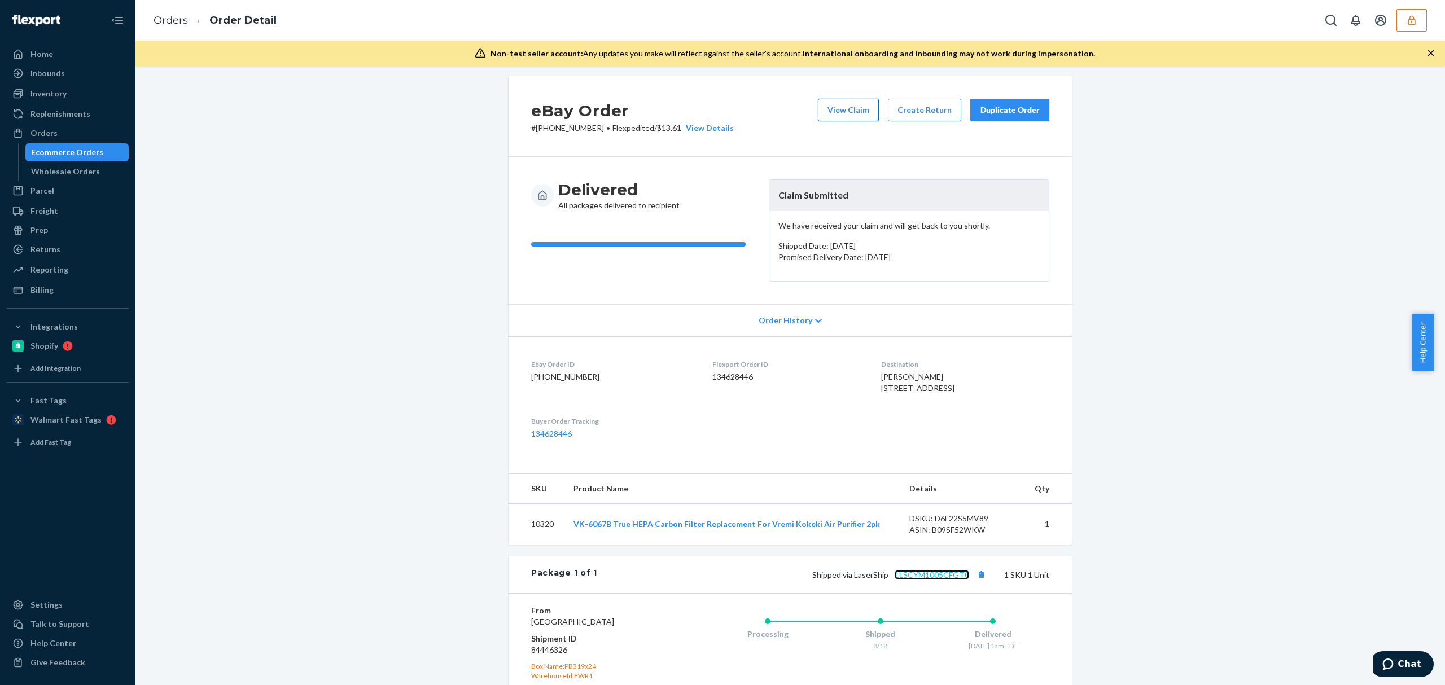
scroll to position [0, 0]
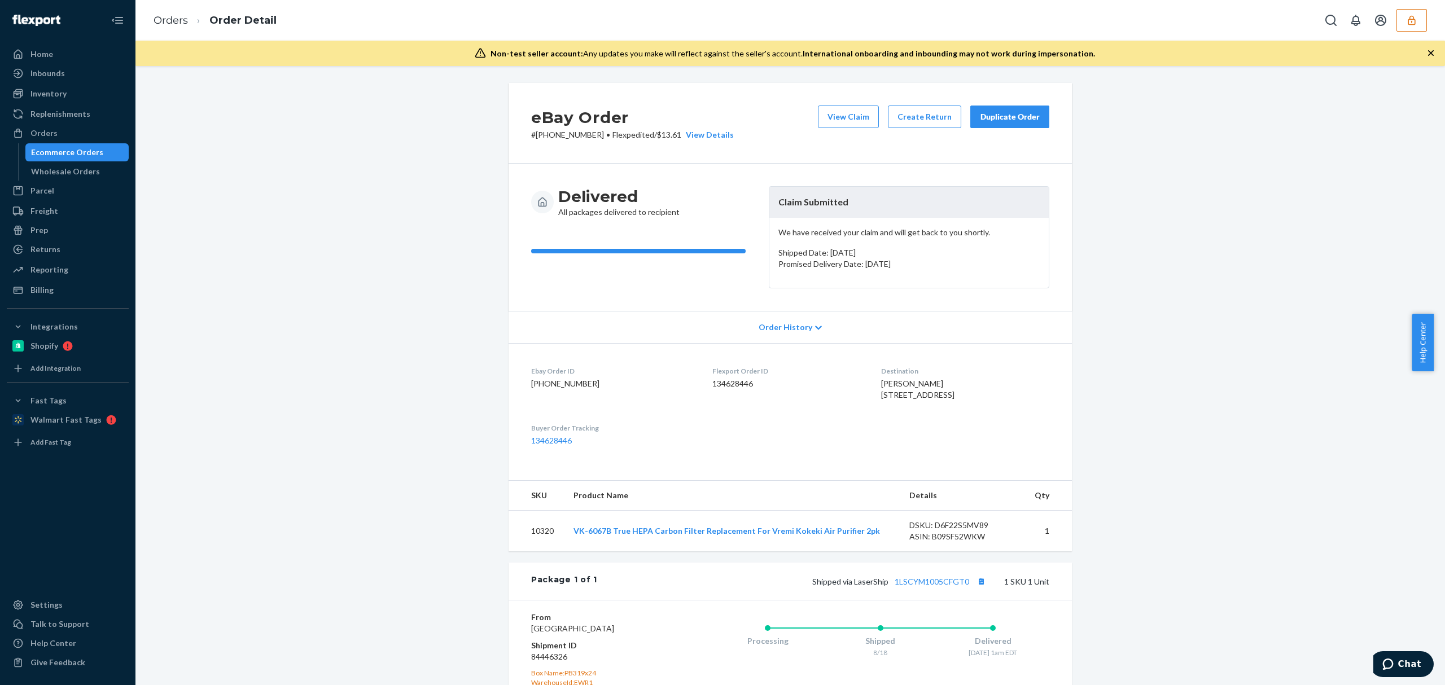
drag, startPoint x: 830, startPoint y: 115, endPoint x: 447, endPoint y: 59, distance: 387.0
click at [829, 115] on button "View Claim" at bounding box center [848, 117] width 61 height 23
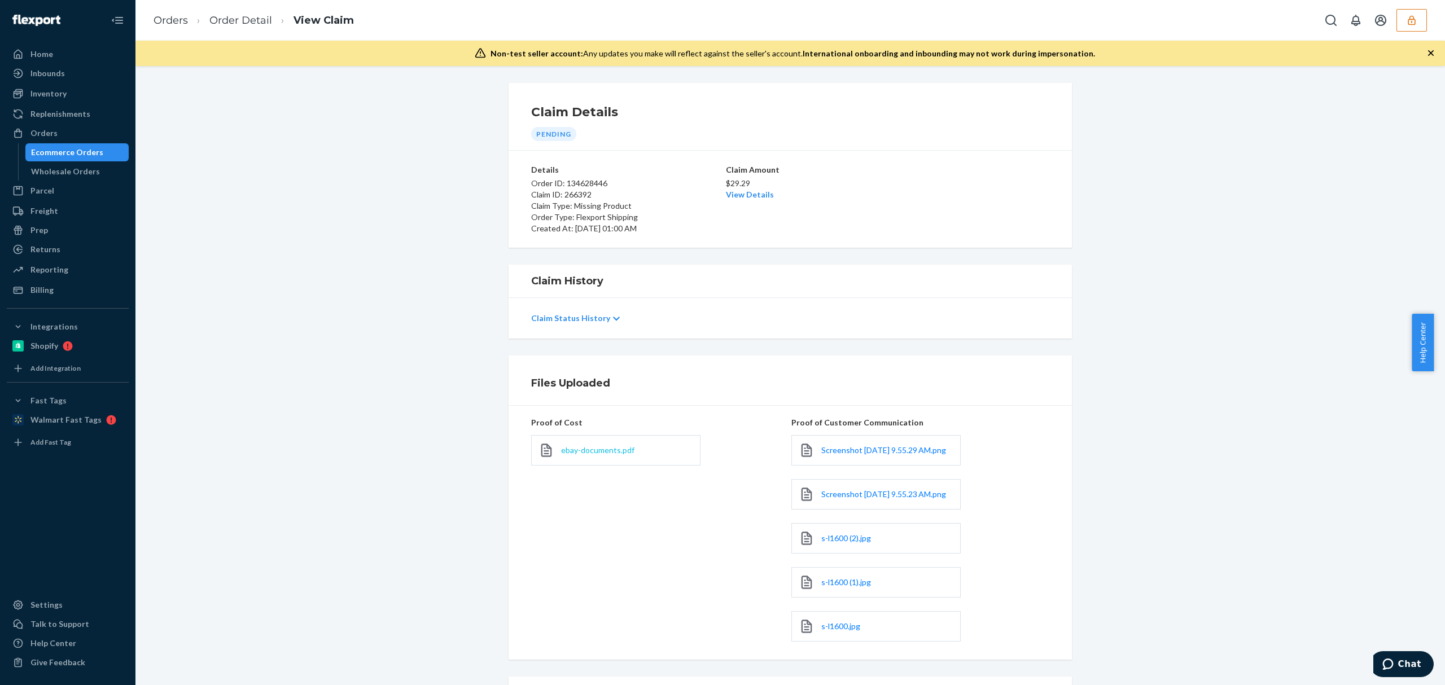
click at [609, 448] on span "ebay-documents.pdf" at bounding box center [597, 451] width 73 height 10
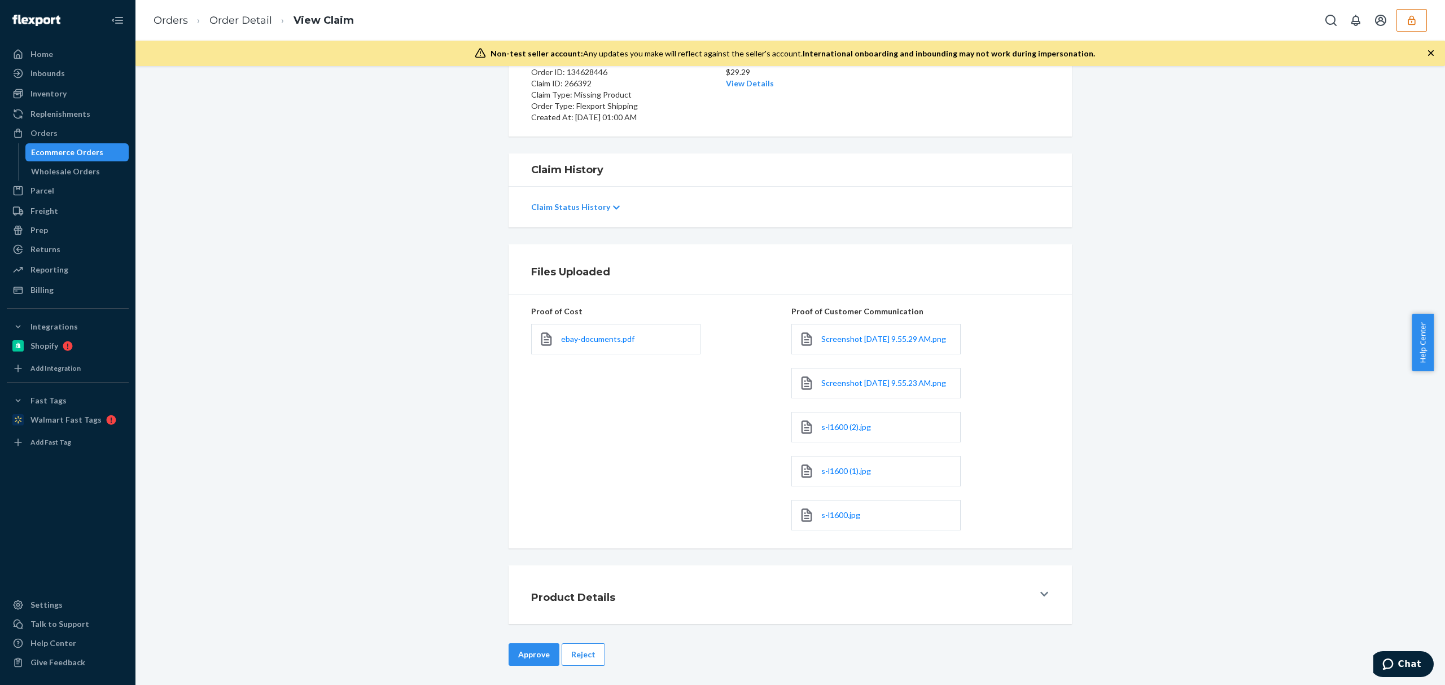
scroll to position [131, 0]
click at [859, 331] on span "Screenshot [DATE] 9.55.29 AM.png" at bounding box center [884, 336] width 125 height 10
click at [859, 375] on span "Screenshot [DATE] 9.55.23 AM.png" at bounding box center [884, 380] width 125 height 10
click at [850, 425] on span "s-l1600 (2).jpg" at bounding box center [847, 424] width 50 height 10
click at [846, 464] on span "s-l1600 (1).jpg" at bounding box center [847, 468] width 50 height 10
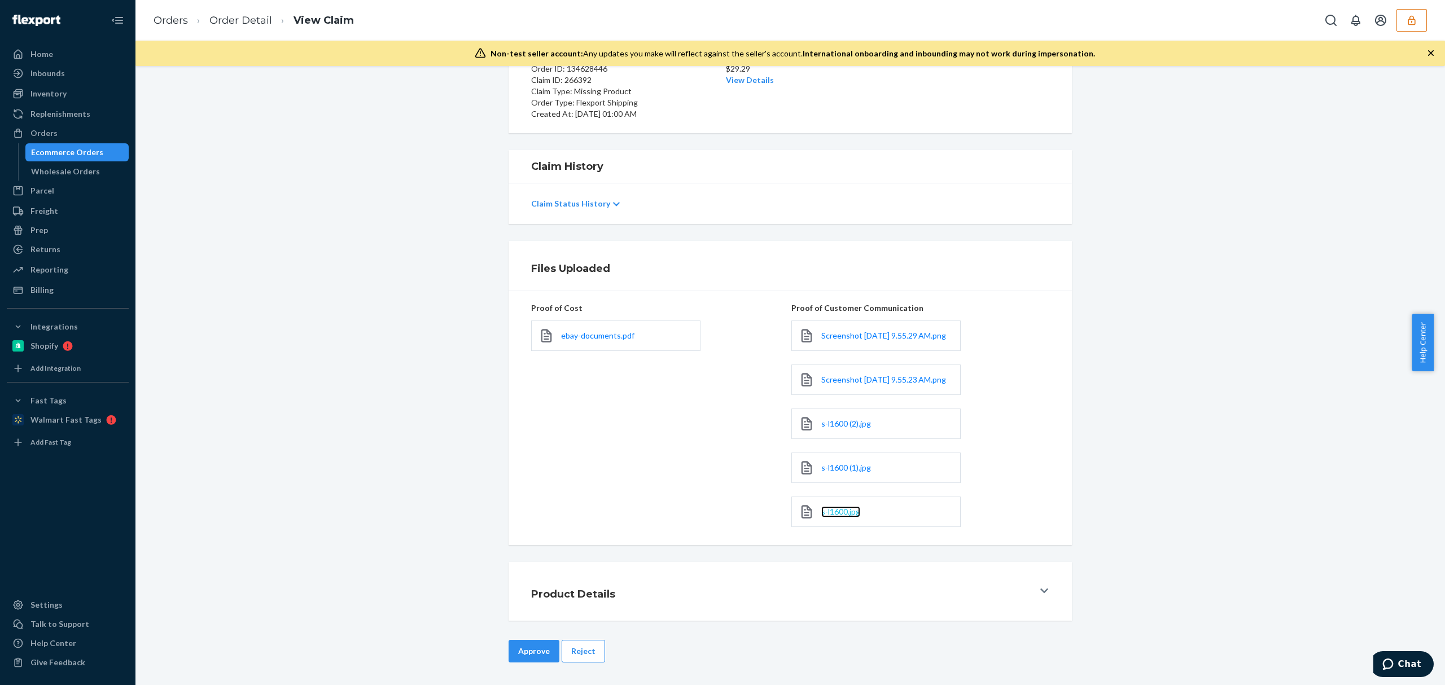
click at [845, 513] on span "s-l1600.jpg" at bounding box center [841, 512] width 39 height 10
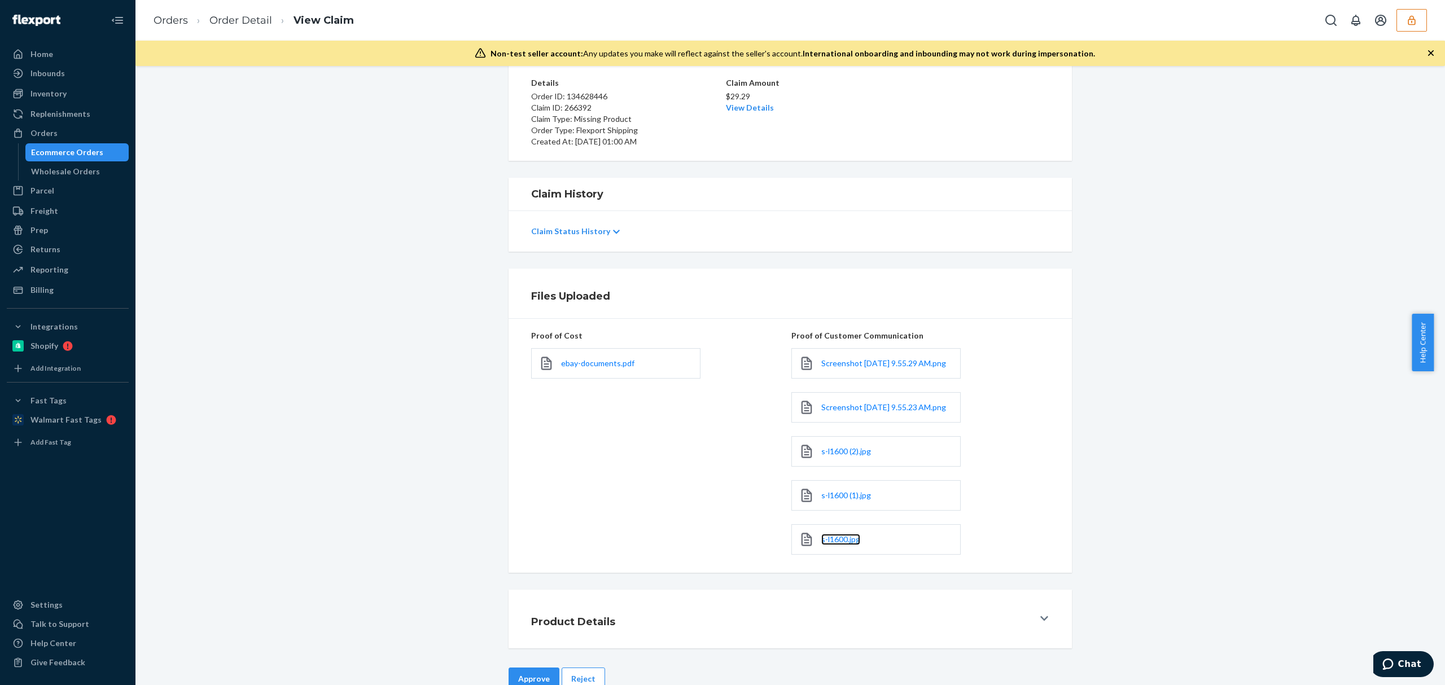
scroll to position [0, 0]
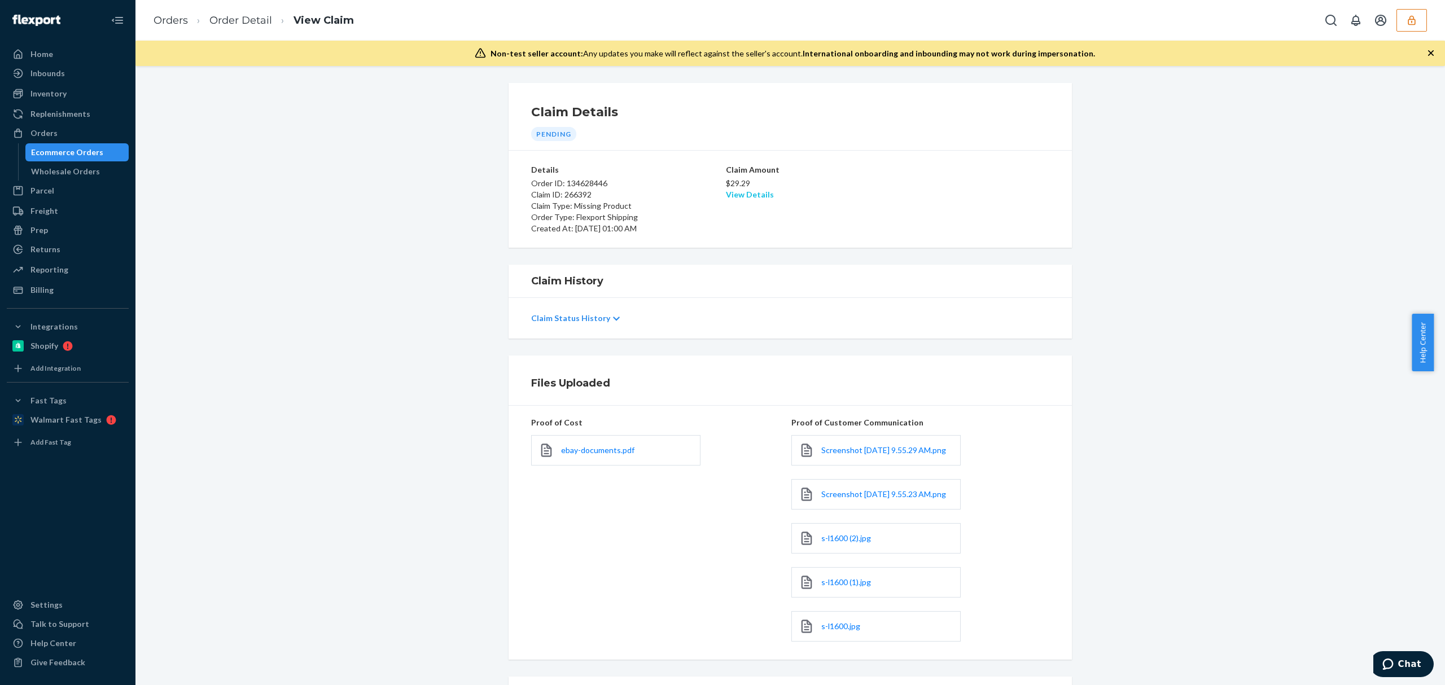
click at [757, 193] on link "View Details" at bounding box center [750, 195] width 48 height 10
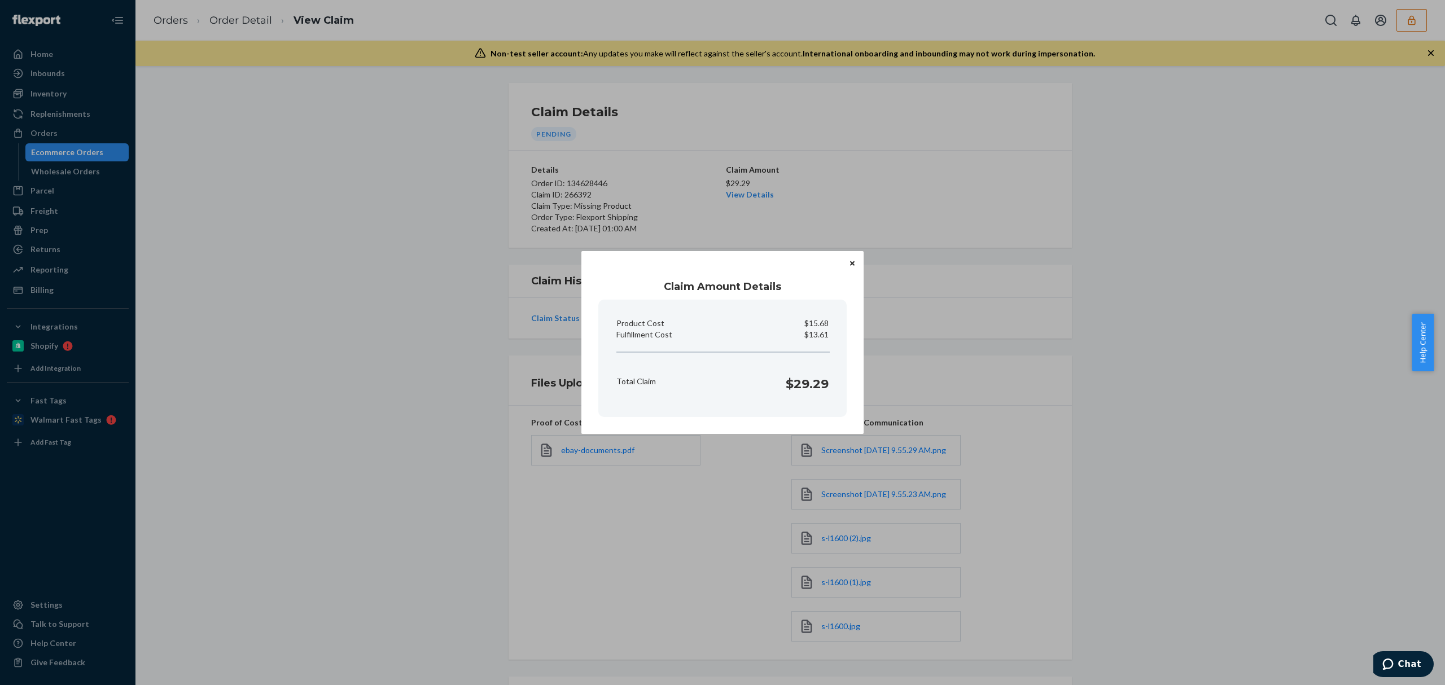
click at [721, 529] on div "Claim Amount Details Product Cost $15.68 Fulfillment Cost $13.61 Total Claim $2…" at bounding box center [722, 342] width 1445 height 685
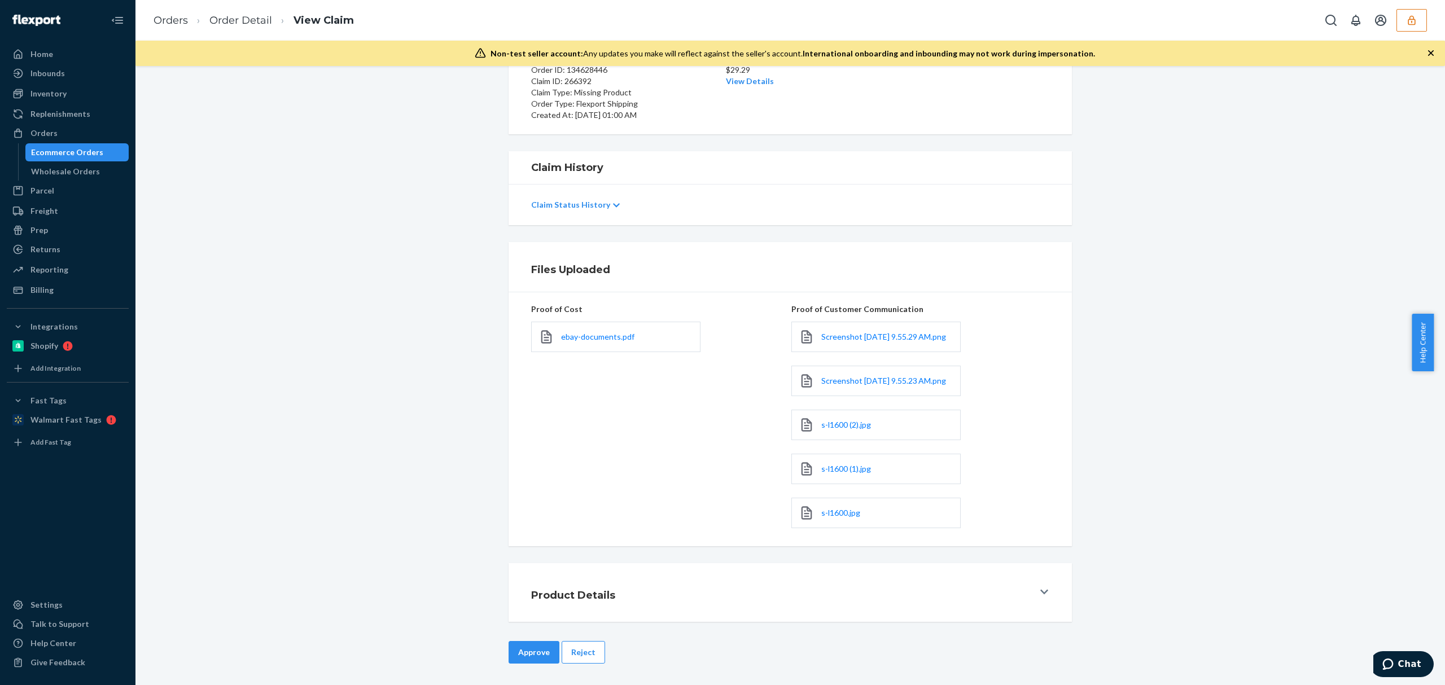
scroll to position [131, 0]
click at [520, 653] on button "Approve" at bounding box center [534, 651] width 51 height 23
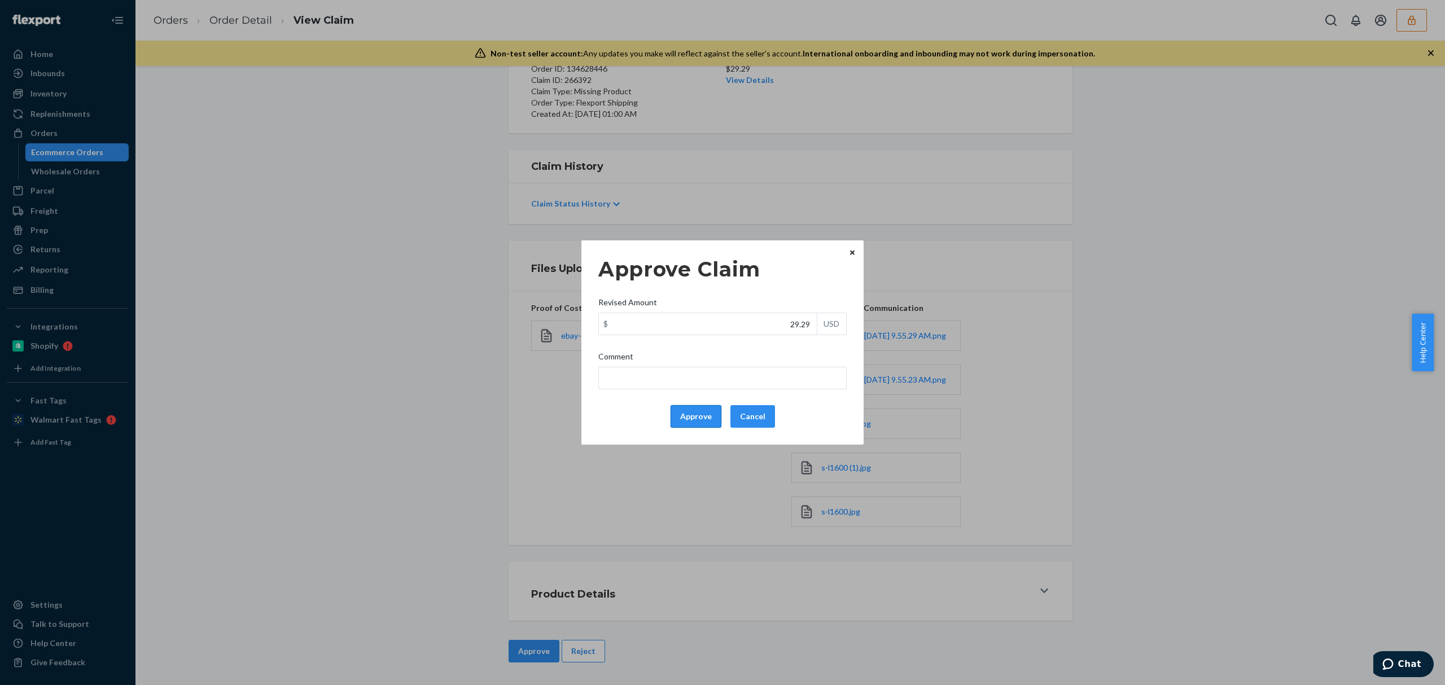
click at [700, 418] on button "Approve" at bounding box center [696, 416] width 51 height 23
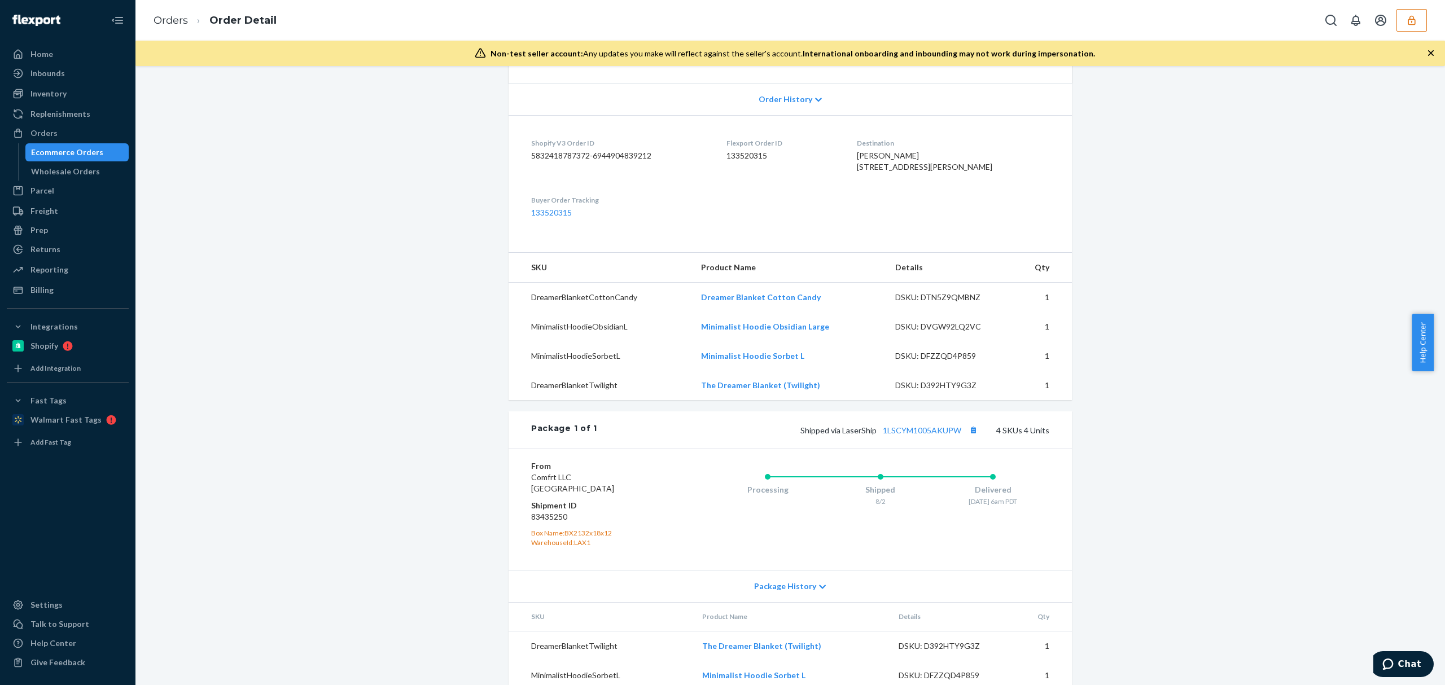
scroll to position [301, 0]
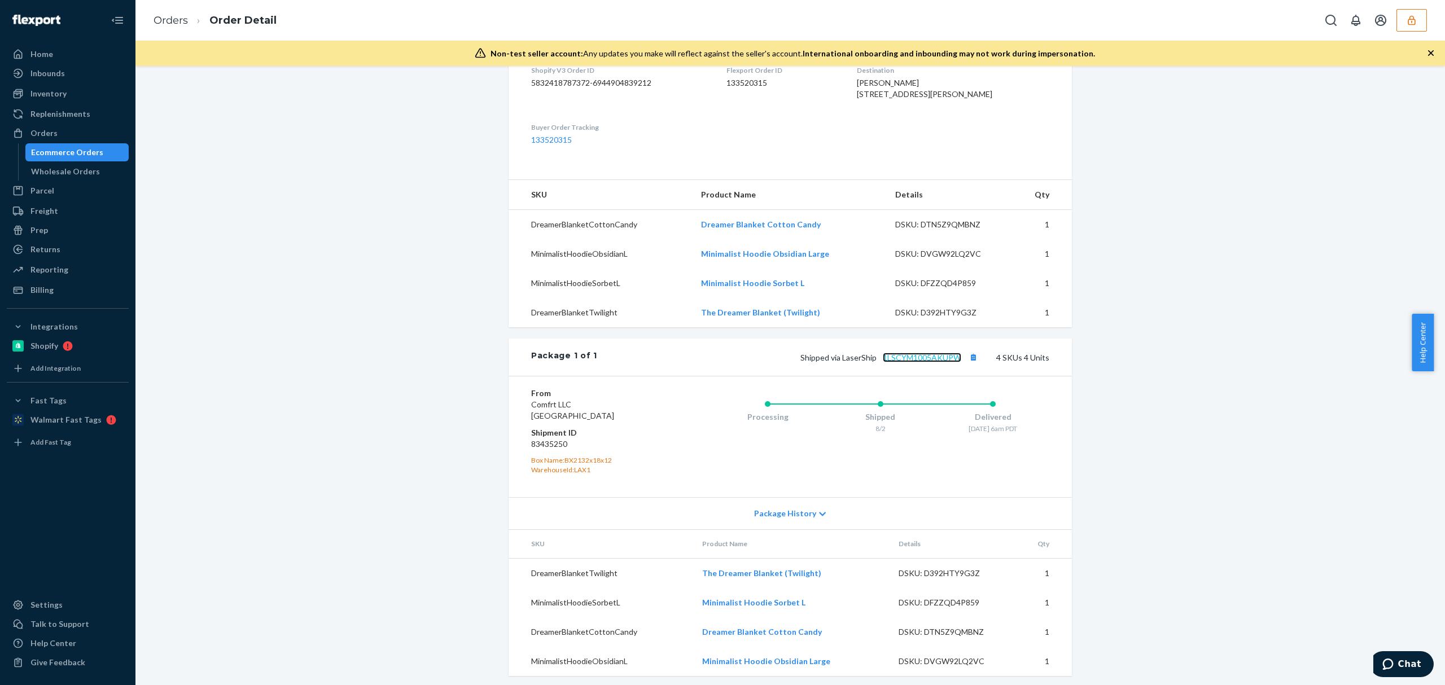
click at [918, 363] on link "1LSCYM1005AKUPW" at bounding box center [922, 358] width 78 height 10
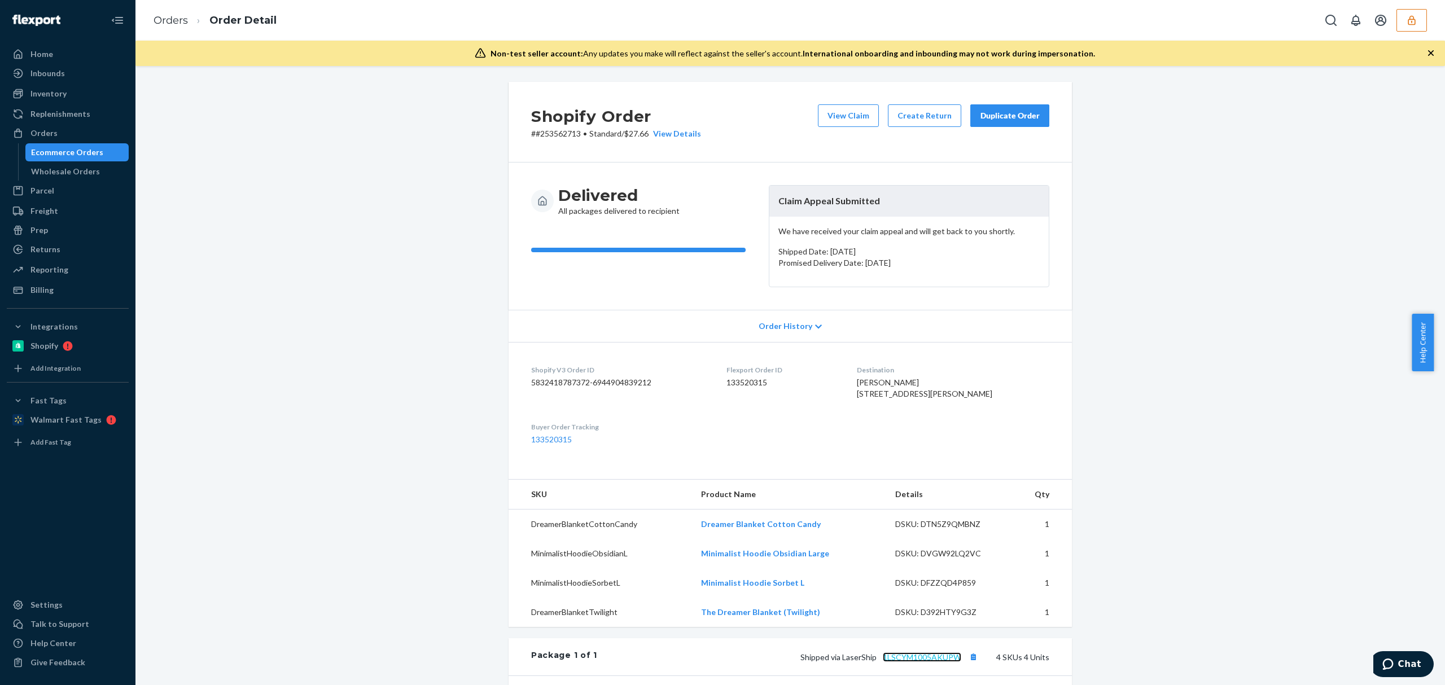
scroll to position [0, 0]
click at [841, 118] on button "View Claim" at bounding box center [848, 117] width 61 height 23
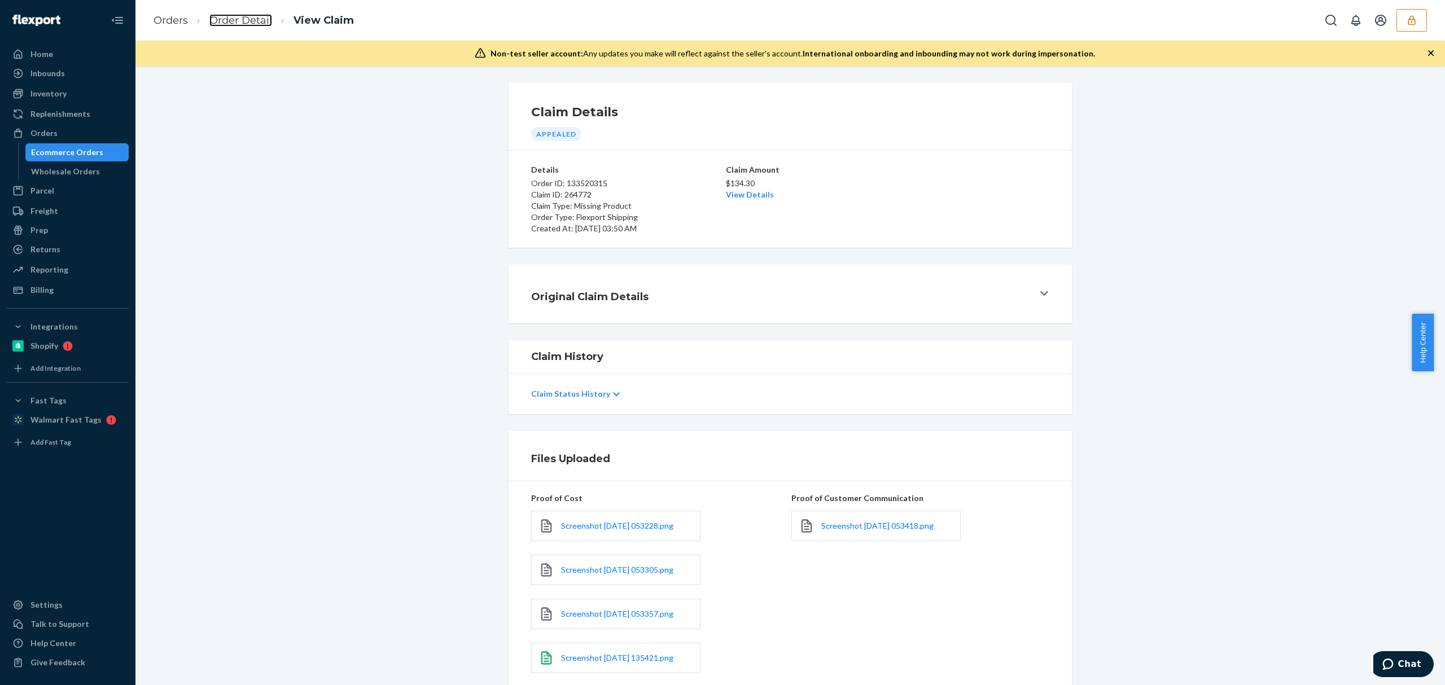
scroll to position [148, 0]
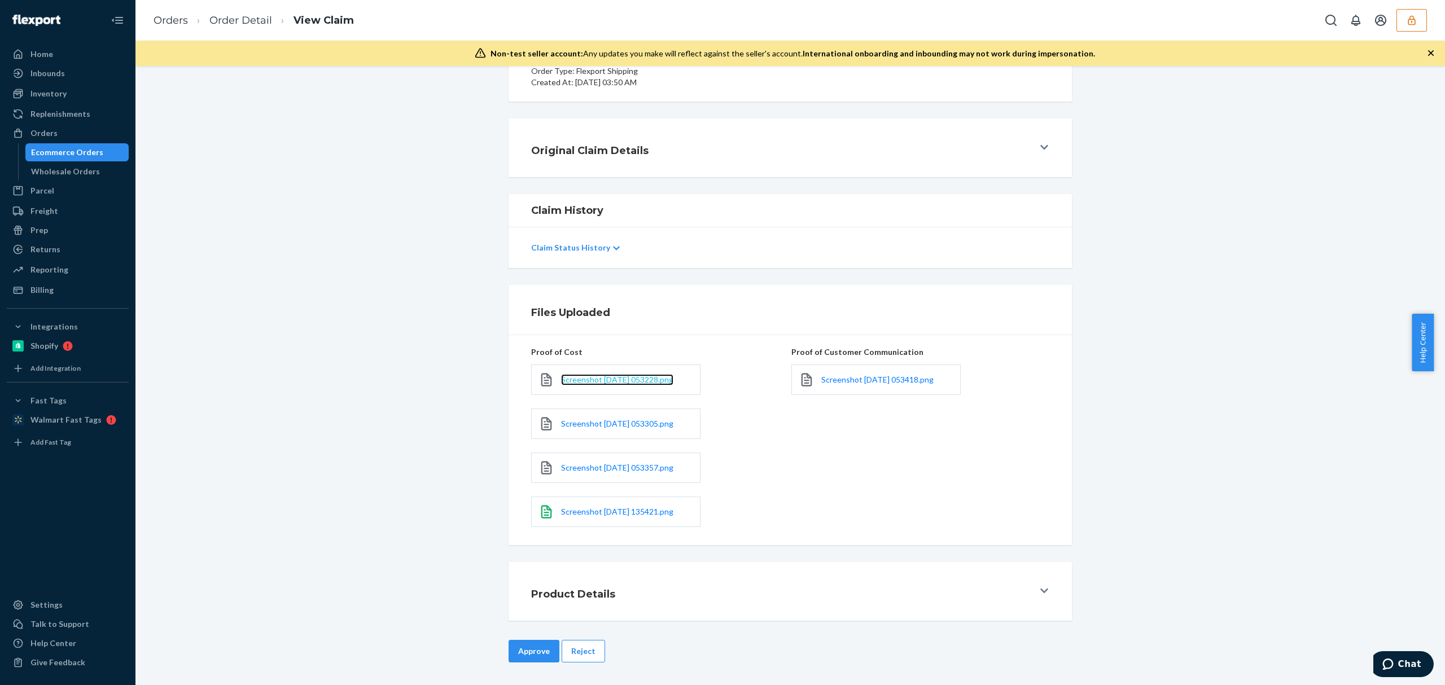
click at [606, 382] on span "Screenshot 2025-08-14 053228.png" at bounding box center [617, 380] width 112 height 10
click at [599, 423] on span "Screenshot 2025-08-14 053305.png" at bounding box center [617, 424] width 112 height 10
click at [601, 466] on span "Screenshot 2025-08-14 053357.png" at bounding box center [617, 468] width 112 height 10
click at [609, 515] on span "Screenshot 2025-08-20 135421.png" at bounding box center [617, 512] width 112 height 10
click at [829, 374] on link "Screenshot 2025-08-14 053418.png" at bounding box center [878, 379] width 112 height 11
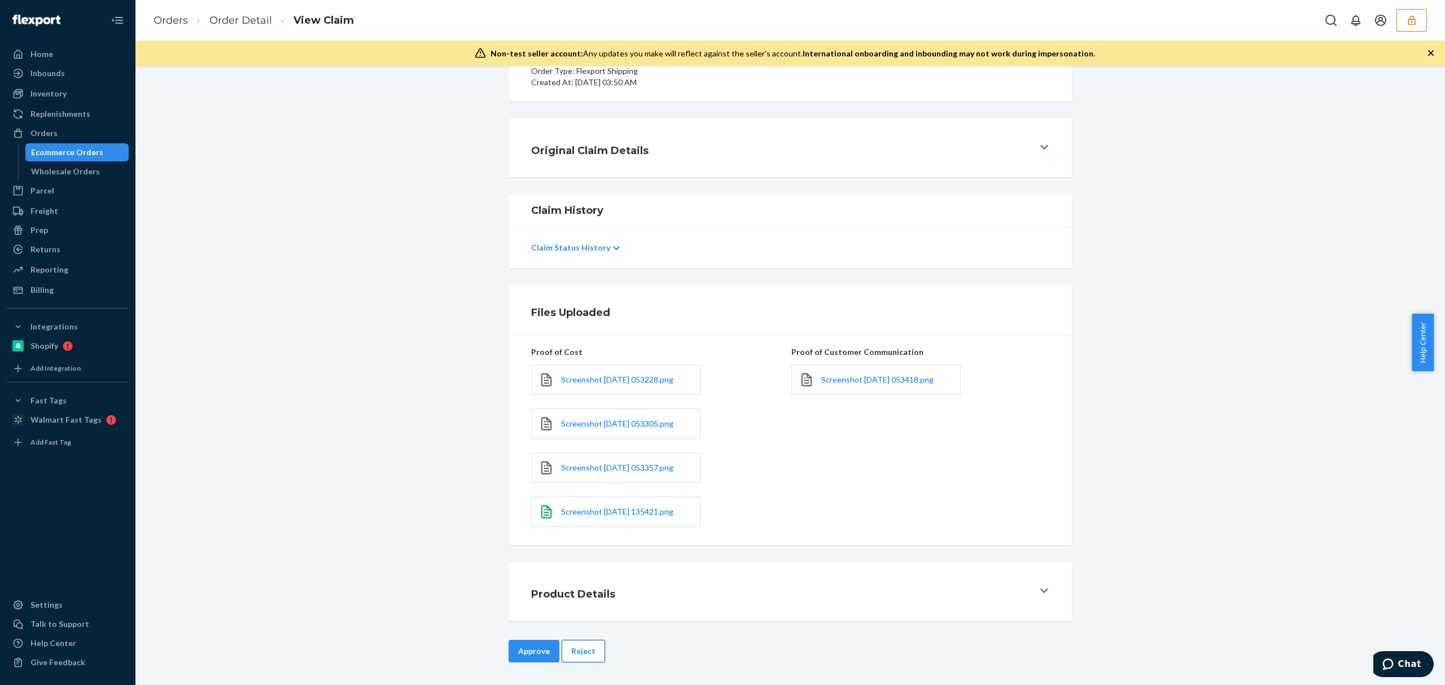
click at [572, 653] on button "Reject" at bounding box center [583, 651] width 43 height 23
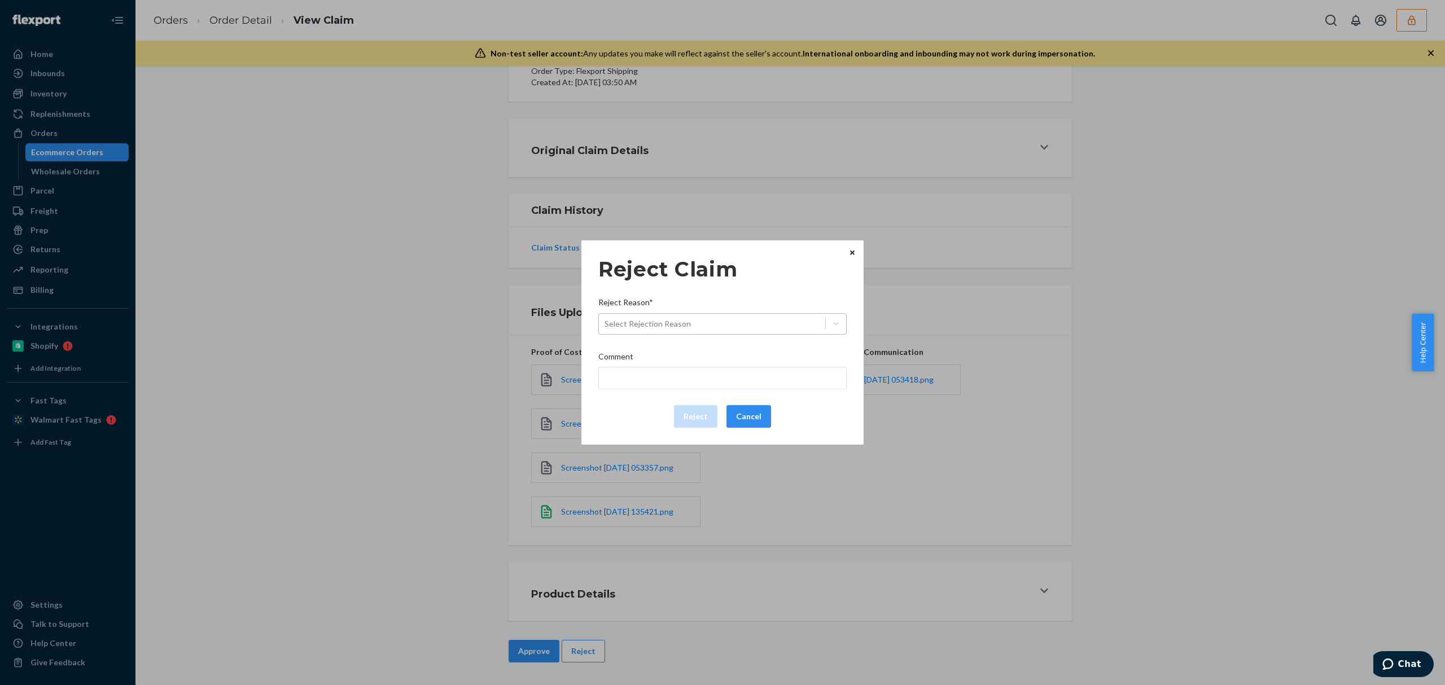
click at [674, 315] on div "Select Rejection Reason" at bounding box center [712, 324] width 226 height 18
click at [606, 318] on input "Reject Reason* Select Rejection Reason" at bounding box center [605, 323] width 1 height 11
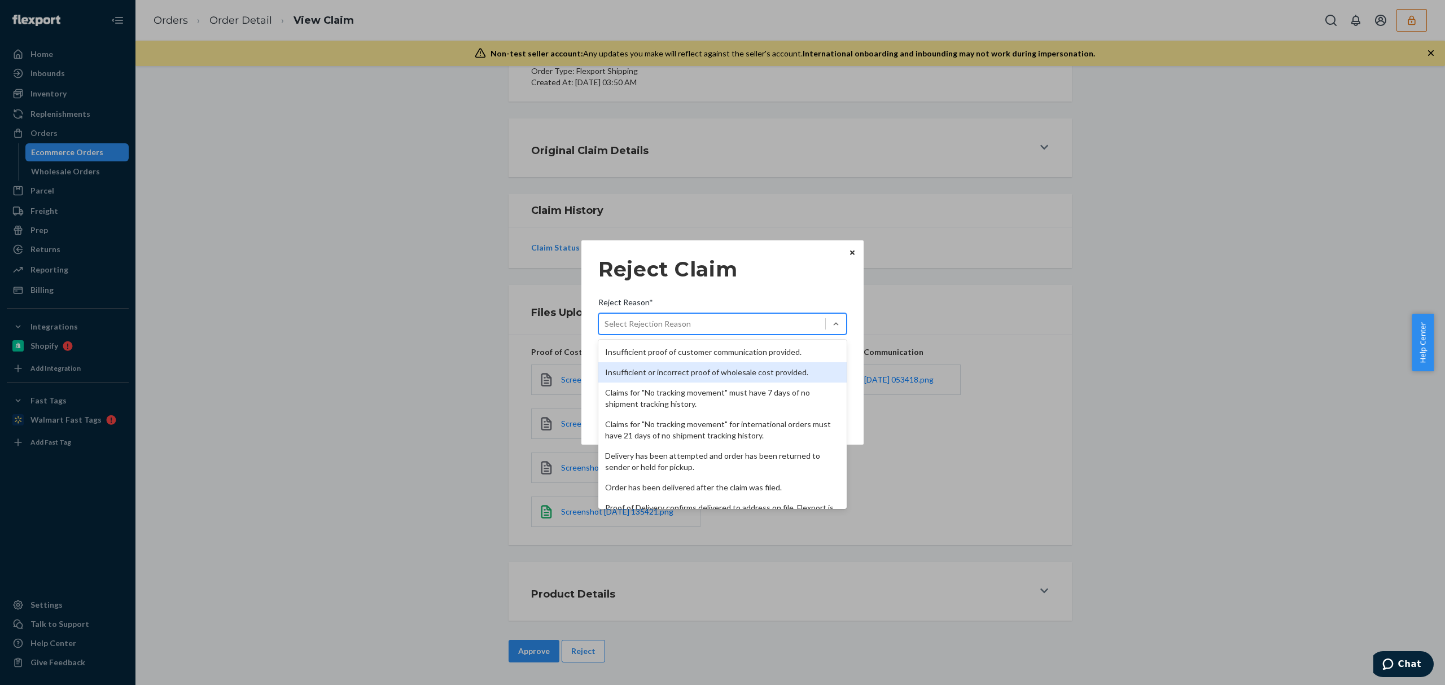
click at [676, 375] on div "Insufficient or incorrect proof of wholesale cost provided." at bounding box center [723, 373] width 248 height 20
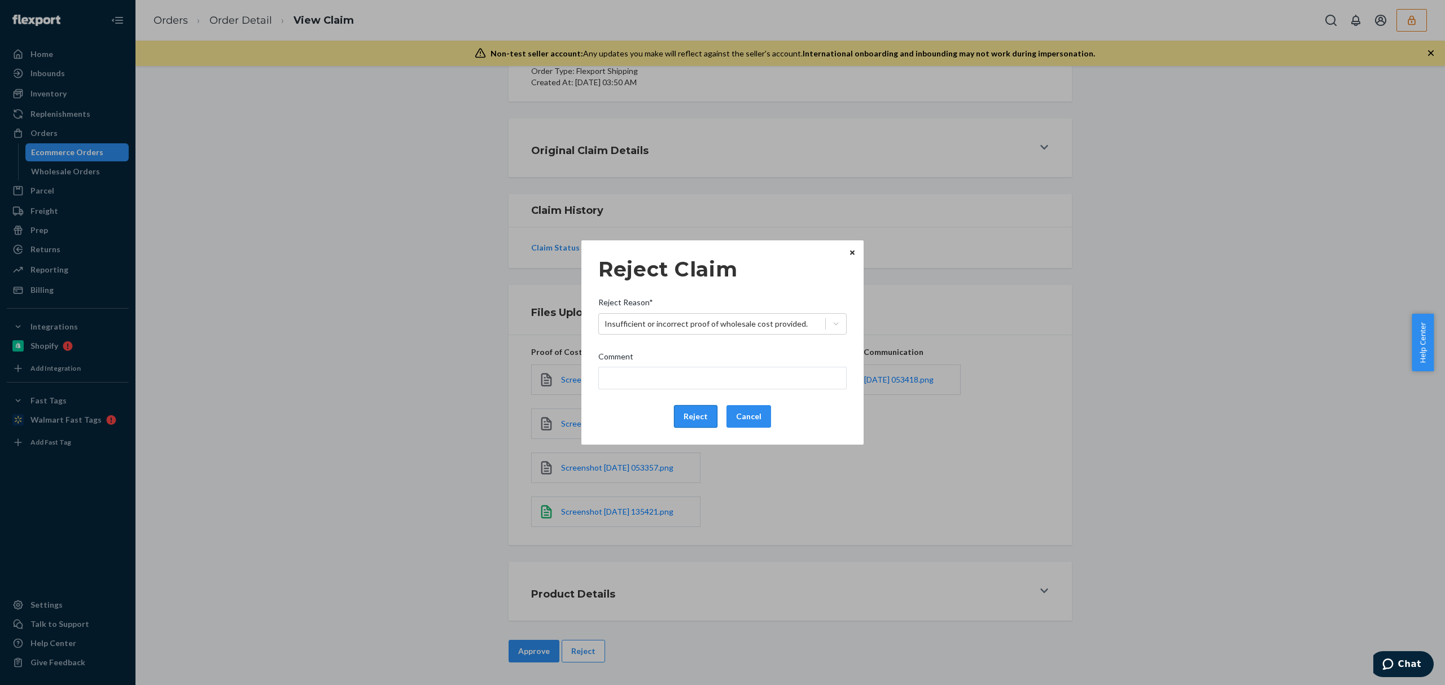
click at [685, 421] on button "Reject" at bounding box center [695, 416] width 43 height 23
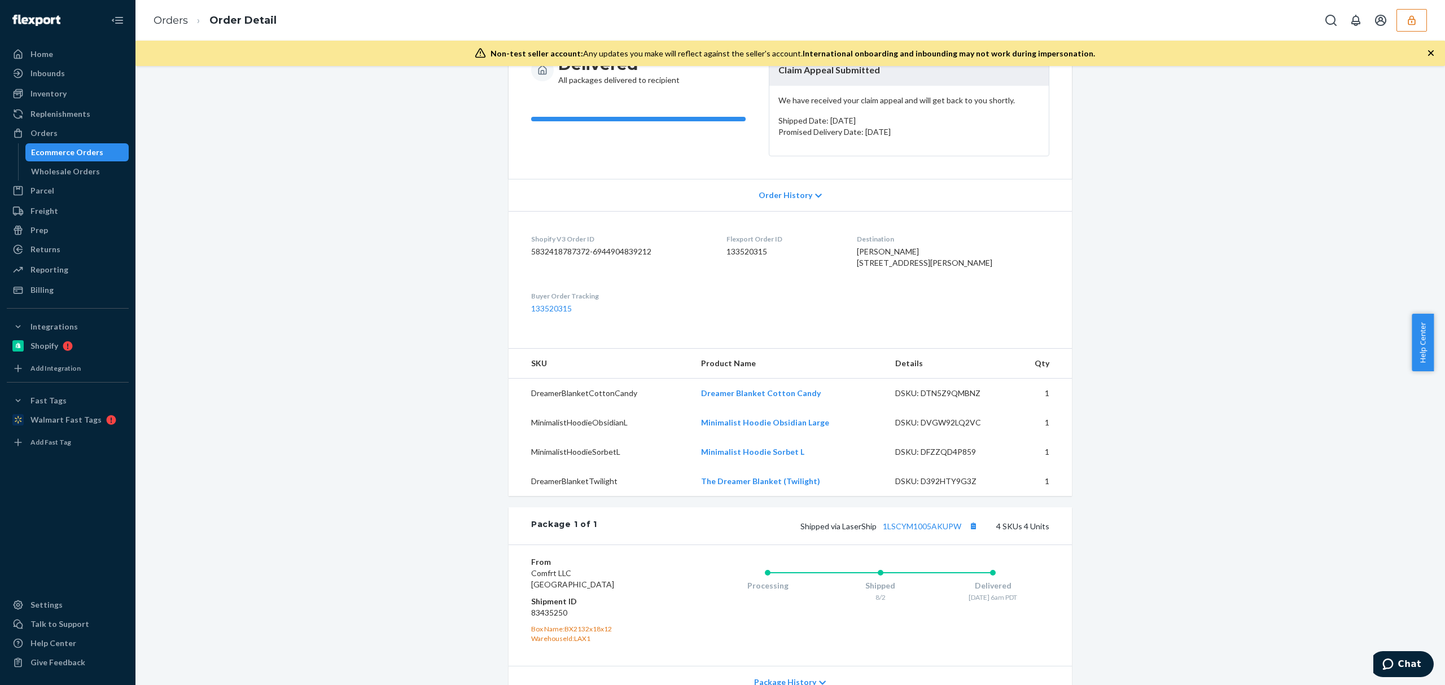
scroll to position [226, 0]
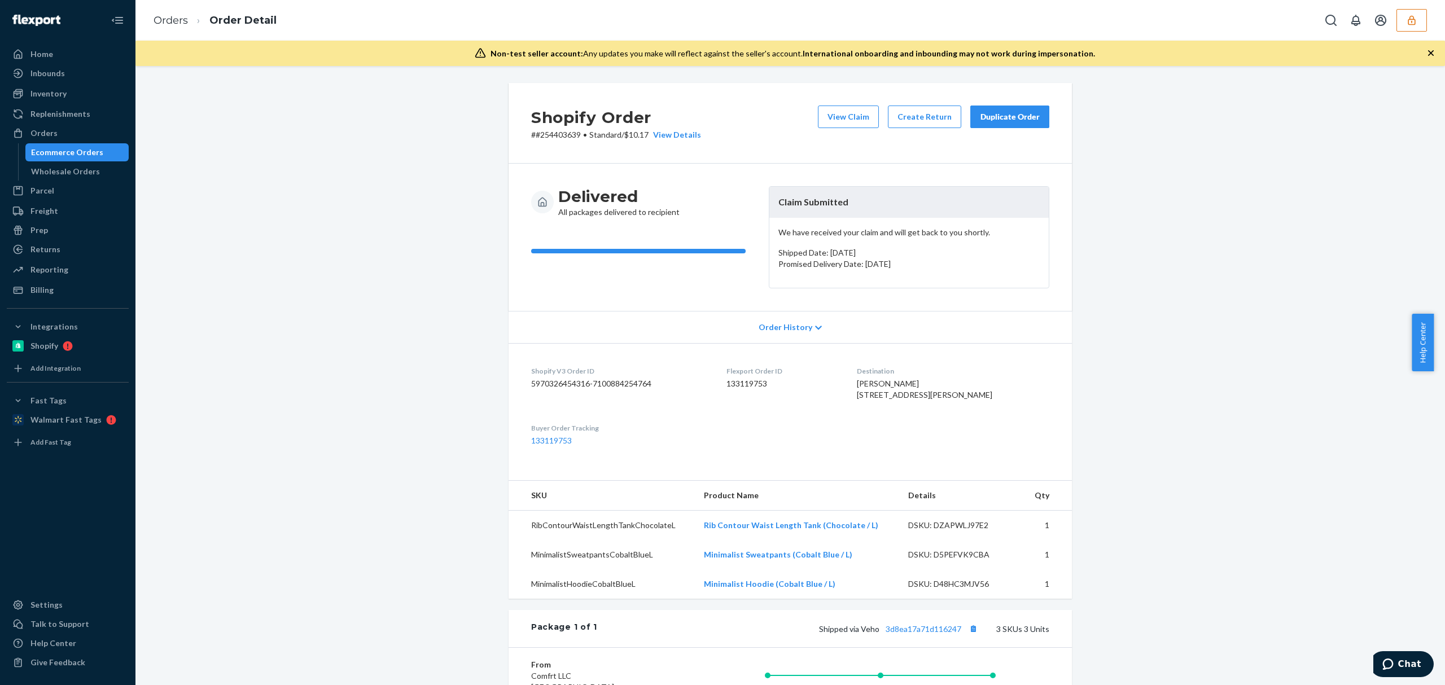
scroll to position [271, 0]
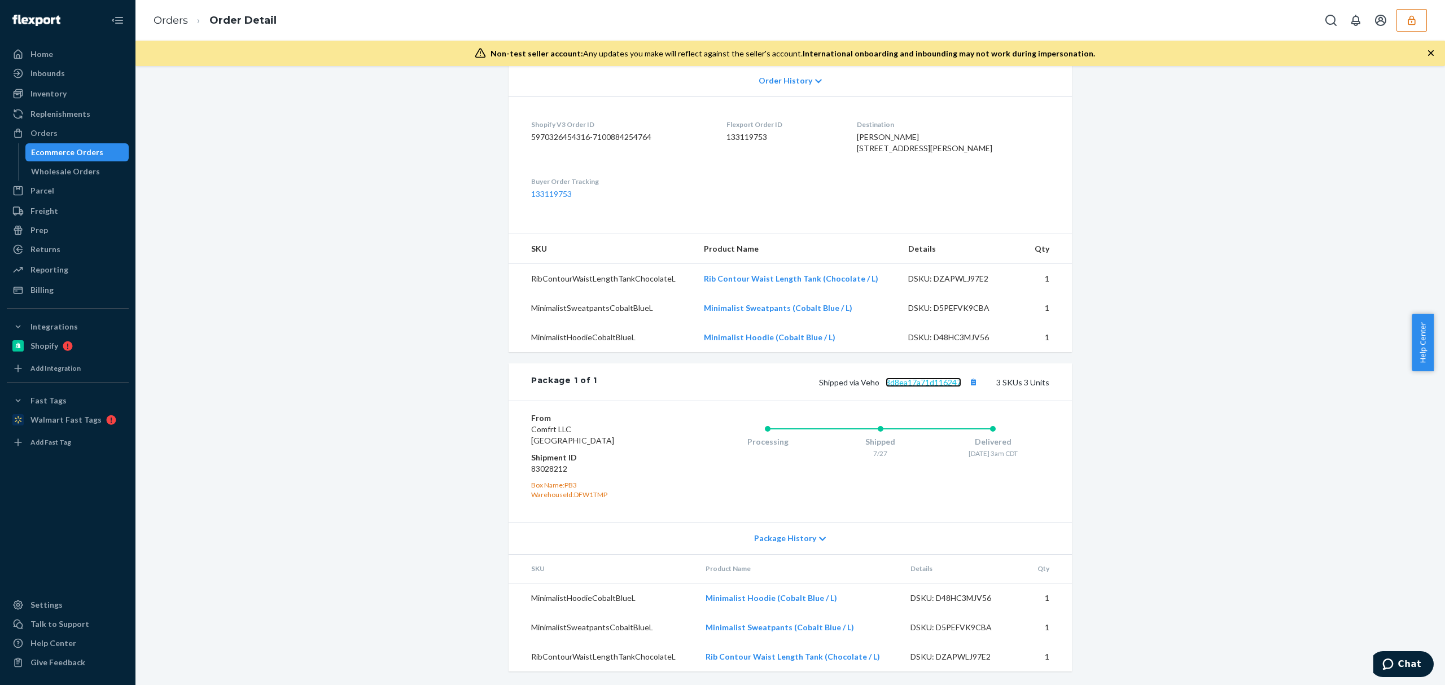
click at [898, 380] on link "3d8ea17a71d116247" at bounding box center [924, 383] width 76 height 10
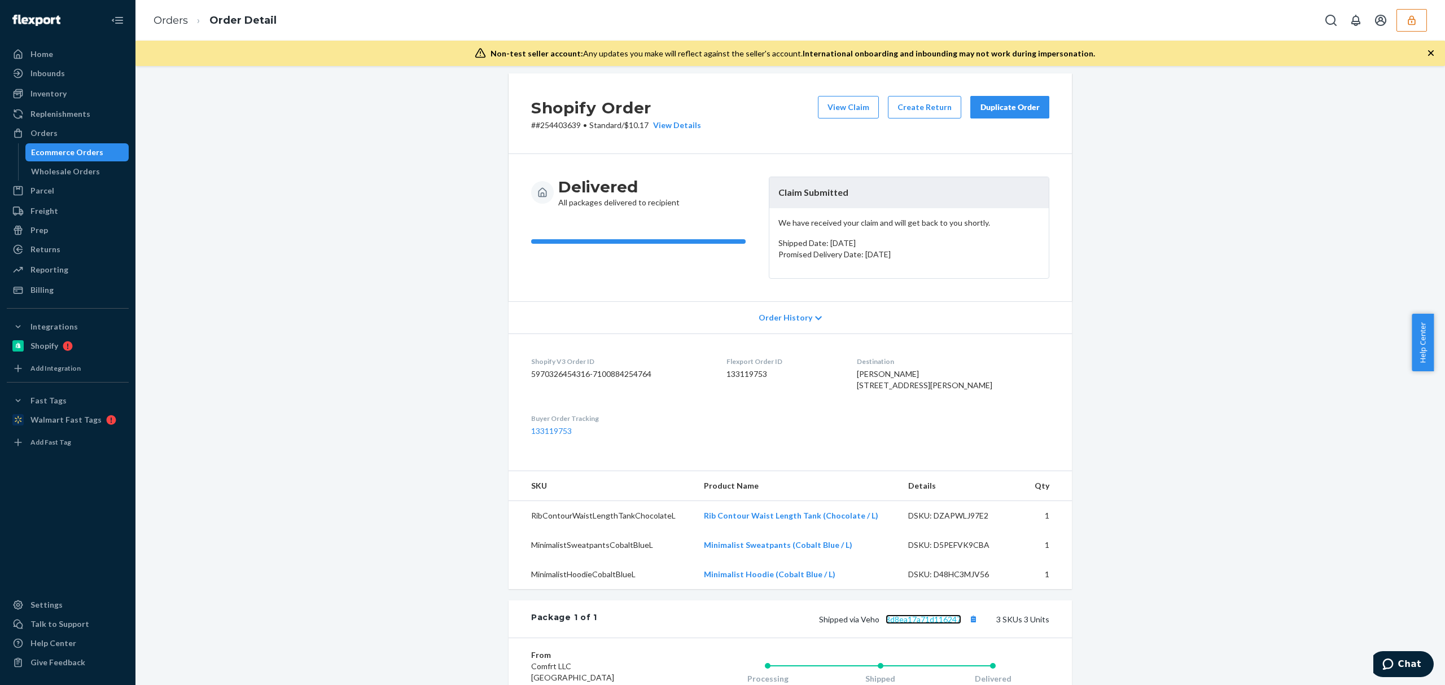
scroll to position [0, 0]
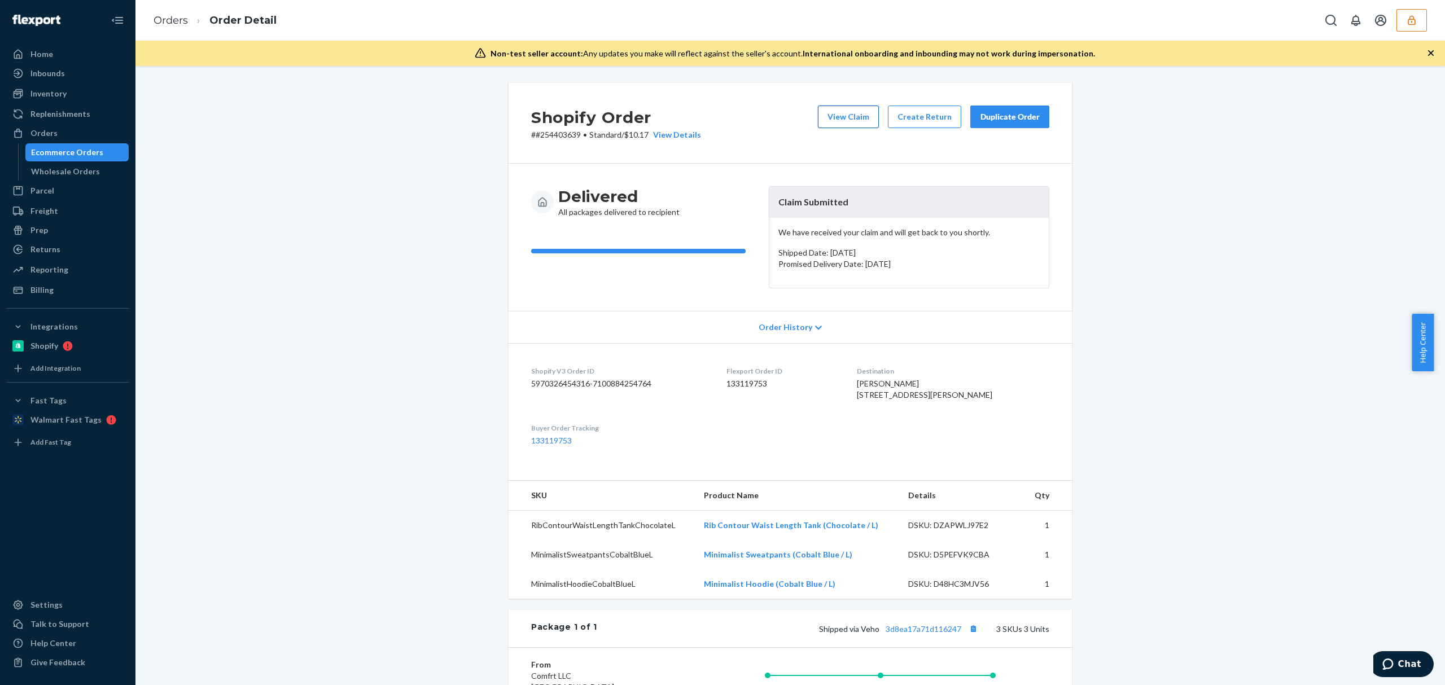
click at [841, 120] on button "View Claim" at bounding box center [848, 117] width 61 height 23
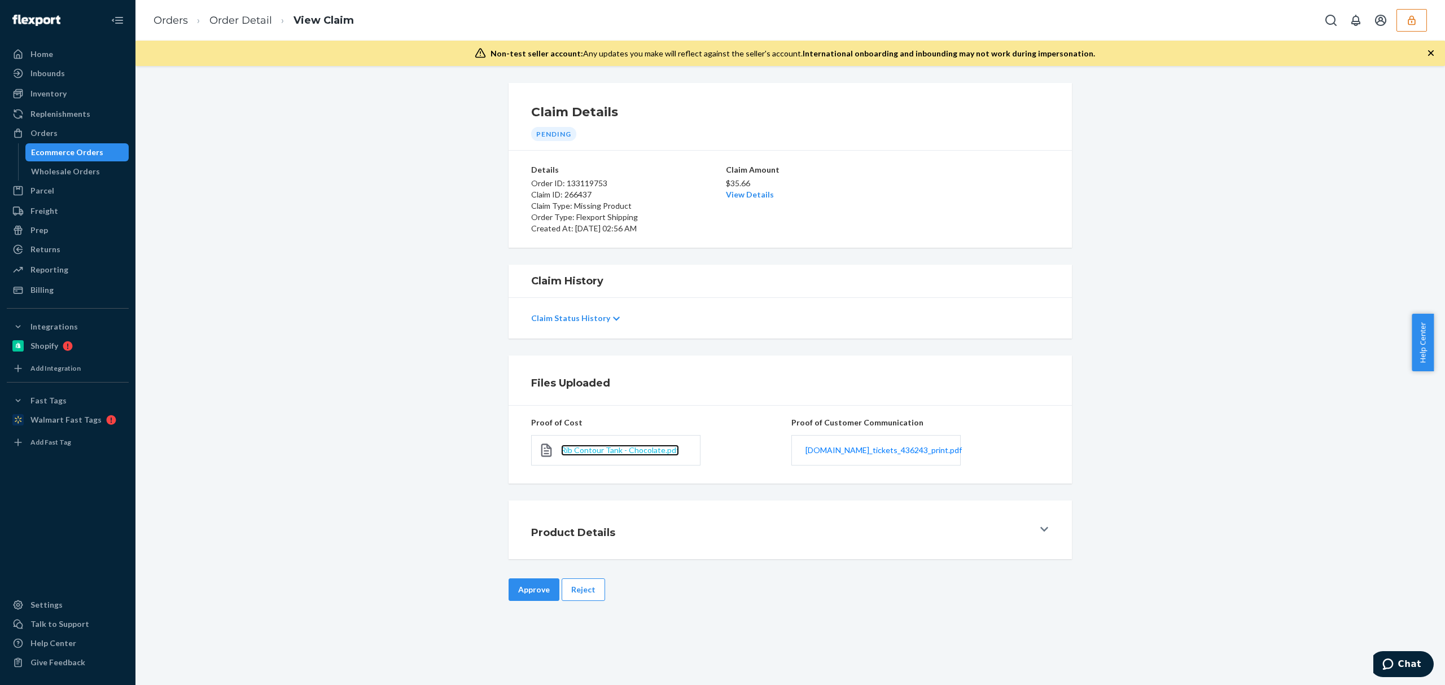
click at [650, 451] on span "Rib Contour Tank - Chocolate.pdf" at bounding box center [620, 451] width 118 height 10
click at [848, 453] on span "[DOMAIN_NAME]_tickets_436243_print.pdf" at bounding box center [884, 451] width 156 height 10
click at [753, 194] on link "View Details" at bounding box center [750, 195] width 48 height 10
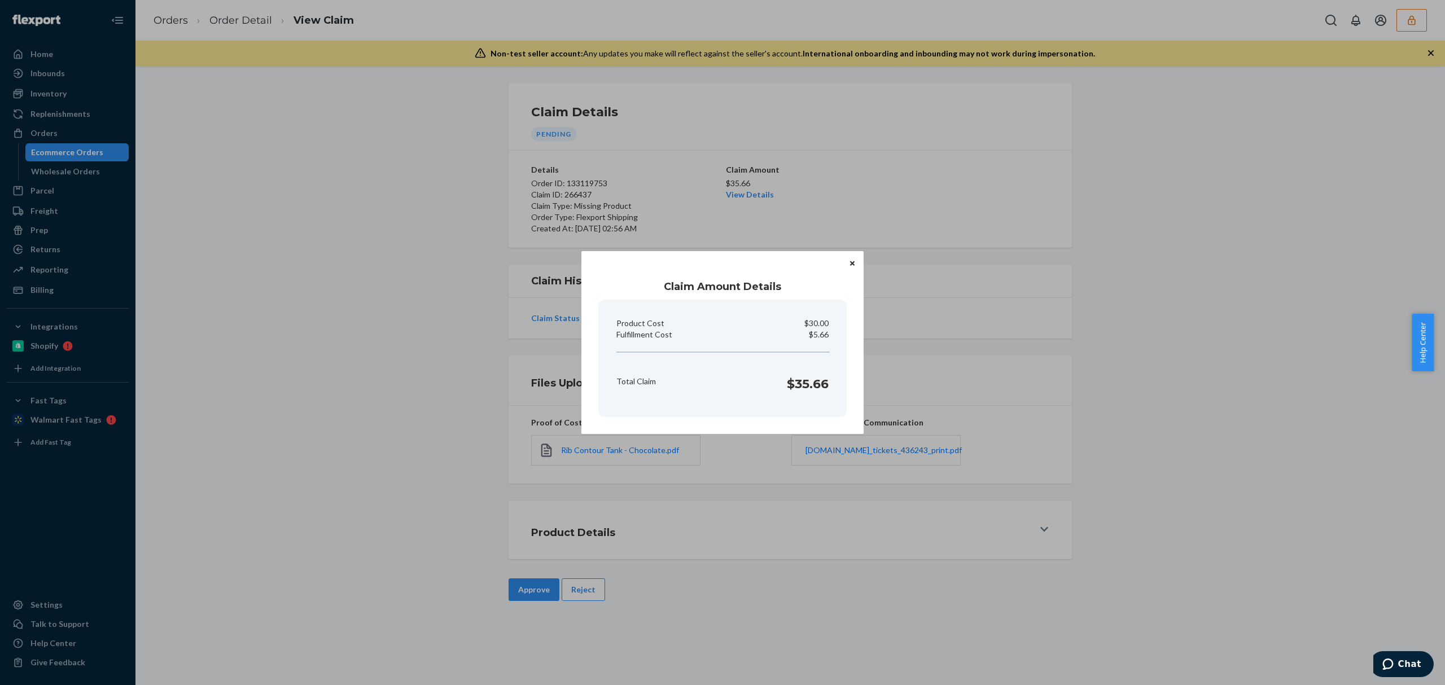
click at [827, 333] on p "$5.66" at bounding box center [819, 334] width 20 height 11
click at [824, 334] on p "$5.66" at bounding box center [819, 334] width 20 height 11
copy p "5.66"
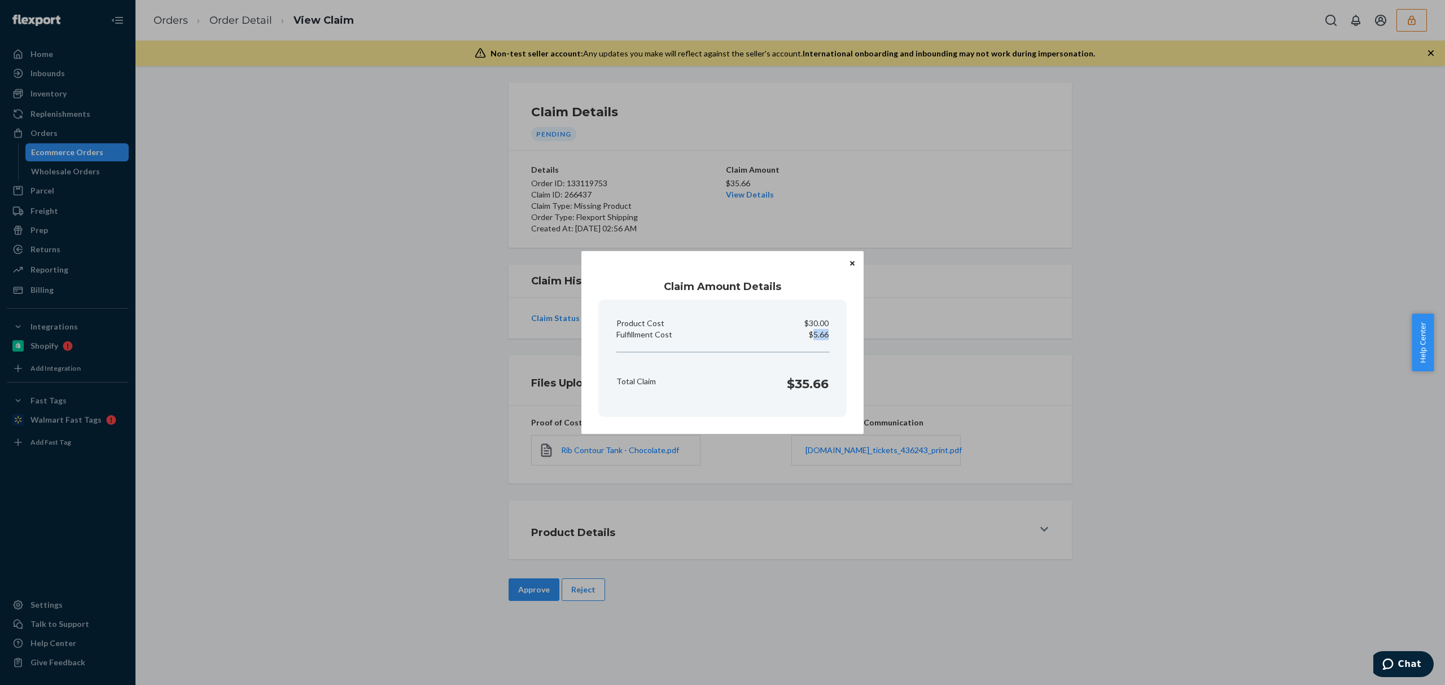
click at [641, 549] on div "Claim Amount Details Product Cost $30.00 Fulfillment Cost $5.66 Total Claim $35…" at bounding box center [722, 342] width 1445 height 685
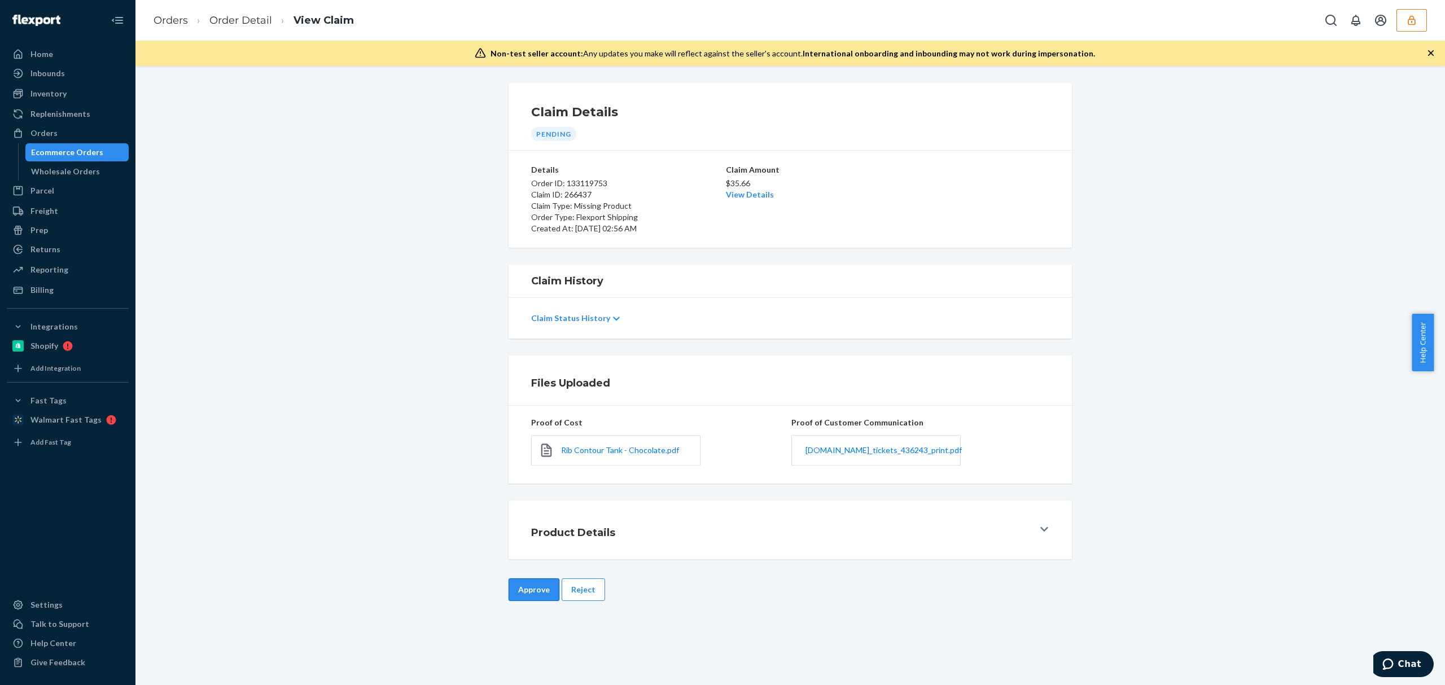
click at [513, 587] on button "Approve" at bounding box center [534, 590] width 51 height 23
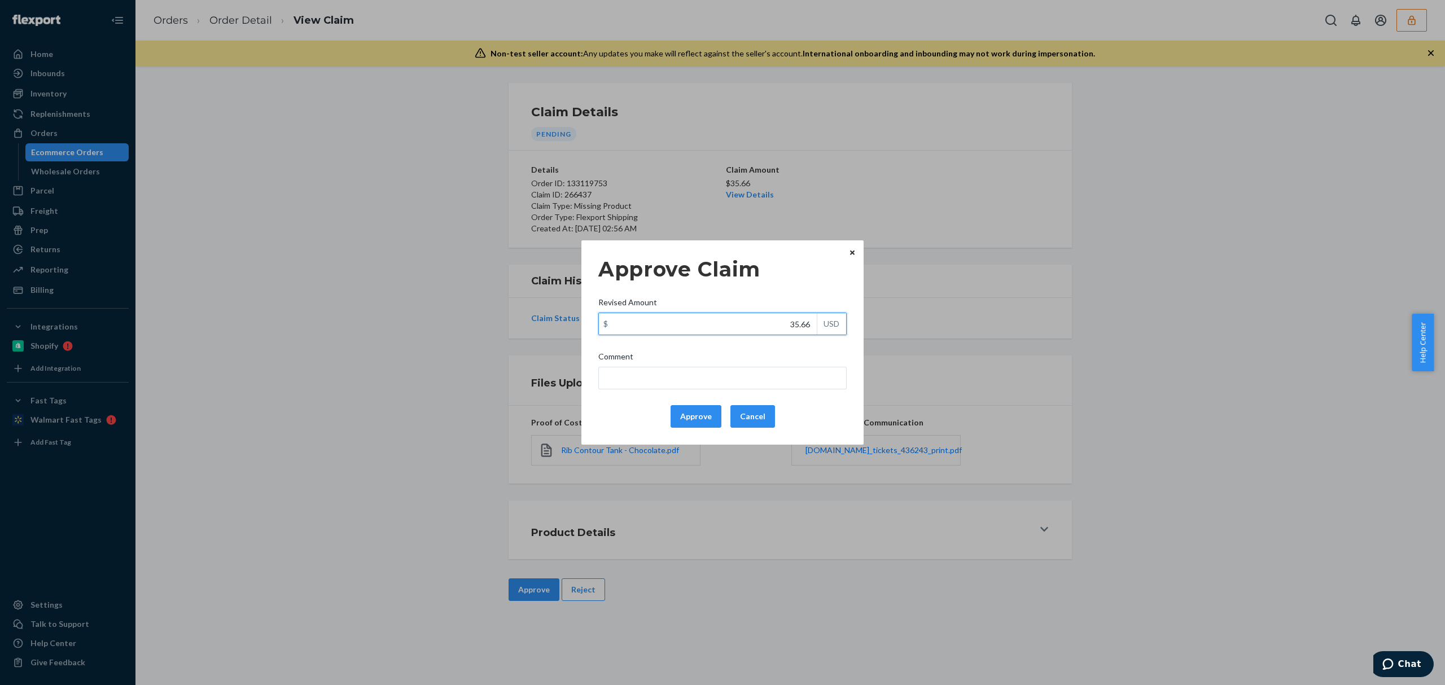
drag, startPoint x: 786, startPoint y: 322, endPoint x: 829, endPoint y: 324, distance: 43.5
click at [829, 324] on div "$ 35.66 USD" at bounding box center [723, 324] width 248 height 23
paste input "13.2"
type input "13.26"
click at [737, 377] on input "Comment" at bounding box center [723, 378] width 248 height 23
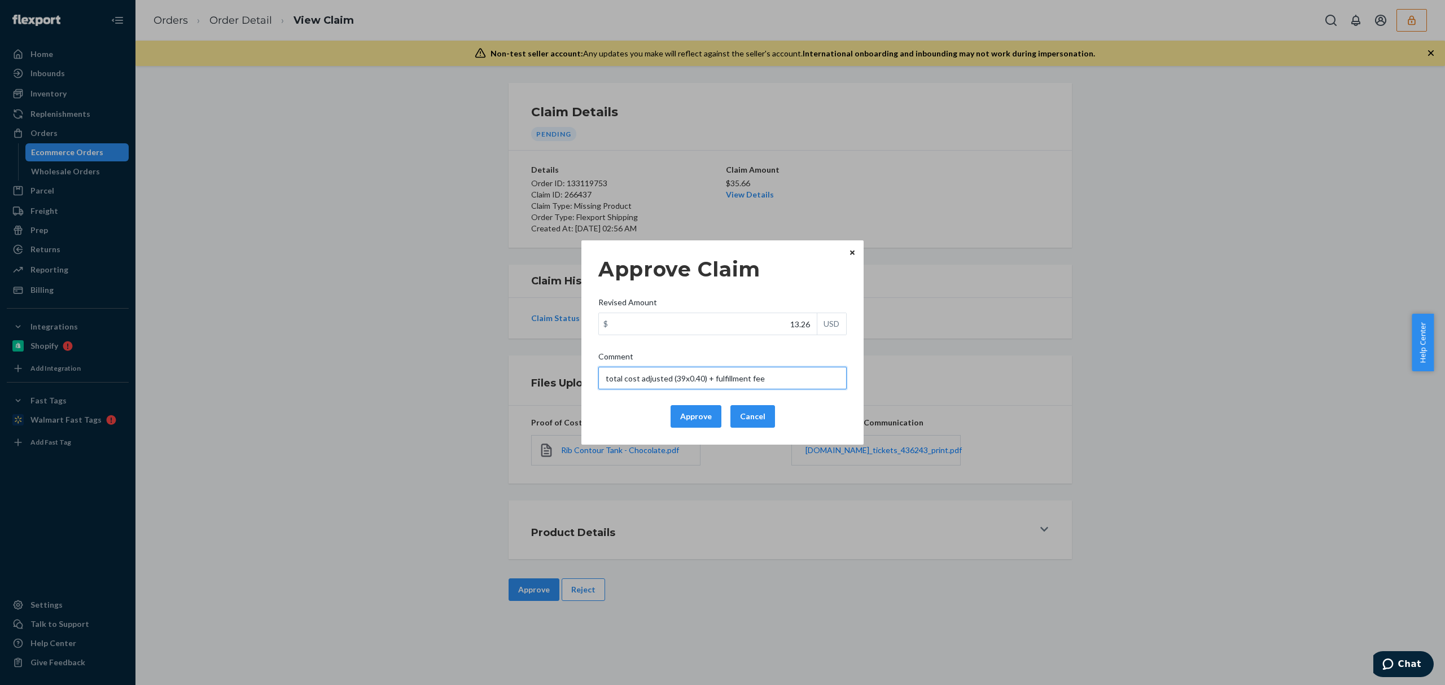
click at [676, 381] on input "total cost adjusted (39x0.40) + fulfillment fee" at bounding box center [723, 378] width 248 height 23
drag, startPoint x: 786, startPoint y: 385, endPoint x: 575, endPoint y: 399, distance: 211.6
click at [577, 398] on div "Approve Claim Revised Amount $ 13.26 USD Comment total cost adjusted (19x0.40) …" at bounding box center [722, 342] width 1445 height 685
type input "total cost adjusted (19x0.40) + fulfillment fee"
click at [685, 419] on button "Approve" at bounding box center [696, 416] width 51 height 23
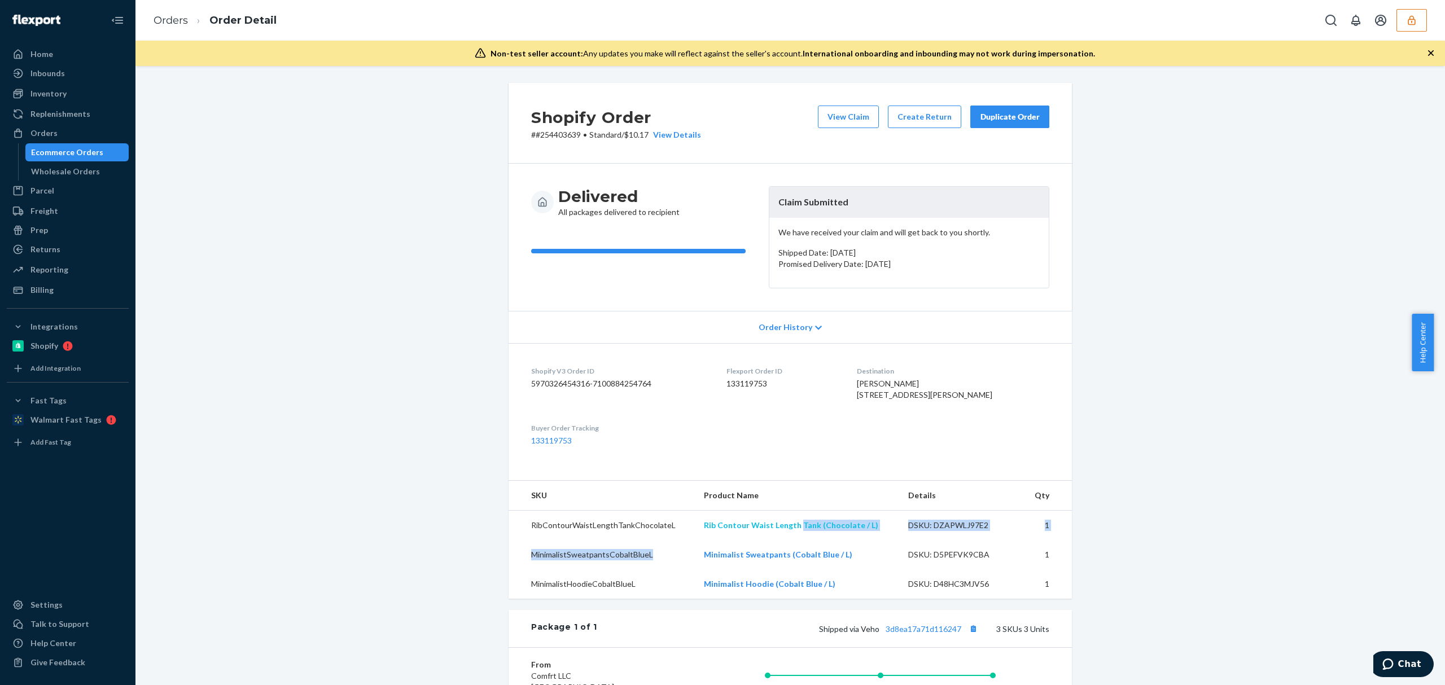
drag, startPoint x: 689, startPoint y: 564, endPoint x: 796, endPoint y: 552, distance: 107.9
click at [796, 552] on tbody "RibContourWaistLengthTankChocolateL Rib Contour Waist Length Tank (Chocolate / …" at bounding box center [791, 555] width 564 height 89
drag, startPoint x: 682, startPoint y: 553, endPoint x: 814, endPoint y: 552, distance: 131.6
click at [814, 541] on tr "RibContourWaistLengthTankChocolateL Rib Contour Waist Length Tank (Chocolate / …" at bounding box center [791, 526] width 564 height 30
copy tr "Rib Contour Waist Length Tank"
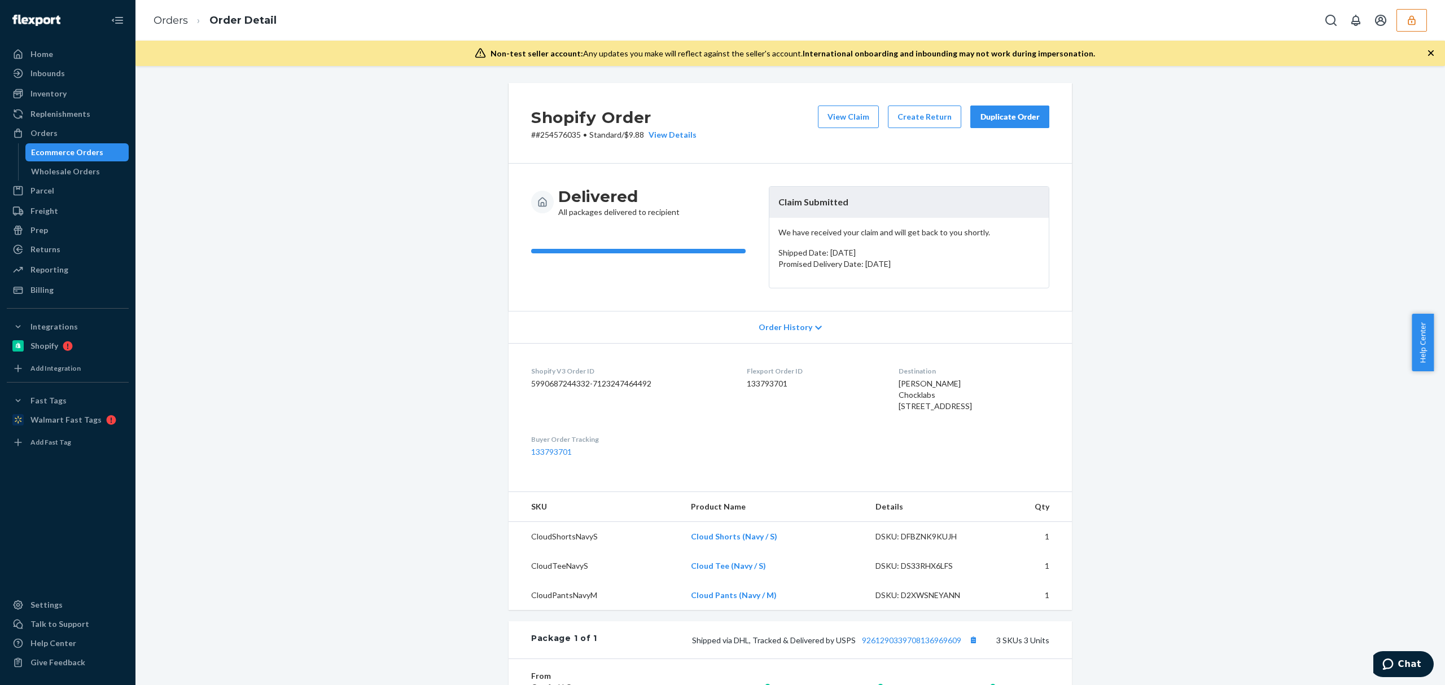
scroll to position [250, 0]
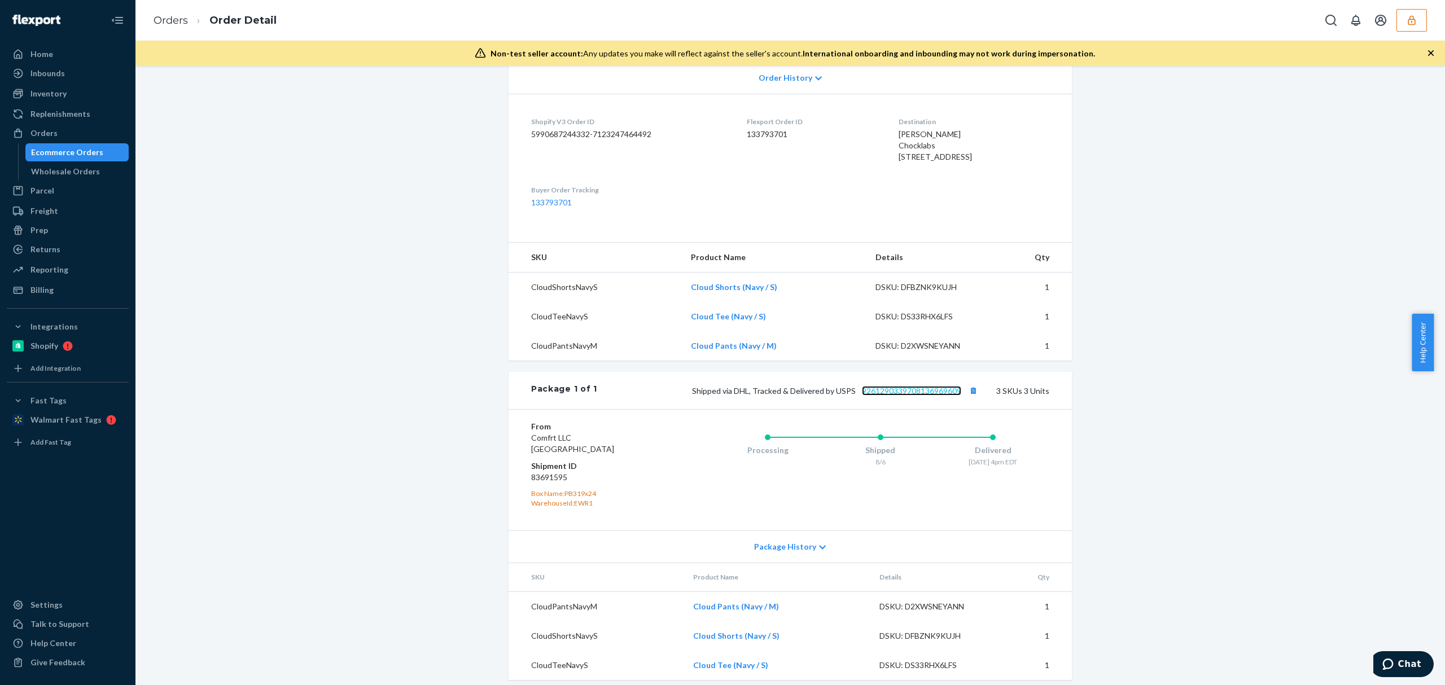
click at [908, 396] on link "9261290339708136969609" at bounding box center [911, 391] width 99 height 10
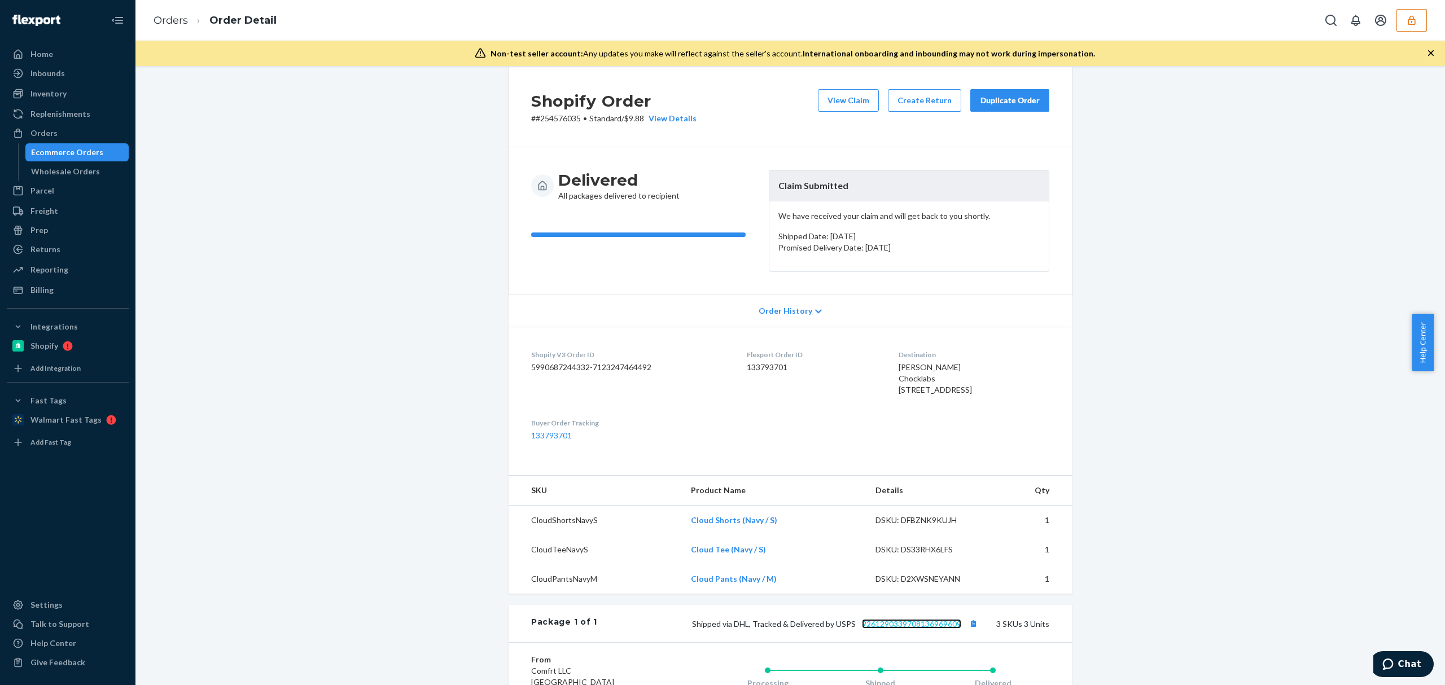
scroll to position [0, 0]
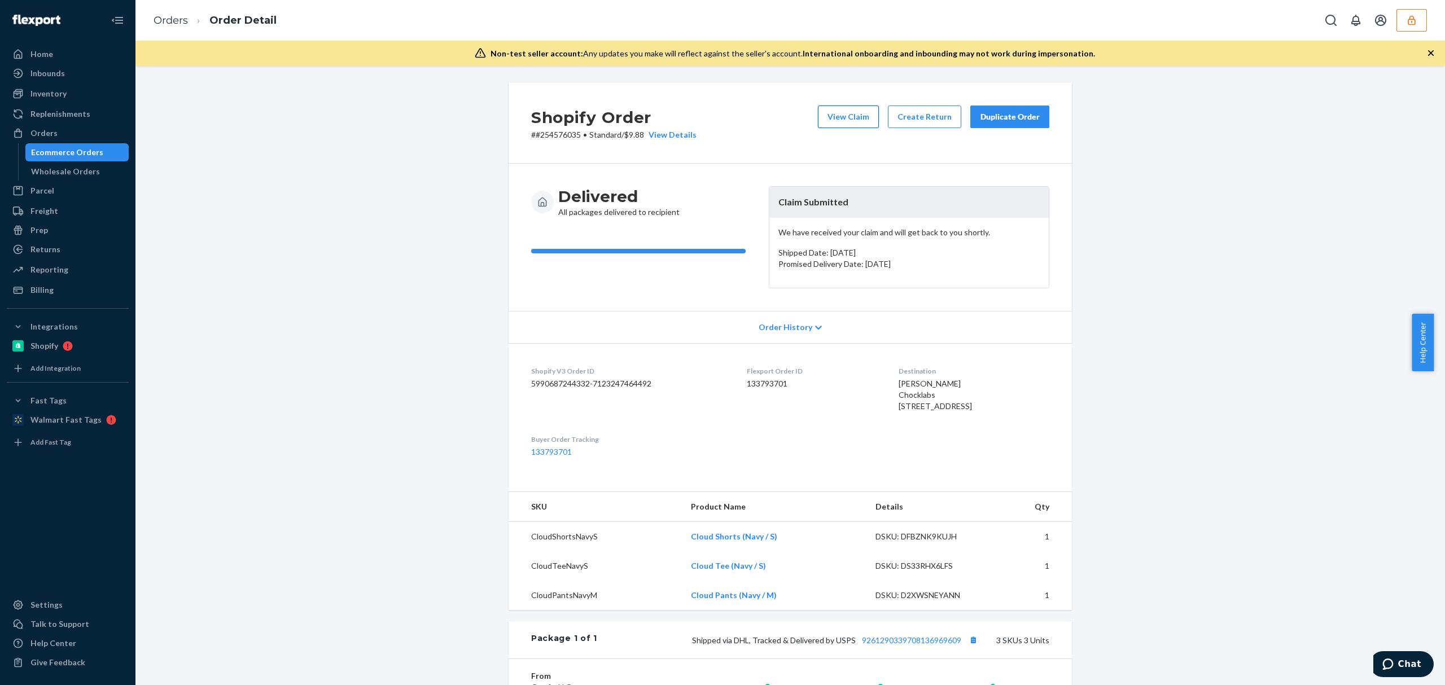
click at [836, 120] on button "View Claim" at bounding box center [848, 117] width 61 height 23
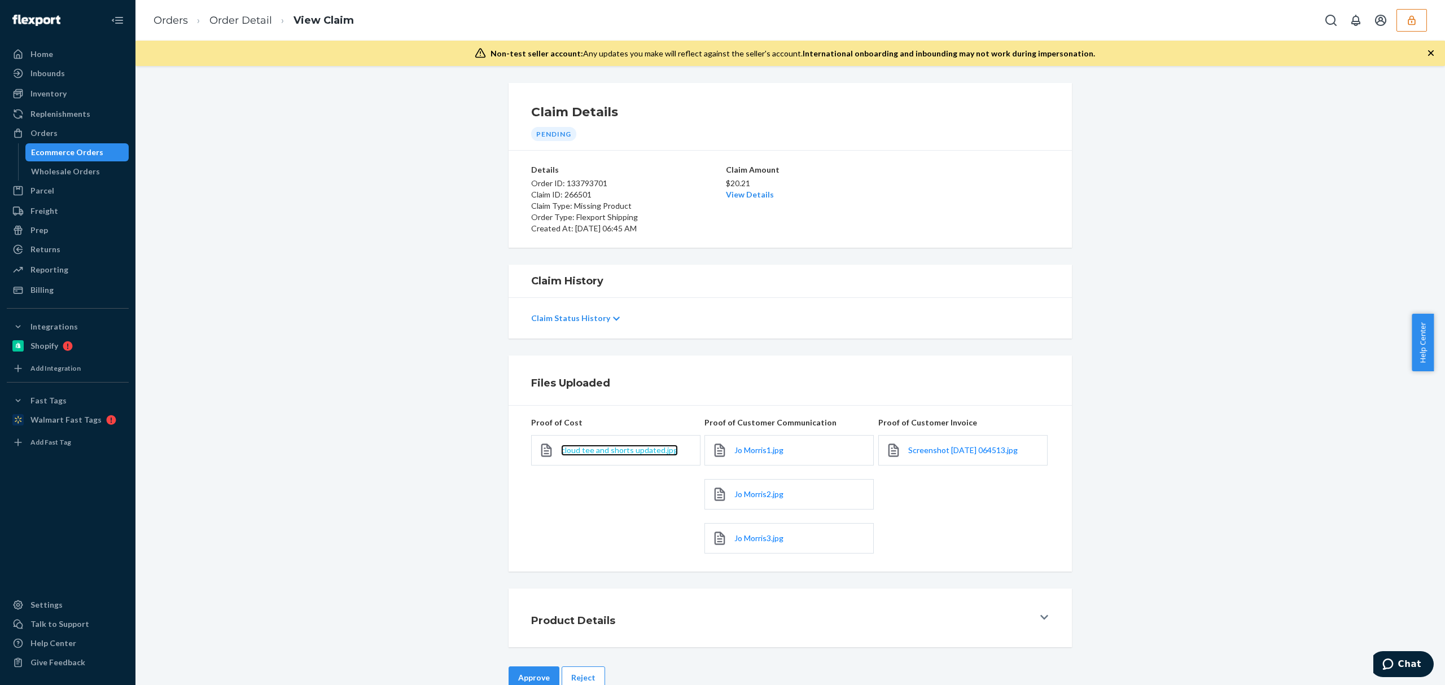
click at [580, 455] on span "cloud tee and shorts updated.jpg" at bounding box center [619, 451] width 117 height 10
click at [751, 456] on link "Jo Morris1.jpg" at bounding box center [759, 450] width 49 height 11
click at [751, 491] on span "Jo Morris2.jpg" at bounding box center [759, 495] width 49 height 10
click at [757, 539] on span "Jo Morris3.jpg" at bounding box center [759, 539] width 49 height 10
click at [927, 452] on span "Screenshot 2025-08-21 064513.jpg" at bounding box center [964, 451] width 110 height 10
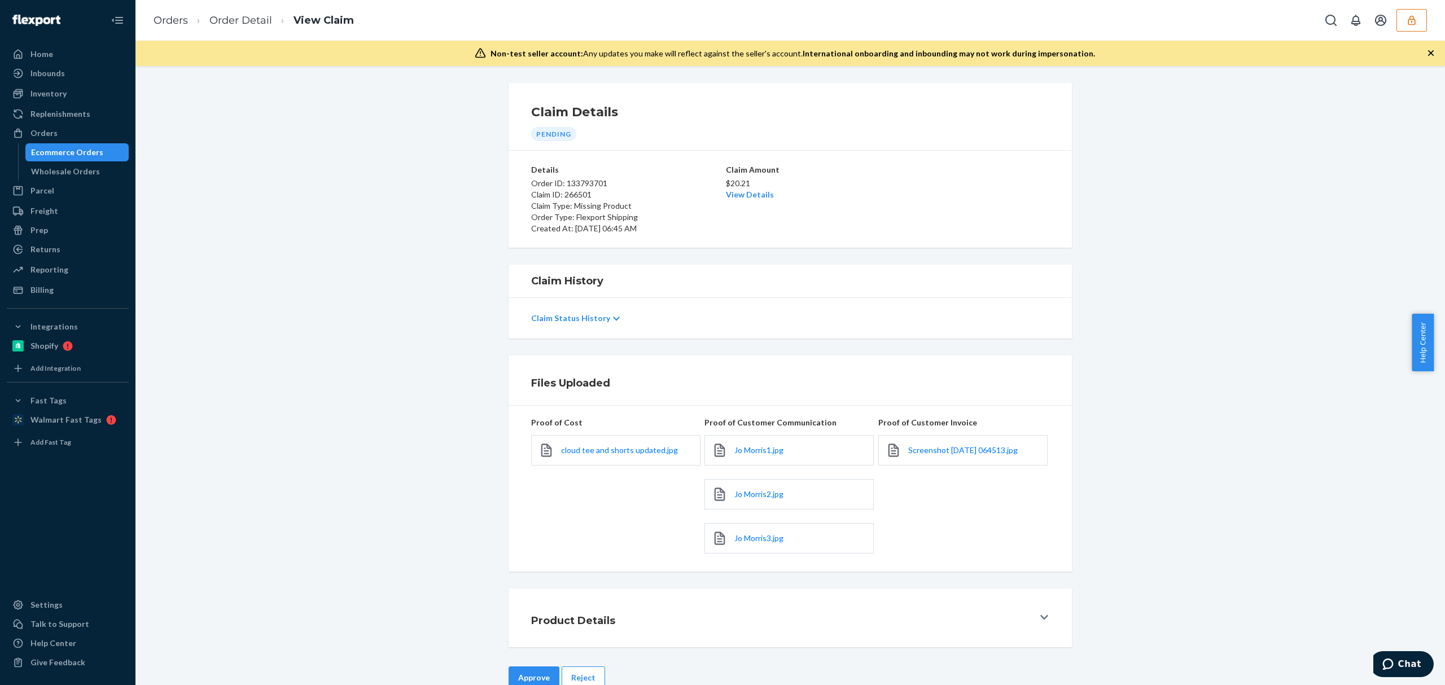
click at [760, 187] on p "$20.21" at bounding box center [790, 183] width 129 height 11
click at [757, 193] on link "View Details" at bounding box center [750, 195] width 48 height 10
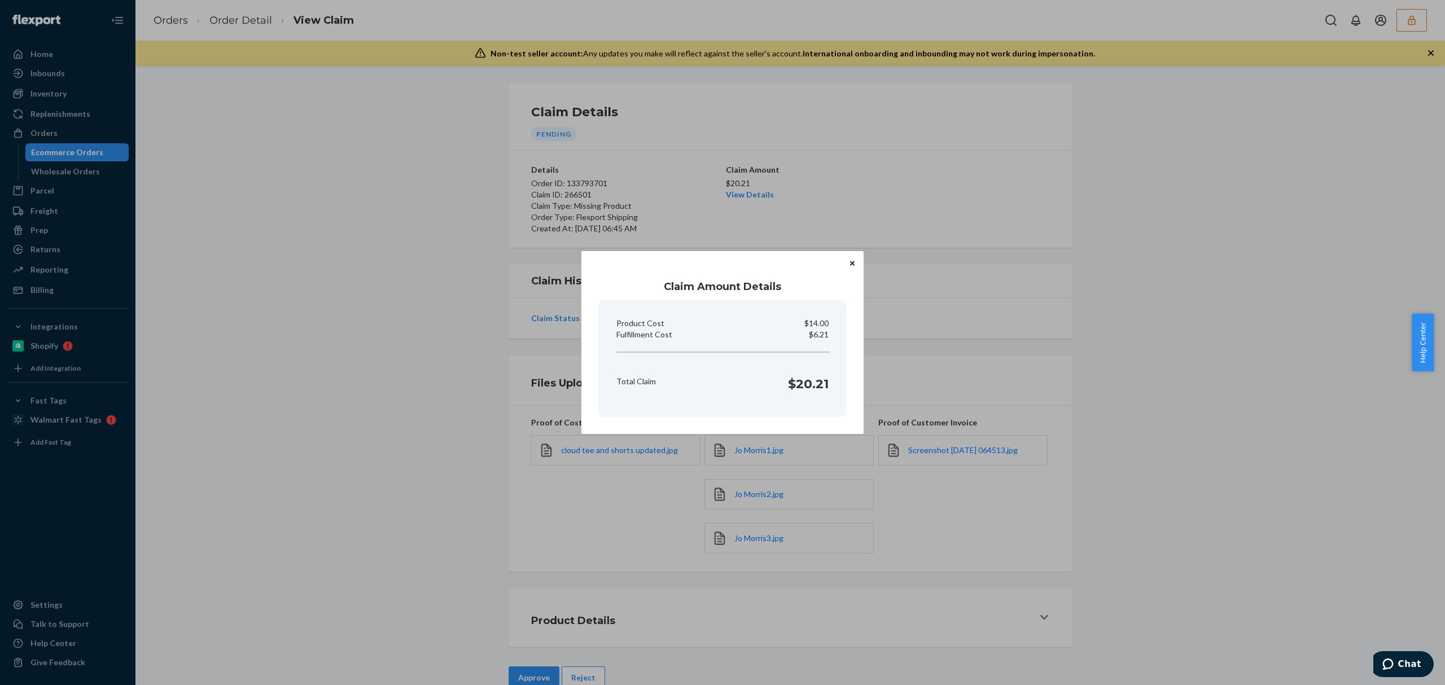
click at [820, 331] on p "$6.21" at bounding box center [819, 334] width 20 height 11
copy p "6.21"
click at [267, 395] on div "Claim Amount Details Product Cost $14.00 Fulfillment Cost $6.21 Total Claim $20…" at bounding box center [722, 342] width 1445 height 685
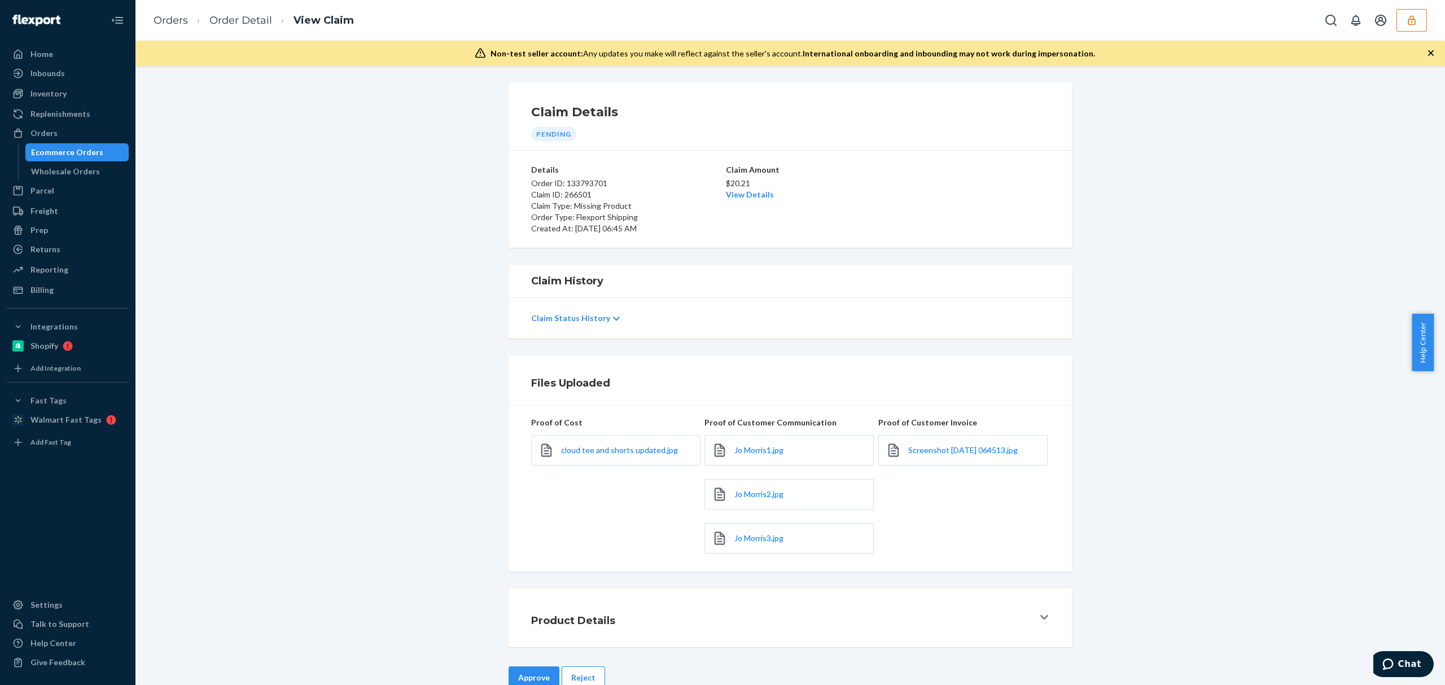
scroll to position [28, 0]
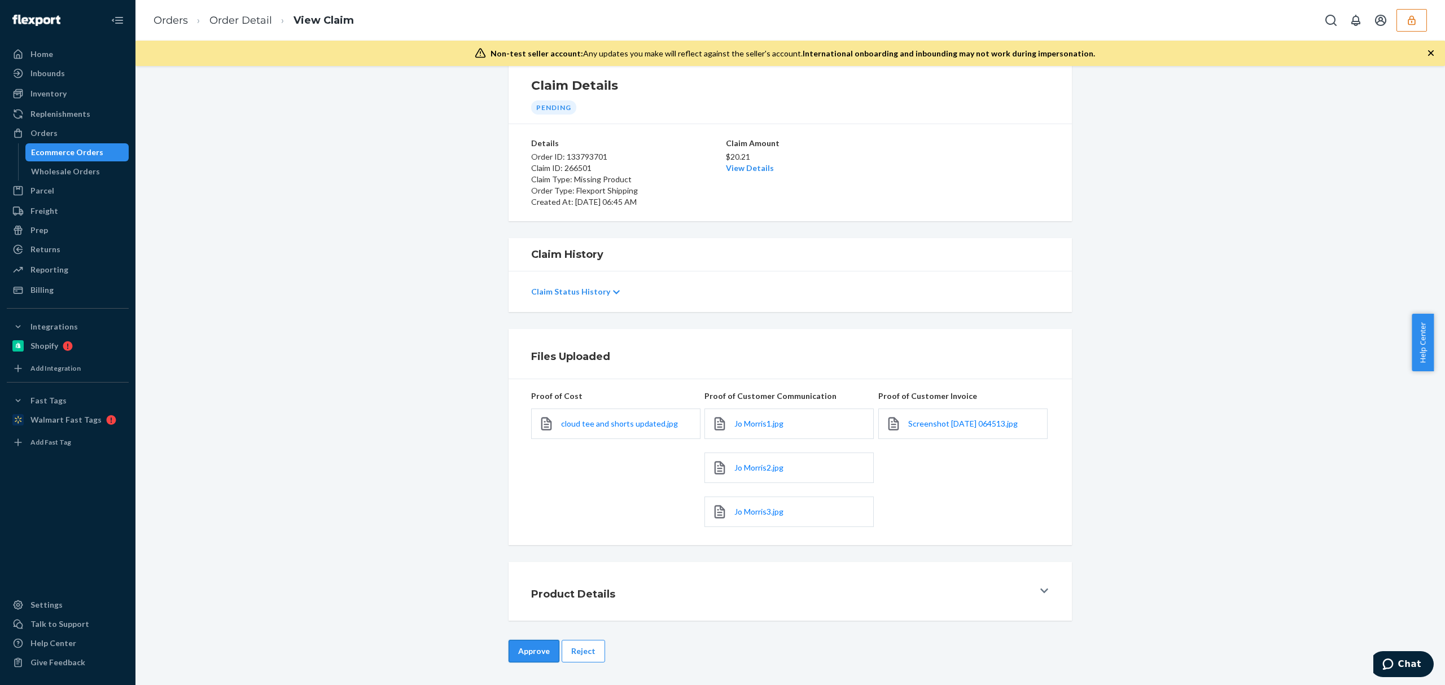
click at [543, 650] on button "Approve" at bounding box center [534, 651] width 51 height 23
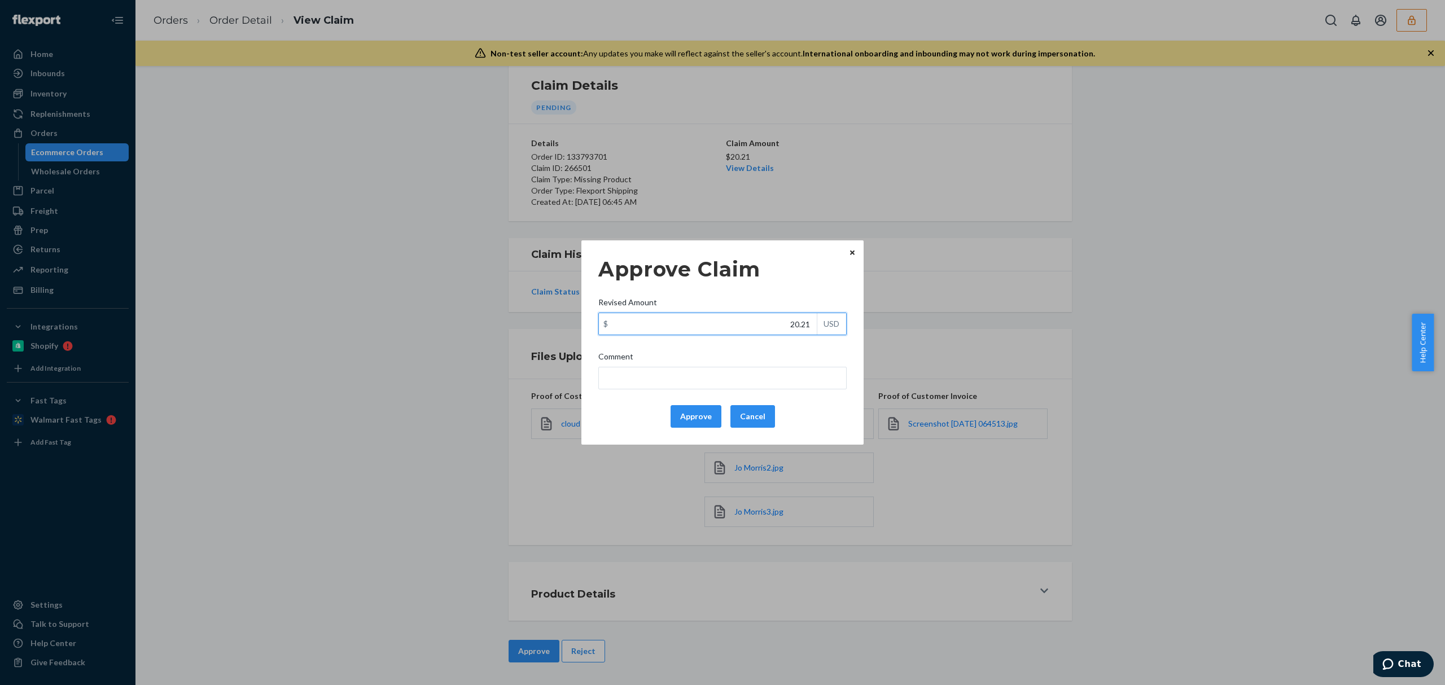
drag, startPoint x: 797, startPoint y: 317, endPoint x: 841, endPoint y: 330, distance: 45.5
click at [827, 321] on div "$ 20.21 USD" at bounding box center [723, 324] width 248 height 23
paste input "19.47"
type input "19.47"
click at [753, 380] on input "Comment" at bounding box center [723, 378] width 248 height 23
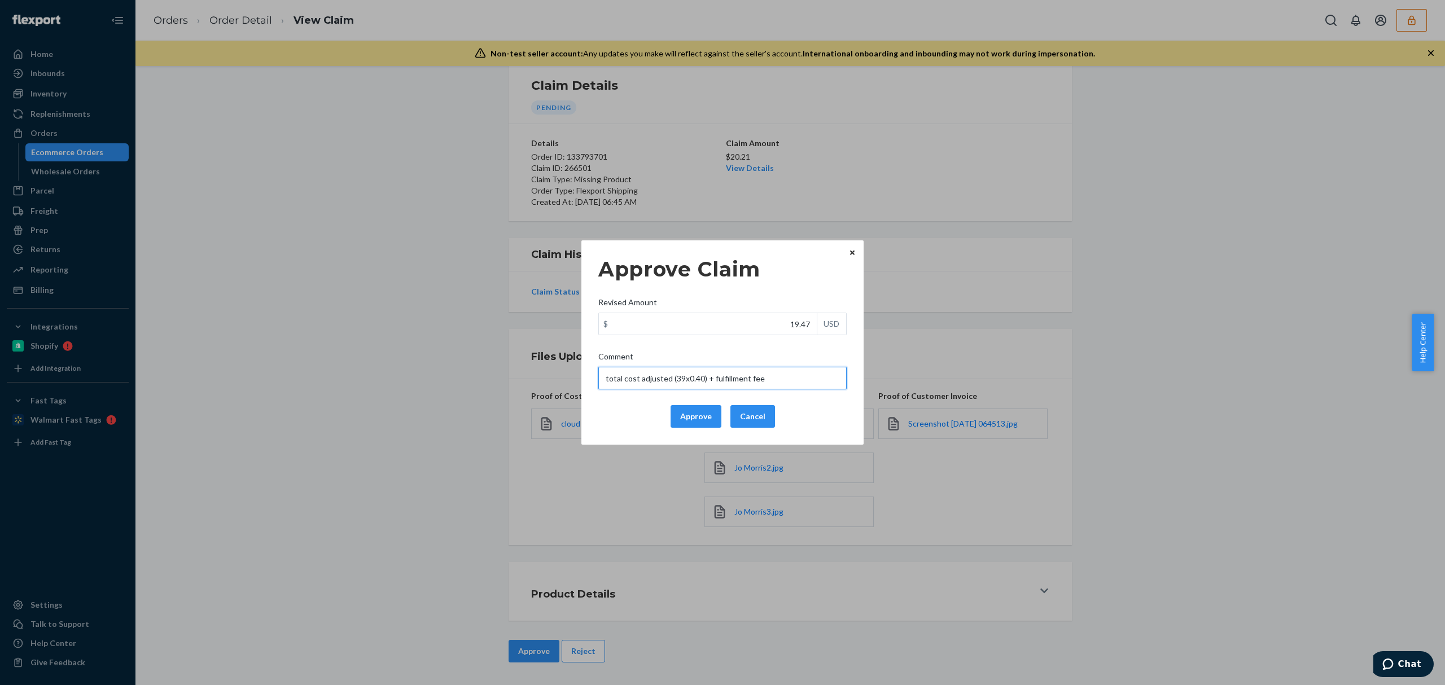
click at [683, 378] on input "total cost adjusted (39x0.40) + fulfillment fee" at bounding box center [723, 378] width 248 height 23
type input "total cost adjusted (33.15x0.40) + fulfillment fee"
drag, startPoint x: 796, startPoint y: 387, endPoint x: 601, endPoint y: 401, distance: 195.9
click at [566, 385] on div "Approve Claim Revised Amount $ 19.47 USD Comment total cost adjusted (33.15x0.4…" at bounding box center [722, 342] width 1445 height 685
click at [685, 421] on button "Approve" at bounding box center [696, 416] width 51 height 23
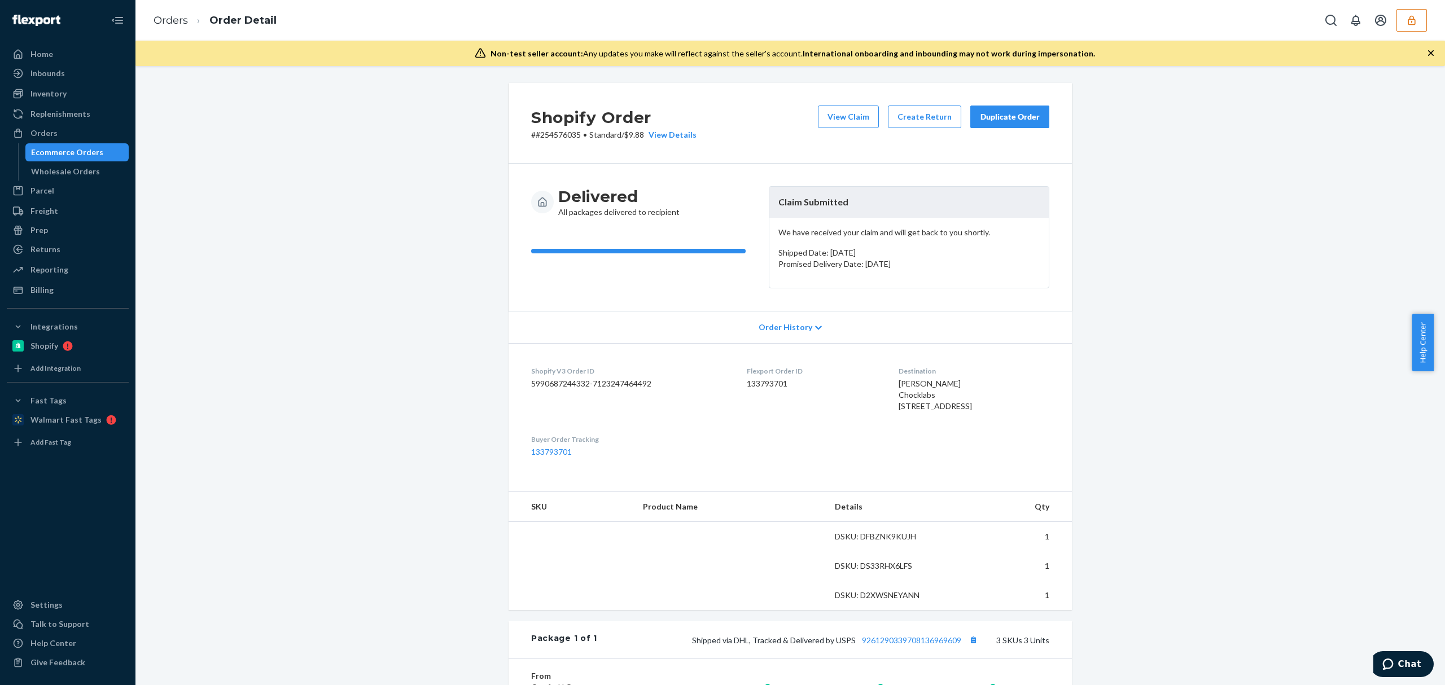
scroll to position [75, 0]
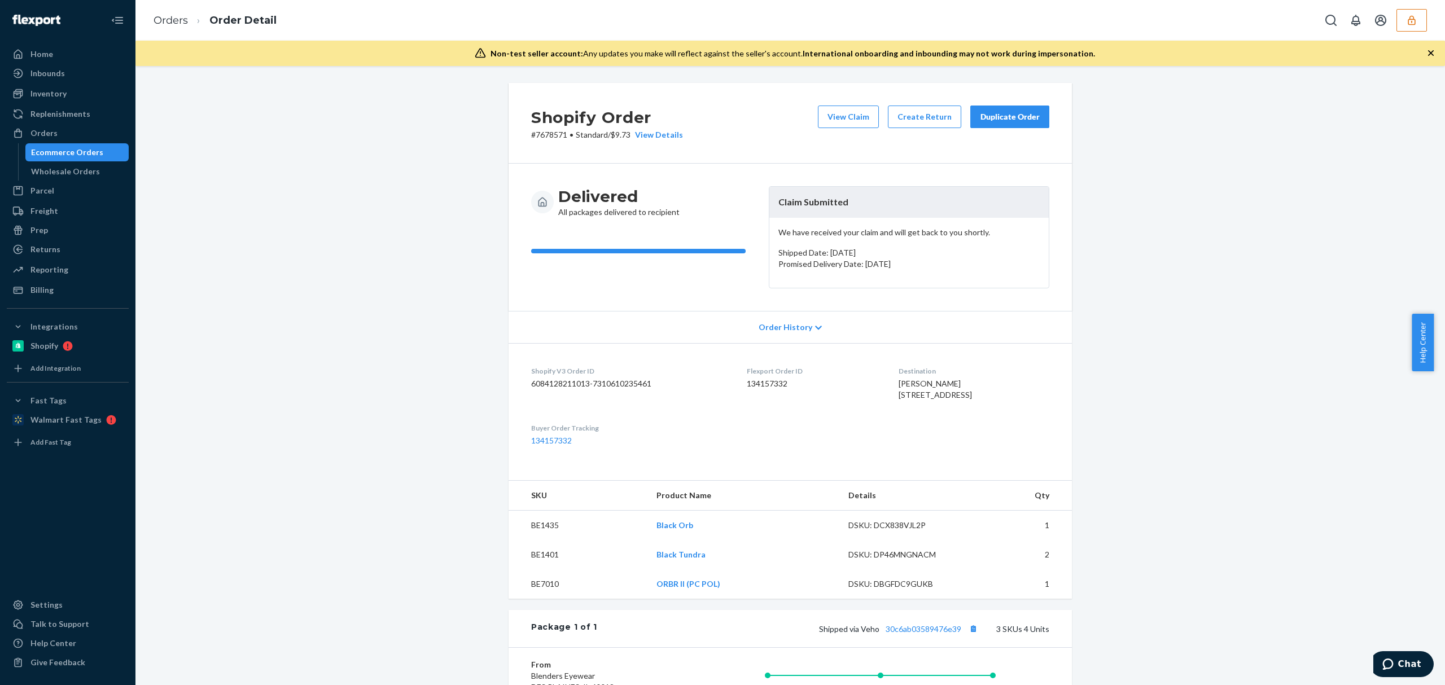
scroll to position [271, 0]
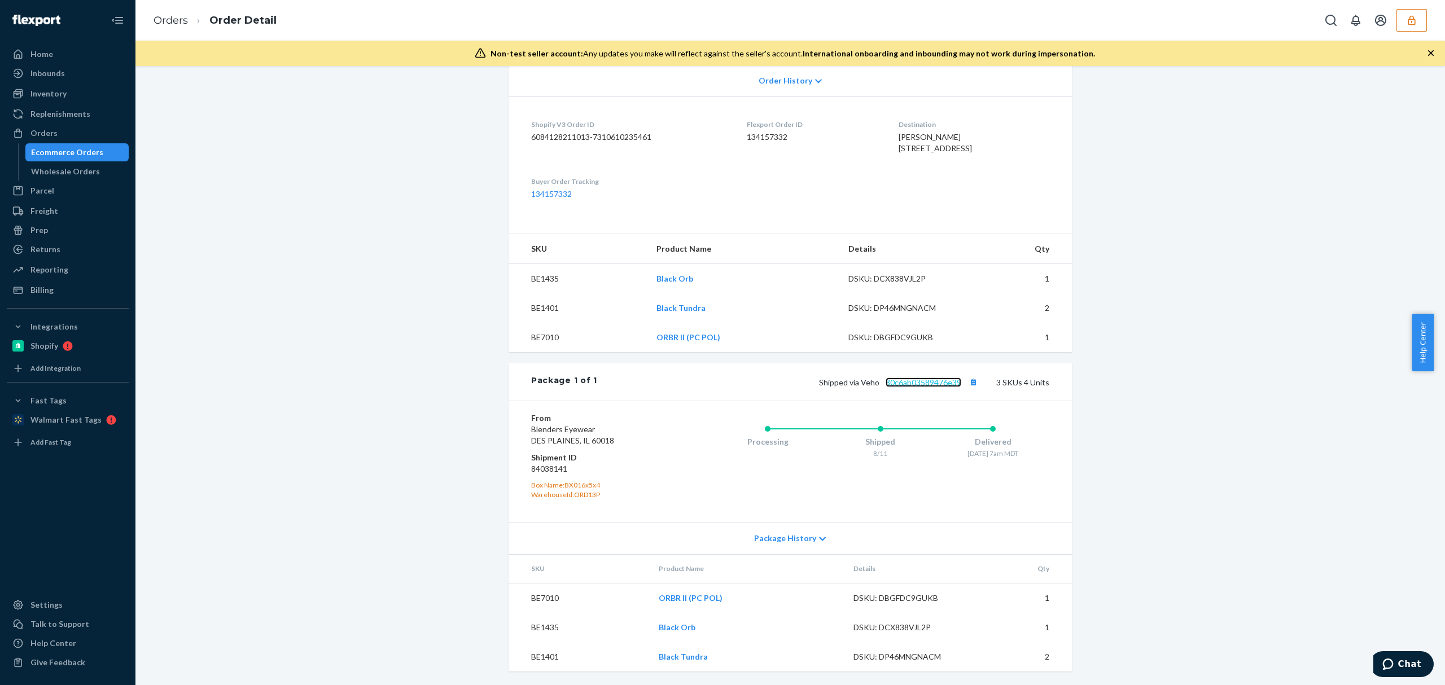
click at [910, 380] on link "30c6ab03589476e39" at bounding box center [924, 383] width 76 height 10
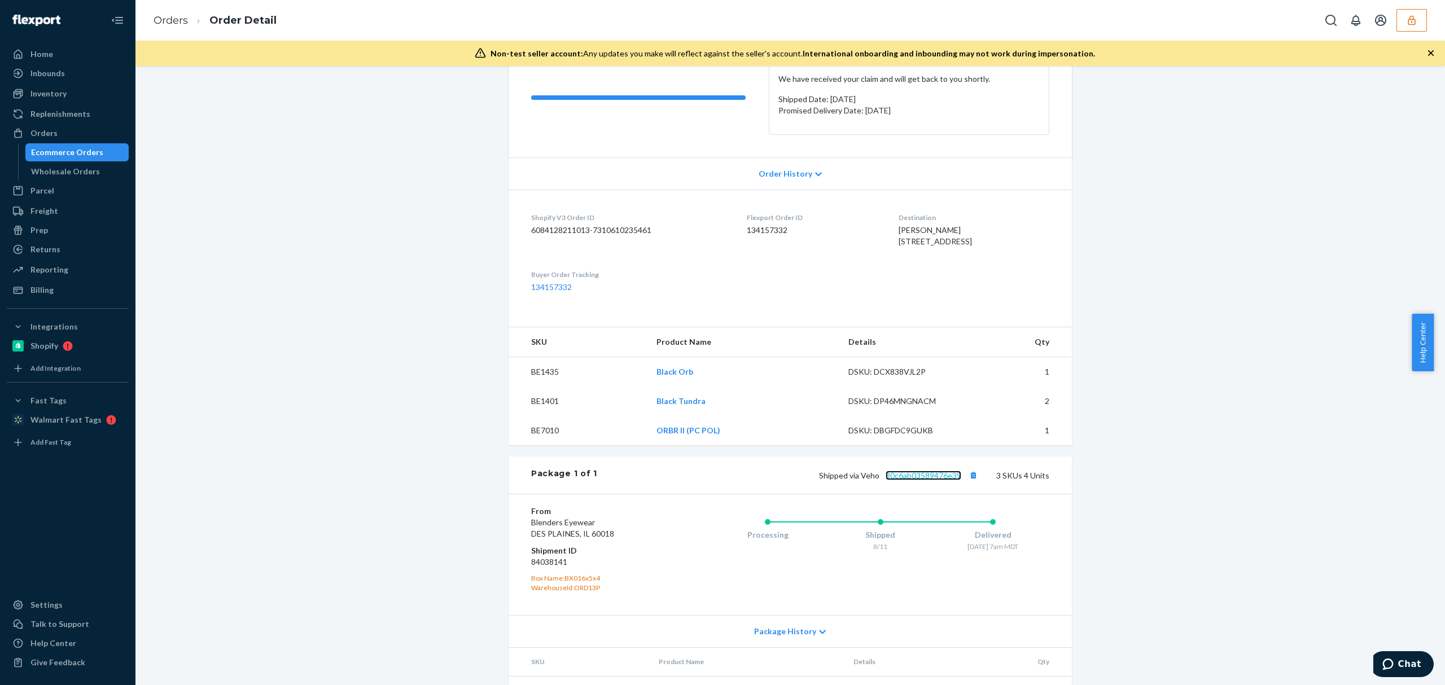
scroll to position [0, 0]
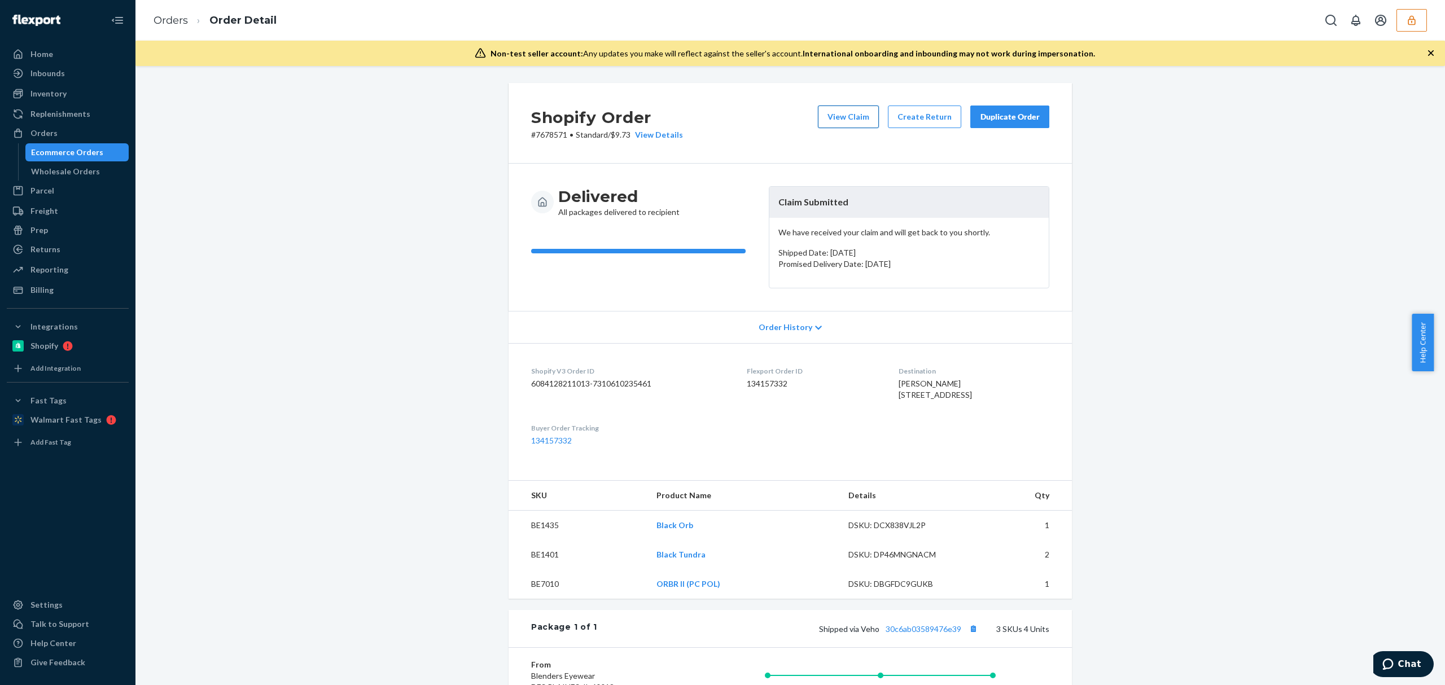
click at [838, 123] on button "View Claim" at bounding box center [848, 117] width 61 height 23
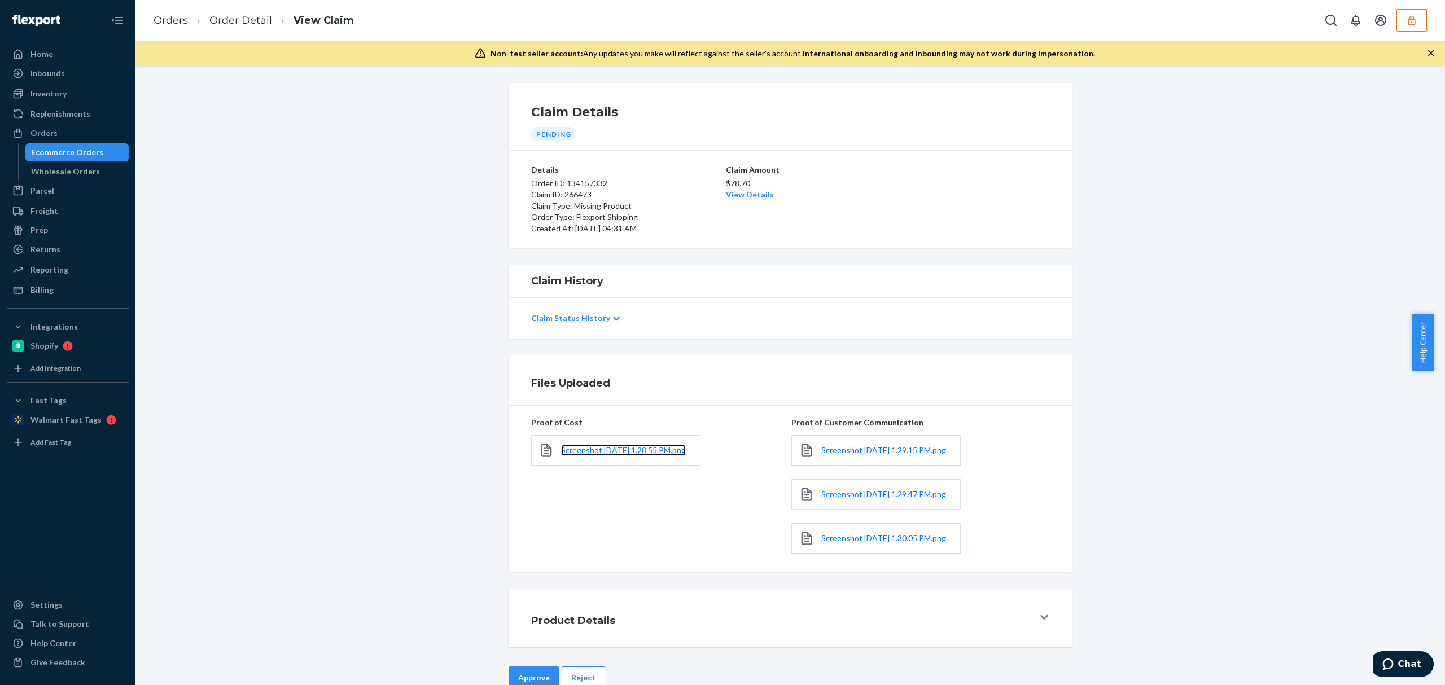
click at [586, 456] on link "Screenshot 2025-08-20 at 1.28.55 PM.png" at bounding box center [623, 450] width 125 height 11
click at [838, 455] on span "Screenshot 2025-08-20 at 1.29.15 PM.png" at bounding box center [884, 451] width 125 height 10
click at [844, 500] on link "Screenshot 2025-08-20 at 1.29.47 PM.png" at bounding box center [884, 494] width 125 height 11
click at [851, 544] on link "Screenshot 2025-08-20 at 1.30.05 PM.png" at bounding box center [884, 538] width 125 height 11
click at [751, 196] on link "View Details" at bounding box center [750, 195] width 48 height 10
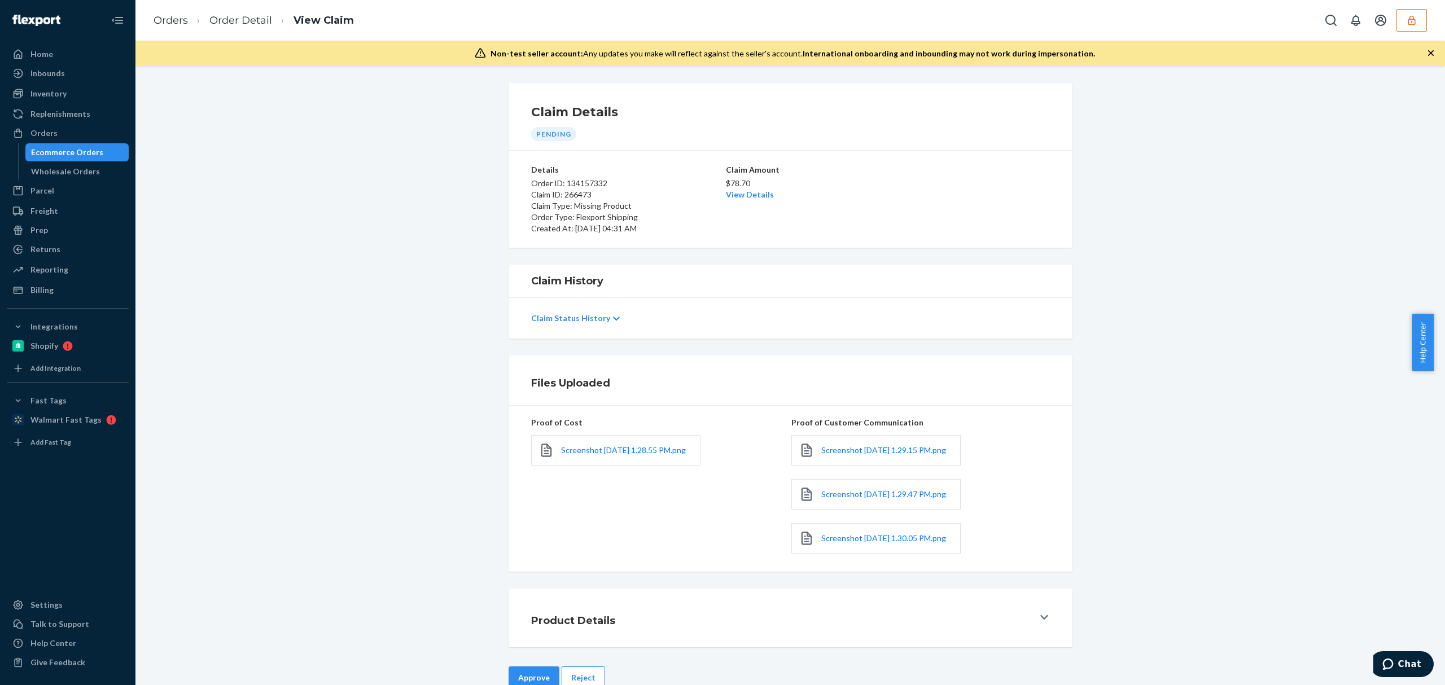
click at [746, 531] on div "Home Inbounds Shipping Plans Problems Inventory Products Replenishments Orders …" at bounding box center [722, 342] width 1445 height 685
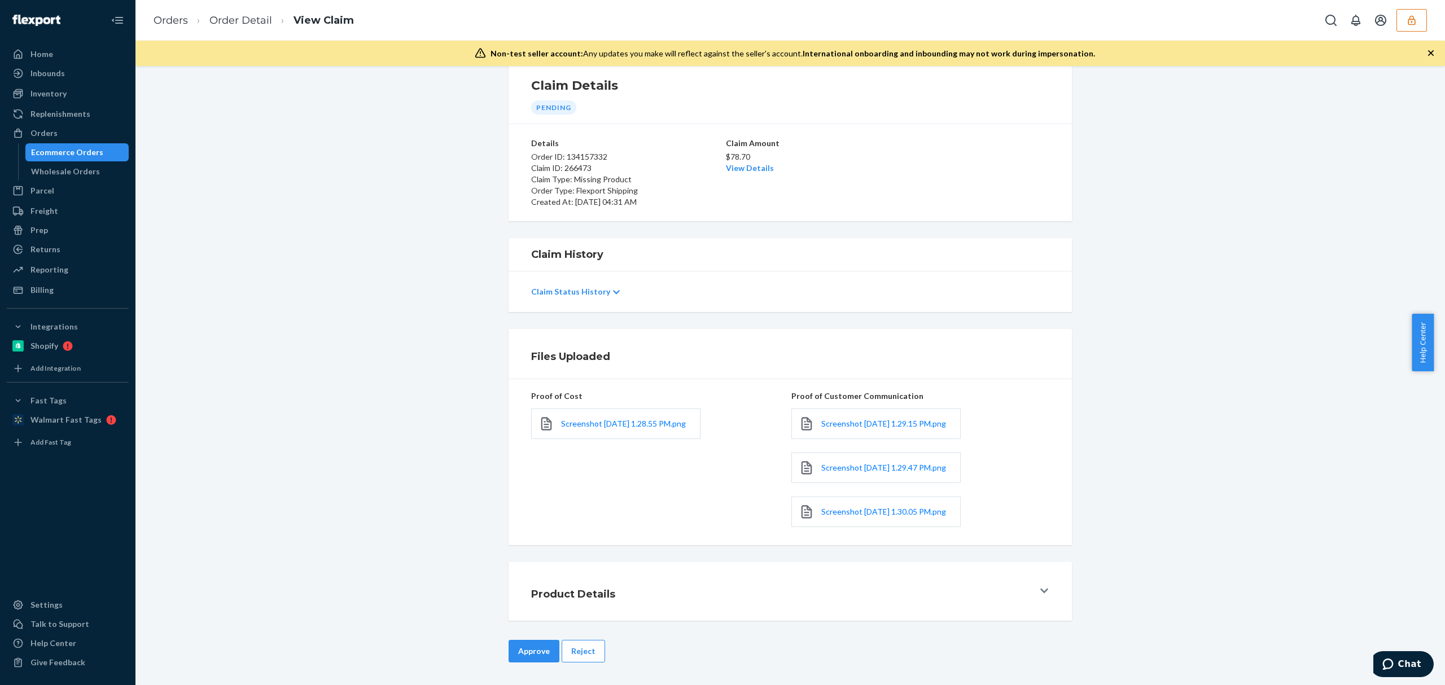
click at [514, 638] on div "Claim Details Pending Details Order ID: 134157332 Claim ID: 266473 Claim Type: …" at bounding box center [791, 375] width 1310 height 619
click at [518, 647] on button "Approve" at bounding box center [534, 651] width 51 height 23
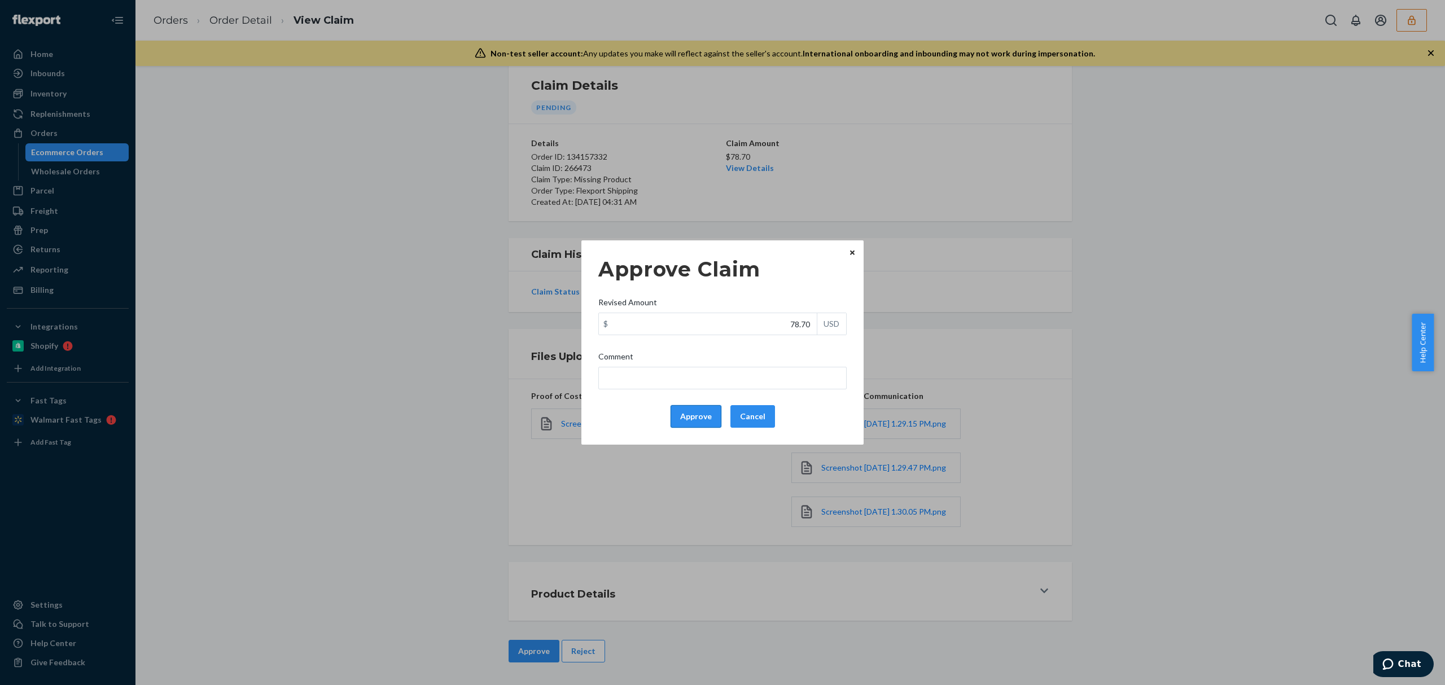
click at [678, 420] on button "Approve" at bounding box center [696, 416] width 51 height 23
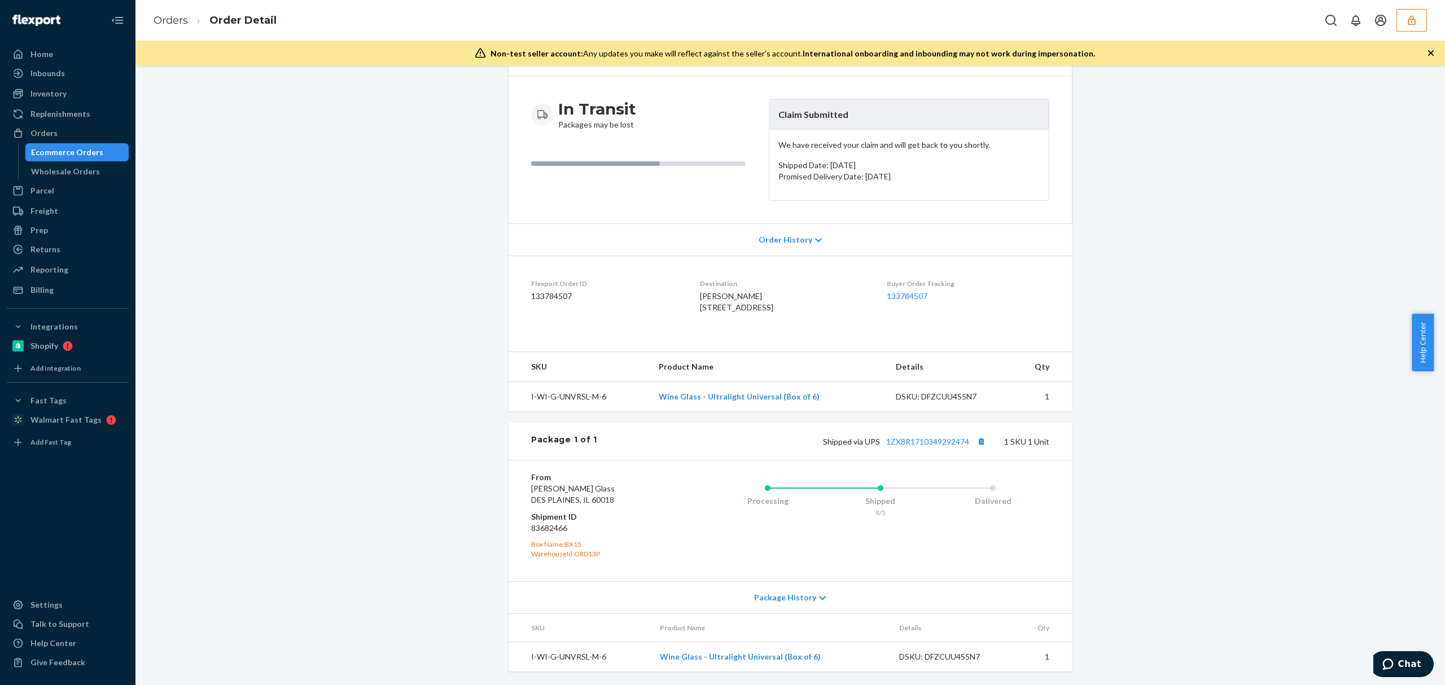
scroll to position [112, 0]
click at [906, 437] on link "1ZX8R1710349292474" at bounding box center [927, 442] width 83 height 10
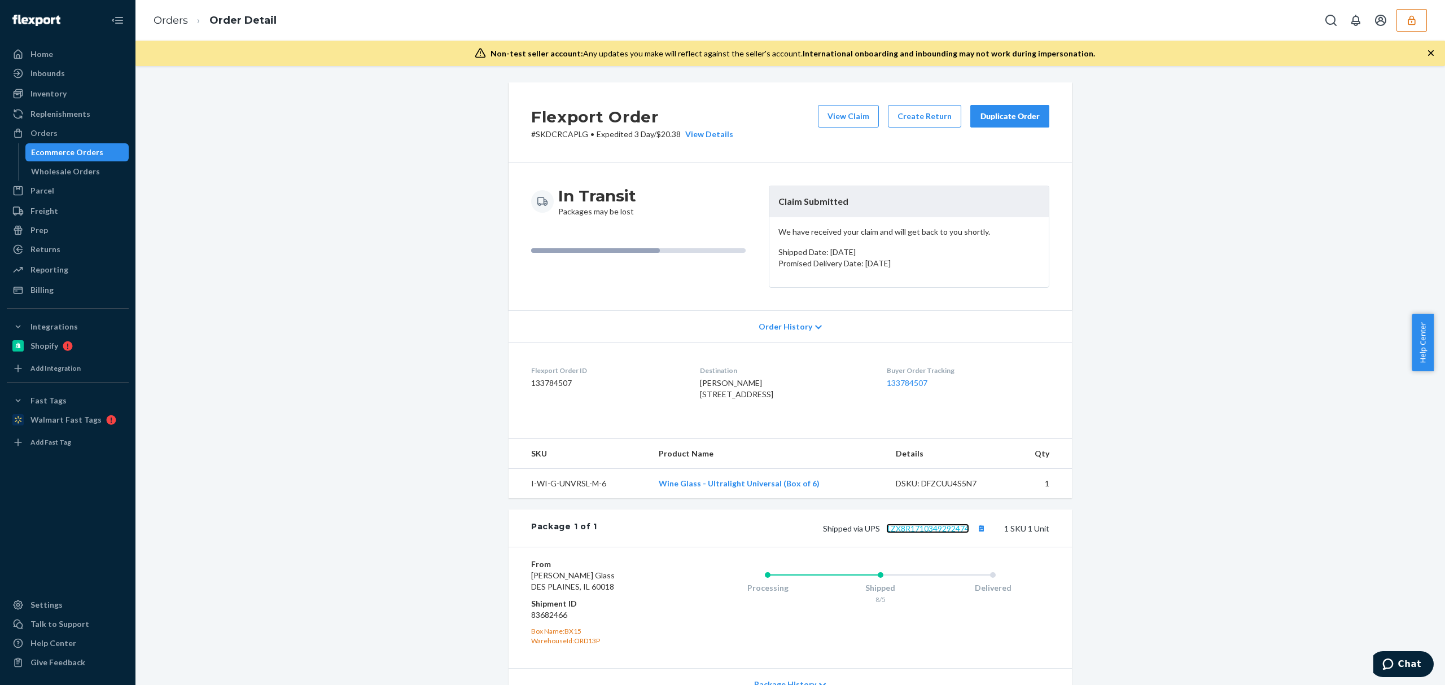
scroll to position [0, 0]
click at [857, 111] on button "View Claim" at bounding box center [848, 117] width 61 height 23
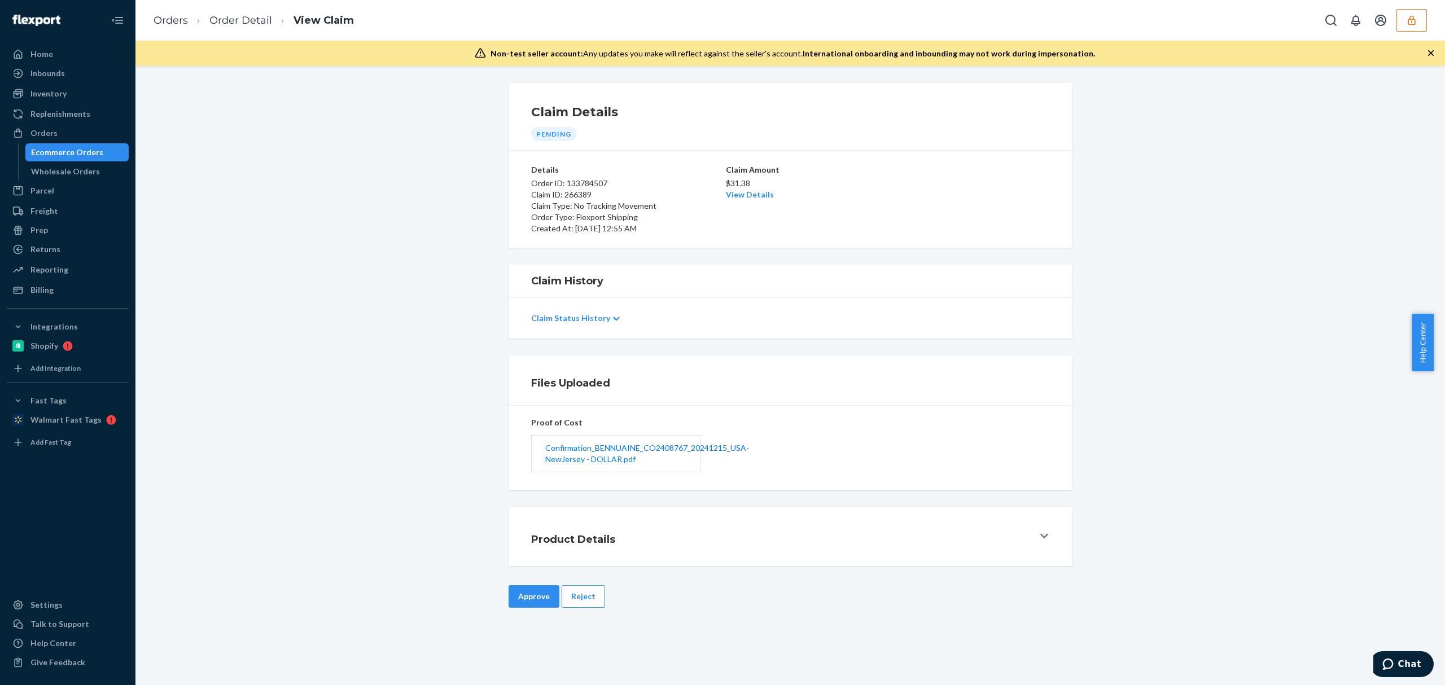
click at [611, 469] on div "Confirmation_BENNUAINE_CO2408767_20241215_USA-NewJersey - DOLLAR.pdf" at bounding box center [615, 453] width 169 height 37
click at [613, 452] on span "Confirmation_BENNUAINE_CO2408767_20241215_USA-NewJersey - DOLLAR.pdf" at bounding box center [647, 453] width 204 height 21
click at [578, 599] on button "Reject" at bounding box center [583, 597] width 43 height 23
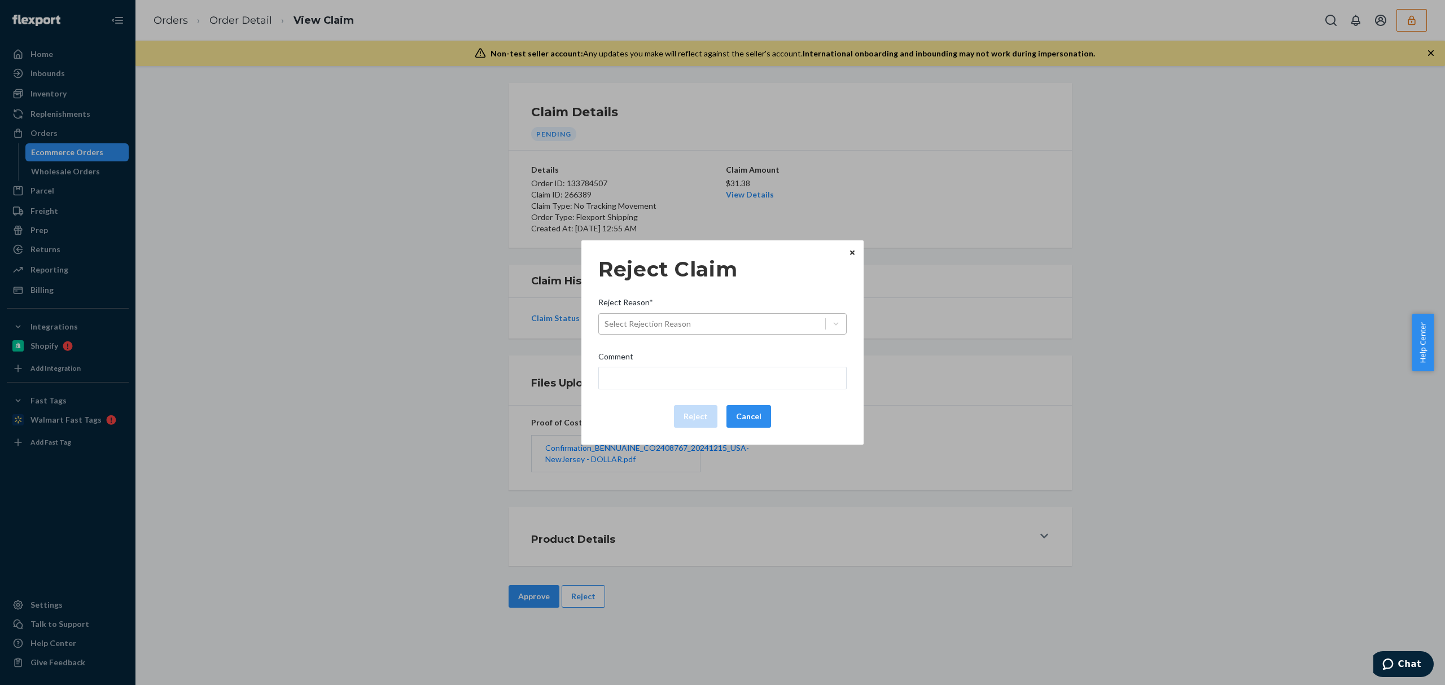
click at [714, 315] on div "Select Rejection Reason" at bounding box center [712, 324] width 226 height 18
click at [606, 318] on input "Reject Reason* Select Rejection Reason" at bounding box center [605, 323] width 1 height 11
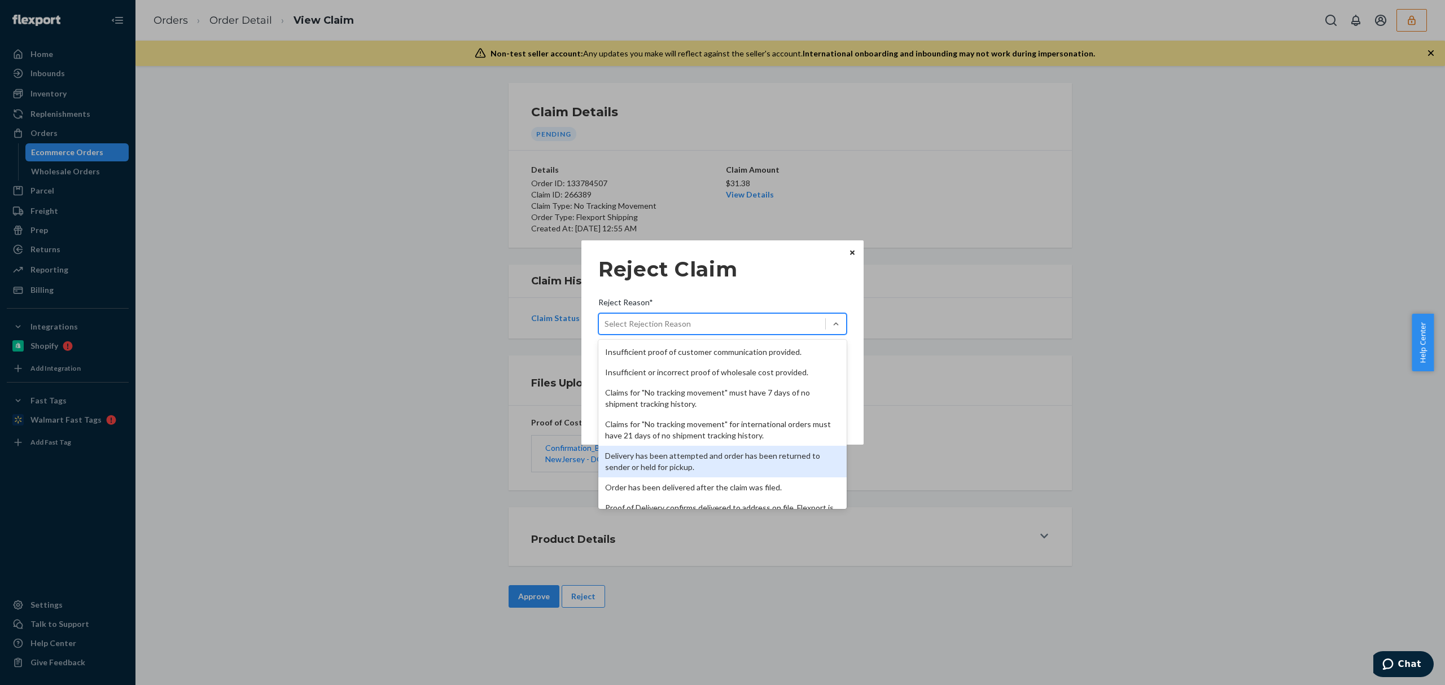
click at [687, 461] on div "Delivery has been attempted and order has been returned to sender or held for p…" at bounding box center [723, 462] width 248 height 32
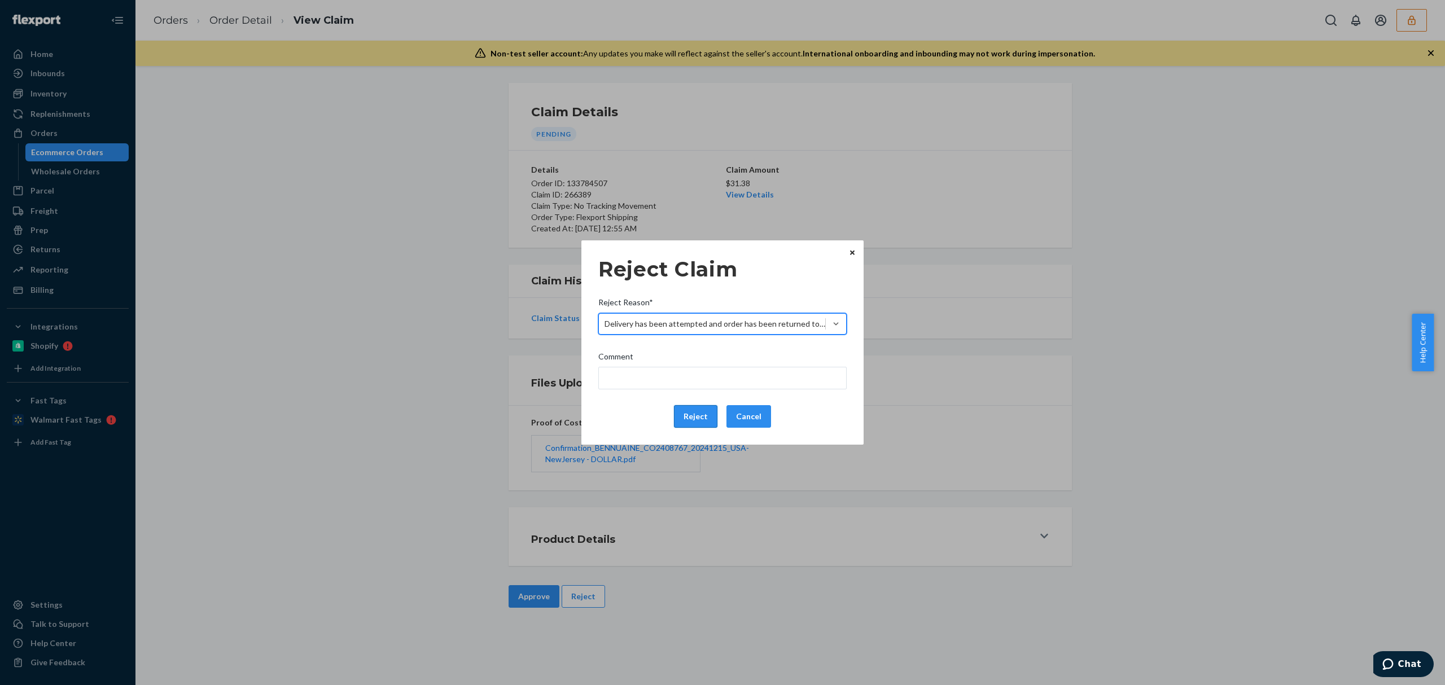
click at [689, 421] on button "Reject" at bounding box center [695, 416] width 43 height 23
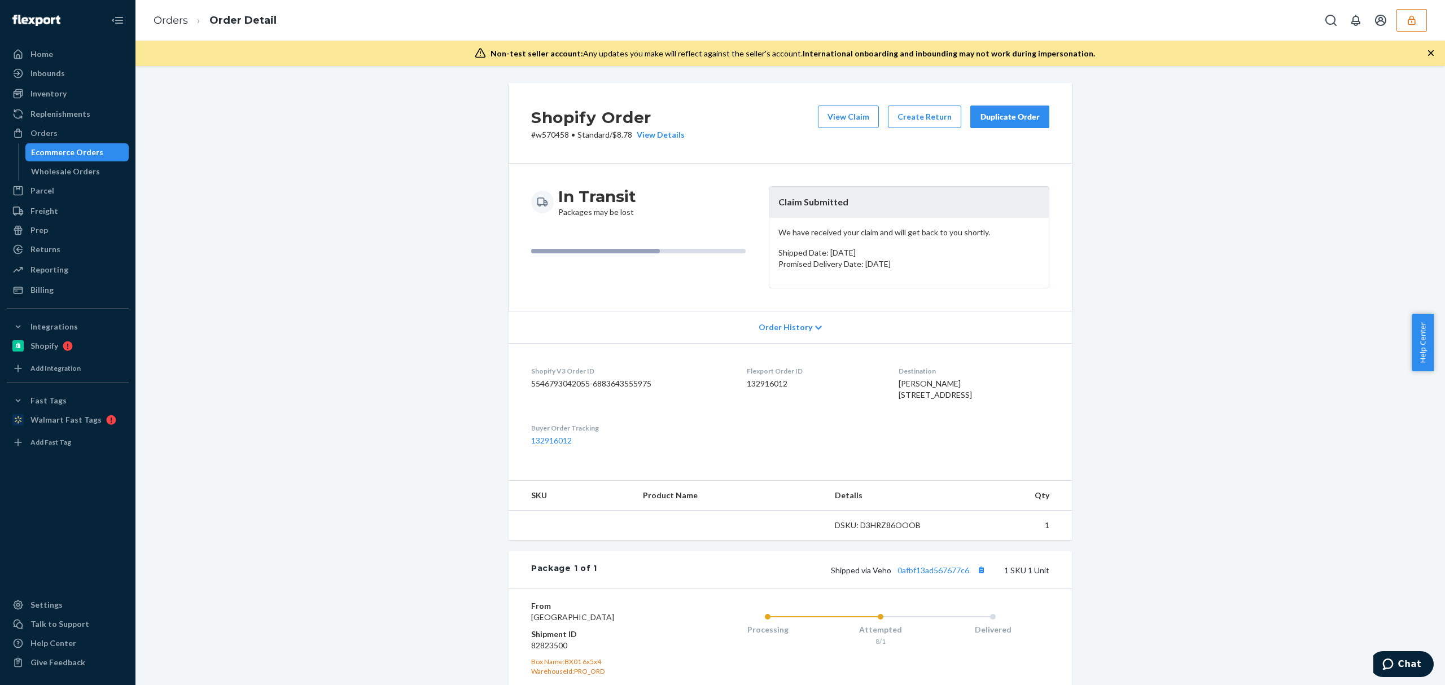
scroll to position [154, 0]
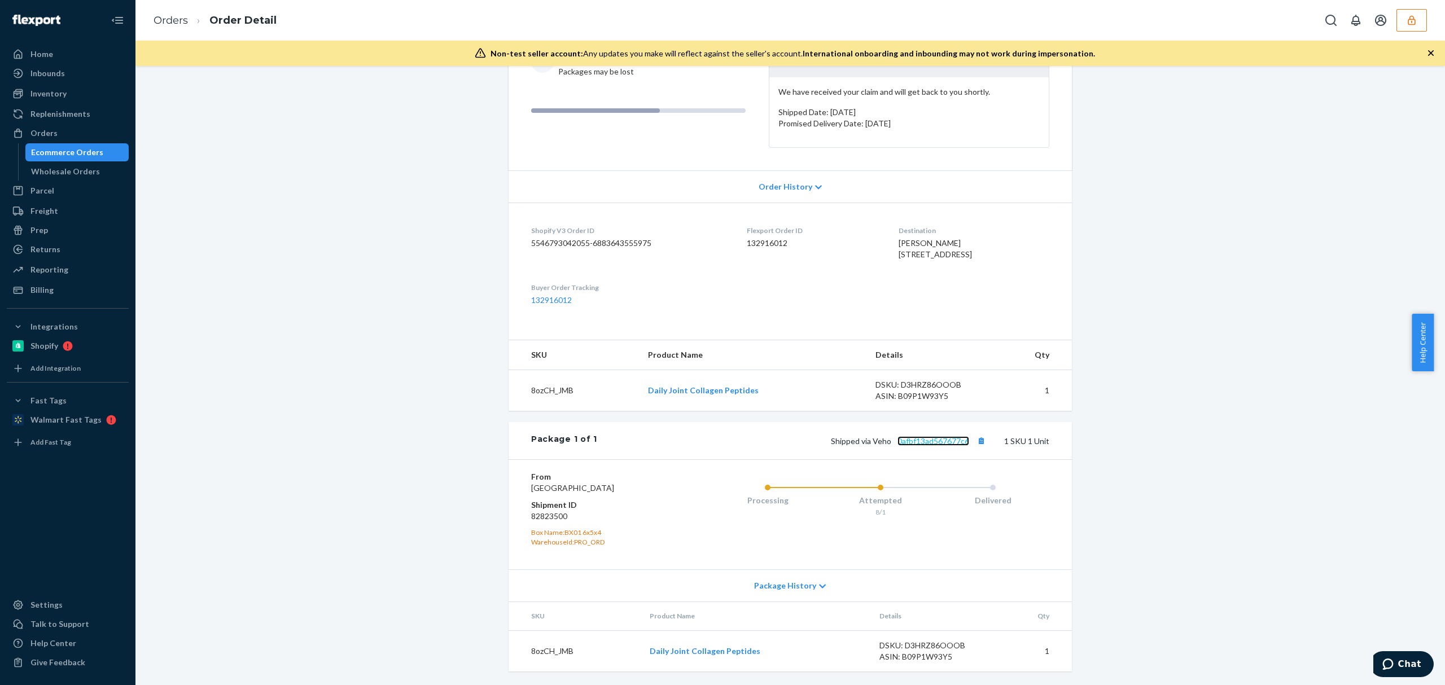
click at [915, 446] on link "0afbf13ad567677c6" at bounding box center [934, 441] width 72 height 10
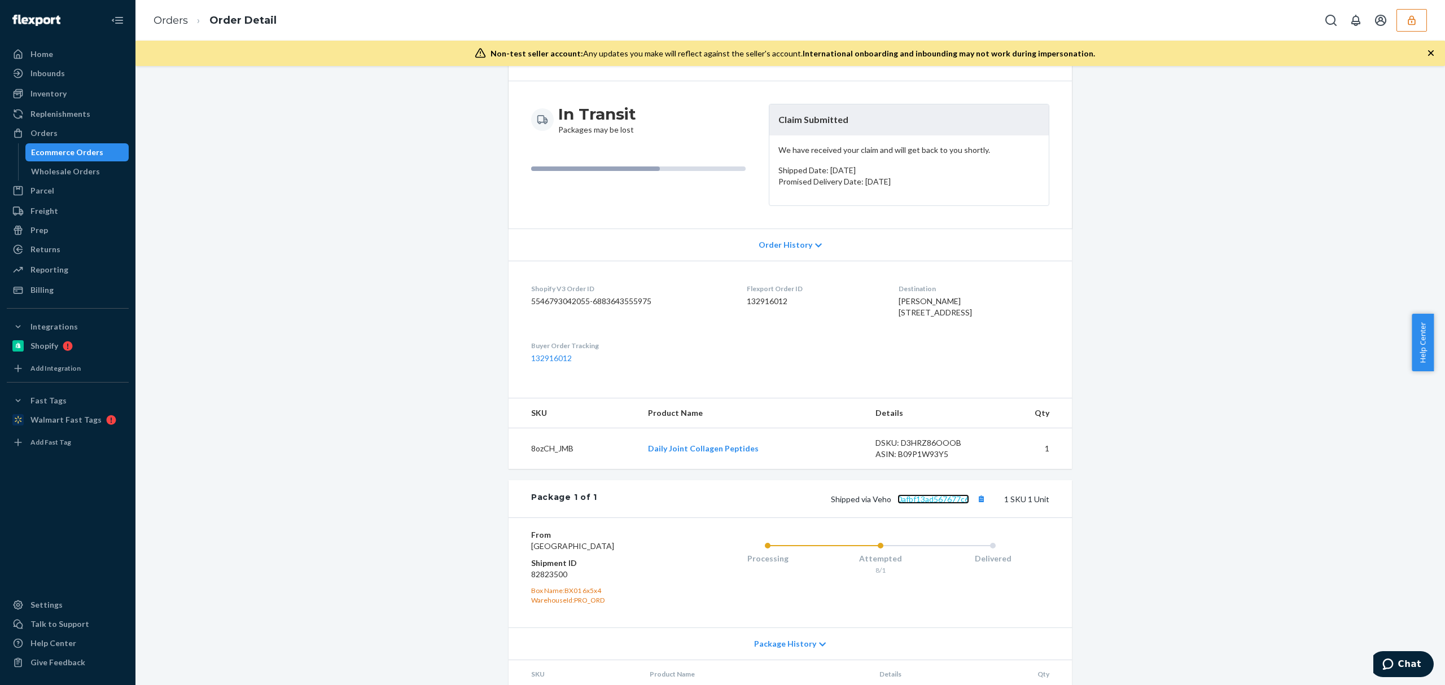
scroll to position [0, 0]
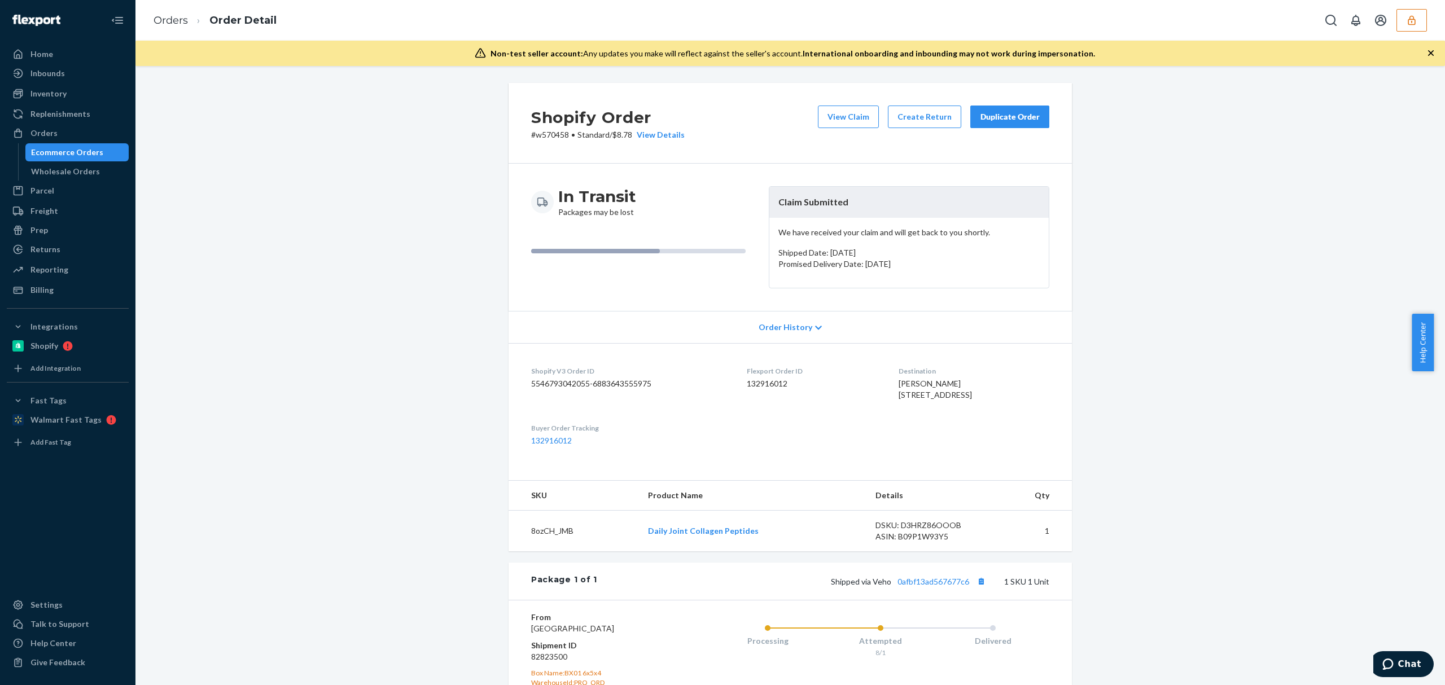
drag, startPoint x: 835, startPoint y: 116, endPoint x: 464, endPoint y: 46, distance: 377.5
click at [835, 116] on button "View Claim" at bounding box center [848, 117] width 61 height 23
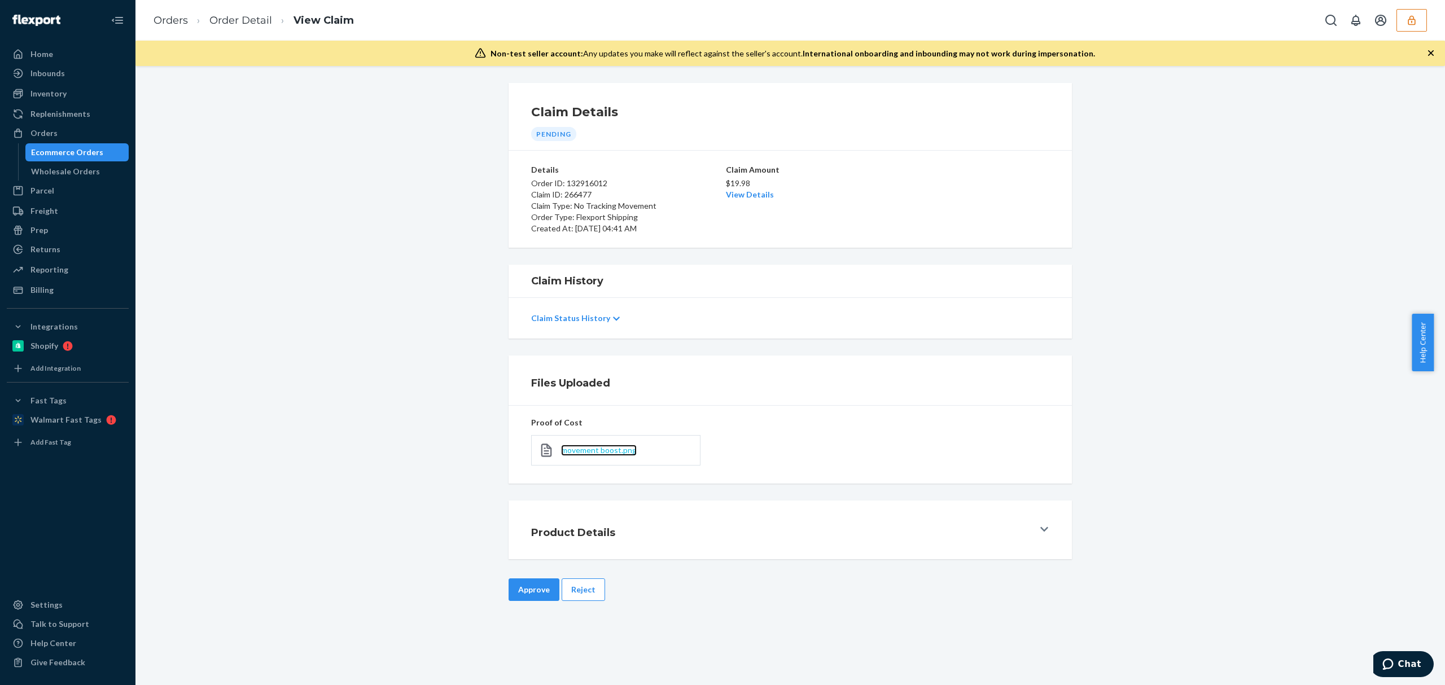
click at [621, 452] on span "movement boost.png" at bounding box center [599, 451] width 76 height 10
click at [737, 195] on link "View Details" at bounding box center [750, 195] width 48 height 10
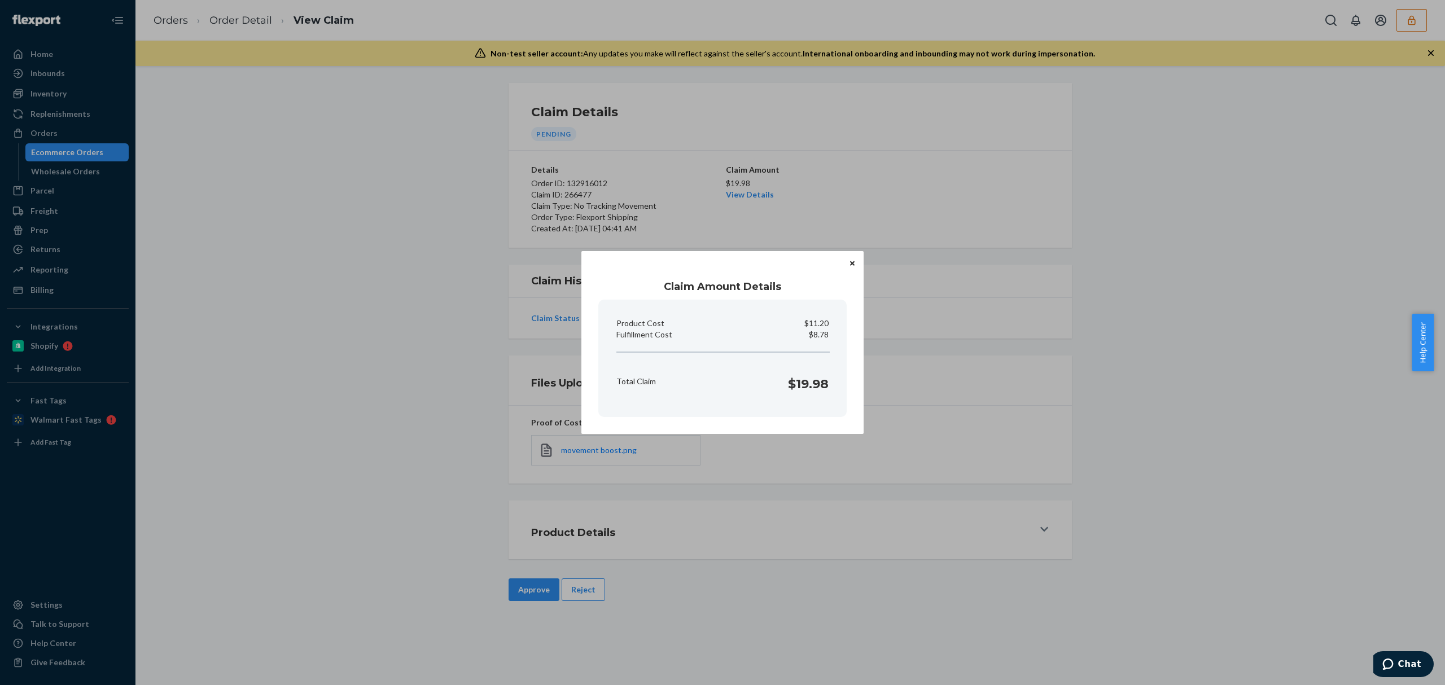
click at [820, 622] on div "Claim Amount Details Product Cost $11.20 Fulfillment Cost $8.78 Total Claim $19…" at bounding box center [722, 342] width 1445 height 685
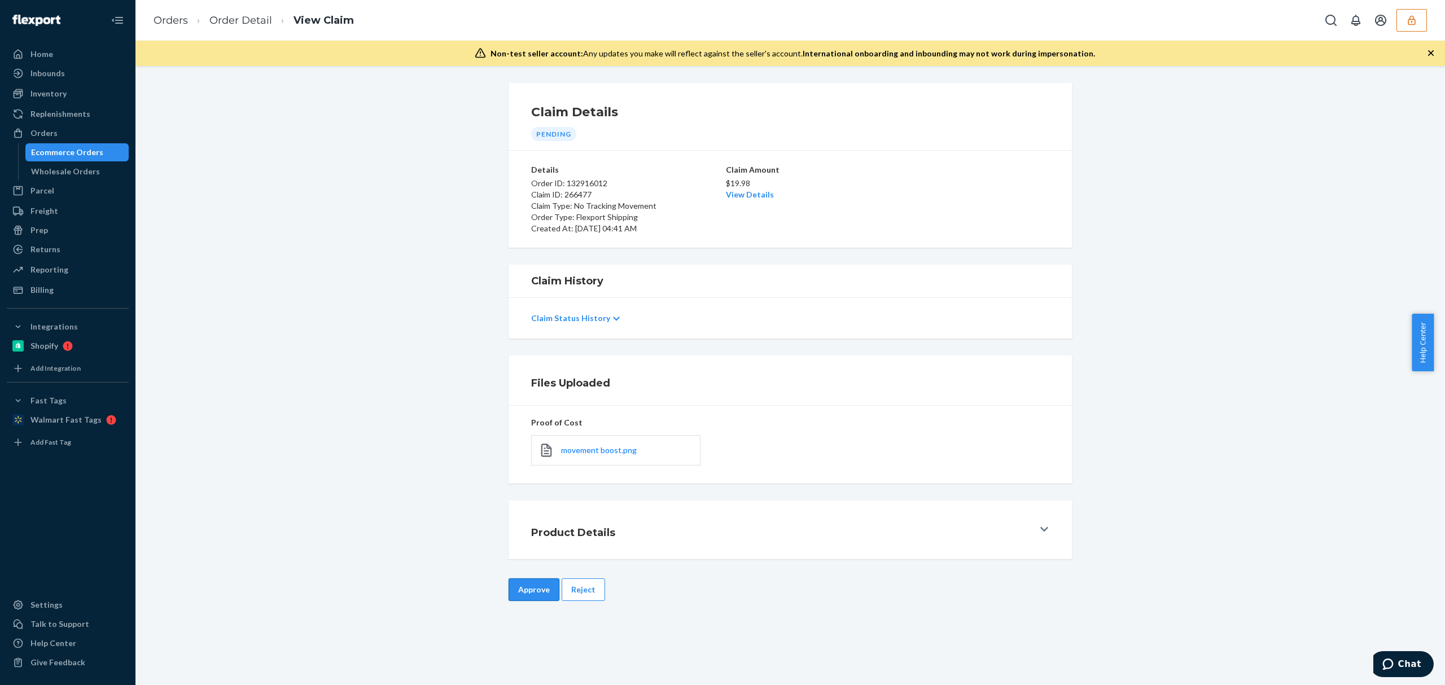
click at [541, 597] on button "Approve" at bounding box center [534, 590] width 51 height 23
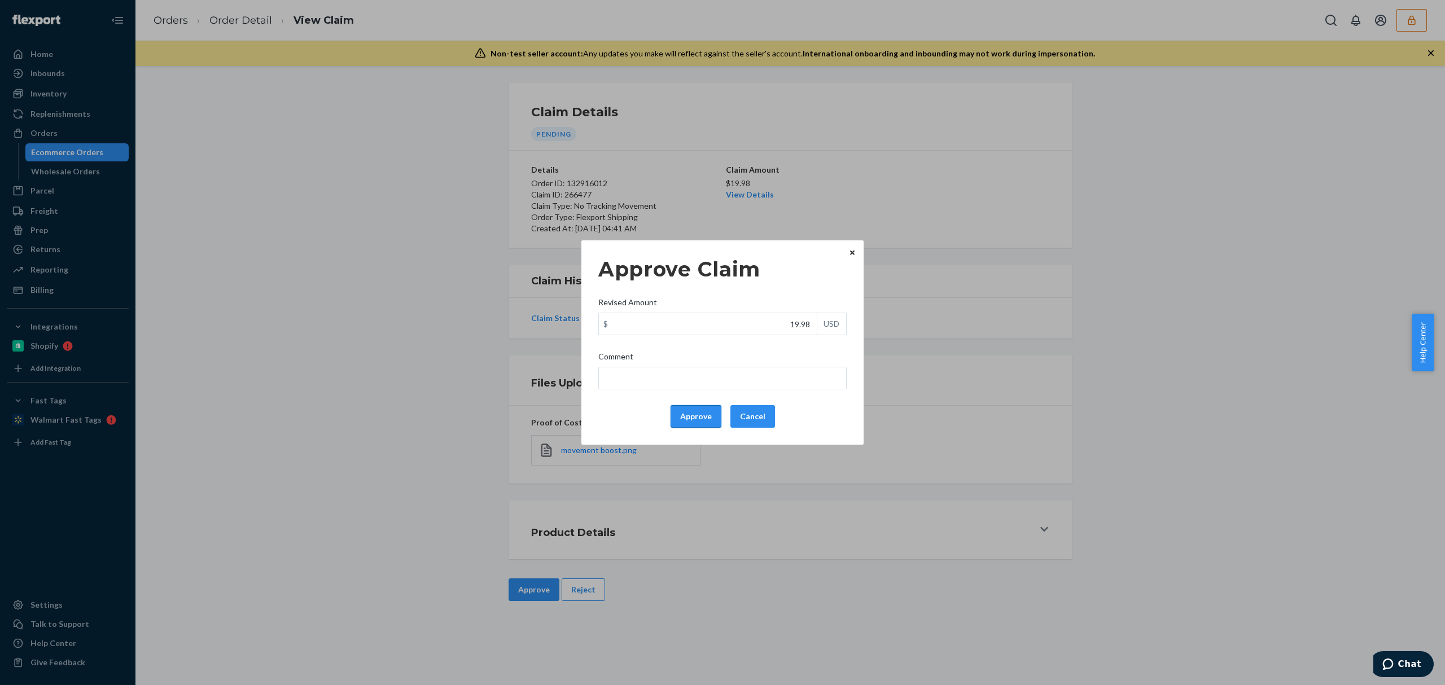
click at [693, 416] on button "Approve" at bounding box center [696, 416] width 51 height 23
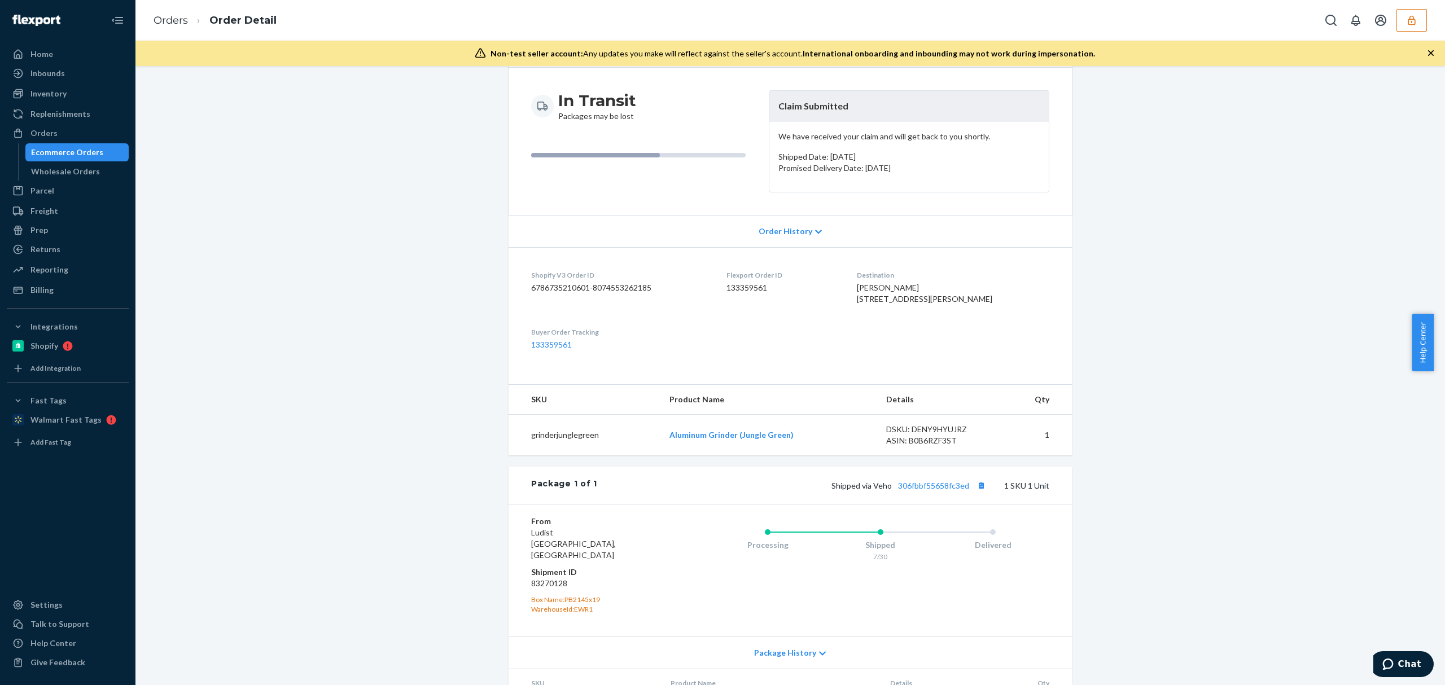
scroll to position [176, 0]
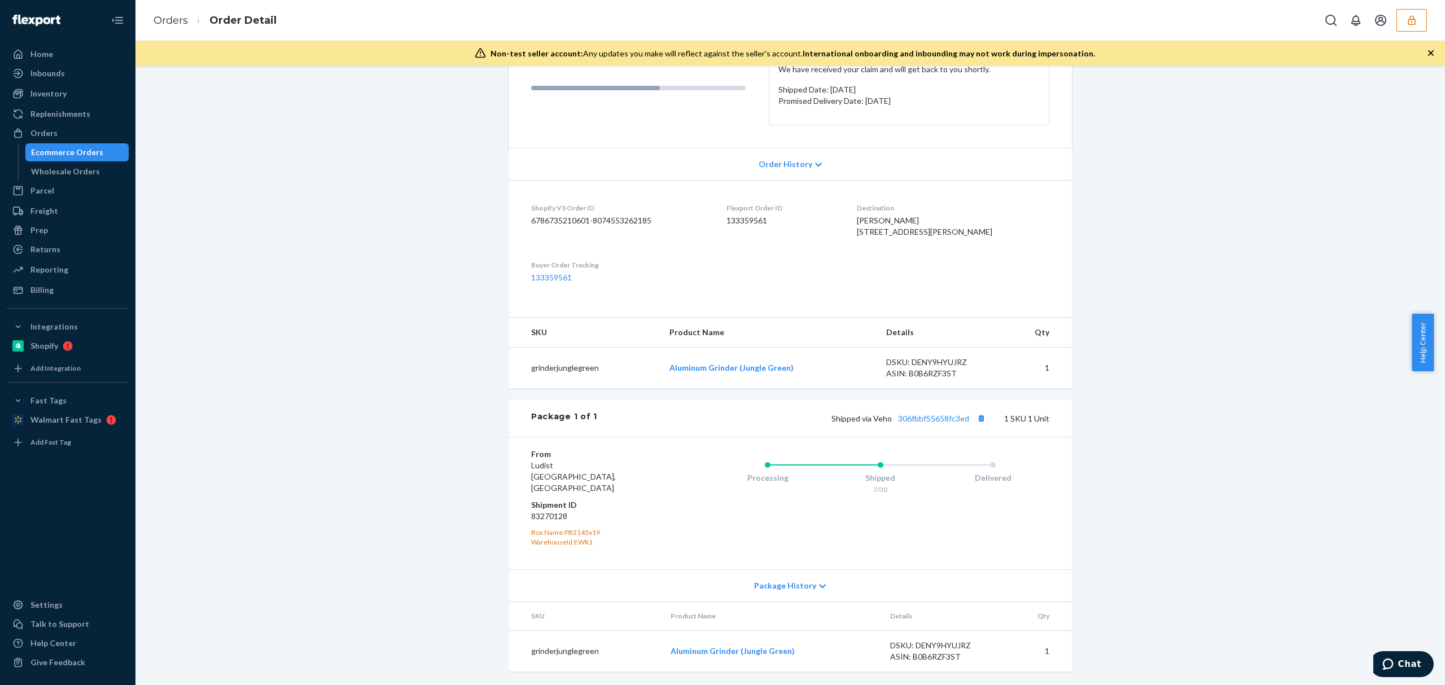
click at [922, 423] on div "Shipped via Veho 306fbbf55658fc3ed 1 SKU 1 Unit" at bounding box center [823, 418] width 452 height 15
click at [923, 423] on link "306fbbf55658fc3ed" at bounding box center [933, 419] width 71 height 10
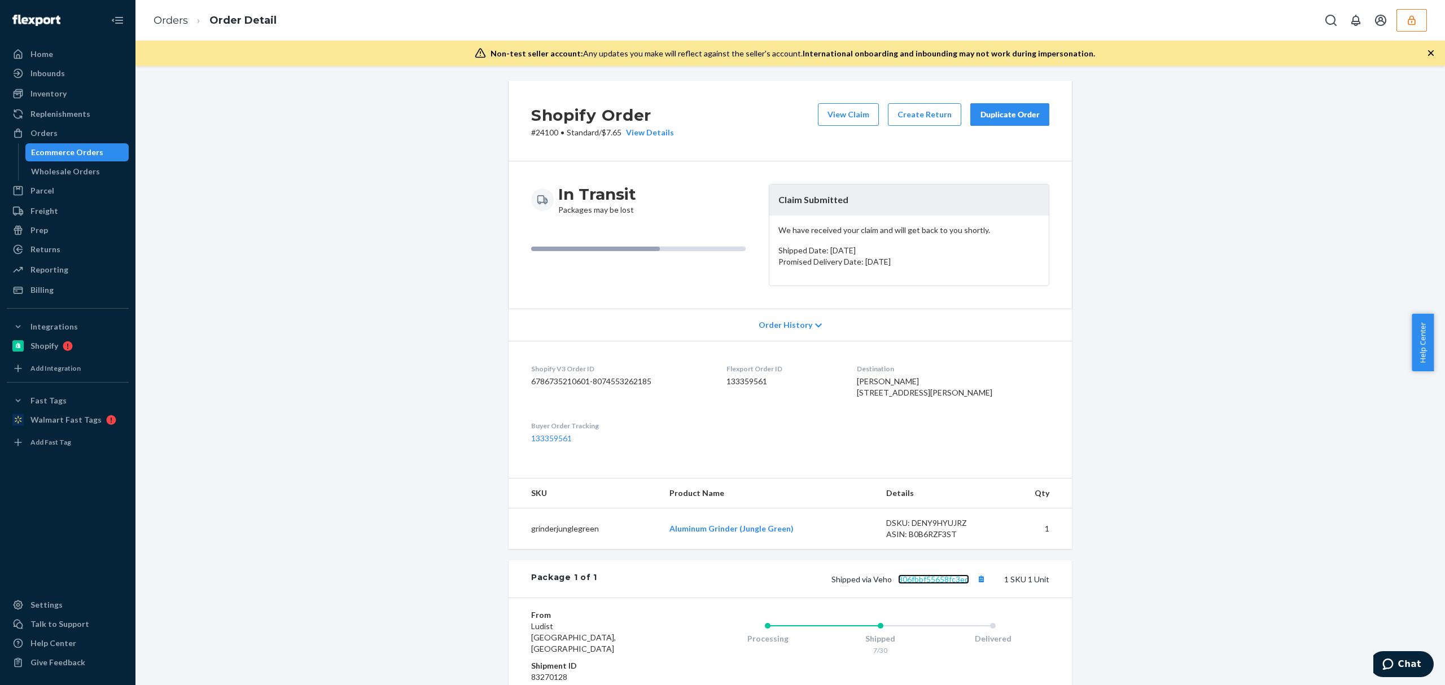
scroll to position [0, 0]
click at [836, 116] on button "View Claim" at bounding box center [848, 117] width 61 height 23
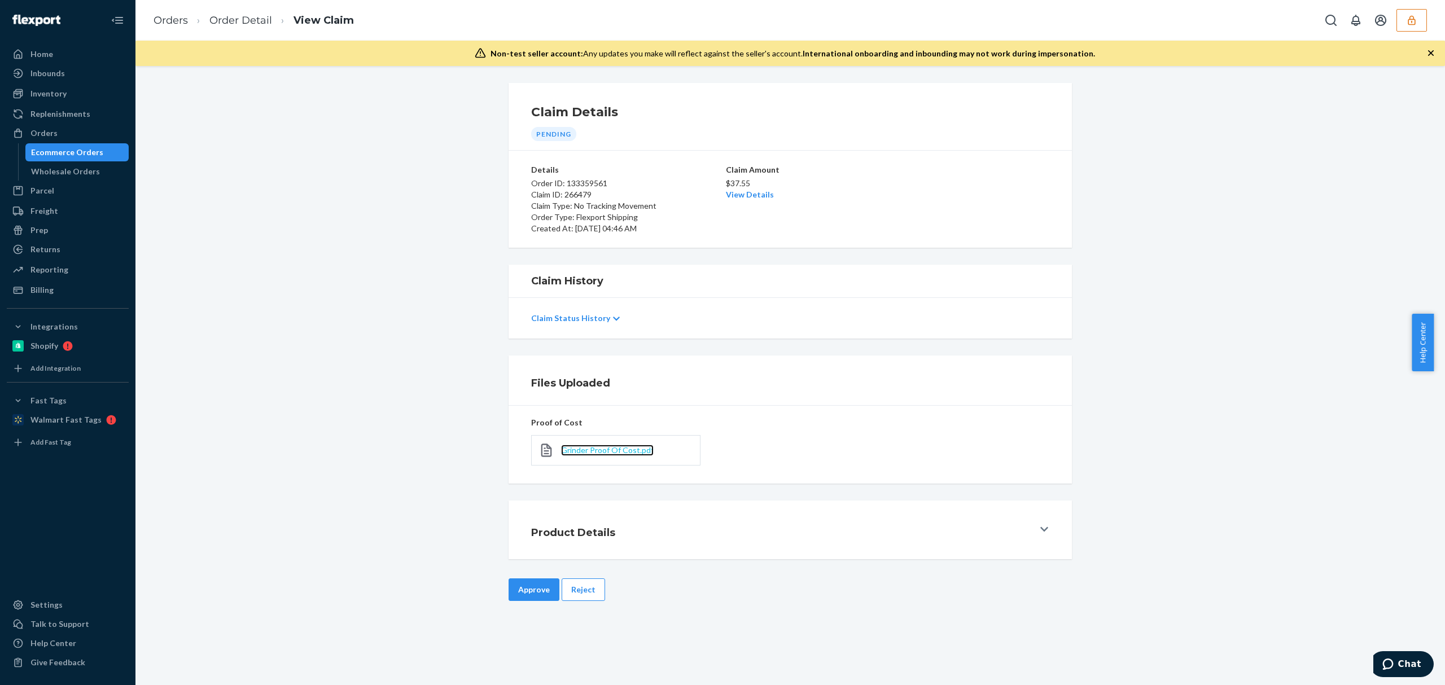
click at [630, 451] on span "Grinder Proof Of Cost.pdf" at bounding box center [607, 451] width 93 height 10
click at [760, 191] on link "View Details" at bounding box center [750, 195] width 48 height 10
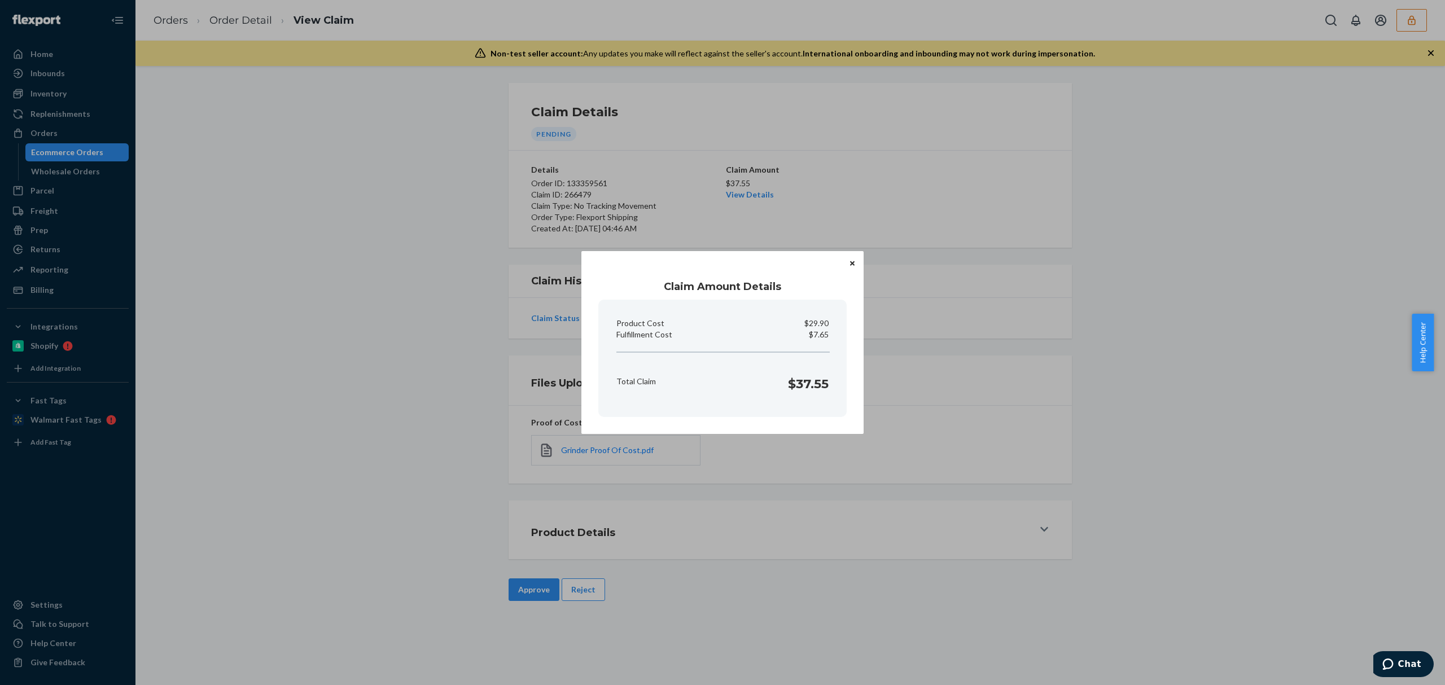
click at [897, 197] on div "Claim Amount Details Product Cost $29.90 Fulfillment Cost $7.65 Total Claim $37…" at bounding box center [722, 342] width 1445 height 685
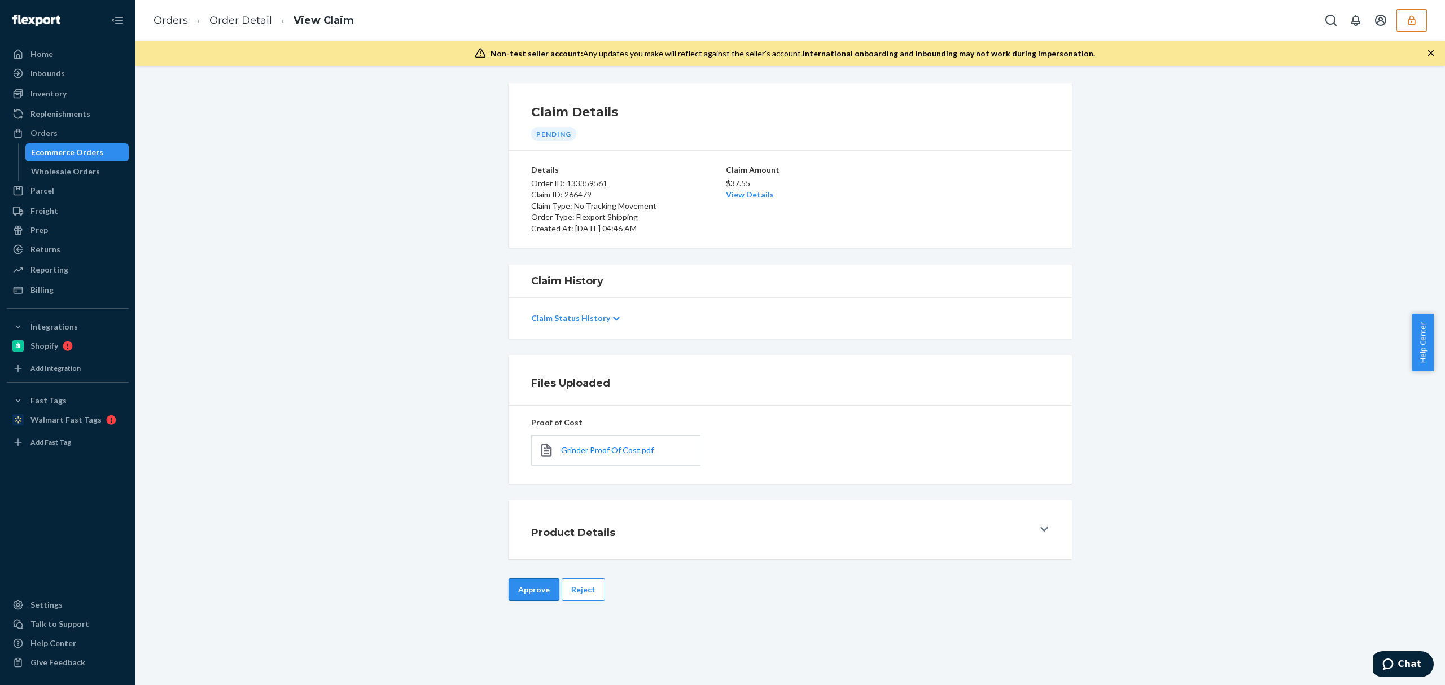
click at [519, 590] on button "Approve" at bounding box center [534, 590] width 51 height 23
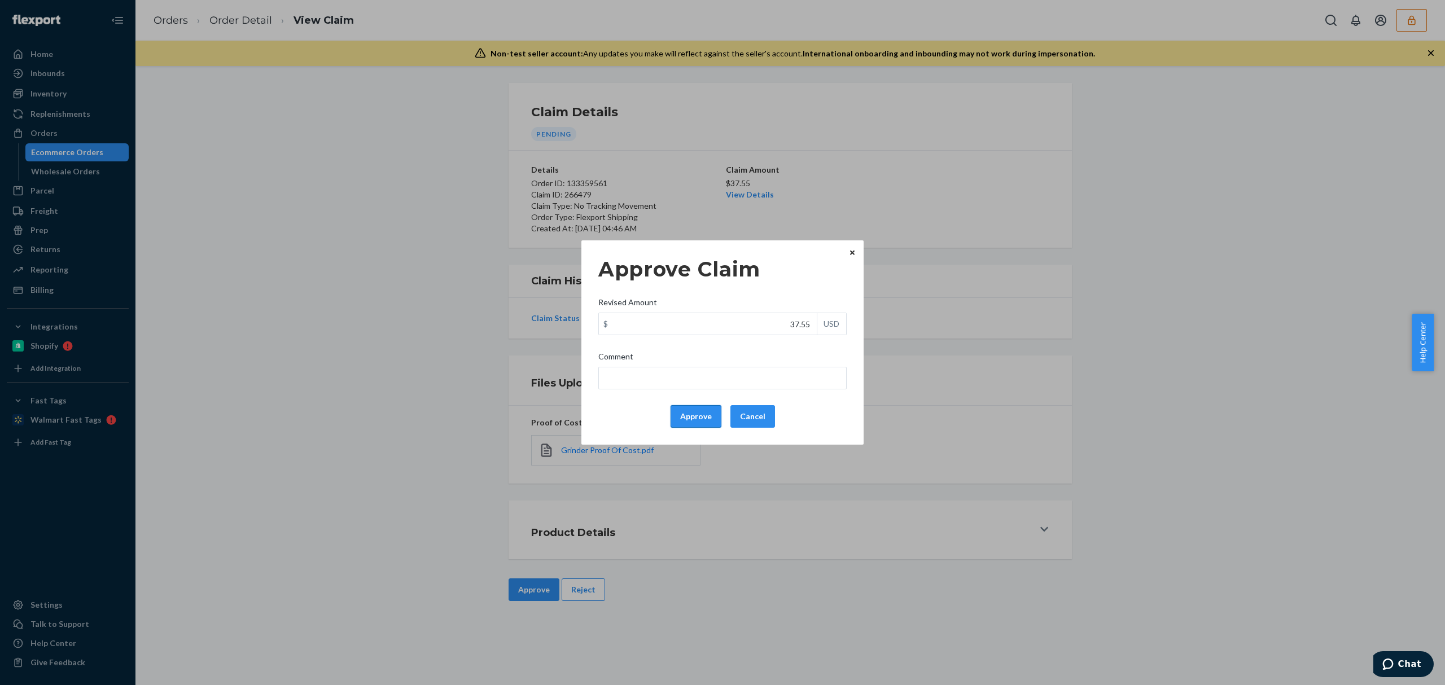
click at [684, 417] on button "Approve" at bounding box center [696, 416] width 51 height 23
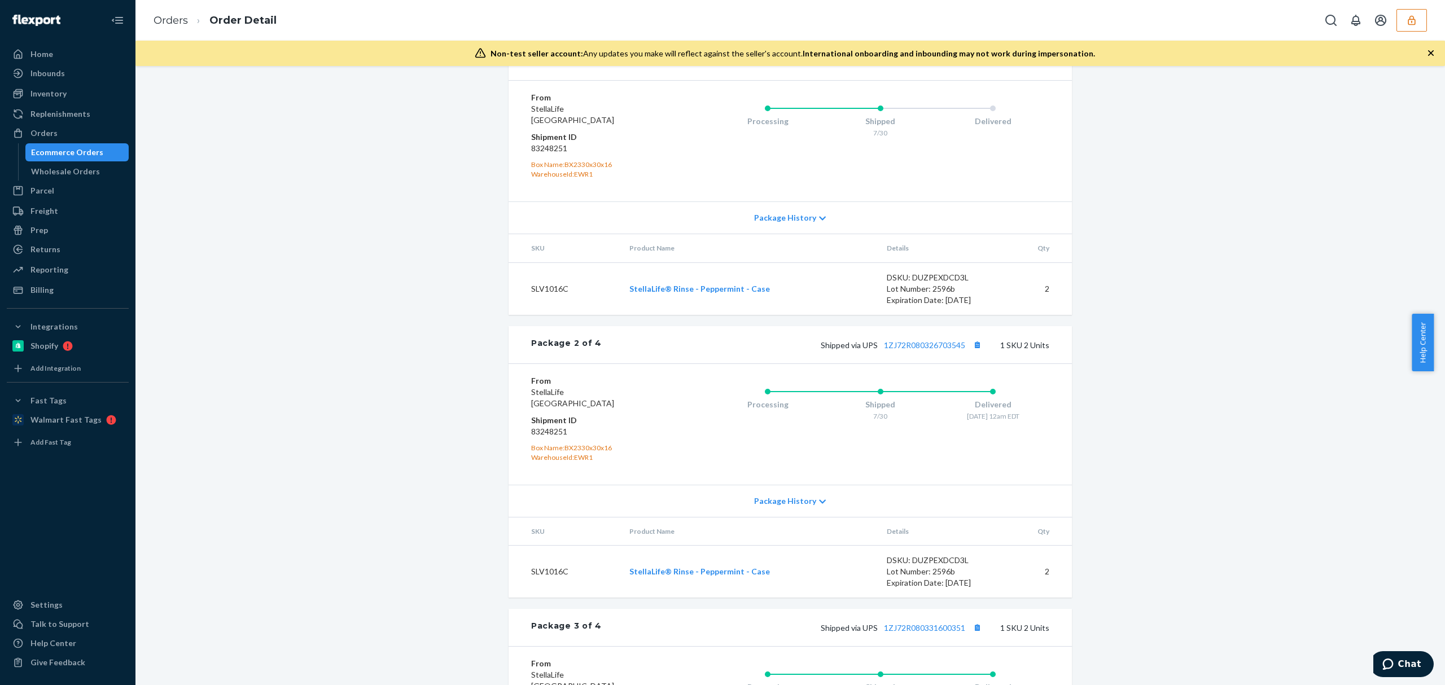
scroll to position [527, 0]
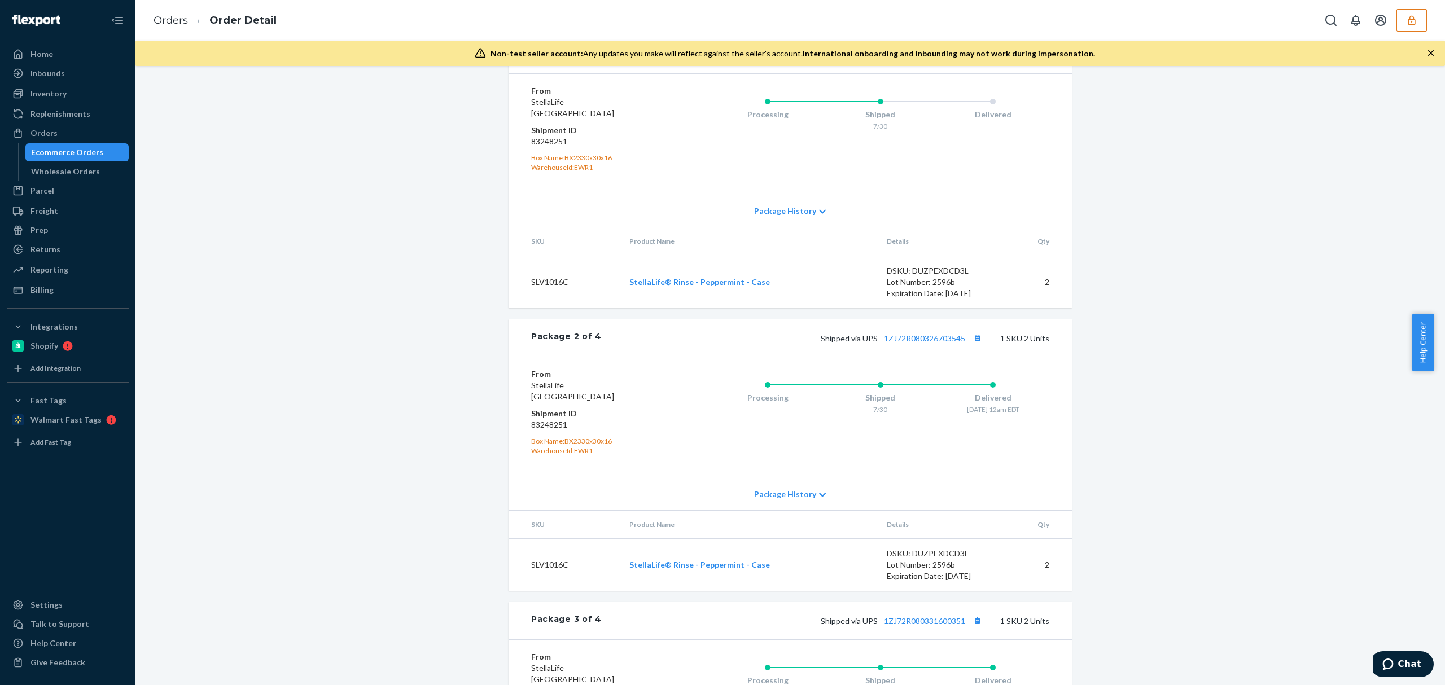
click at [917, 60] on link "1ZJ72R080311035956" at bounding box center [924, 55] width 81 height 10
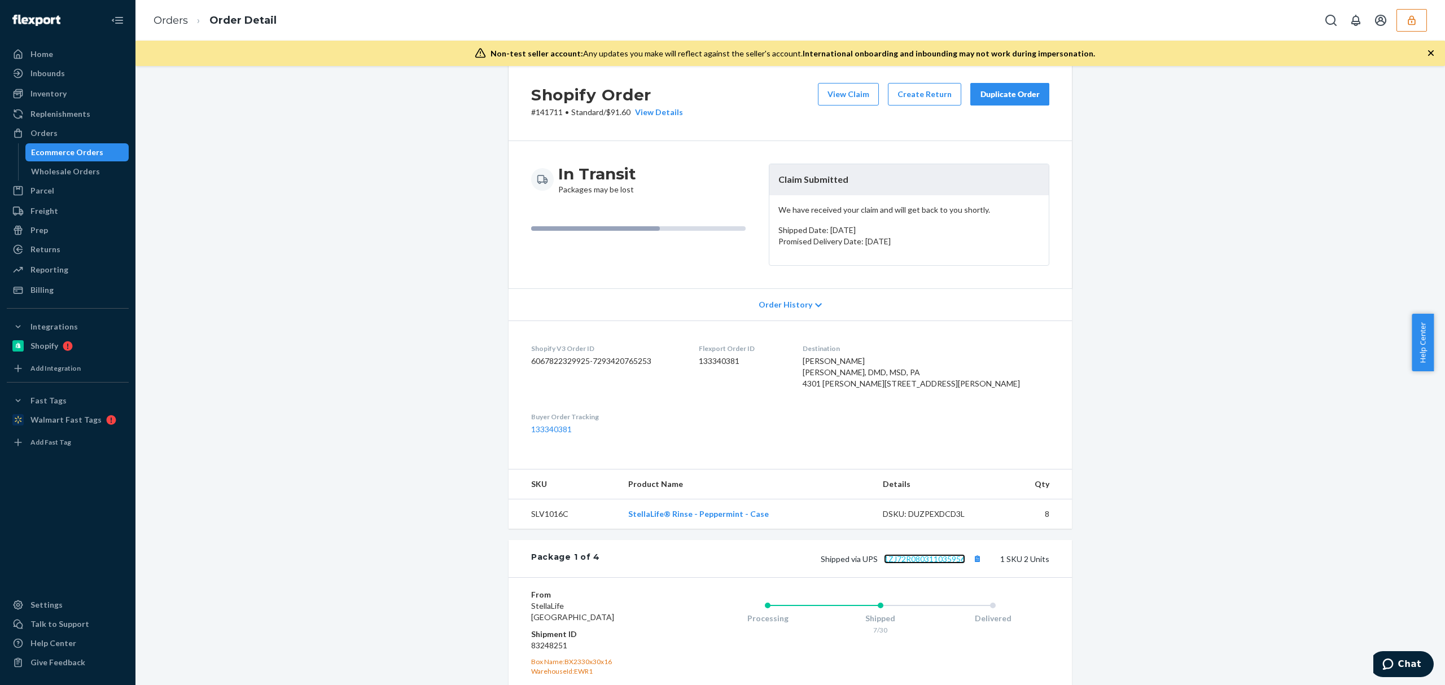
scroll to position [0, 0]
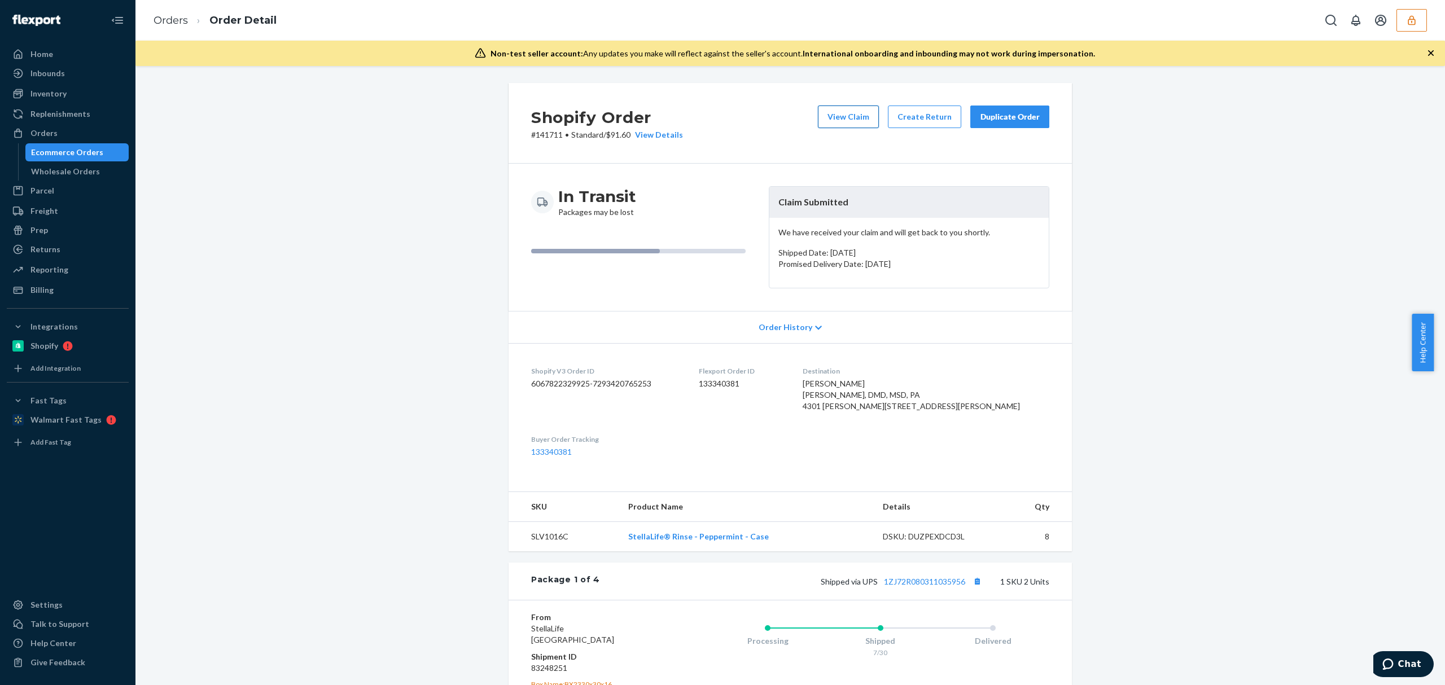
click at [855, 119] on button "View Claim" at bounding box center [848, 117] width 61 height 23
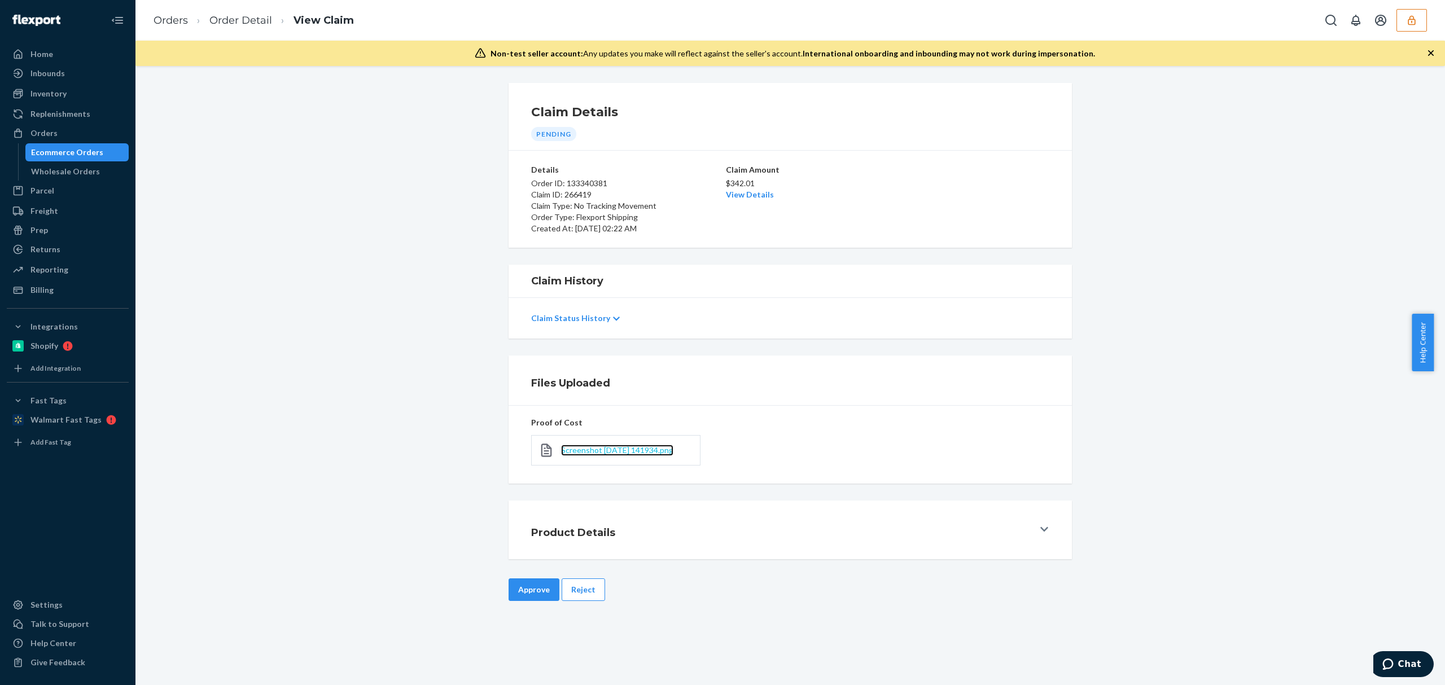
click at [601, 448] on span "Screenshot [DATE] 141934.png" at bounding box center [617, 451] width 112 height 10
click at [737, 198] on link "View Details" at bounding box center [750, 195] width 48 height 10
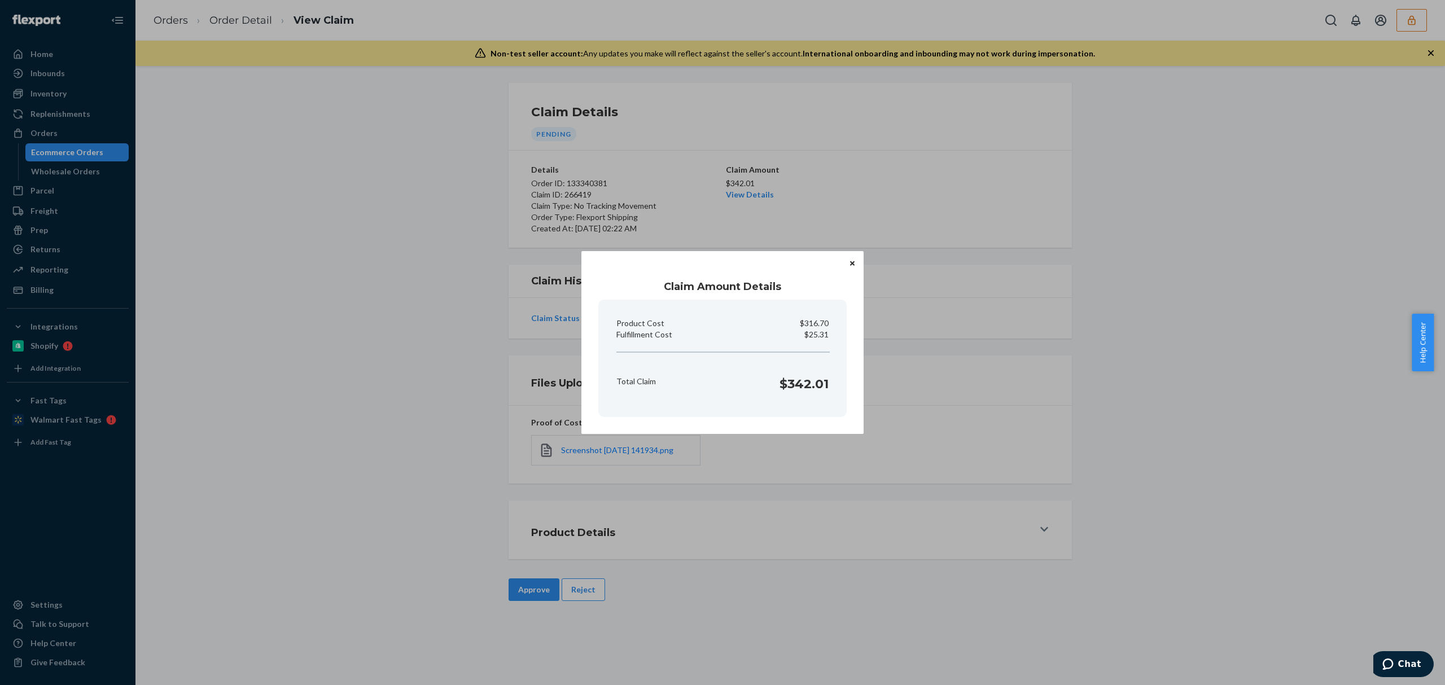
click at [814, 333] on p "$25.31" at bounding box center [817, 334] width 24 height 11
copy p "25.31"
click at [477, 472] on div "Claim Amount Details Product Cost $316.70 Fulfillment Cost $25.31 Total Claim $…" at bounding box center [722, 342] width 1445 height 685
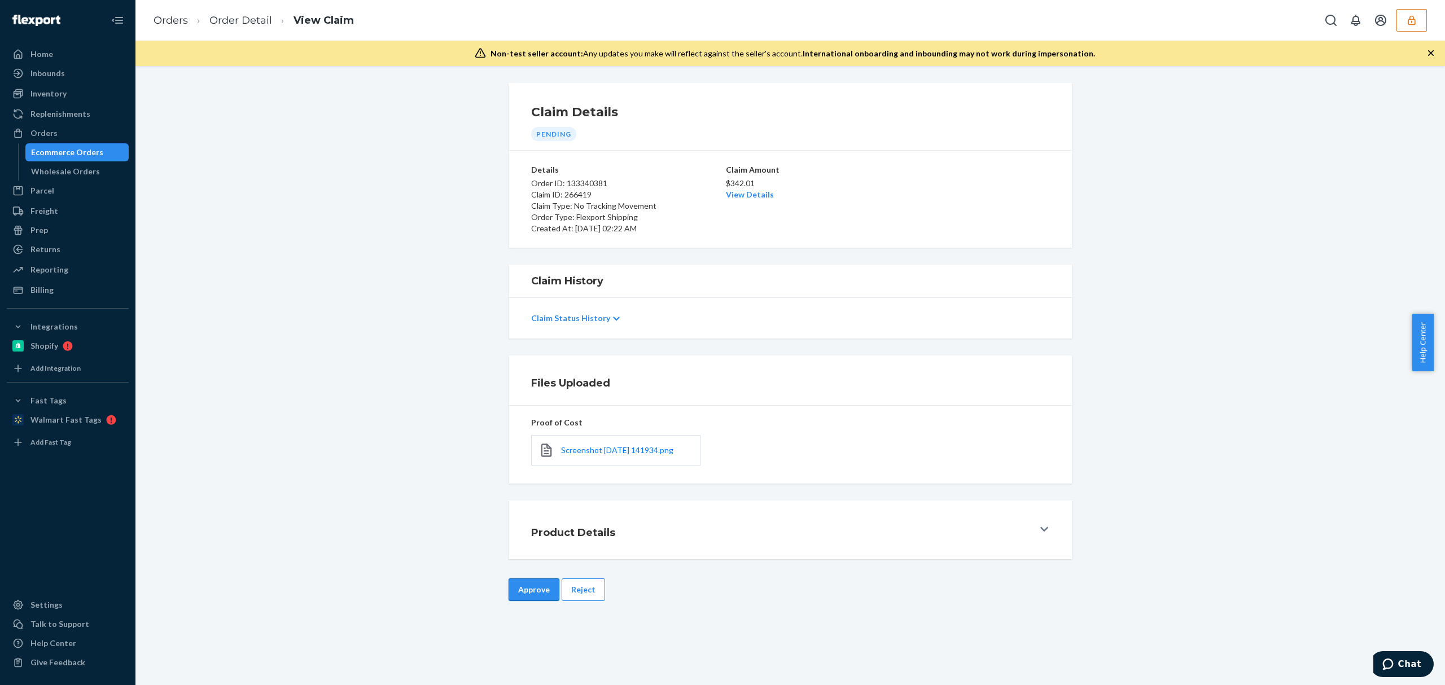
click at [527, 582] on button "Approve" at bounding box center [534, 590] width 51 height 23
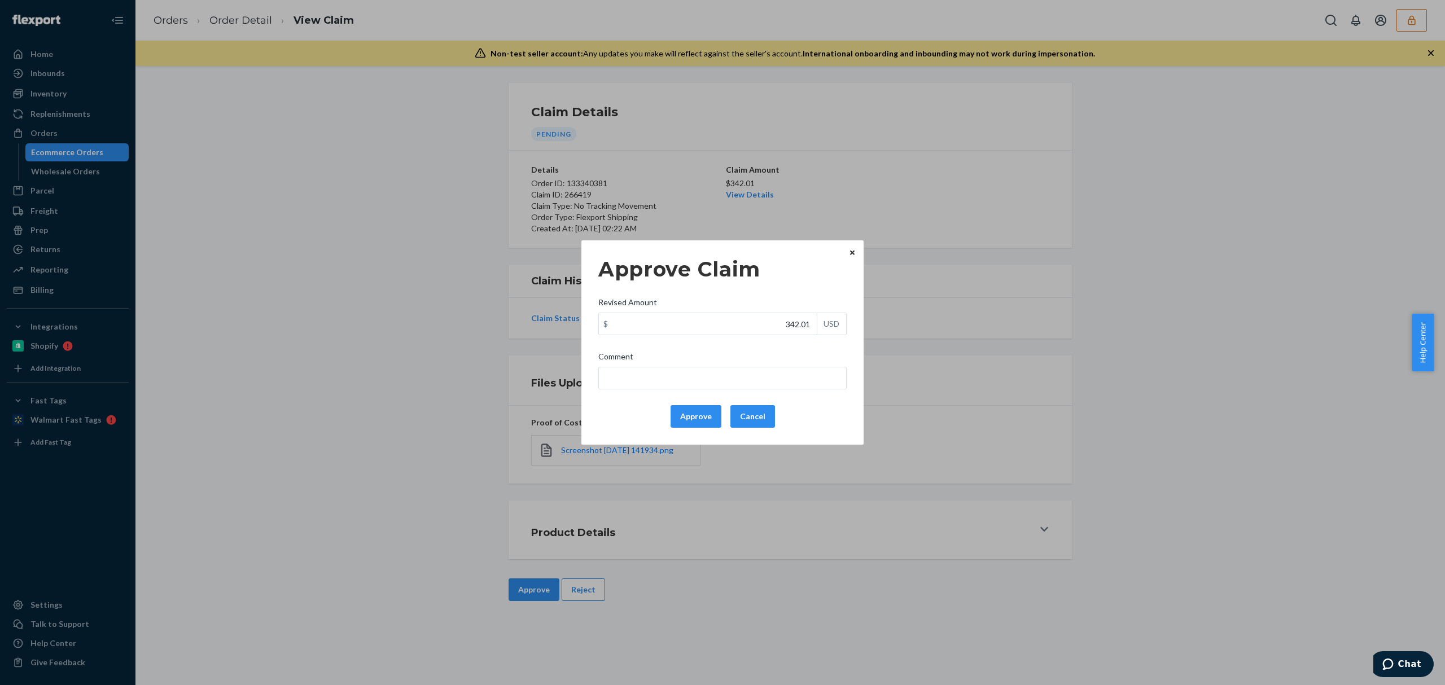
click at [777, 338] on div "Approve Claim Revised Amount $ 342.01 USD Comment Approve Cancel" at bounding box center [723, 343] width 248 height 180
drag, startPoint x: 773, startPoint y: 327, endPoint x: 819, endPoint y: 326, distance: 45.8
click at [819, 326] on div "$ 342.01 USD" at bounding box center [723, 324] width 248 height 23
paste input "125.3"
type input "125.31"
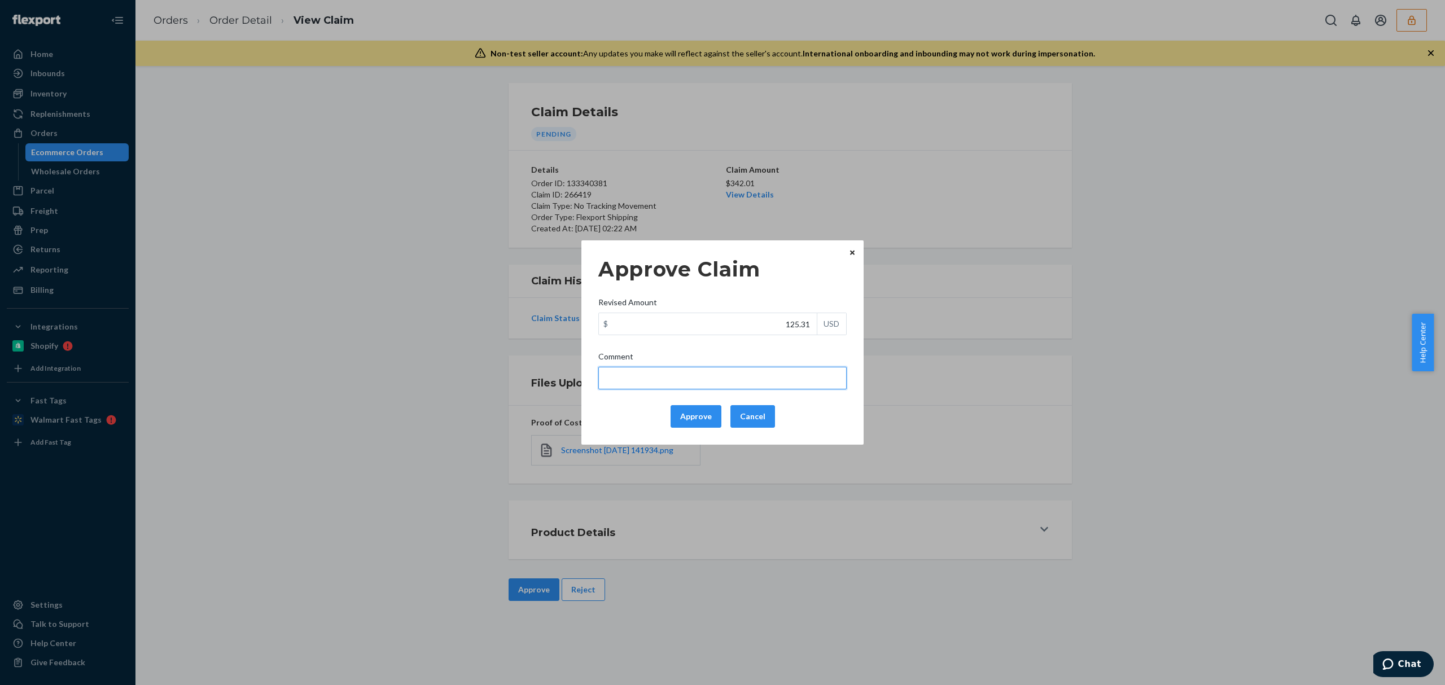
click at [805, 374] on input "Comment" at bounding box center [723, 378] width 248 height 23
type input "According to the terms & conditions updated on [DATE], no tracking movement cla…"
click at [682, 416] on button "Approve" at bounding box center [696, 416] width 51 height 23
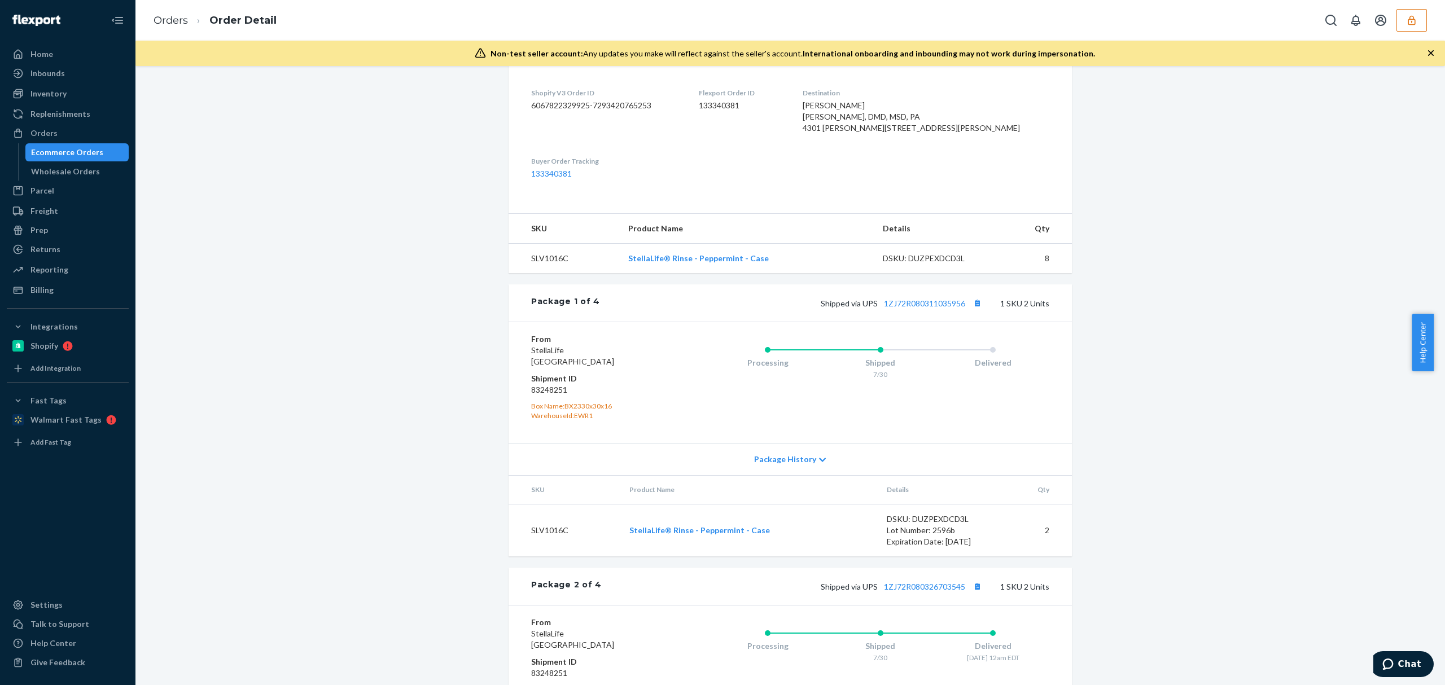
scroll to position [301, 0]
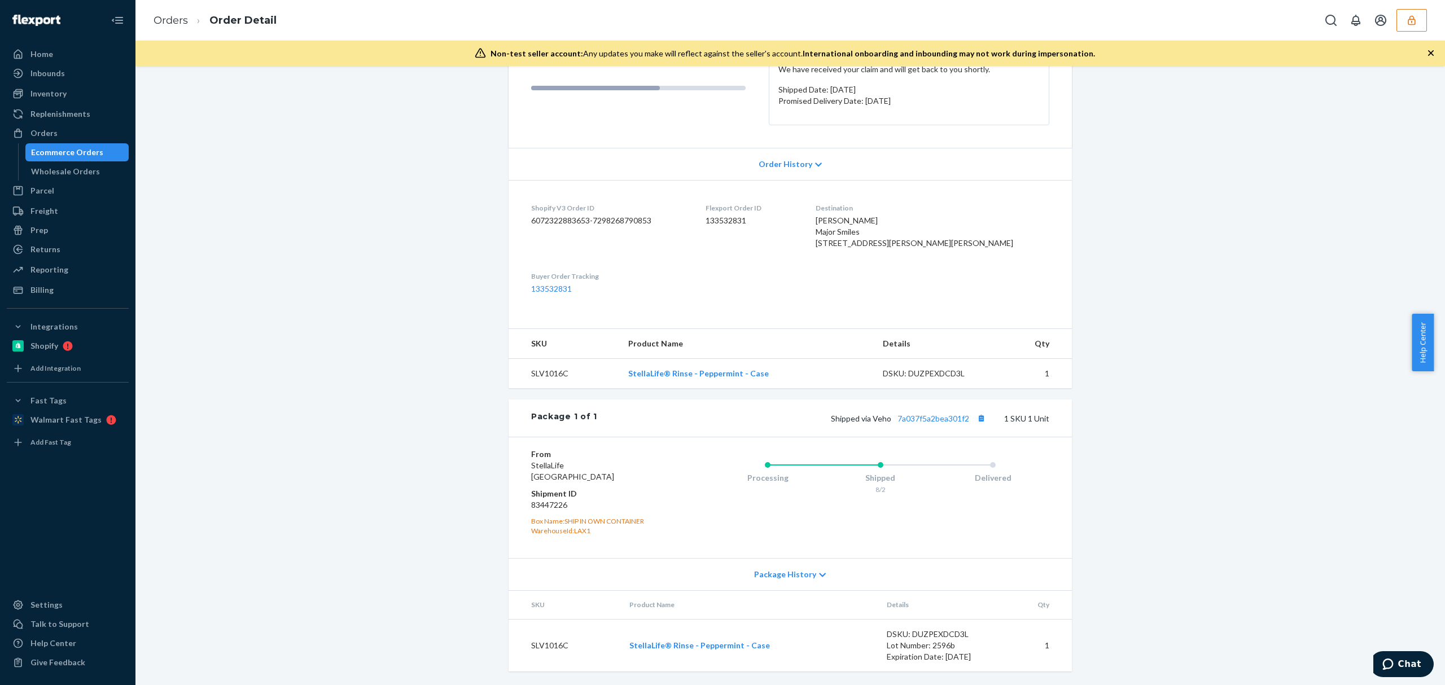
scroll to position [187, 0]
click at [931, 414] on link "7a037f5a2bea301f2" at bounding box center [934, 419] width 72 height 10
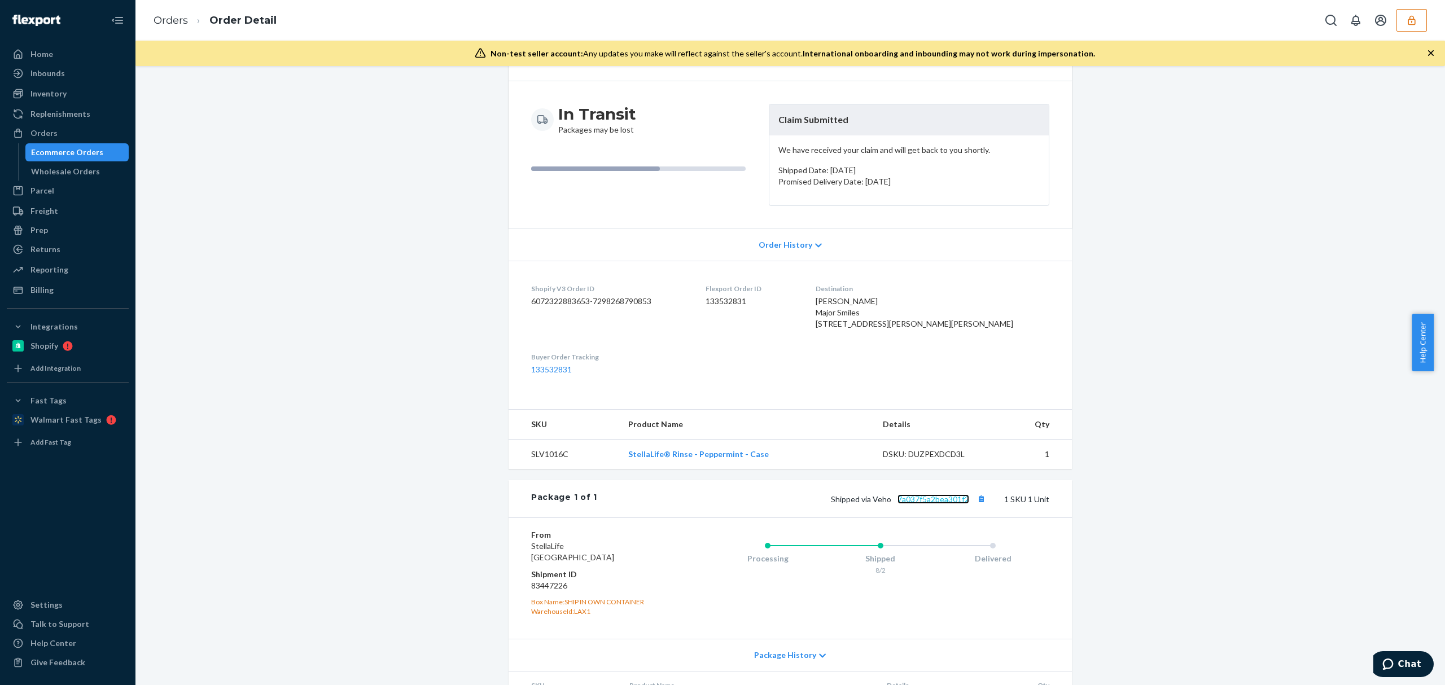
scroll to position [0, 0]
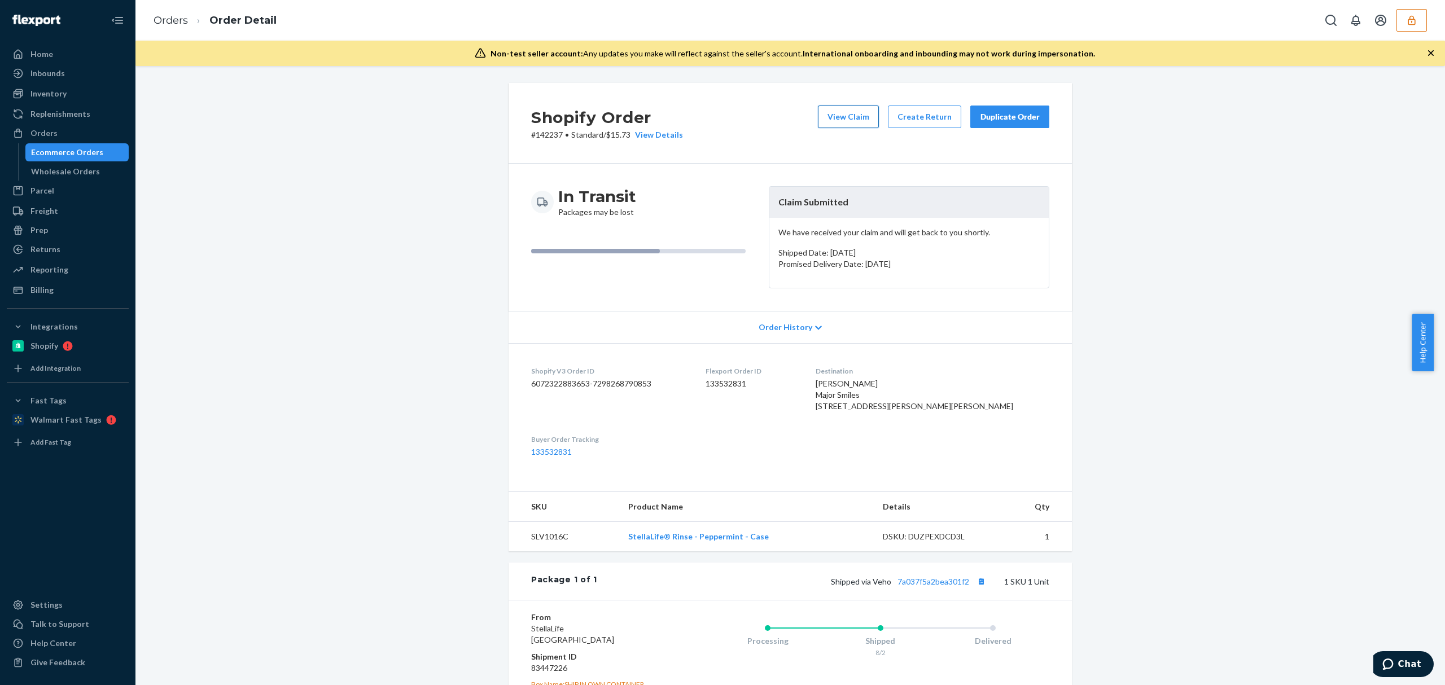
click at [832, 123] on button "View Claim" at bounding box center [848, 117] width 61 height 23
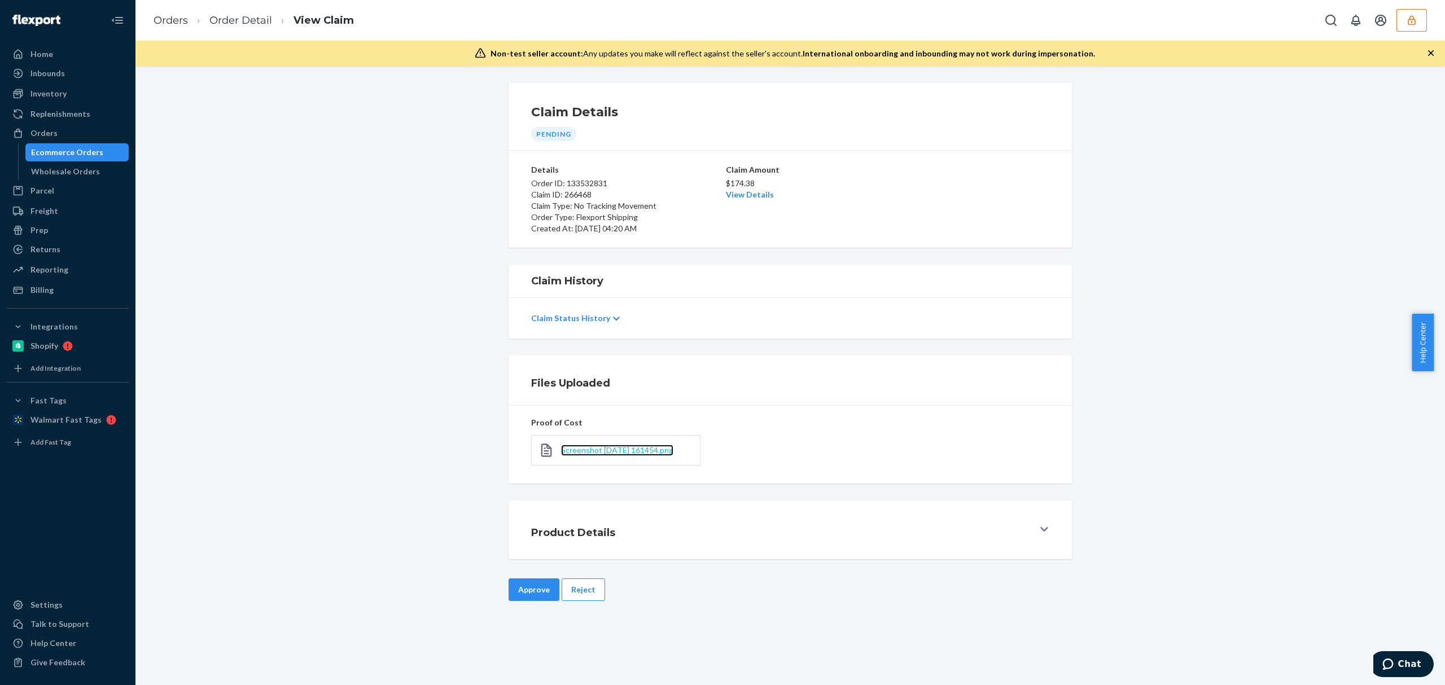
click at [603, 451] on span "Screenshot [DATE] 161454.png" at bounding box center [617, 451] width 112 height 10
click at [752, 202] on div "Claim Amount $174.38 View Details" at bounding box center [790, 199] width 129 height 70
click at [754, 196] on link "View Details" at bounding box center [750, 195] width 48 height 10
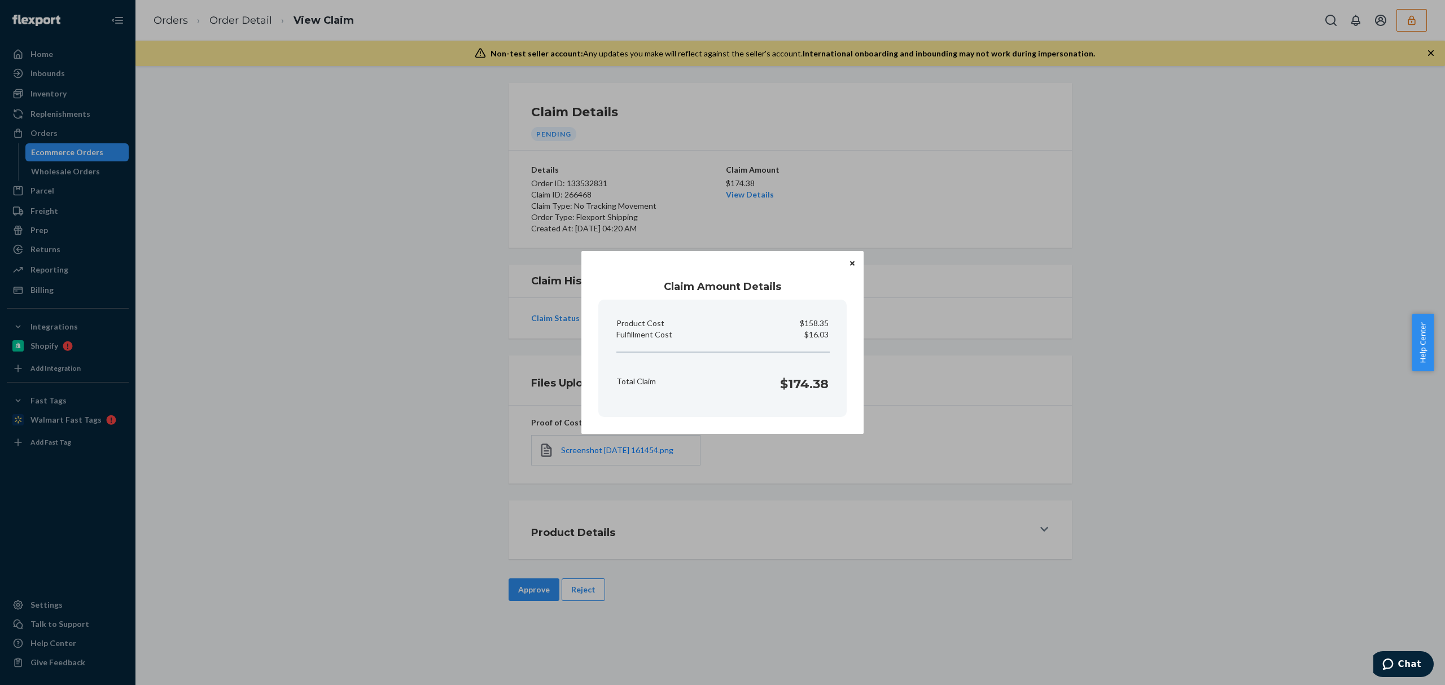
click at [816, 333] on p "$16.03" at bounding box center [817, 334] width 24 height 11
copy p "16.03"
click at [678, 644] on div "Claim Amount Details Product Cost $158.35 Fulfillment Cost $16.03 Total Claim $…" at bounding box center [722, 342] width 1445 height 685
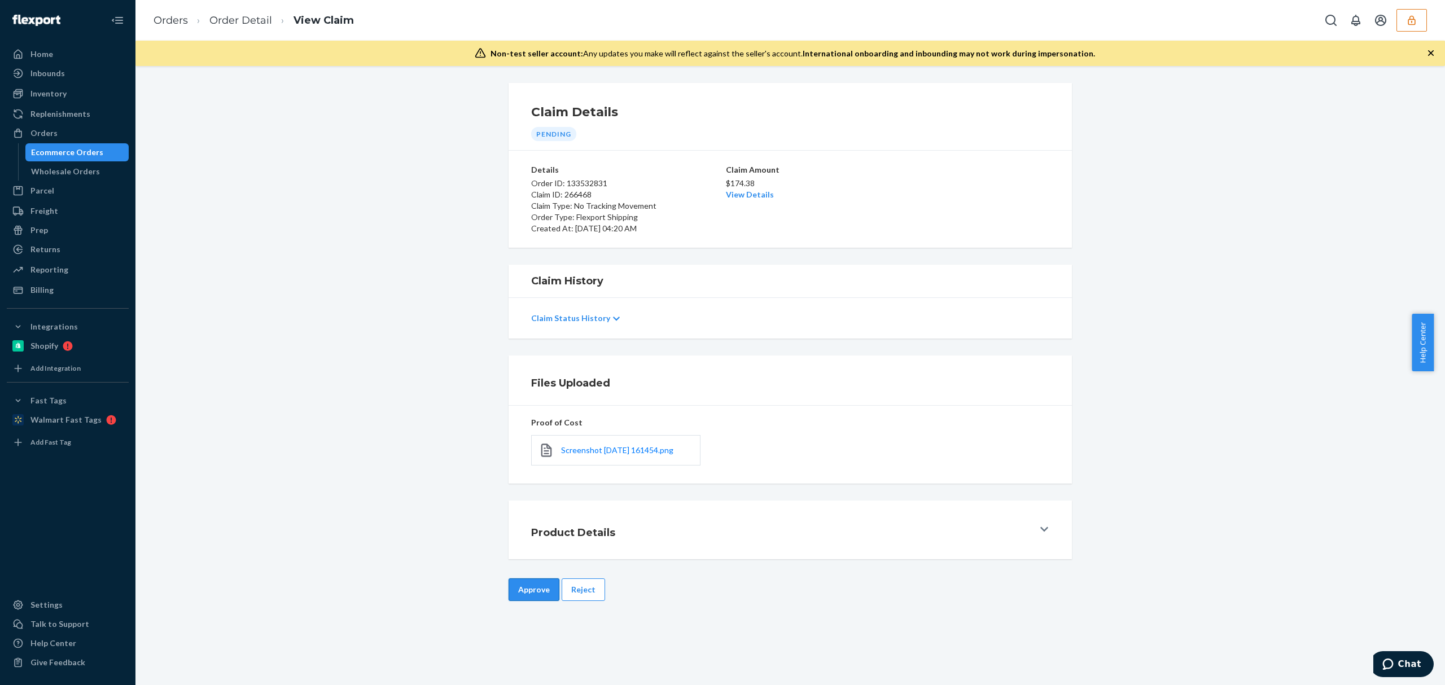
click at [527, 588] on button "Approve" at bounding box center [534, 590] width 51 height 23
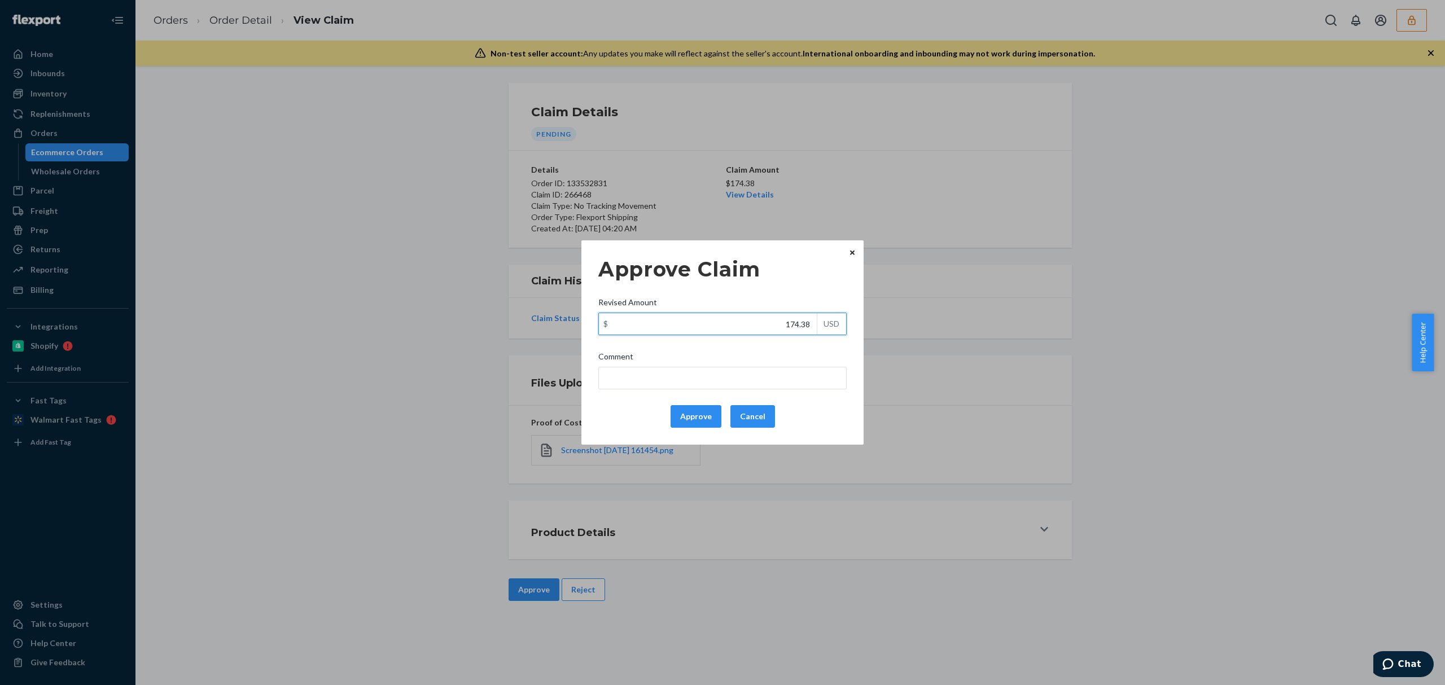
drag, startPoint x: 825, startPoint y: 320, endPoint x: 838, endPoint y: 320, distance: 13.0
click at [837, 320] on div "$ 174.38 USD" at bounding box center [723, 324] width 248 height 23
paste input "16.03"
type input "116.03"
click at [791, 372] on input "Comment" at bounding box center [723, 378] width 248 height 23
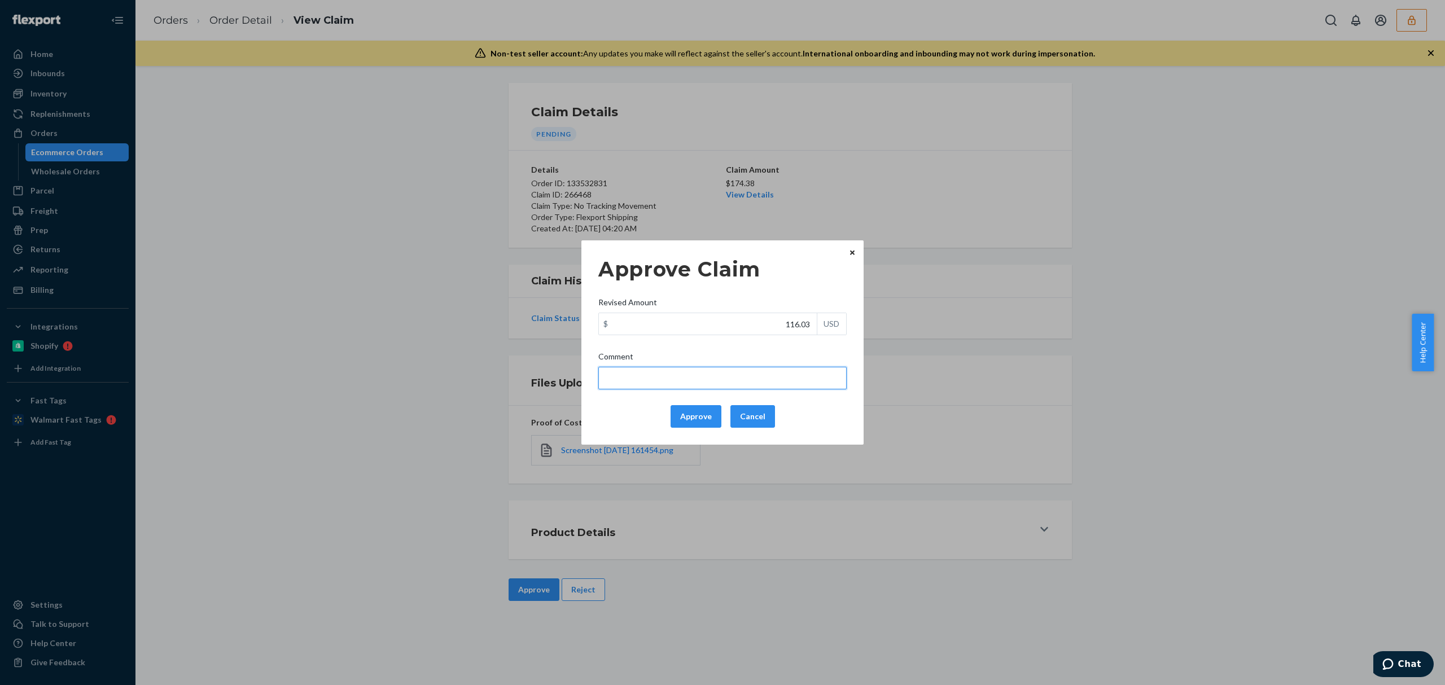
type input "According to the terms & conditions updated on 5/1/25, no tracking movement cla…"
click at [697, 408] on button "Approve" at bounding box center [696, 416] width 51 height 23
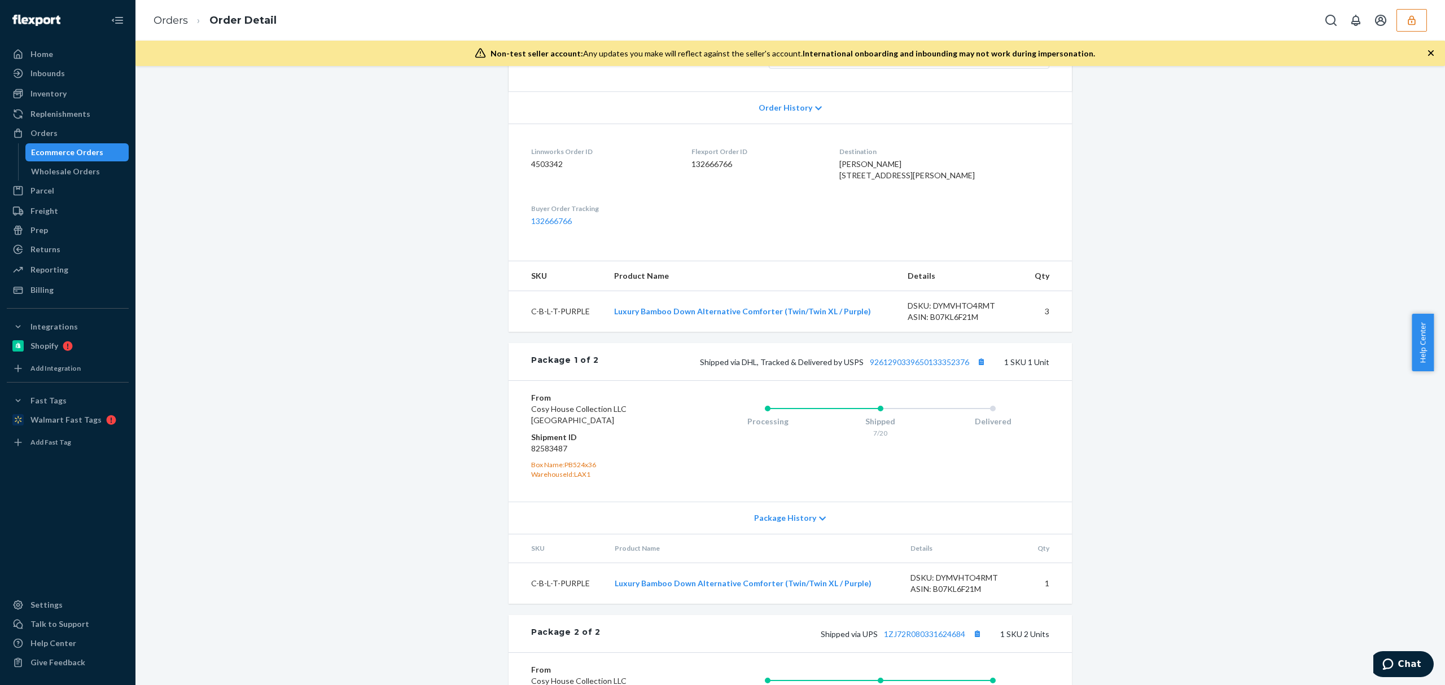
scroll to position [226, 0]
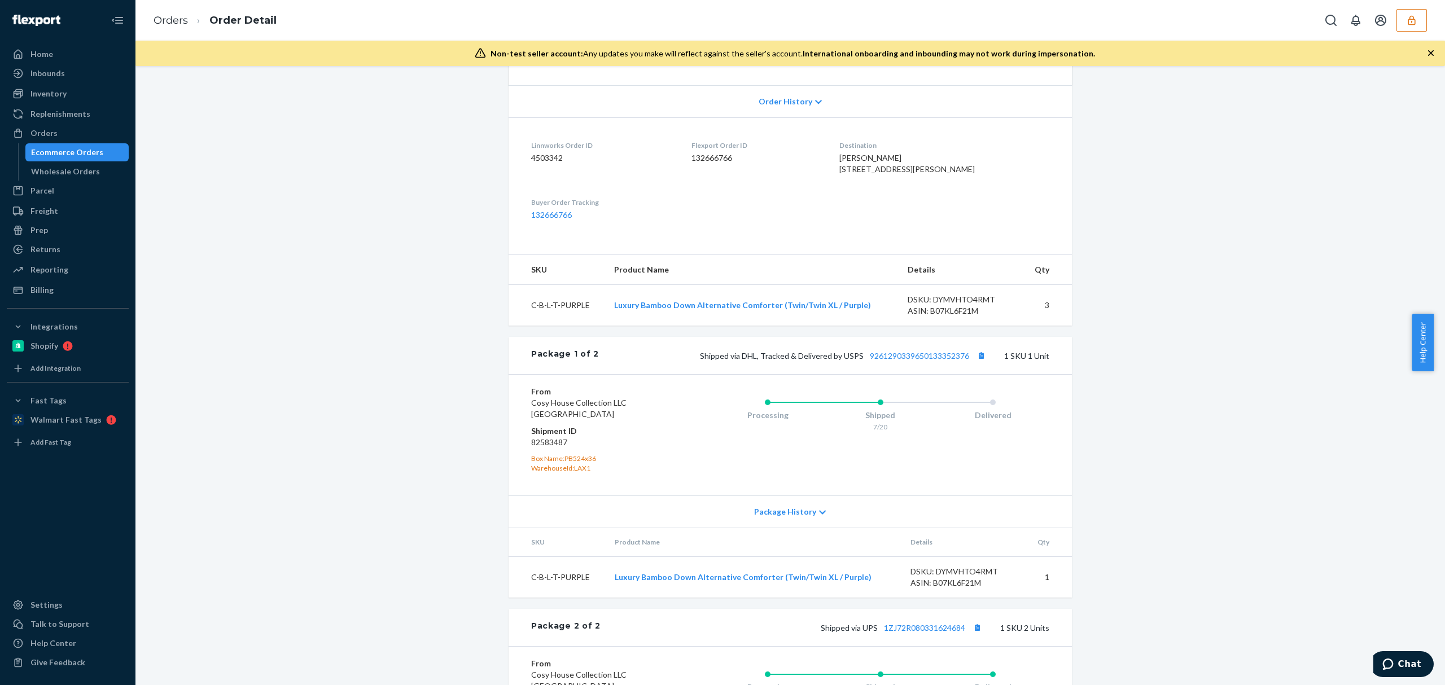
click at [907, 371] on div "Package 1 of 2 Shipped via DHL, Tracked & Delivered by USPS 9261290339650133352…" at bounding box center [791, 355] width 564 height 37
click at [905, 361] on link "9261290339650133352376" at bounding box center [919, 356] width 99 height 10
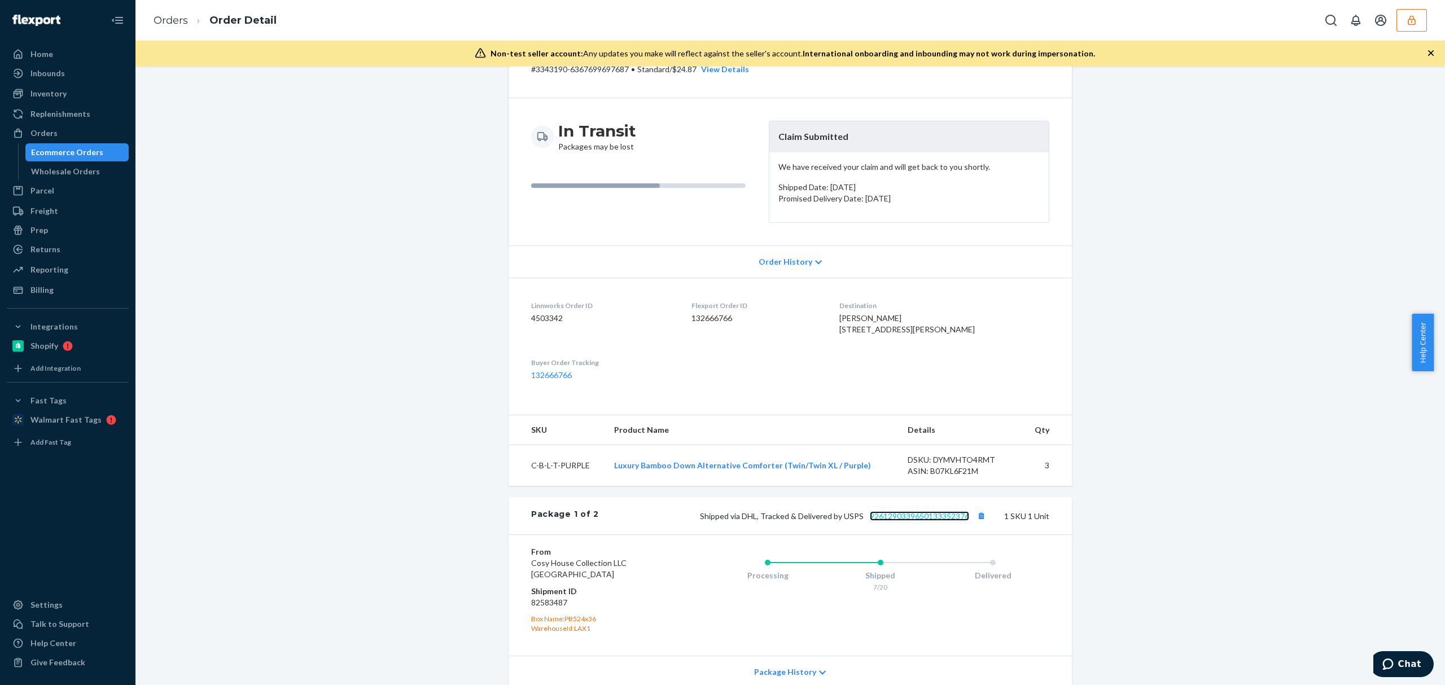
scroll to position [0, 0]
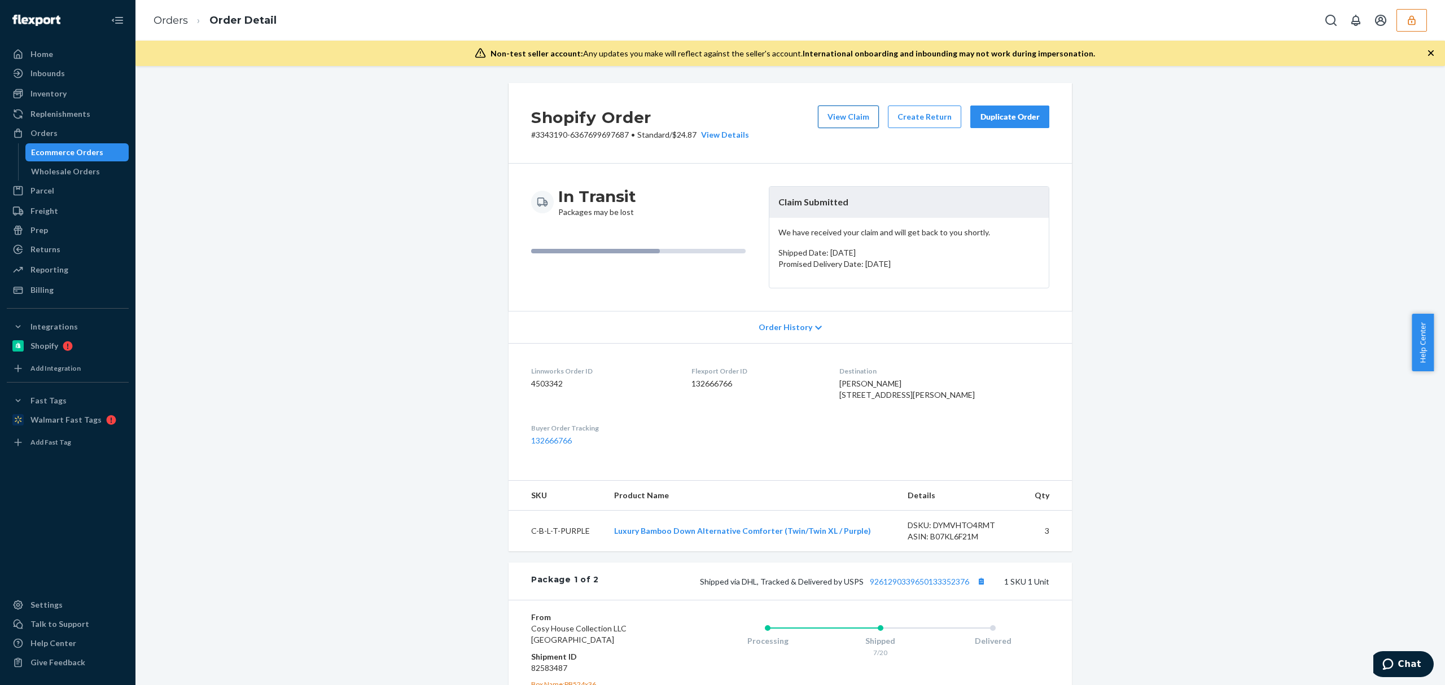
click at [846, 125] on button "View Claim" at bounding box center [848, 117] width 61 height 23
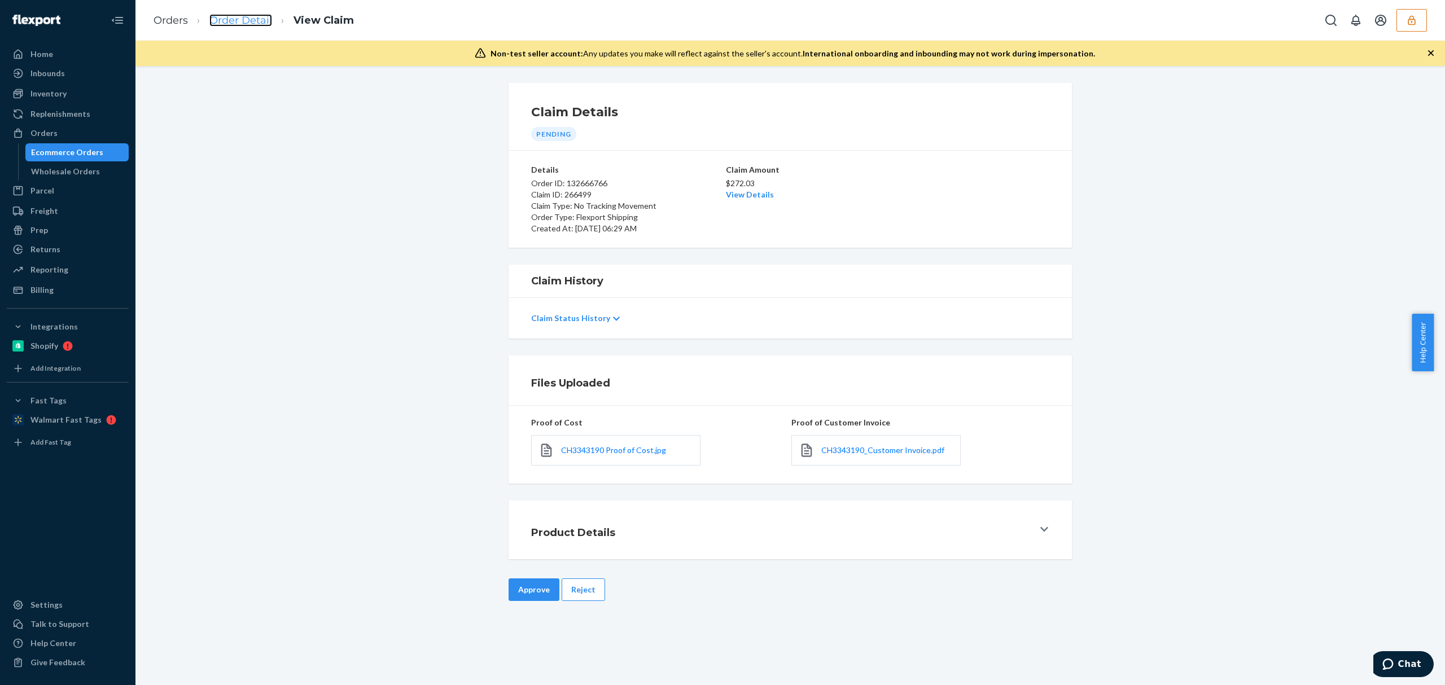
drag, startPoint x: 245, startPoint y: 12, endPoint x: 243, endPoint y: 18, distance: 6.6
click at [605, 454] on span "CH3343190 Proof of Cost.jpg" at bounding box center [613, 451] width 105 height 10
click at [890, 457] on div "CH3343190_Customer Invoice.pdf" at bounding box center [876, 450] width 169 height 30
click at [890, 455] on span "CH3343190_Customer Invoice.pdf" at bounding box center [883, 451] width 123 height 10
click at [726, 195] on link "View Details" at bounding box center [750, 195] width 48 height 10
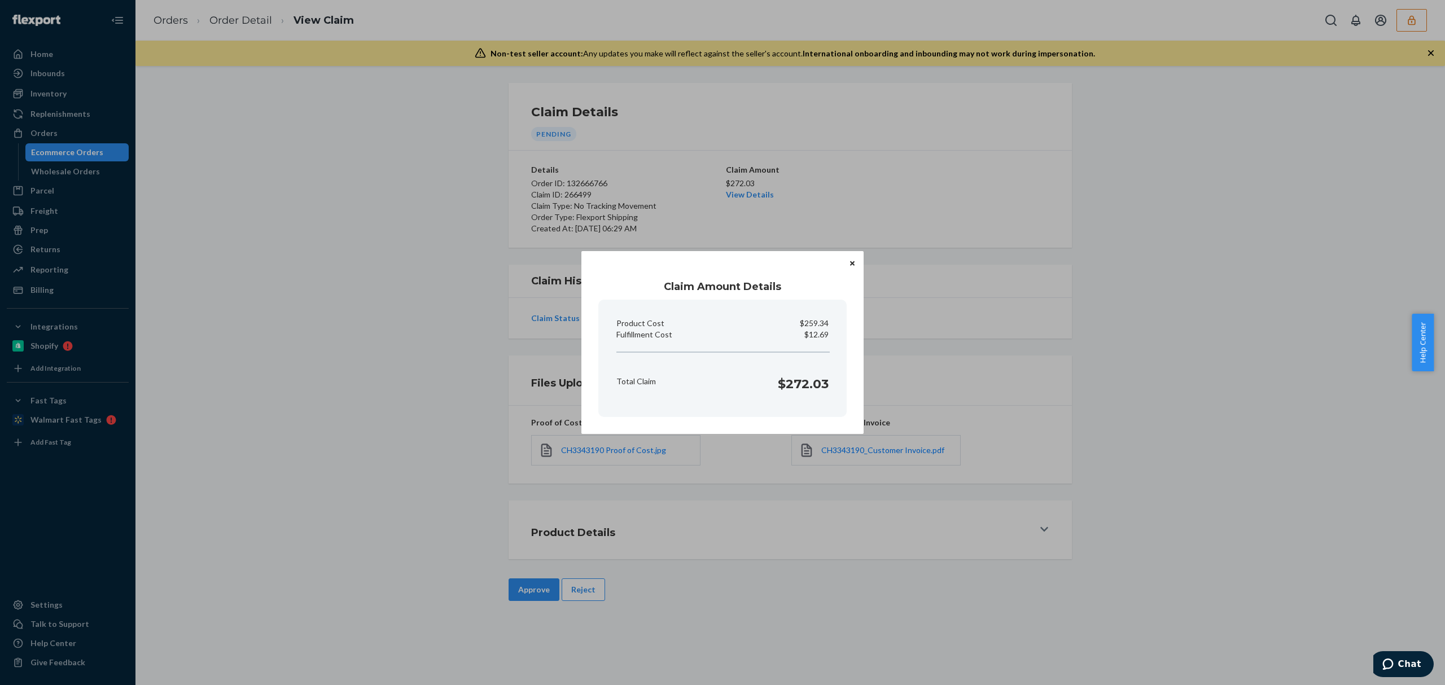
click at [816, 334] on p "$12.69" at bounding box center [817, 334] width 24 height 11
copy p "12.69"
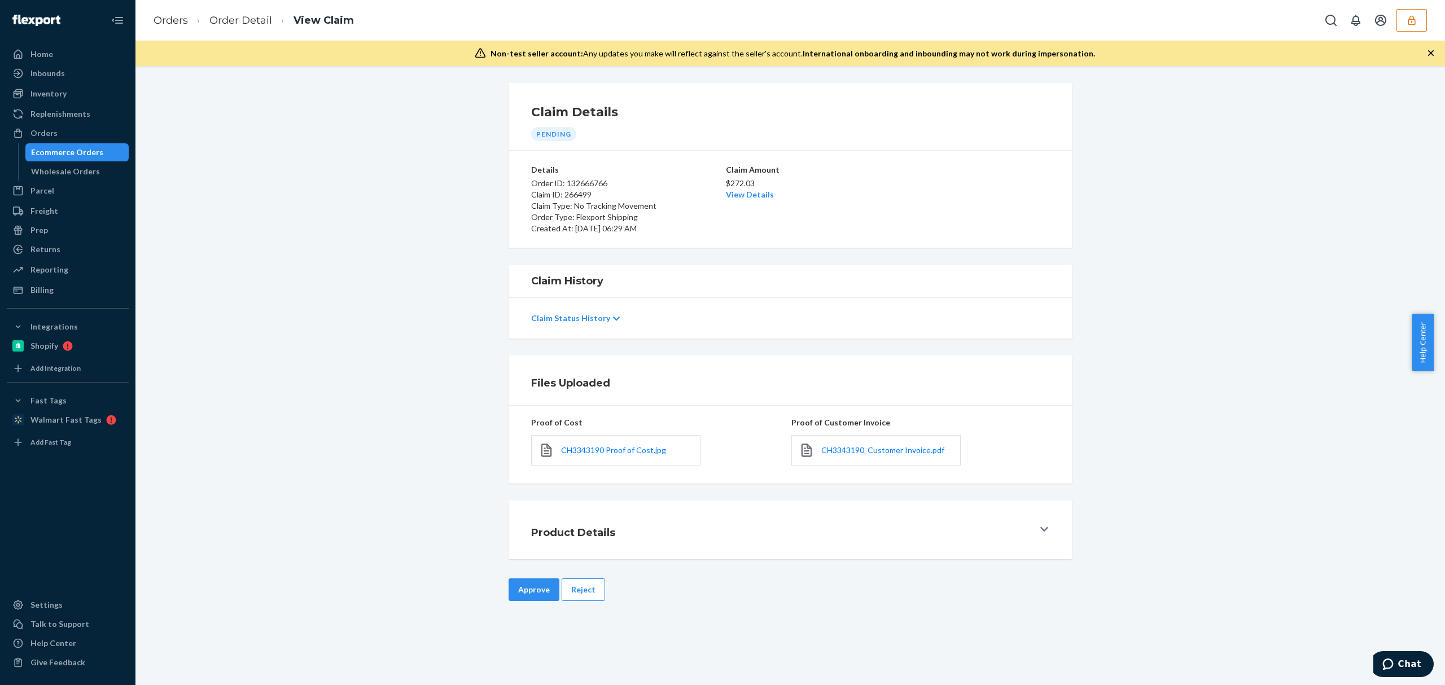
click at [624, 520] on div "Home Inbounds Shipping Plans Problems Inventory Products Replenishments Orders …" at bounding box center [722, 342] width 1445 height 685
click at [529, 591] on button "Approve" at bounding box center [534, 590] width 51 height 23
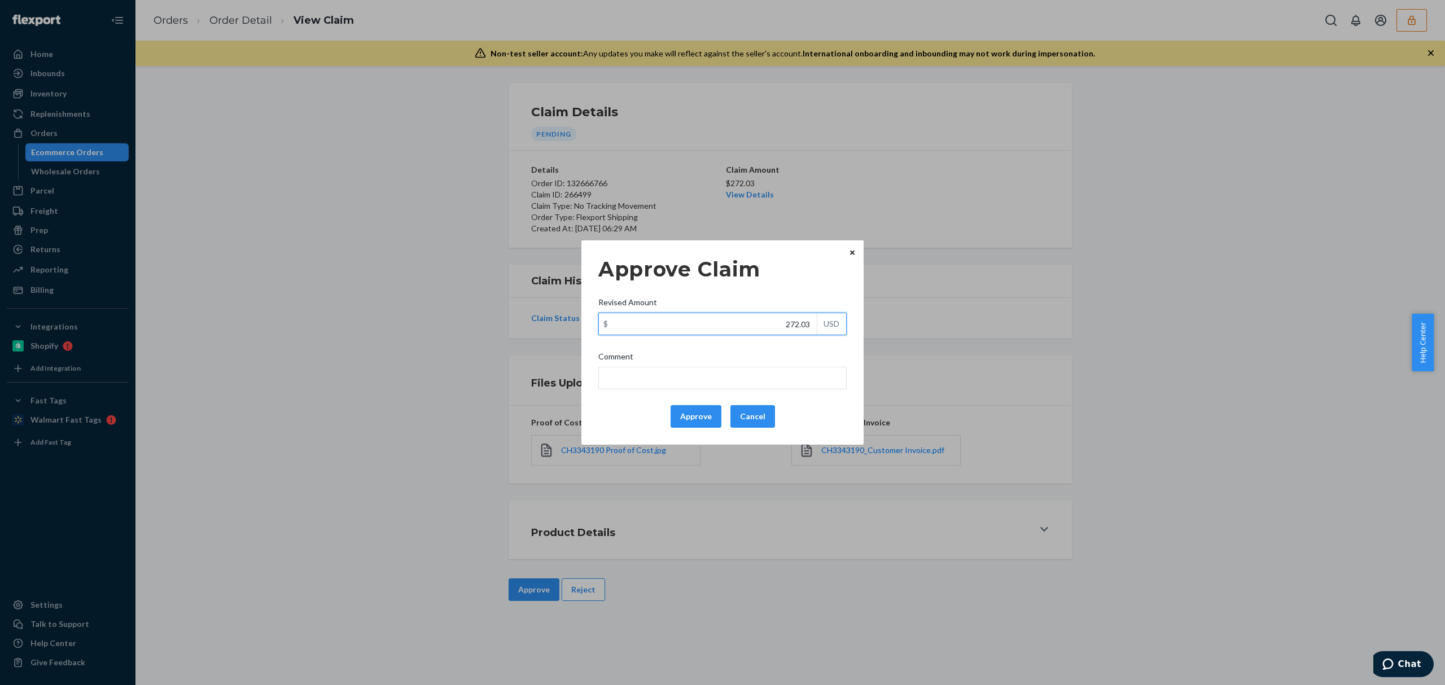
drag, startPoint x: 780, startPoint y: 323, endPoint x: 830, endPoint y: 325, distance: 49.7
click at [830, 325] on div "$ 272.03 USD" at bounding box center [723, 324] width 248 height 23
paste input "44.67"
type input "44.67"
click at [772, 381] on input "Comment" at bounding box center [723, 378] width 248 height 23
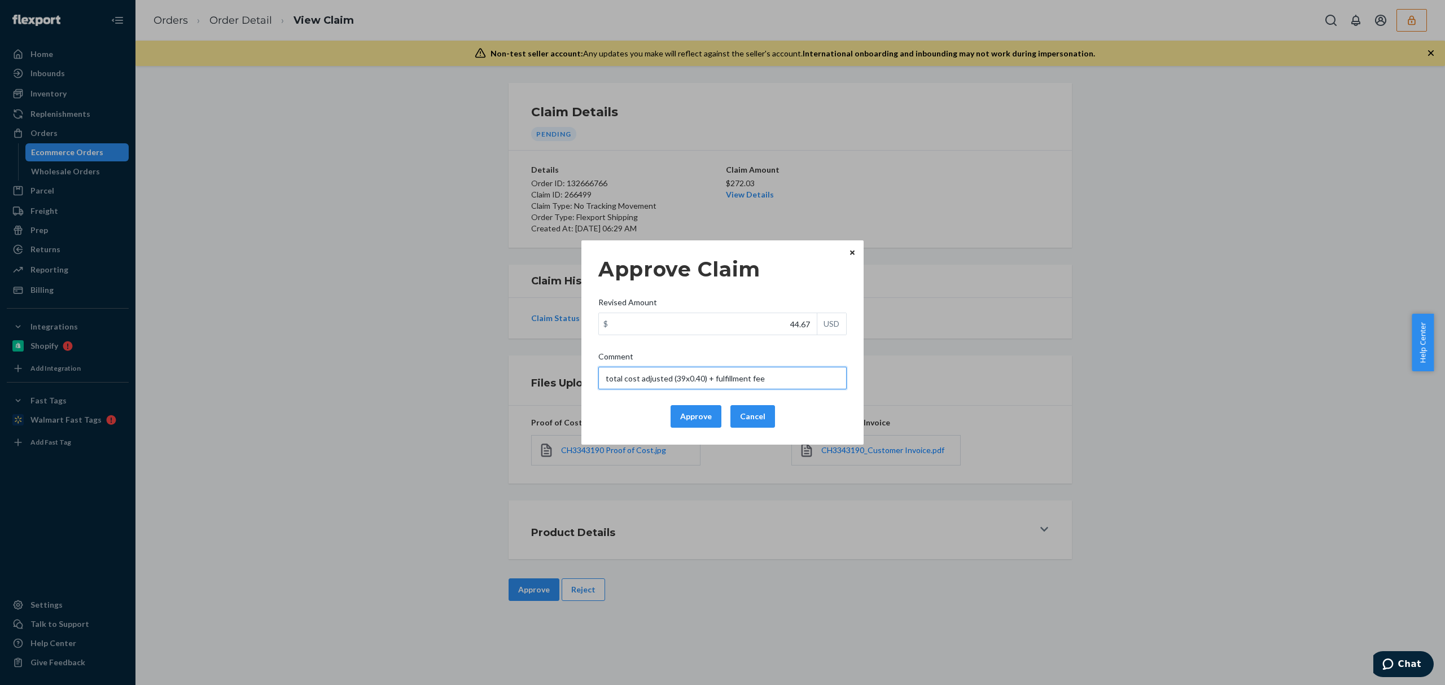
drag, startPoint x: 673, startPoint y: 380, endPoint x: 682, endPoint y: 382, distance: 9.2
click at [682, 382] on input "total cost adjusted (39x0.40) + fulfillment fee" at bounding box center [723, 378] width 248 height 23
paste input "79.95"
drag, startPoint x: 790, startPoint y: 378, endPoint x: 527, endPoint y: 381, distance: 263.1
click at [527, 381] on div "Approve Claim Revised Amount $ 44.67 USD Comment total cost adjusted (79.95x0.4…" at bounding box center [722, 342] width 1445 height 685
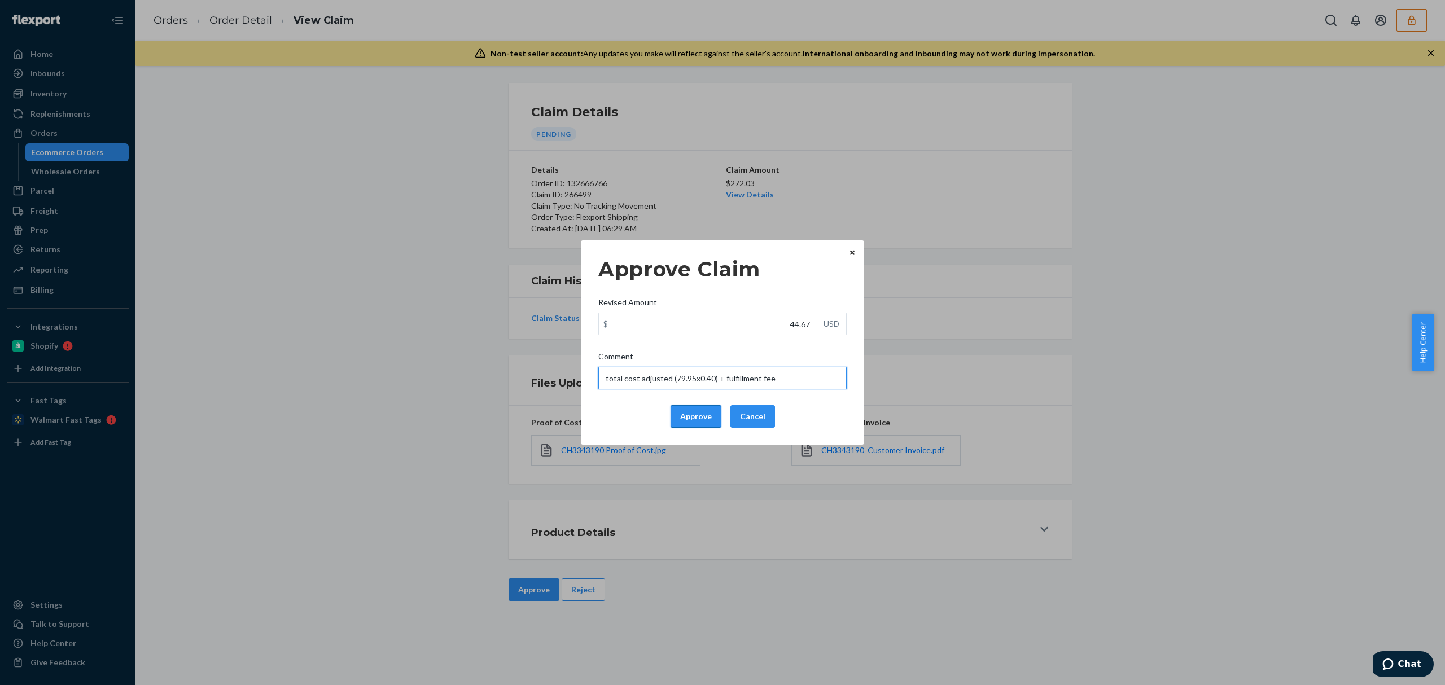
type input "total cost adjusted (79.95x0.40) + fulfillment fee"
click at [708, 411] on button "Approve" at bounding box center [696, 416] width 51 height 23
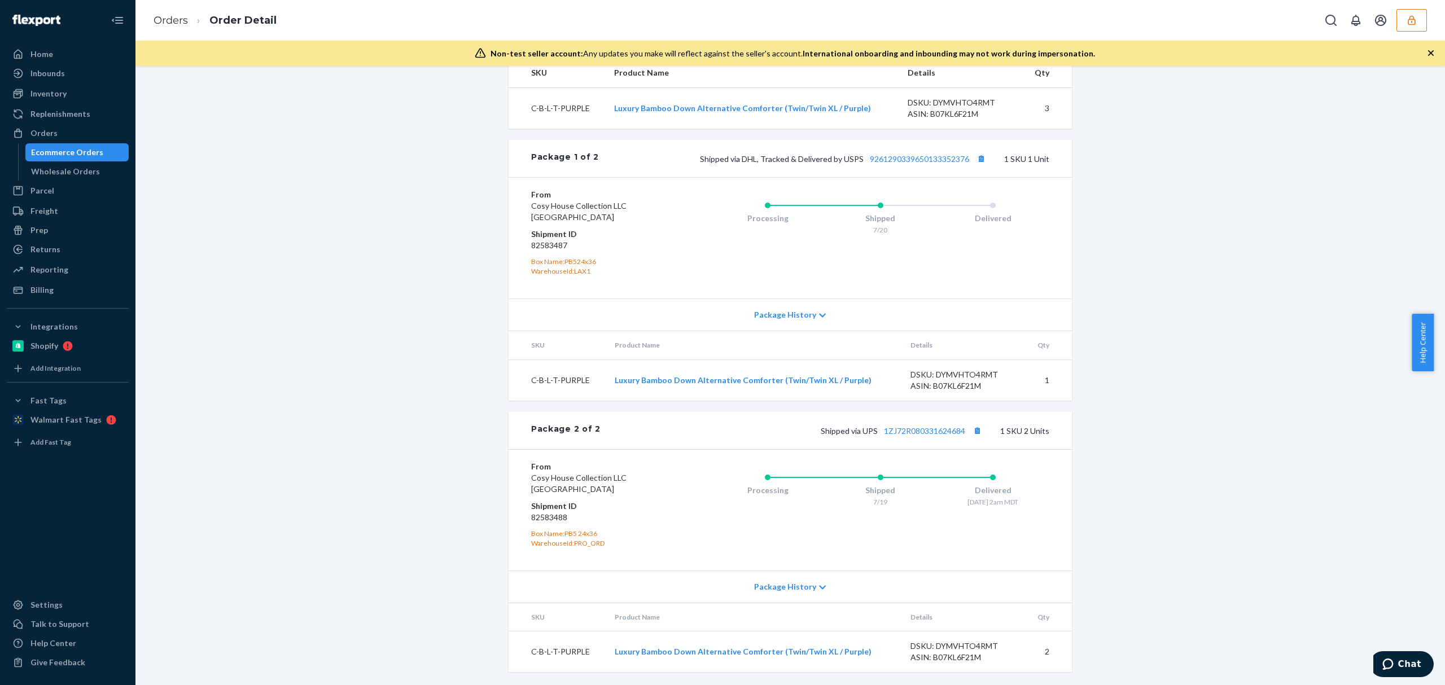
scroll to position [448, 0]
click at [936, 433] on link "1ZJ72R080331624684" at bounding box center [924, 431] width 81 height 10
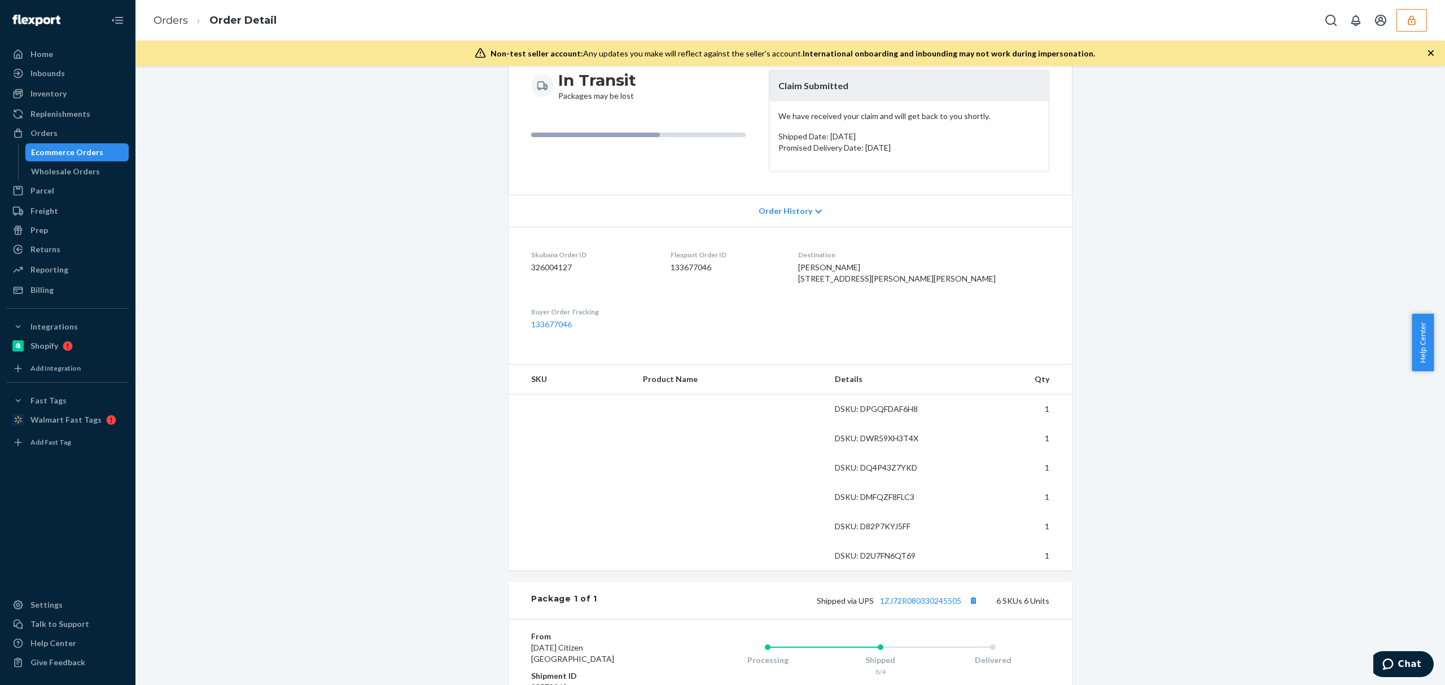
scroll to position [301, 0]
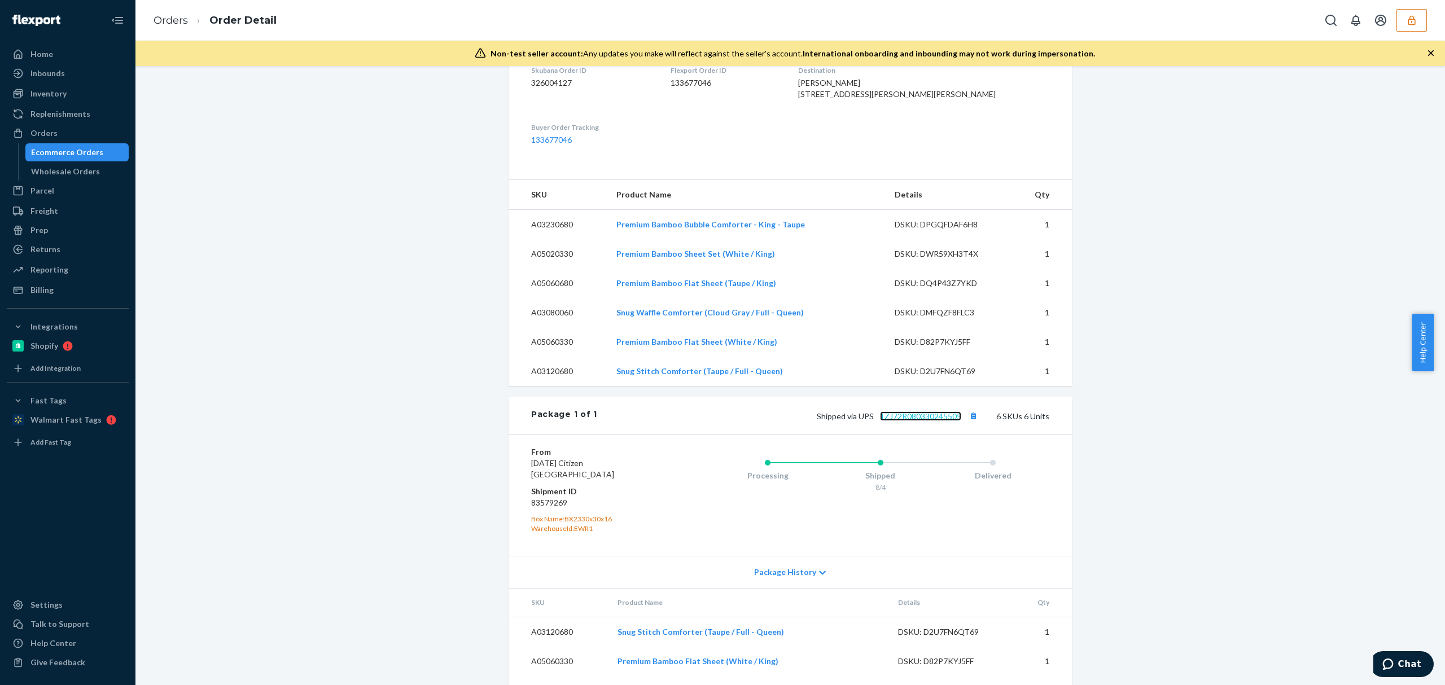
click at [921, 421] on link "1ZJ72R080330245505" at bounding box center [920, 417] width 81 height 10
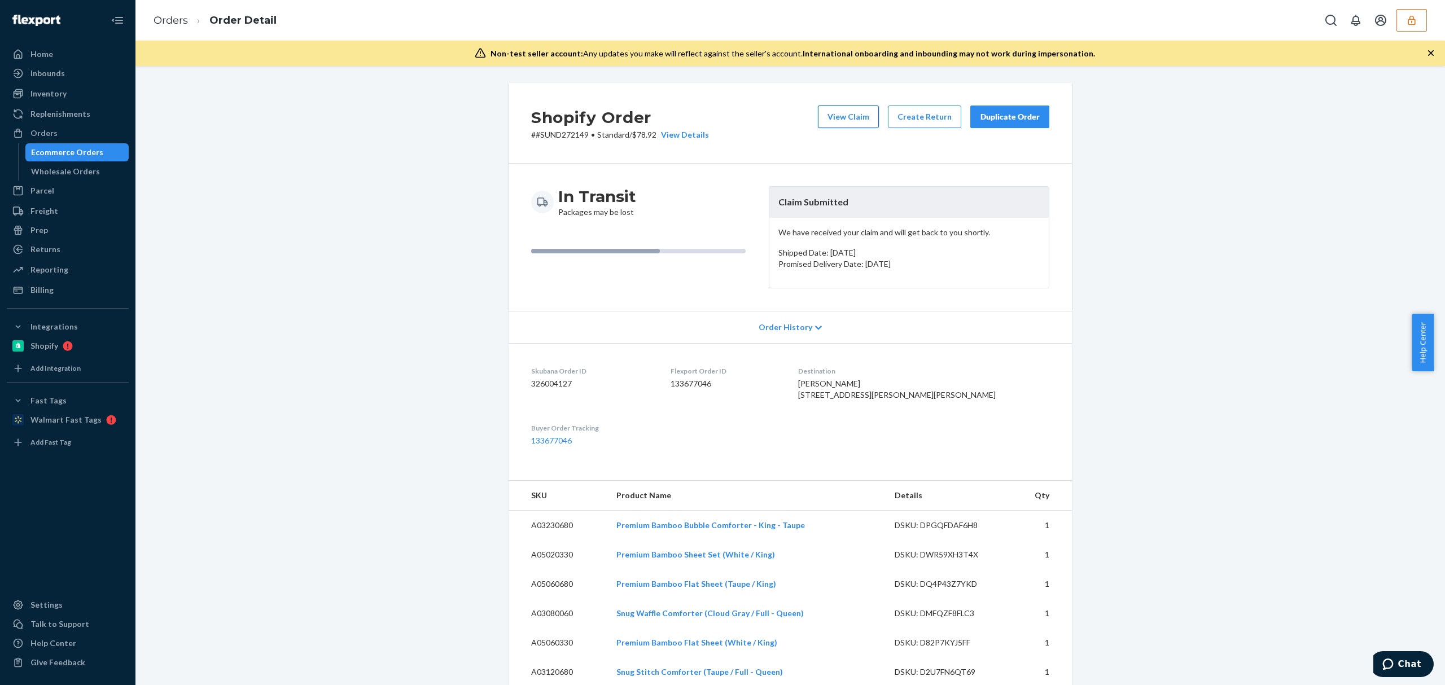
click at [868, 120] on button "View Claim" at bounding box center [848, 117] width 61 height 23
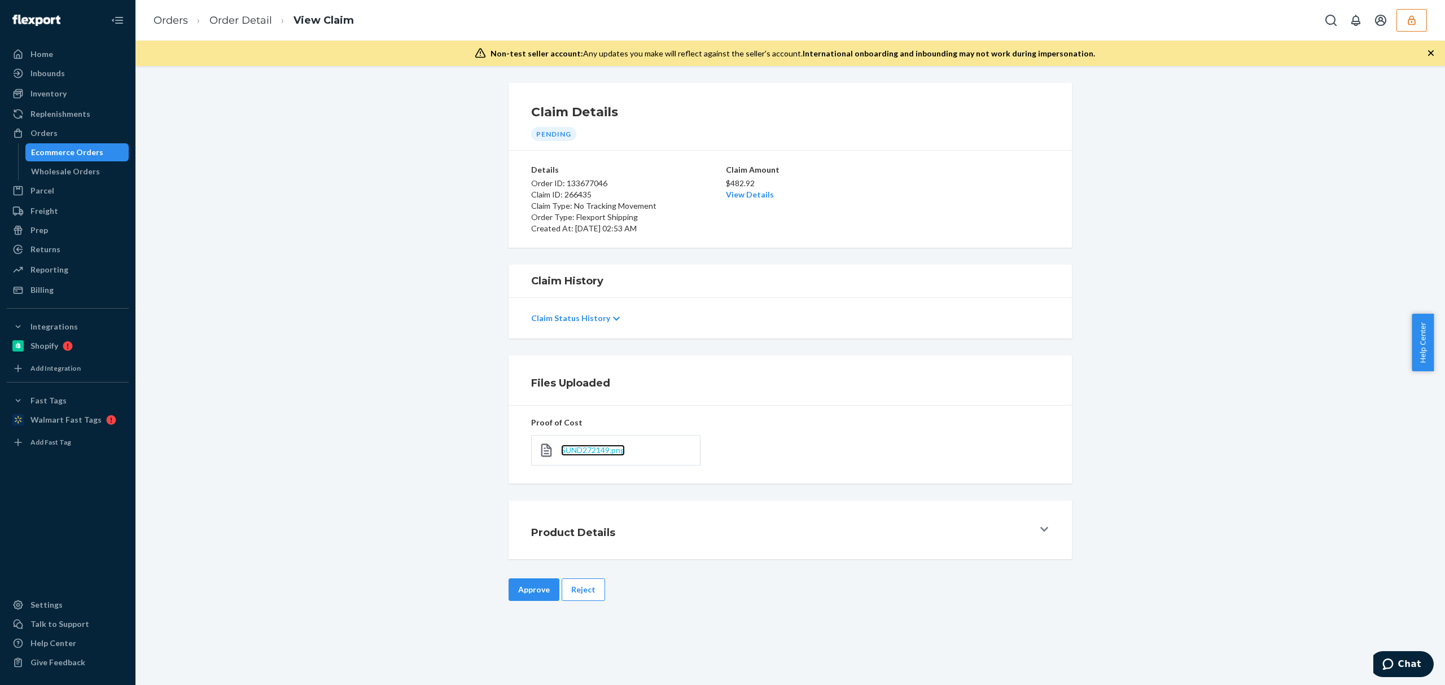
click at [600, 452] on span "SUND272149.png" at bounding box center [593, 451] width 64 height 10
click at [753, 199] on link "View Details" at bounding box center [750, 195] width 48 height 10
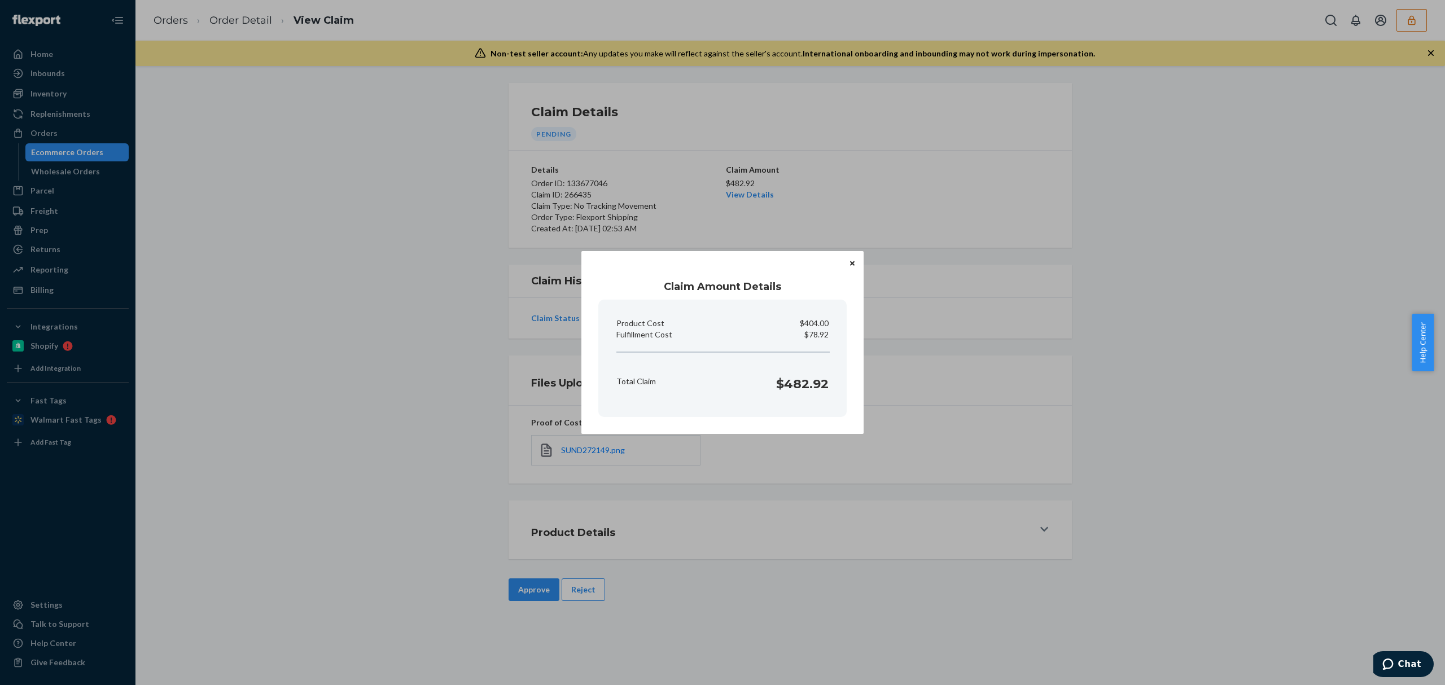
click at [837, 193] on div "Claim Amount Details Product Cost $404.00 Fulfillment Cost $78.92 Total Claim $…" at bounding box center [722, 342] width 1445 height 685
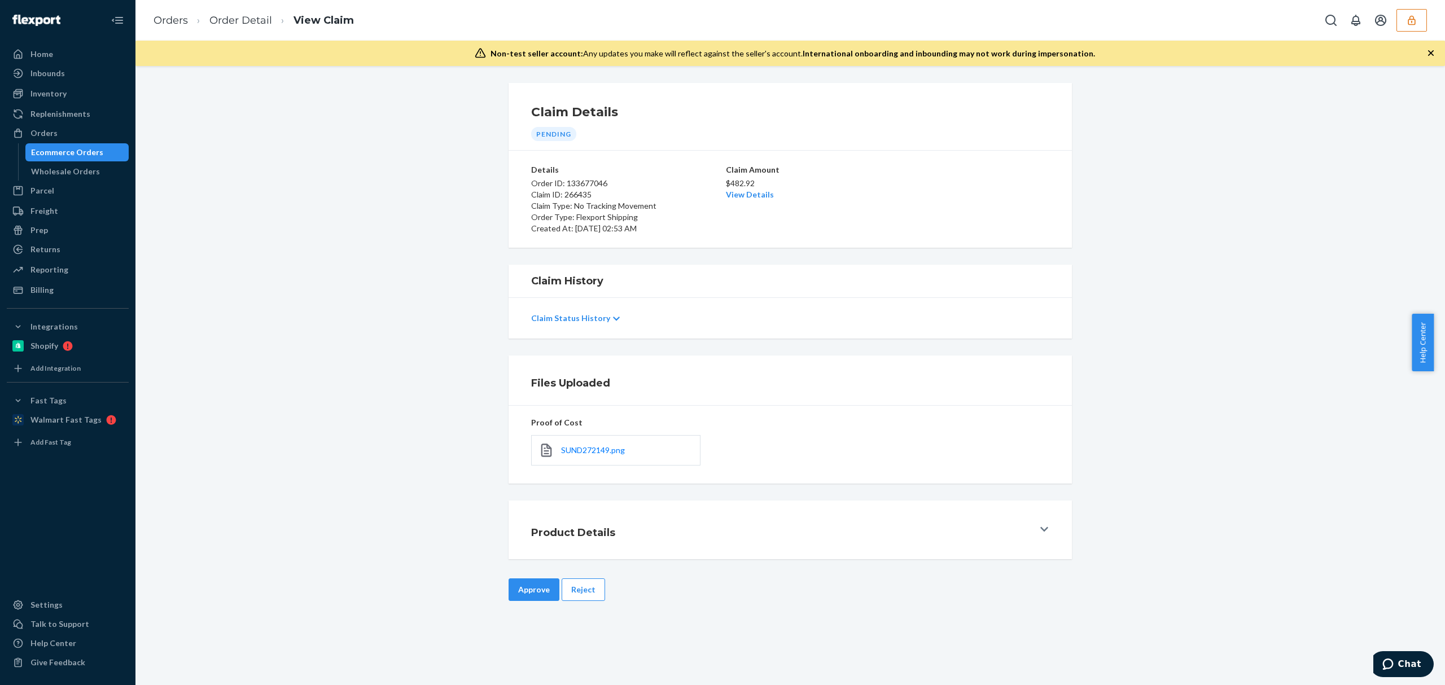
click at [748, 195] on link "View Details" at bounding box center [750, 195] width 48 height 10
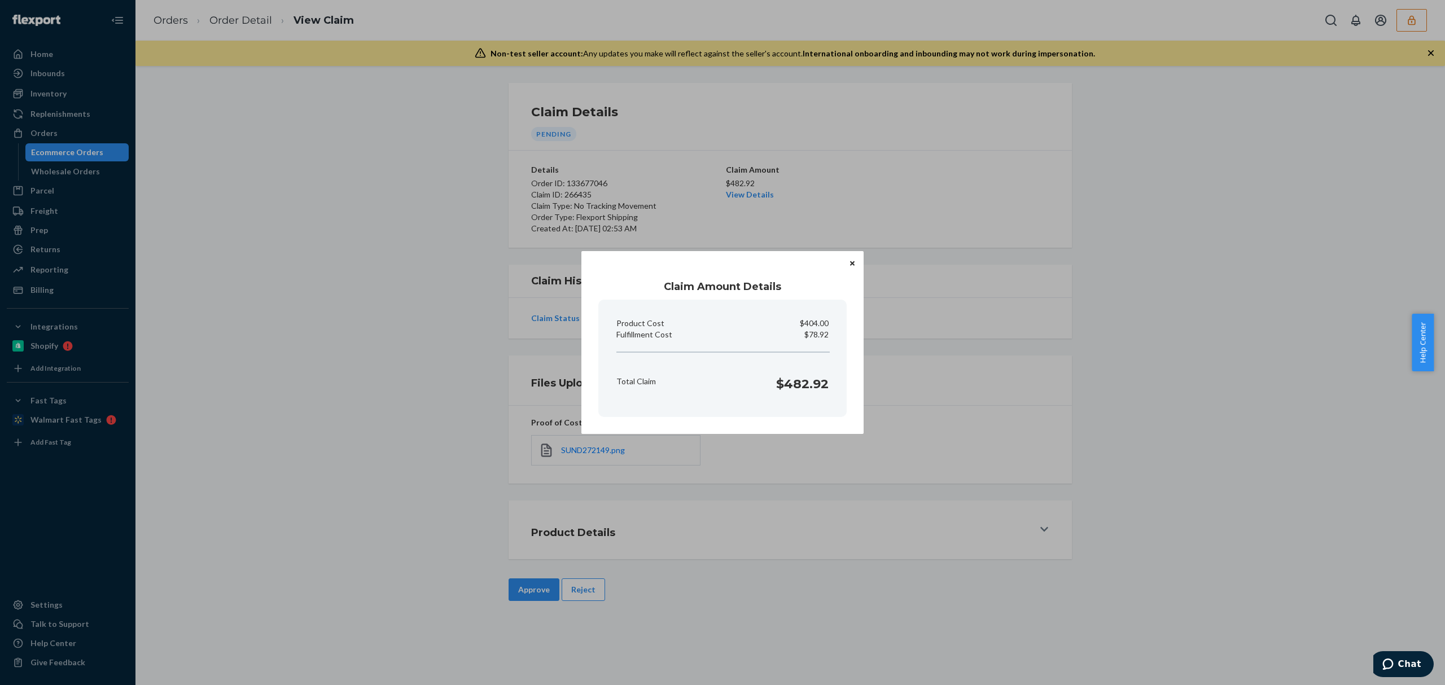
click at [825, 332] on p "$78.92" at bounding box center [817, 334] width 24 height 11
copy p "78.92"
click at [672, 500] on div "Claim Amount Details Product Cost $404.00 Fulfillment Cost $78.92 Total Claim $…" at bounding box center [722, 342] width 1445 height 685
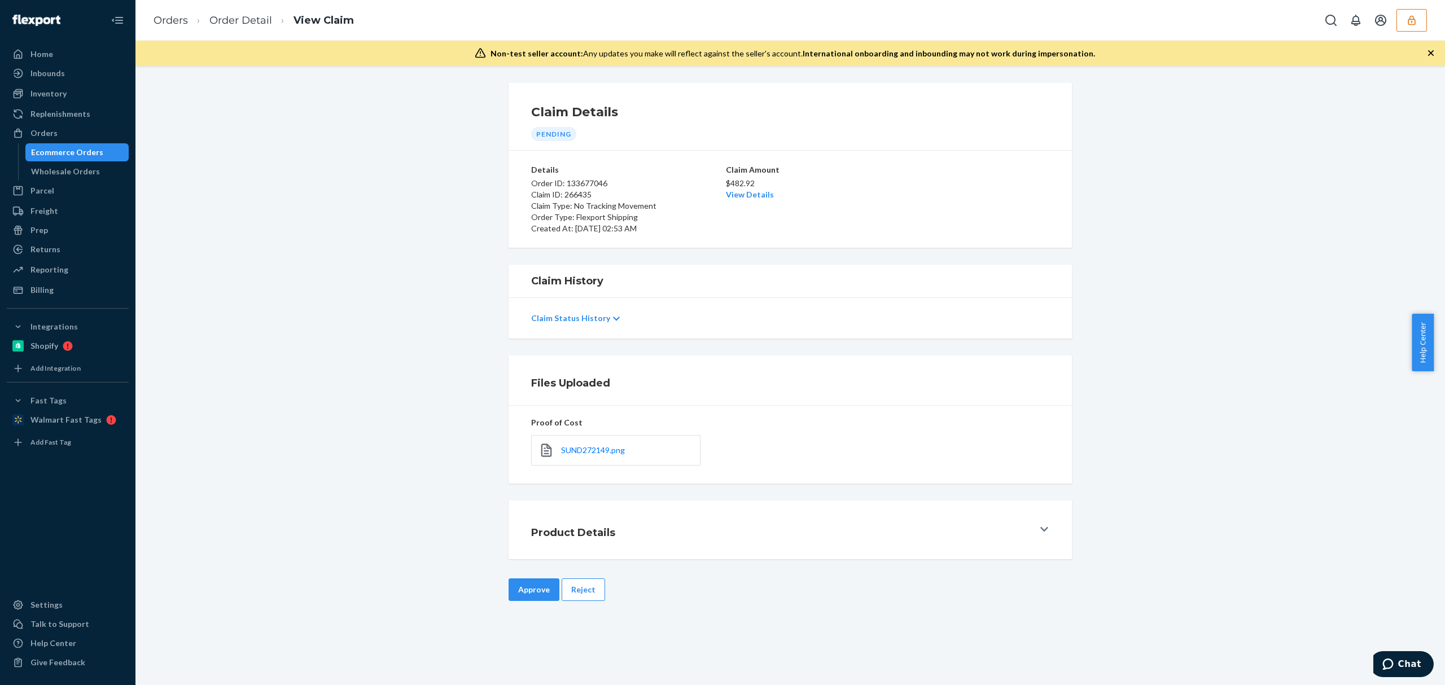
click at [534, 590] on button "Approve" at bounding box center [534, 590] width 51 height 23
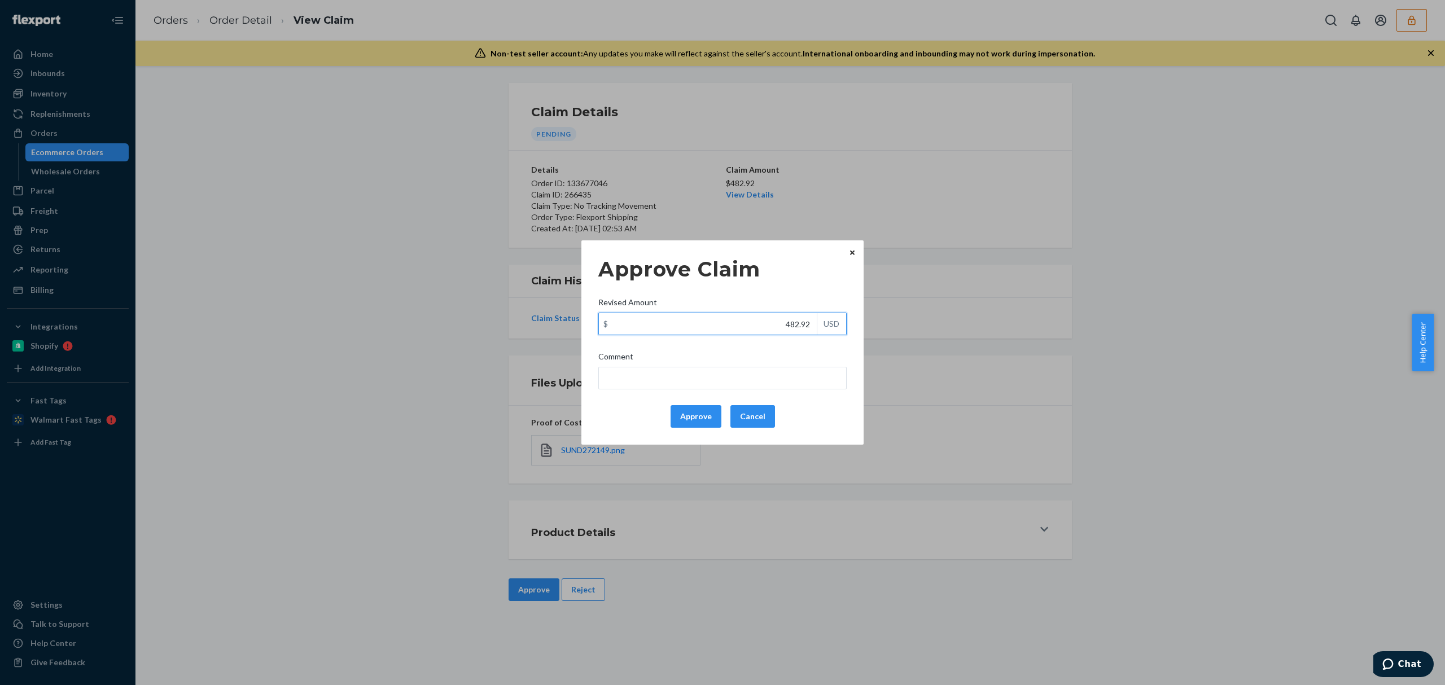
drag, startPoint x: 762, startPoint y: 330, endPoint x: 847, endPoint y: 337, distance: 85.0
click at [846, 333] on div "$ 482.92 USD" at bounding box center [723, 324] width 248 height 23
paste input "178"
type input "178.92"
click at [798, 375] on input "Comment" at bounding box center [723, 378] width 248 height 23
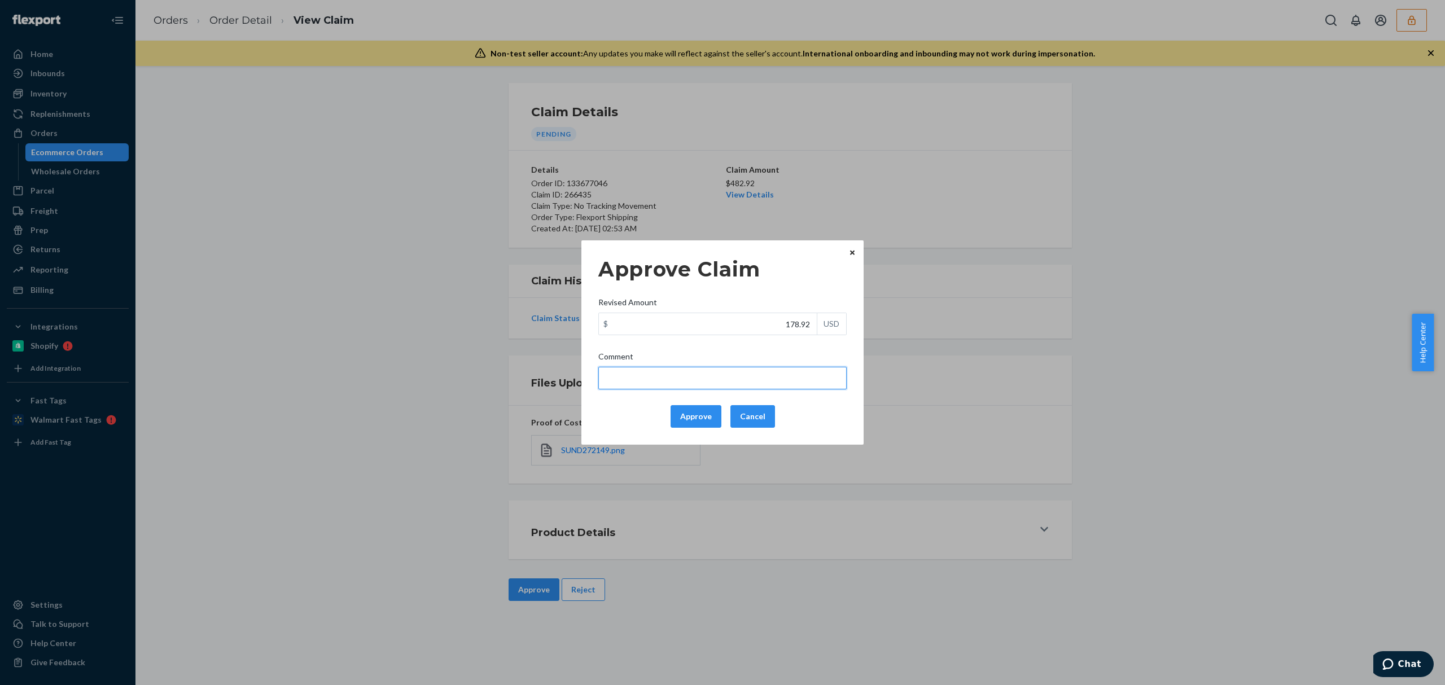
type input "According to the terms & conditions updated on 5/1/25, no tracking movement cla…"
click at [700, 422] on button "Approve" at bounding box center [696, 416] width 51 height 23
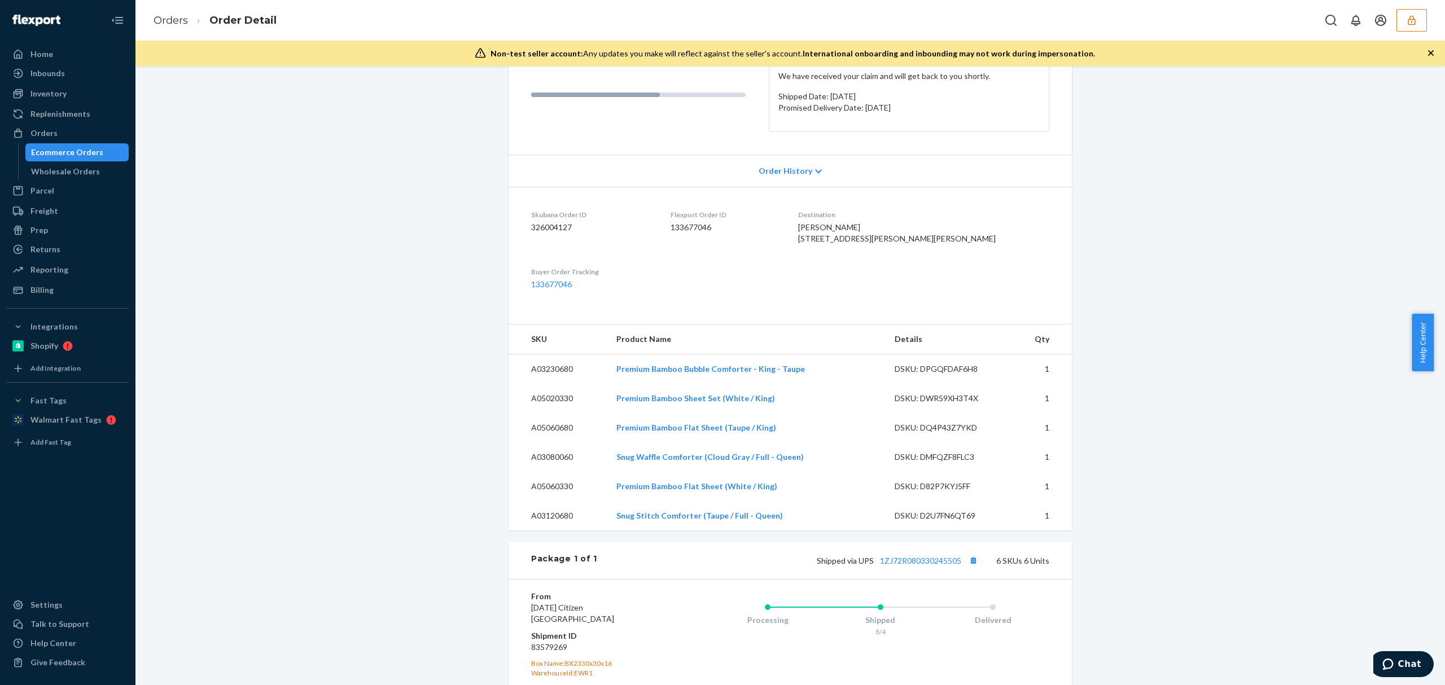
scroll to position [301, 0]
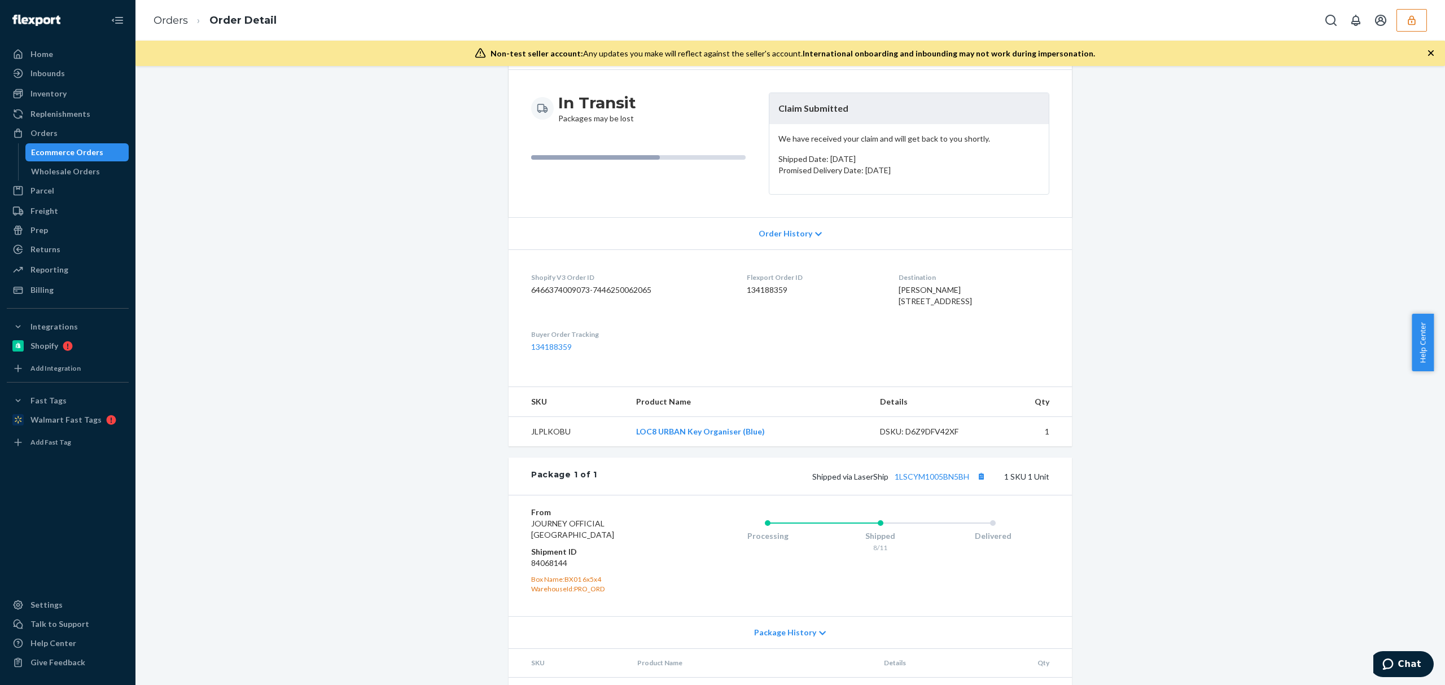
scroll to position [154, 0]
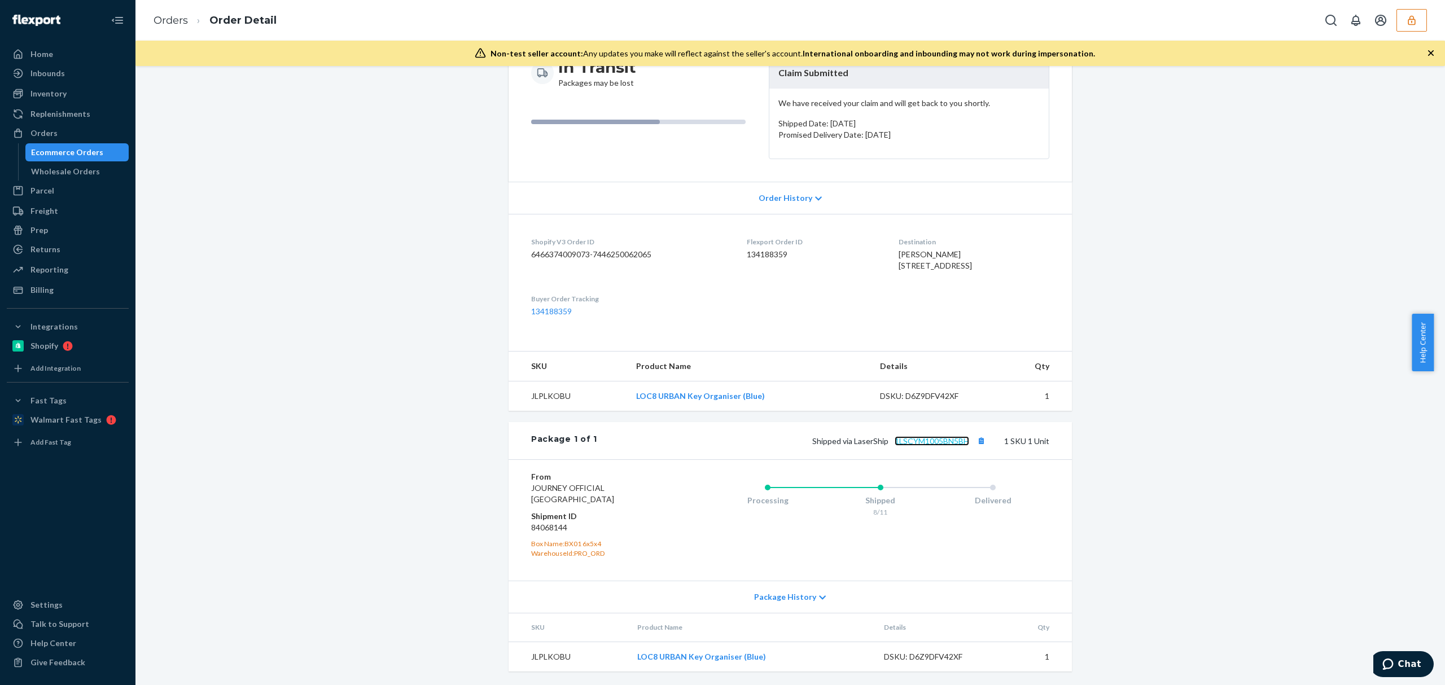
click at [933, 436] on link "1LSCYM1005BN5BH" at bounding box center [932, 441] width 75 height 10
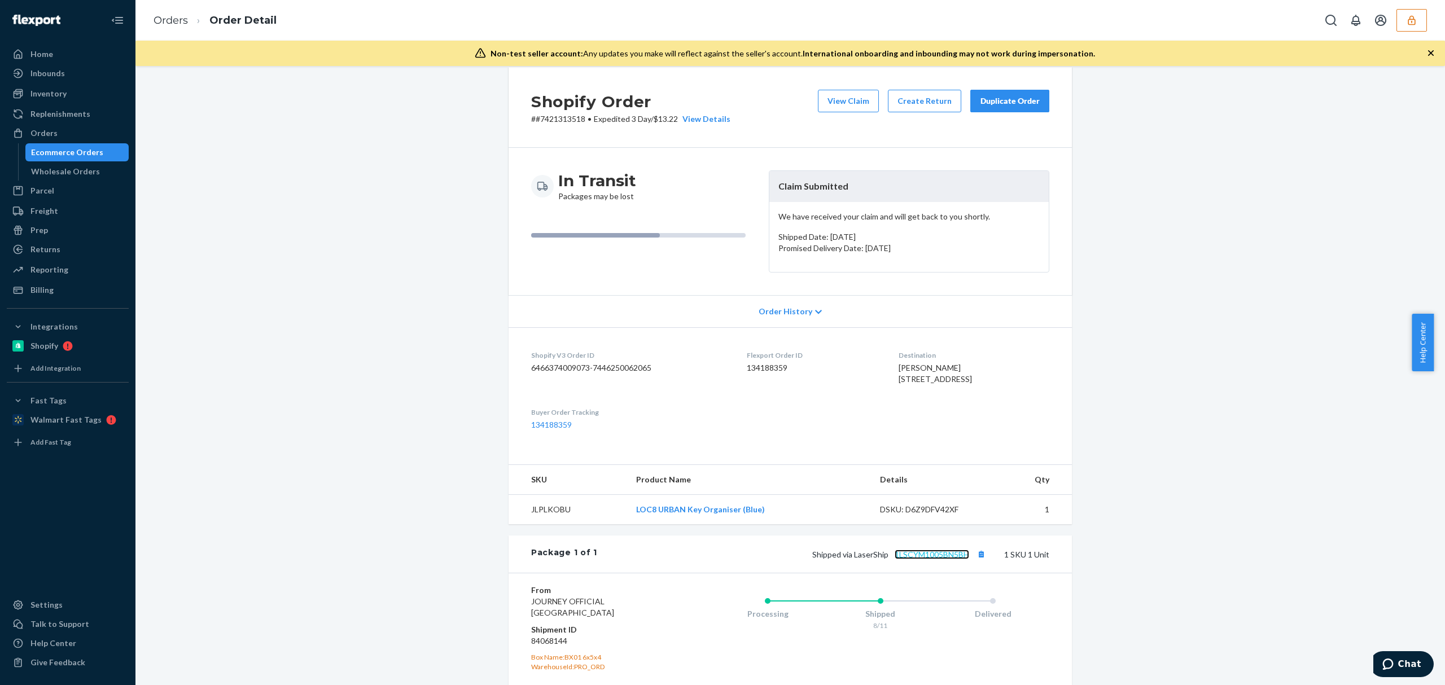
scroll to position [0, 0]
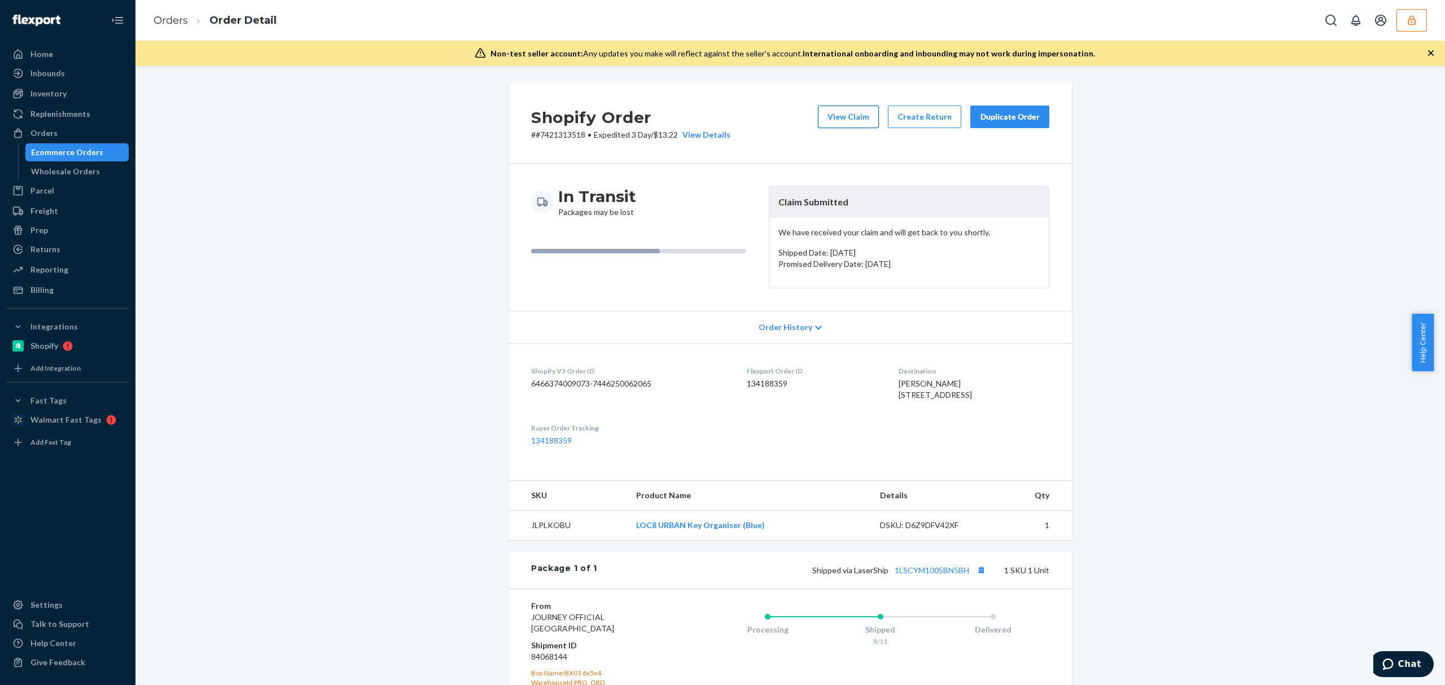
click button "View Claim"
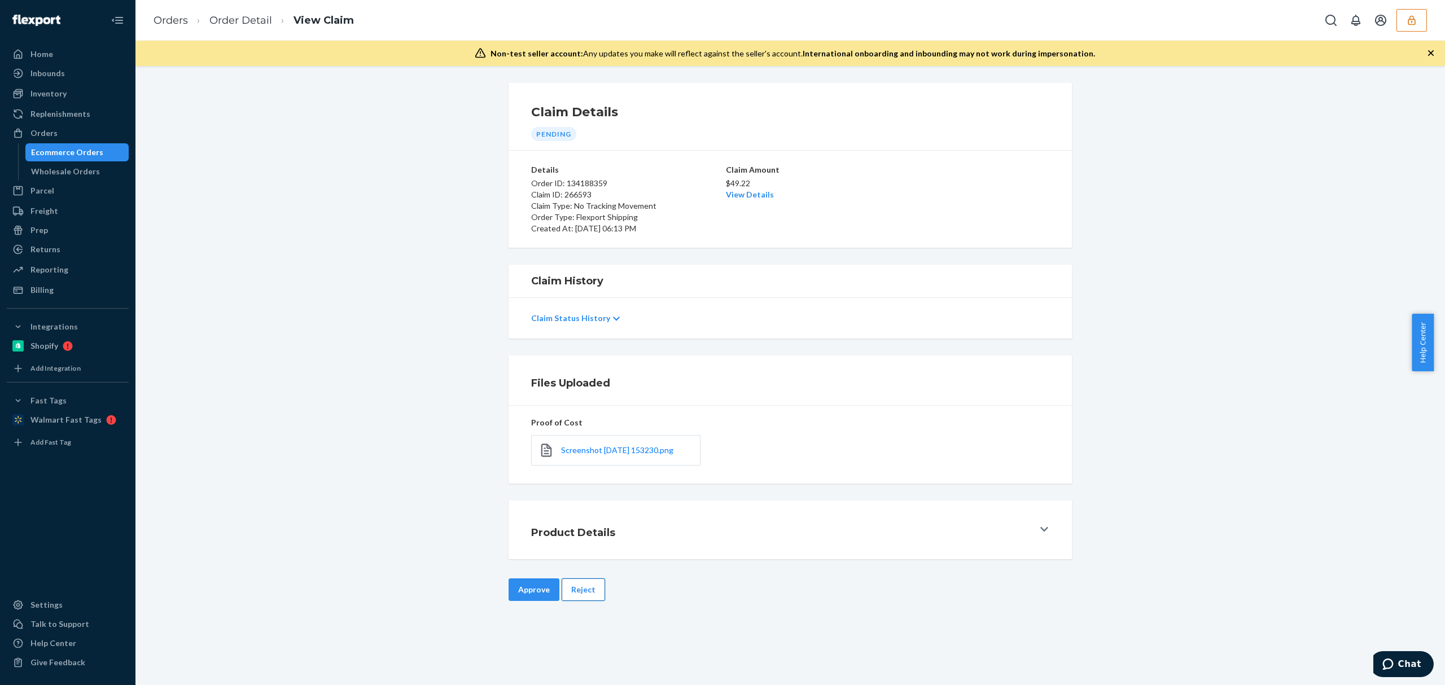
click button "Reject"
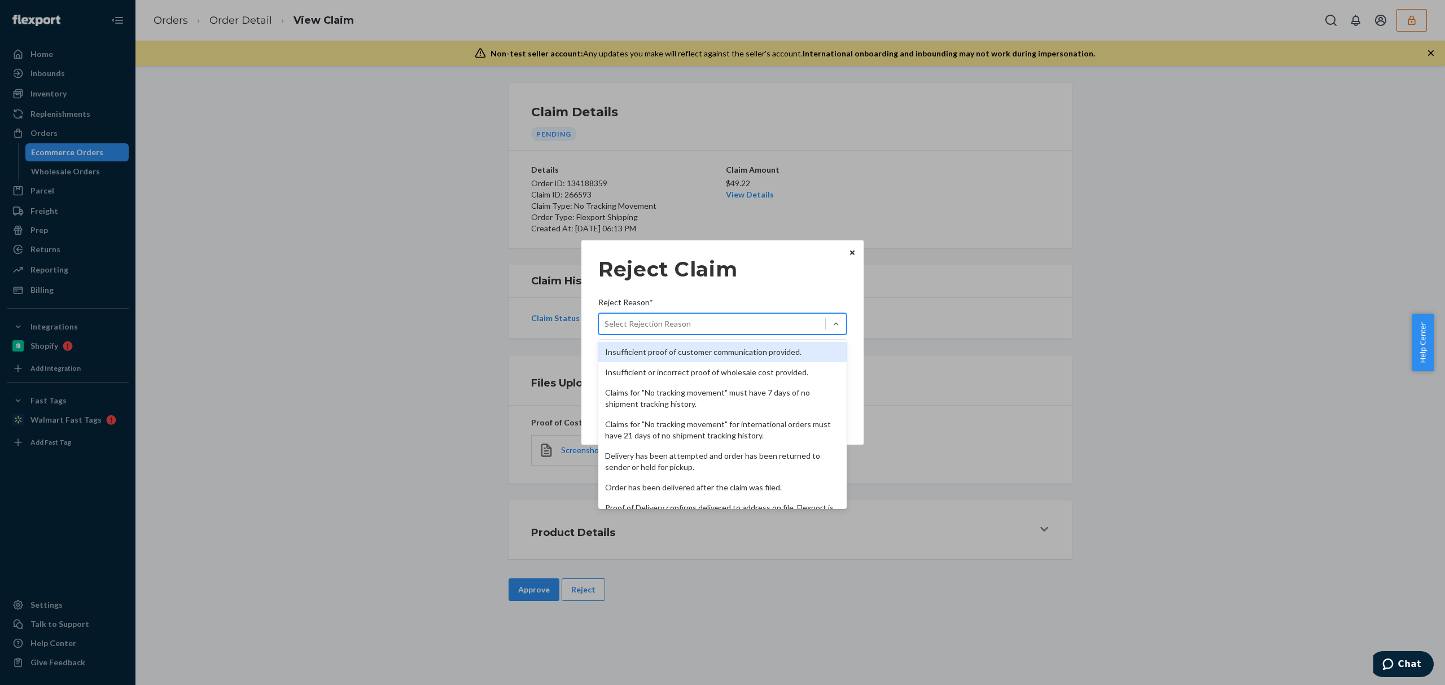
click div "Select Rejection Reason"
click input "Reject Reason* option Insufficient proof of customer communication provided. fo…"
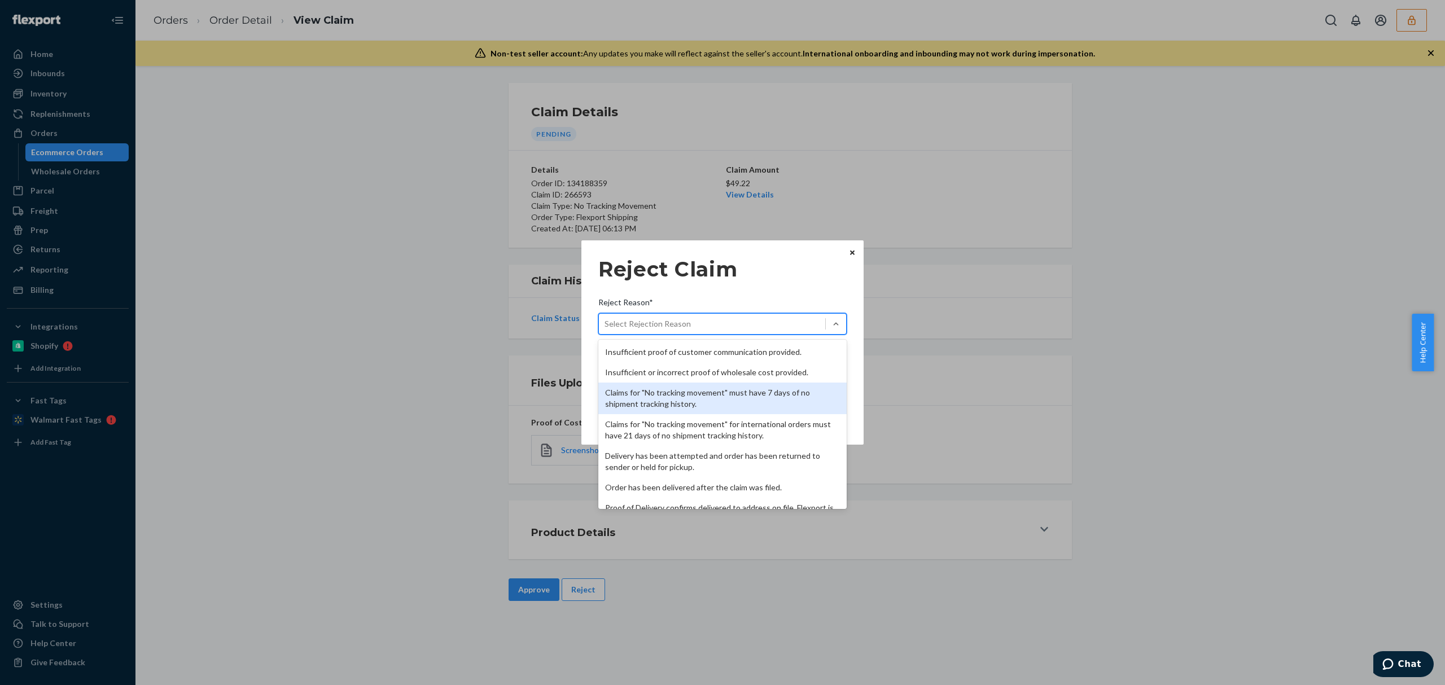
click div "Claims for "No tracking movement" must have 7 days of no shipment tracking hist…"
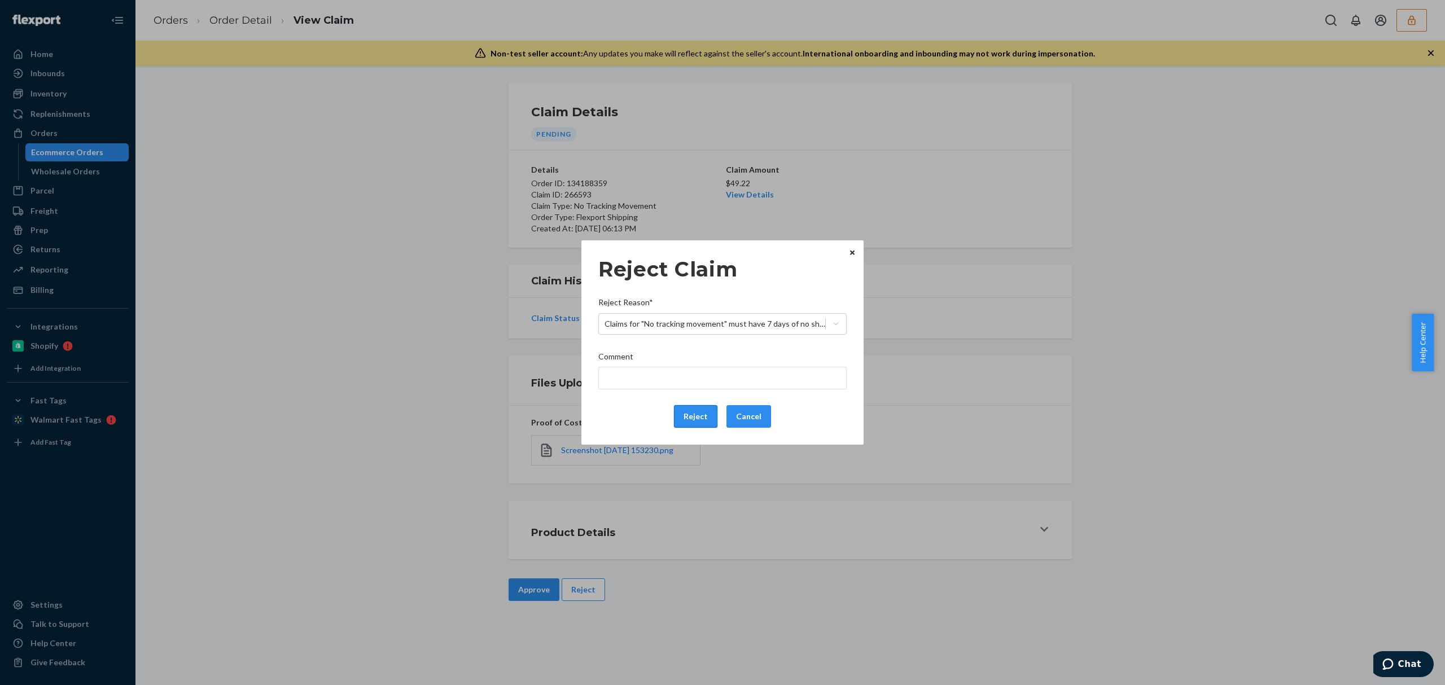
click button "Reject"
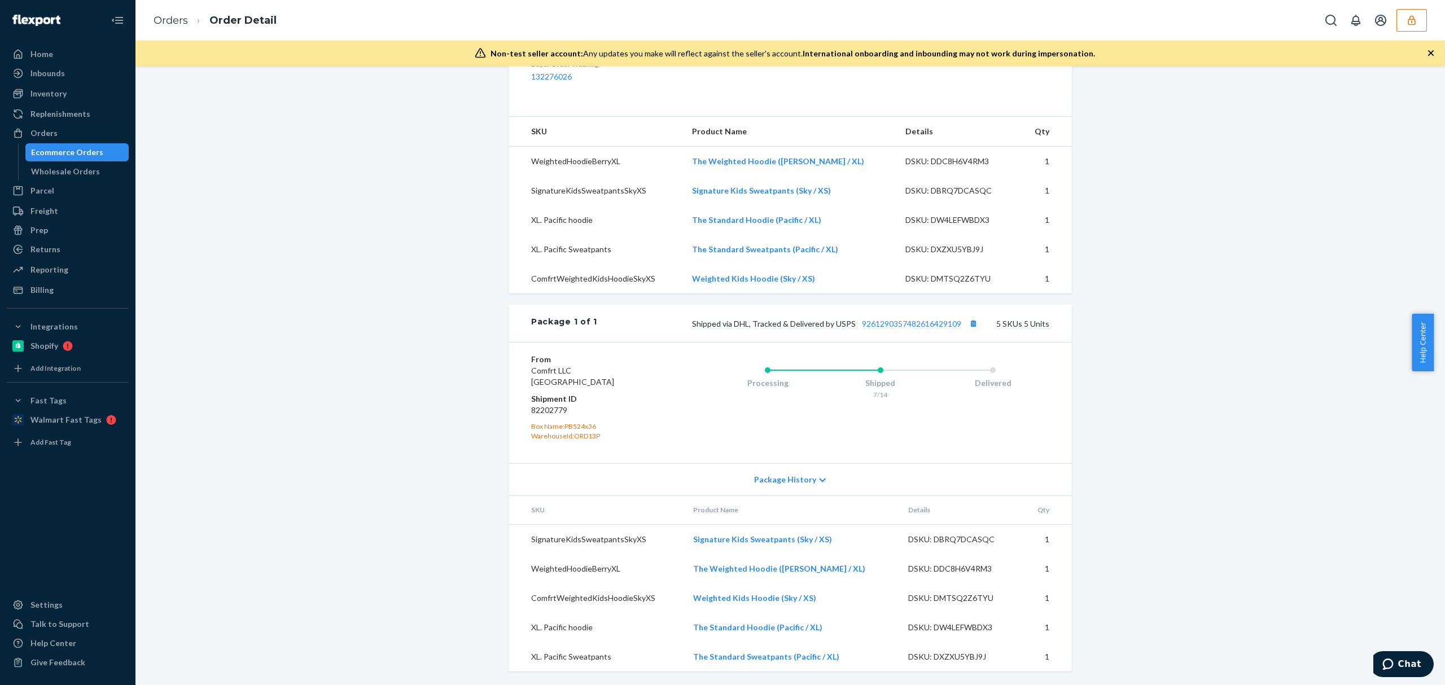
scroll to position [388, 0]
click at [899, 323] on link "9261290357482616429109" at bounding box center [911, 324] width 99 height 10
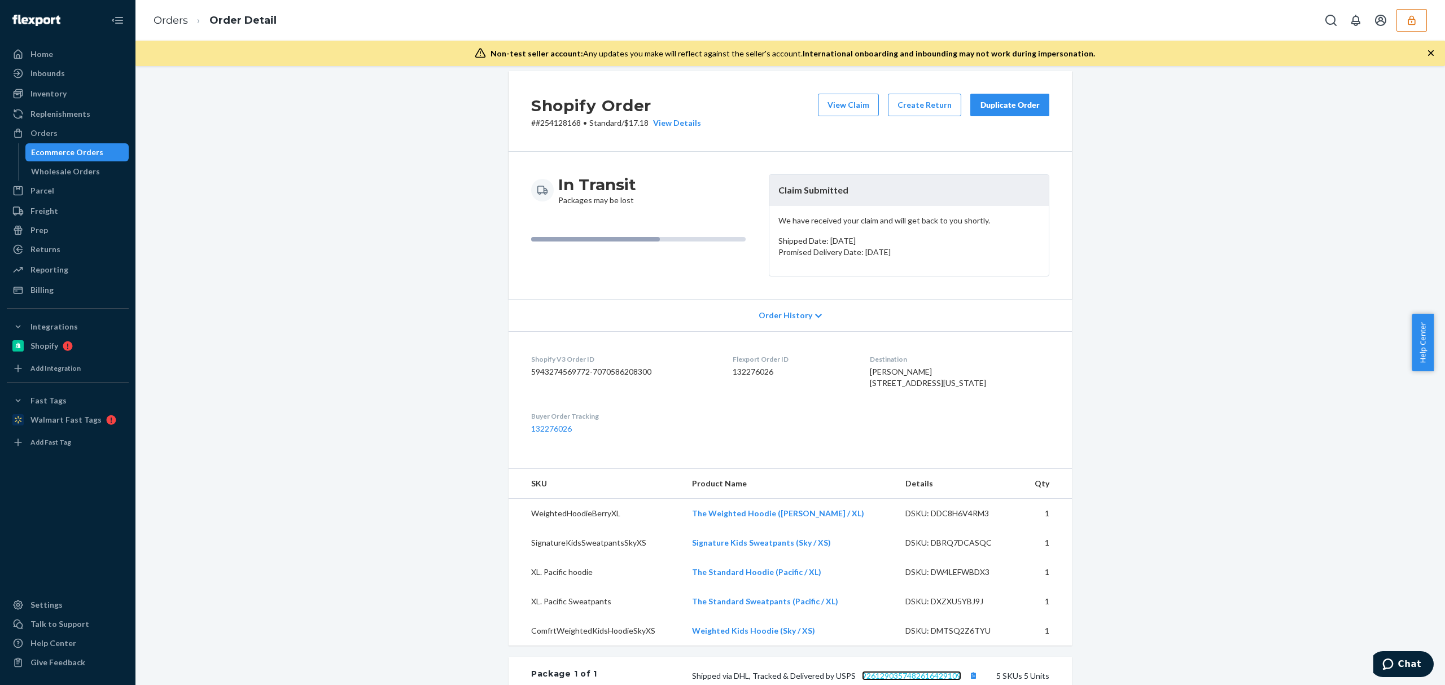
scroll to position [0, 0]
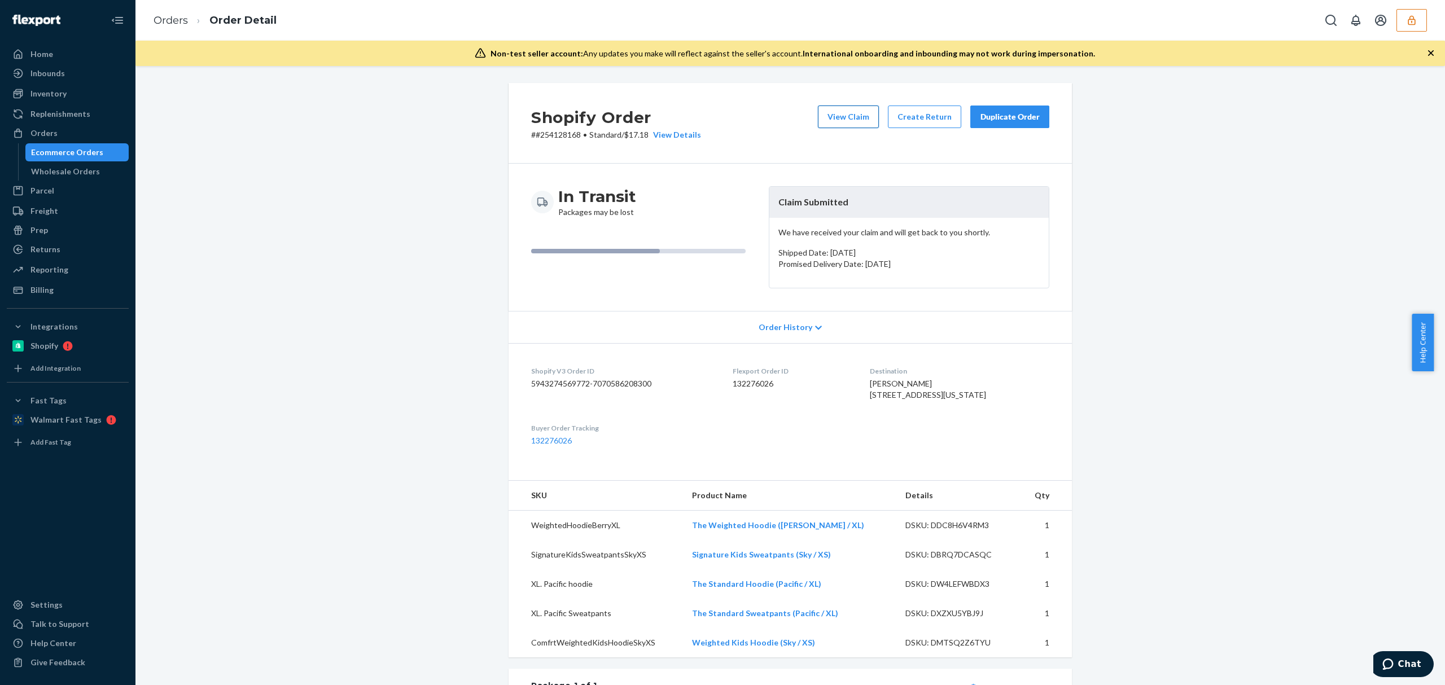
click at [849, 113] on button "View Claim" at bounding box center [848, 117] width 61 height 23
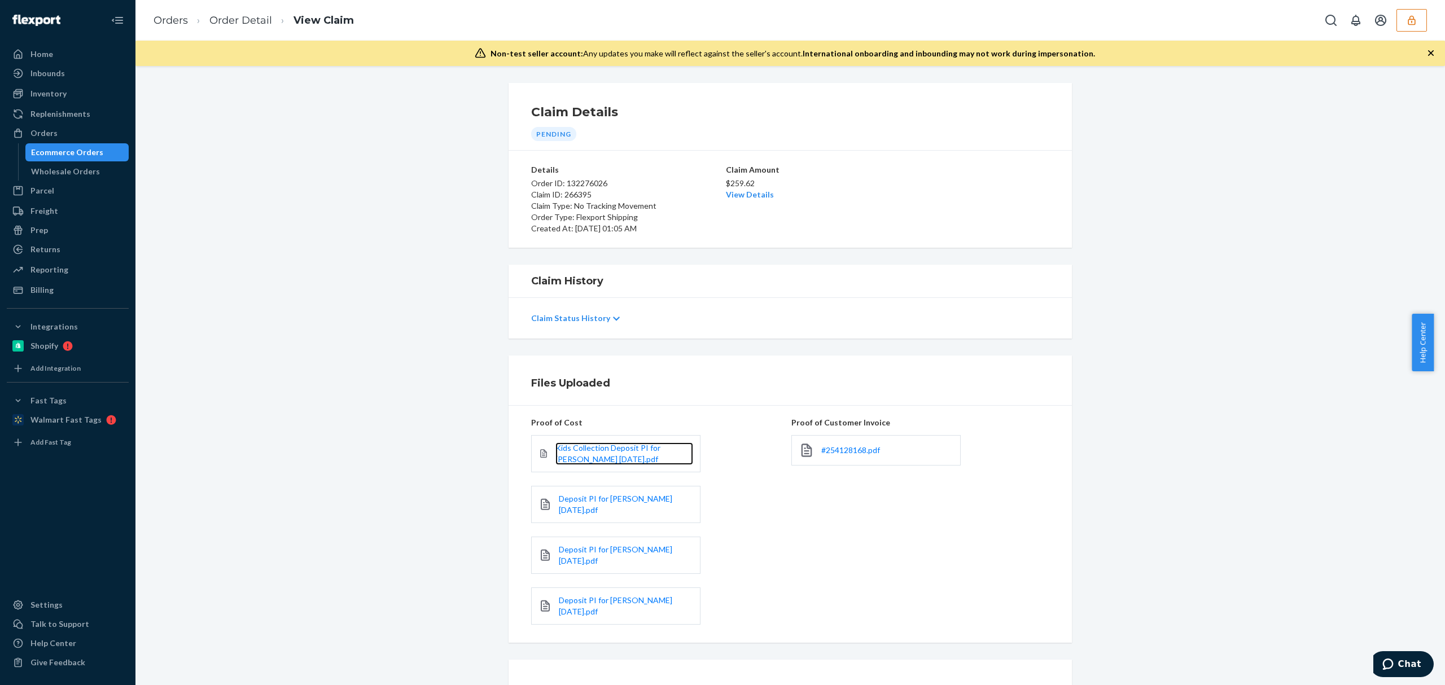
click at [615, 460] on link "Kids Collection Deposit PI for [PERSON_NAME] [DATE].pdf" at bounding box center [625, 454] width 138 height 23
click at [611, 501] on span "Deposit PI for [PERSON_NAME] [DATE].pdf" at bounding box center [615, 504] width 113 height 21
click at [606, 549] on span "Deposit PI for [PERSON_NAME] [DATE].pdf" at bounding box center [615, 555] width 113 height 21
click at [604, 588] on div "Deposit PI for [PERSON_NAME] [DATE].pdf" at bounding box center [615, 606] width 169 height 37
click at [604, 596] on span "Deposit PI for [PERSON_NAME] [DATE].pdf" at bounding box center [615, 606] width 113 height 21
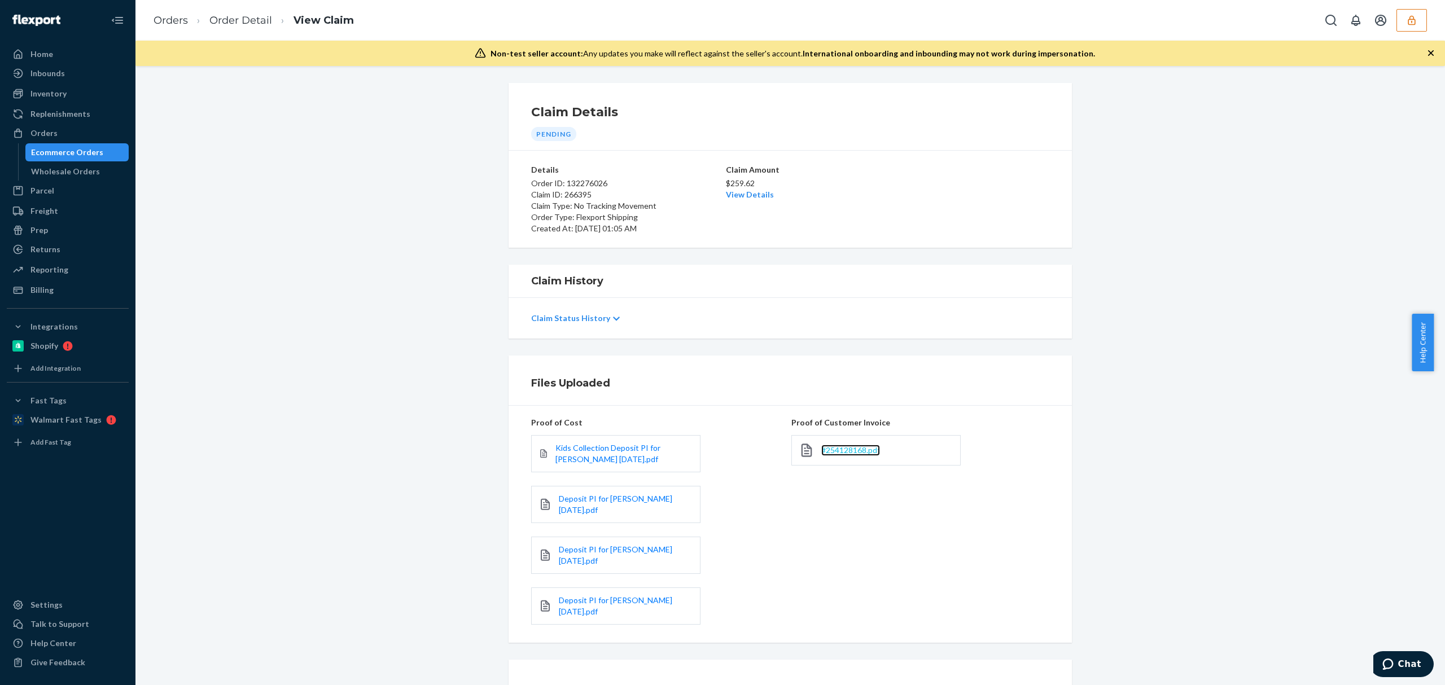
click at [867, 447] on link "#254128168.pdf" at bounding box center [851, 450] width 59 height 11
click at [741, 195] on link "View Details" at bounding box center [750, 195] width 48 height 10
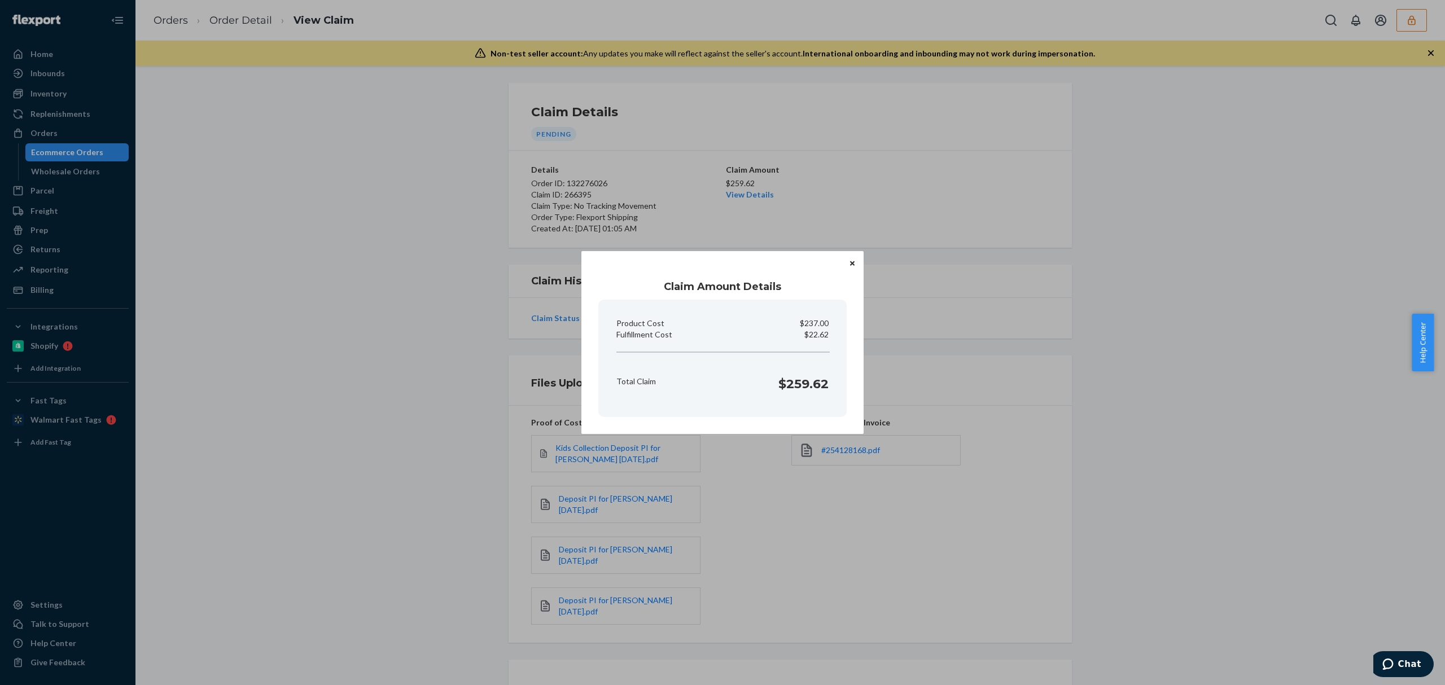
click at [818, 335] on p "$22.62" at bounding box center [817, 334] width 24 height 11
copy p "22.62"
click at [539, 409] on div "Claim Amount Details Product Cost $237.00 Fulfillment Cost $22.62 Total Claim $…" at bounding box center [722, 342] width 1445 height 685
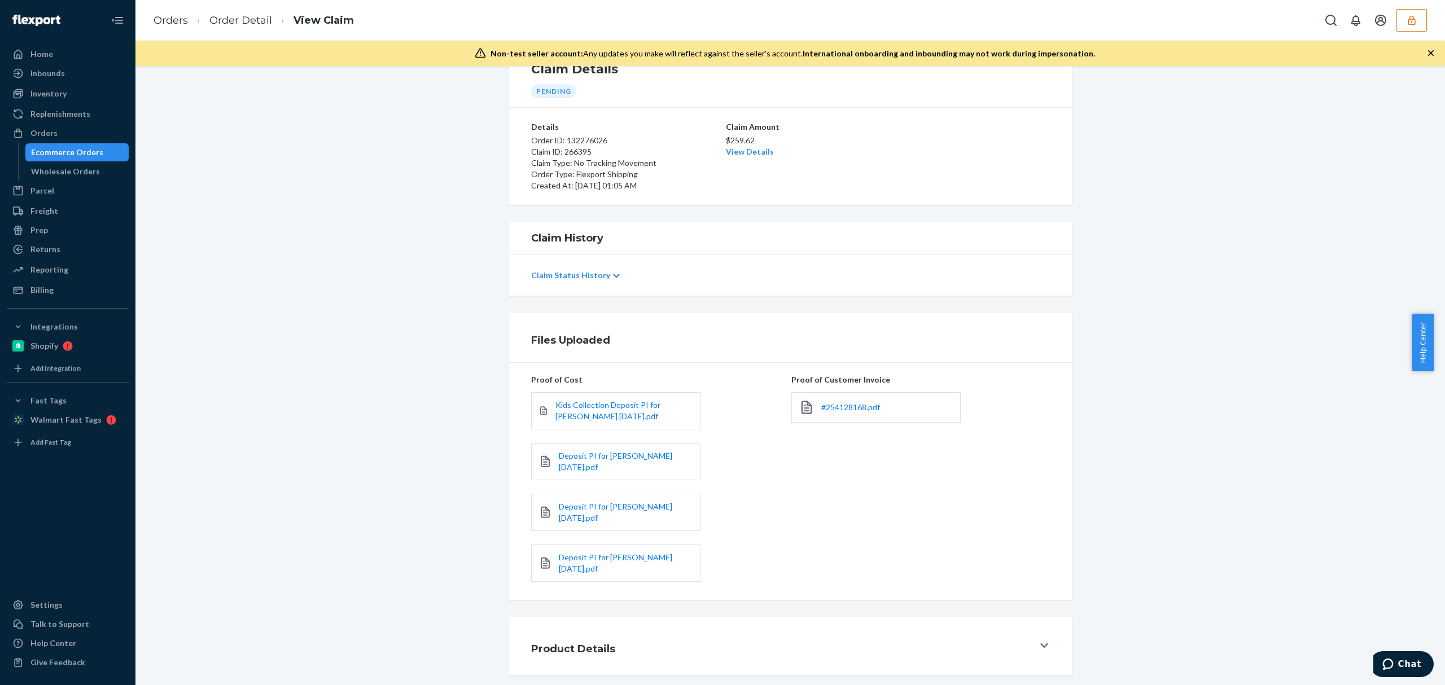
scroll to position [86, 0]
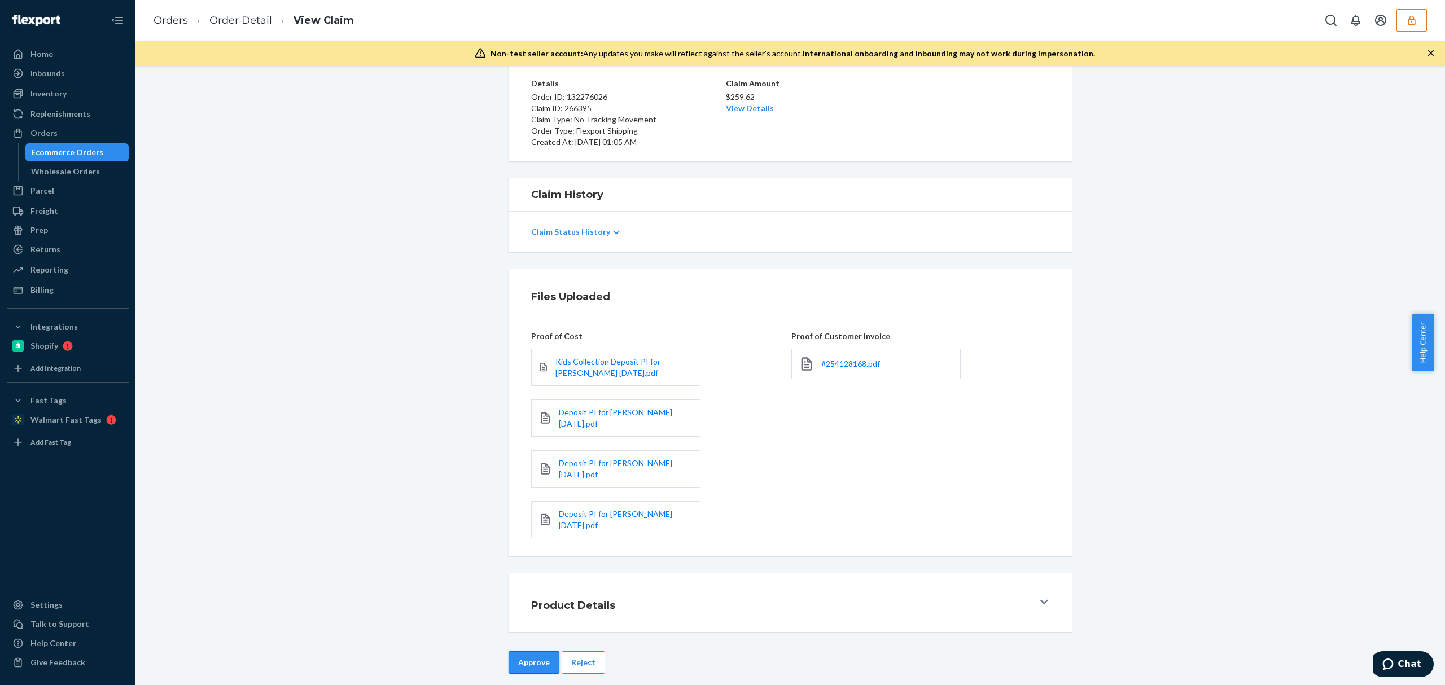
click at [512, 655] on button "Approve" at bounding box center [534, 663] width 51 height 23
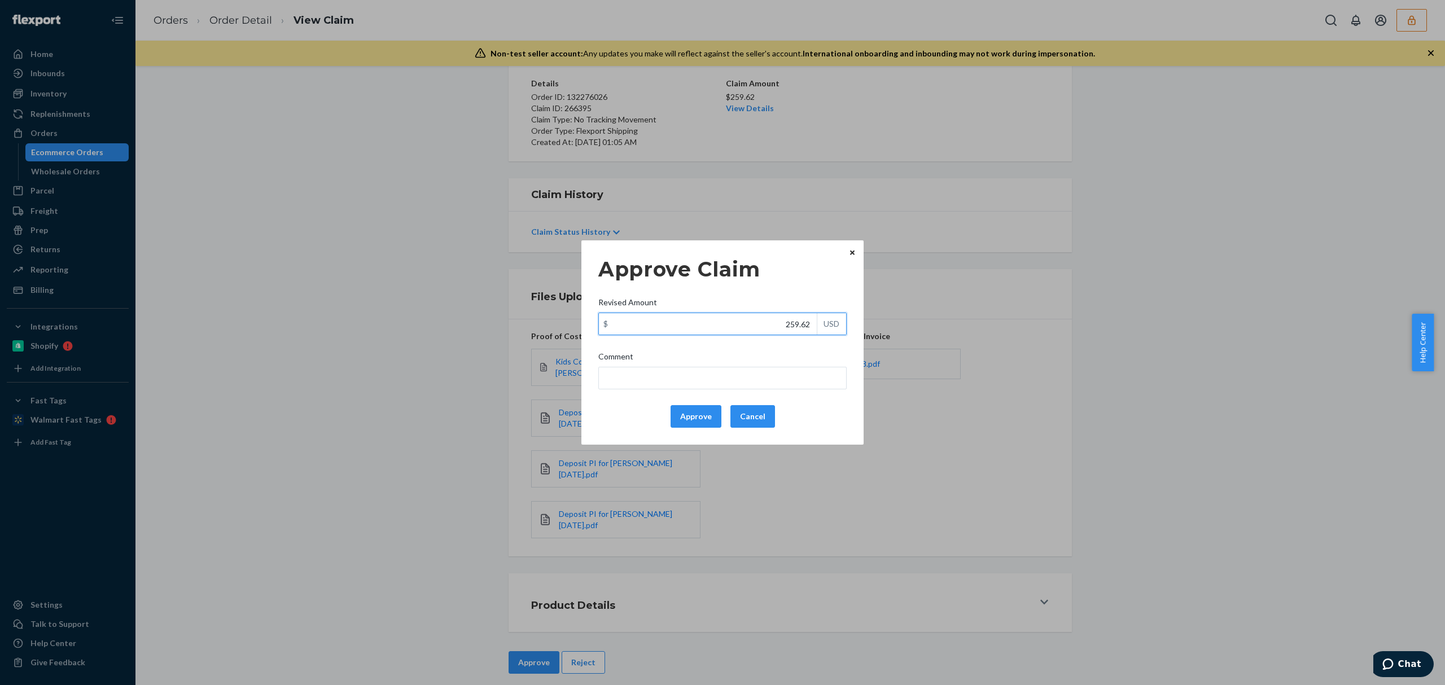
drag, startPoint x: 767, startPoint y: 330, endPoint x: 831, endPoint y: 330, distance: 64.4
click at [829, 330] on div "$ 259.62 USD" at bounding box center [723, 324] width 248 height 23
paste input "92.36"
type input "92.37"
click at [1080, 305] on div "Approve Claim Revised Amount $ 92.37 USD Comment Approve Cancel Home Inbounds S…" at bounding box center [722, 342] width 1445 height 685
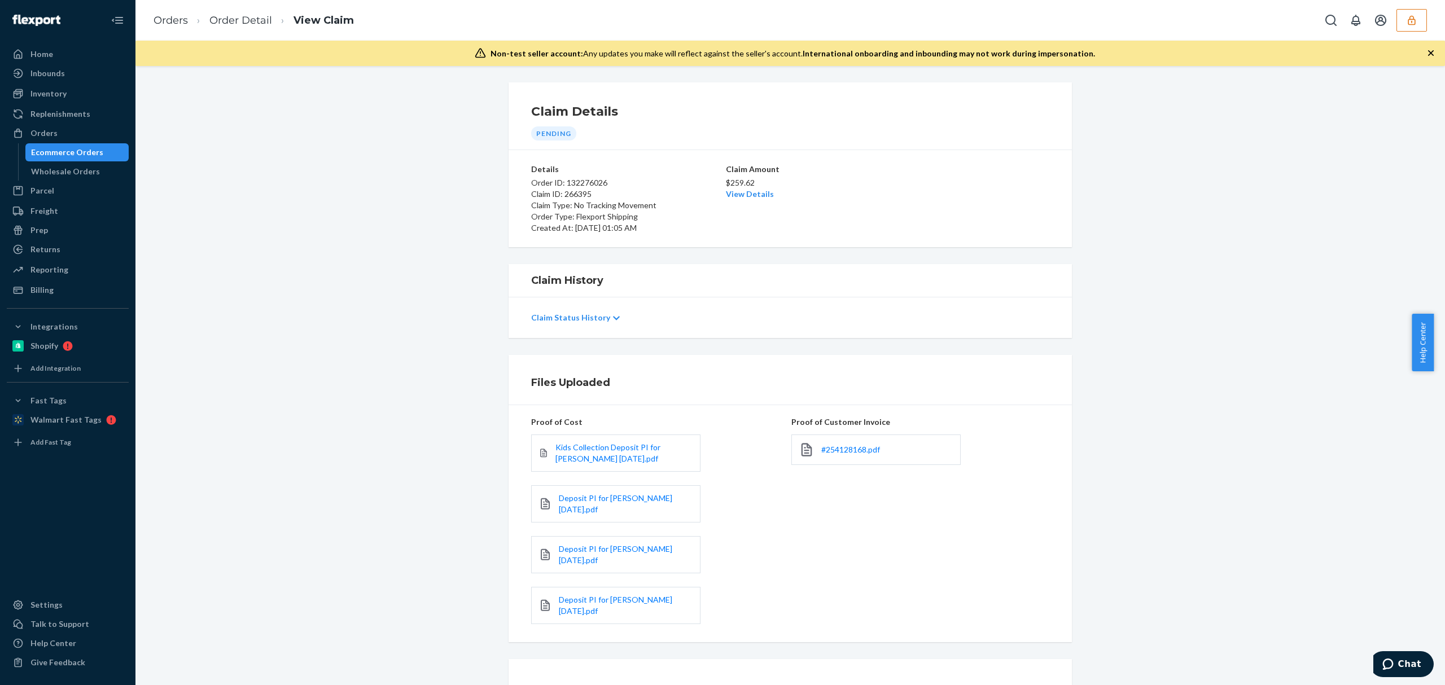
scroll to position [0, 0]
click at [746, 193] on link "View Details" at bounding box center [750, 195] width 48 height 10
click at [828, 558] on div "Home Inbounds Shipping Plans Problems Inventory Products Replenishments Orders …" at bounding box center [722, 342] width 1445 height 685
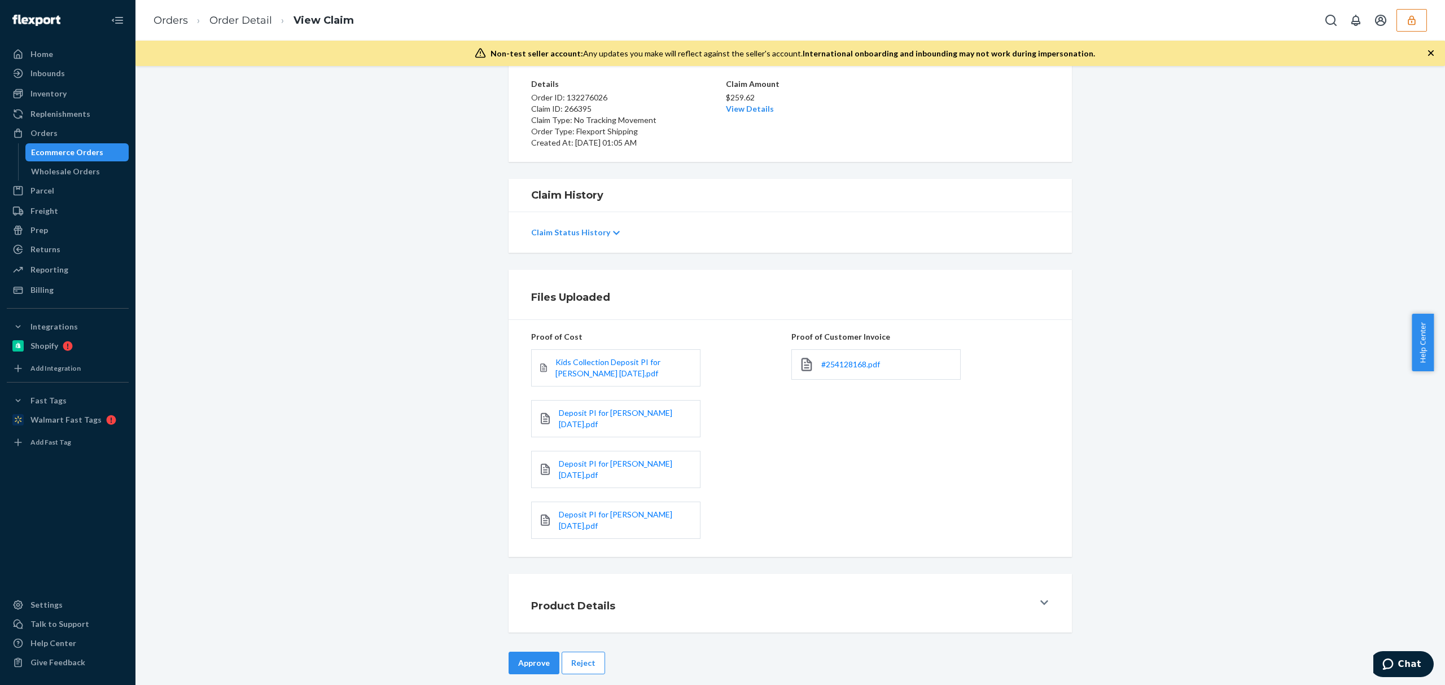
scroll to position [86, 0]
click at [534, 652] on button "Approve" at bounding box center [534, 663] width 51 height 23
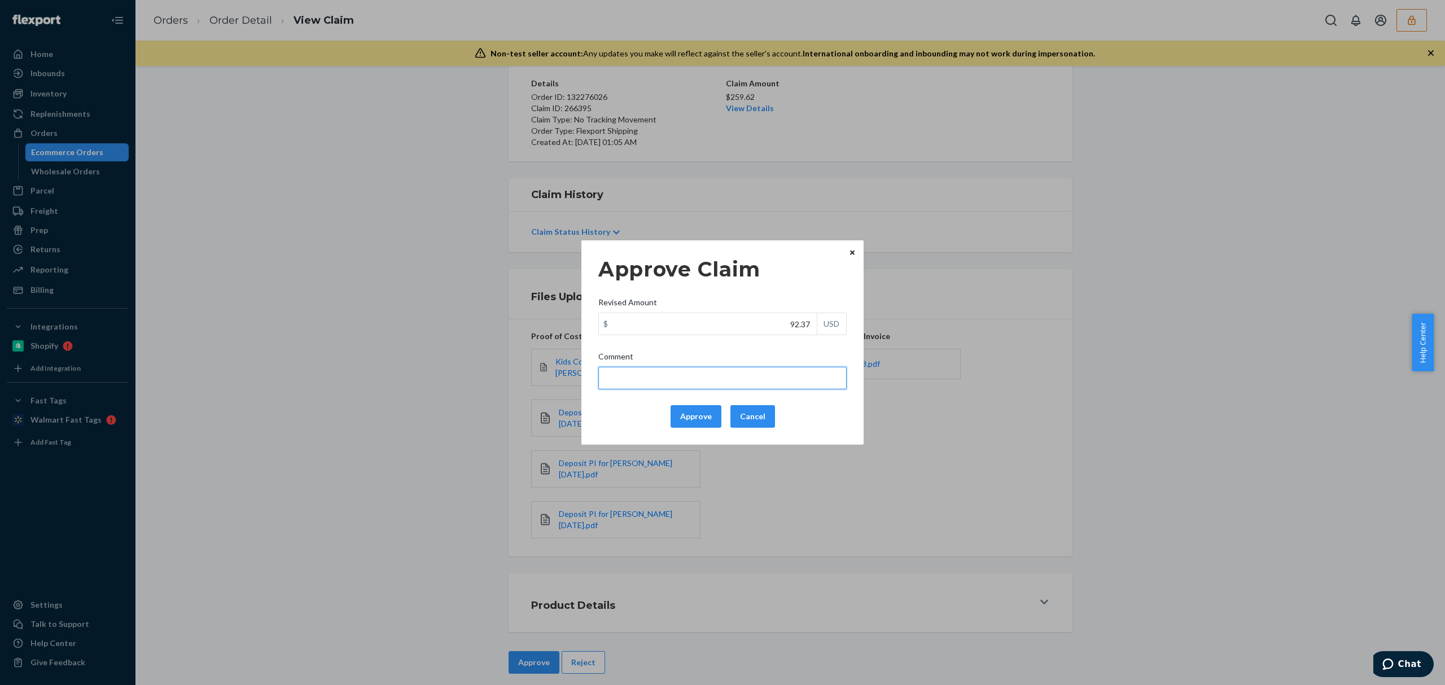
click at [680, 373] on input "Comment" at bounding box center [723, 378] width 248 height 23
drag, startPoint x: 683, startPoint y: 382, endPoint x: 674, endPoint y: 379, distance: 9.3
click at [674, 379] on input "total cost adjusted (39x0.40) + fulfillment fee" at bounding box center [723, 378] width 248 height 23
paste input "174.37"
drag, startPoint x: 795, startPoint y: 382, endPoint x: 530, endPoint y: 382, distance: 265.4
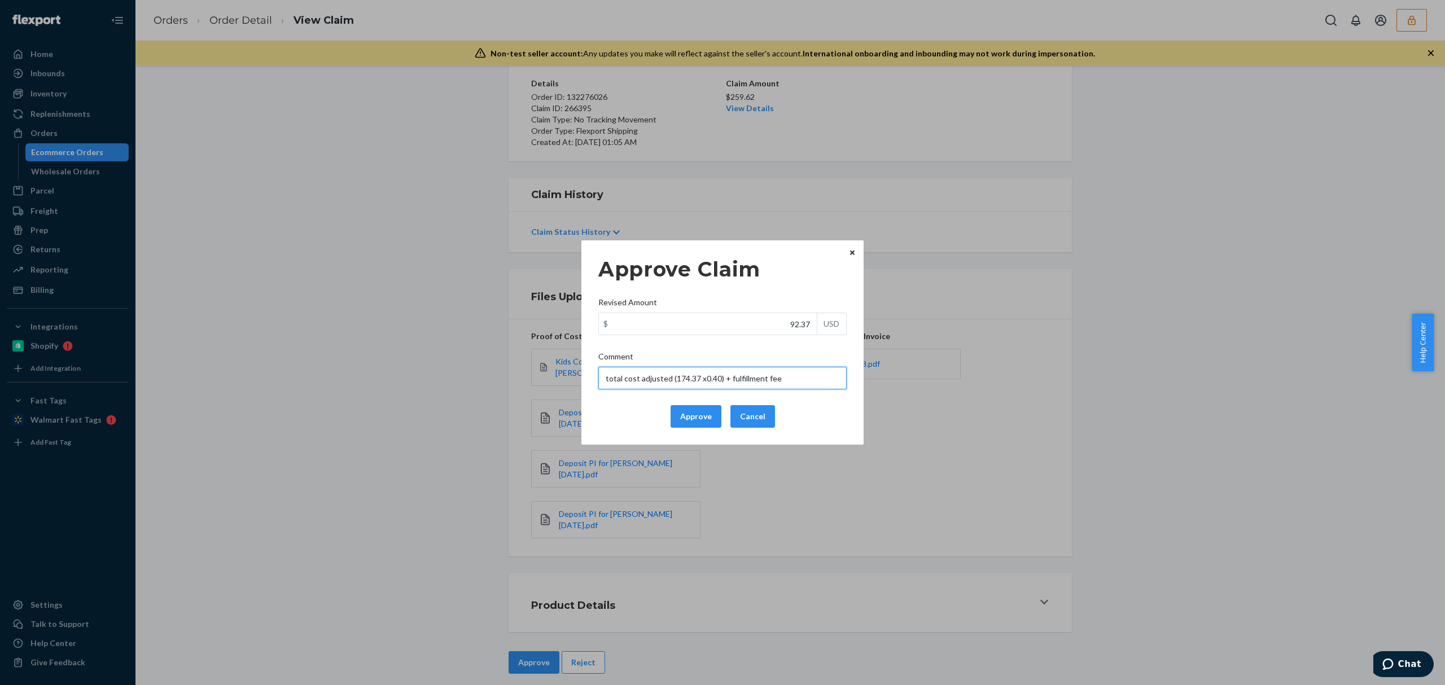
click at [530, 382] on div "Approve Claim Revised Amount $ 92.37 USD Comment total cost adjusted (174.37 x0…" at bounding box center [722, 342] width 1445 height 685
click at [698, 380] on input "total cost adjusted (174.37 x0.40) + fulfillment fee" at bounding box center [723, 378] width 248 height 23
click at [694, 377] on input "total cost adjusted (174.3 x0.40) + fulfillment fee" at bounding box center [723, 378] width 248 height 23
type input "total cost adjusted (174.37x0.40) + fulfillment fee"
drag, startPoint x: 819, startPoint y: 377, endPoint x: 539, endPoint y: 365, distance: 280.3
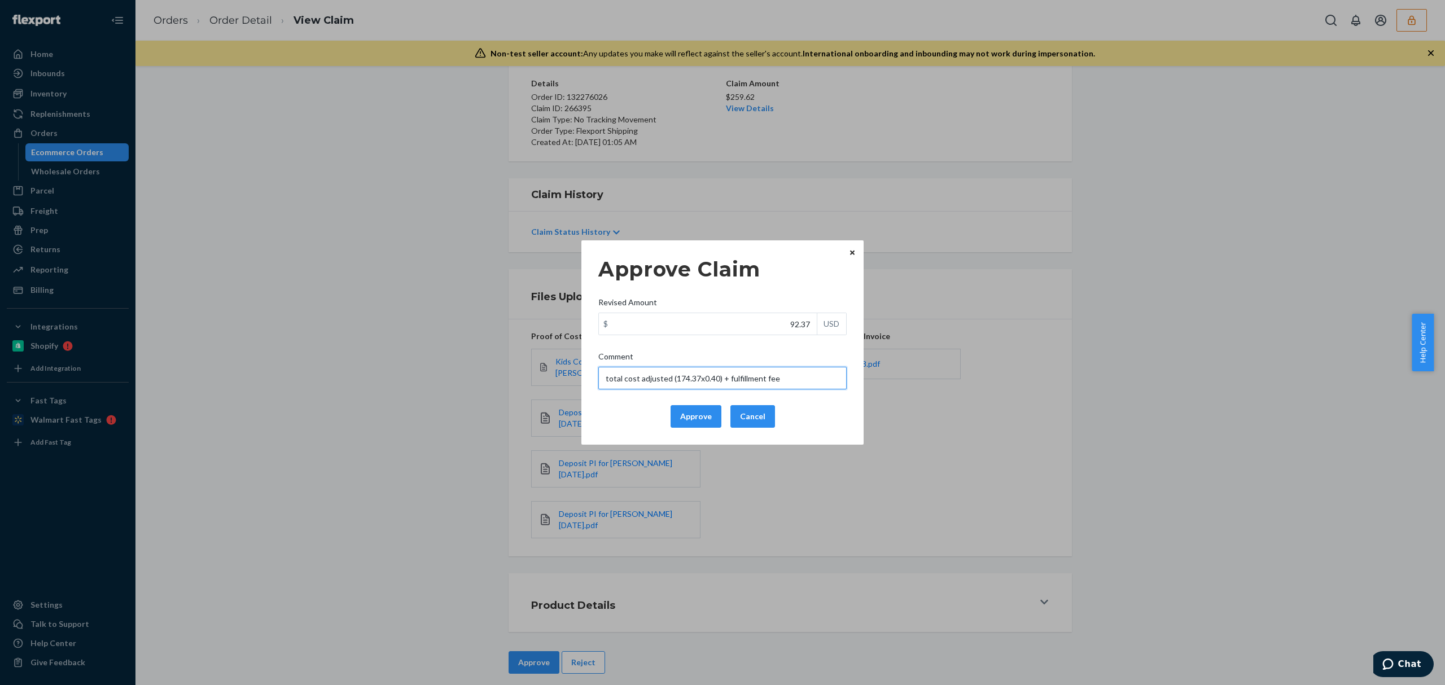
click at [540, 365] on div "Approve Claim Revised Amount $ 92.37 USD Comment total cost adjusted (174.37x0.…" at bounding box center [722, 342] width 1445 height 685
click at [754, 116] on div "Approve Claim Revised Amount $ 92.37 USD Comment total cost adjusted (174.37x0.…" at bounding box center [722, 342] width 1445 height 685
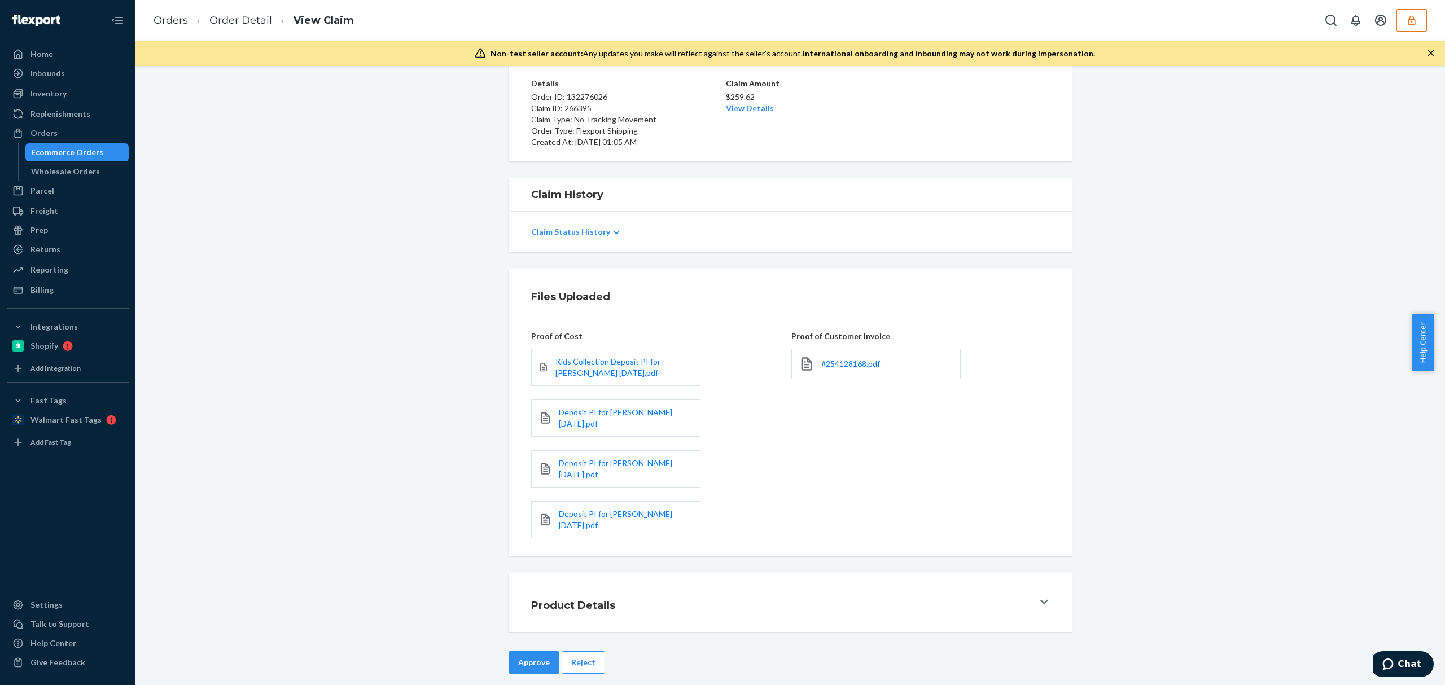
click at [752, 101] on p "$259.62" at bounding box center [790, 96] width 129 height 11
click at [753, 107] on link "View Details" at bounding box center [750, 108] width 48 height 10
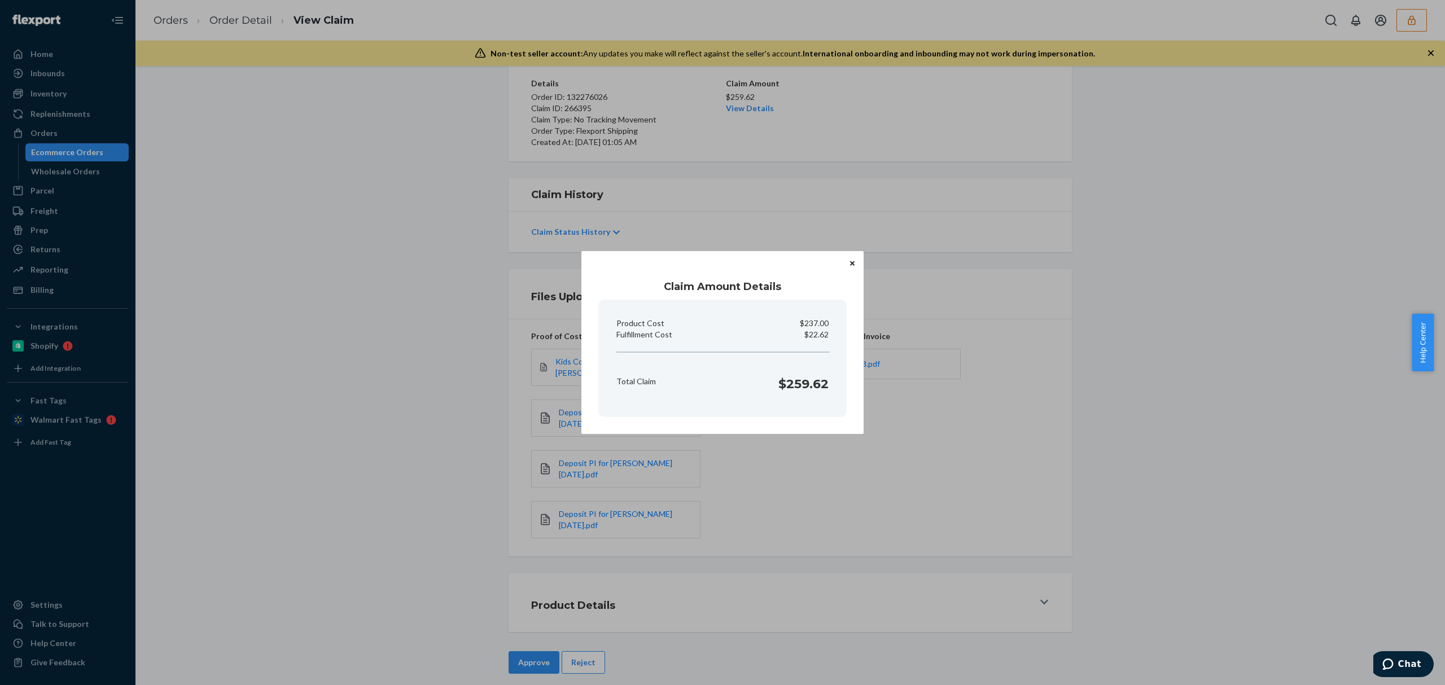
click at [1091, 488] on div "Claim Amount Details Product Cost $237.00 Fulfillment Cost $22.62 Total Claim $…" at bounding box center [722, 342] width 1445 height 685
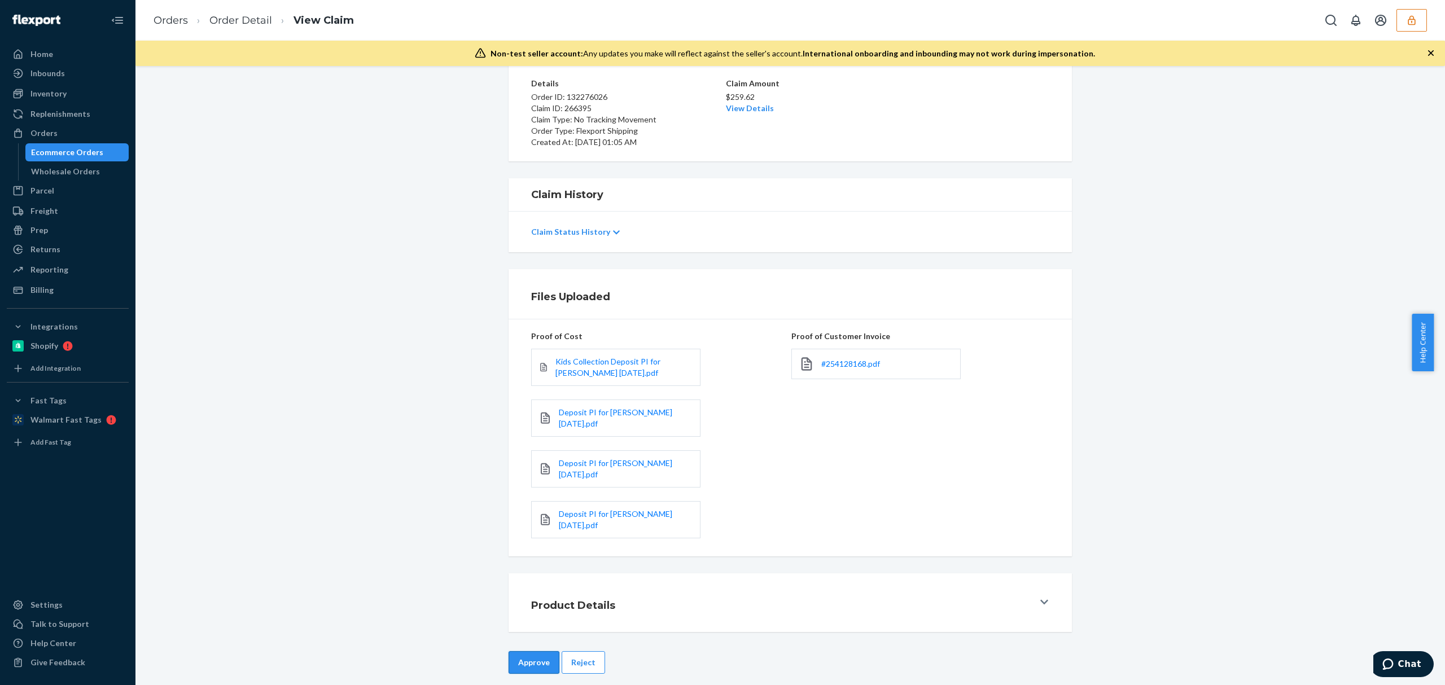
click at [531, 653] on button "Approve" at bounding box center [534, 663] width 51 height 23
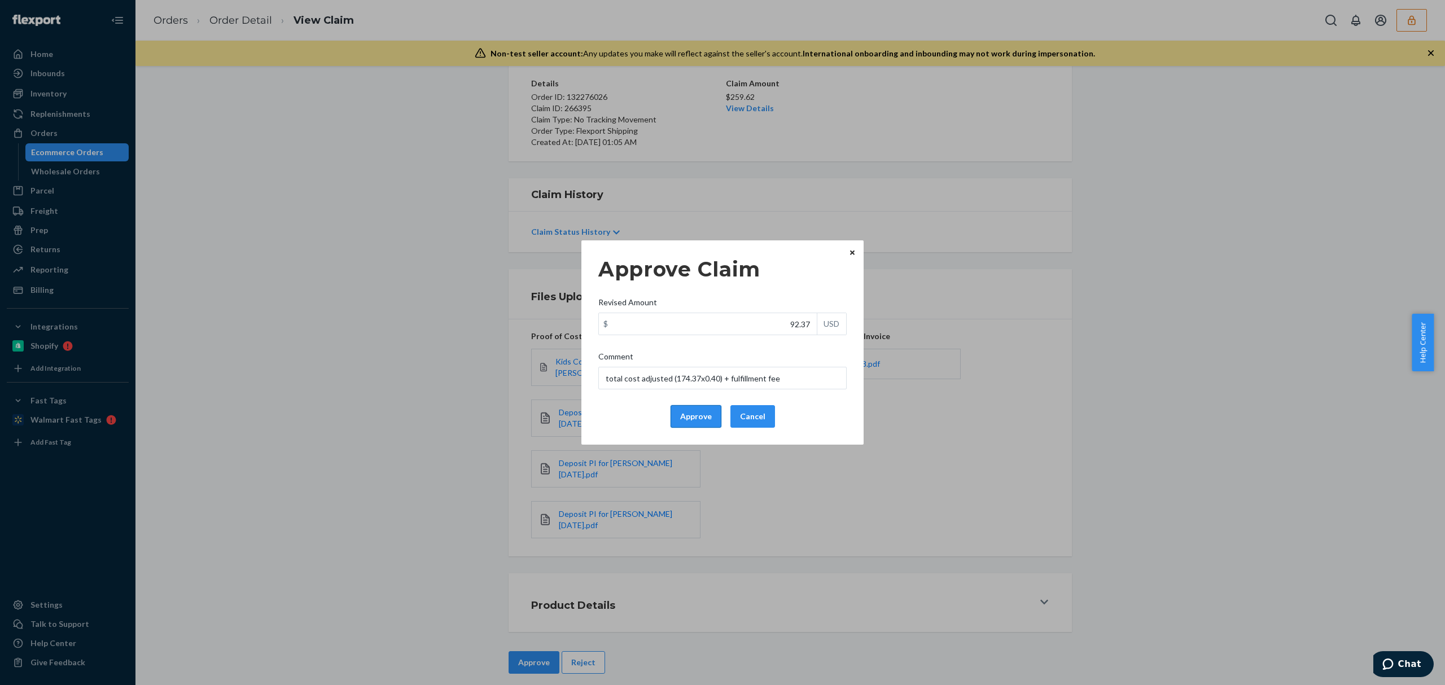
click at [696, 418] on button "Approve" at bounding box center [696, 416] width 51 height 23
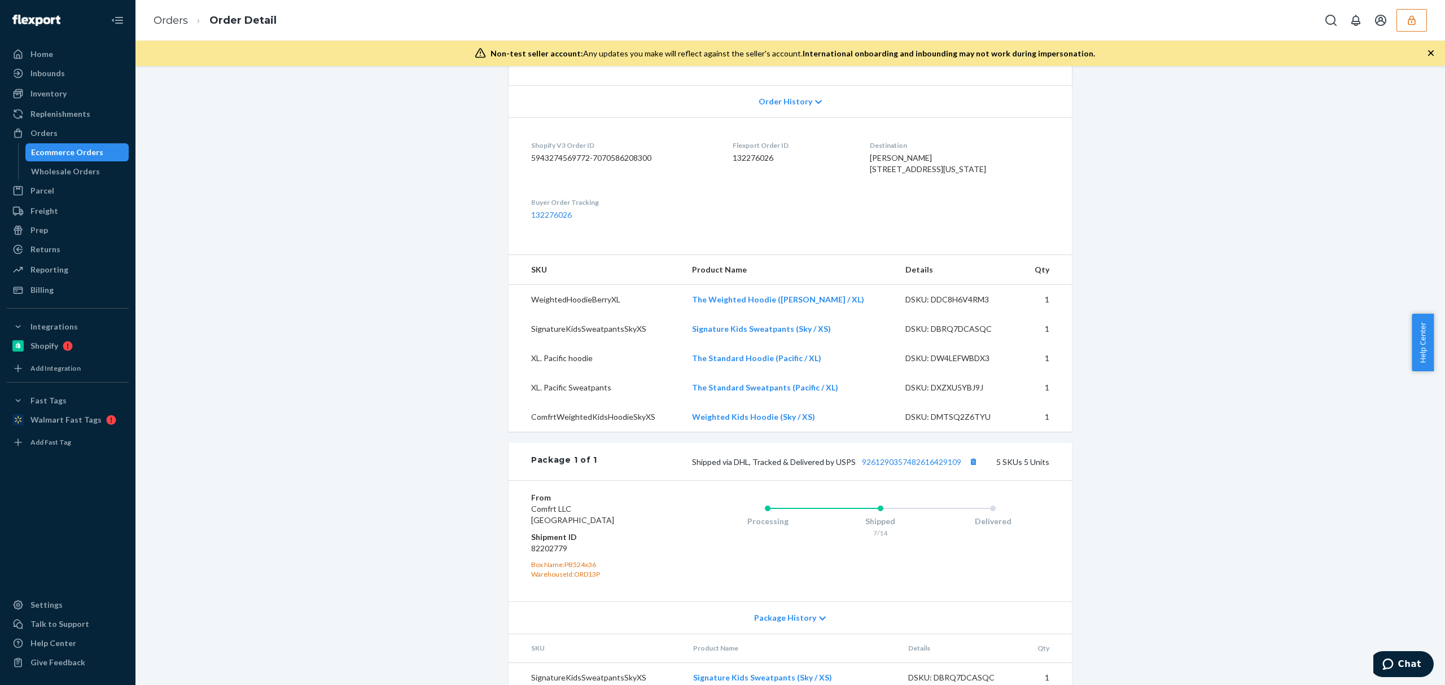
scroll to position [150, 0]
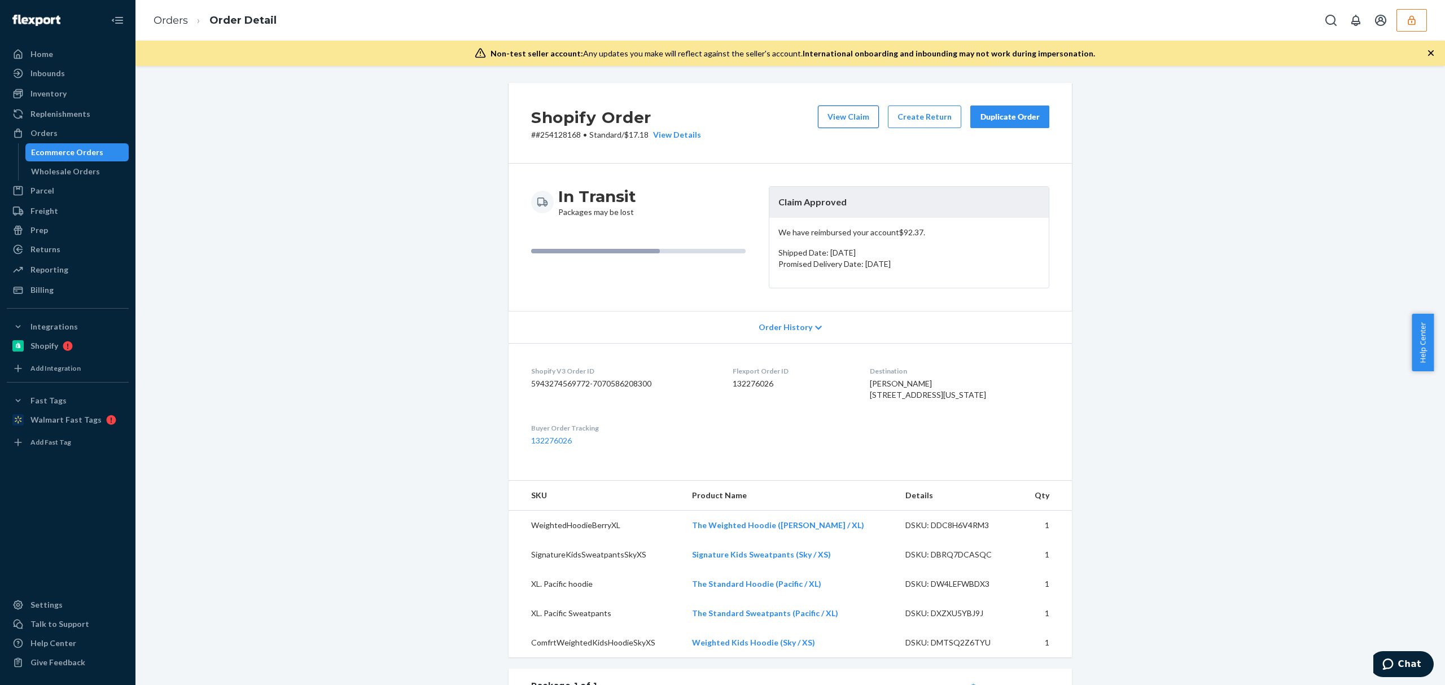
click at [839, 114] on button "View Claim" at bounding box center [848, 117] width 61 height 23
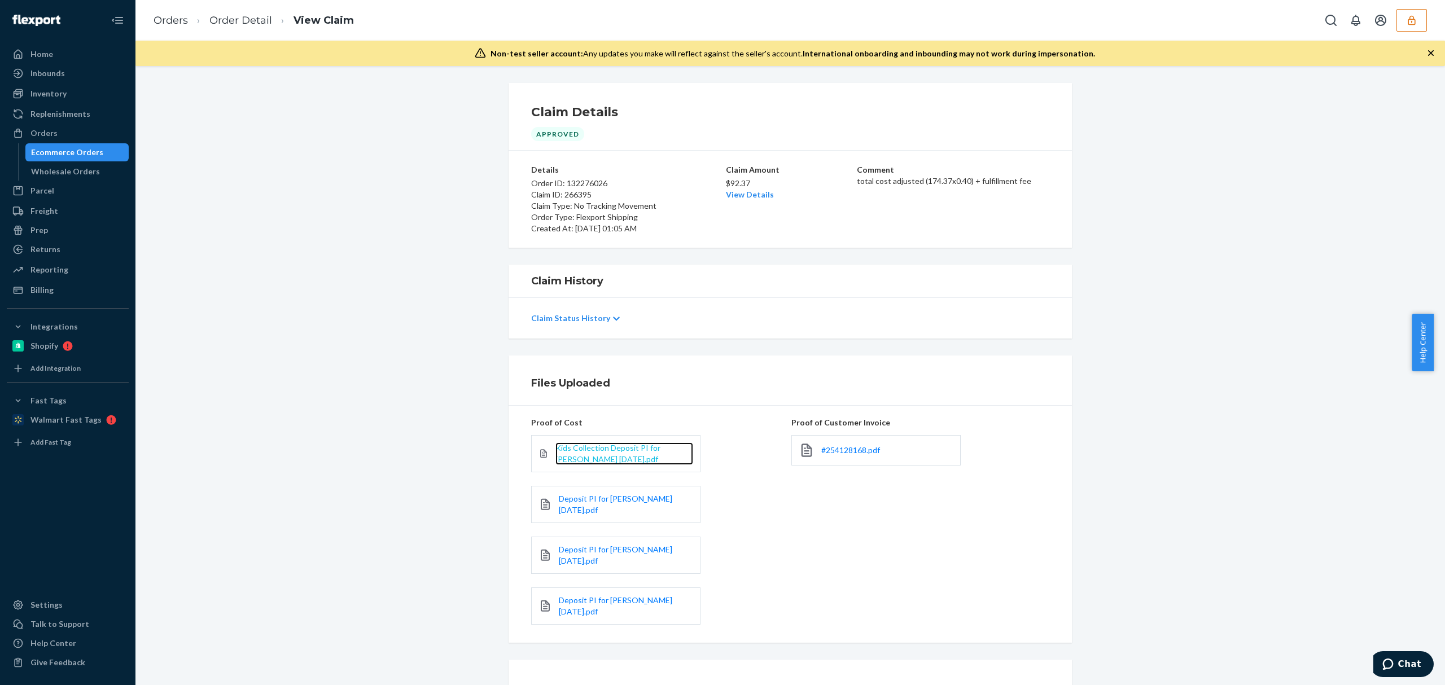
click at [599, 451] on span "Kids Collection Deposit PI for [PERSON_NAME] [DATE].pdf" at bounding box center [608, 453] width 105 height 21
click at [593, 509] on div "Deposit PI for [PERSON_NAME] [DATE].pdf" at bounding box center [615, 504] width 169 height 37
click at [626, 493] on div "Deposit PI for [PERSON_NAME] [DATE].pdf" at bounding box center [615, 504] width 169 height 37
click at [624, 500] on span "Deposit PI for [PERSON_NAME] [DATE].pdf" at bounding box center [615, 504] width 113 height 21
click at [624, 549] on span "Deposit PI for [PERSON_NAME] [DATE].pdf" at bounding box center [615, 555] width 113 height 21
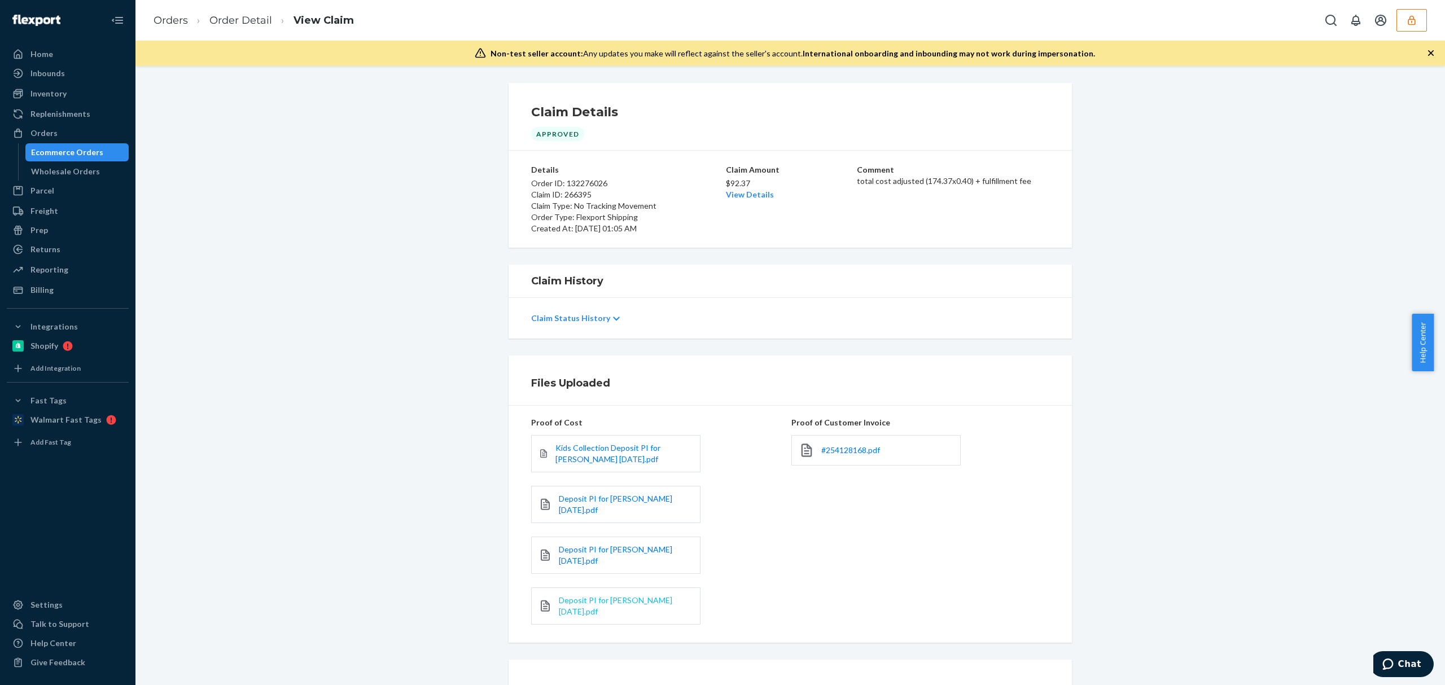
click at [628, 592] on div "Deposit PI for [PERSON_NAME] [DATE].pdf" at bounding box center [615, 606] width 169 height 37
click at [640, 602] on span "Deposit PI for [PERSON_NAME] [DATE].pdf" at bounding box center [615, 606] width 113 height 21
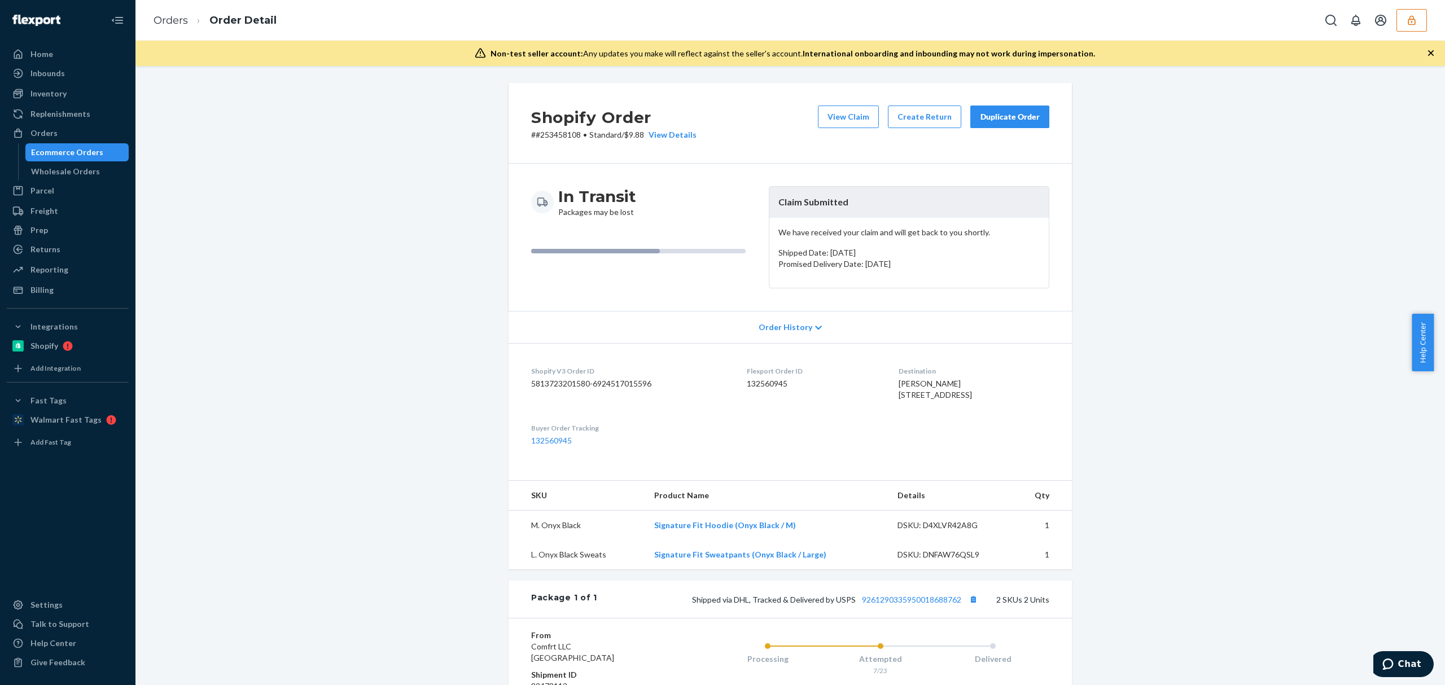
scroll to position [224, 0]
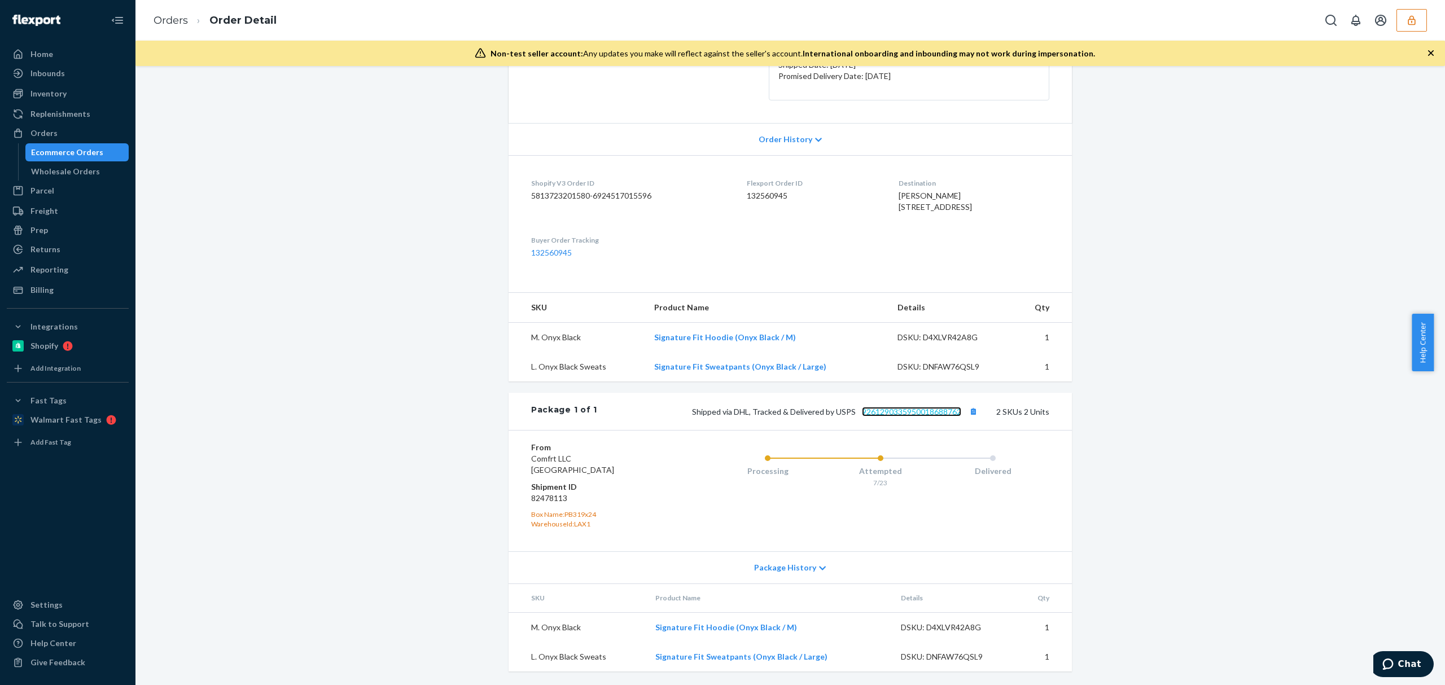
click at [888, 407] on link "9261290335950018688762" at bounding box center [911, 412] width 99 height 10
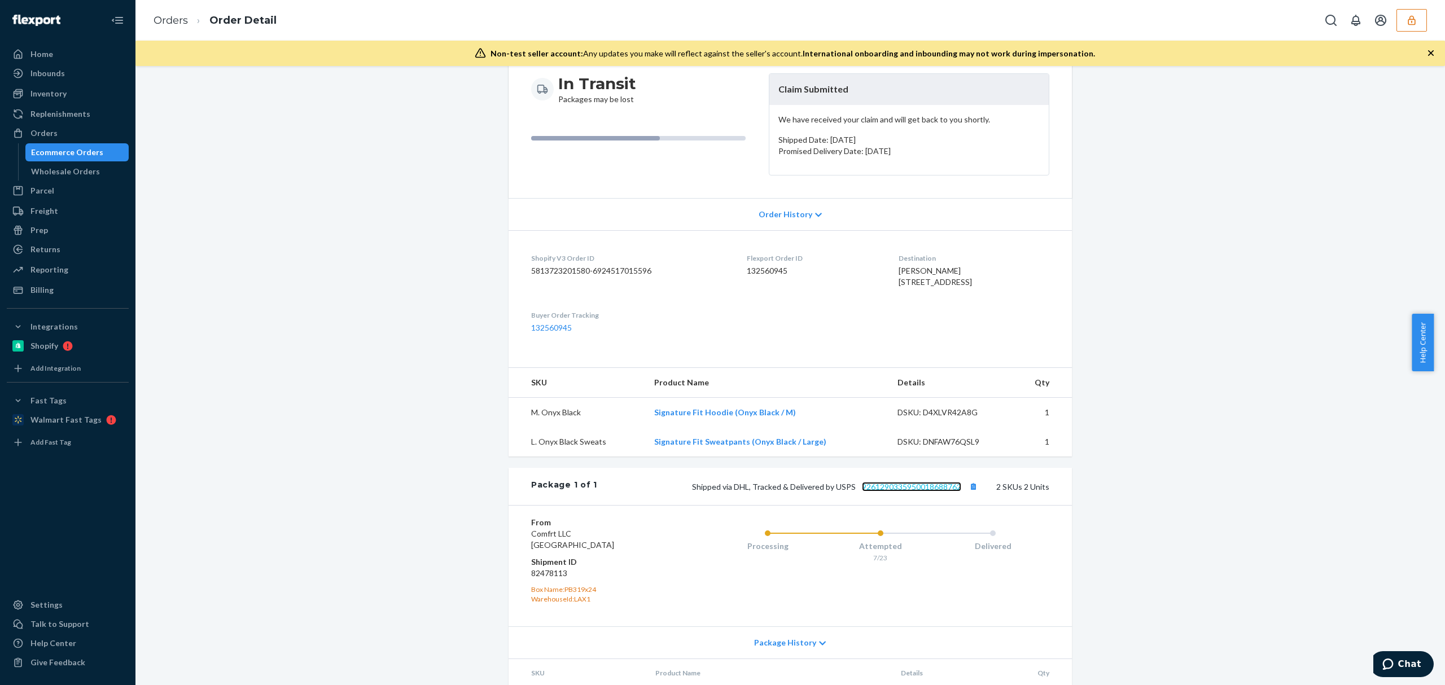
scroll to position [0, 0]
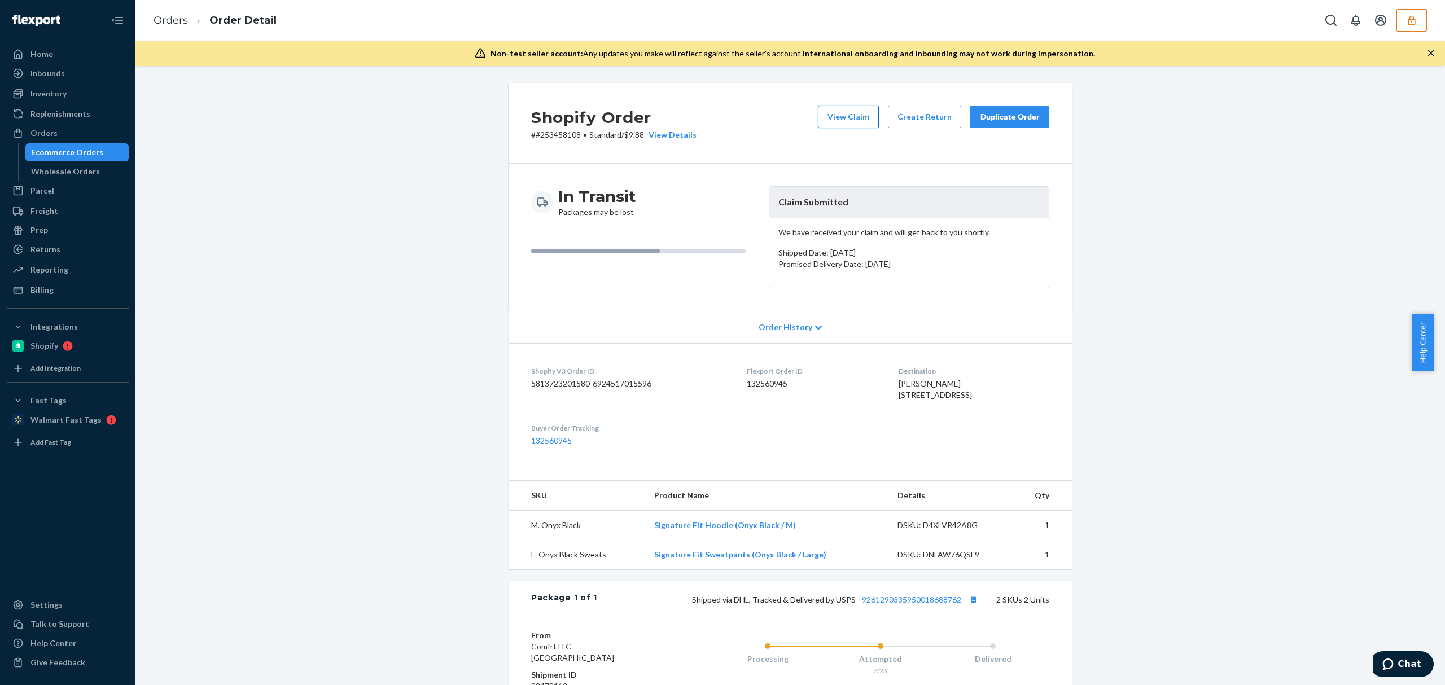
click at [827, 113] on button "View Claim" at bounding box center [848, 117] width 61 height 23
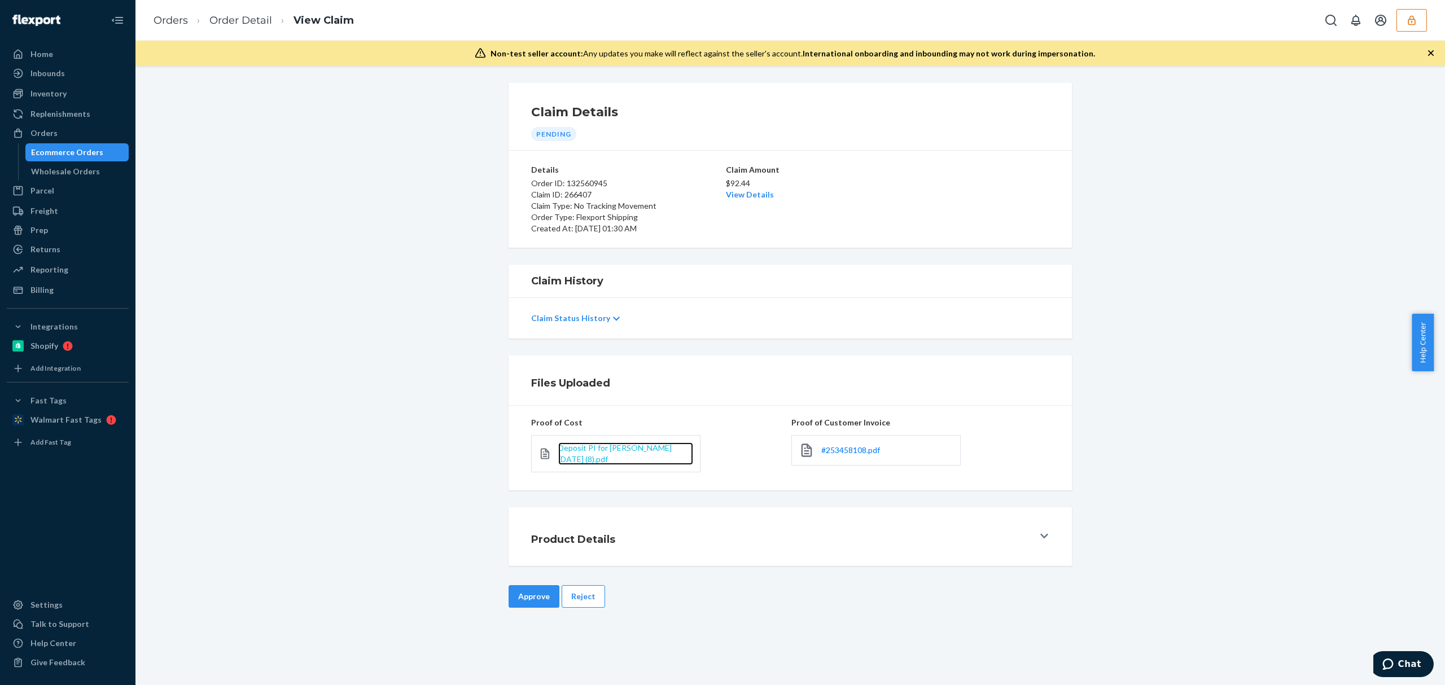
click at [579, 452] on span "Deposit PI for Hudson 2024-11-25 (8).pdf" at bounding box center [614, 453] width 113 height 21
click at [826, 450] on span "#253458108.pdf" at bounding box center [851, 451] width 59 height 10
drag, startPoint x: 572, startPoint y: 594, endPoint x: 602, endPoint y: 538, distance: 63.4
click at [573, 595] on button "Reject" at bounding box center [583, 597] width 43 height 23
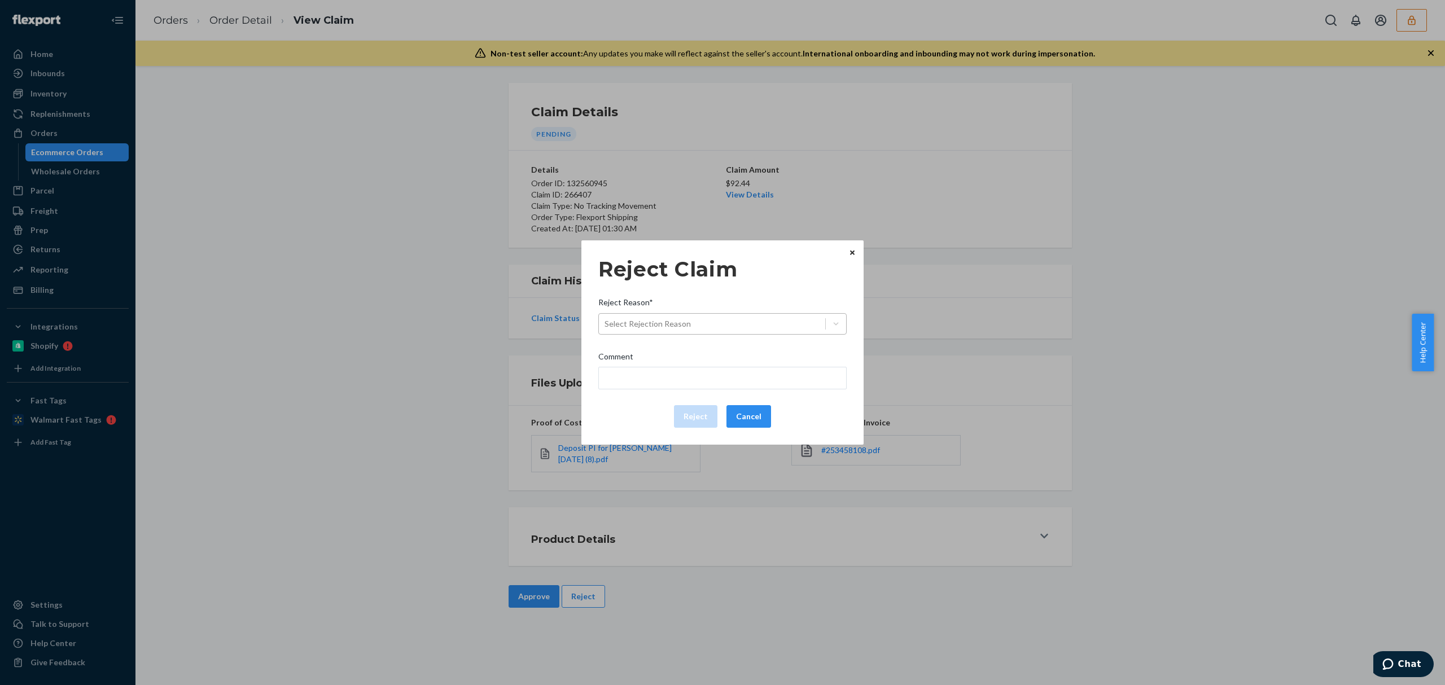
click at [682, 321] on div "Select Rejection Reason" at bounding box center [648, 323] width 86 height 11
click at [606, 321] on input "Reject Reason* Select Rejection Reason" at bounding box center [605, 323] width 1 height 11
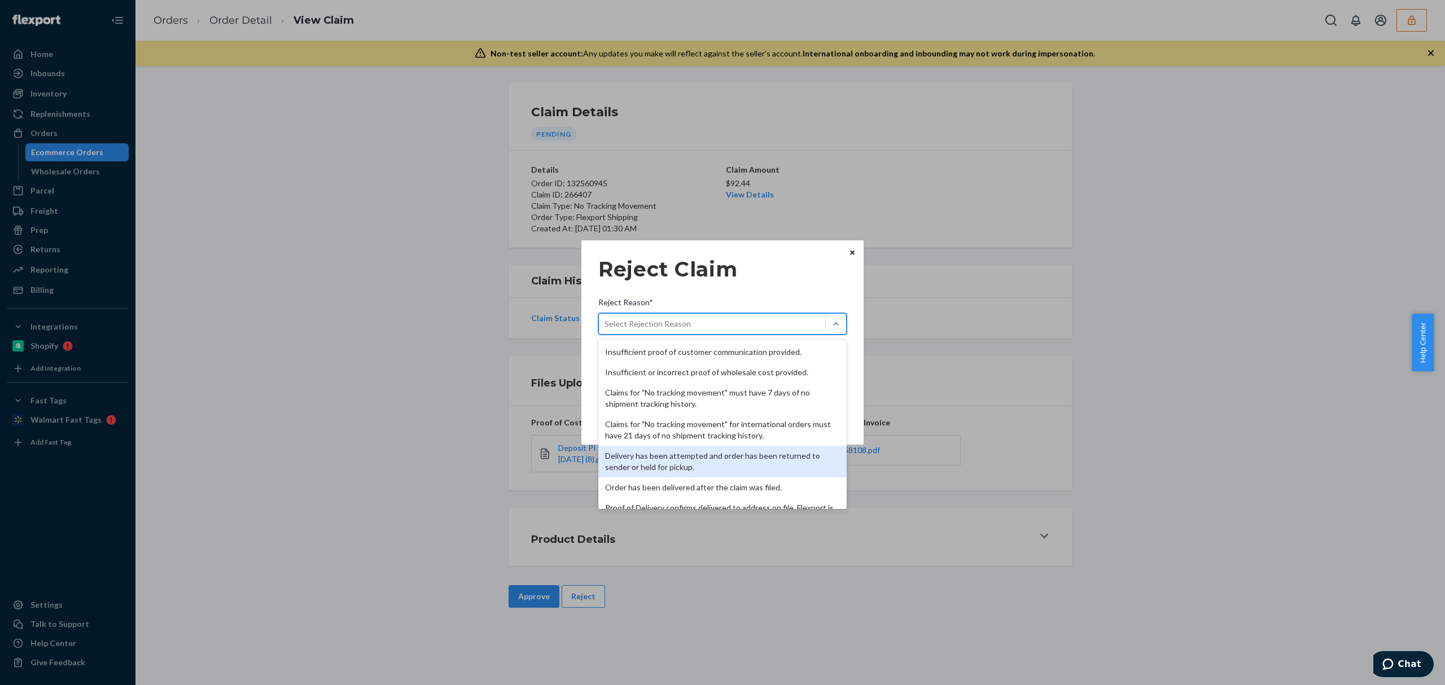
click at [684, 455] on div "Delivery has been attempted and order has been returned to sender or held for p…" at bounding box center [723, 462] width 248 height 32
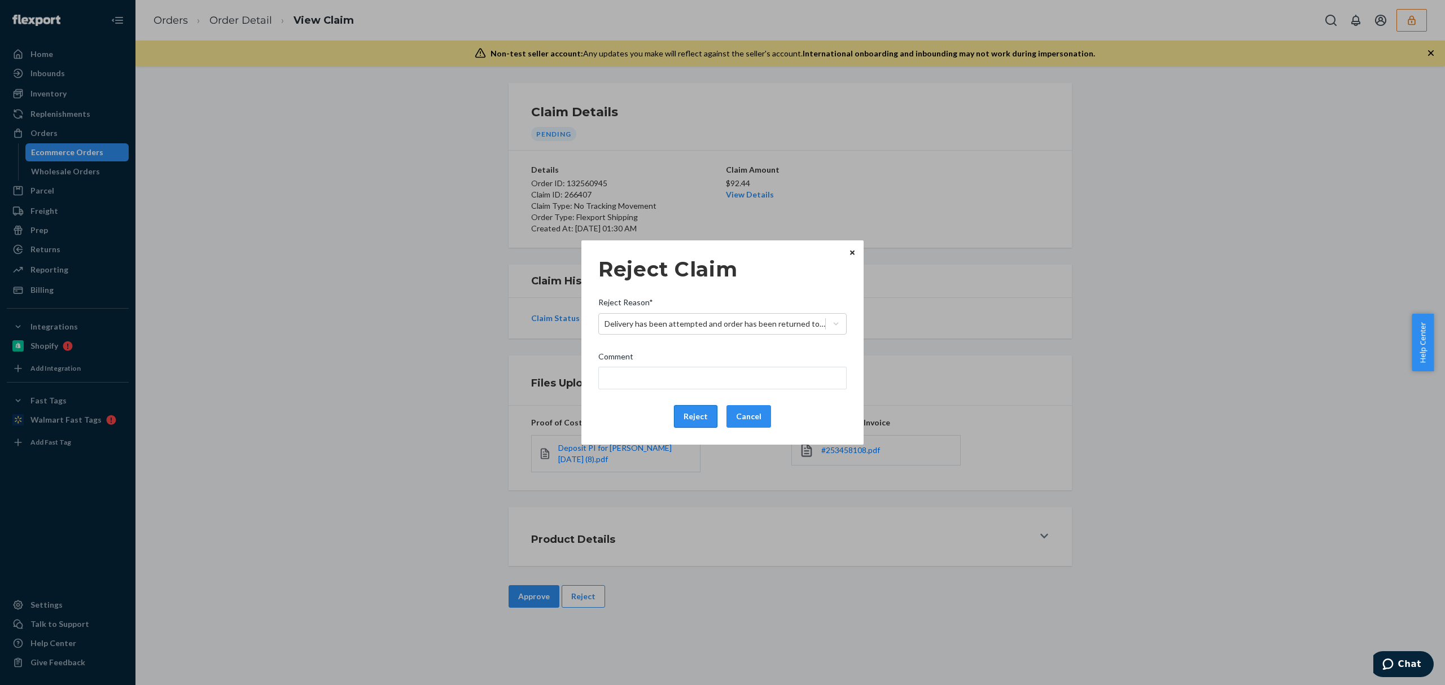
click at [698, 416] on button "Reject" at bounding box center [695, 416] width 43 height 23
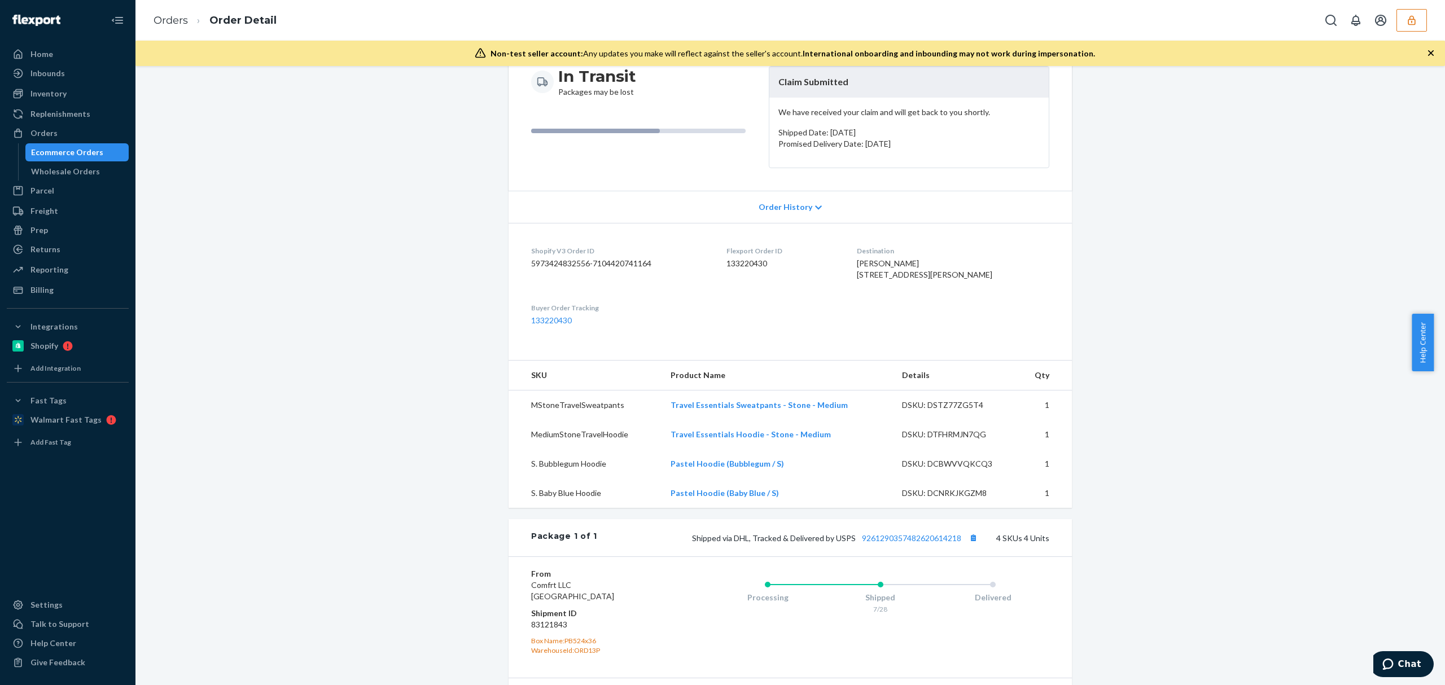
scroll to position [297, 0]
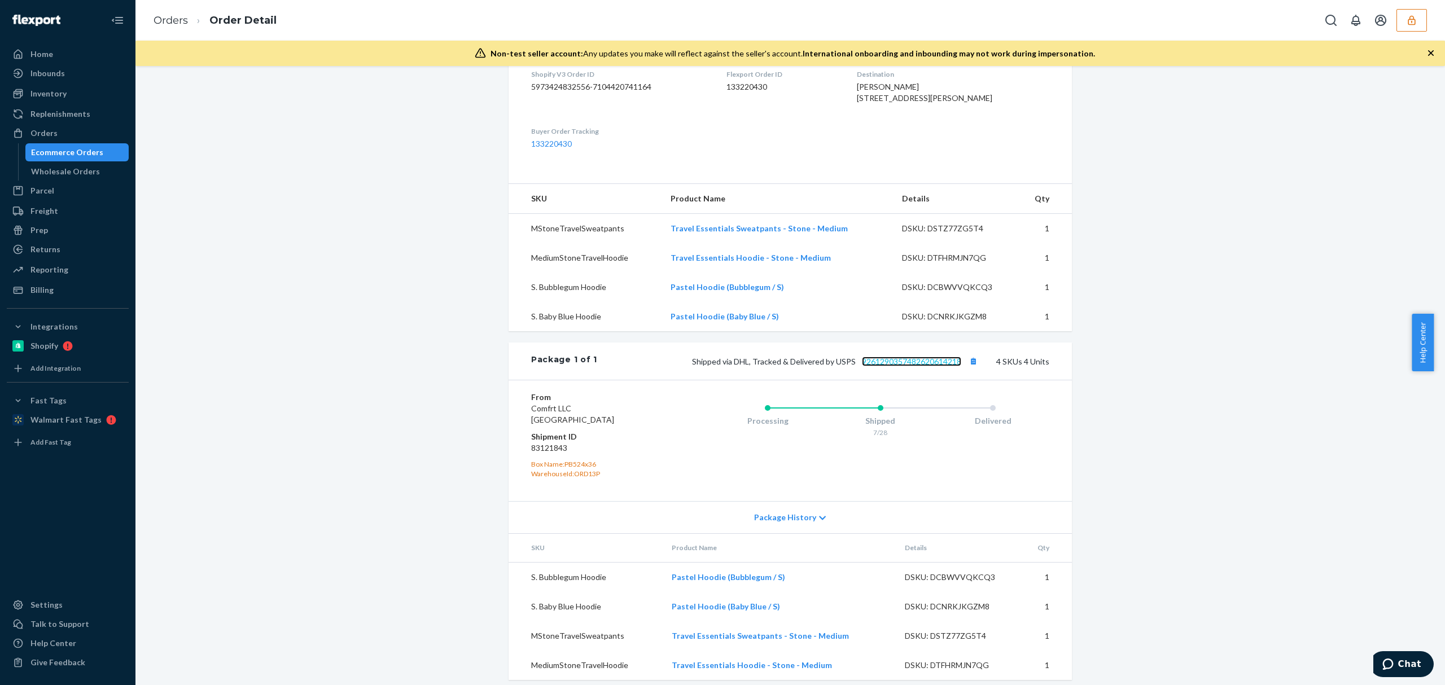
click at [908, 366] on link "9261290357482620614218" at bounding box center [911, 362] width 99 height 10
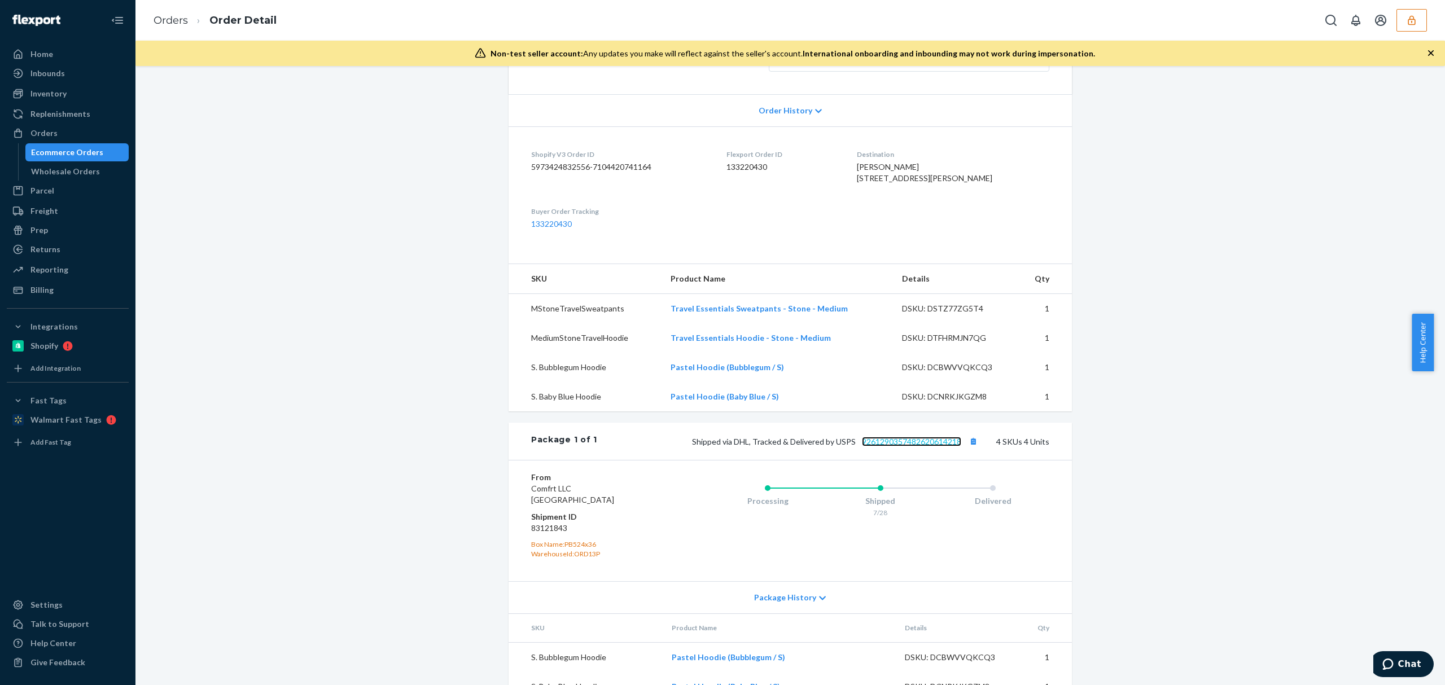
scroll to position [0, 0]
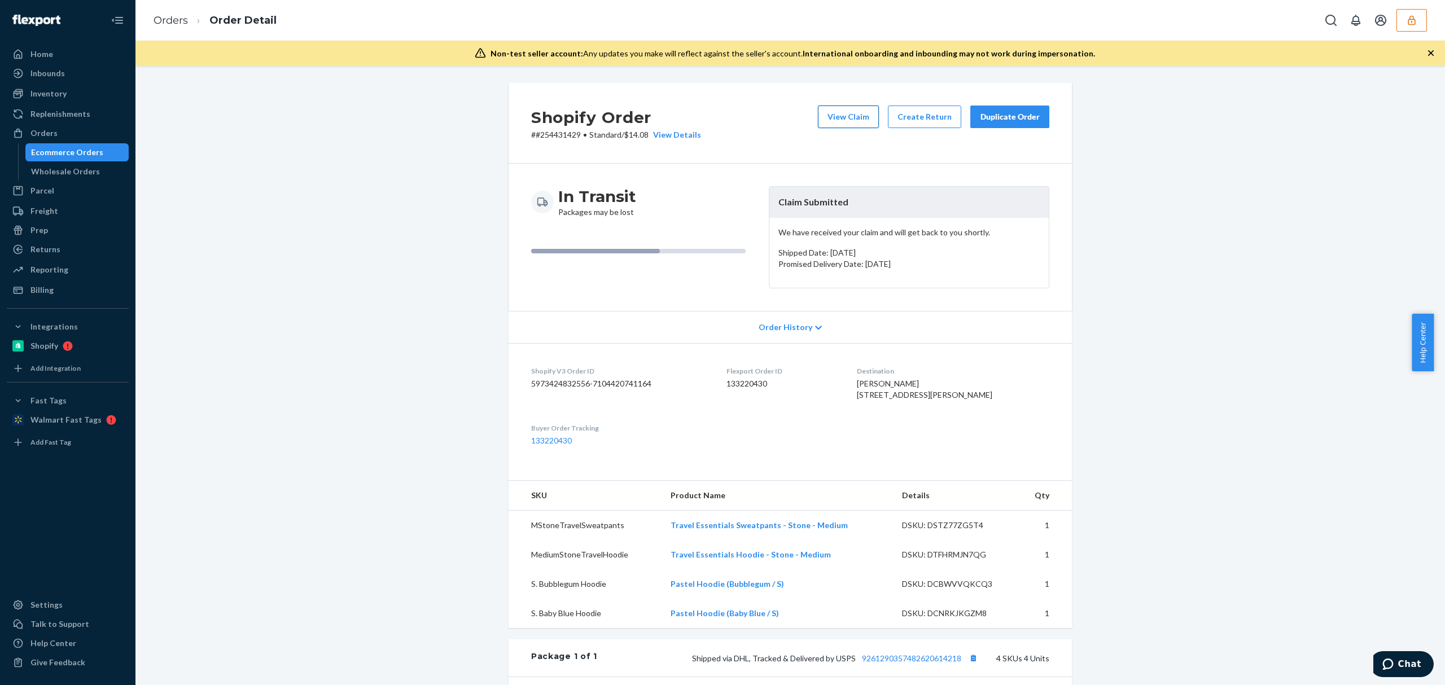
click at [866, 117] on button "View Claim" at bounding box center [848, 117] width 61 height 23
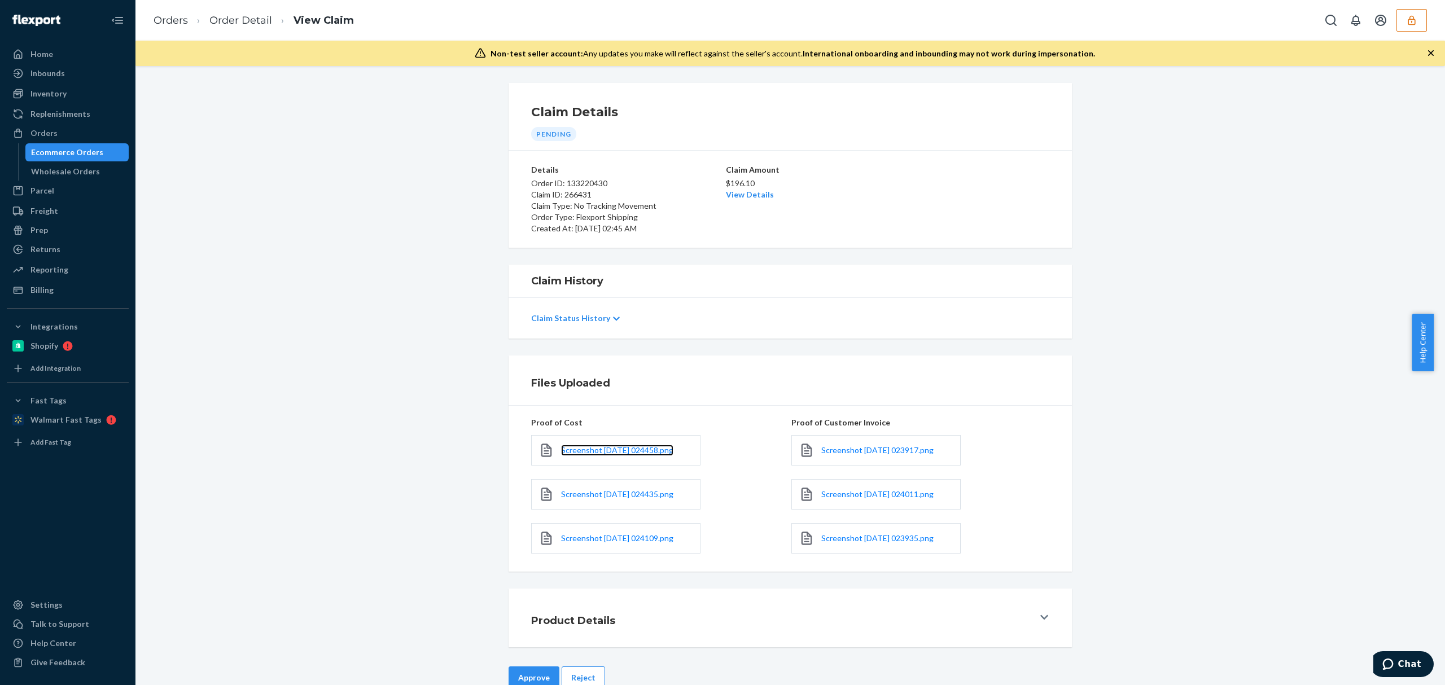
click at [606, 456] on link "Screenshot [DATE] 024458.png" at bounding box center [617, 450] width 112 height 11
click at [599, 493] on span "Screenshot 2025-08-21 024435.png" at bounding box center [617, 495] width 112 height 10
click at [594, 536] on span "Screenshot 2025-08-21 024109.png" at bounding box center [617, 539] width 112 height 10
click at [850, 448] on span "Screenshot 2025-08-21 023917.png" at bounding box center [878, 451] width 112 height 10
click at [845, 502] on div "Screenshot 2025-08-21 024011.png" at bounding box center [876, 494] width 169 height 30
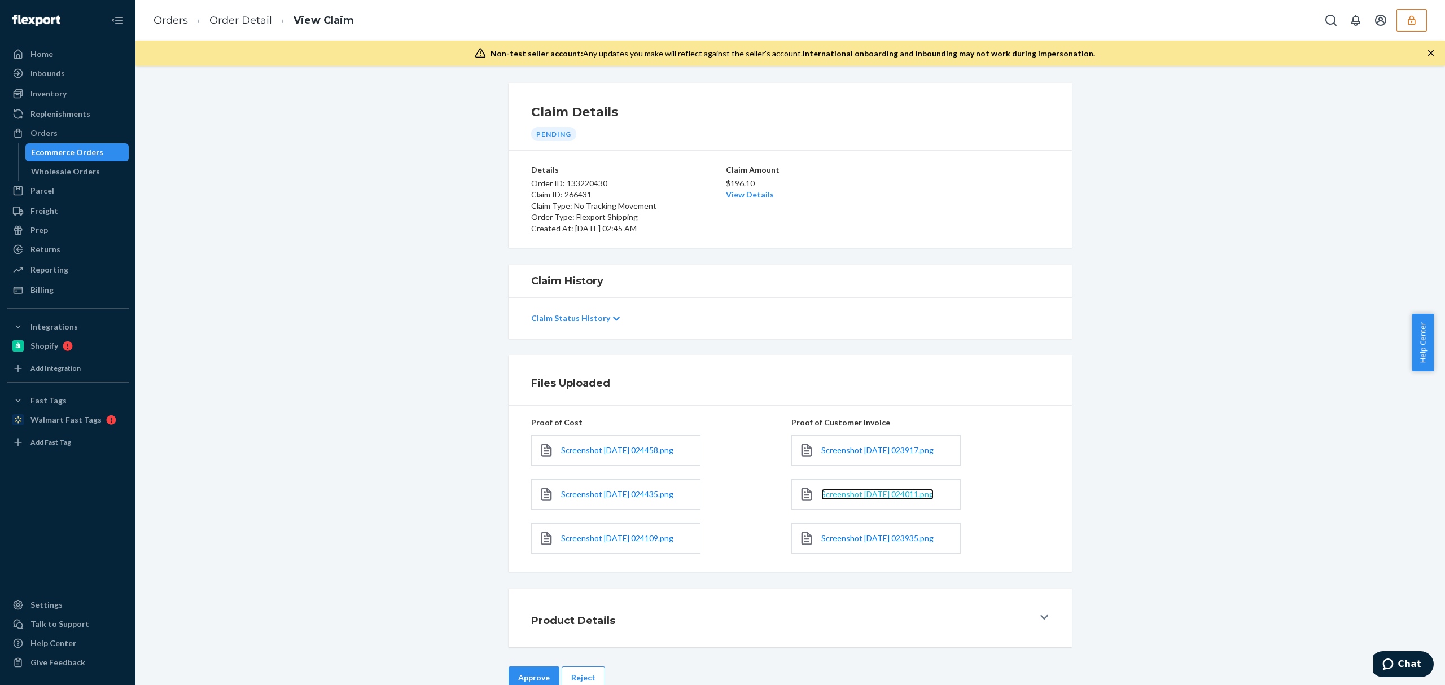
click at [852, 495] on span "Screenshot 2025-08-21 024011.png" at bounding box center [878, 495] width 112 height 10
click at [854, 543] on span "Screenshot 2025-08-21 023935.png" at bounding box center [878, 539] width 112 height 10
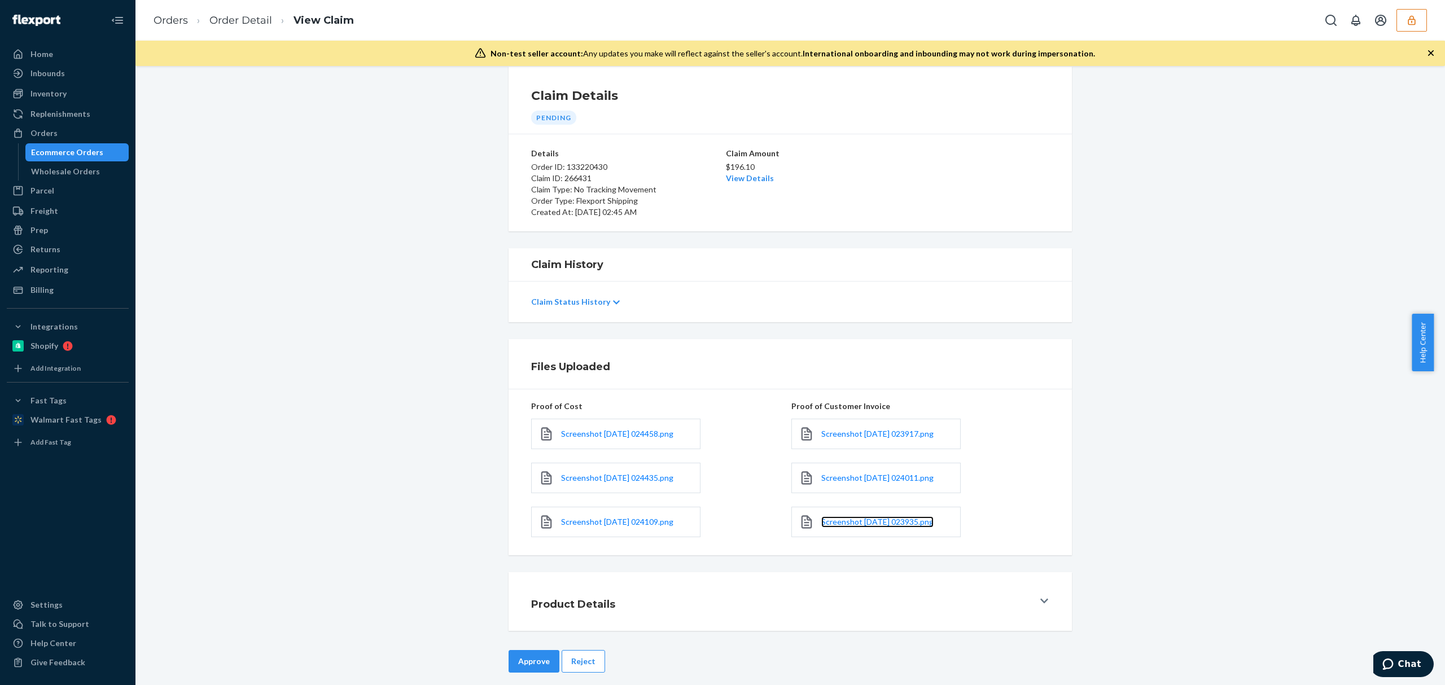
scroll to position [28, 0]
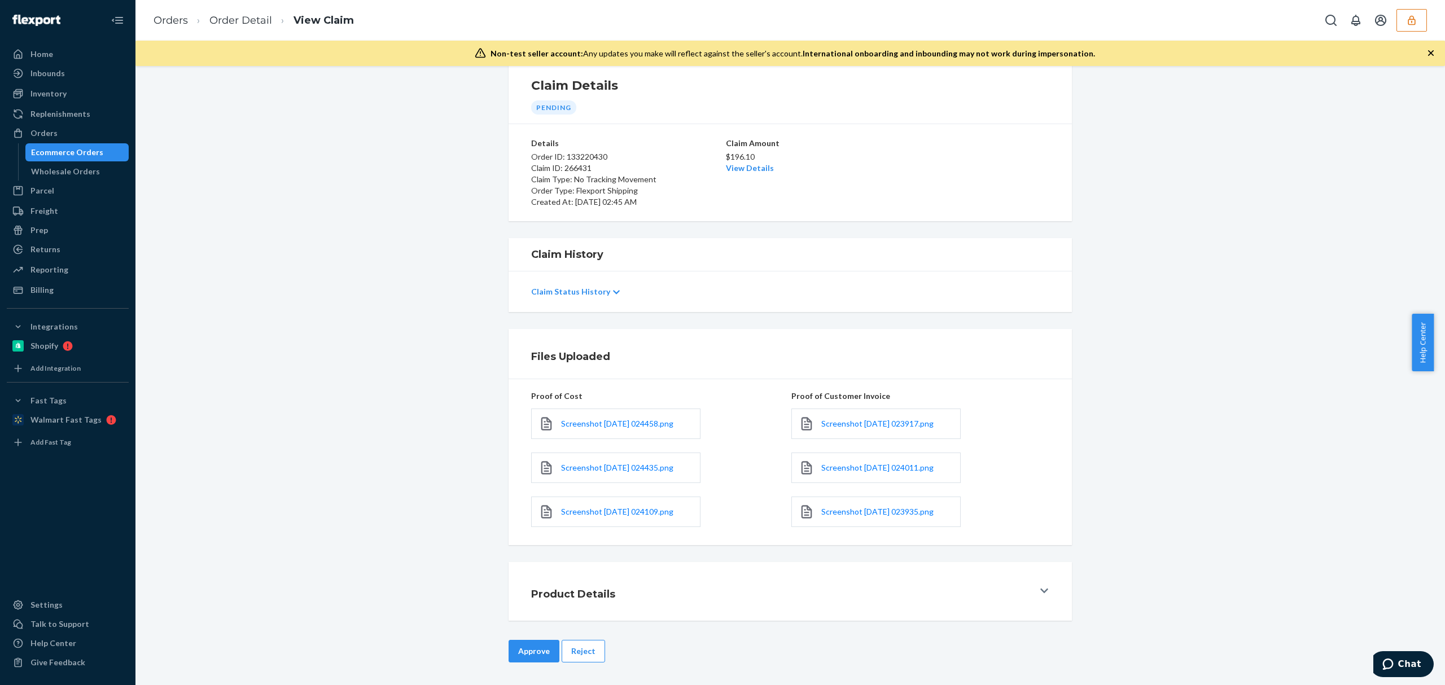
click at [587, 635] on div "Claim Details Pending Details Order ID: 133220430 Claim ID: 266431 Claim Type: …" at bounding box center [791, 375] width 1310 height 619
click at [586, 650] on button "Reject" at bounding box center [583, 651] width 43 height 23
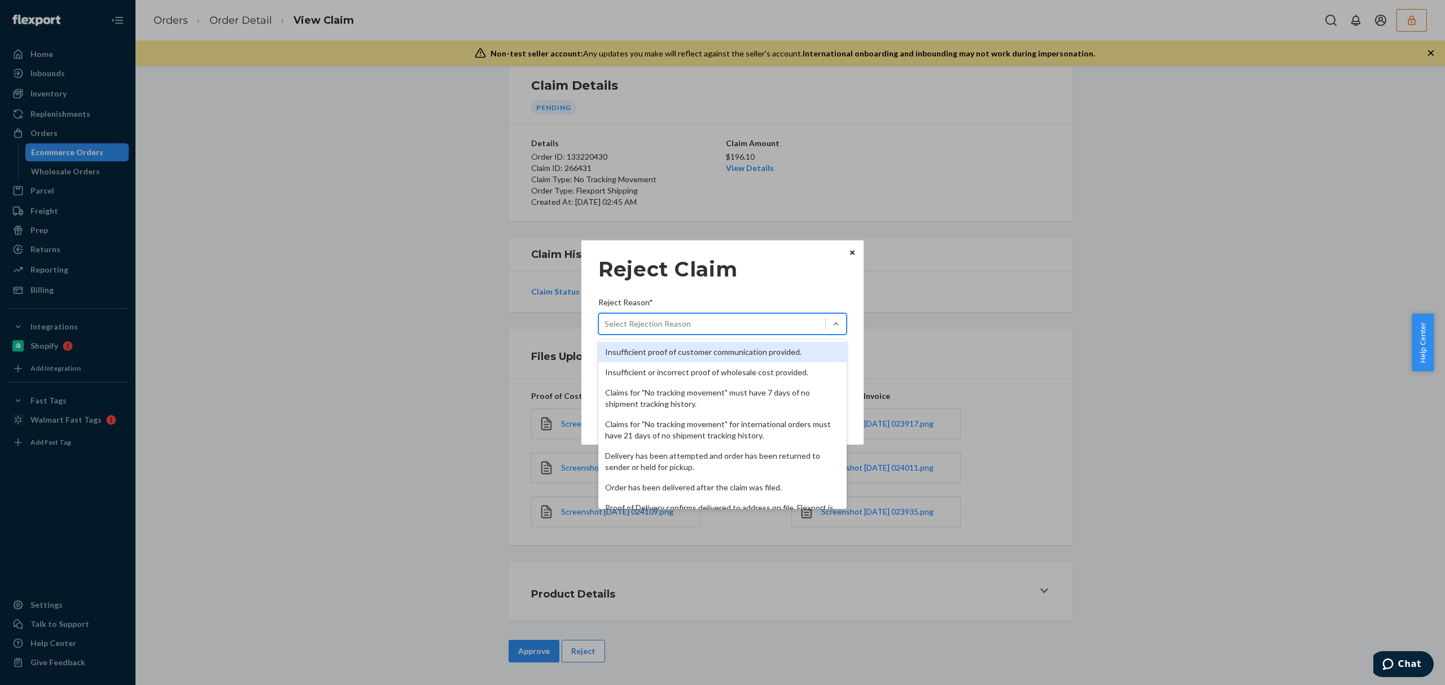
click at [723, 321] on div "Select Rejection Reason" at bounding box center [712, 324] width 226 height 18
click at [606, 321] on input "Reject Reason* option Insufficient proof of customer communication provided. fo…" at bounding box center [605, 323] width 1 height 11
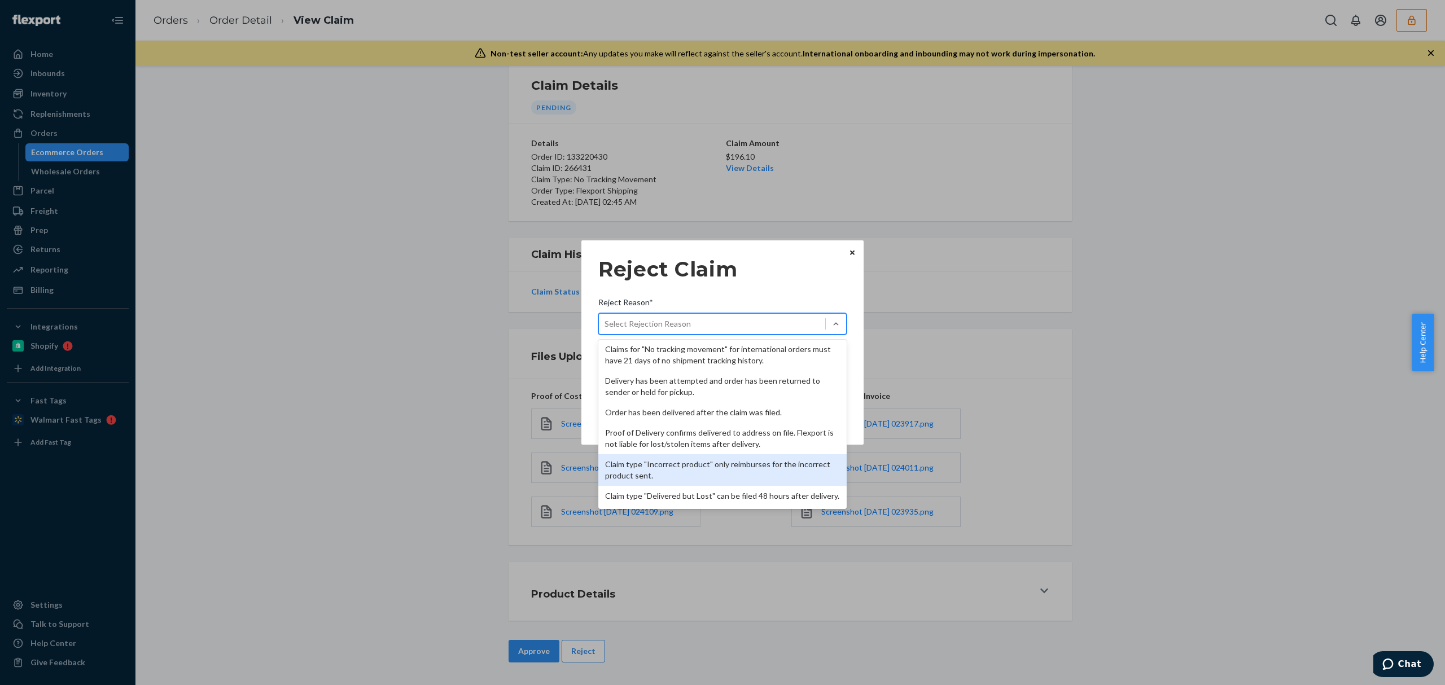
scroll to position [147, 0]
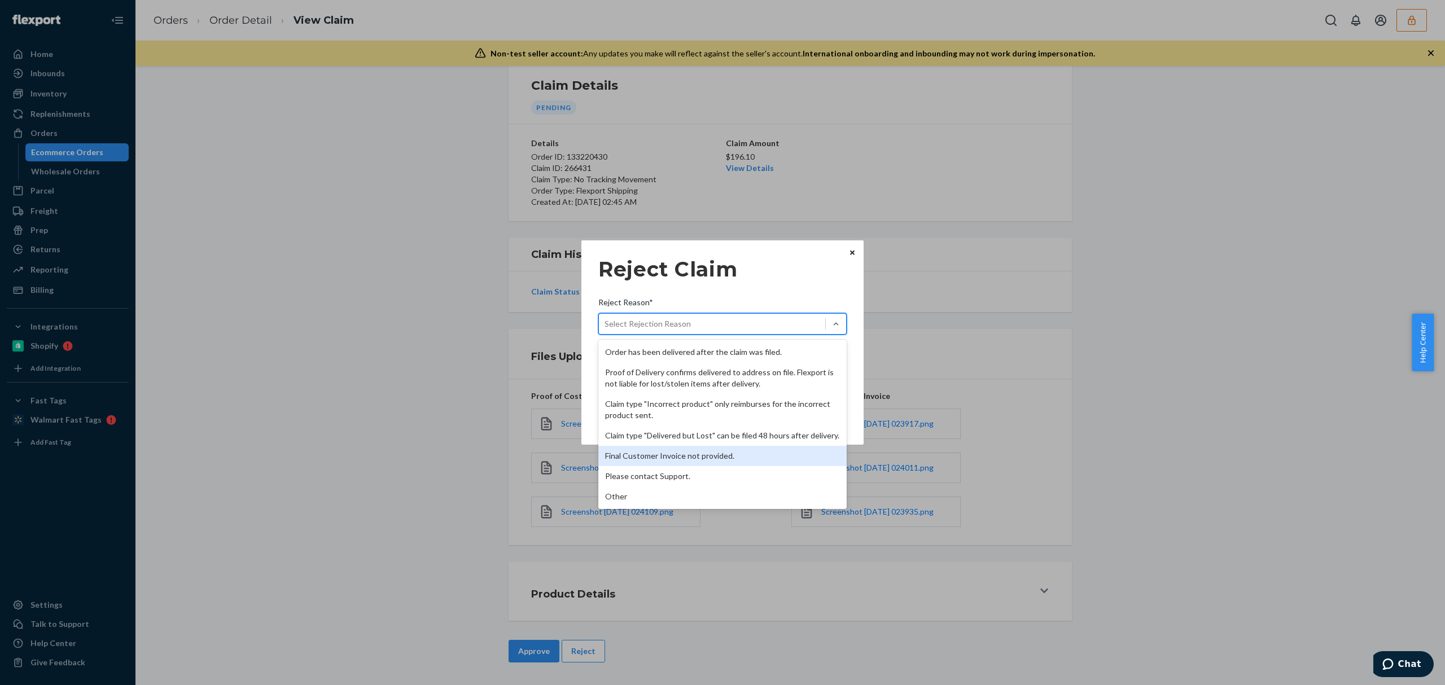
click at [681, 453] on div "Final Customer Invoice not provided." at bounding box center [723, 456] width 248 height 20
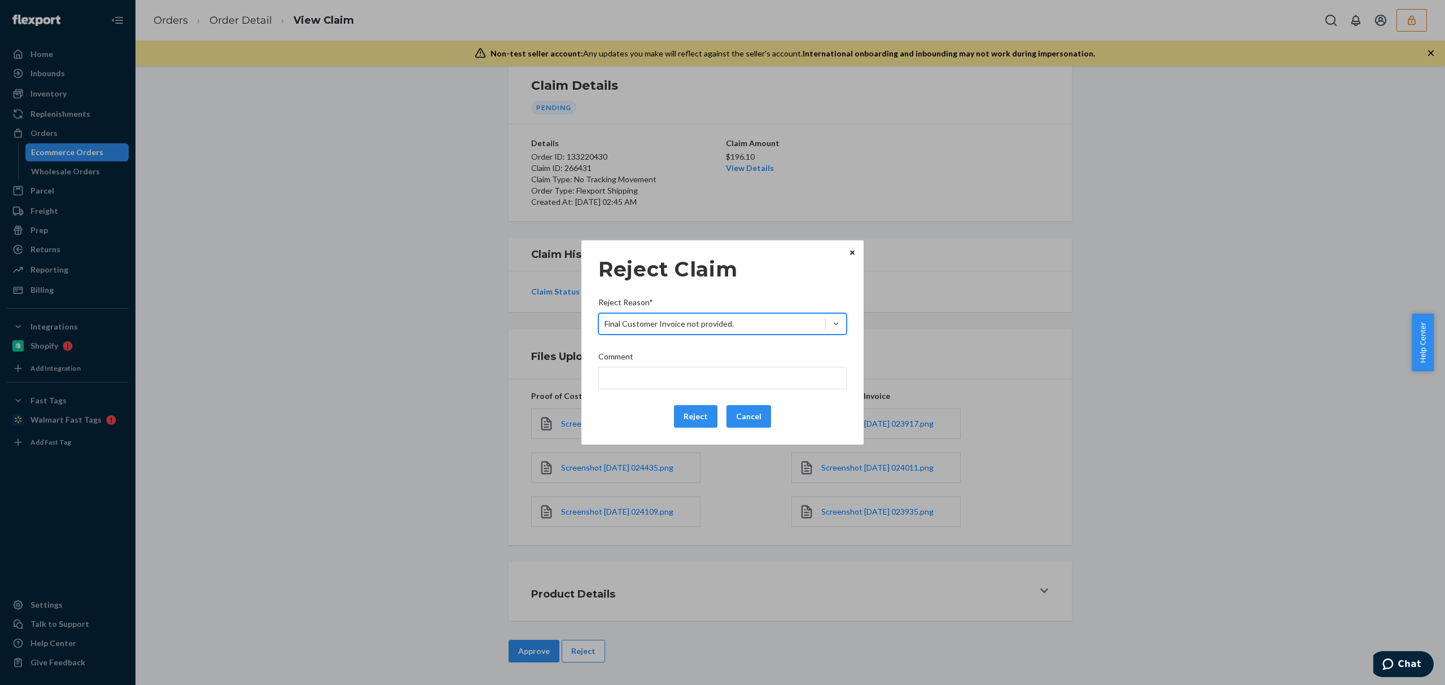
click at [680, 403] on div "Reject Claim Reject Reason* option Final Customer Invoice not provided., select…" at bounding box center [723, 343] width 248 height 180
click at [680, 411] on button "Reject" at bounding box center [695, 416] width 43 height 23
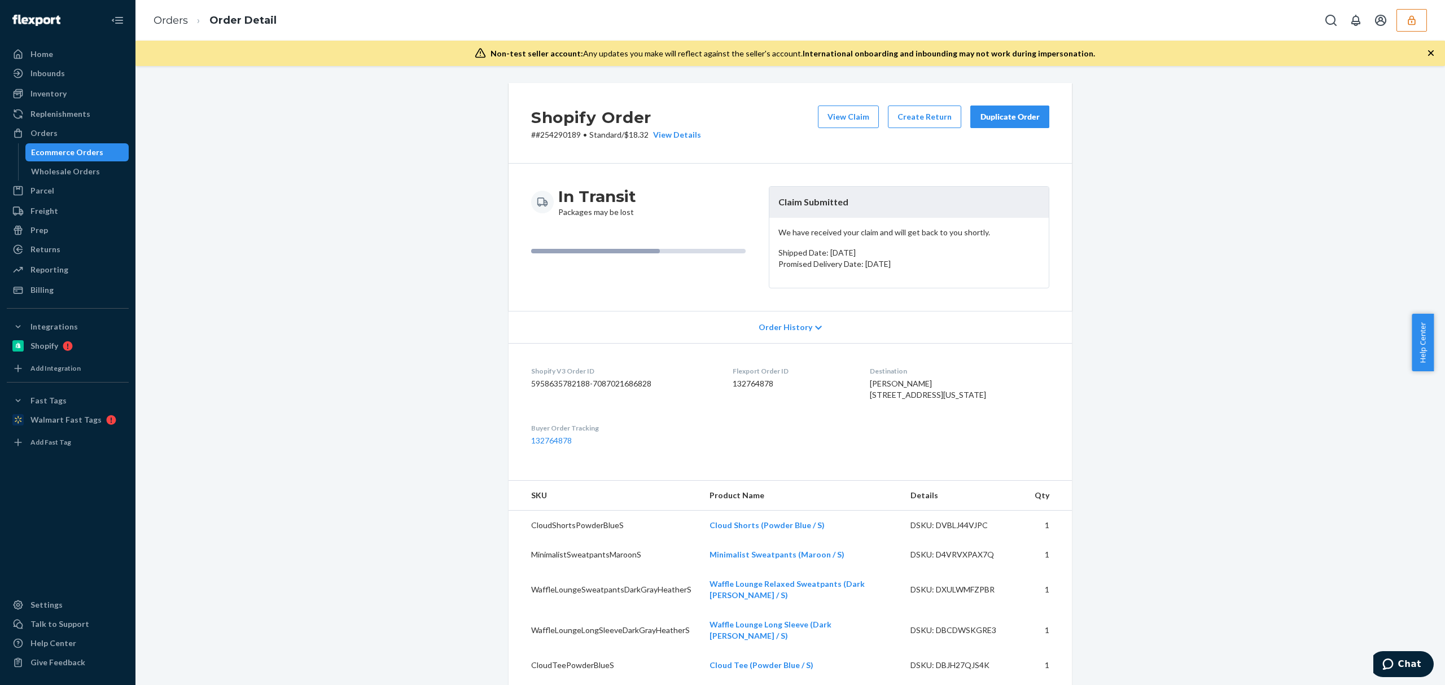
scroll to position [376, 0]
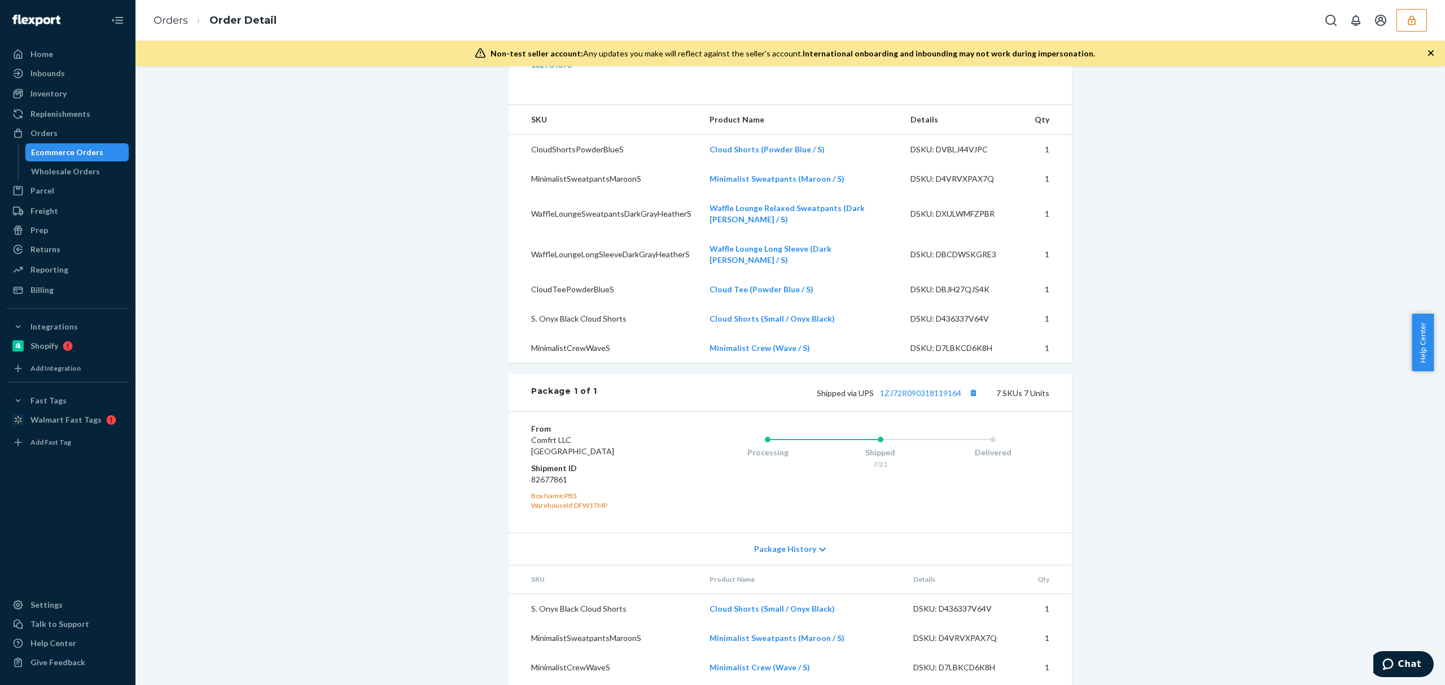
click at [933, 400] on div "Shipped via UPS 1ZJ72R090318119164 7 SKUs 7 Units" at bounding box center [823, 393] width 452 height 15
click at [933, 398] on link "1ZJ72R090318119164" at bounding box center [920, 393] width 81 height 10
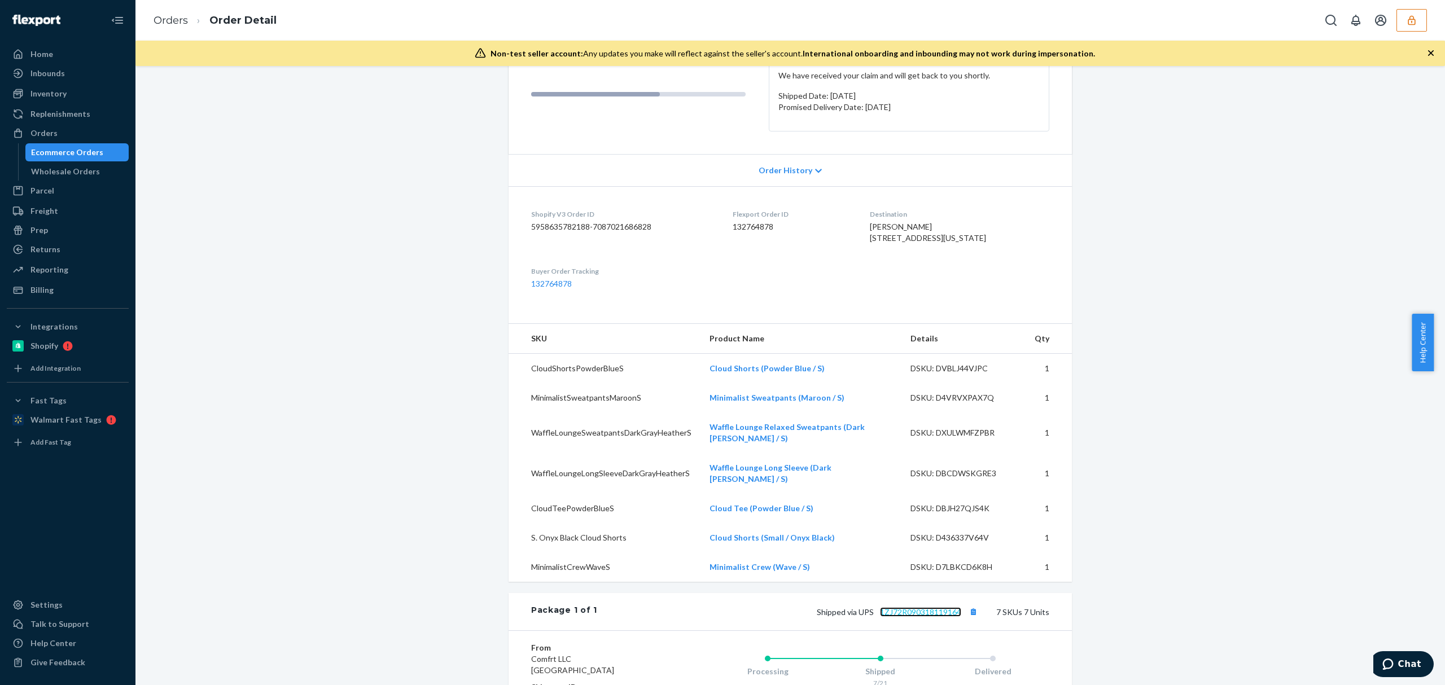
scroll to position [0, 0]
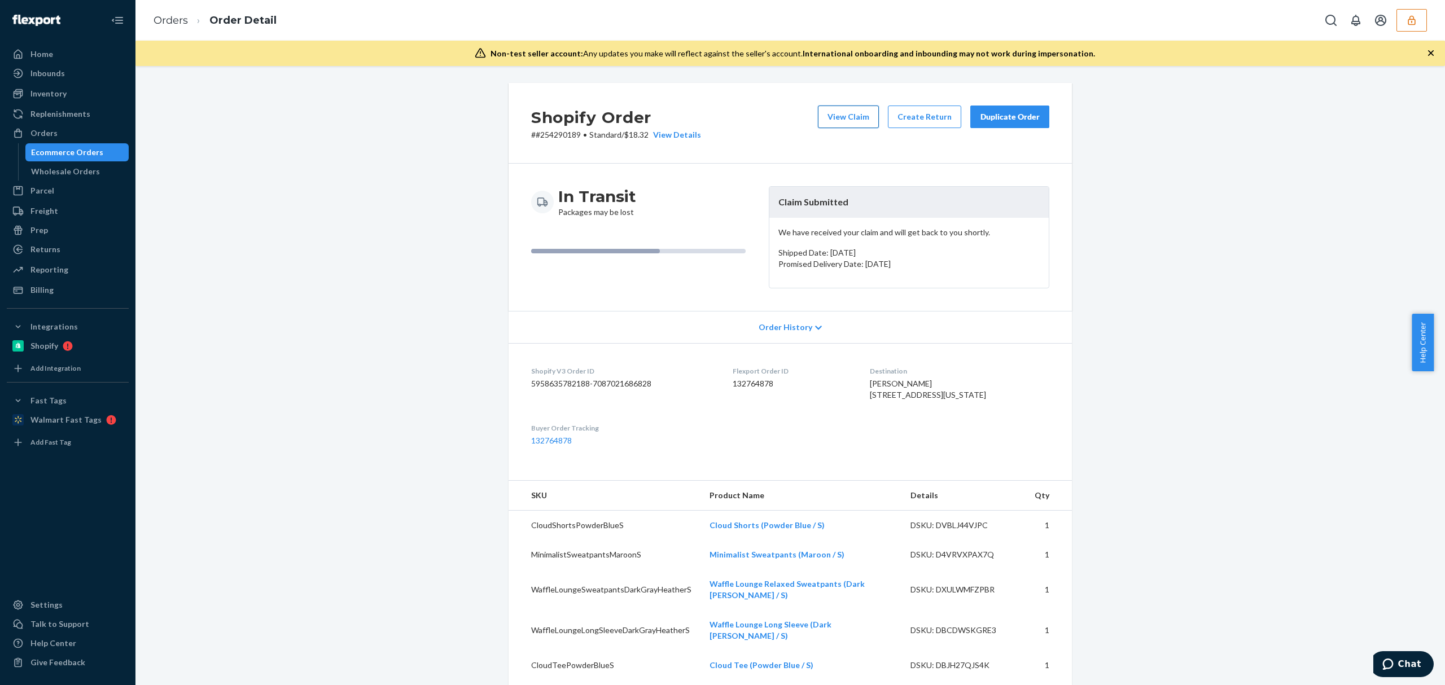
click at [867, 114] on button "View Claim" at bounding box center [848, 117] width 61 height 23
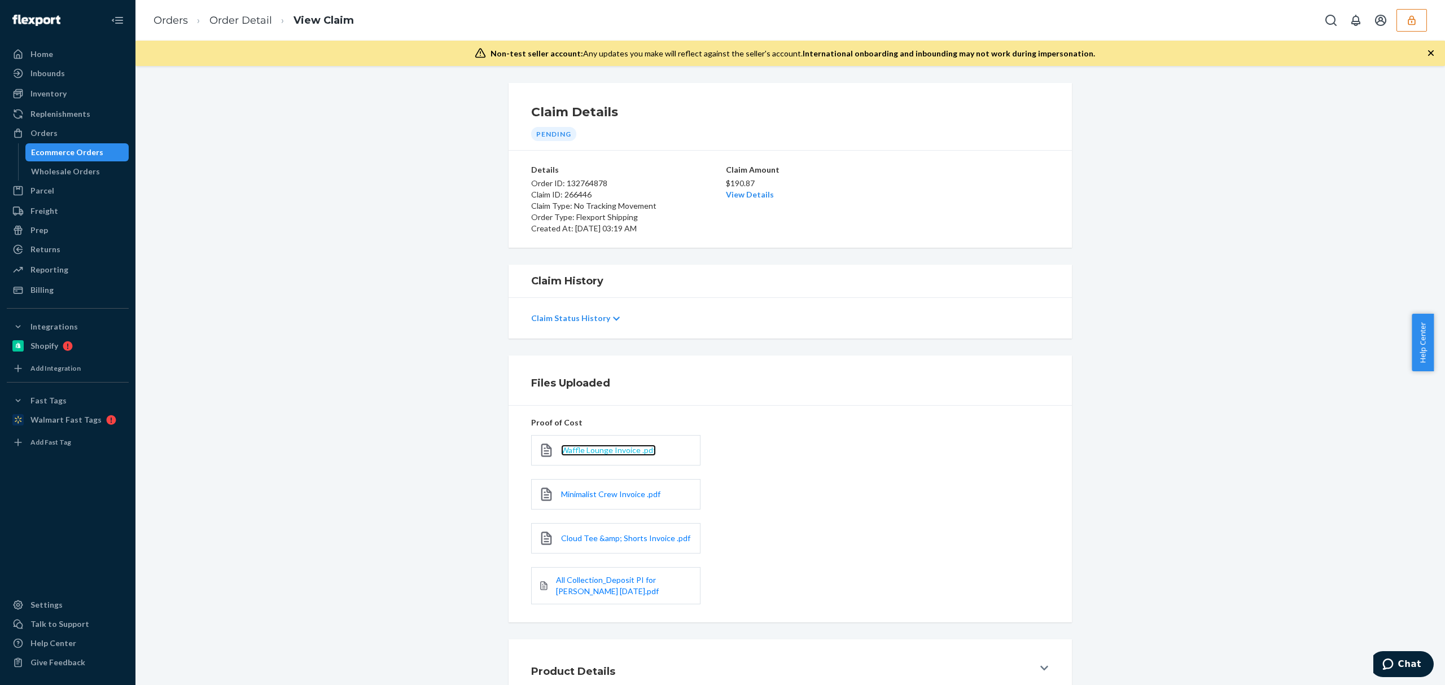
click at [572, 454] on span "Waffle Lounge Invoice .pdf" at bounding box center [608, 451] width 95 height 10
click at [571, 499] on span "Minimalist Crew Invoice .pdf" at bounding box center [610, 495] width 99 height 10
click at [576, 539] on span "Cloud Tee &amp; Shorts Invoice .pdf" at bounding box center [625, 539] width 129 height 10
click at [595, 582] on span "All Collection_Deposit PI for Hudson 2024-11-25.pdf" at bounding box center [607, 585] width 103 height 21
click at [735, 192] on link "View Details" at bounding box center [750, 195] width 48 height 10
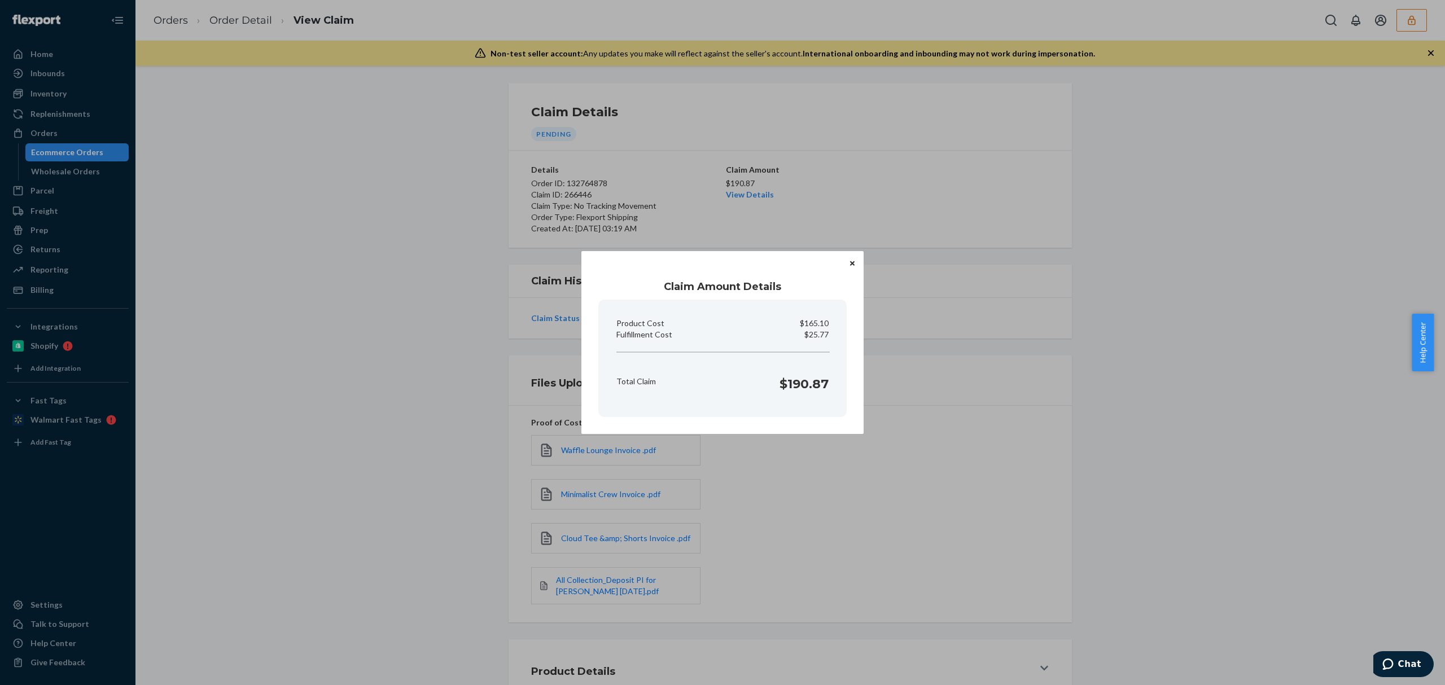
click at [816, 339] on p "$25.77" at bounding box center [817, 334] width 24 height 11
copy p "25.77"
click at [848, 553] on div "Claim Amount Details Product Cost $165.10 Fulfillment Cost $25.77 Total Claim $…" at bounding box center [722, 342] width 1445 height 685
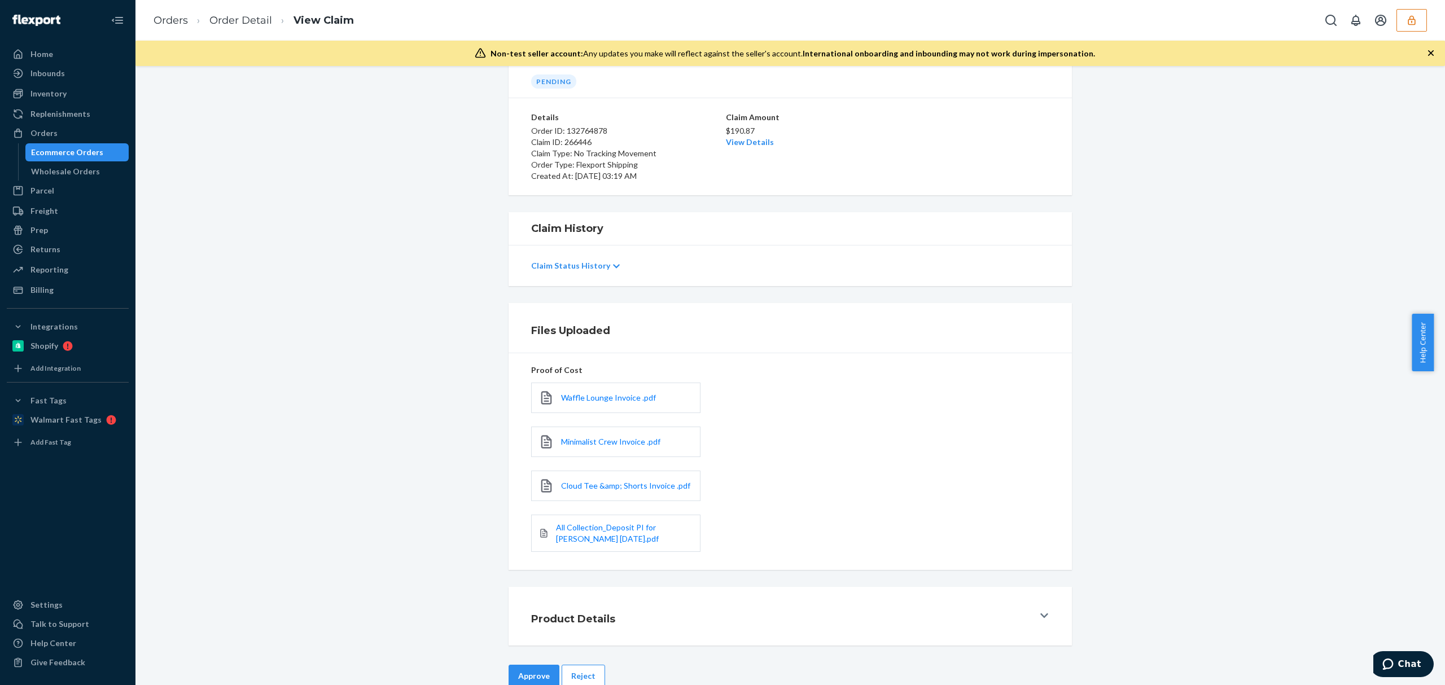
scroll to position [80, 0]
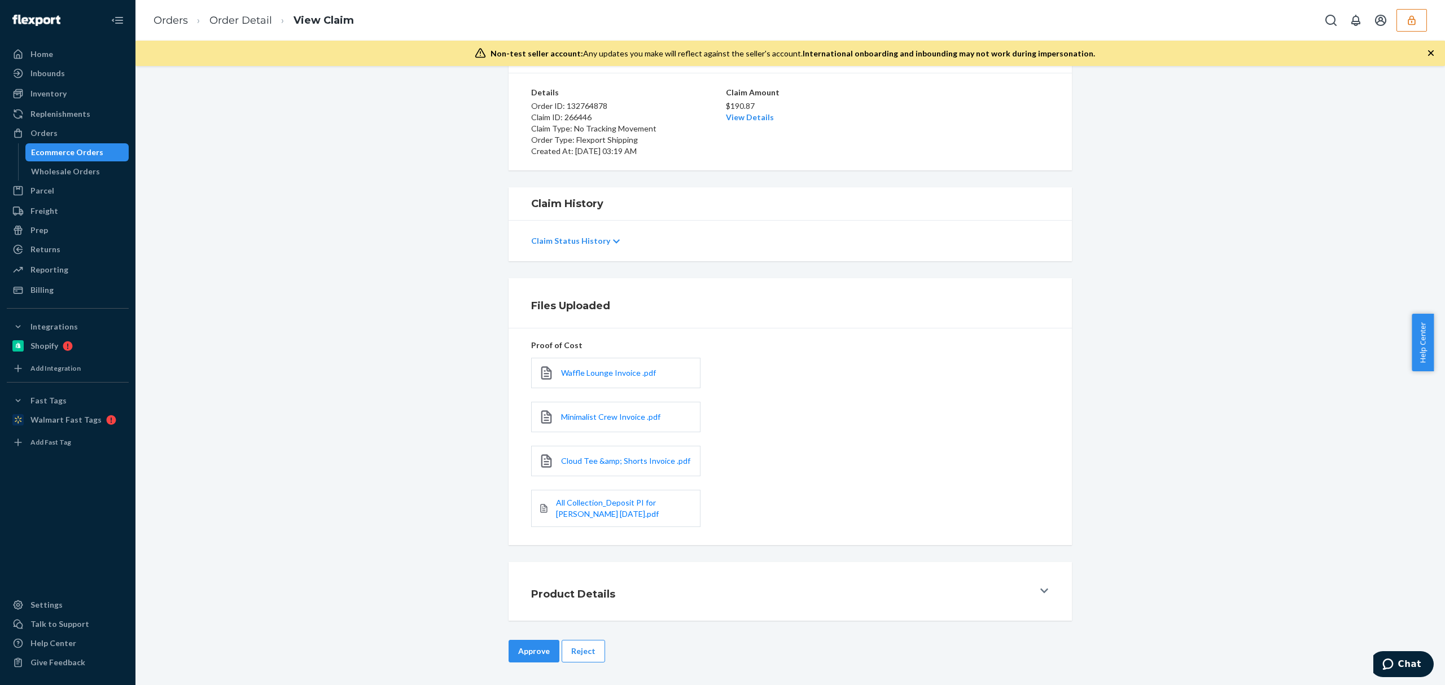
click at [717, 581] on div "Product Details" at bounding box center [782, 592] width 503 height 32
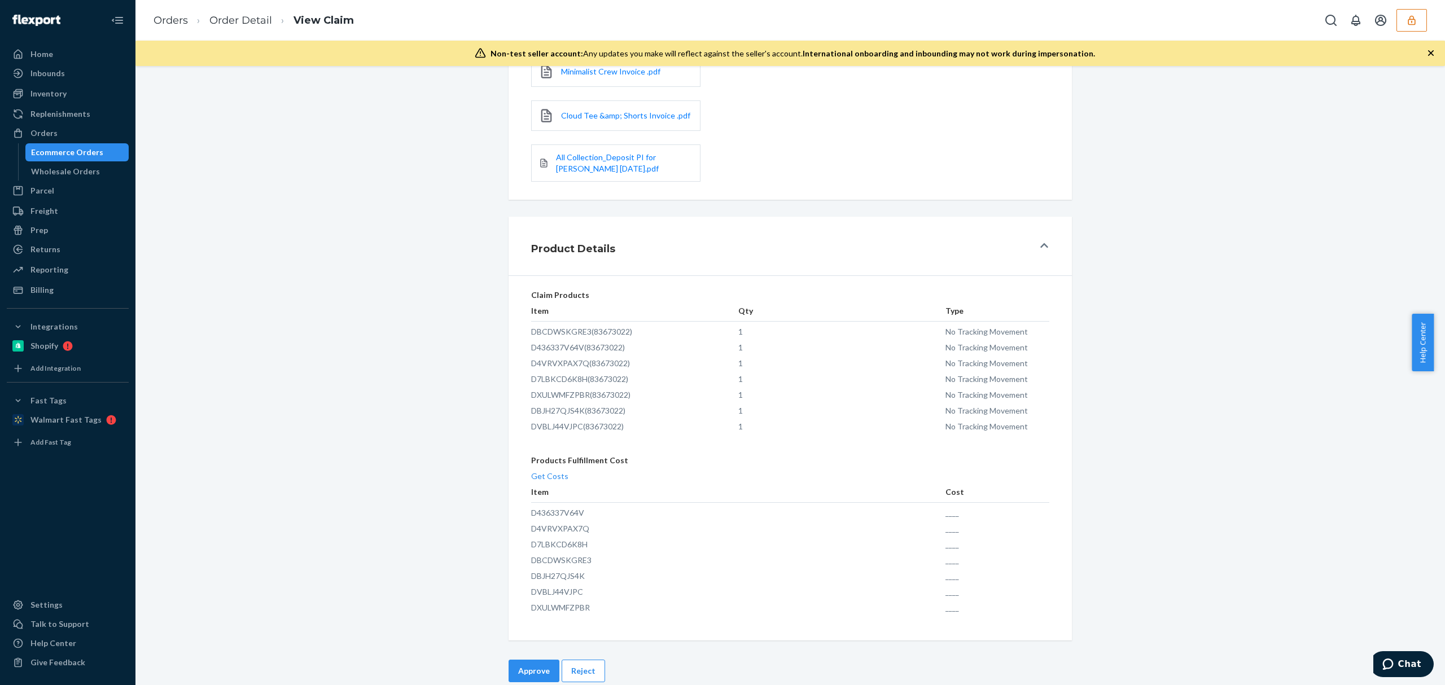
scroll to position [446, 0]
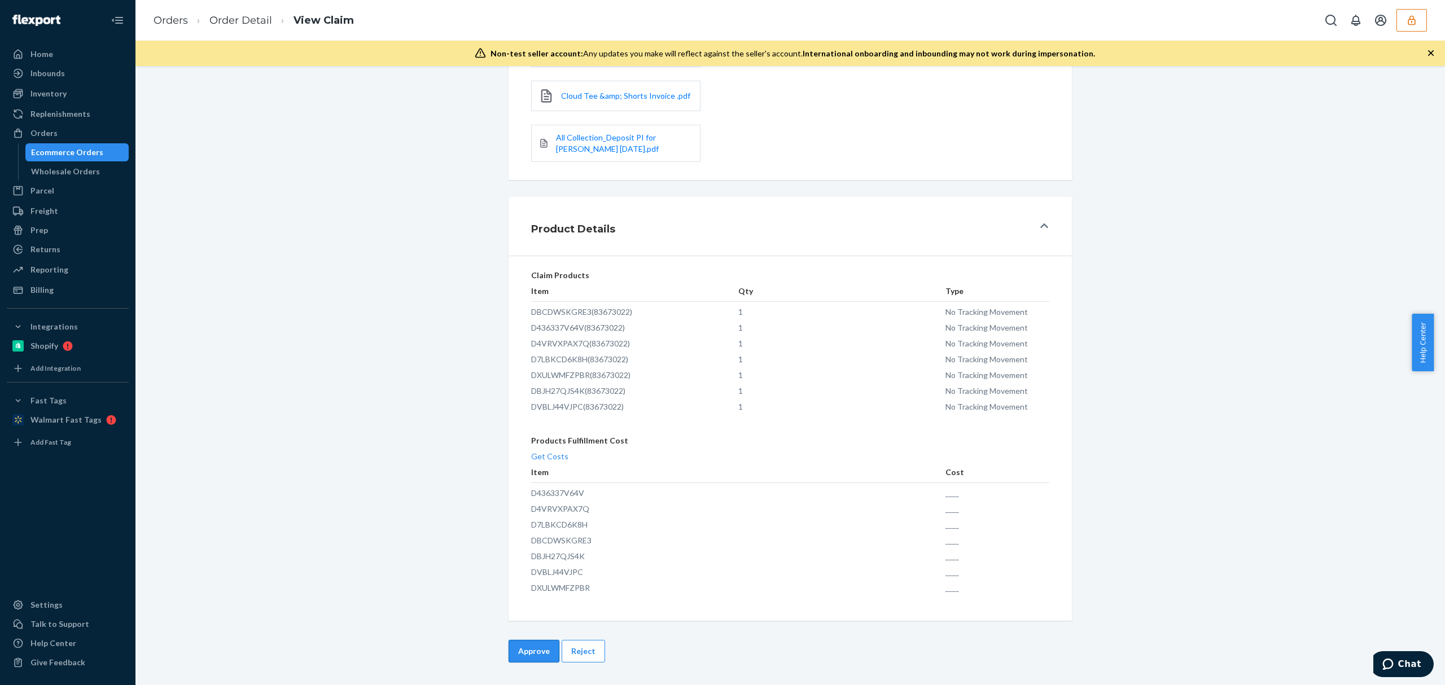
click at [522, 650] on button "Approve" at bounding box center [534, 651] width 51 height 23
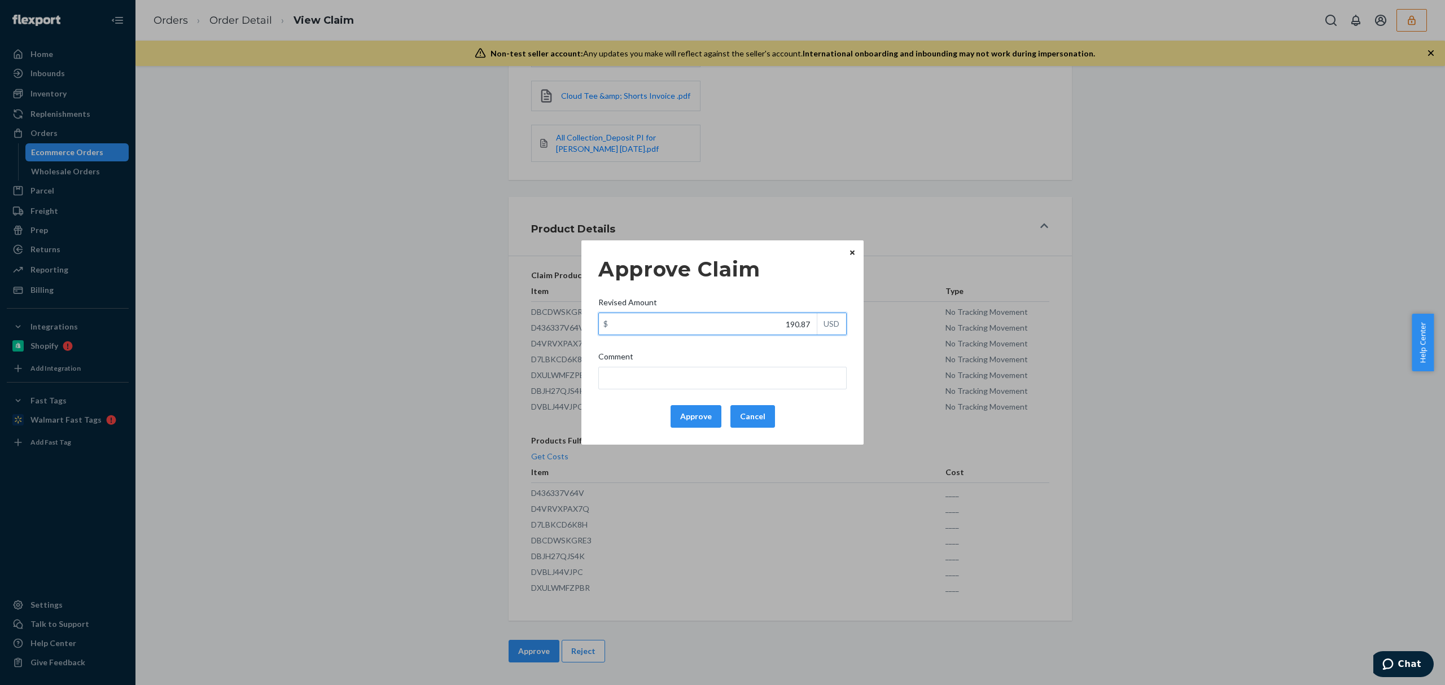
drag, startPoint x: 775, startPoint y: 321, endPoint x: 818, endPoint y: 321, distance: 43.5
click at [818, 321] on div "$ 190.87 USD" at bounding box center [723, 324] width 248 height 23
paste input "25.7"
type input "125.77"
click at [789, 366] on div "Comment" at bounding box center [723, 359] width 248 height 16
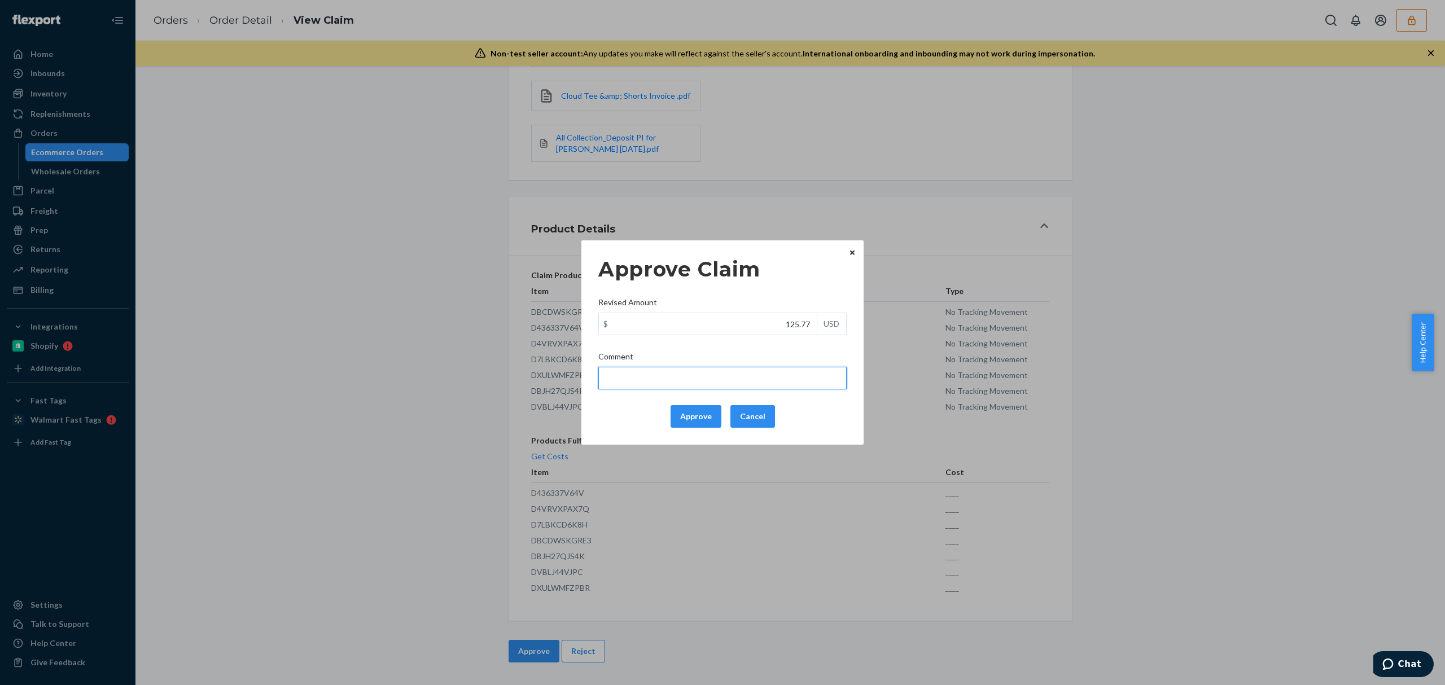
click at [789, 367] on input "Comment" at bounding box center [723, 378] width 248 height 23
click at [775, 376] on input "Comment" at bounding box center [723, 378] width 248 height 23
drag, startPoint x: 683, startPoint y: 375, endPoint x: 674, endPoint y: 373, distance: 8.6
click at [674, 373] on input "total cost adjusted (39x0.40) + fulfillment fee" at bounding box center [723, 378] width 248 height 23
paste input "29+39+49+35+29+55+"
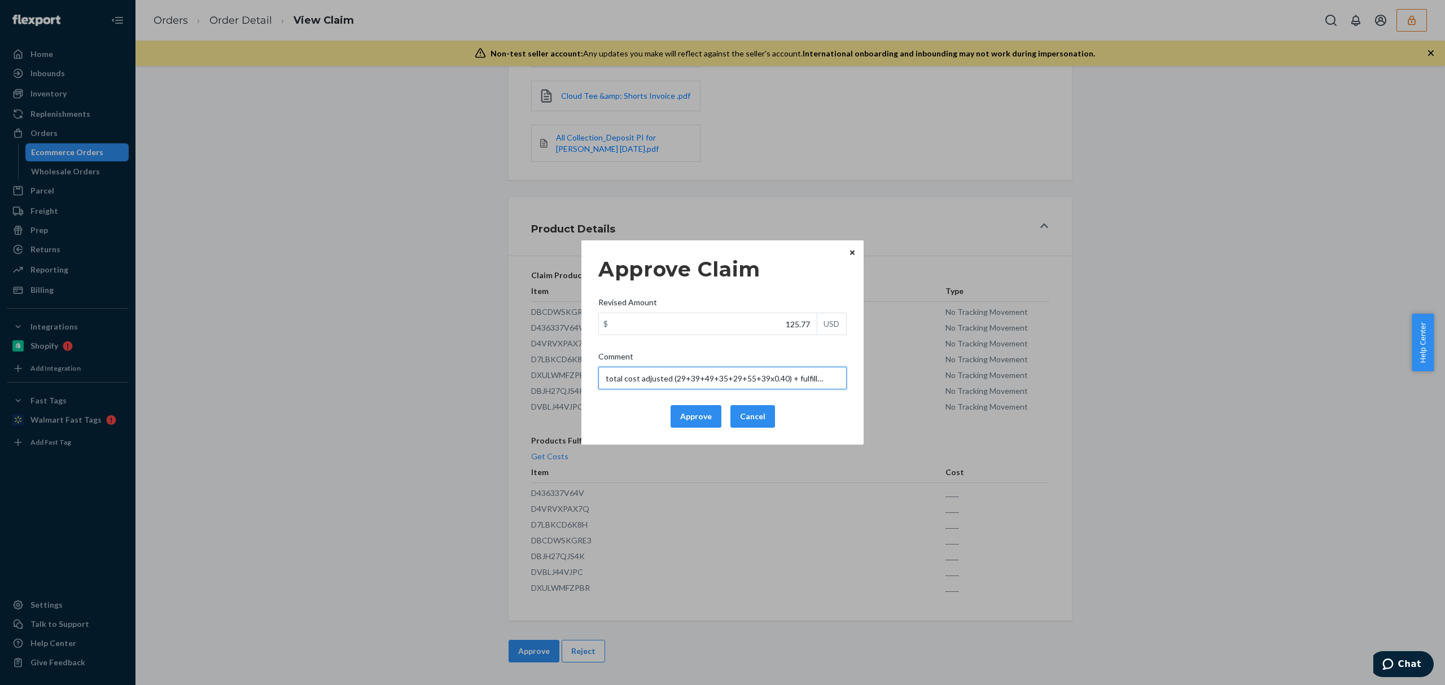
click at [820, 374] on input "total cost adjusted (29+39+49+35+29+55+39x0.40) + fulfillment fee" at bounding box center [723, 378] width 248 height 23
click at [652, 380] on input "total cost adjusted (29+39+49+35+29+55+39x0.40) + fulfillment fee" at bounding box center [723, 378] width 248 height 23
type input "total cost adjusted capped $100 (29+39+49+35+29+55+39x0.40) + fulfillment fee"
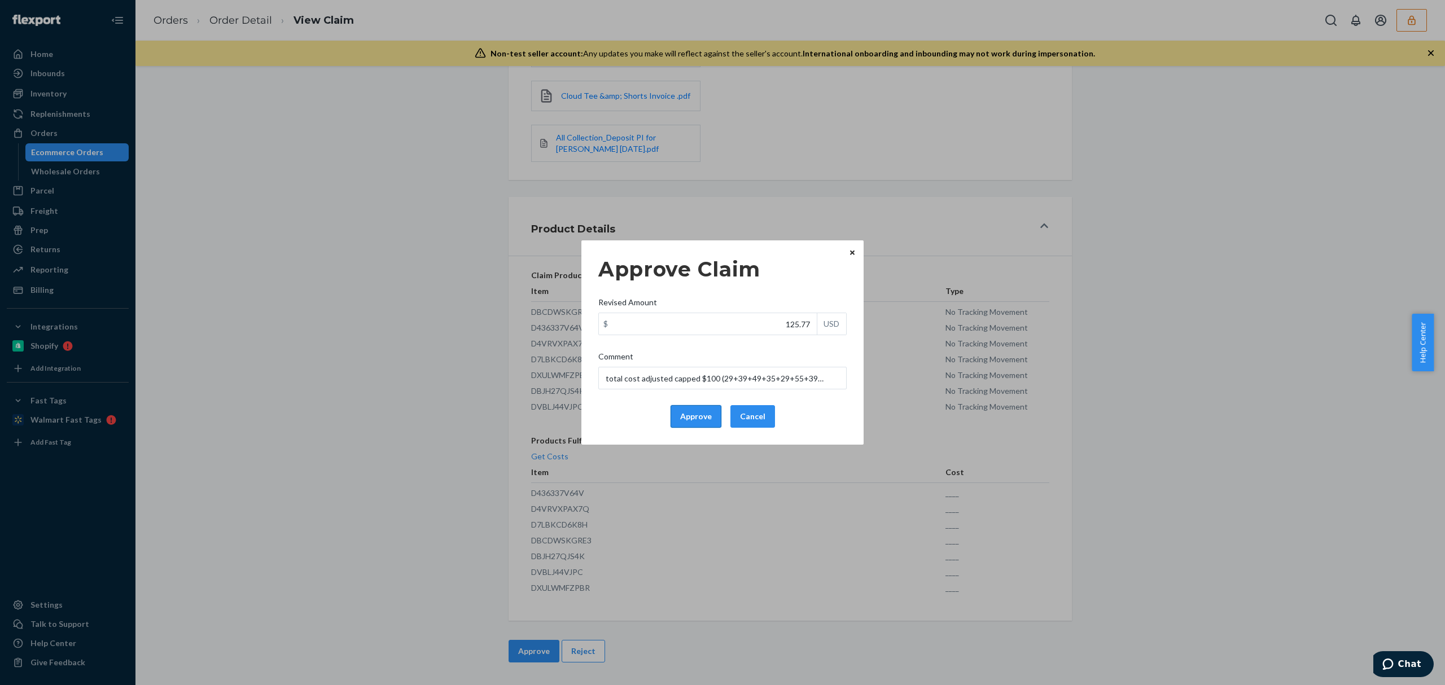
click at [688, 420] on button "Approve" at bounding box center [696, 416] width 51 height 23
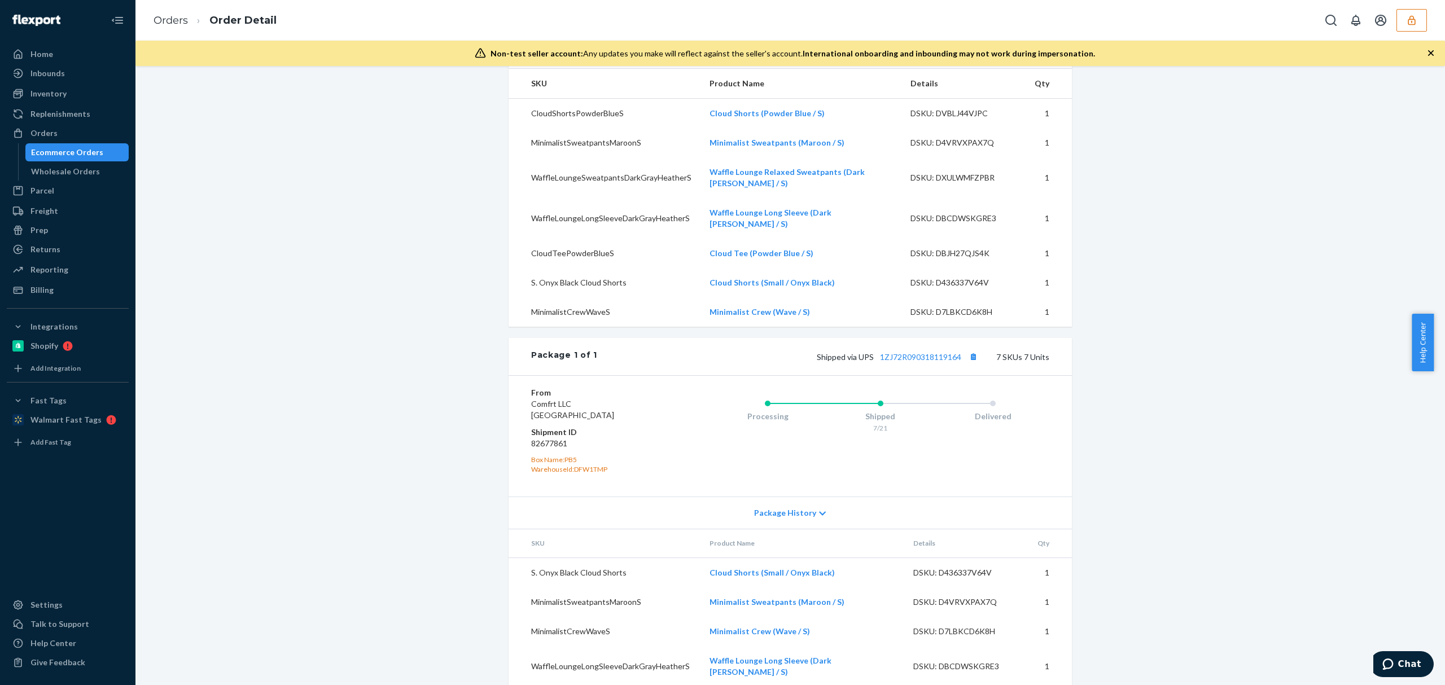
scroll to position [303, 0]
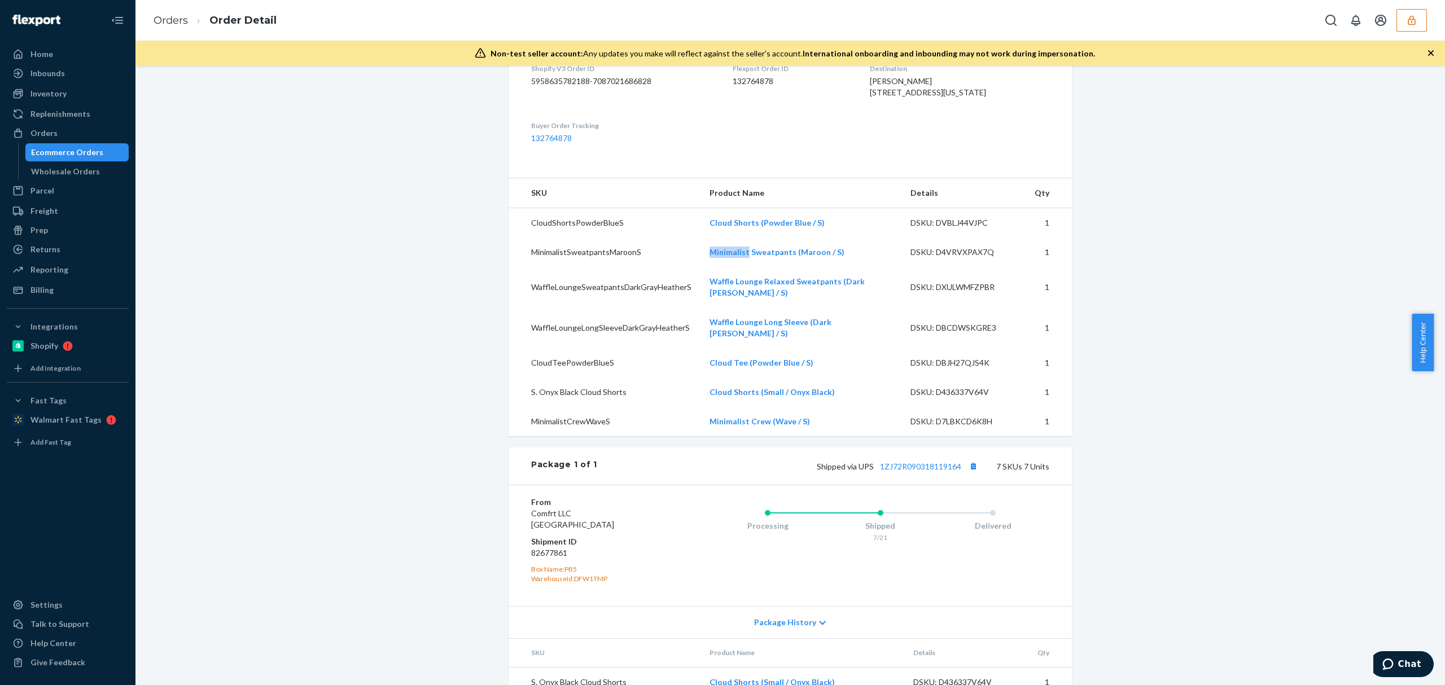
drag, startPoint x: 687, startPoint y: 277, endPoint x: 736, endPoint y: 285, distance: 50.3
click at [736, 267] on tr "MinimalistSweatpantsMaroonS Minimalist Sweatpants (Maroon / S) DSKU: D4VRVXPAX7…" at bounding box center [791, 252] width 564 height 29
drag, startPoint x: 722, startPoint y: 247, endPoint x: 742, endPoint y: 246, distance: 20.4
click at [742, 238] on td "Cloud Shorts (Powder Blue / S)" at bounding box center [801, 223] width 201 height 30
copy link "Cloud Short"
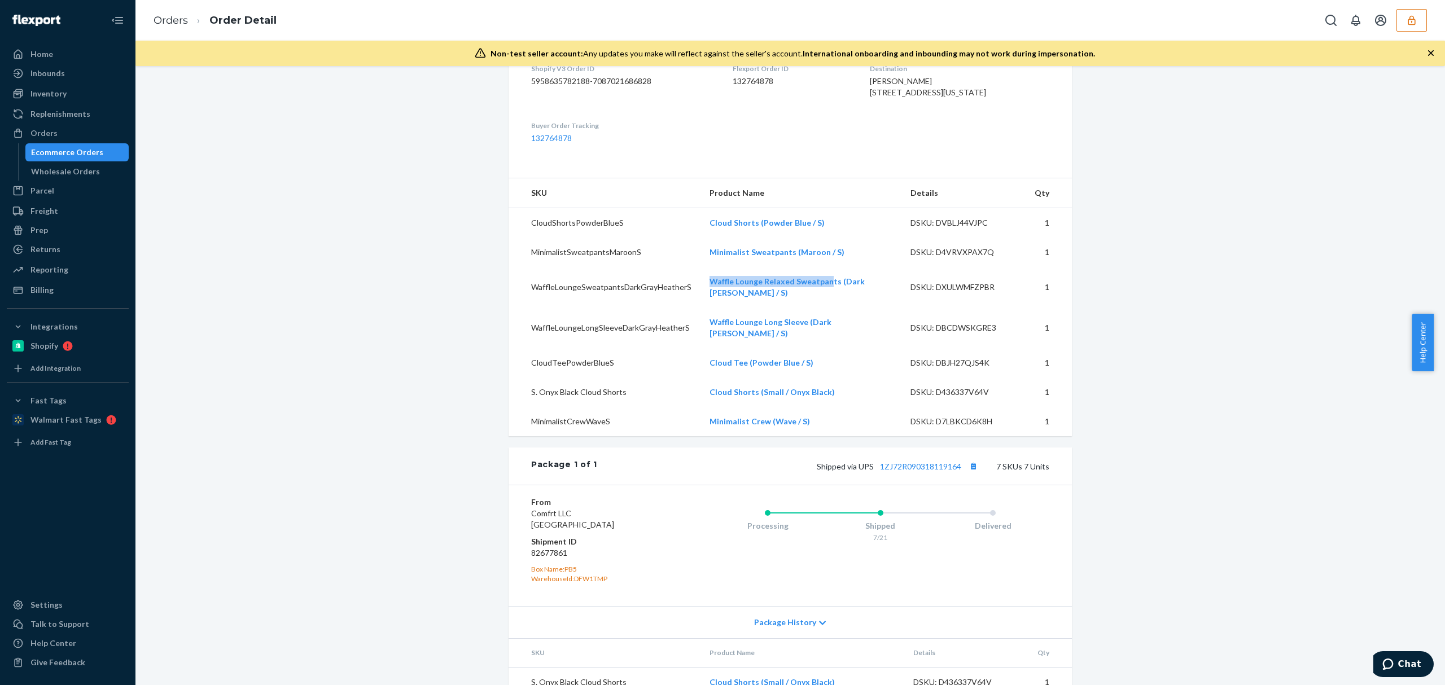
drag, startPoint x: 697, startPoint y: 311, endPoint x: 816, endPoint y: 299, distance: 120.2
click at [816, 292] on td "Waffle Lounge Relaxed Sweatpants (Dark Gray Heather / S)" at bounding box center [801, 287] width 201 height 41
drag, startPoint x: 693, startPoint y: 255, endPoint x: 816, endPoint y: 256, distance: 123.1
click at [816, 238] on td "Cloud Shorts (Powder Blue / S)" at bounding box center [801, 223] width 201 height 30
copy link "Cloud Shorts (Powder Blue / S)"
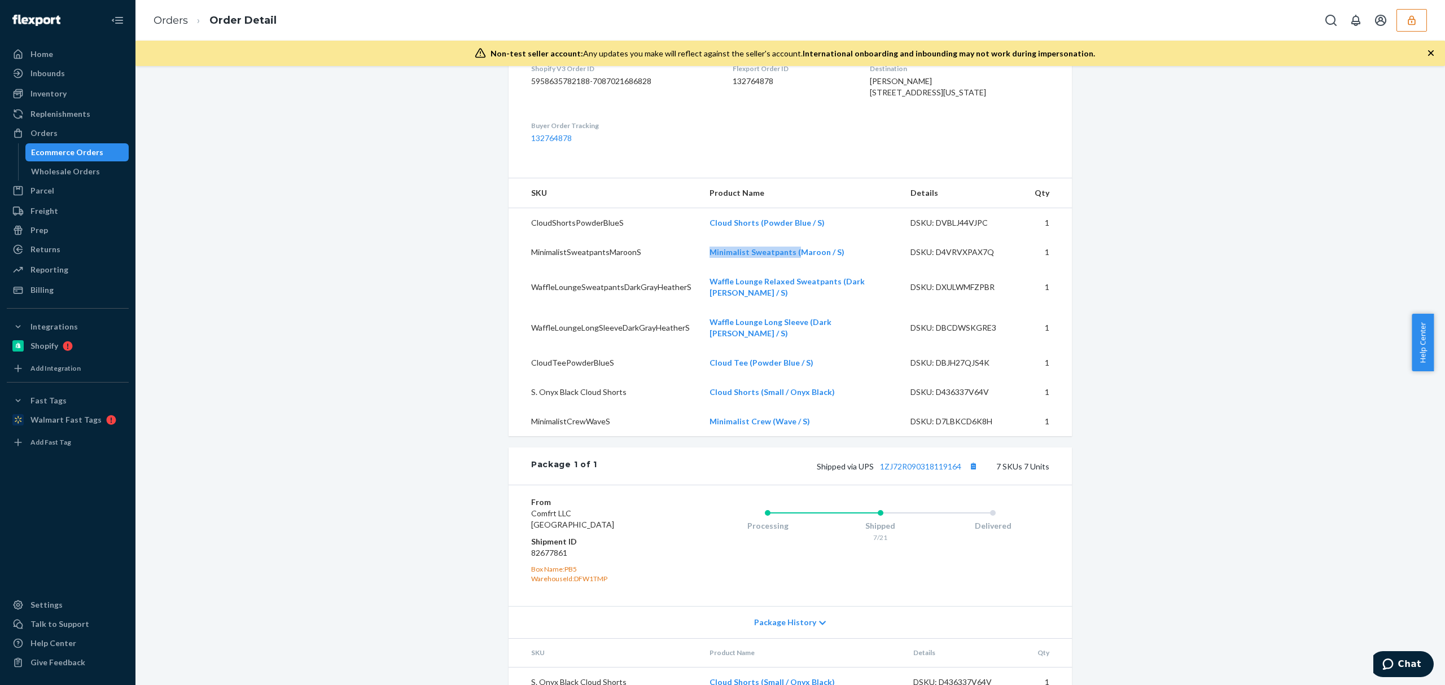
drag, startPoint x: 693, startPoint y: 281, endPoint x: 784, endPoint y: 282, distance: 90.4
click at [784, 267] on td "Minimalist Sweatpants (Maroon / S)" at bounding box center [801, 252] width 201 height 29
click at [687, 267] on td "MinimalistSweatpantsMaroonS" at bounding box center [605, 252] width 192 height 29
drag, startPoint x: 687, startPoint y: 286, endPoint x: 780, endPoint y: 287, distance: 93.2
click at [780, 267] on tr "MinimalistSweatpantsMaroonS Minimalist Sweatpants (Maroon / S) DSKU: D4VRVXPAX7…" at bounding box center [791, 252] width 564 height 29
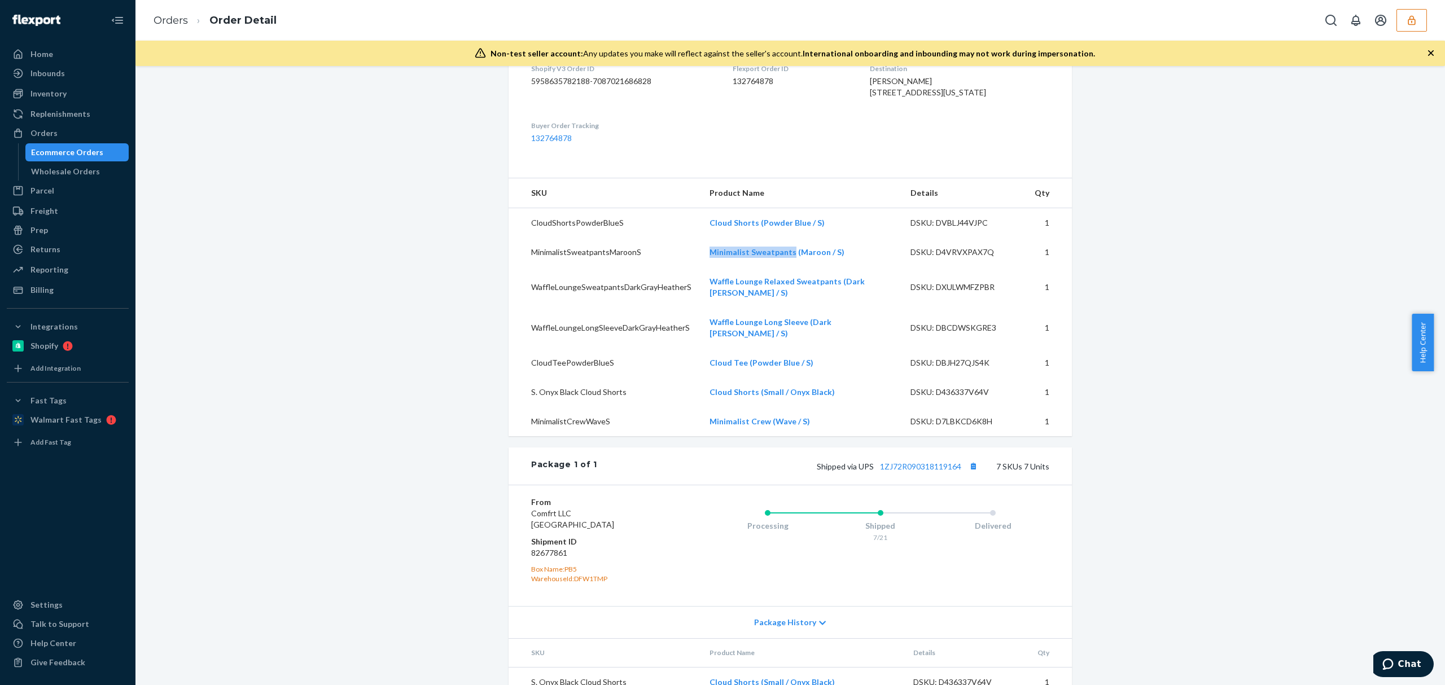
copy tr "Minimalist Sweatpants"
drag, startPoint x: 707, startPoint y: 305, endPoint x: 823, endPoint y: 303, distance: 115.2
click at [823, 303] on tr "WaffleLoungeSweatpantsDarkGrayHeatherS Waffle Lounge Relaxed Sweatpants (Dark G…" at bounding box center [791, 287] width 564 height 41
copy tr "Waffle Lounge Relaxed Sweatpants"
drag, startPoint x: 699, startPoint y: 351, endPoint x: 794, endPoint y: 351, distance: 94.9
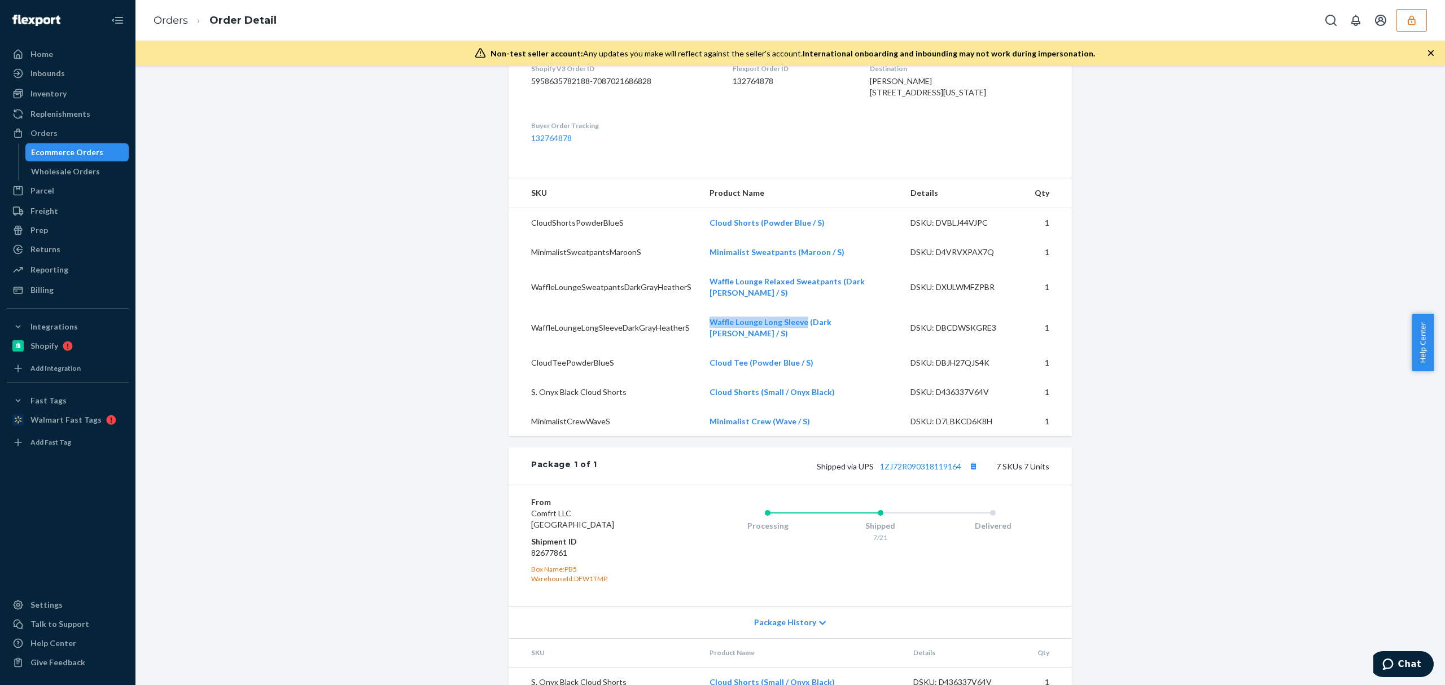
click at [794, 348] on td "Waffle Lounge Long Sleeve (Dark Gray Heather / S)" at bounding box center [801, 328] width 201 height 41
copy link "Waffle Lounge Long Sleeve"
drag, startPoint x: 694, startPoint y: 375, endPoint x: 734, endPoint y: 385, distance: 41.2
click at [734, 378] on tr "CloudTeePowderBlueS Cloud Tee (Powder Blue / S) DSKU: DBJH27QJS4K 1" at bounding box center [791, 362] width 564 height 29
copy tr "Cloud Tee"
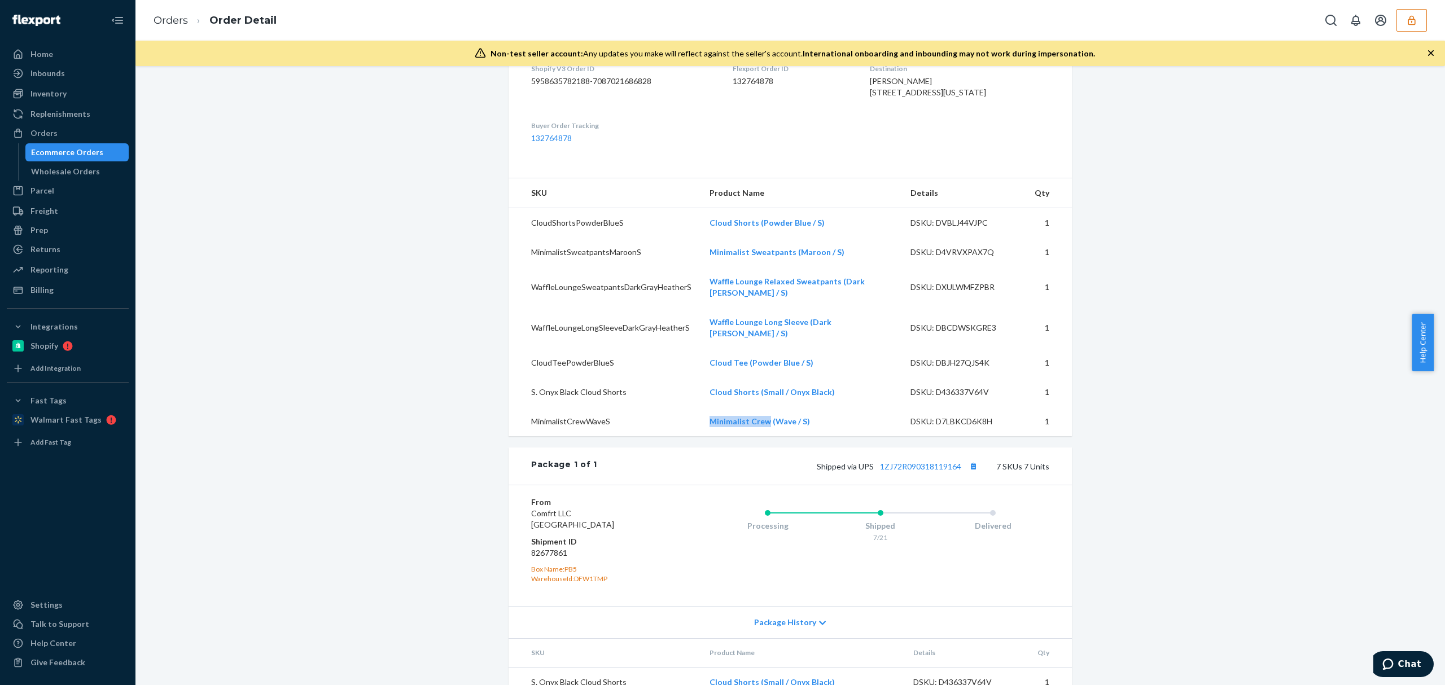
drag, startPoint x: 692, startPoint y: 437, endPoint x: 755, endPoint y: 439, distance: 63.3
click at [755, 436] on td "Minimalist Crew (Wave / S)" at bounding box center [801, 421] width 201 height 29
copy link "Minimalist Crew"
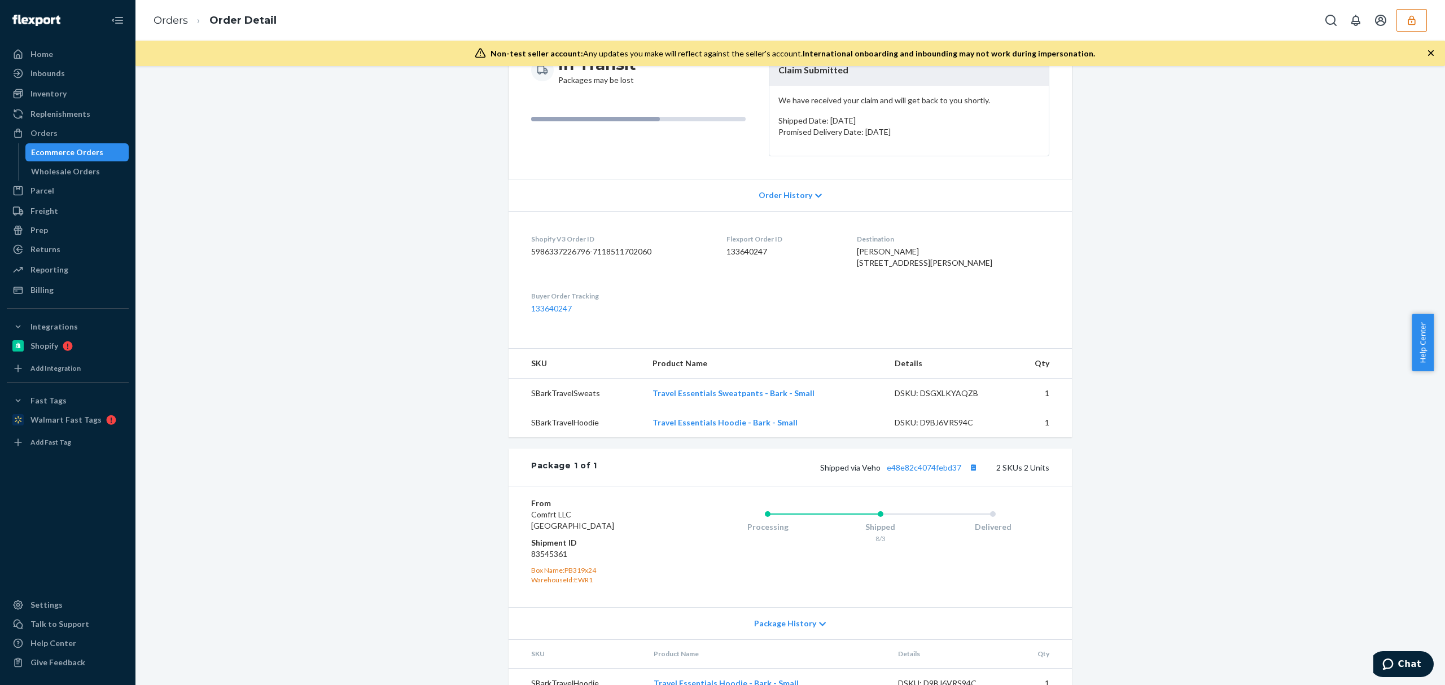
scroll to position [212, 0]
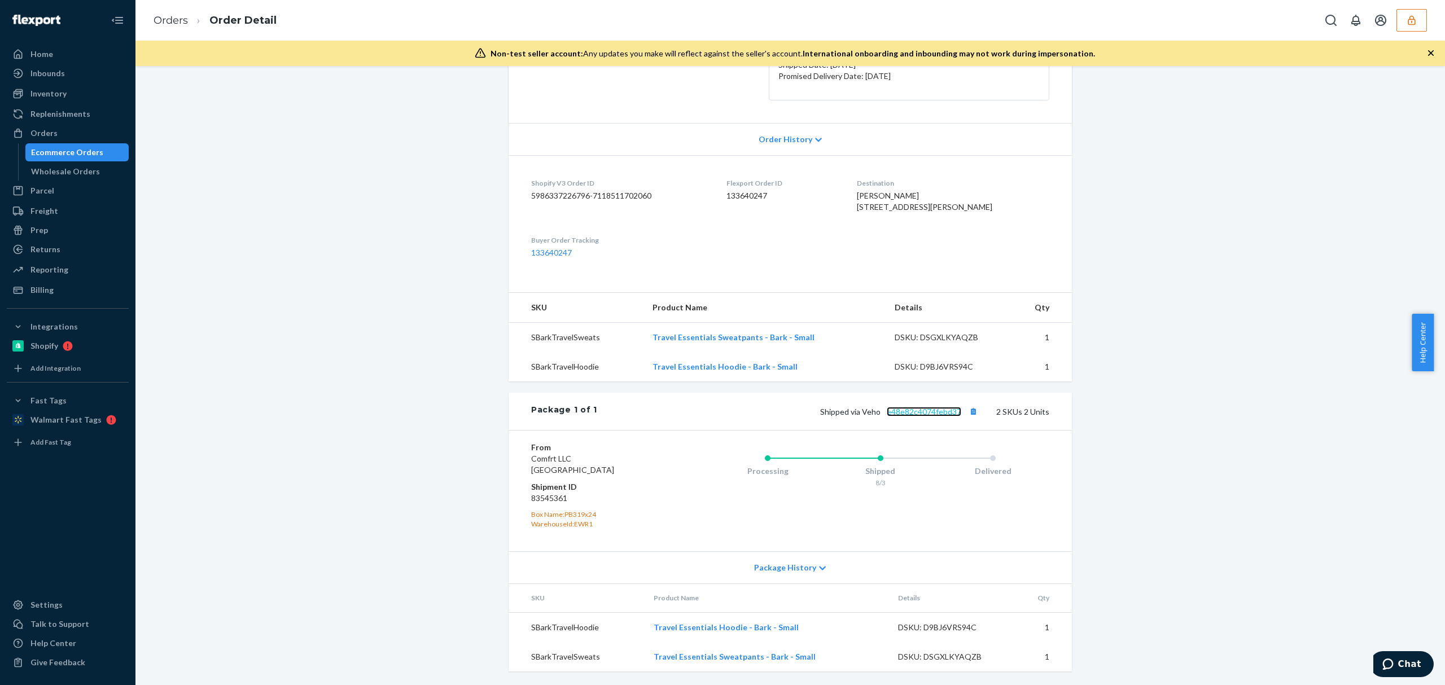
click at [928, 412] on link "e48e82c4074febd37" at bounding box center [924, 412] width 75 height 10
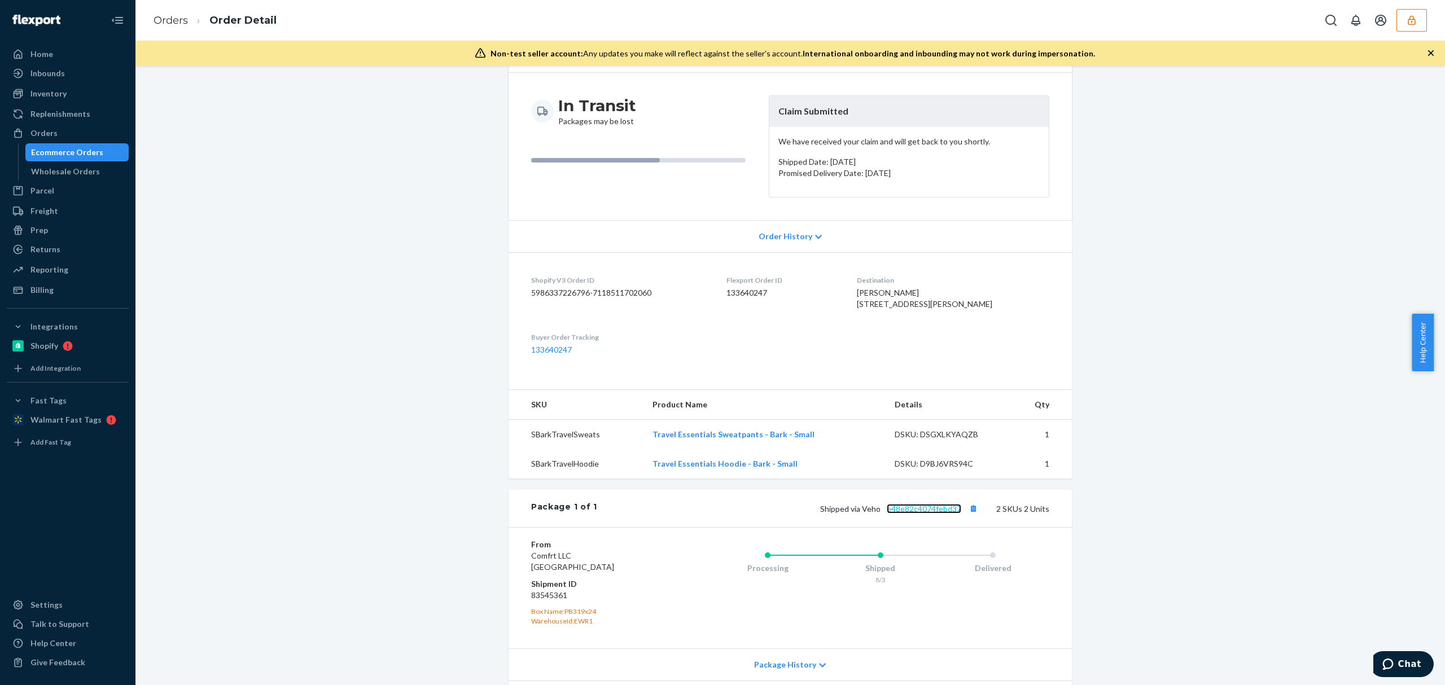
scroll to position [0, 0]
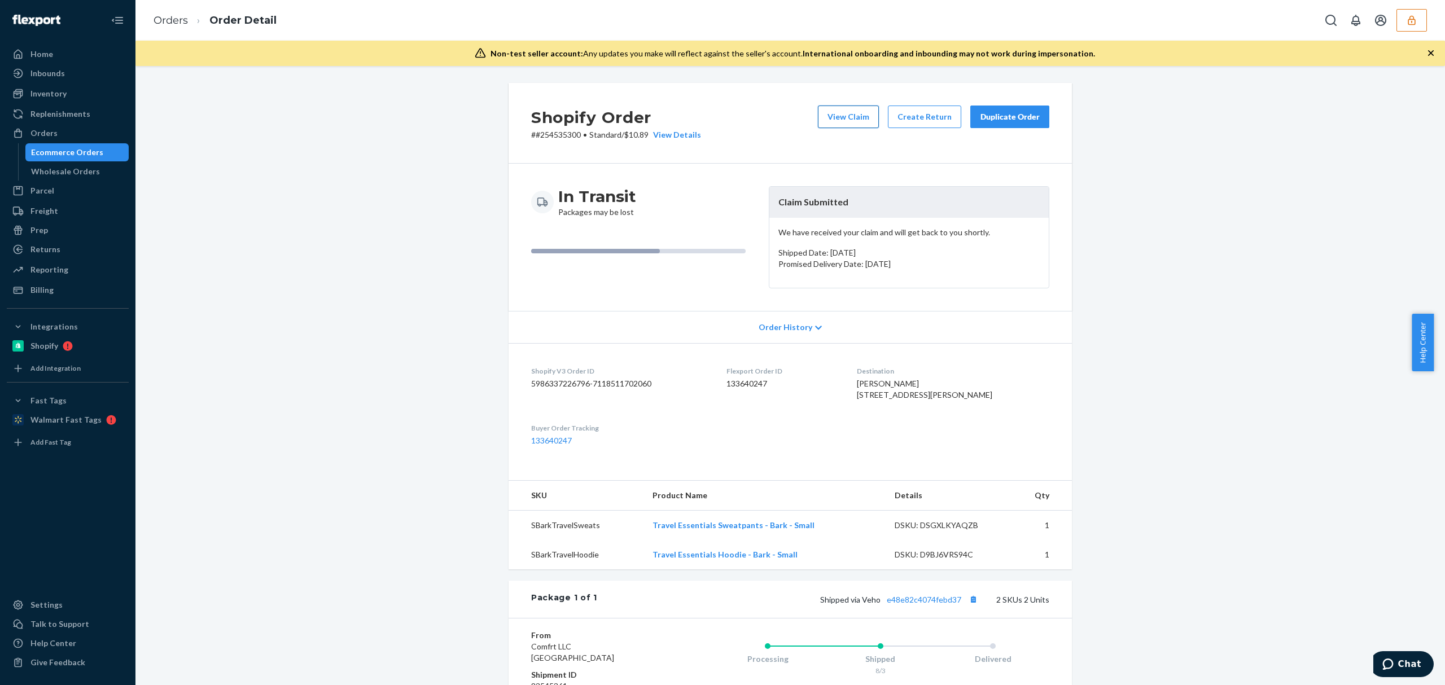
click at [834, 123] on button "View Claim" at bounding box center [848, 117] width 61 height 23
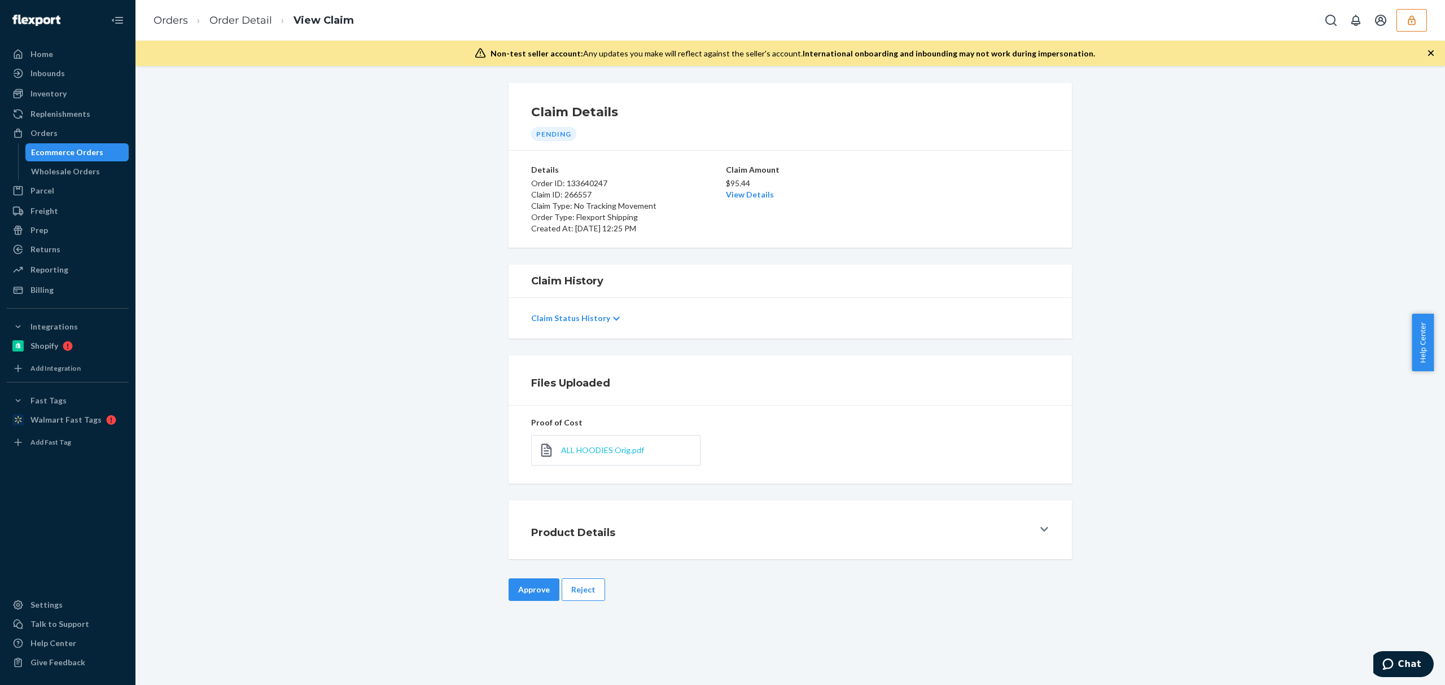
click at [596, 450] on span "ALL HOODIES Orig.pdf" at bounding box center [602, 451] width 83 height 10
click at [634, 452] on span "ALL HOODIES Orig.pdf" at bounding box center [602, 451] width 83 height 10
click at [742, 188] on p "$95.44" at bounding box center [790, 183] width 129 height 11
click at [741, 193] on link "View Details" at bounding box center [750, 195] width 48 height 10
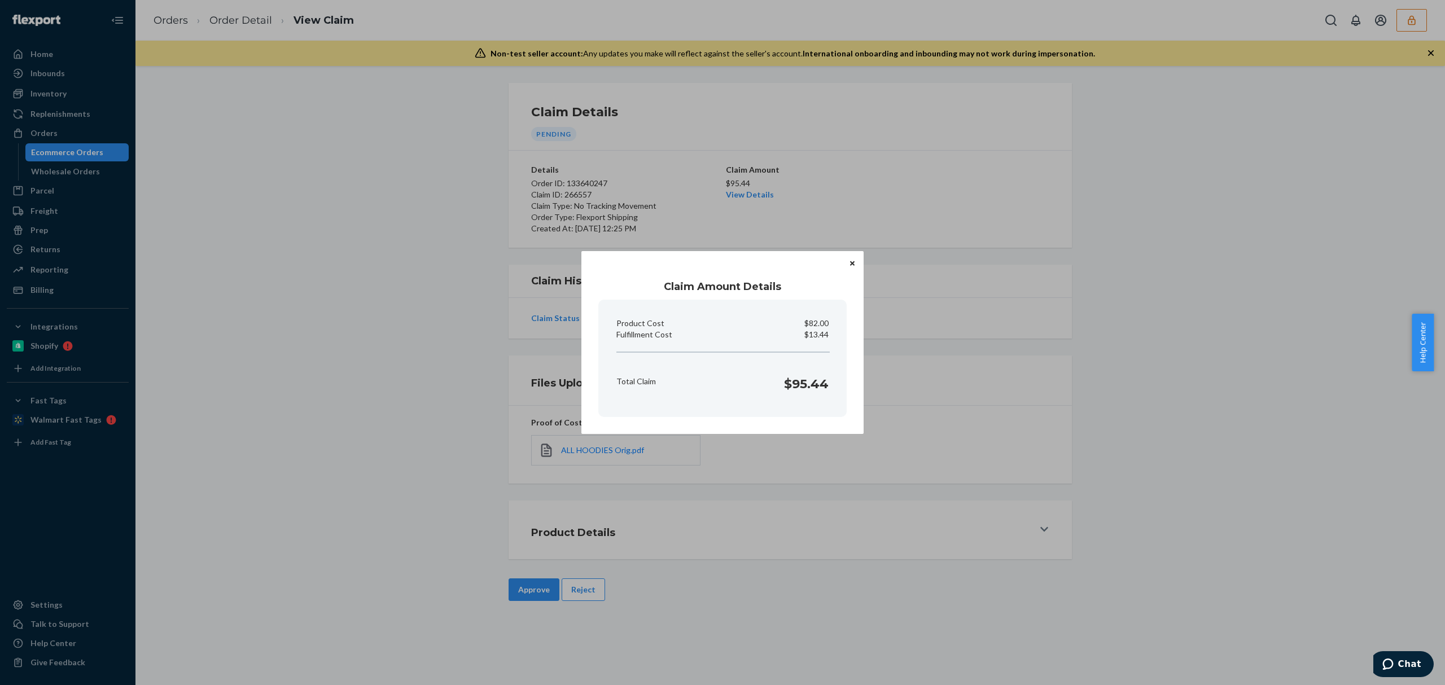
click at [813, 335] on p "$13.44" at bounding box center [817, 334] width 24 height 11
copy p "13.44"
click at [366, 312] on div "Claim Amount Details Product Cost $82.00 Fulfillment Cost $13.44 Total Claim $9…" at bounding box center [722, 342] width 1445 height 685
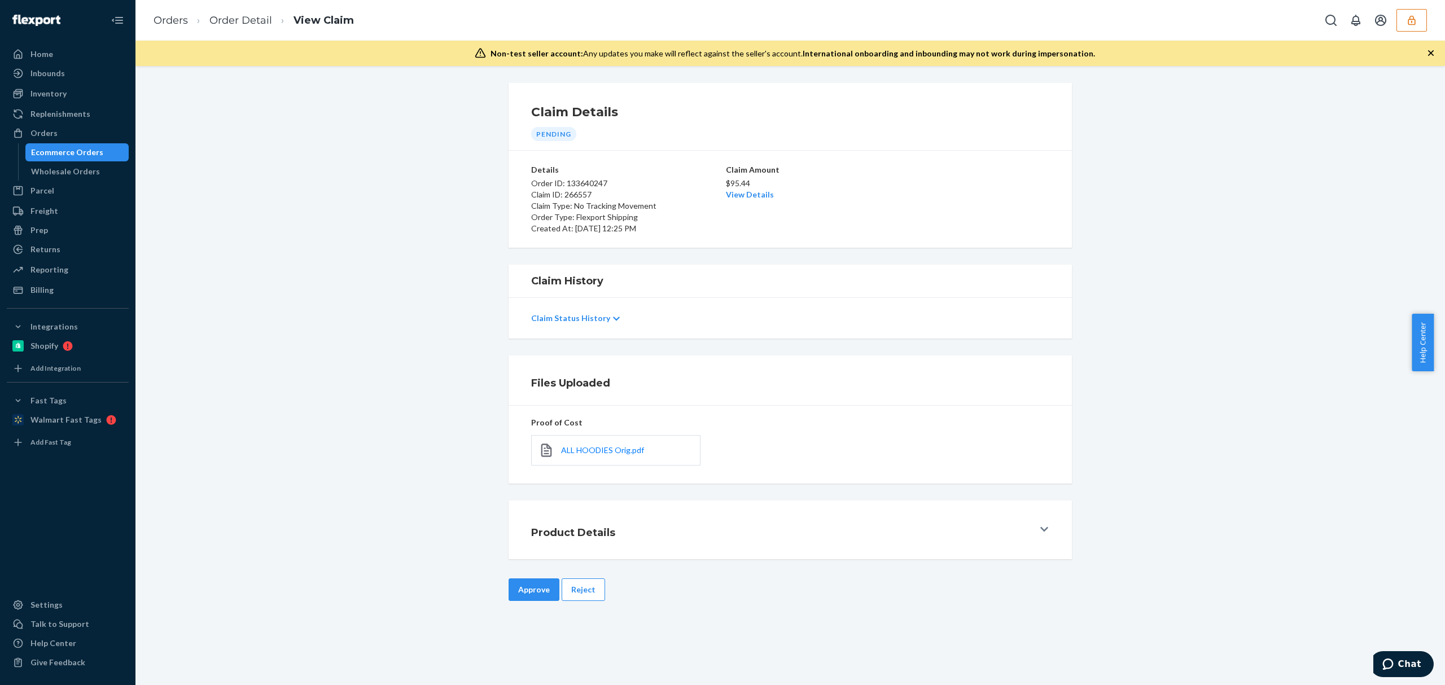
drag, startPoint x: 535, startPoint y: 596, endPoint x: 599, endPoint y: 493, distance: 121.0
click at [535, 595] on button "Approve" at bounding box center [534, 590] width 51 height 23
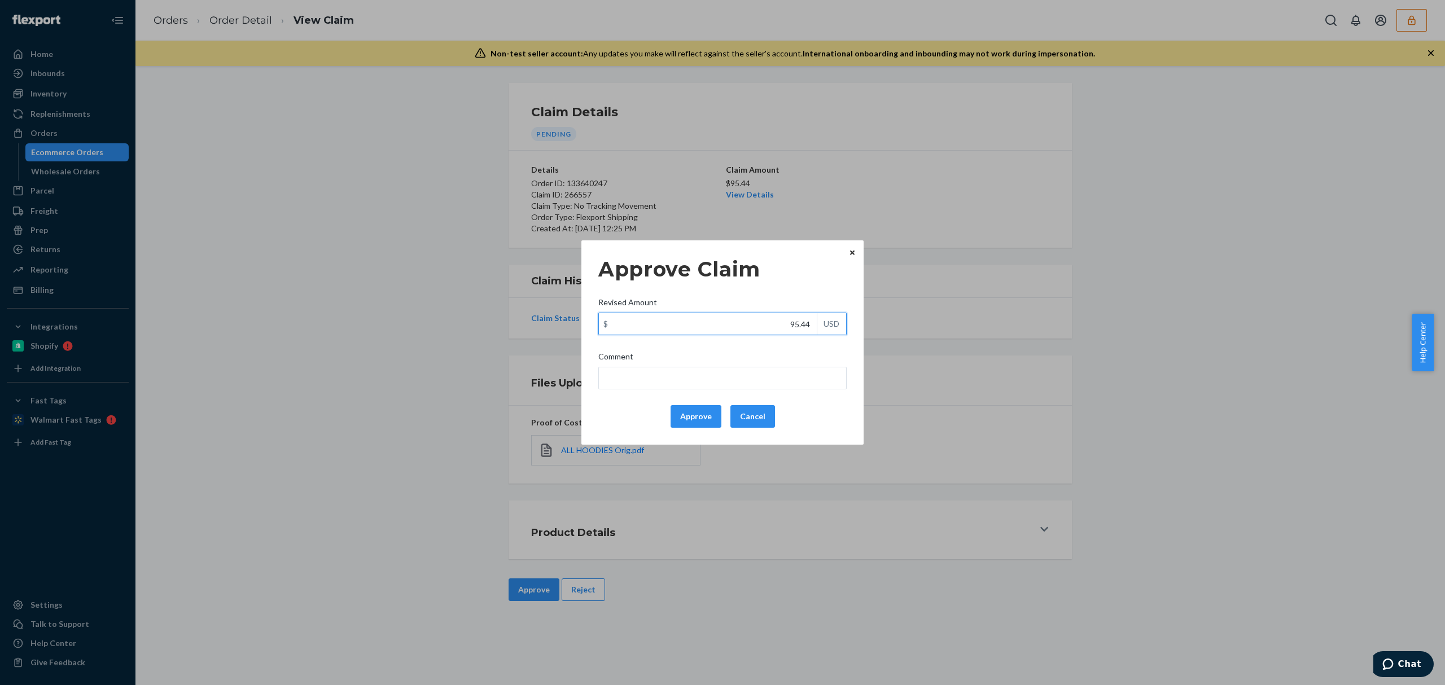
drag, startPoint x: 800, startPoint y: 329, endPoint x: 822, endPoint y: 329, distance: 22.6
click at [822, 329] on div "$ 95.44 USD" at bounding box center [723, 324] width 248 height 23
paste input "4"
type input "45.44"
click at [672, 367] on input "Comment" at bounding box center [723, 378] width 248 height 23
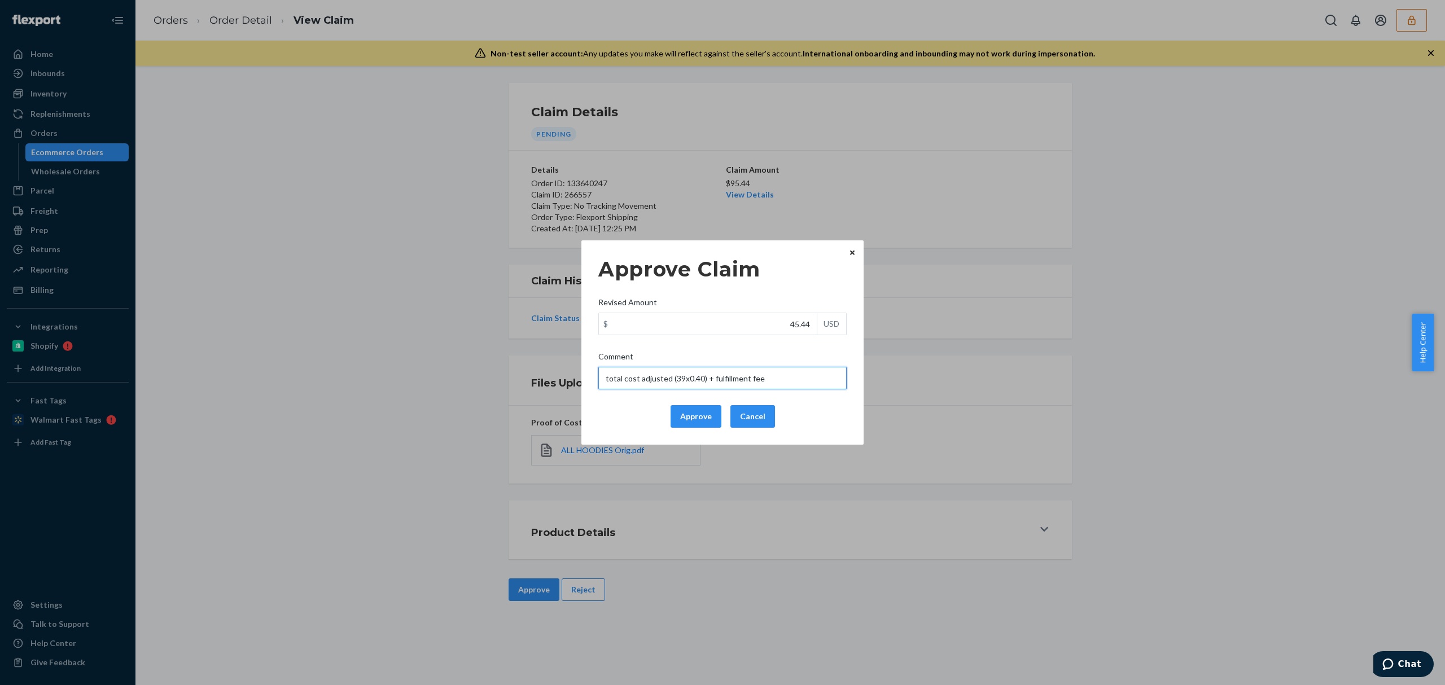
drag, startPoint x: 683, startPoint y: 377, endPoint x: 675, endPoint y: 379, distance: 8.2
click at [675, 379] on input "total cost adjusted (39x0.40) + fulfillment fee" at bounding box center [723, 378] width 248 height 23
paste input "5+45"
drag, startPoint x: 800, startPoint y: 378, endPoint x: 527, endPoint y: 365, distance: 273.1
click at [527, 365] on div "Approve Claim Revised Amount $ 45.44 USD Comment total cost adjusted (35+45x0.4…" at bounding box center [722, 342] width 1445 height 685
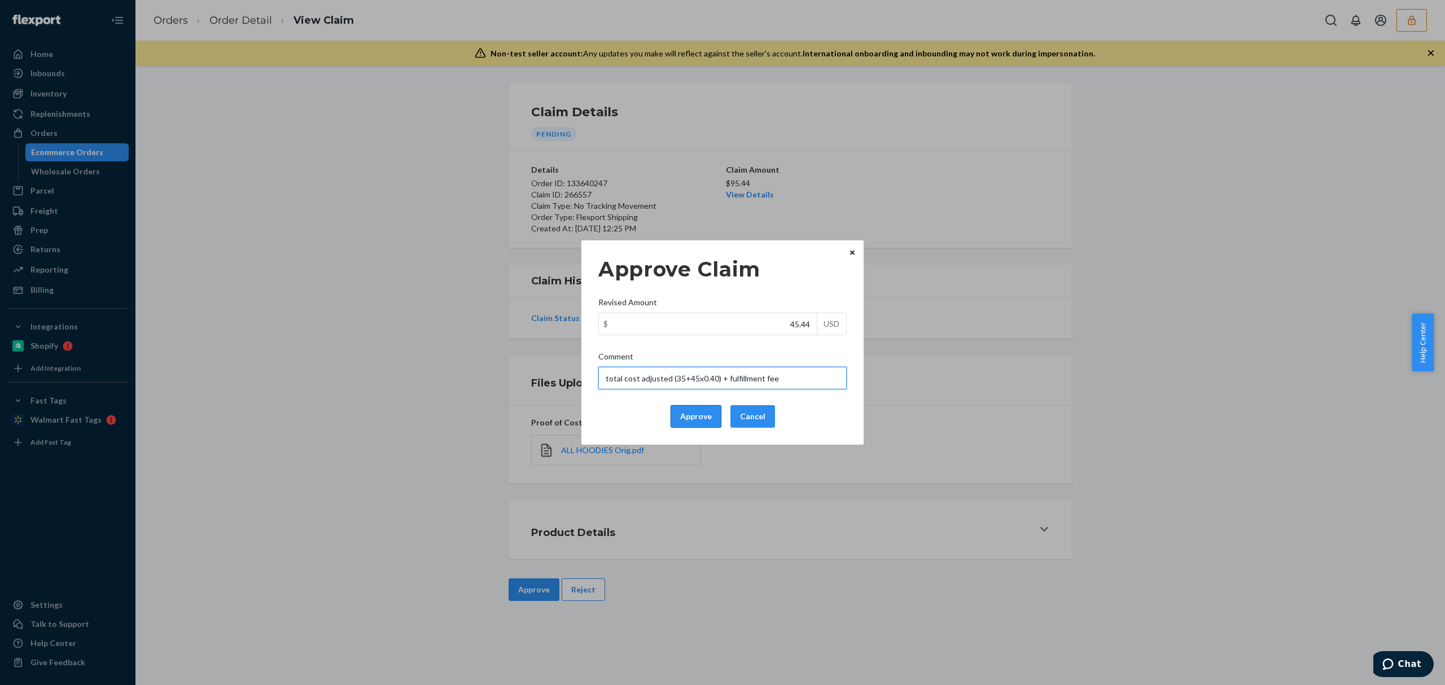
type input "total cost adjusted (35+45x0.40) + fulfillment fee"
click at [700, 416] on button "Approve" at bounding box center [696, 416] width 51 height 23
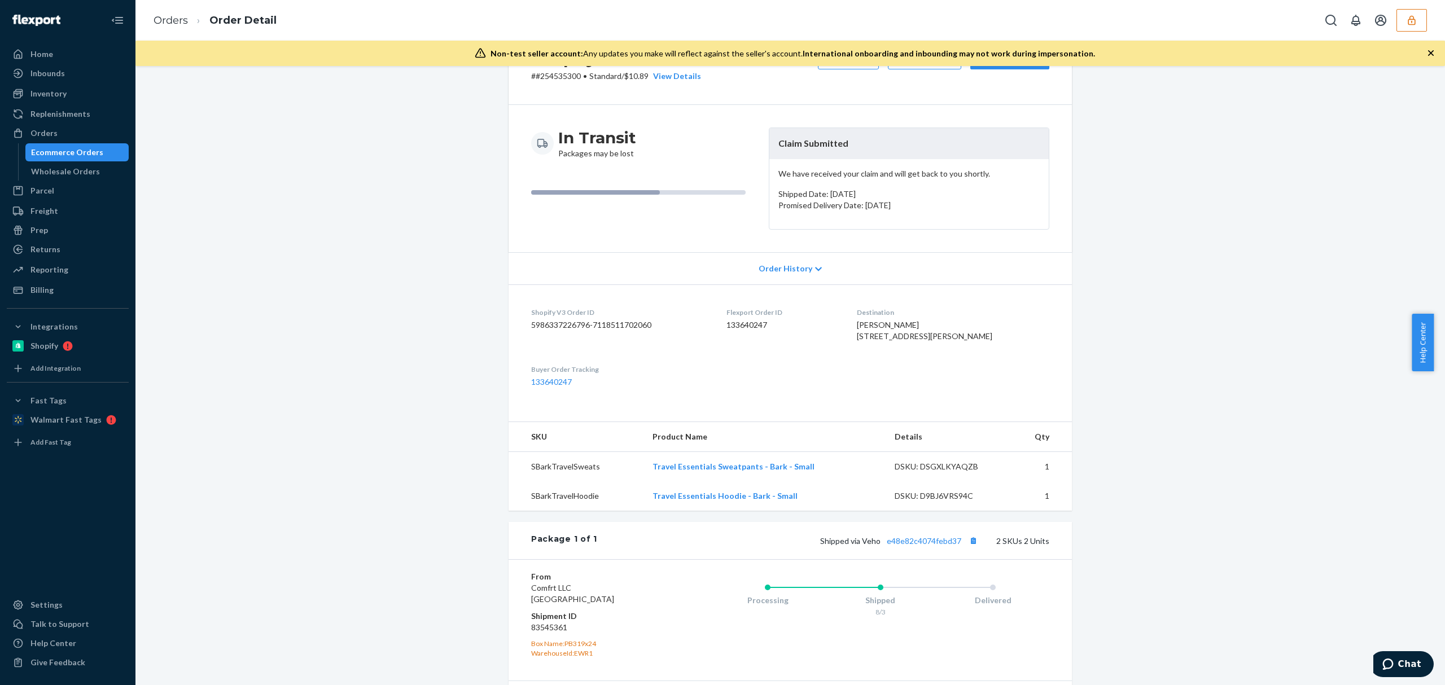
scroll to position [150, 0]
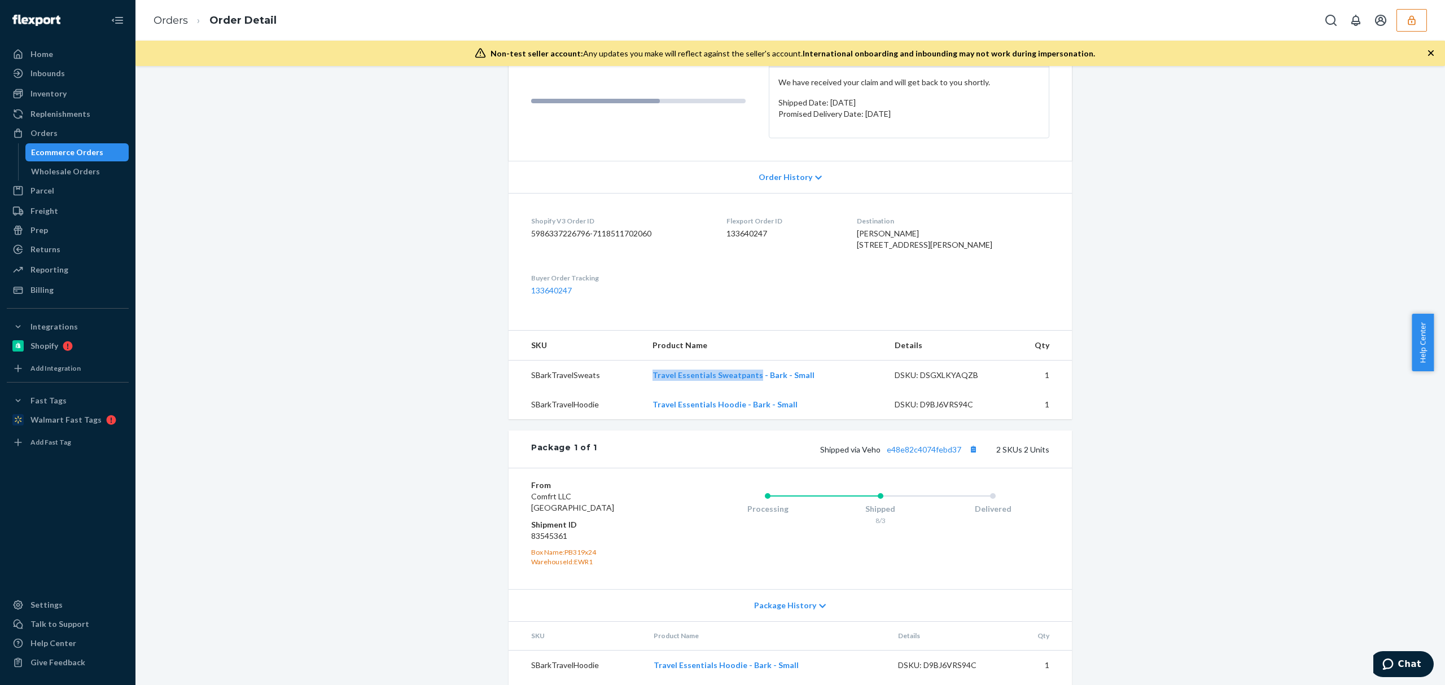
drag, startPoint x: 644, startPoint y: 405, endPoint x: 753, endPoint y: 407, distance: 109.0
click at [753, 391] on td "Travel Essentials Sweatpants - Bark - Small" at bounding box center [765, 376] width 242 height 30
copy link "Travel Essentials Sweatpants"
drag, startPoint x: 637, startPoint y: 409, endPoint x: 639, endPoint y: 401, distance: 8.6
click at [637, 391] on td "SBarkTravelSweats" at bounding box center [576, 376] width 135 height 30
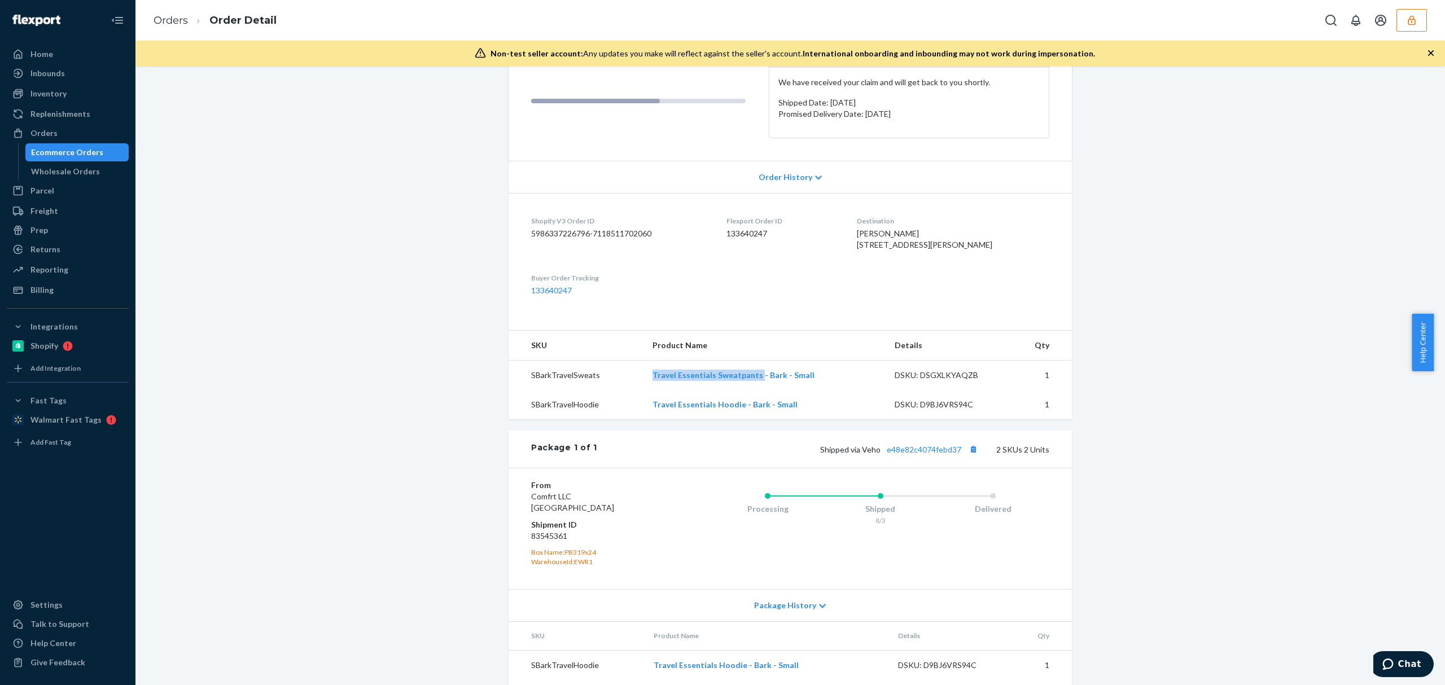
drag, startPoint x: 642, startPoint y: 394, endPoint x: 753, endPoint y: 409, distance: 112.3
click at [753, 391] on td "Travel Essentials Sweatpants - Bark - Small" at bounding box center [765, 376] width 242 height 30
copy link "Travel Essentials Sweatpants"
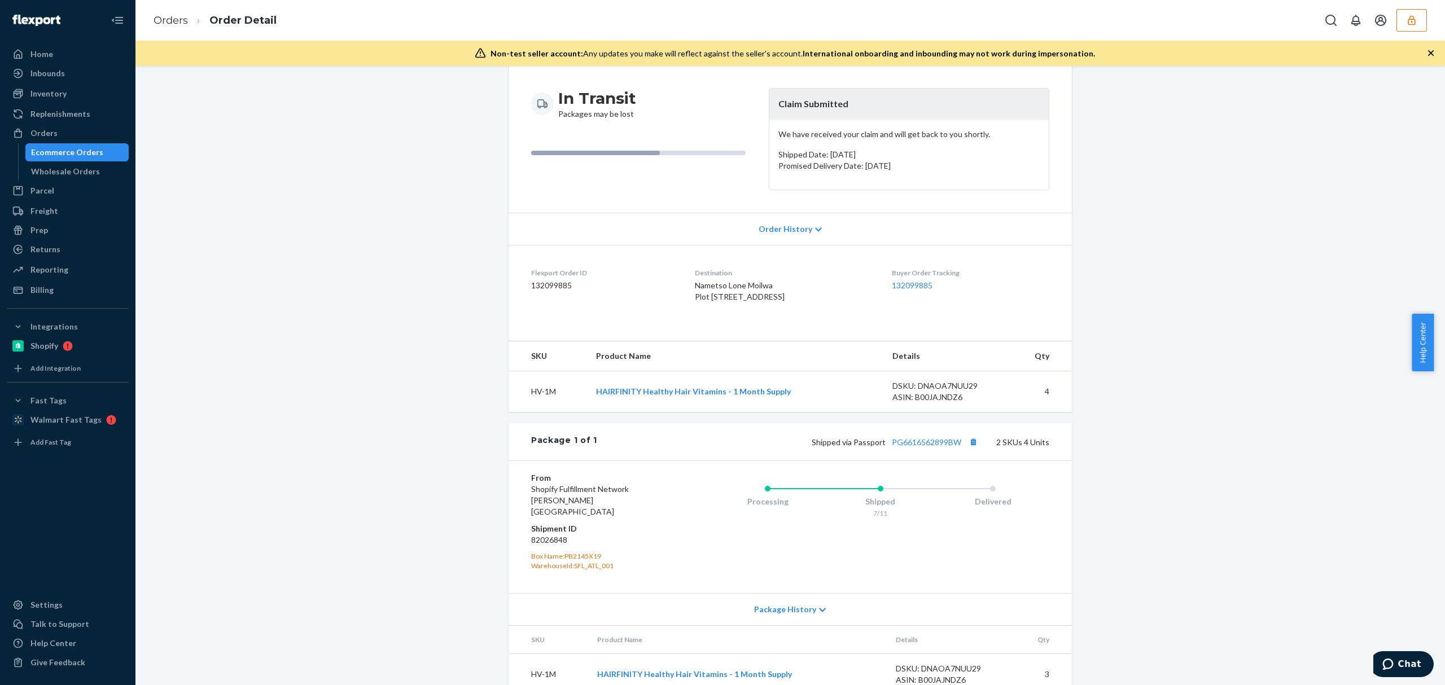
scroll to position [186, 0]
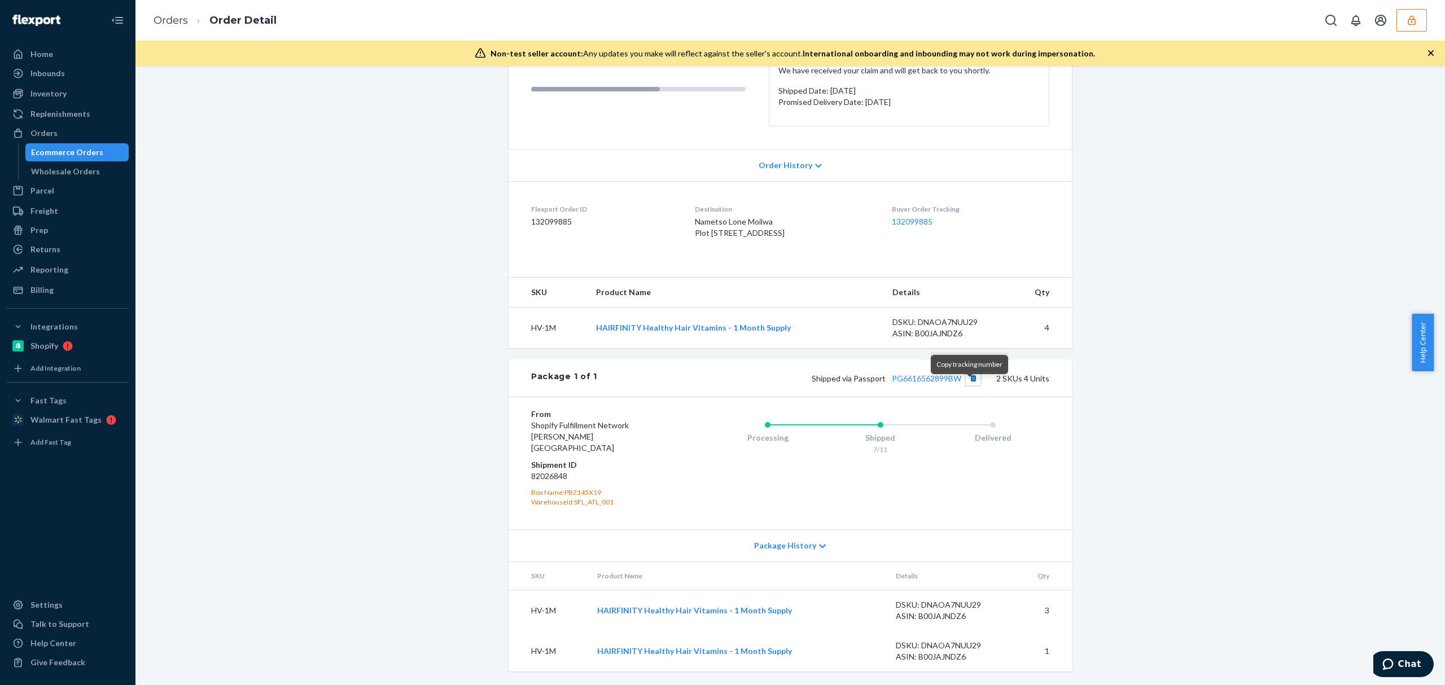
click at [967, 386] on button "Copy tracking number" at bounding box center [973, 378] width 15 height 15
click at [918, 383] on link "PG6616562899BW" at bounding box center [926, 379] width 69 height 10
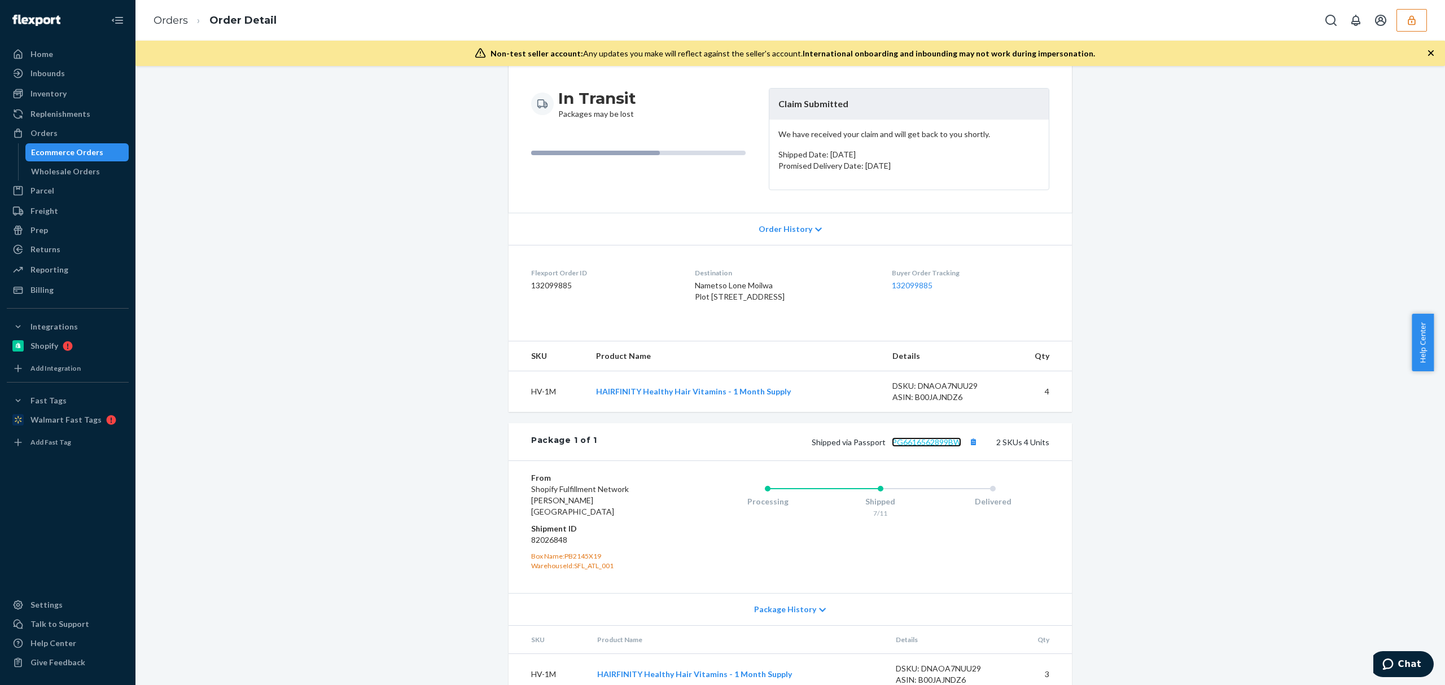
scroll to position [0, 0]
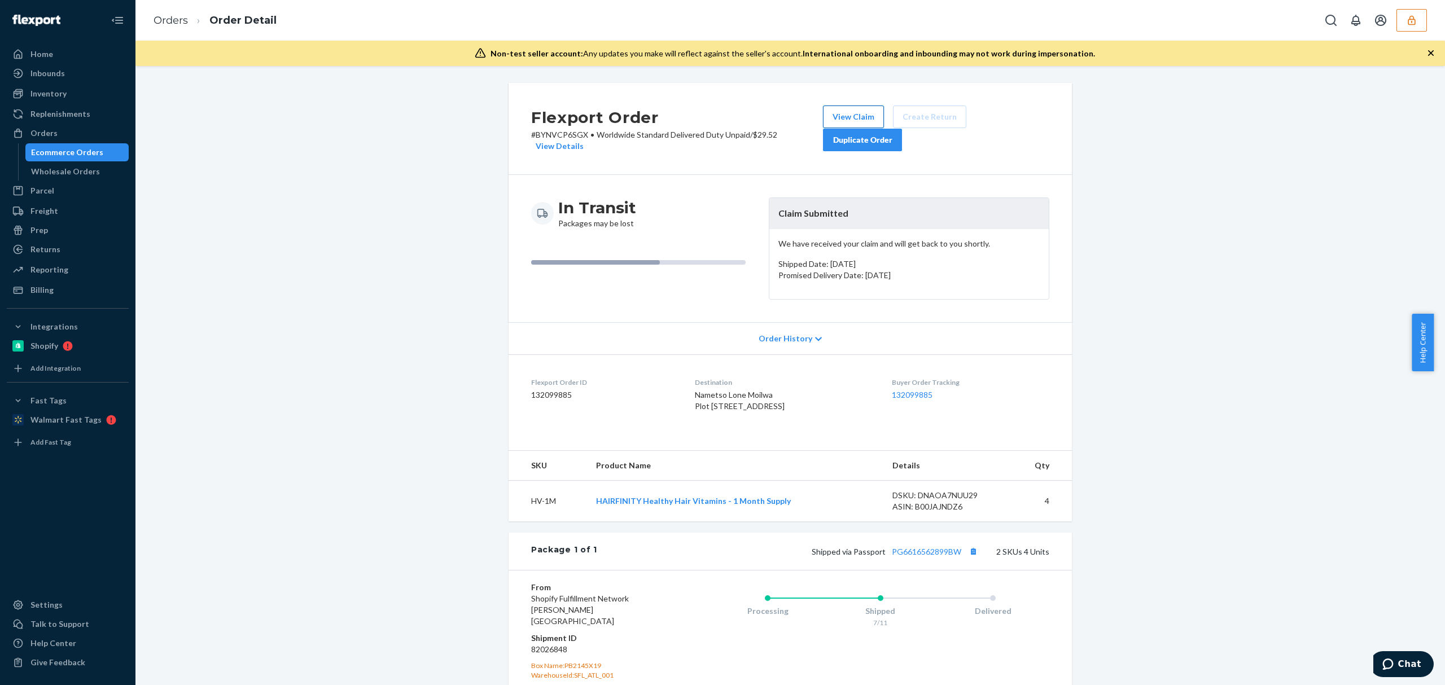
click at [855, 107] on button "View Claim" at bounding box center [853, 117] width 61 height 23
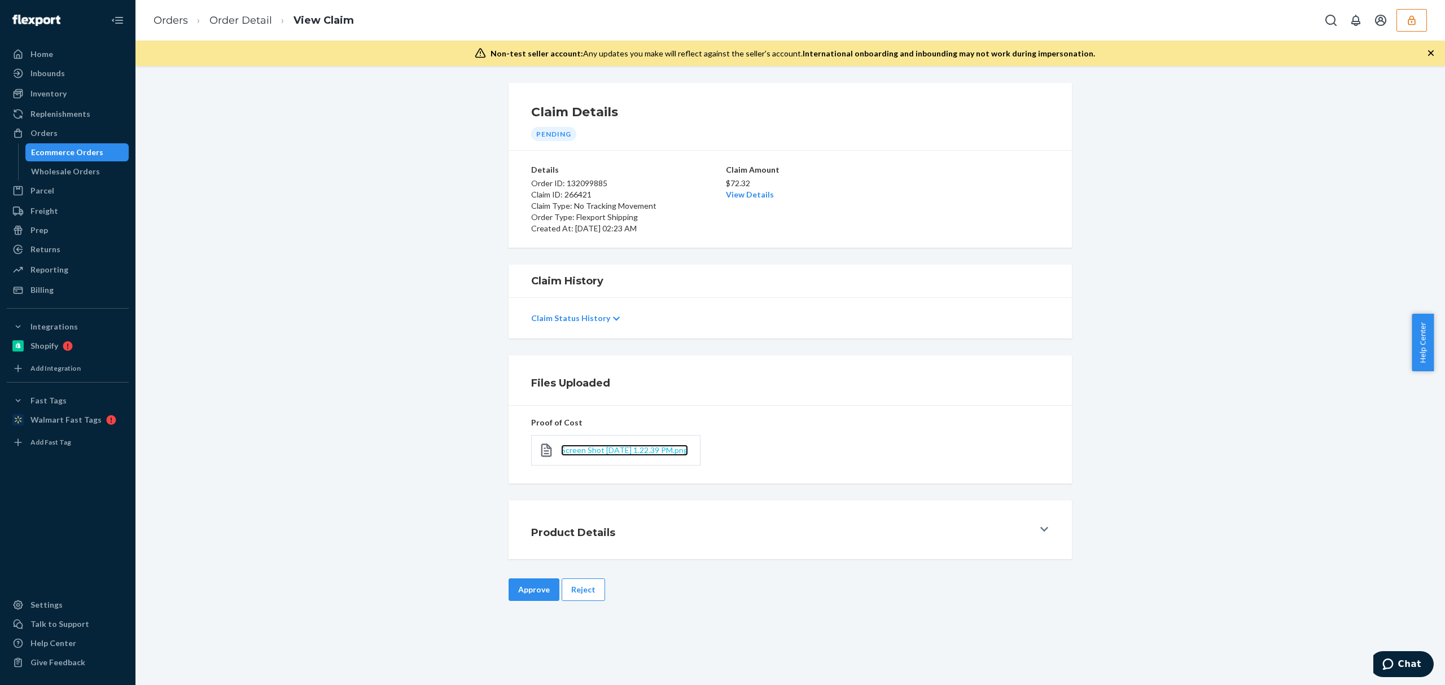
click at [622, 446] on span "Screen Shot [DATE] 1.22.39 PM.png" at bounding box center [624, 451] width 127 height 10
click at [742, 200] on div "$72.32 View Details" at bounding box center [790, 188] width 129 height 25
click at [742, 195] on link "View Details" at bounding box center [750, 195] width 48 height 10
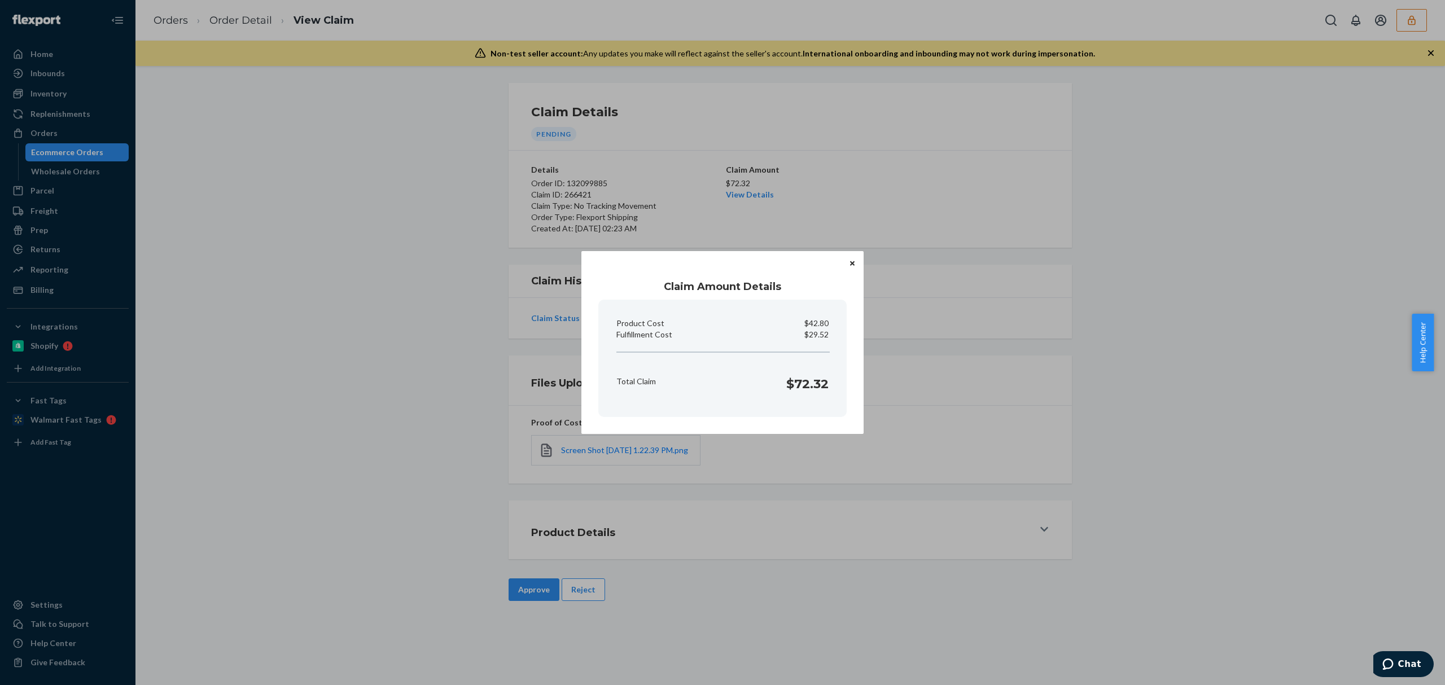
click at [814, 338] on p "$29.52" at bounding box center [817, 334] width 24 height 11
copy p "29.52"
click at [311, 437] on div "Claim Amount Details Product Cost $42.80 Fulfillment Cost $29.52 Total Claim $7…" at bounding box center [722, 342] width 1445 height 685
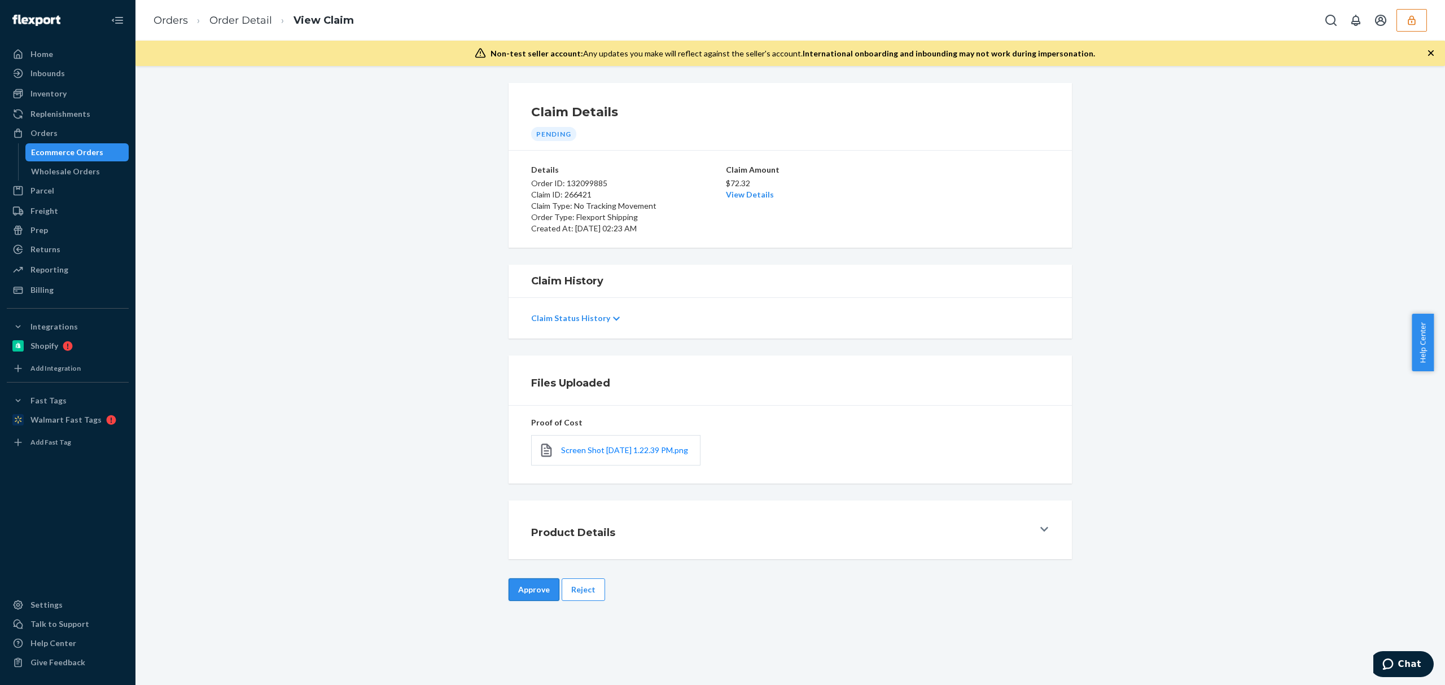
click at [517, 597] on button "Approve" at bounding box center [534, 590] width 51 height 23
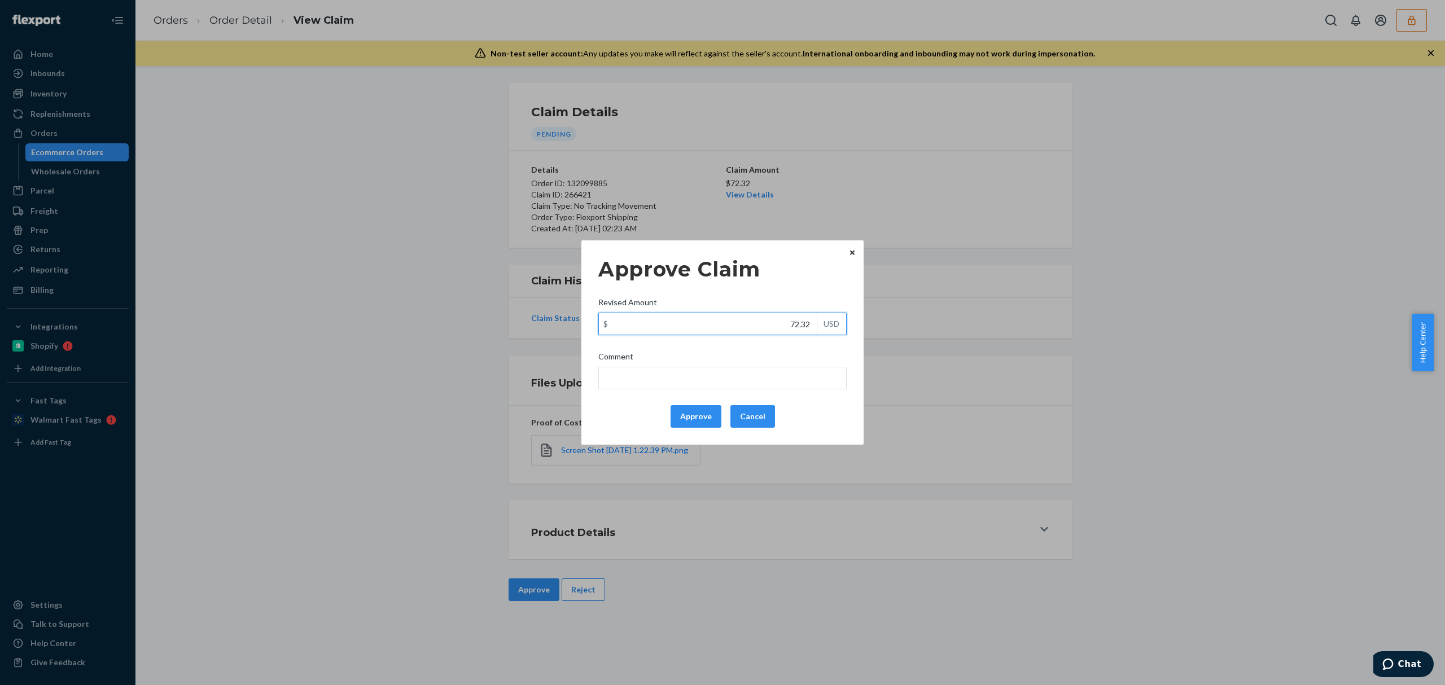
drag, startPoint x: 771, startPoint y: 325, endPoint x: 823, endPoint y: 326, distance: 51.4
click at [823, 326] on div "$ 72.32 USD" at bounding box center [723, 324] width 248 height 23
paste input "61.5"
type input "61.52"
click at [774, 375] on input "Comment" at bounding box center [723, 378] width 248 height 23
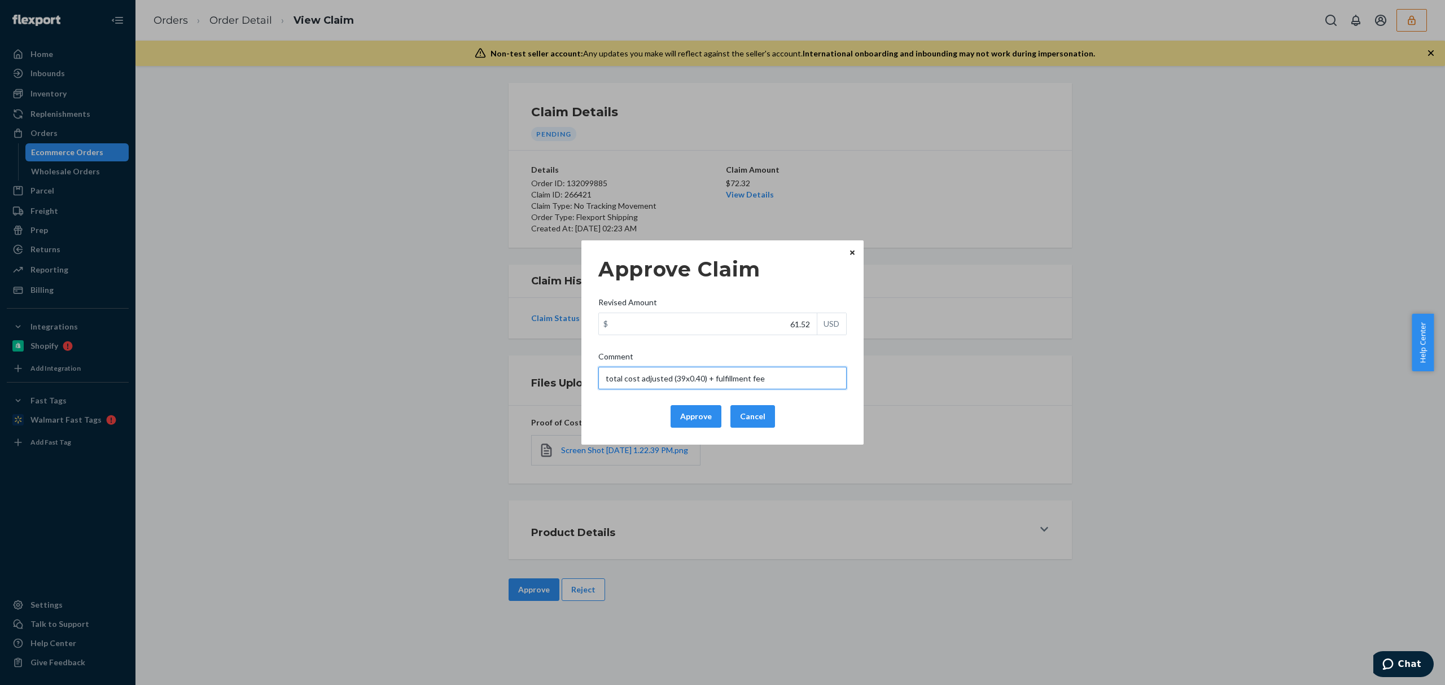
click at [683, 377] on input "total cost adjusted (39x0.40) + fulfillment fee" at bounding box center [723, 378] width 248 height 23
drag, startPoint x: 795, startPoint y: 385, endPoint x: 508, endPoint y: 385, distance: 286.8
click at [508, 385] on div "Approve Claim Revised Amount $ 61.52 USD Comment total cost adjusted (79.99x0.4…" at bounding box center [722, 342] width 1445 height 685
type input "total cost adjusted (79.99x0.40) + fulfillment fee"
click at [694, 421] on button "Approve" at bounding box center [696, 416] width 51 height 23
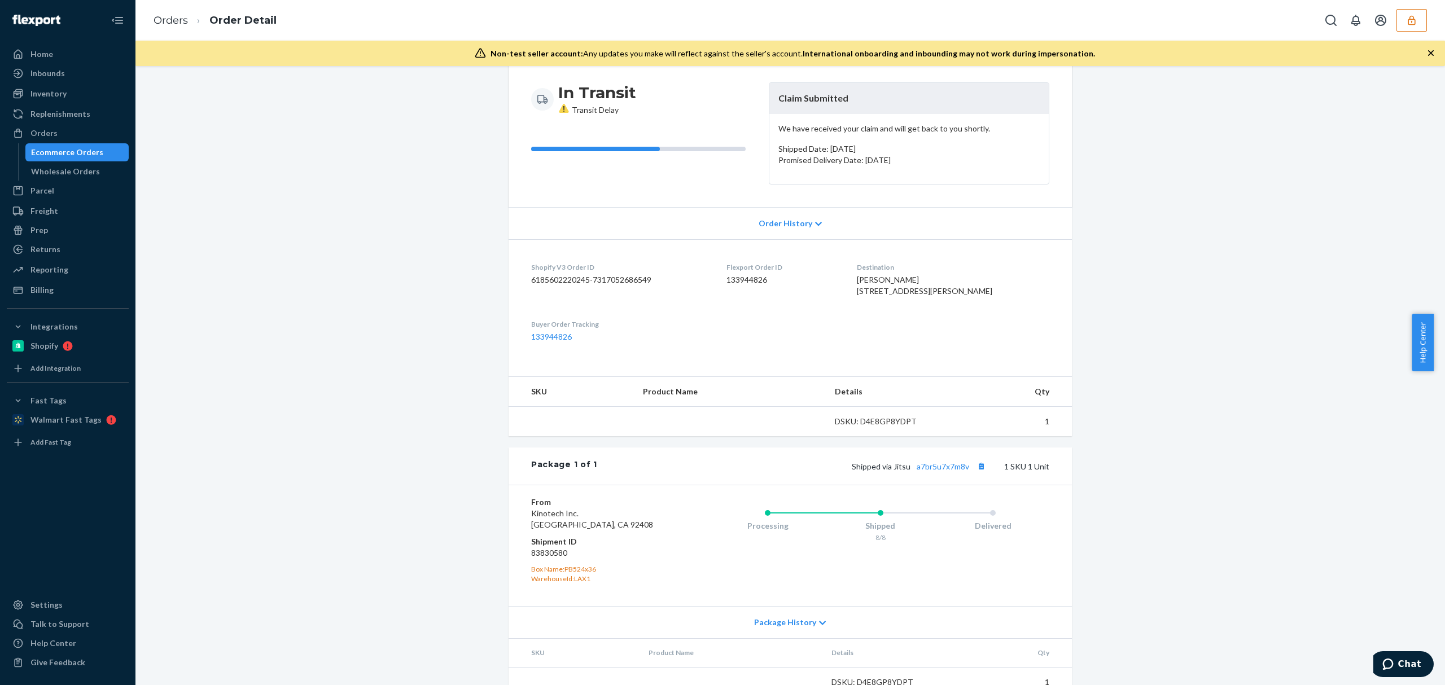
scroll to position [154, 0]
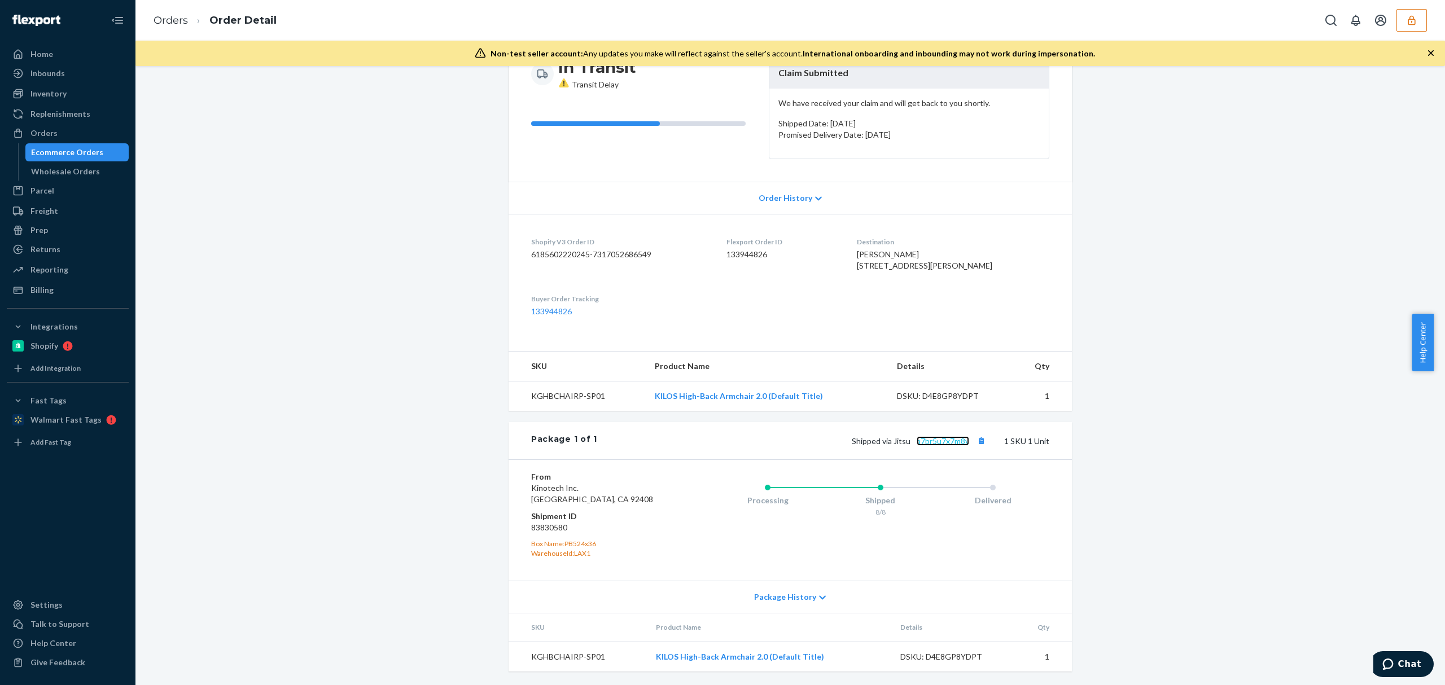
click at [925, 440] on link "a7br5u7x7m8v" at bounding box center [943, 441] width 53 height 10
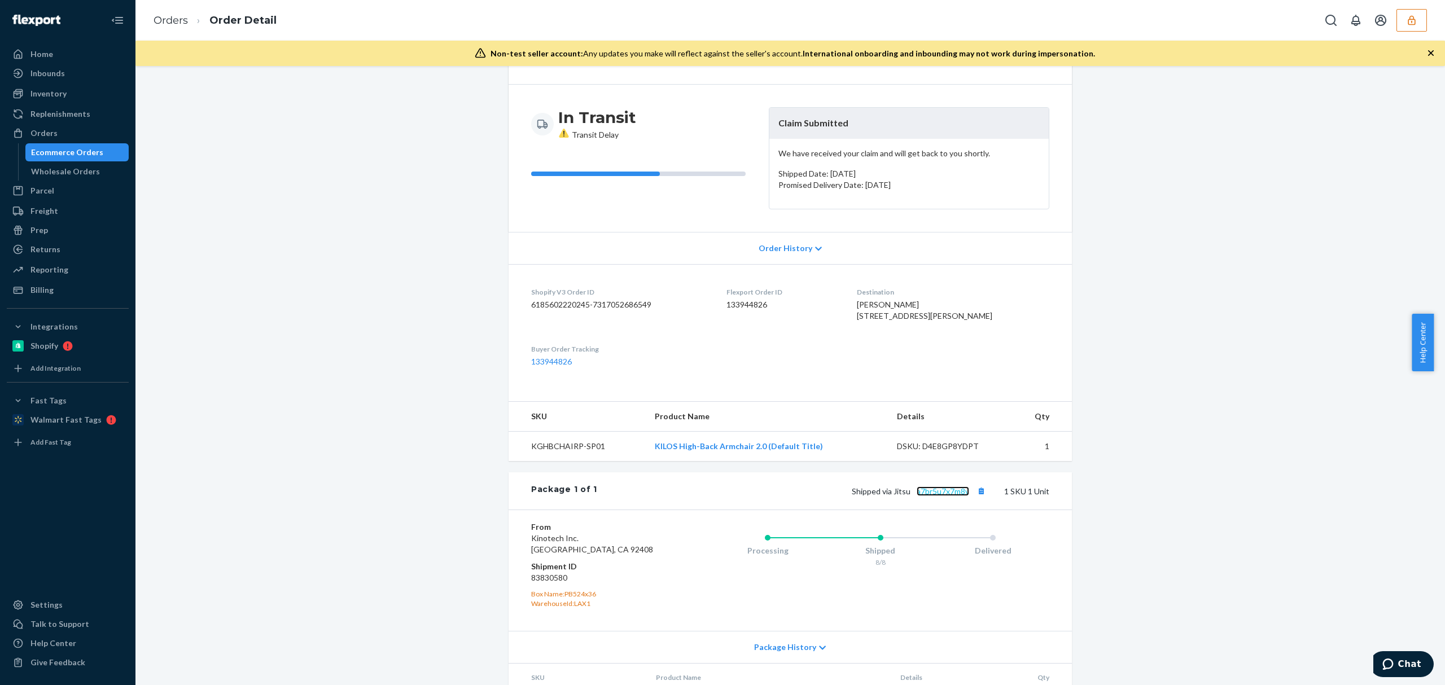
scroll to position [0, 0]
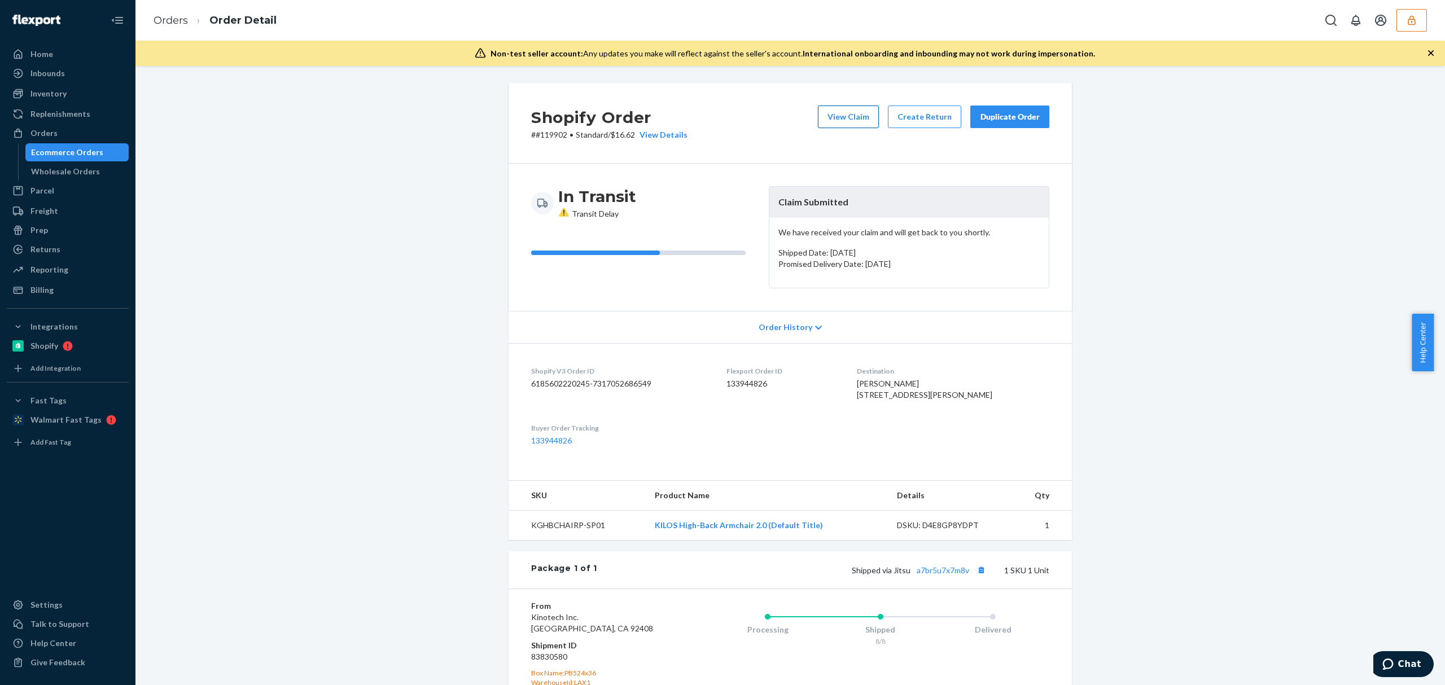
click at [823, 116] on button "View Claim" at bounding box center [848, 117] width 61 height 23
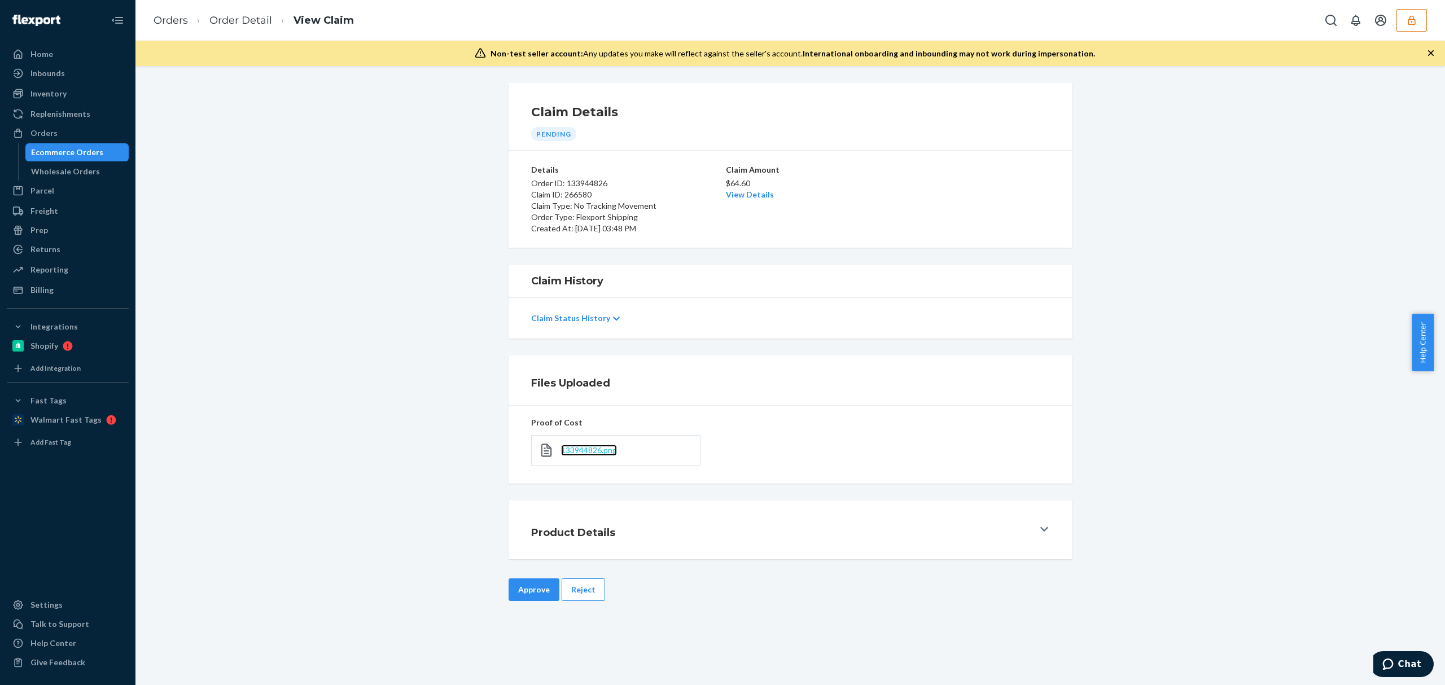
click at [586, 454] on span "133944826.png" at bounding box center [589, 451] width 56 height 10
click at [737, 196] on link "View Details" at bounding box center [750, 195] width 48 height 10
click at [853, 529] on div "Home Inbounds Shipping Plans Problems Inventory Products Replenishments Orders …" at bounding box center [722, 342] width 1445 height 685
click at [522, 592] on button "Approve" at bounding box center [534, 590] width 51 height 23
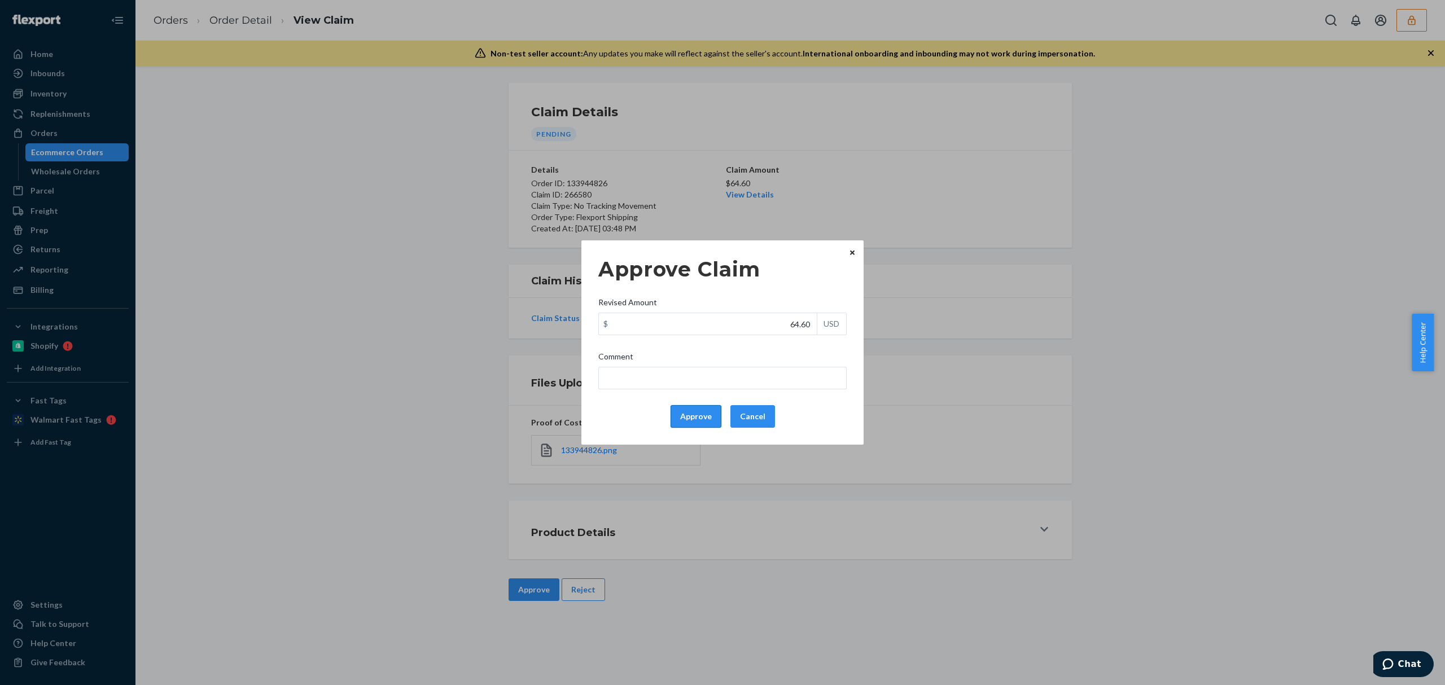
click at [682, 422] on button "Approve" at bounding box center [696, 416] width 51 height 23
